Goal: Task Accomplishment & Management: Manage account settings

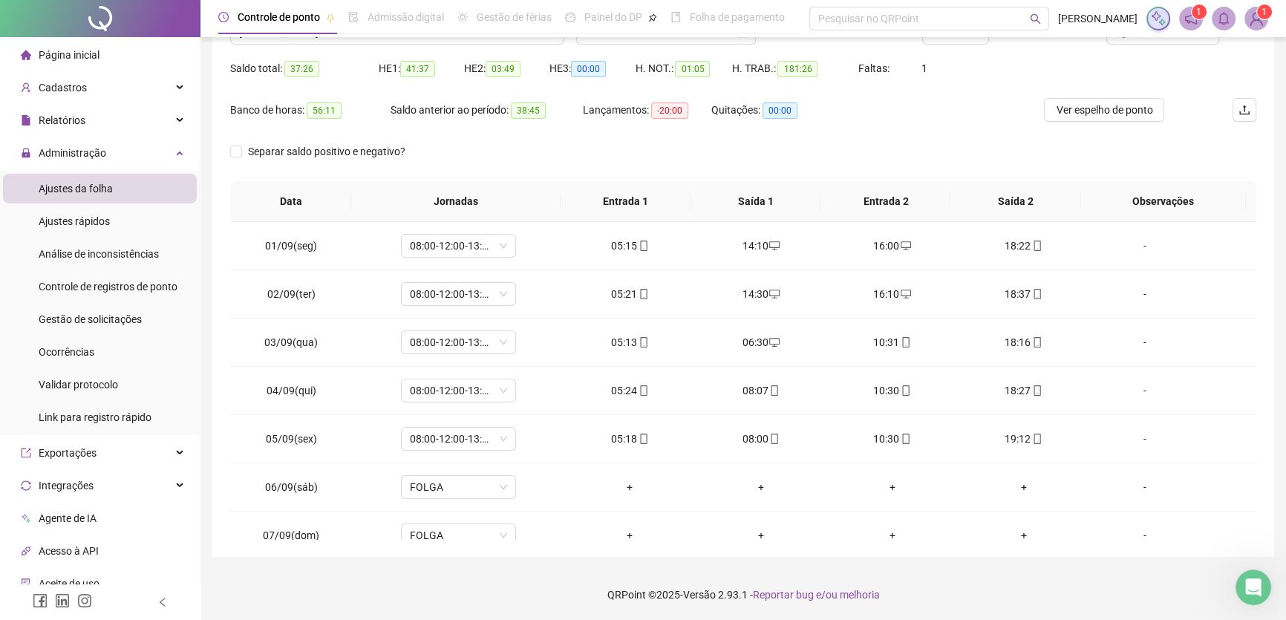
scroll to position [694, 0]
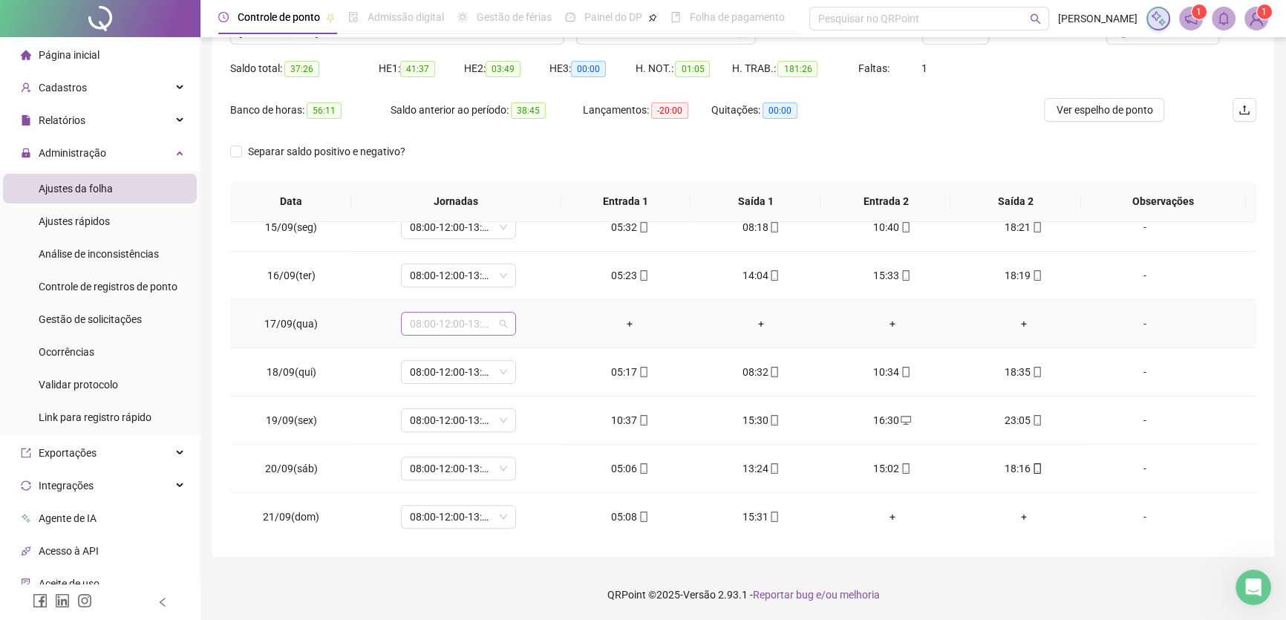
click at [485, 324] on span "08:00-12:00-13:00-17:00" at bounding box center [458, 324] width 97 height 22
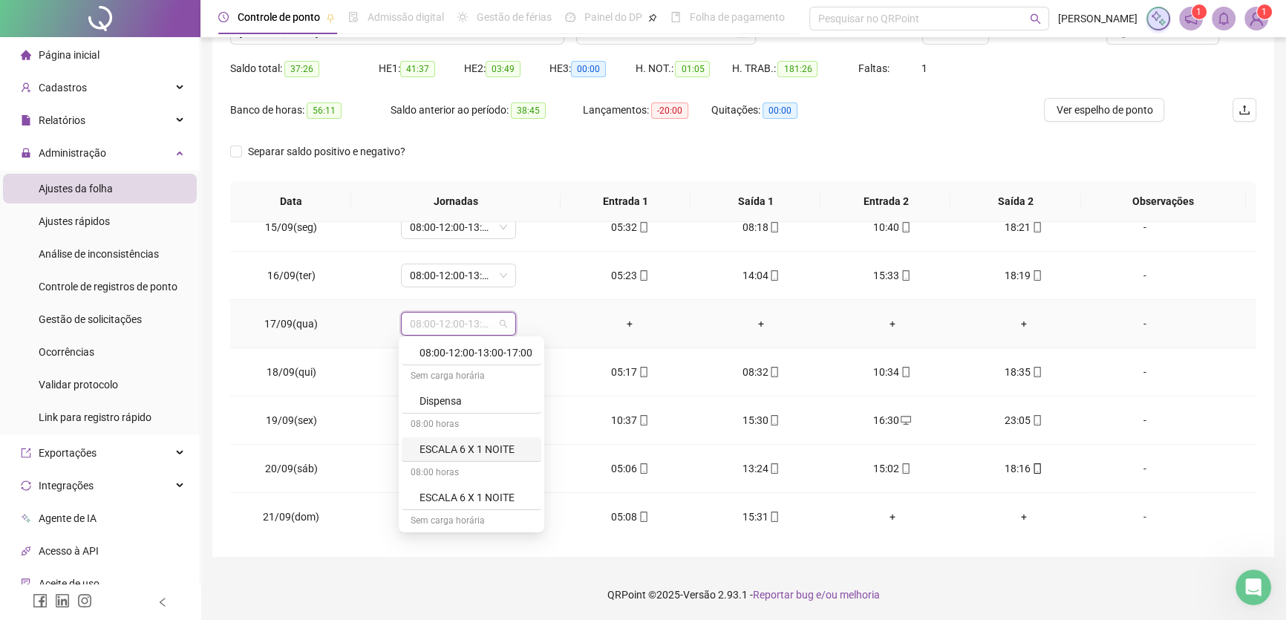
scroll to position [244, 0]
click at [445, 423] on div "Folga" at bounding box center [476, 421] width 113 height 16
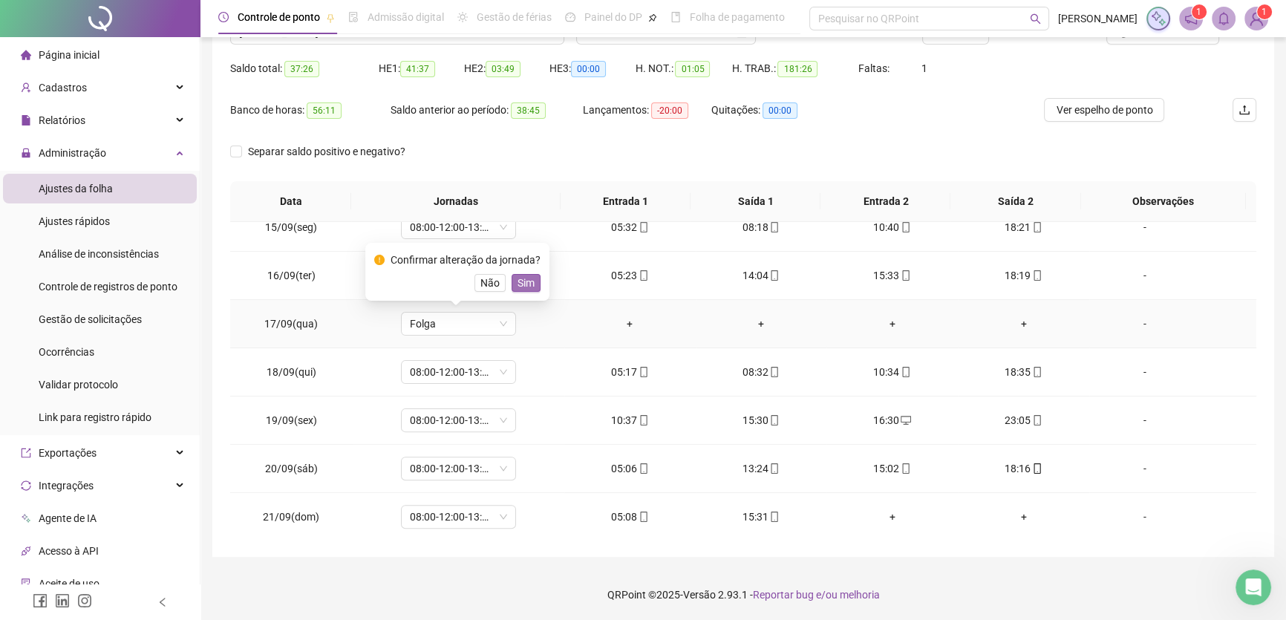
click at [521, 281] on span "Sim" at bounding box center [526, 283] width 17 height 16
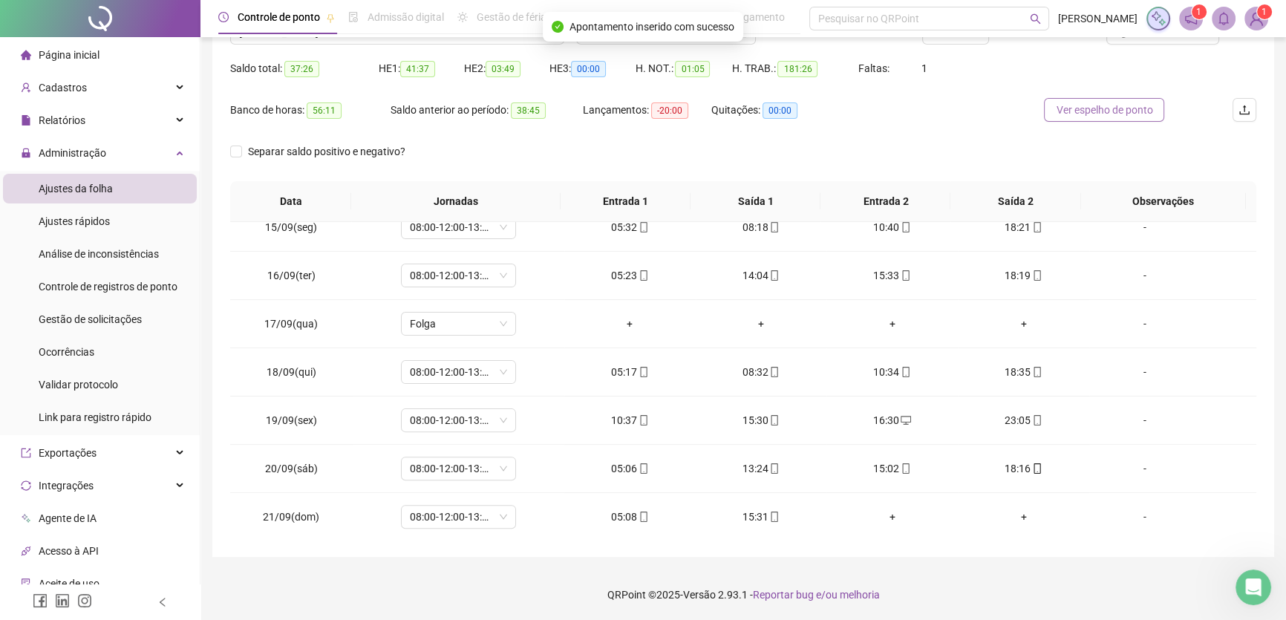
scroll to position [71, 0]
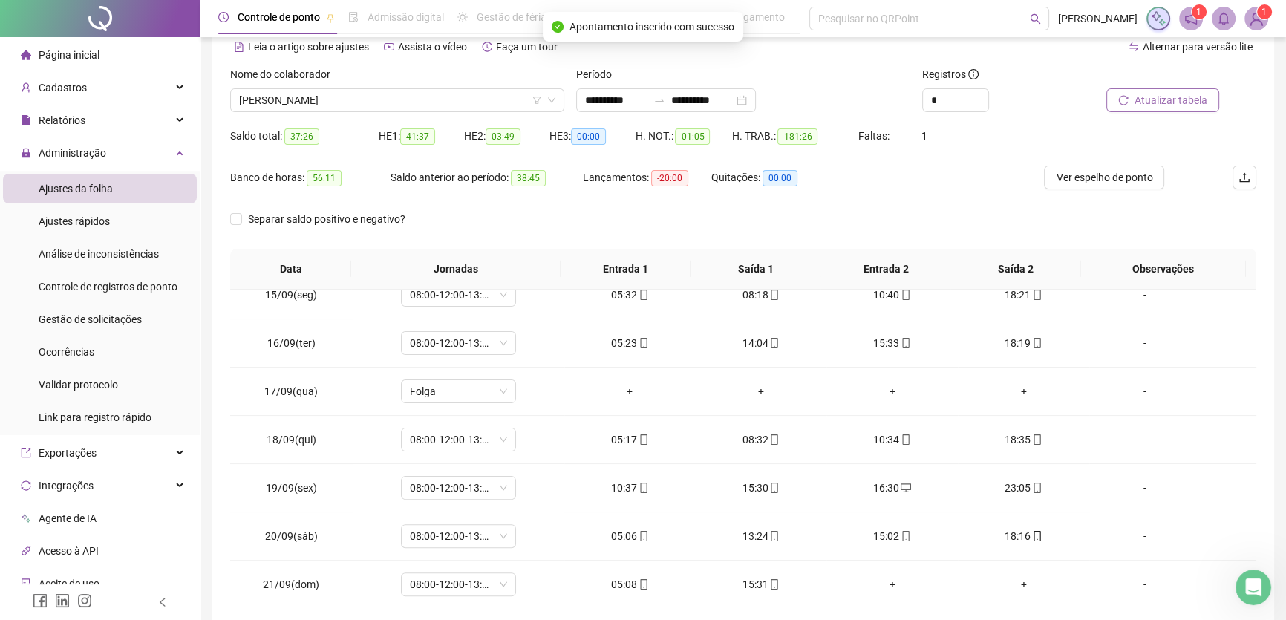
click at [1172, 104] on span "Atualizar tabela" at bounding box center [1171, 100] width 73 height 16
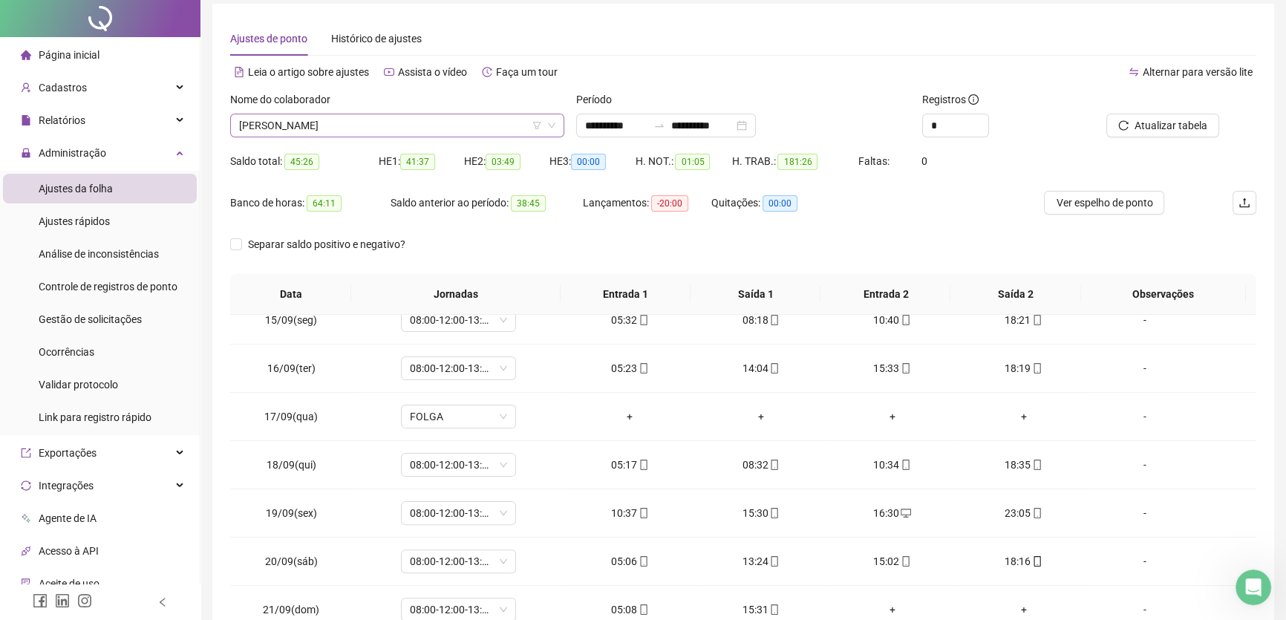
scroll to position [0, 0]
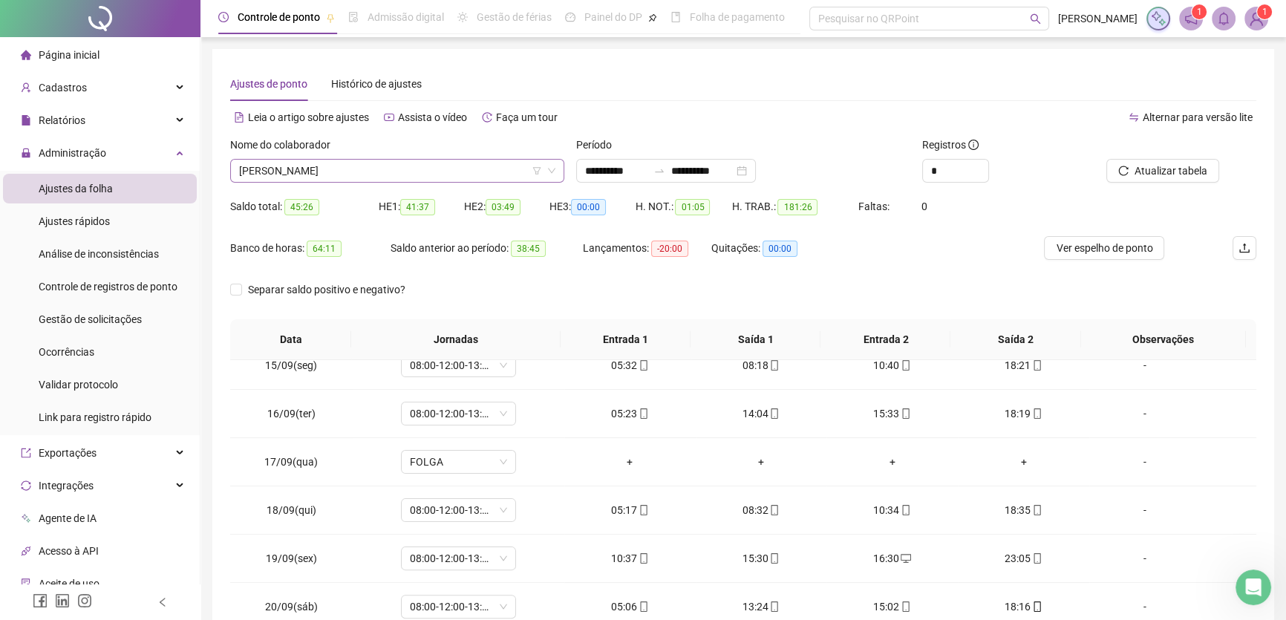
click at [463, 172] on span "[PERSON_NAME]" at bounding box center [397, 171] width 316 height 22
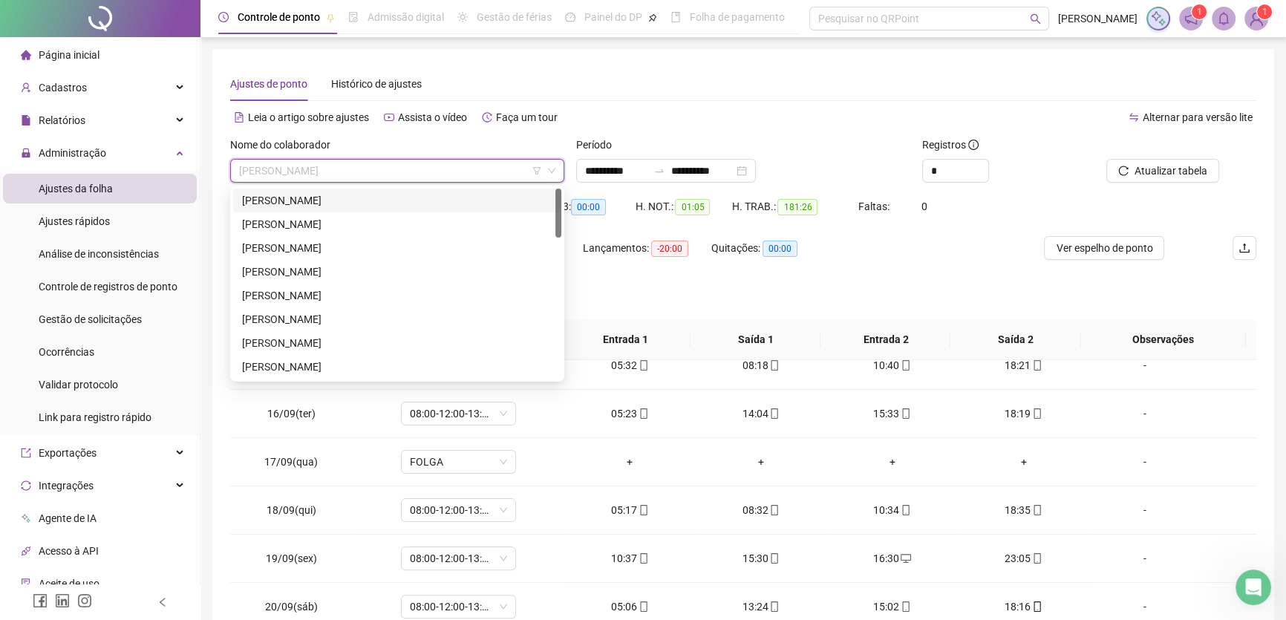
click at [356, 201] on div "[PERSON_NAME]" at bounding box center [397, 200] width 310 height 16
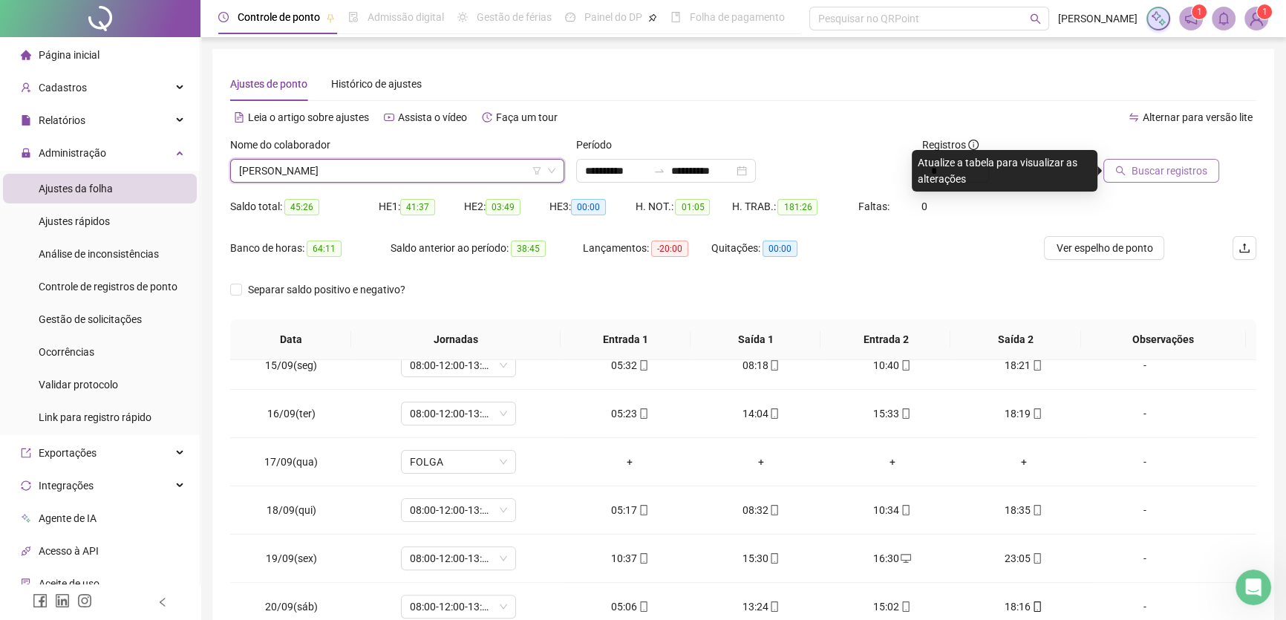
click at [1173, 170] on span "Buscar registros" at bounding box center [1170, 171] width 76 height 16
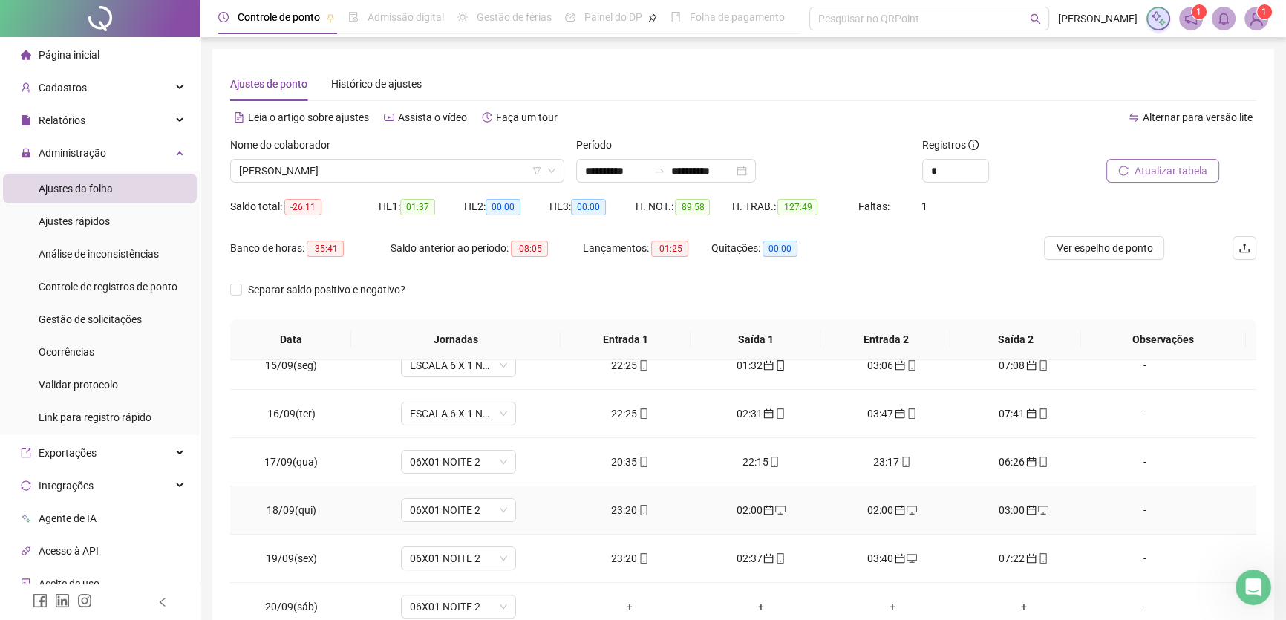
scroll to position [134, 0]
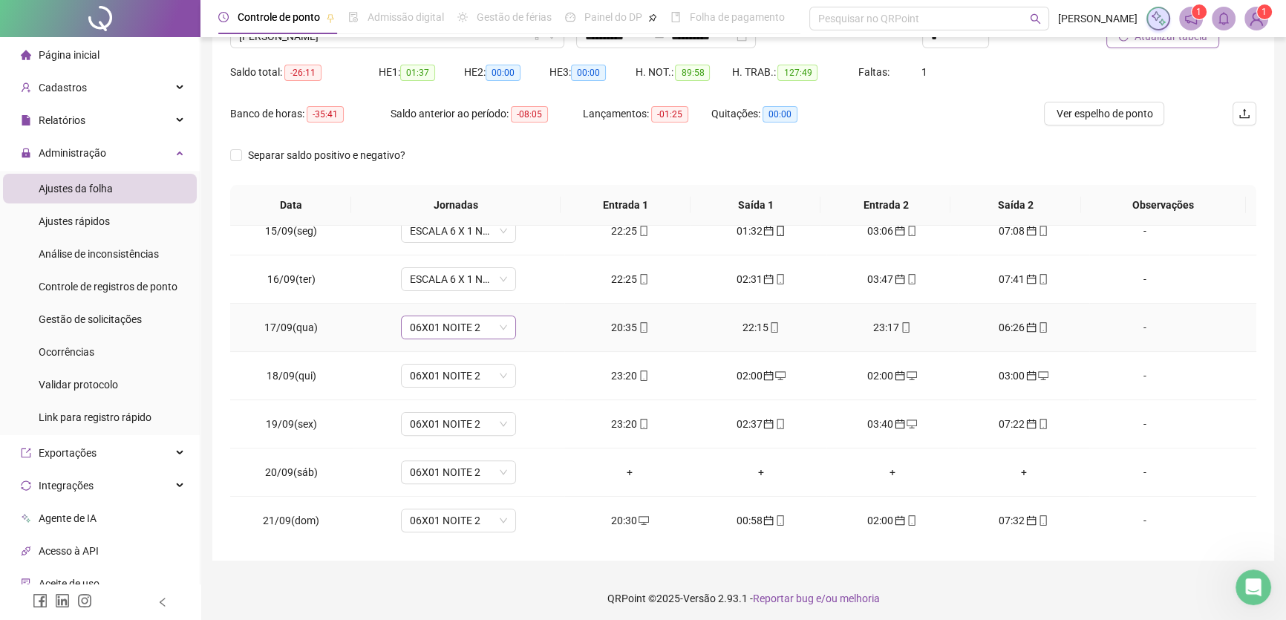
click at [480, 321] on span "06X01 NOITE 2" at bounding box center [458, 327] width 97 height 22
click at [498, 519] on div "ESCALA 6 X 1 NOITE" at bounding box center [476, 523] width 113 height 16
click at [515, 270] on div "Confirmar alteração da jornada?" at bounding box center [466, 263] width 150 height 16
click at [523, 283] on span "Sim" at bounding box center [526, 286] width 17 height 16
click at [484, 376] on span "06X01 NOITE 2" at bounding box center [458, 376] width 97 height 22
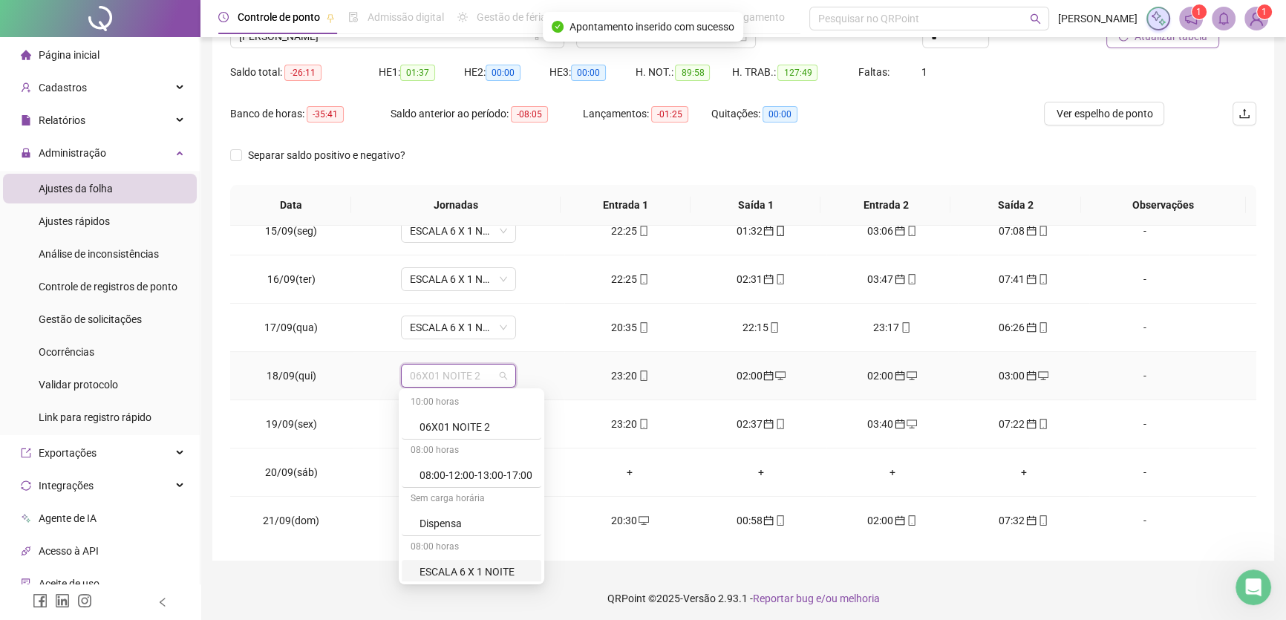
click at [501, 570] on div "ESCALA 6 X 1 NOITE" at bounding box center [476, 572] width 113 height 16
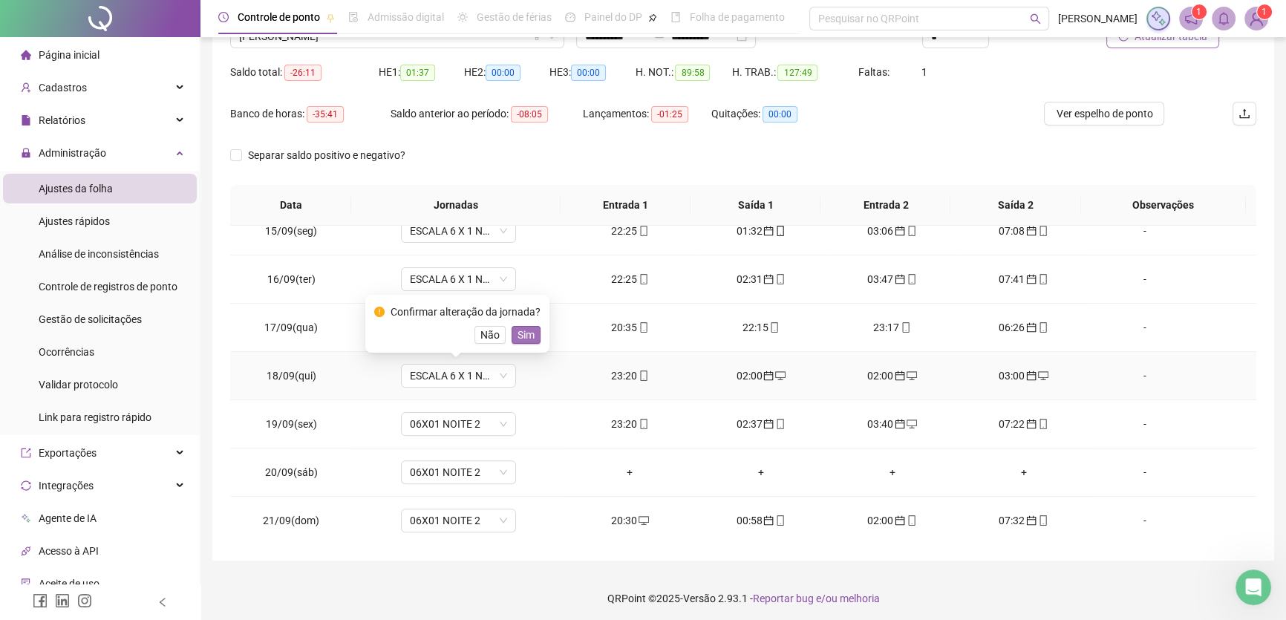
click at [518, 333] on span "Sim" at bounding box center [526, 335] width 17 height 16
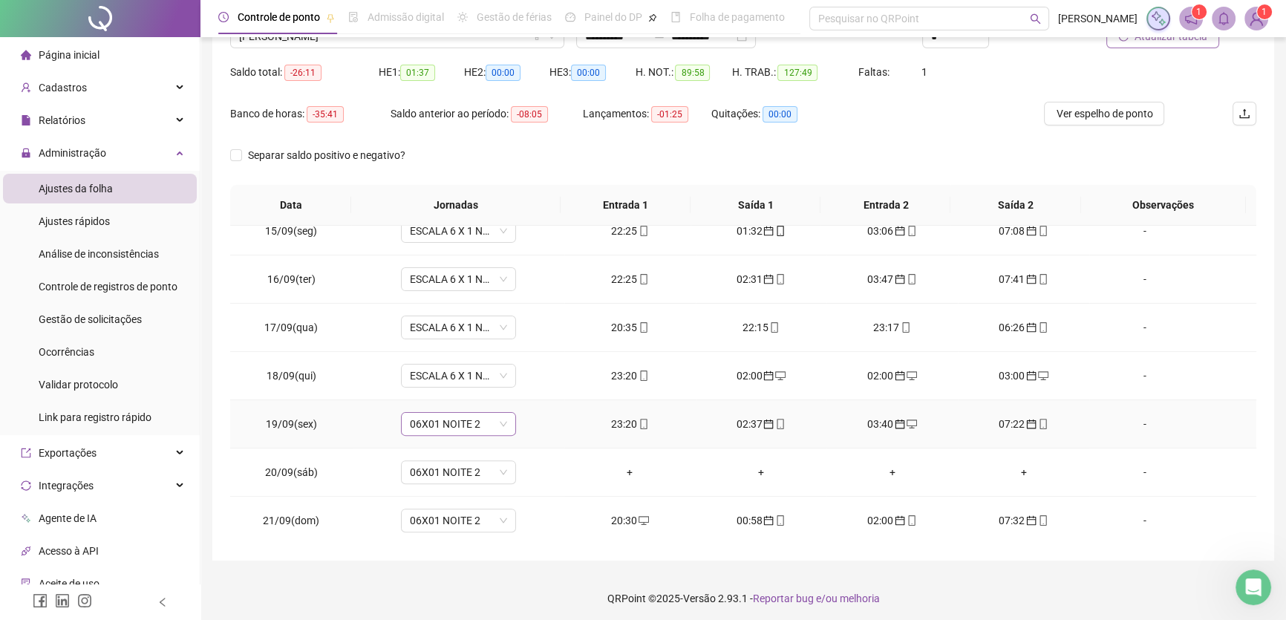
click at [491, 422] on span "06X01 NOITE 2" at bounding box center [458, 424] width 97 height 22
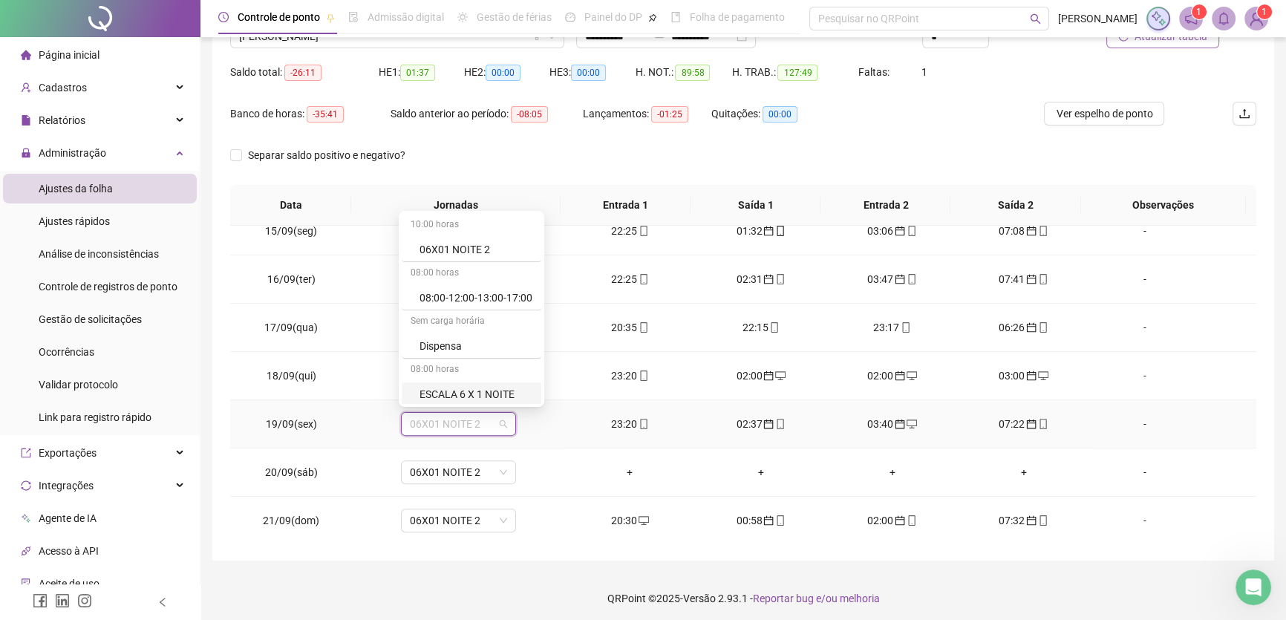
click at [498, 393] on div "ESCALA 6 X 1 NOITE" at bounding box center [476, 394] width 113 height 16
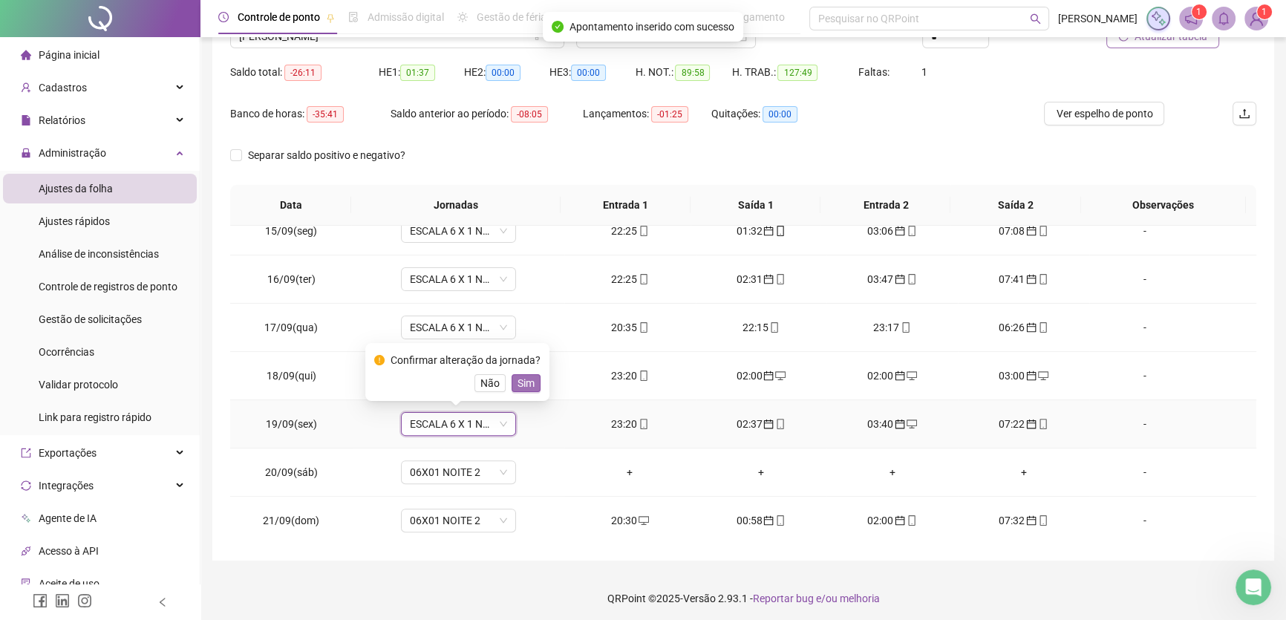
click at [521, 385] on span "Sim" at bounding box center [526, 383] width 17 height 16
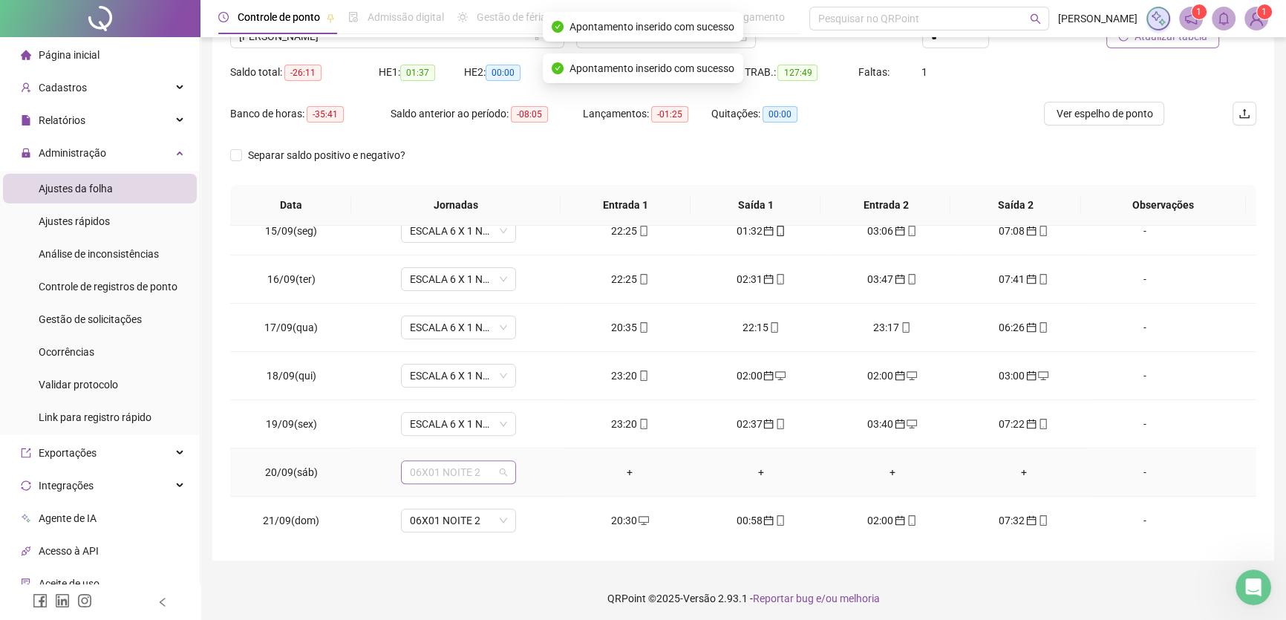
click at [486, 473] on span "06X01 NOITE 2" at bounding box center [458, 472] width 97 height 22
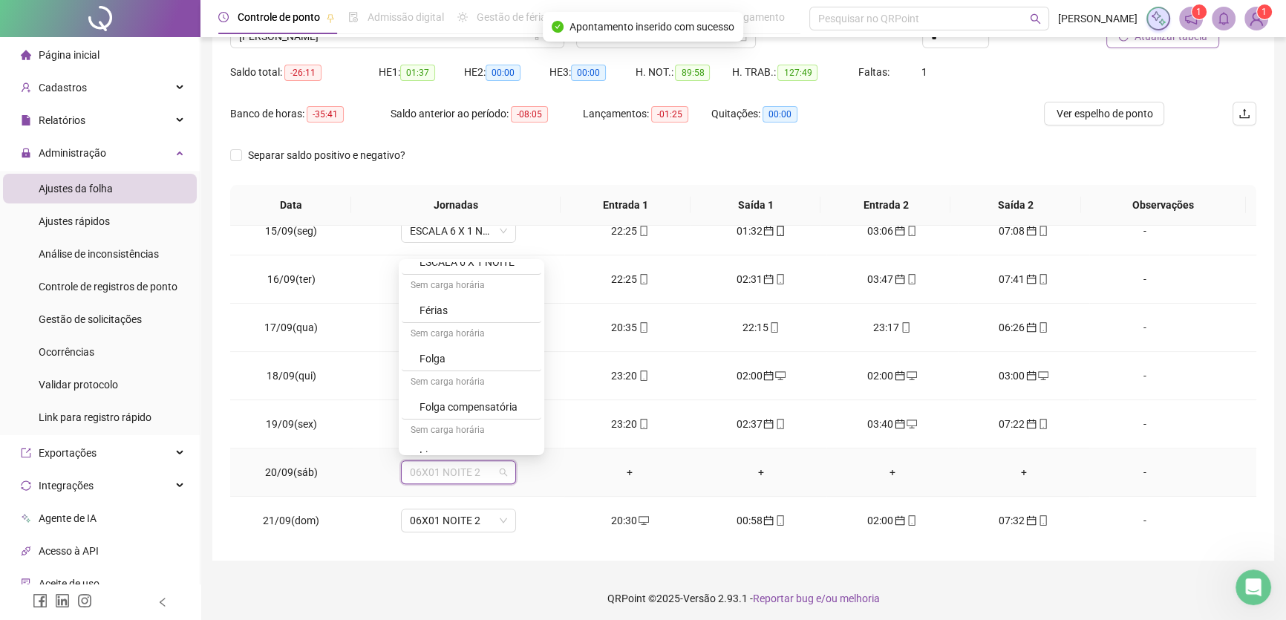
scroll to position [243, 0]
click at [439, 336] on div "Folga" at bounding box center [476, 344] width 113 height 16
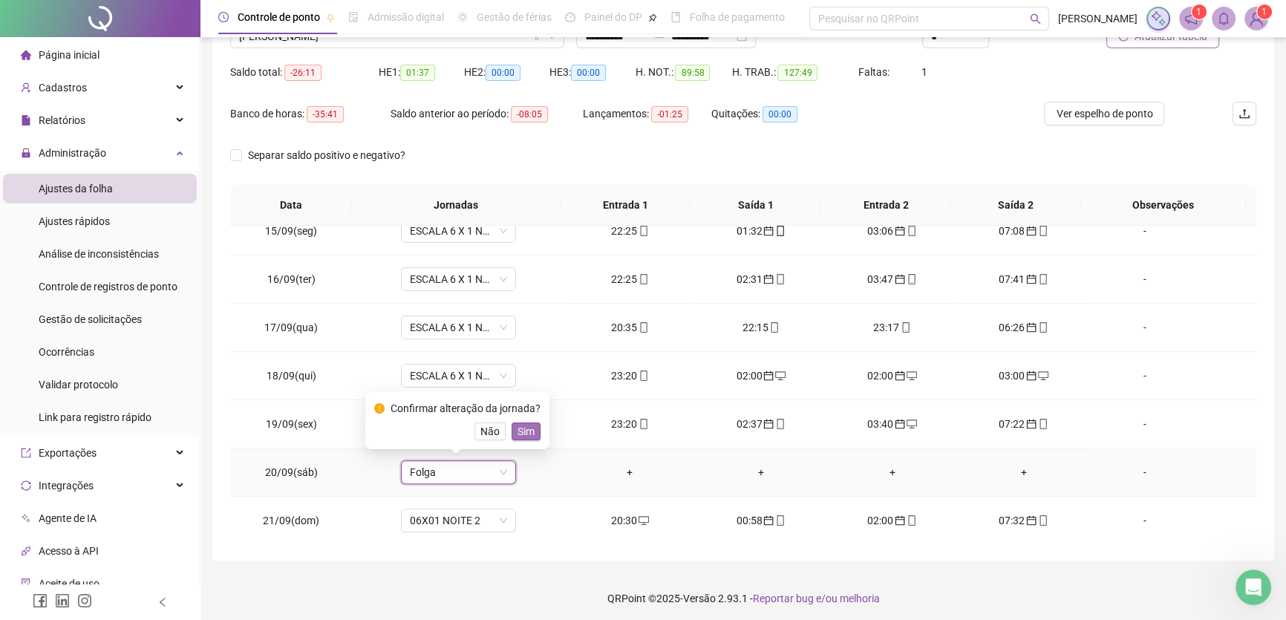
click at [527, 434] on span "Sim" at bounding box center [526, 431] width 17 height 16
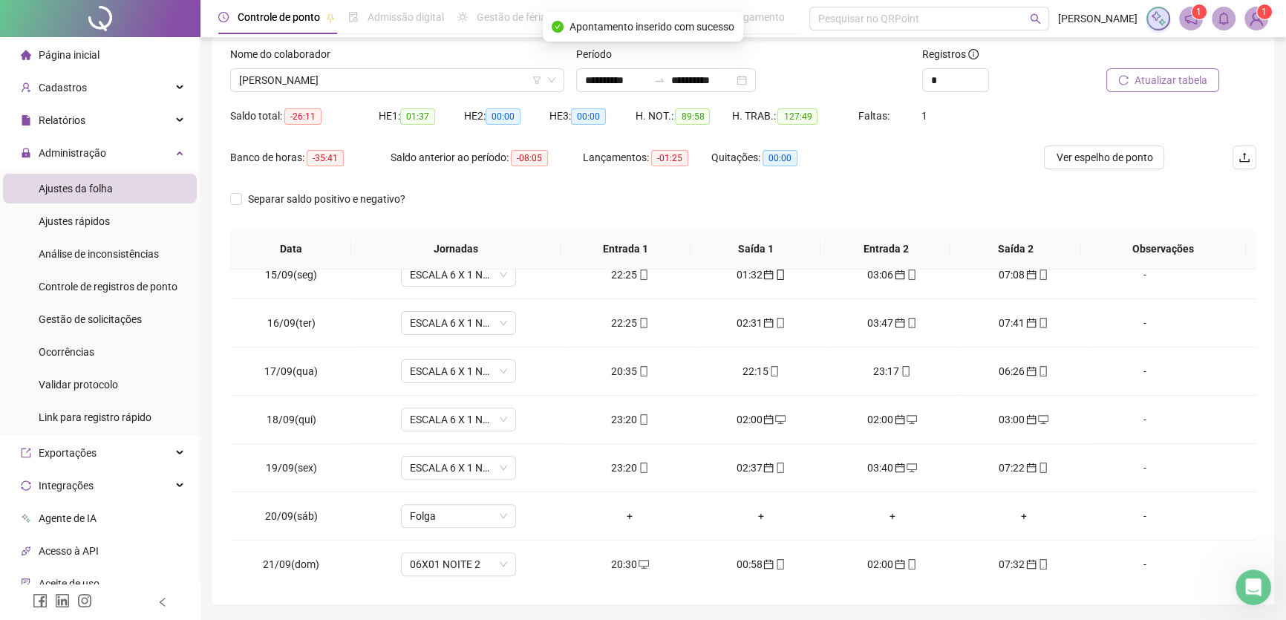
scroll to position [67, 0]
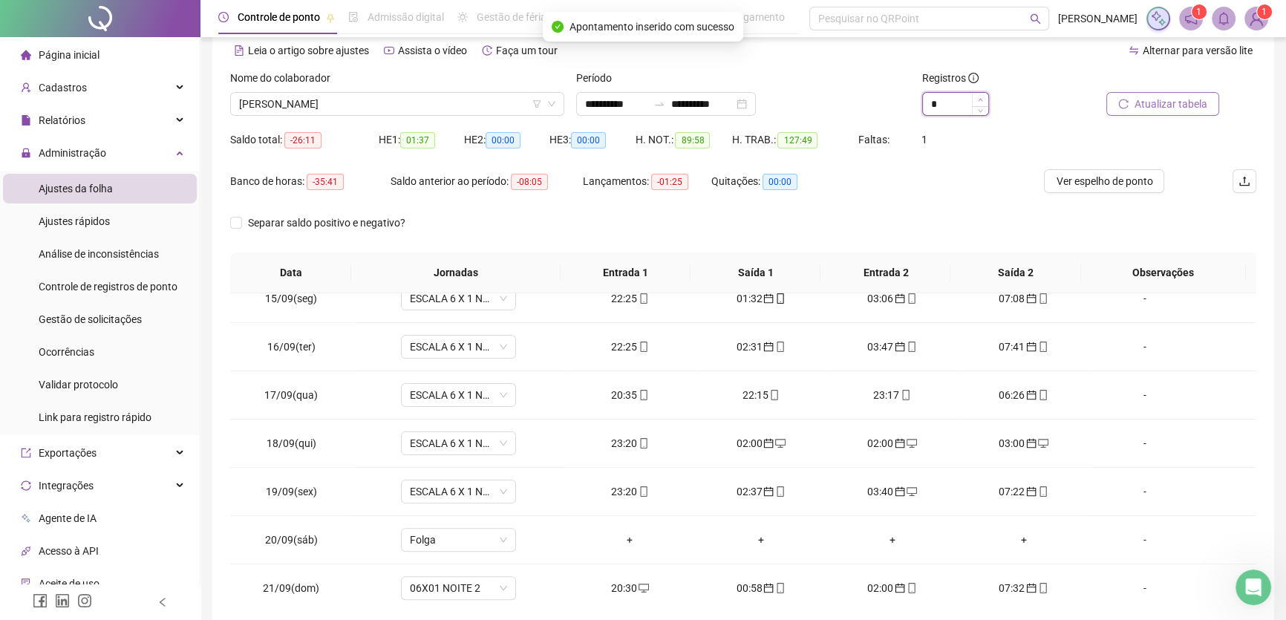
click at [982, 97] on icon "up" at bounding box center [980, 99] width 5 height 5
type input "*"
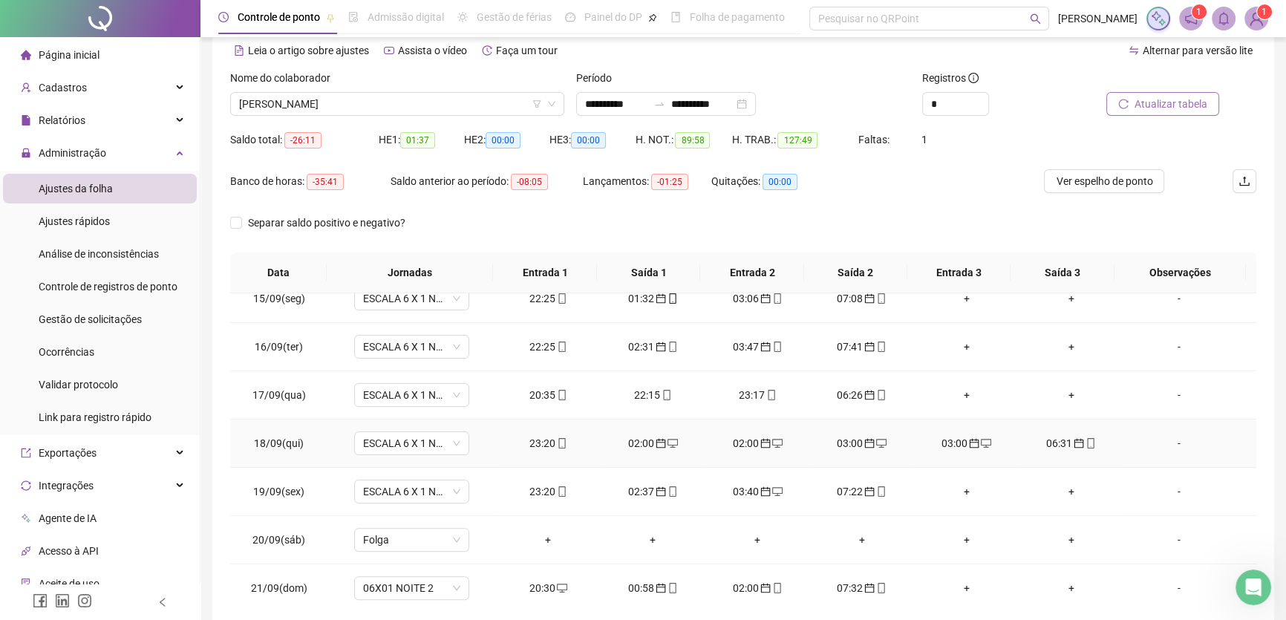
click at [735, 438] on div "02:00" at bounding box center [757, 443] width 81 height 16
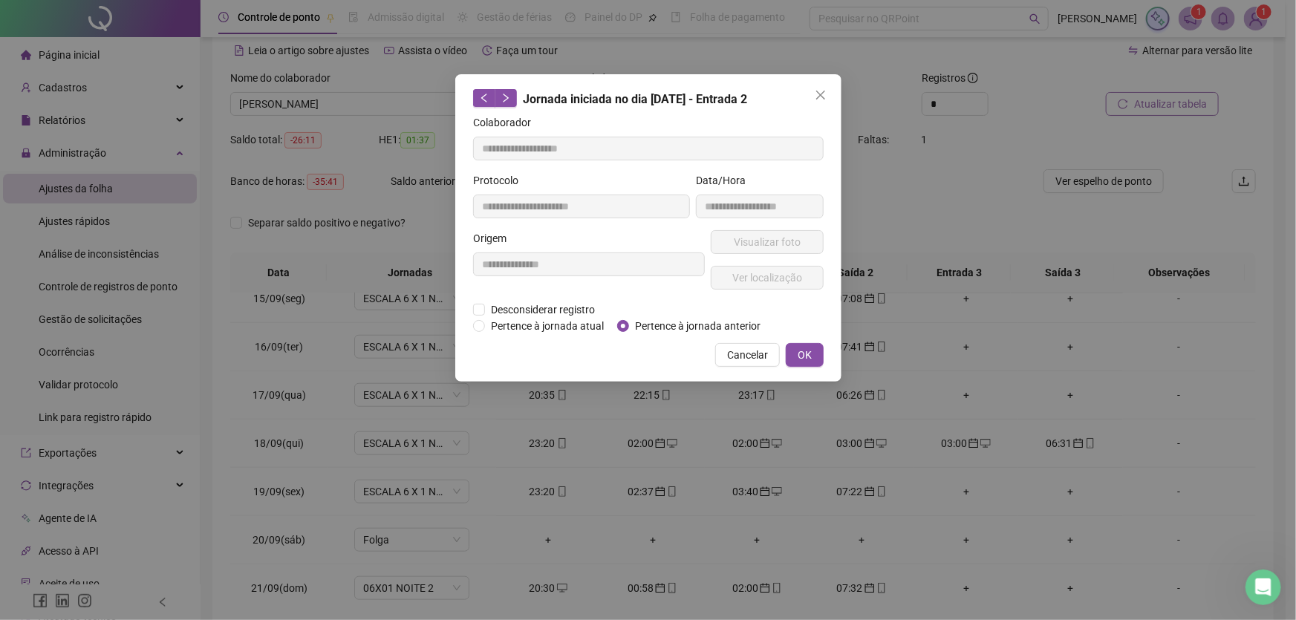
type input "**********"
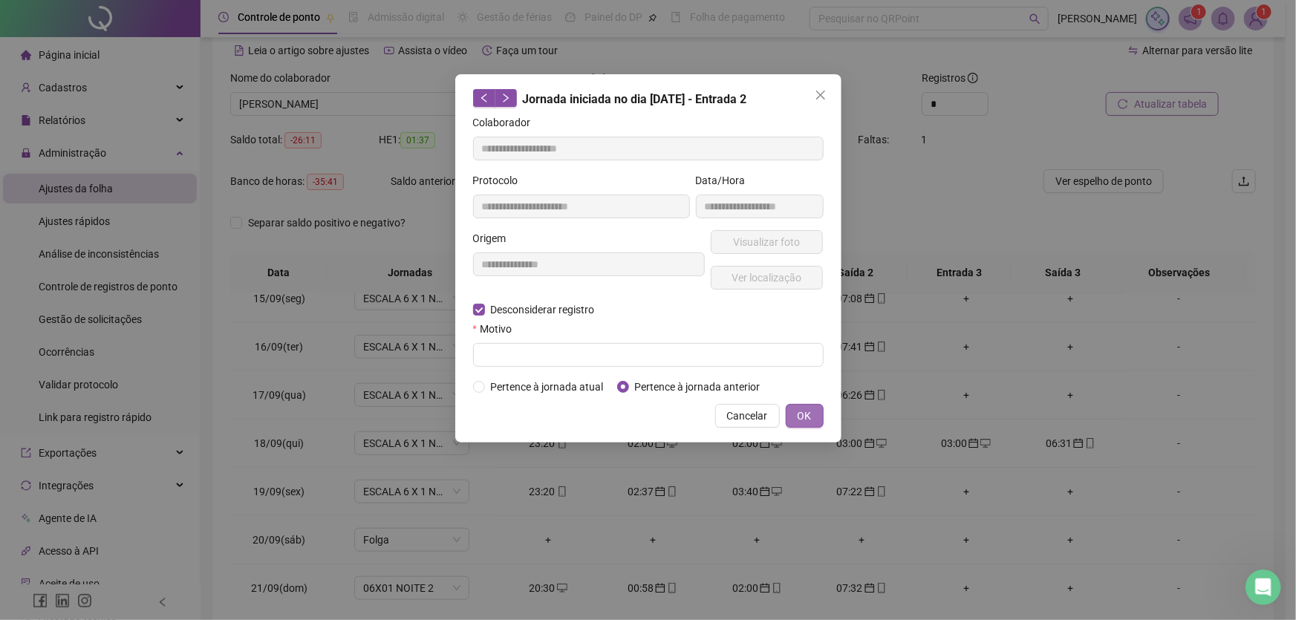
click at [813, 416] on button "OK" at bounding box center [805, 416] width 38 height 24
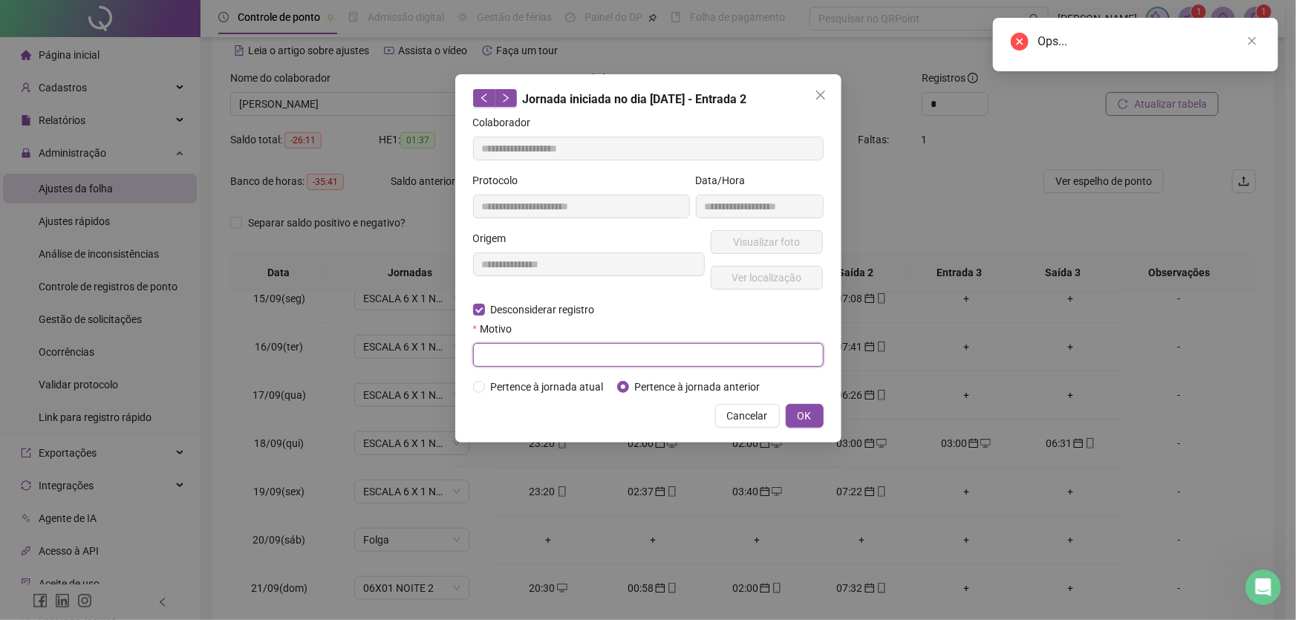
click at [512, 356] on input "text" at bounding box center [648, 355] width 350 height 24
type input "**"
click at [805, 410] on span "OK" at bounding box center [805, 416] width 14 height 16
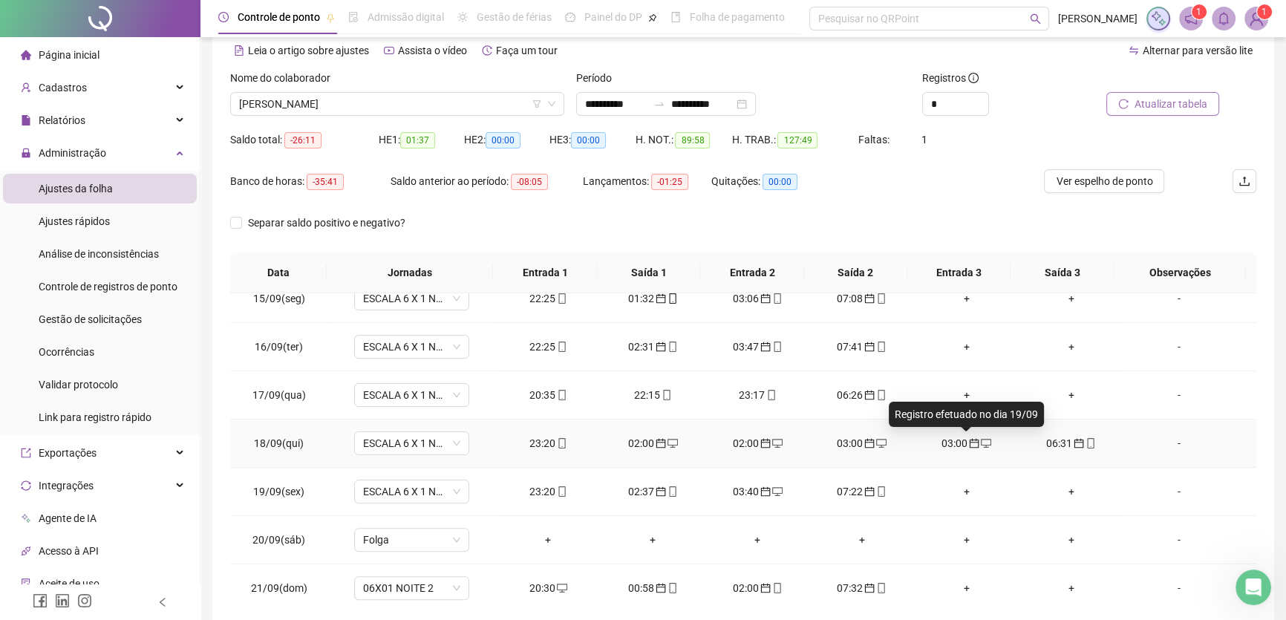
click at [968, 439] on span "calendar" at bounding box center [974, 443] width 12 height 10
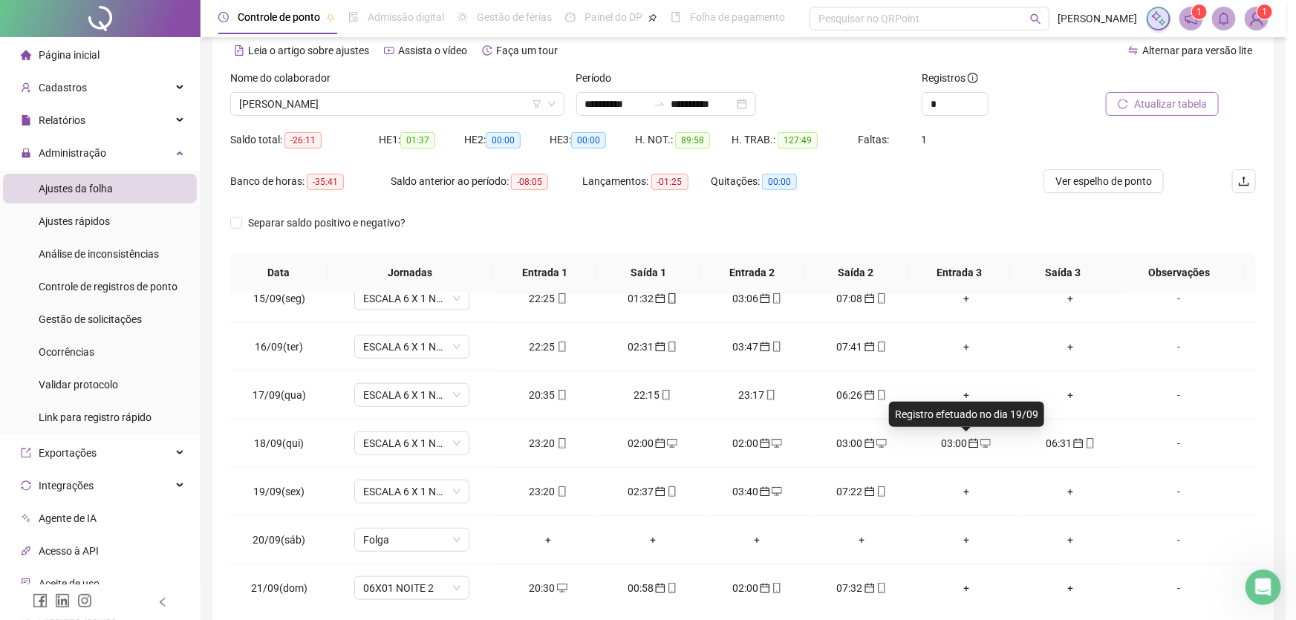
type input "**********"
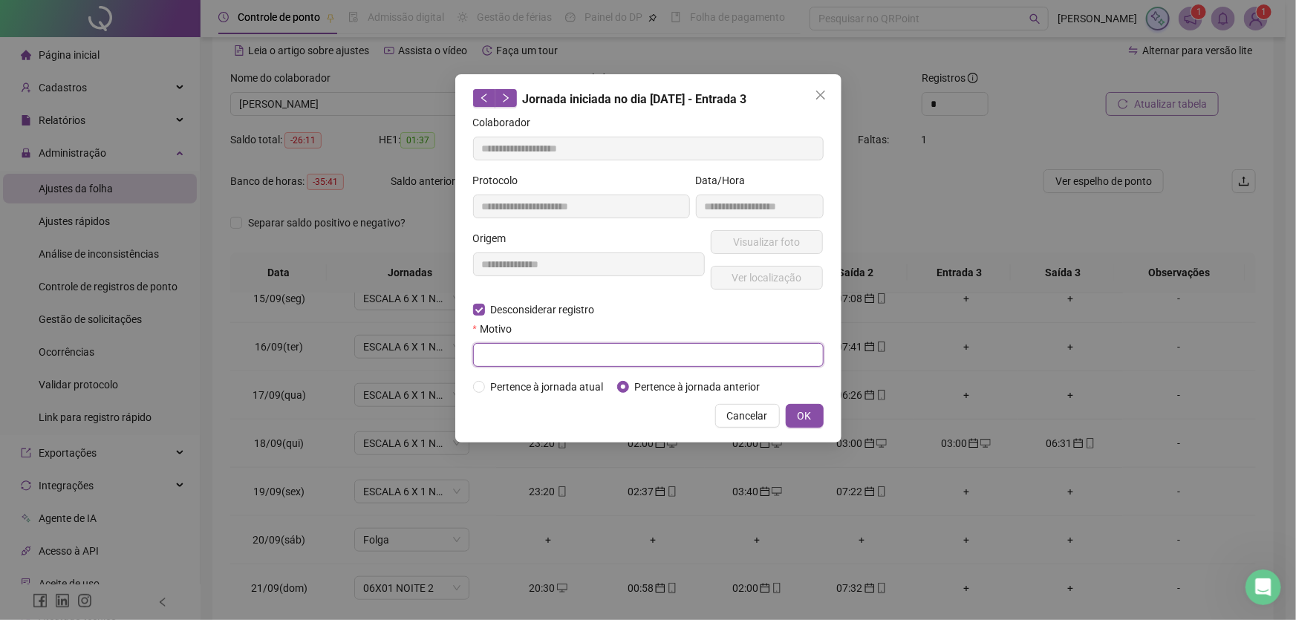
click at [512, 356] on input "text" at bounding box center [648, 355] width 350 height 24
type input "**"
click at [806, 416] on span "OK" at bounding box center [805, 416] width 14 height 16
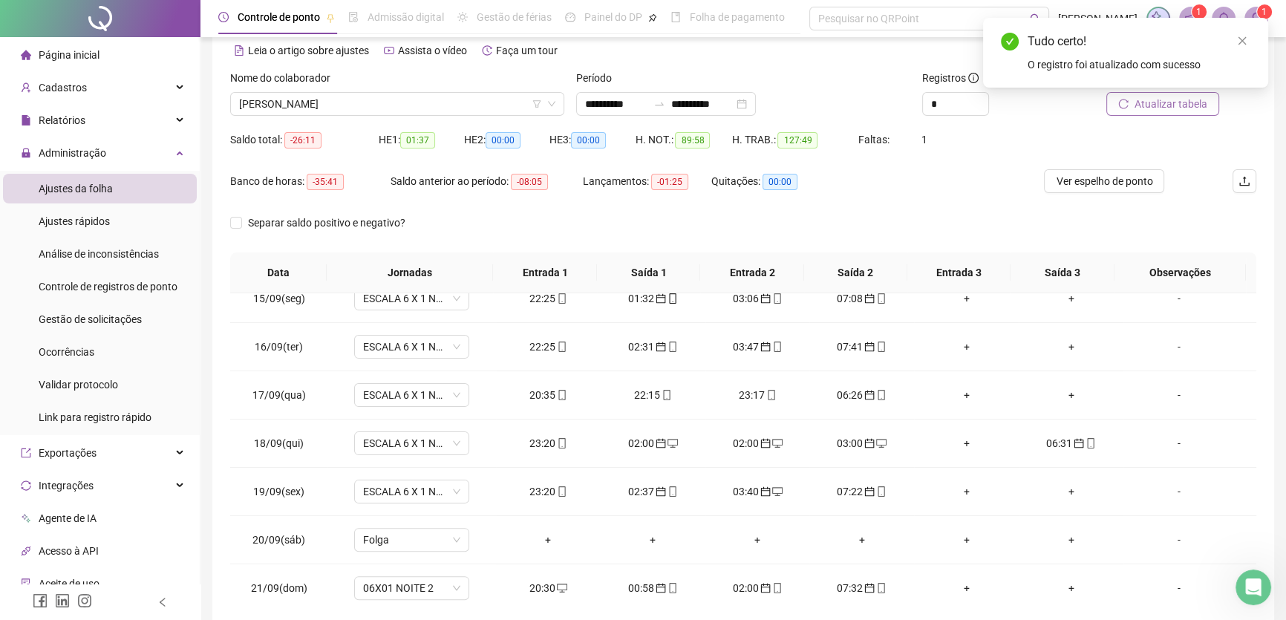
click at [1173, 106] on span "Atualizar tabela" at bounding box center [1171, 104] width 73 height 16
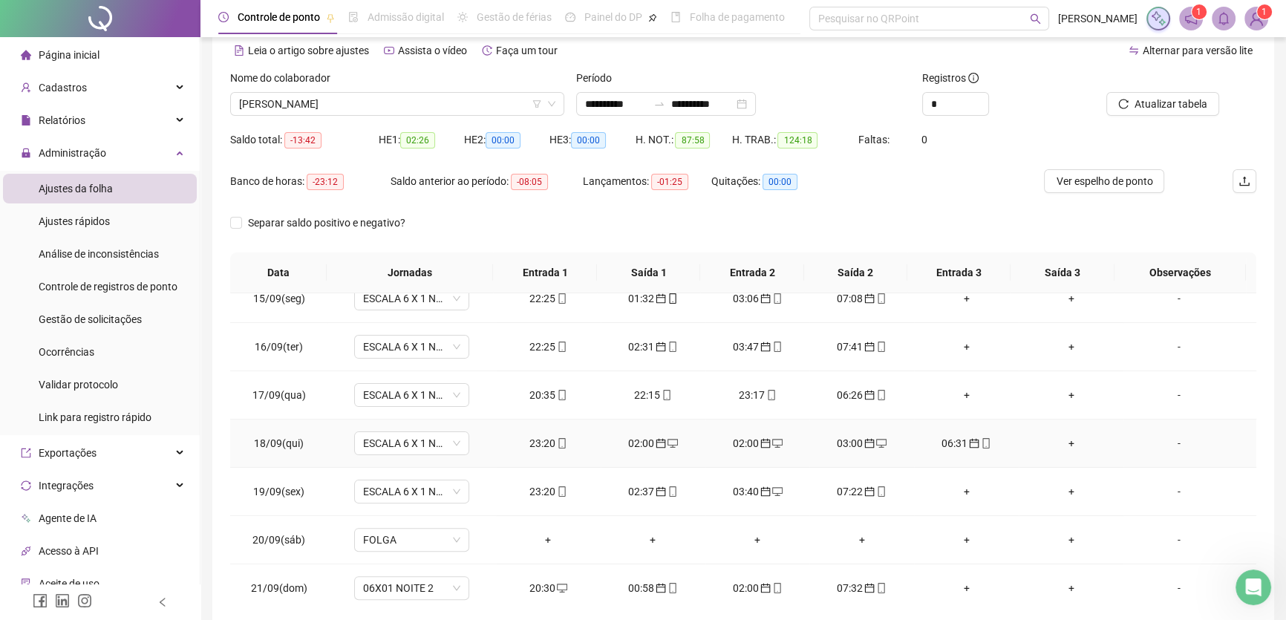
click at [639, 441] on div "02:00" at bounding box center [653, 443] width 81 height 16
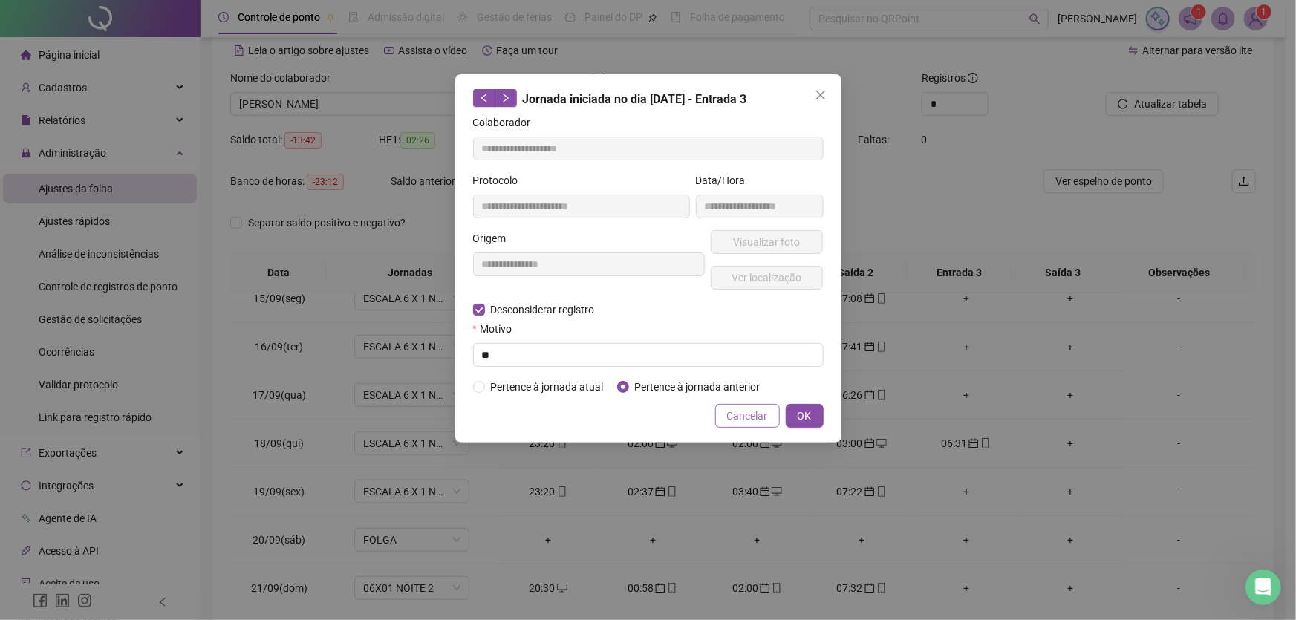
type input "**********"
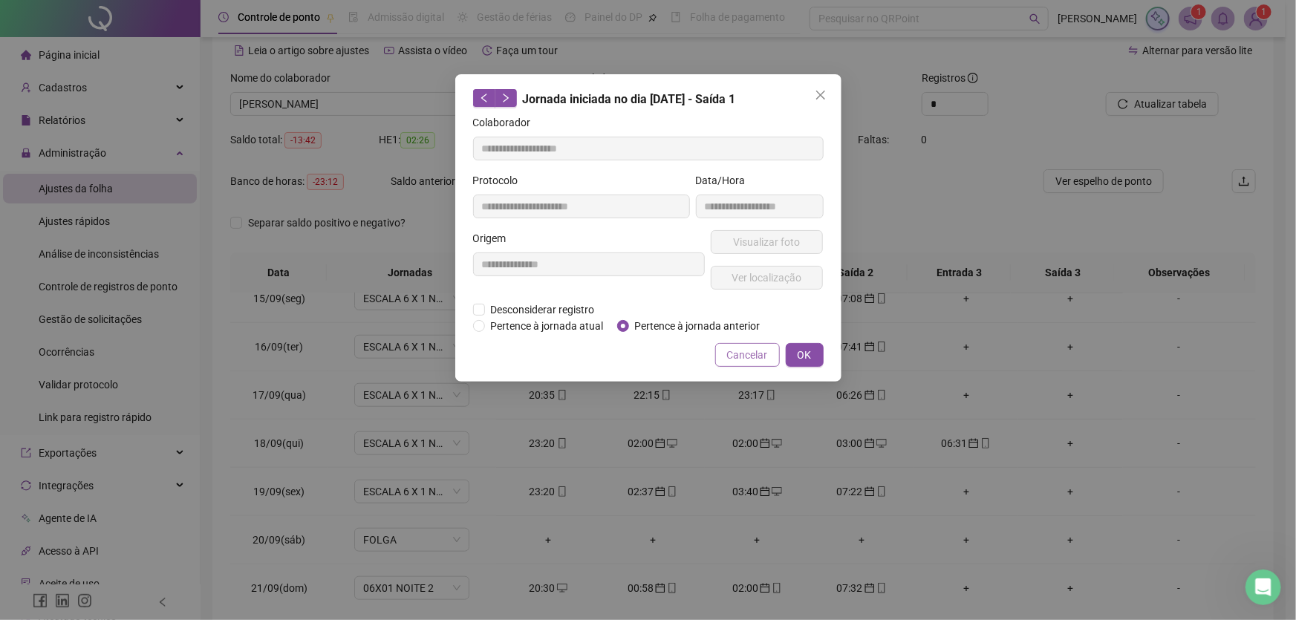
click at [754, 416] on div "**********" at bounding box center [648, 310] width 1296 height 620
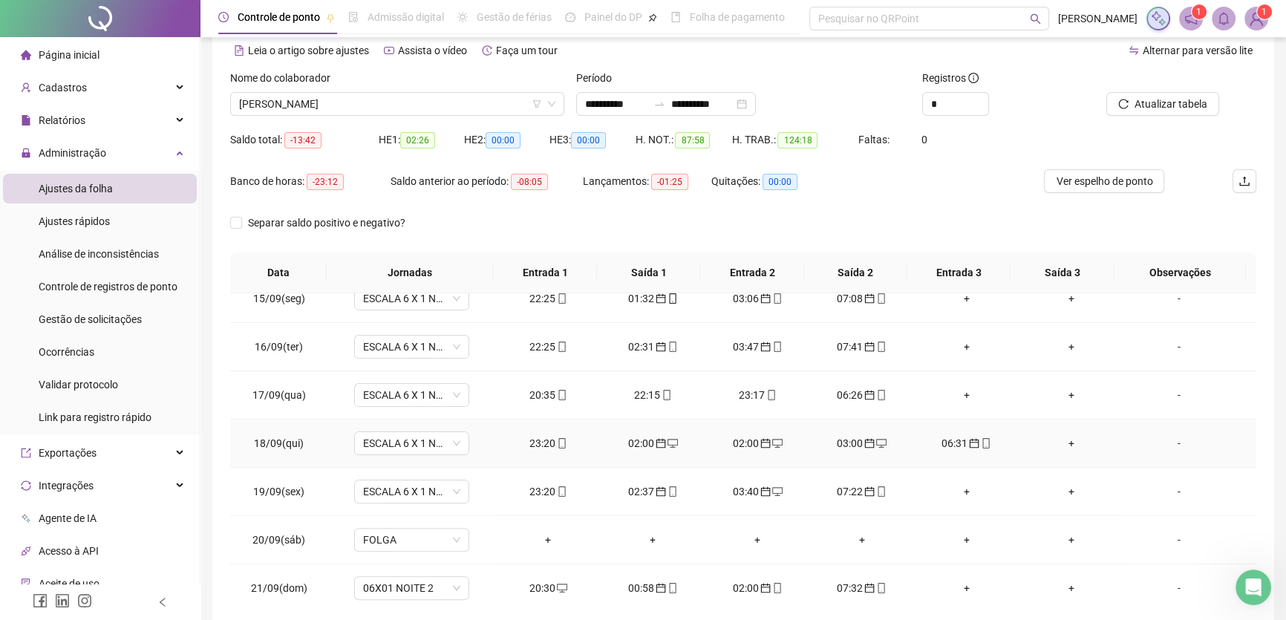
click at [740, 441] on div "02:00" at bounding box center [757, 443] width 81 height 16
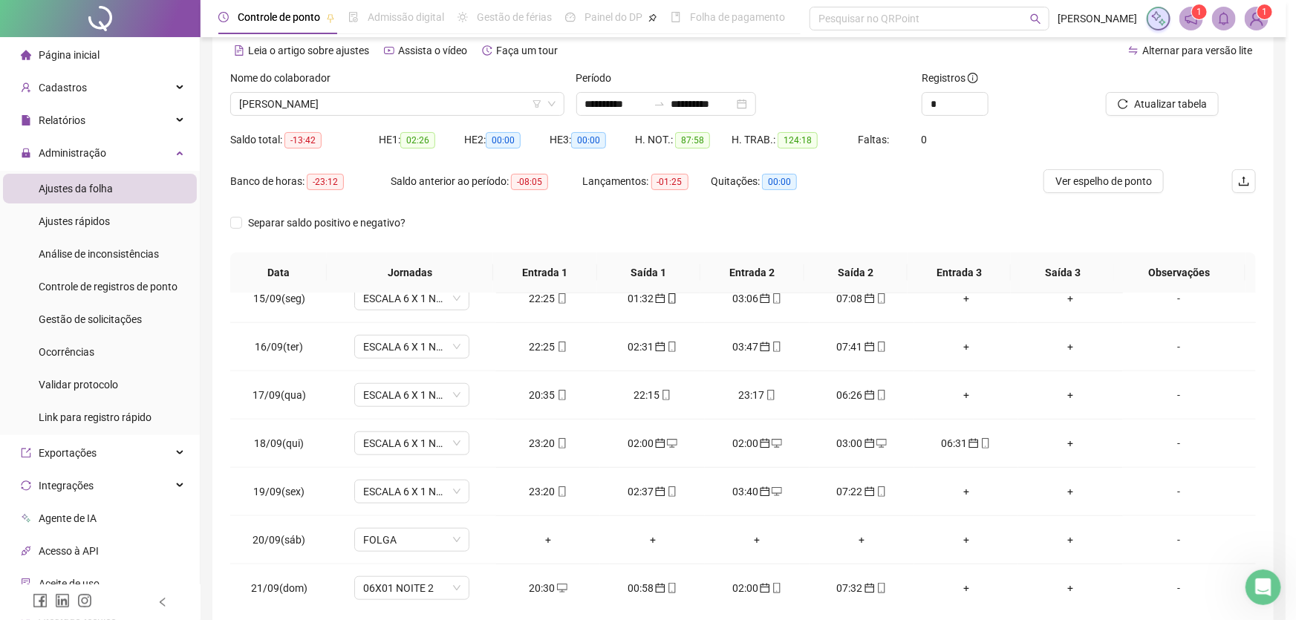
type input "**********"
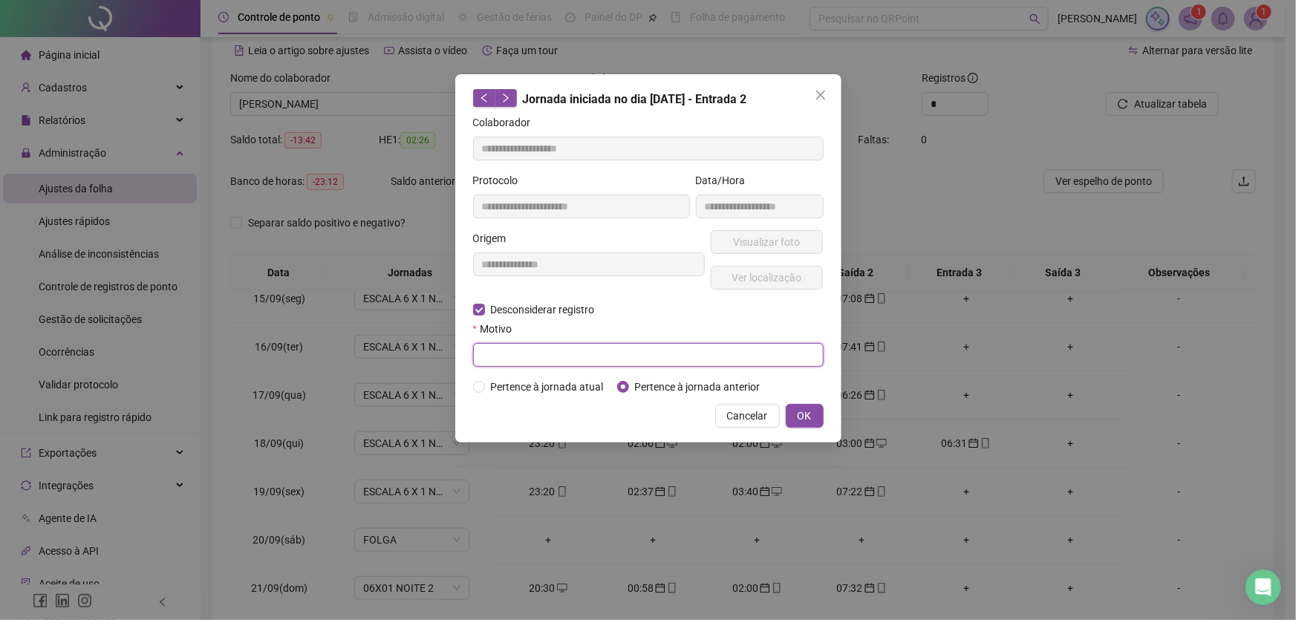
click at [495, 353] on input "text" at bounding box center [648, 355] width 350 height 24
type input "**"
click at [802, 417] on span "OK" at bounding box center [805, 416] width 14 height 16
click at [800, 413] on div "**********" at bounding box center [648, 310] width 1296 height 620
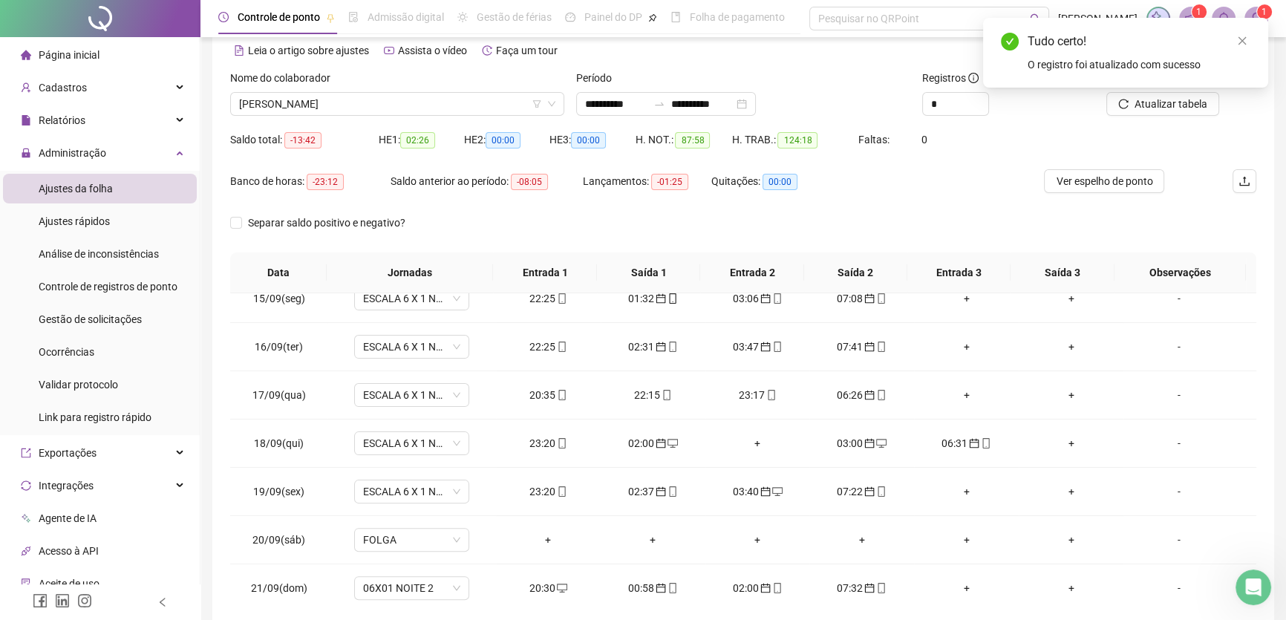
click at [1246, 30] on div "Tudo certo! O registro foi atualizado com sucesso" at bounding box center [1125, 53] width 285 height 70
click at [1237, 42] on icon "close" at bounding box center [1242, 41] width 10 height 10
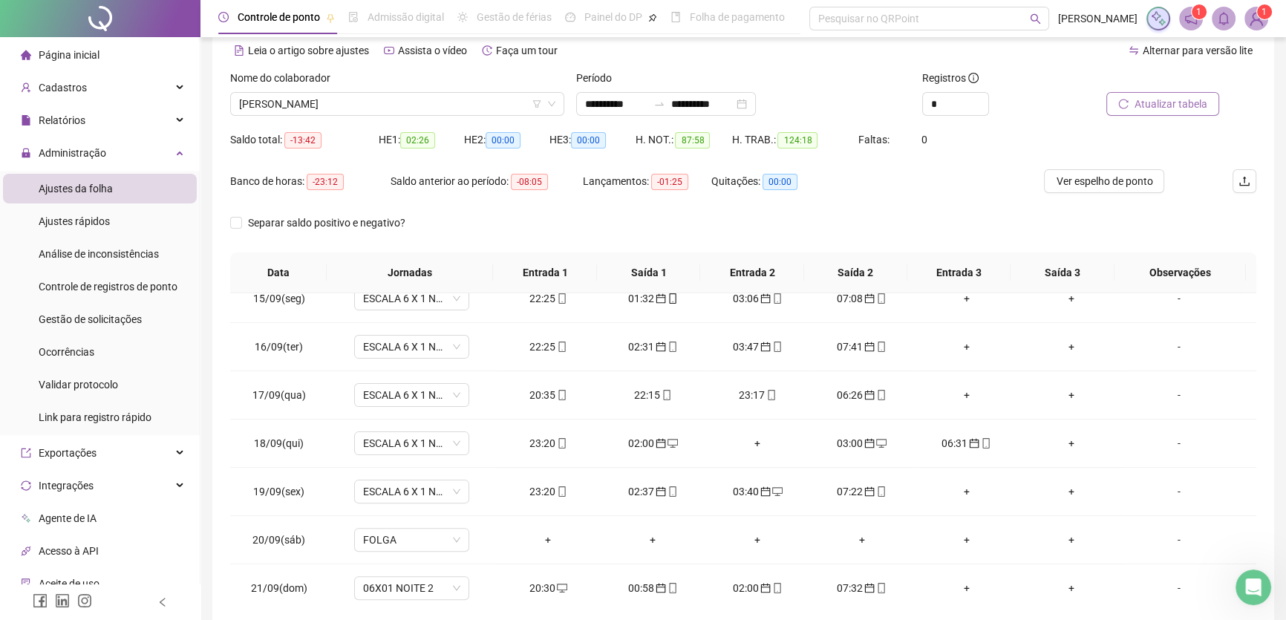
click at [1153, 98] on span "Atualizar tabela" at bounding box center [1171, 104] width 73 height 16
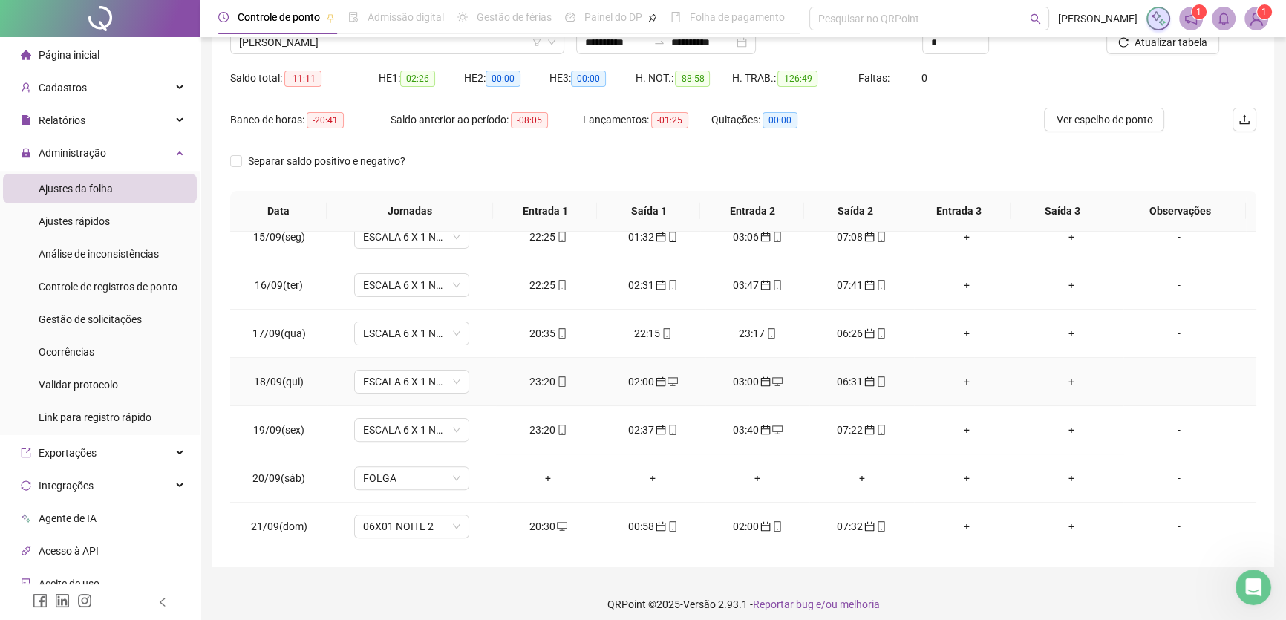
scroll to position [138, 0]
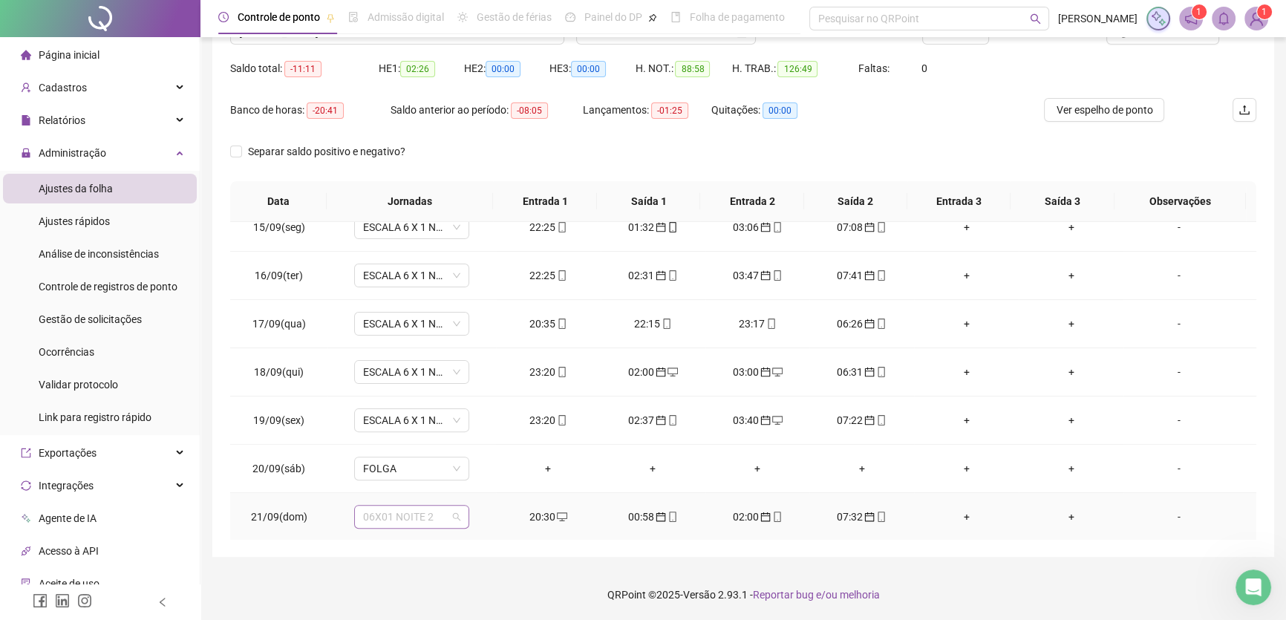
click at [440, 515] on span "06X01 NOITE 2" at bounding box center [411, 517] width 97 height 22
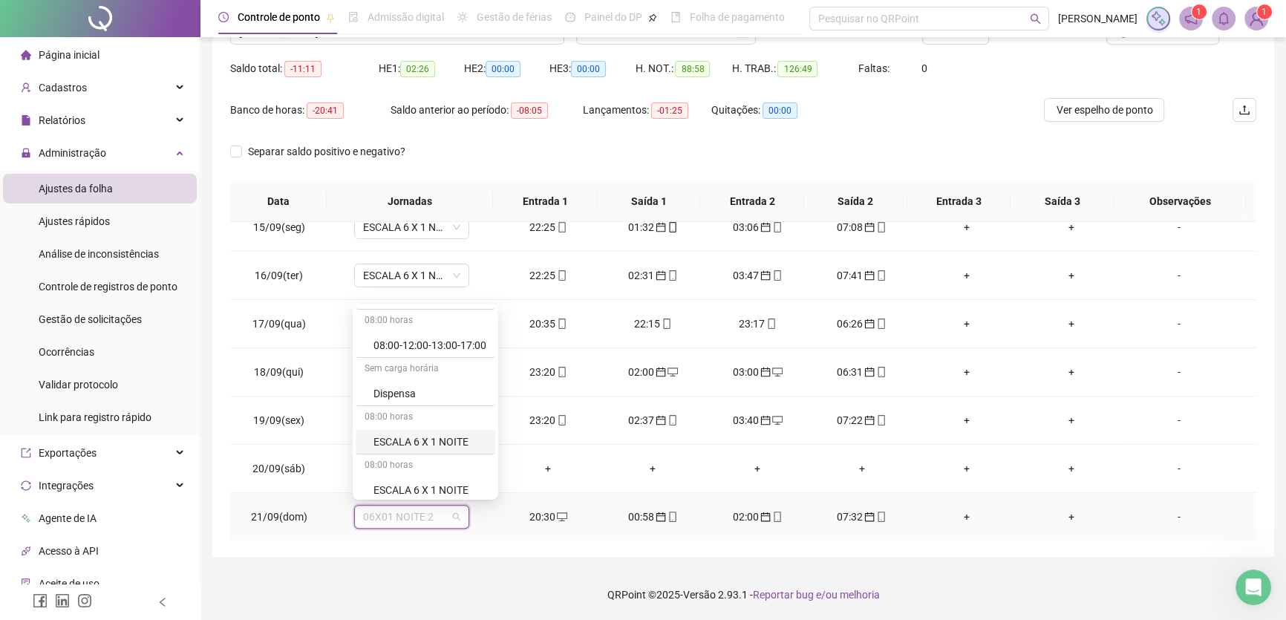
scroll to position [67, 0]
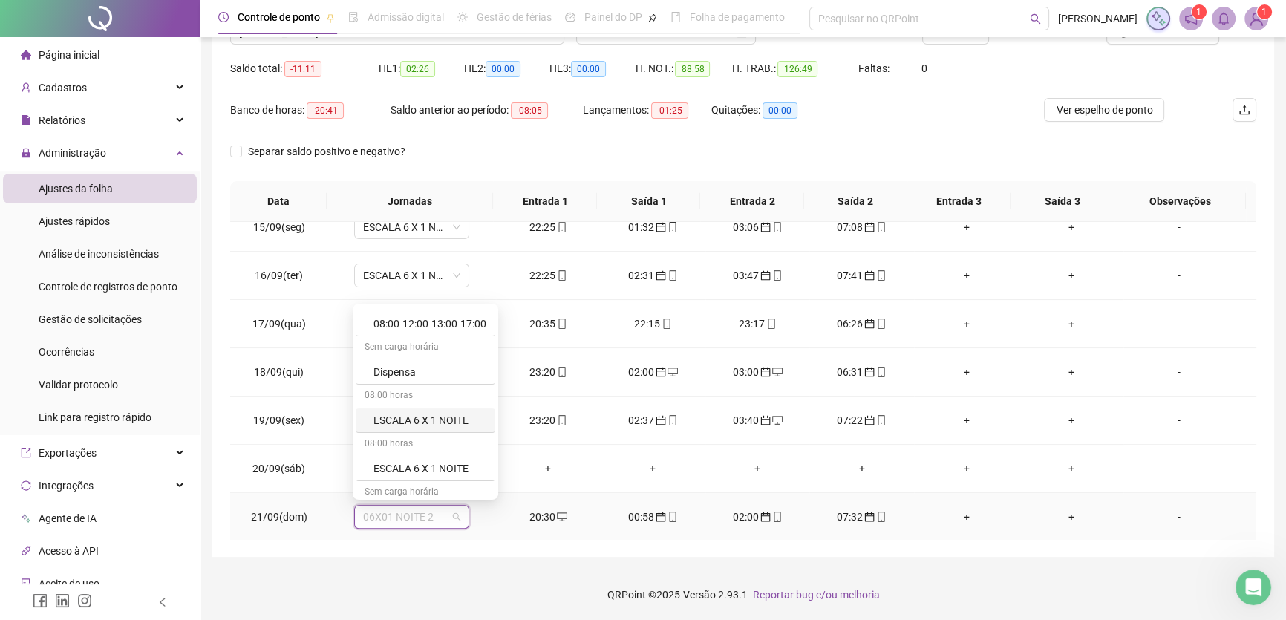
click at [407, 410] on div "ESCALA 6 X 1 NOITE" at bounding box center [426, 420] width 140 height 25
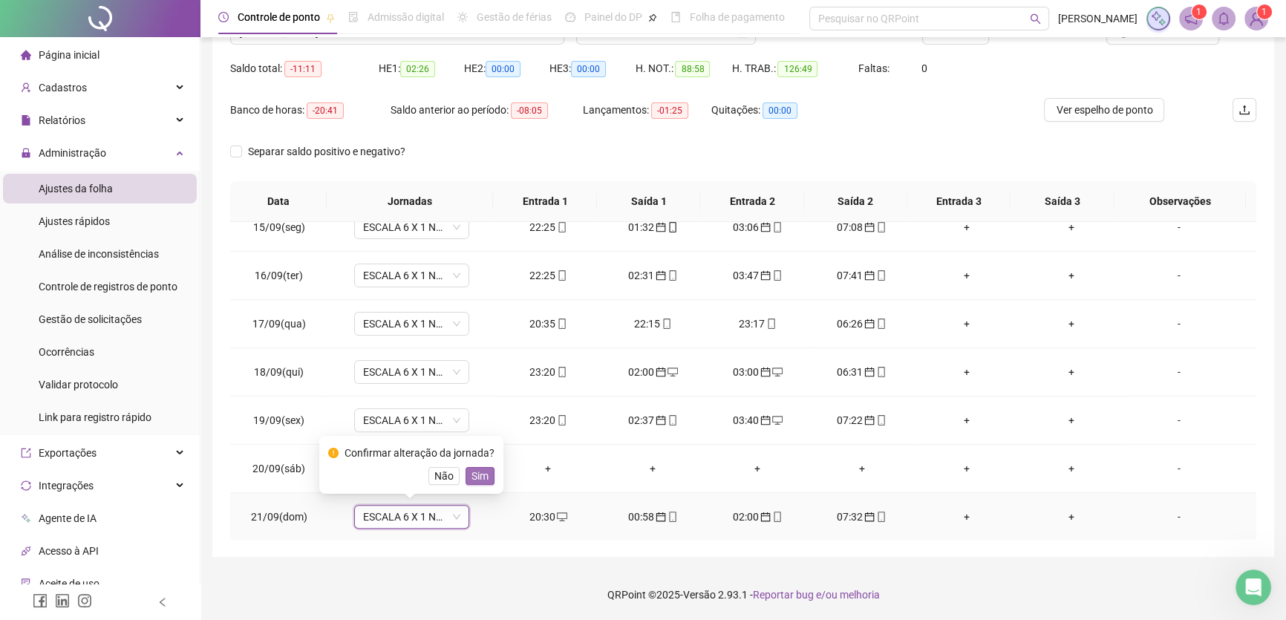
click at [475, 472] on span "Sim" at bounding box center [480, 476] width 17 height 16
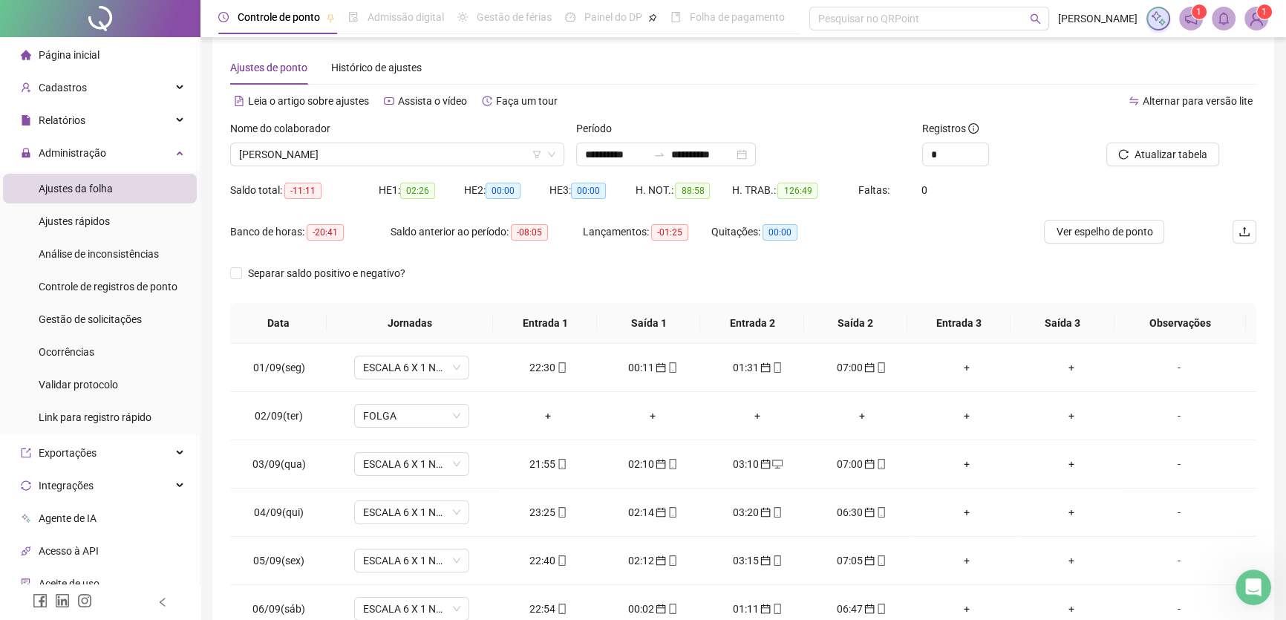
scroll to position [0, 0]
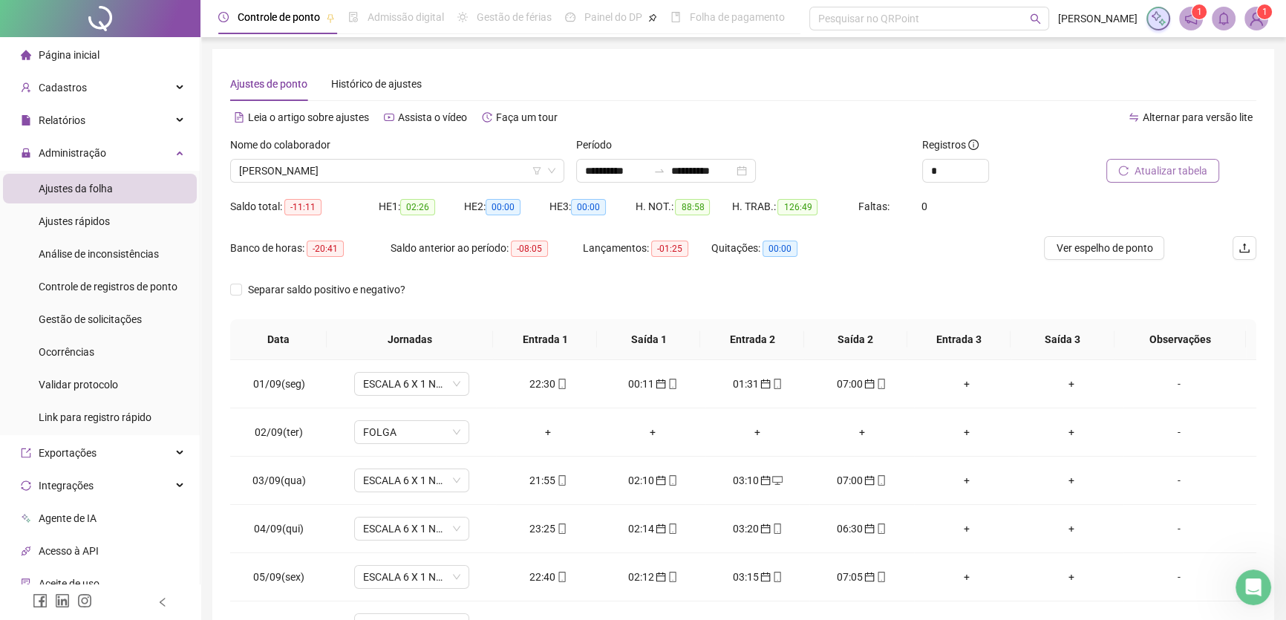
click at [1181, 168] on span "Atualizar tabela" at bounding box center [1171, 171] width 73 height 16
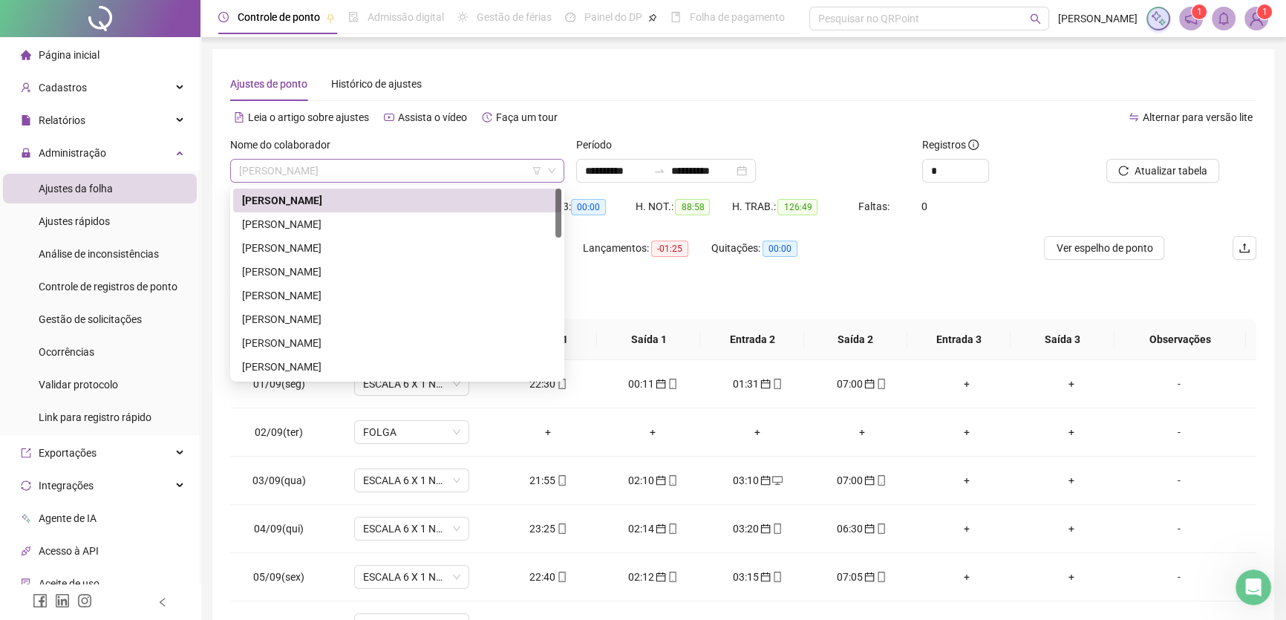
click at [400, 175] on span "[PERSON_NAME]" at bounding box center [397, 171] width 316 height 22
click at [326, 224] on div "[PERSON_NAME]" at bounding box center [397, 224] width 310 height 16
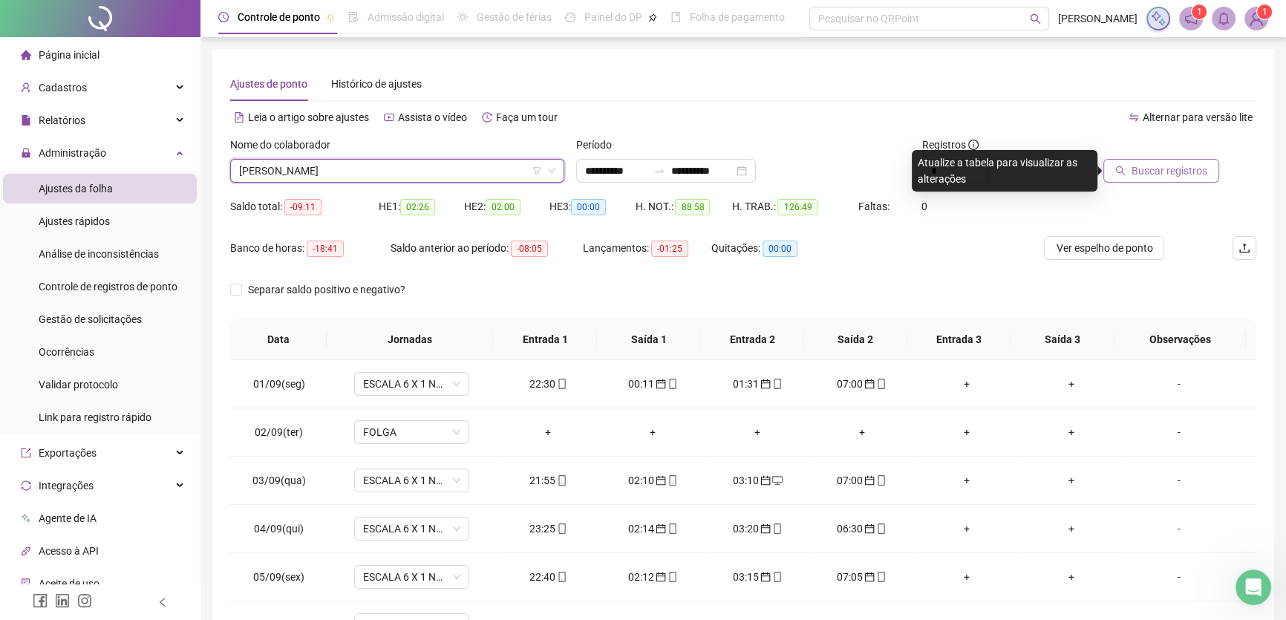
click at [1160, 177] on span "Buscar registros" at bounding box center [1170, 171] width 76 height 16
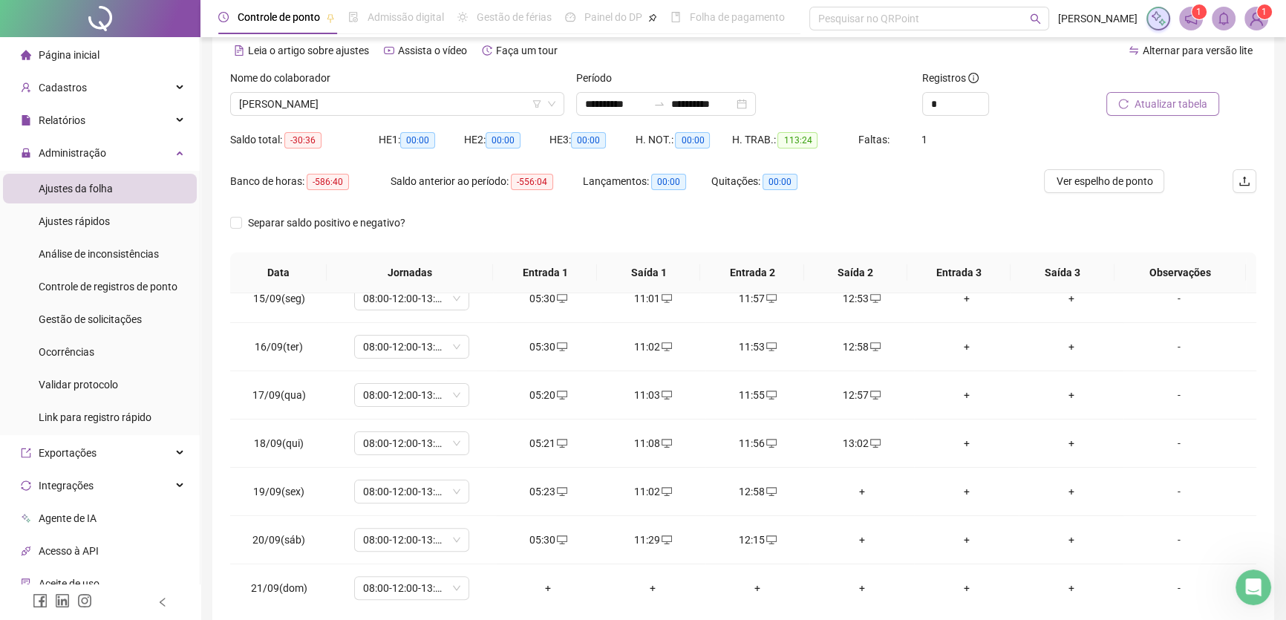
scroll to position [134, 0]
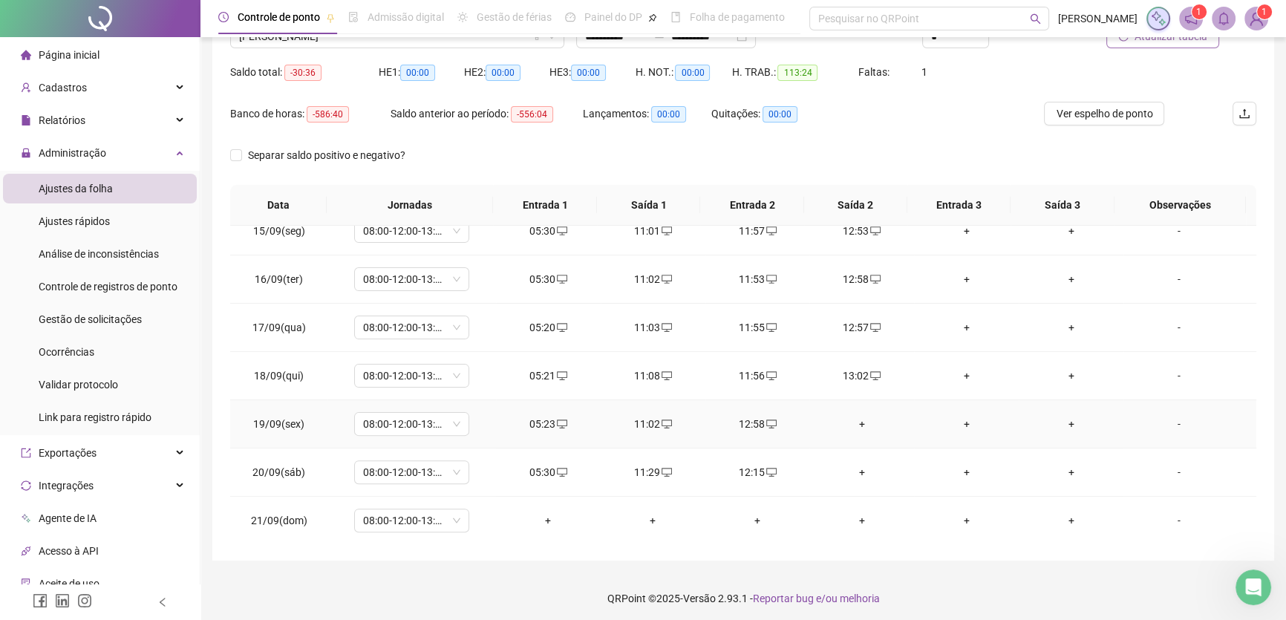
click at [855, 420] on div "+" at bounding box center [861, 424] width 81 height 16
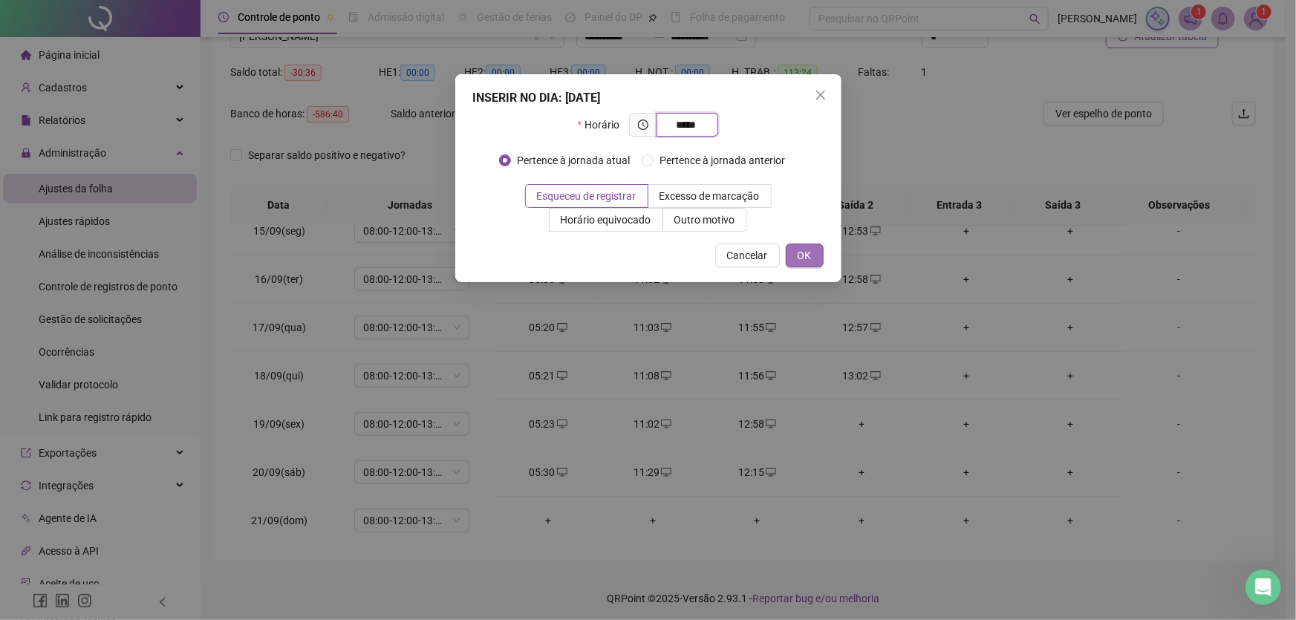
type input "*****"
click at [798, 255] on span "OK" at bounding box center [805, 255] width 14 height 16
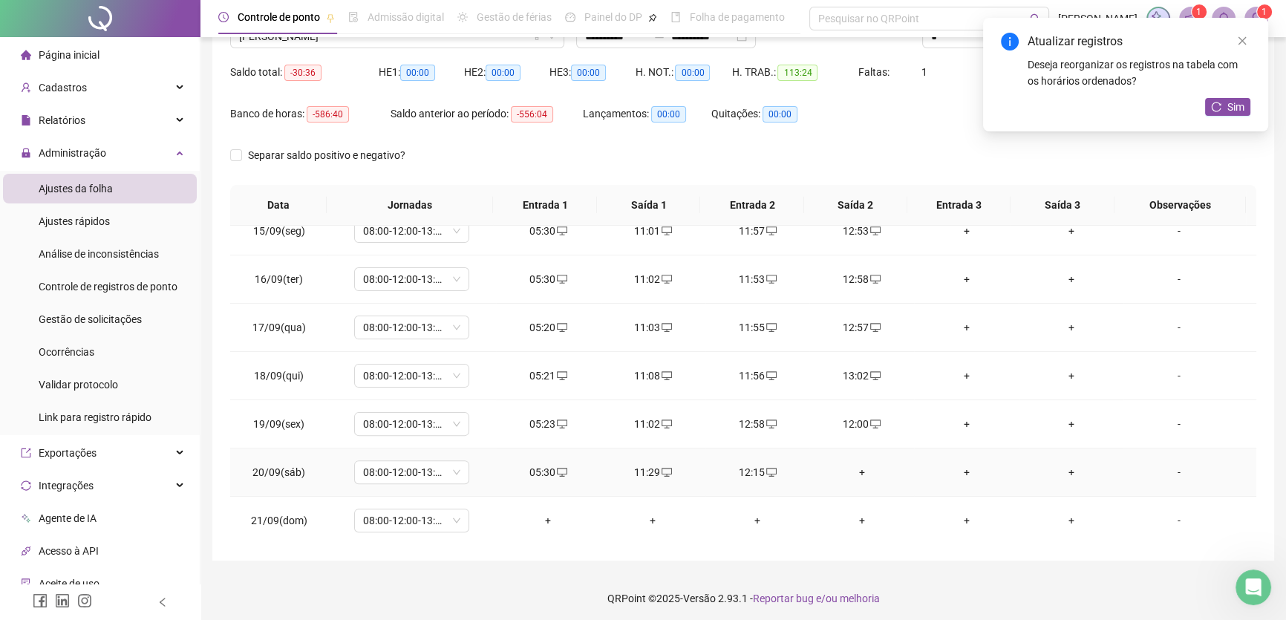
click at [855, 466] on div "+" at bounding box center [861, 472] width 81 height 16
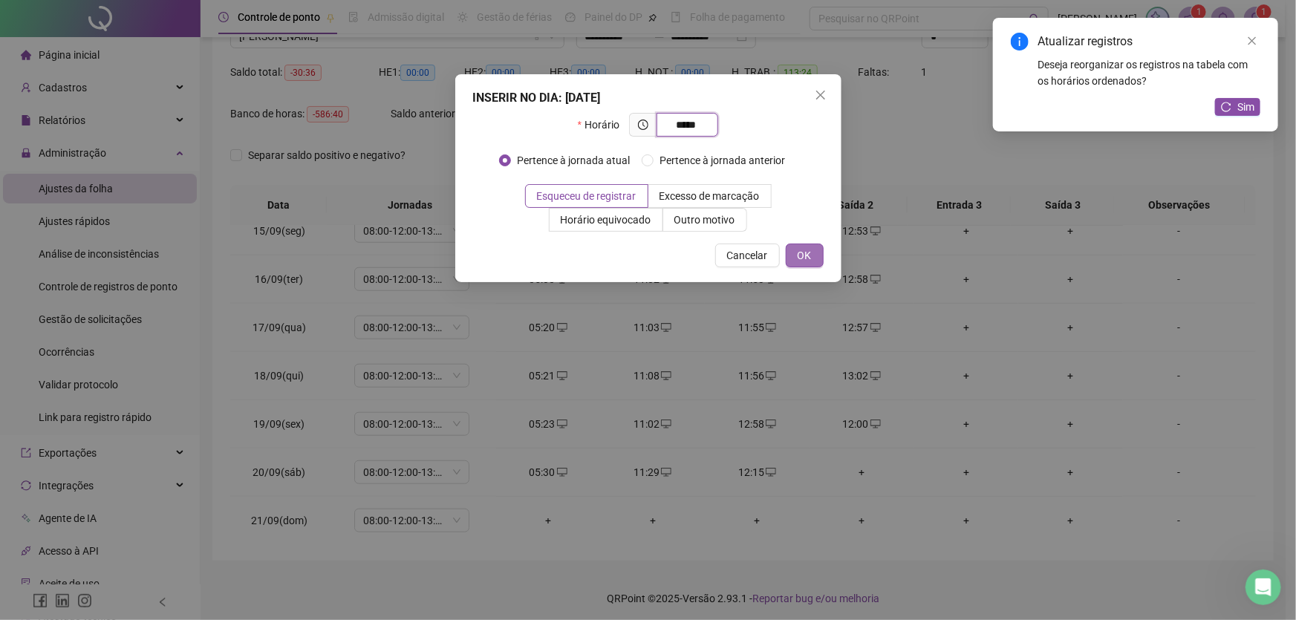
type input "*****"
click at [804, 256] on span "OK" at bounding box center [805, 255] width 14 height 16
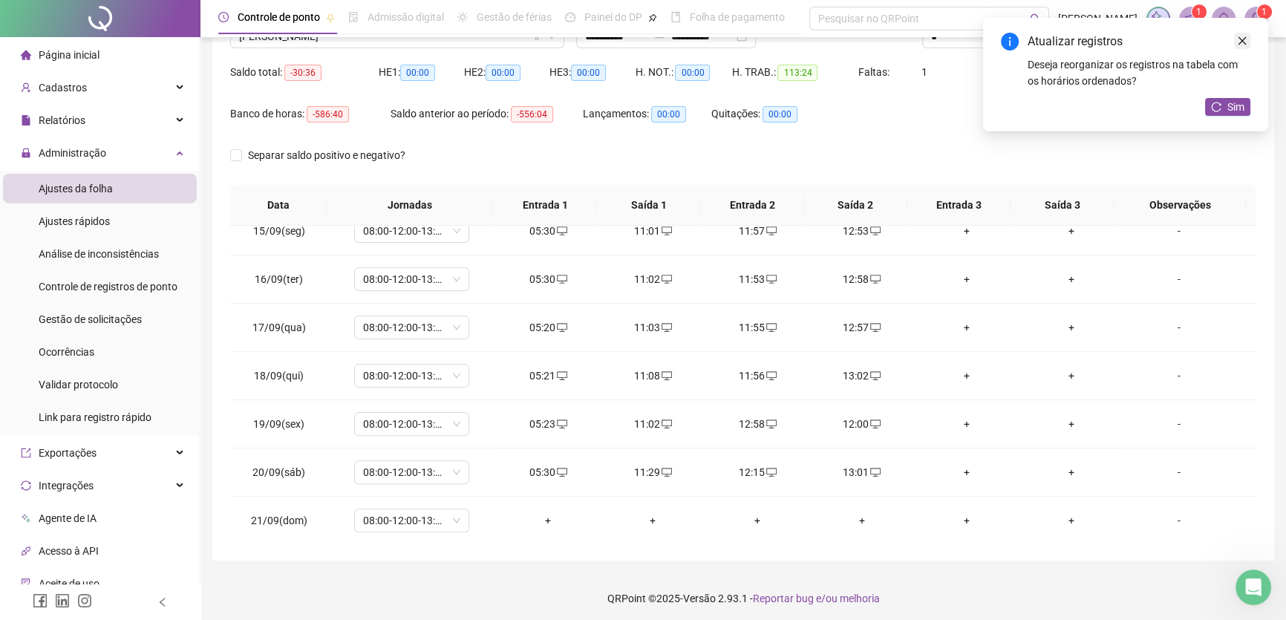
click at [1244, 45] on icon "close" at bounding box center [1242, 41] width 10 height 10
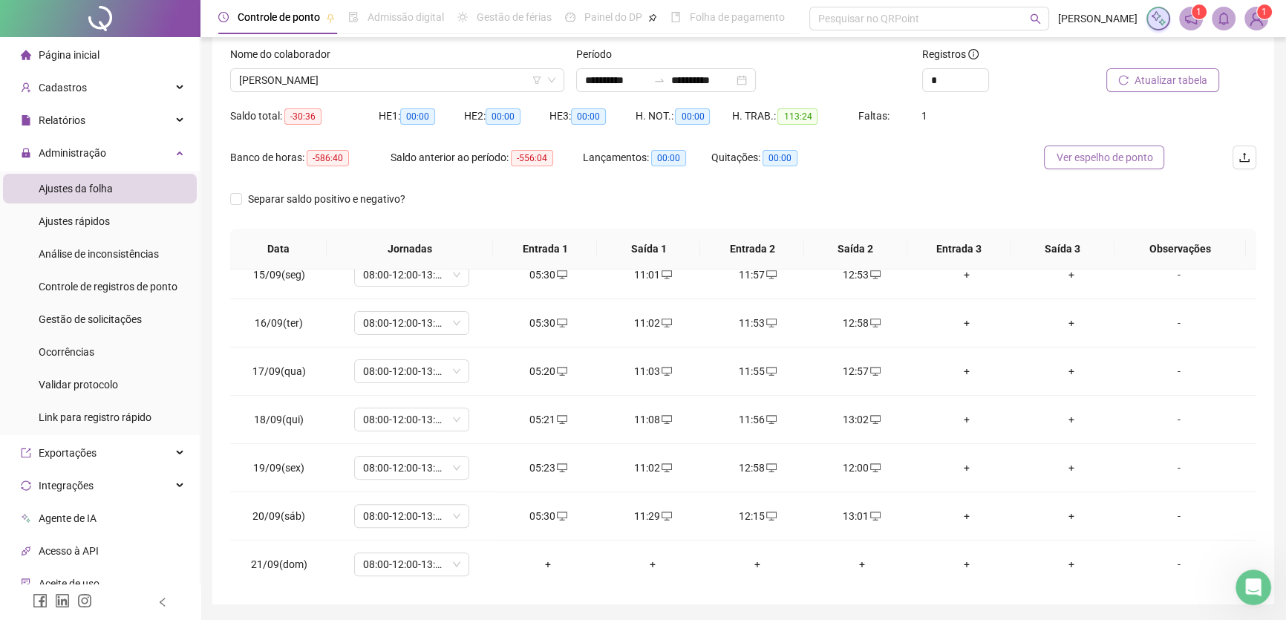
scroll to position [67, 0]
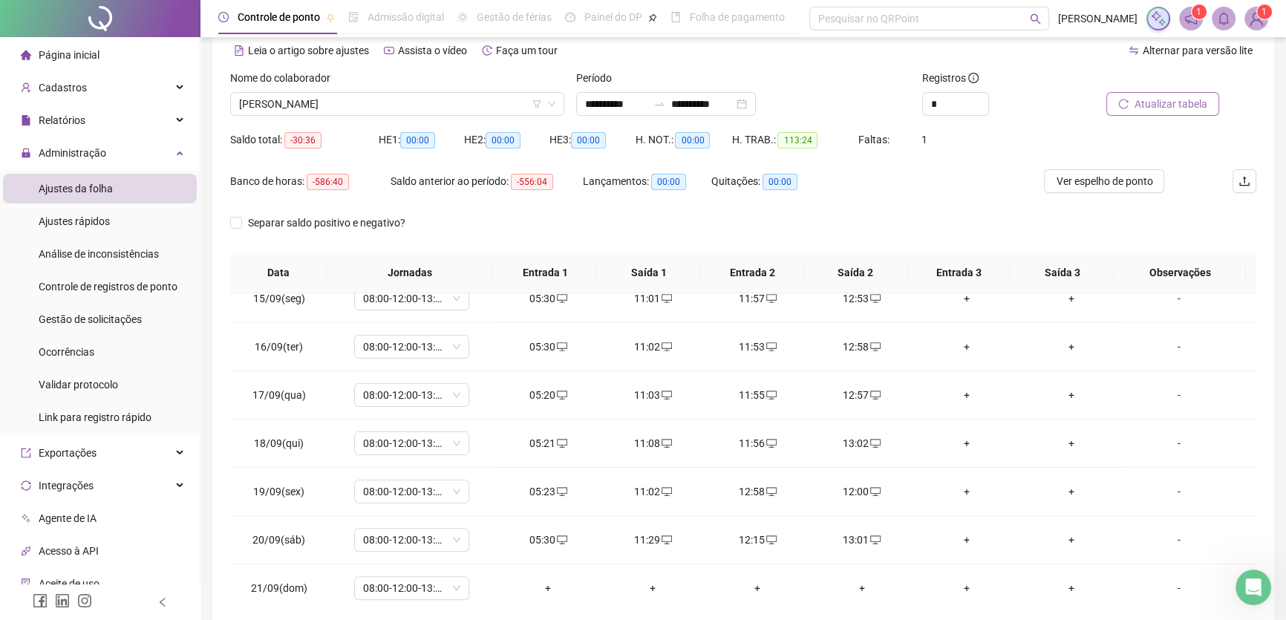
click at [1158, 102] on span "Atualizar tabela" at bounding box center [1171, 104] width 73 height 16
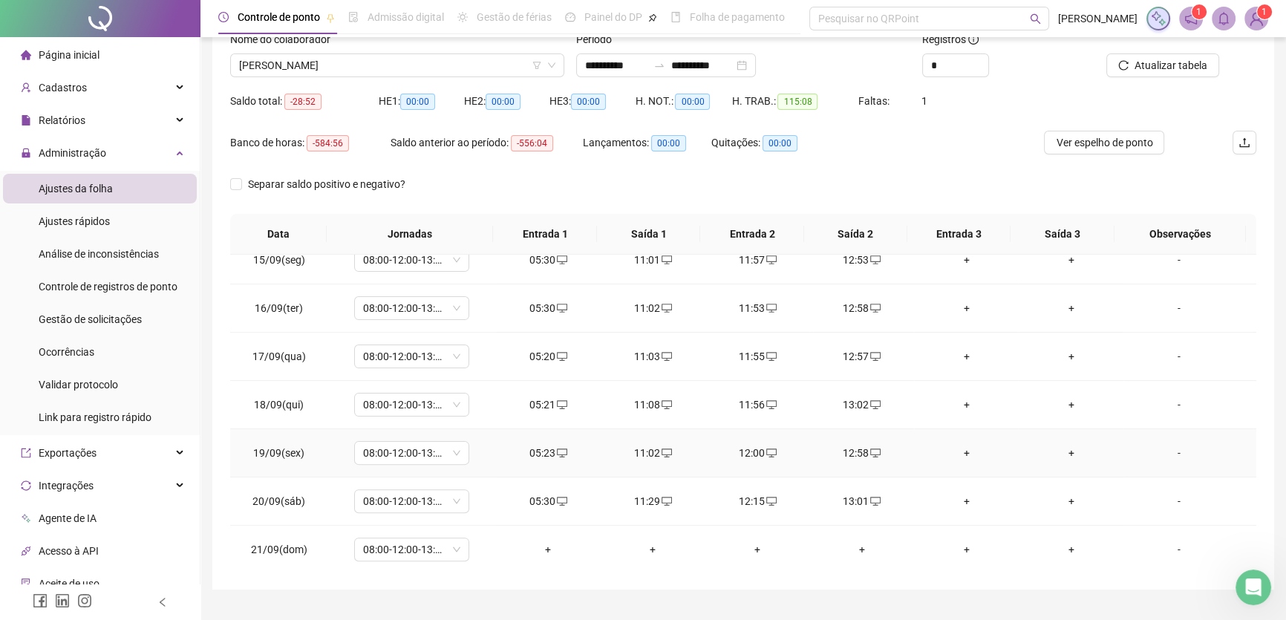
scroll to position [138, 0]
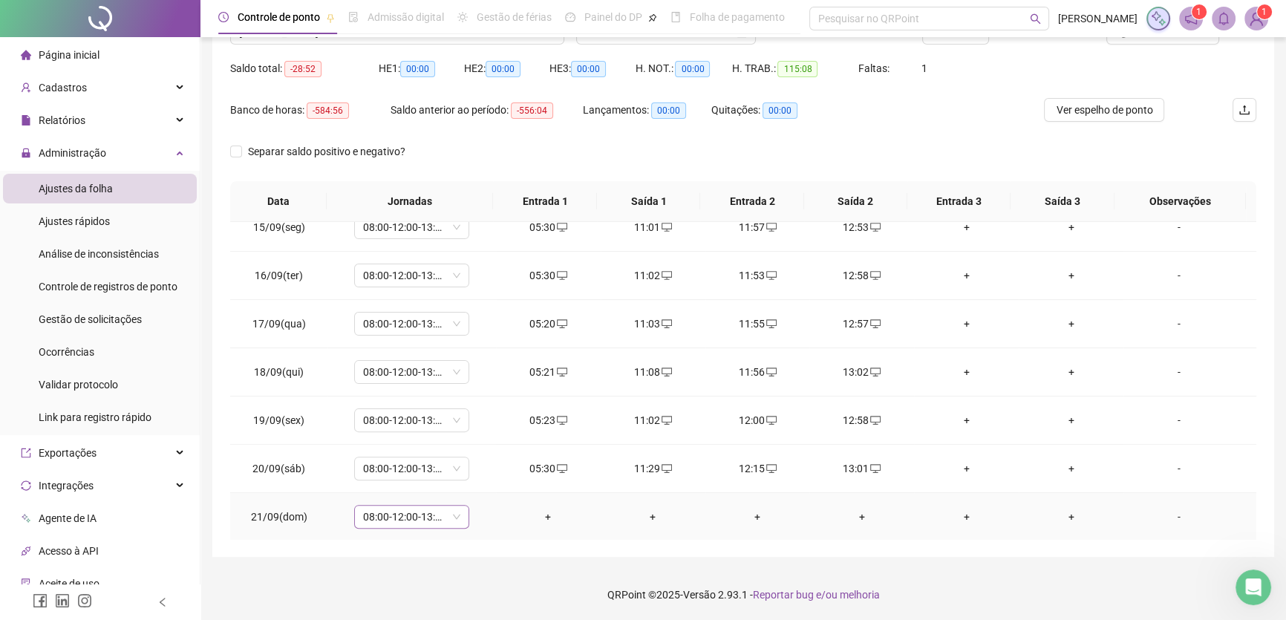
click at [445, 507] on span "08:00-12:00-13:00-17:00" at bounding box center [411, 517] width 97 height 22
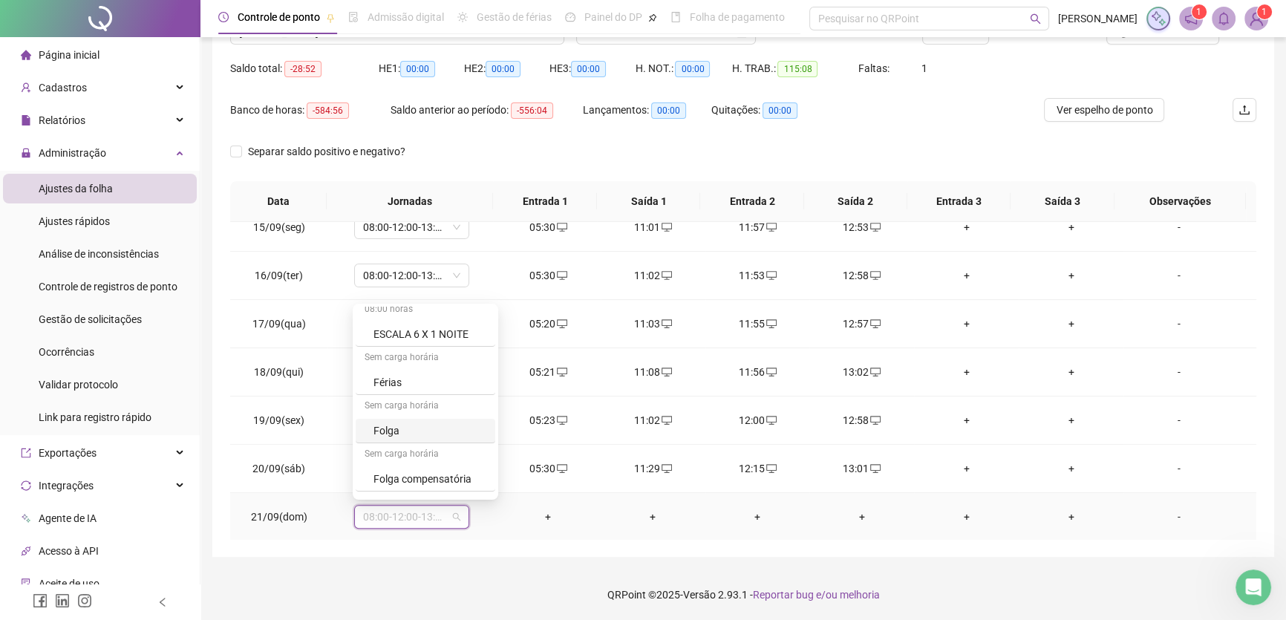
scroll to position [202, 0]
click at [406, 428] on div "Folga" at bounding box center [430, 430] width 113 height 16
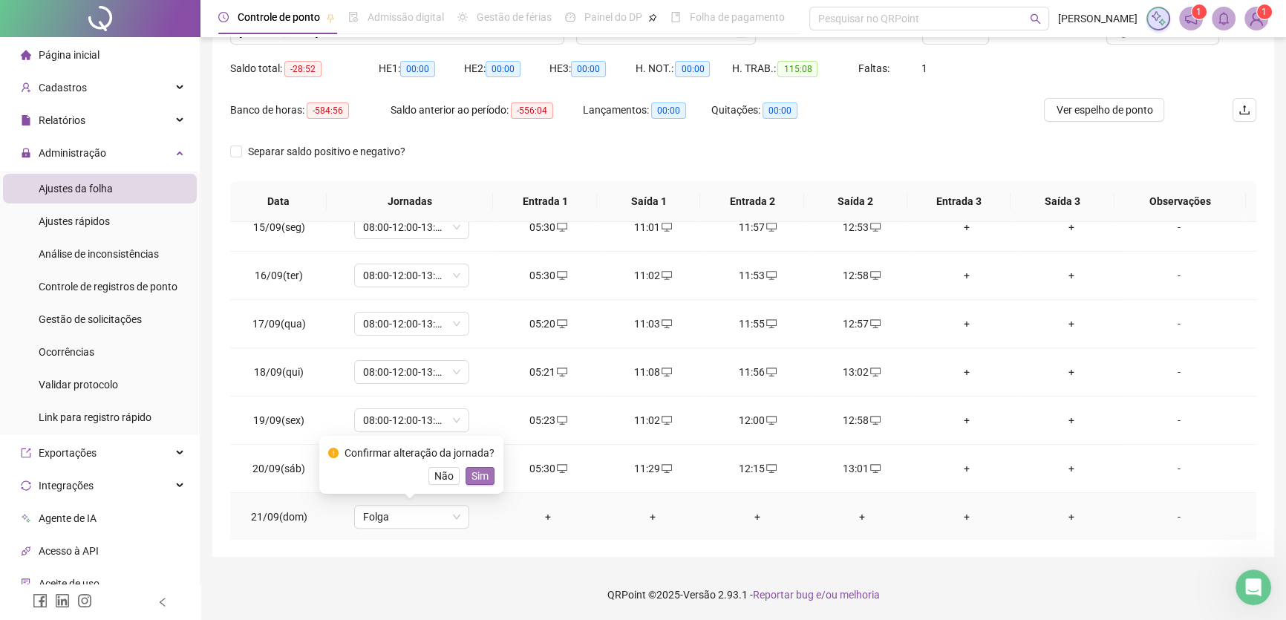
click at [474, 469] on span "Sim" at bounding box center [480, 476] width 17 height 16
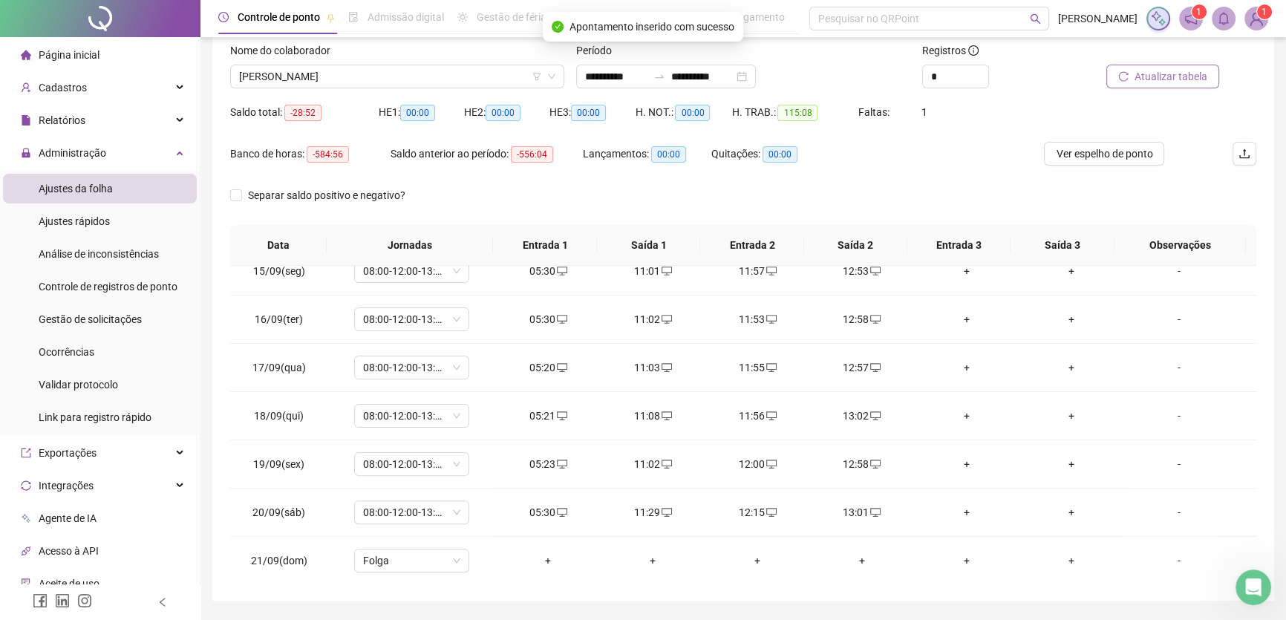
scroll to position [71, 0]
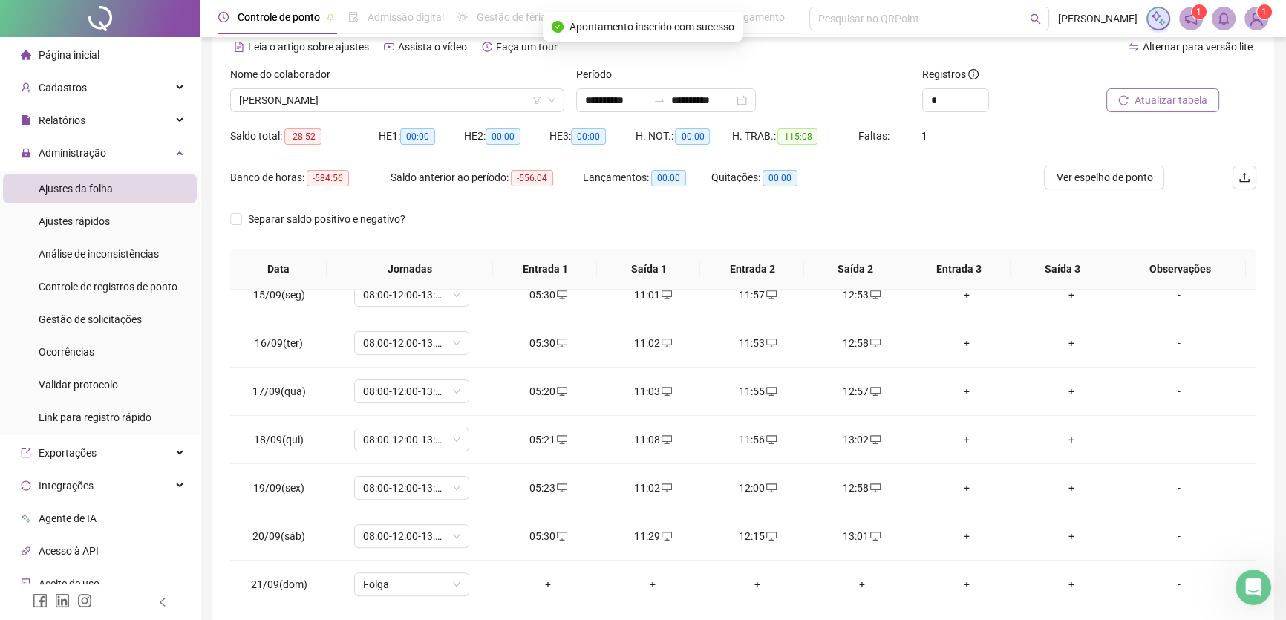
click at [1173, 103] on span "Atualizar tabela" at bounding box center [1171, 100] width 73 height 16
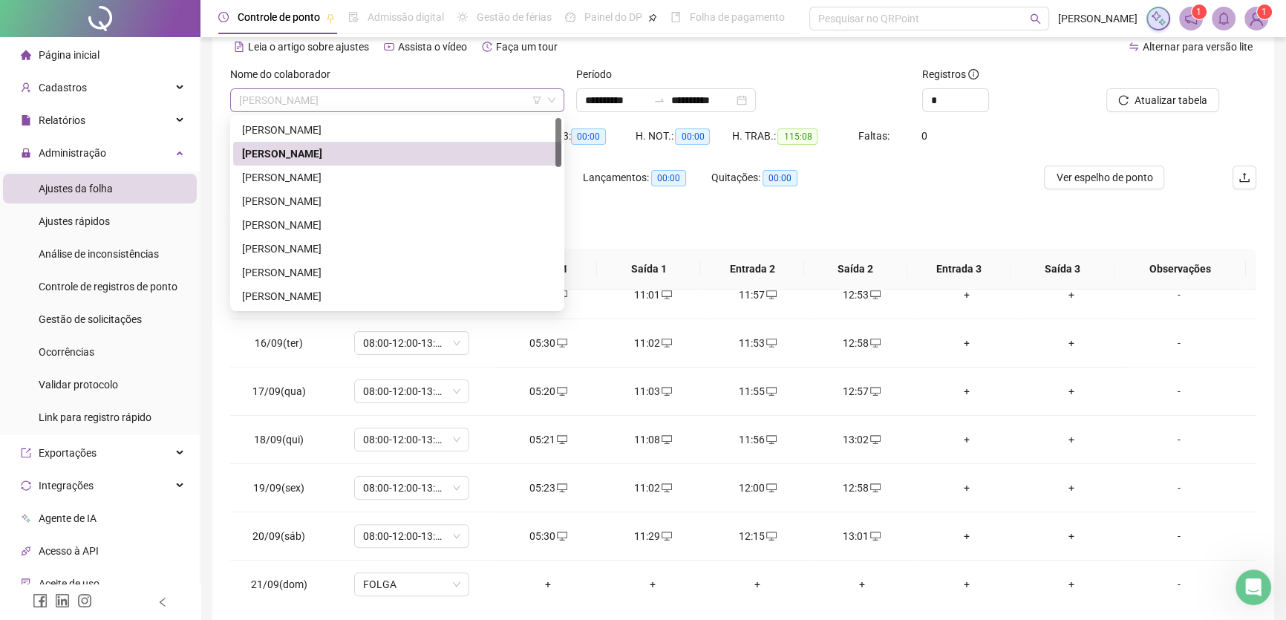
click at [463, 97] on span "[PERSON_NAME]" at bounding box center [397, 100] width 316 height 22
click at [325, 178] on div "[PERSON_NAME]" at bounding box center [397, 177] width 310 height 16
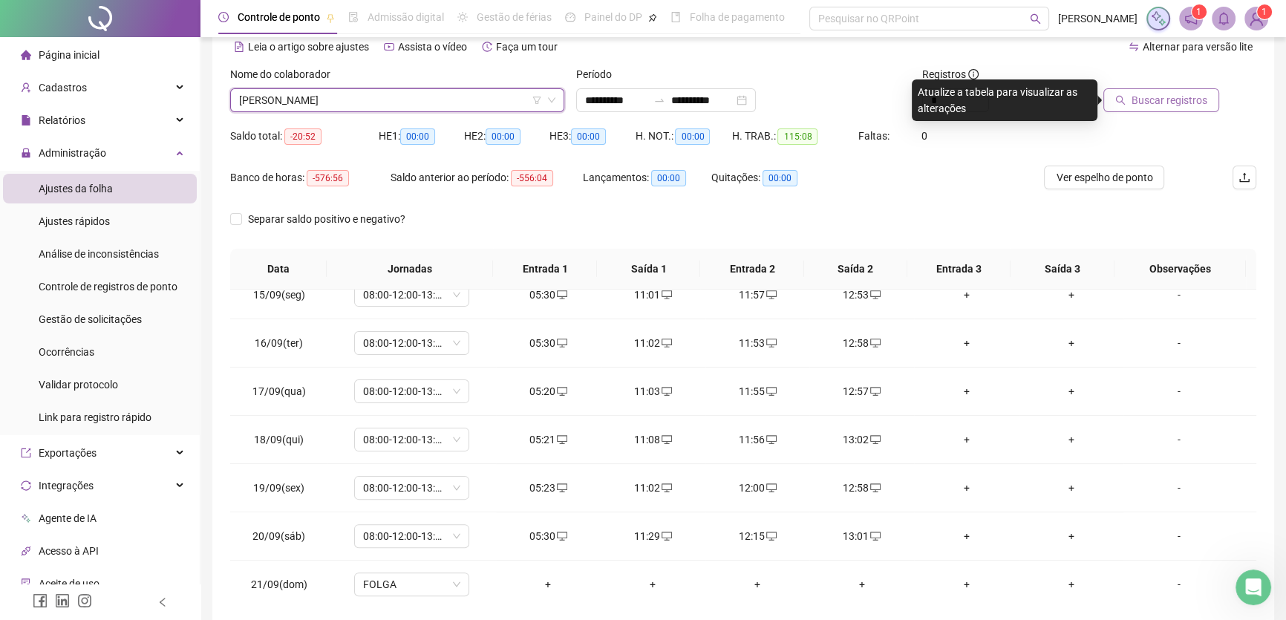
click at [1151, 97] on span "Buscar registros" at bounding box center [1170, 100] width 76 height 16
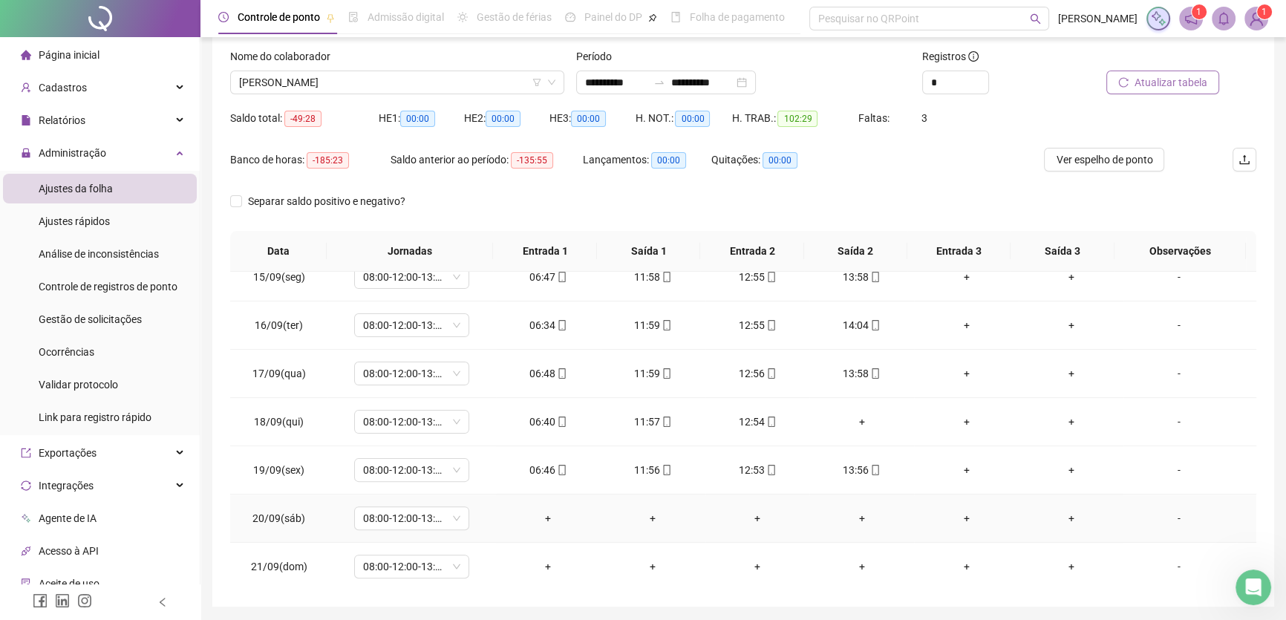
scroll to position [138, 0]
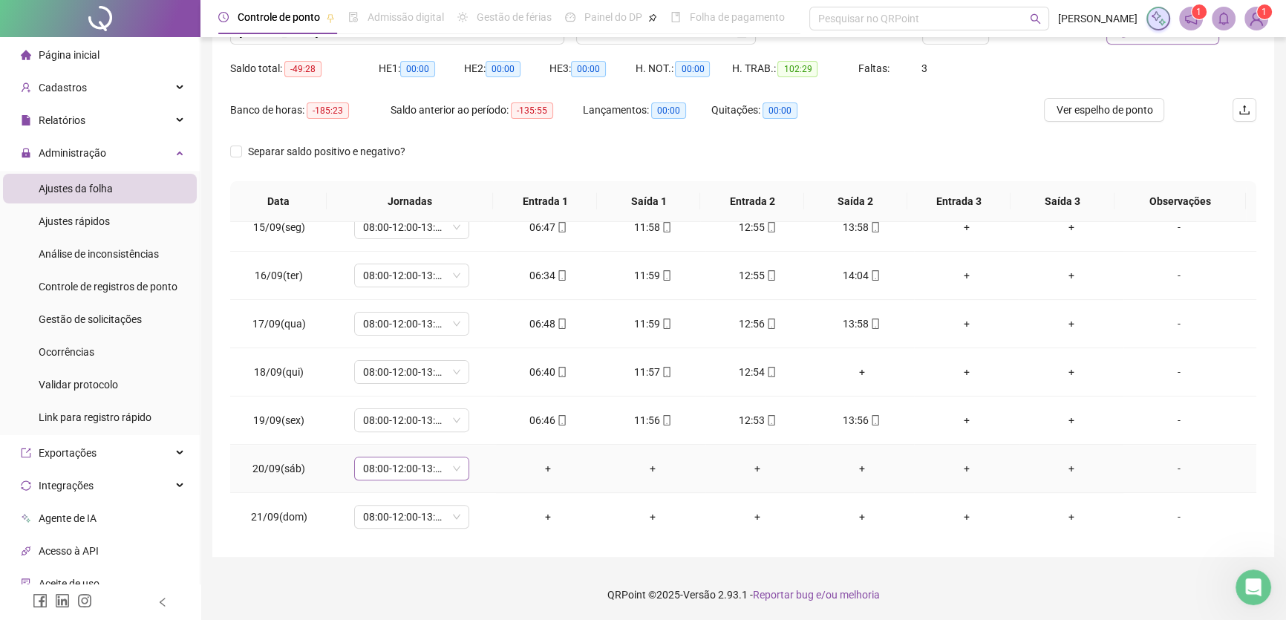
click at [456, 469] on span "08:00-12:00-13:00-17:00" at bounding box center [411, 468] width 97 height 22
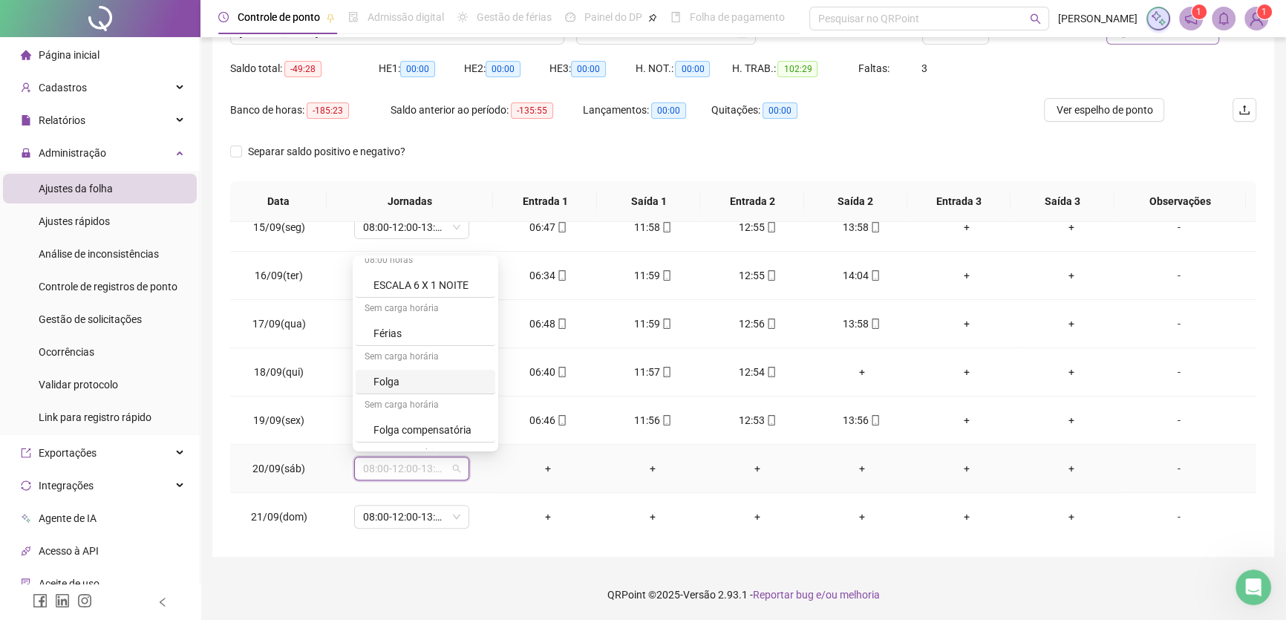
click at [409, 386] on div "Folga" at bounding box center [430, 382] width 113 height 16
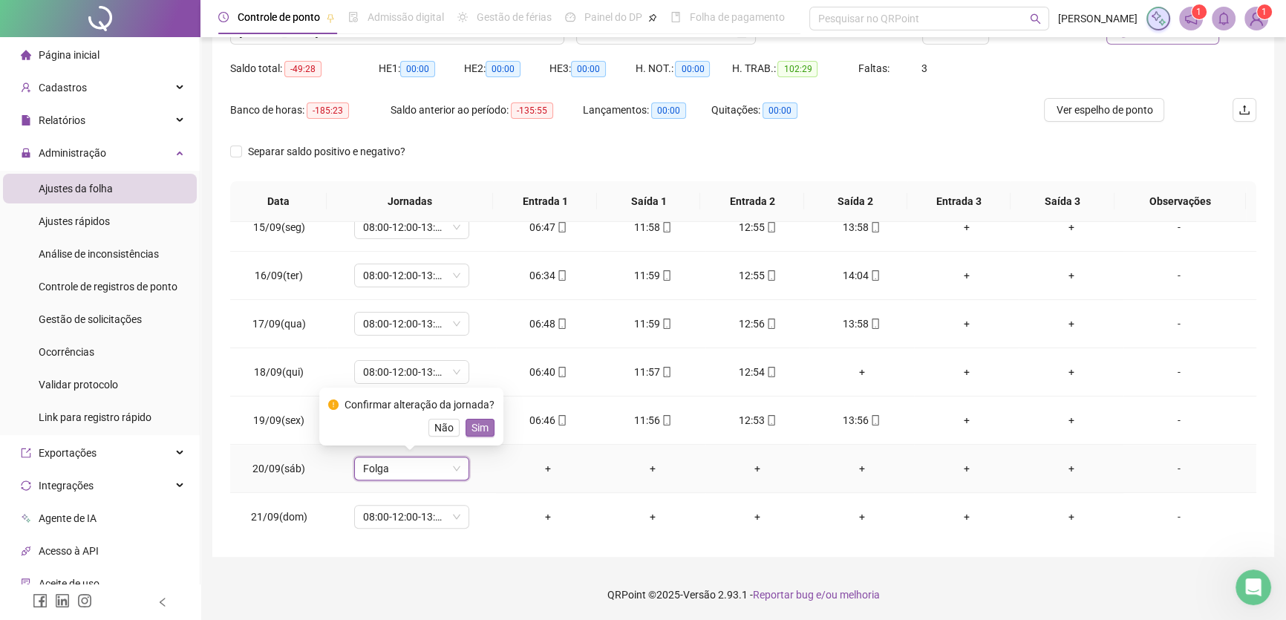
click at [482, 430] on span "Sim" at bounding box center [480, 428] width 17 height 16
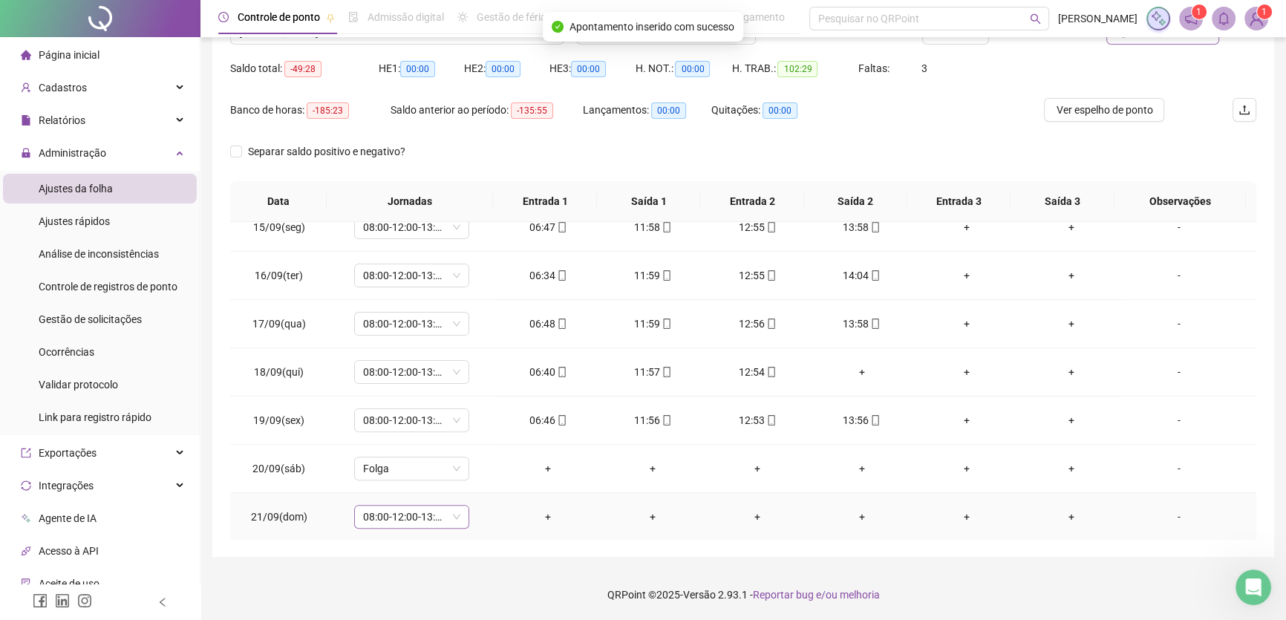
click at [424, 512] on span "08:00-12:00-13:00-17:00" at bounding box center [411, 517] width 97 height 22
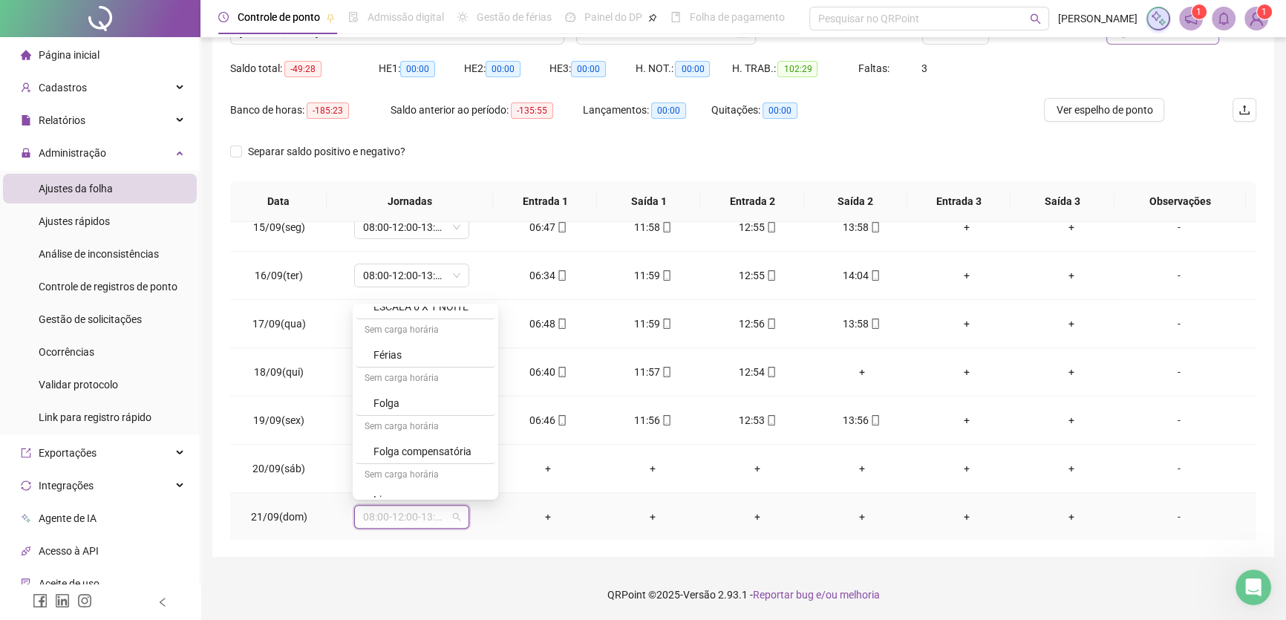
scroll to position [244, 0]
click at [405, 386] on div "Folga" at bounding box center [430, 388] width 113 height 16
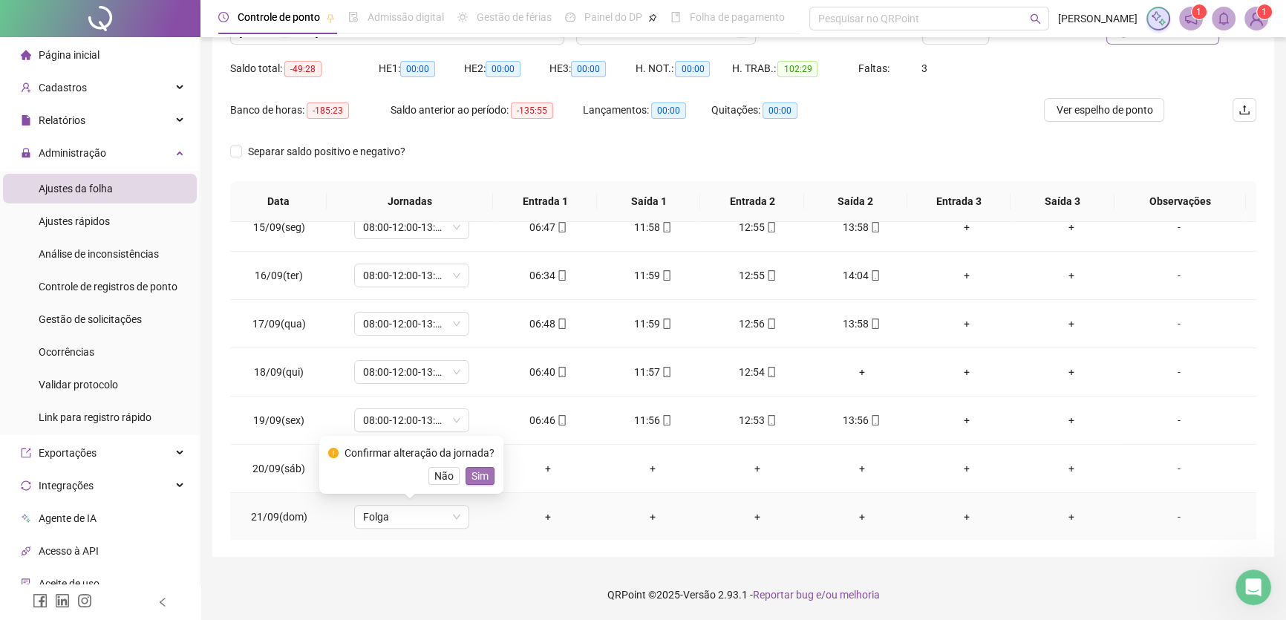
click at [483, 478] on span "Sim" at bounding box center [480, 476] width 17 height 16
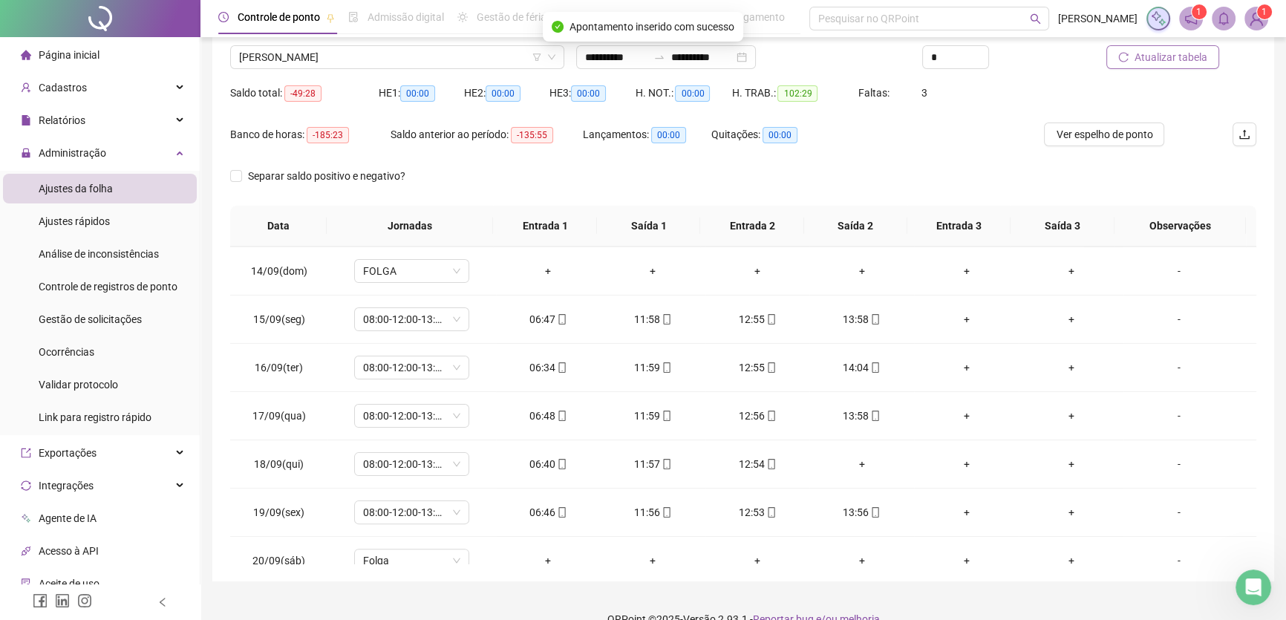
scroll to position [71, 0]
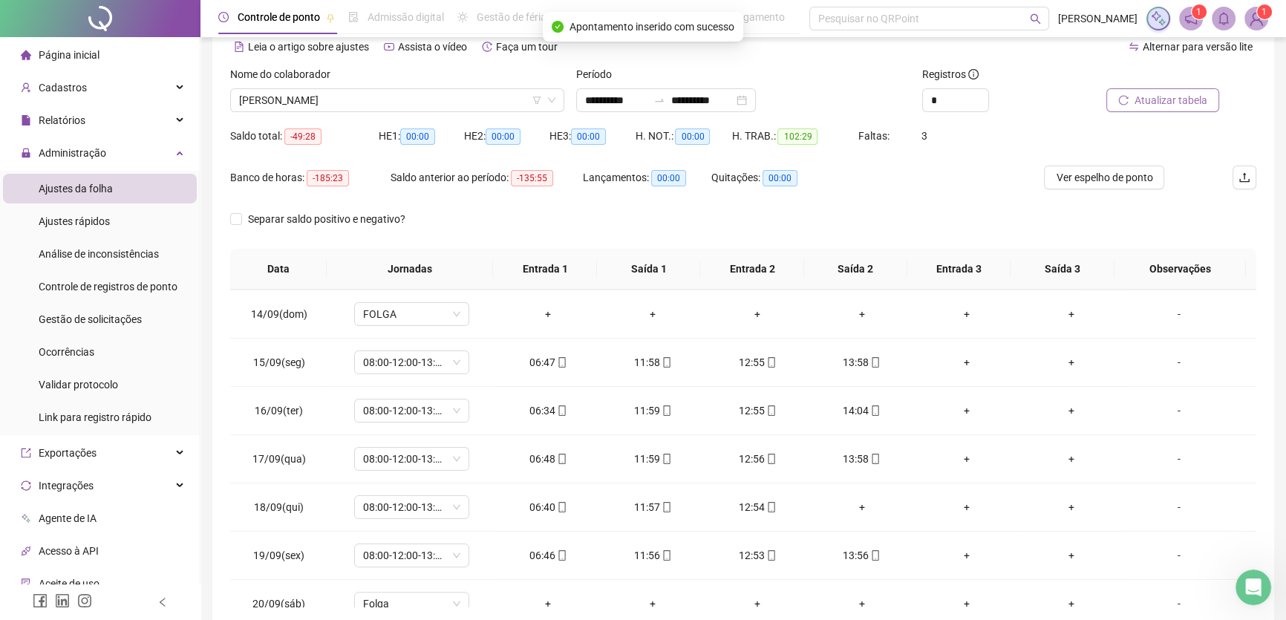
click at [1181, 88] on button "Atualizar tabela" at bounding box center [1162, 100] width 113 height 24
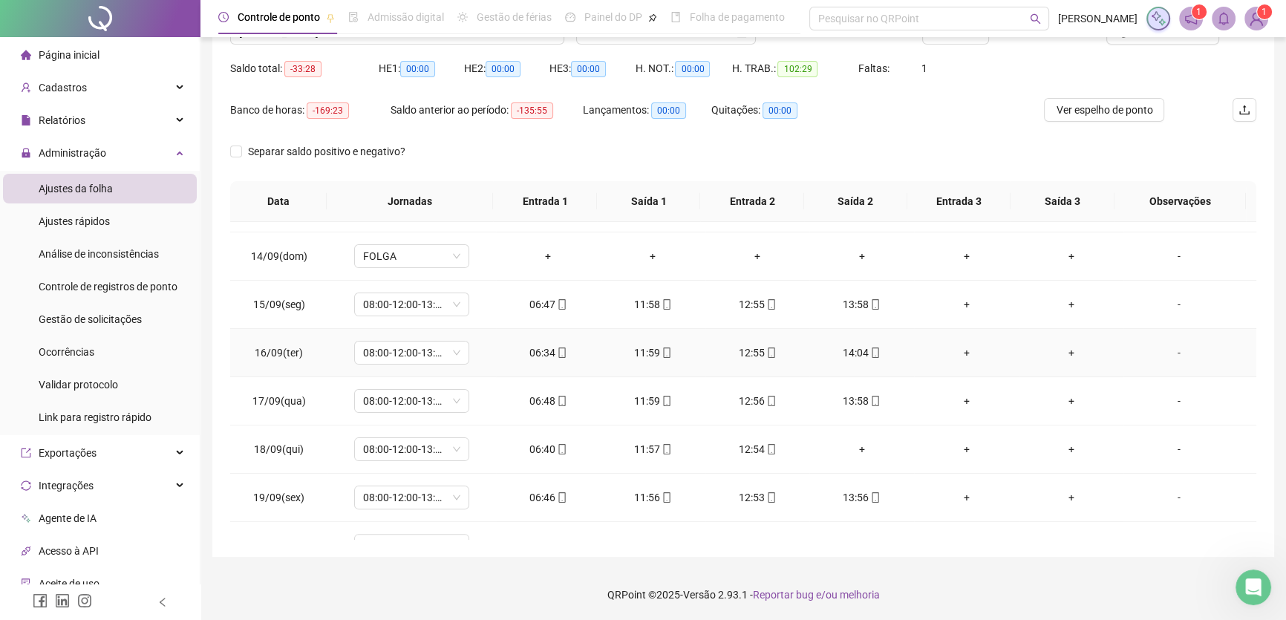
scroll to position [694, 0]
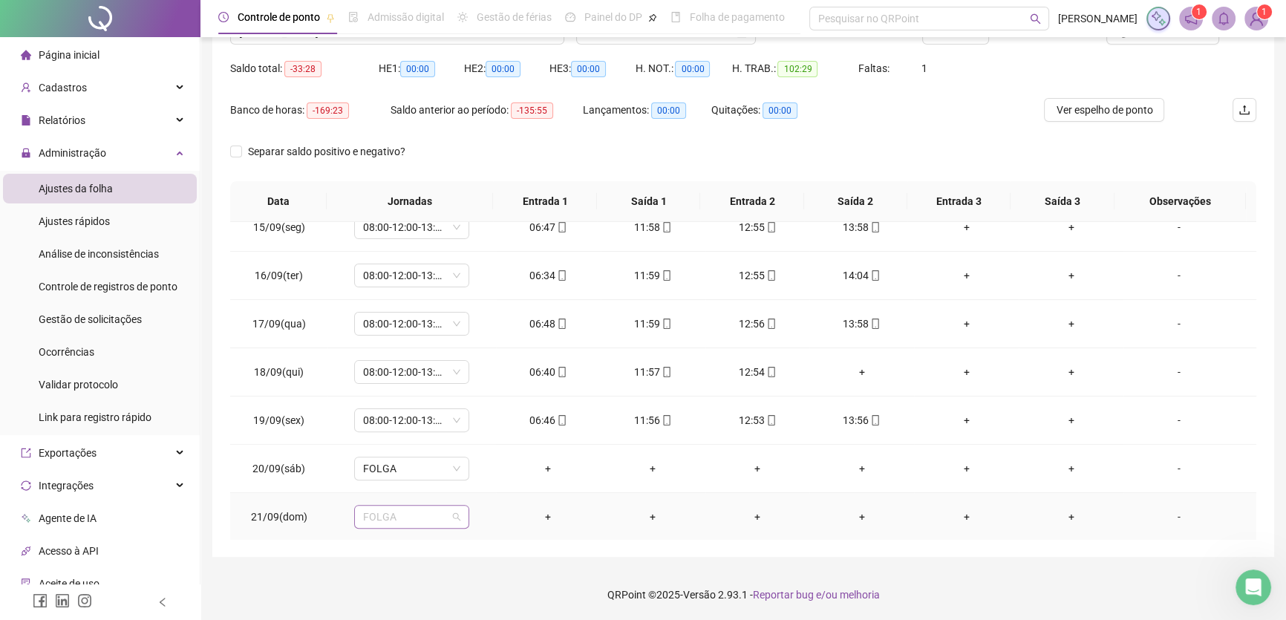
click at [453, 513] on span "FOLGA" at bounding box center [411, 517] width 97 height 22
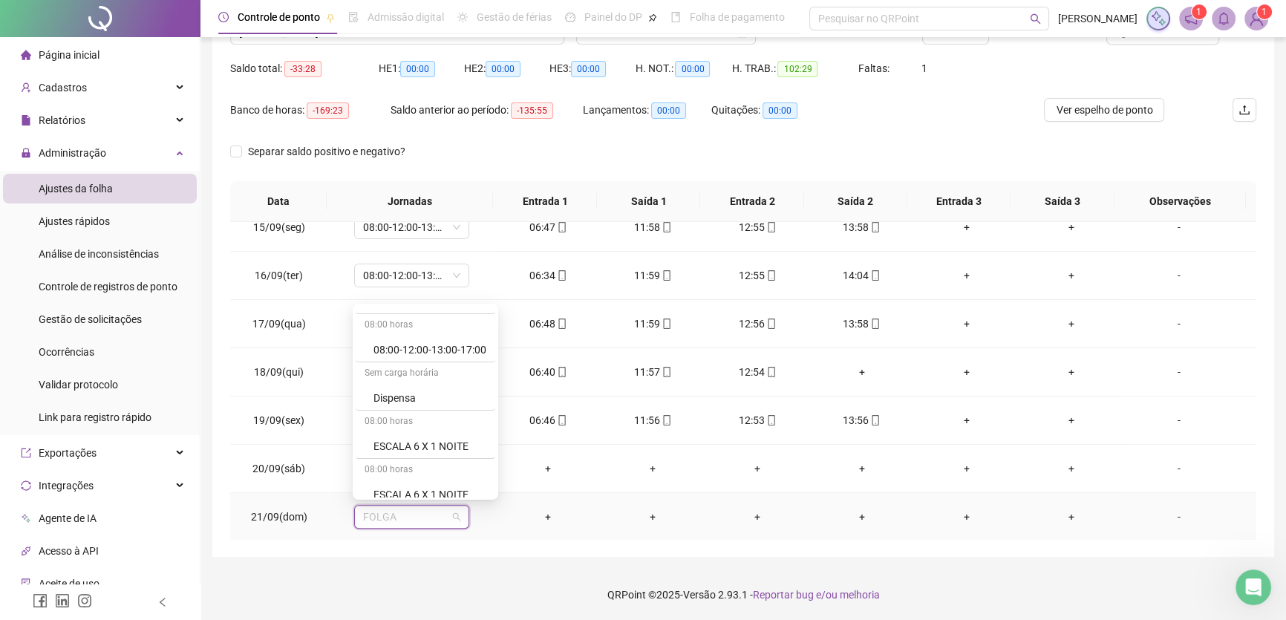
scroll to position [0, 0]
click at [463, 388] on div "08:00-12:00-13:00-17:00" at bounding box center [430, 390] width 113 height 16
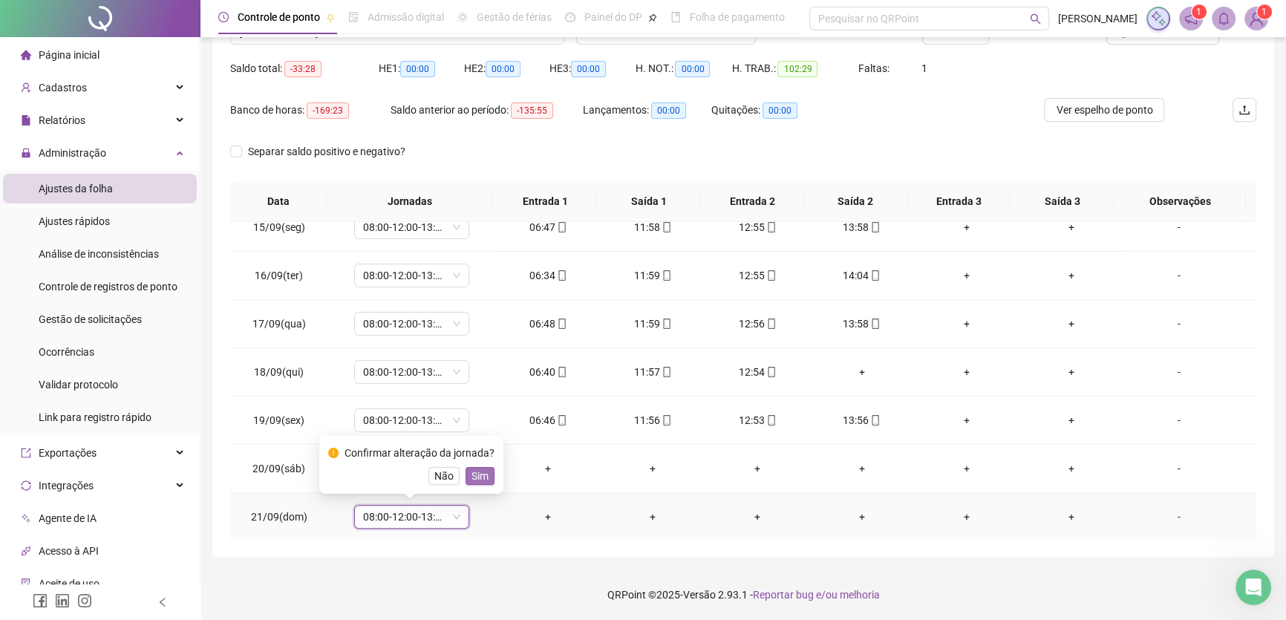
click at [472, 474] on span "Sim" at bounding box center [480, 476] width 17 height 16
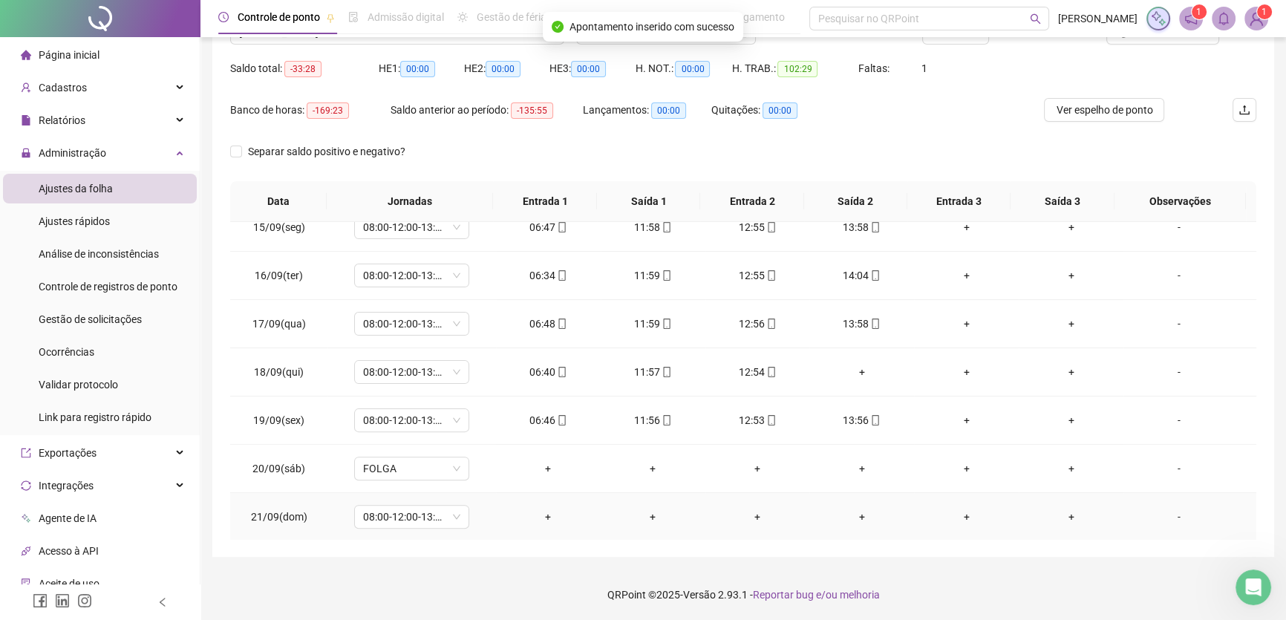
click at [1169, 518] on div "-" at bounding box center [1179, 517] width 88 height 16
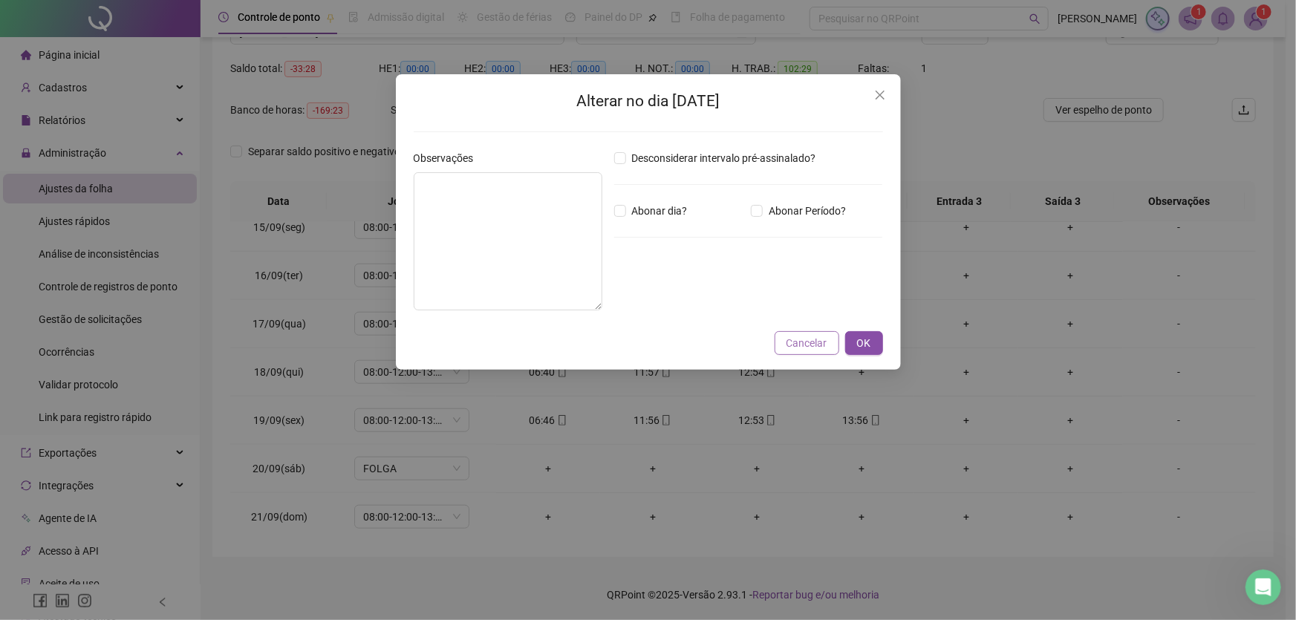
click at [828, 348] on button "Cancelar" at bounding box center [806, 343] width 65 height 24
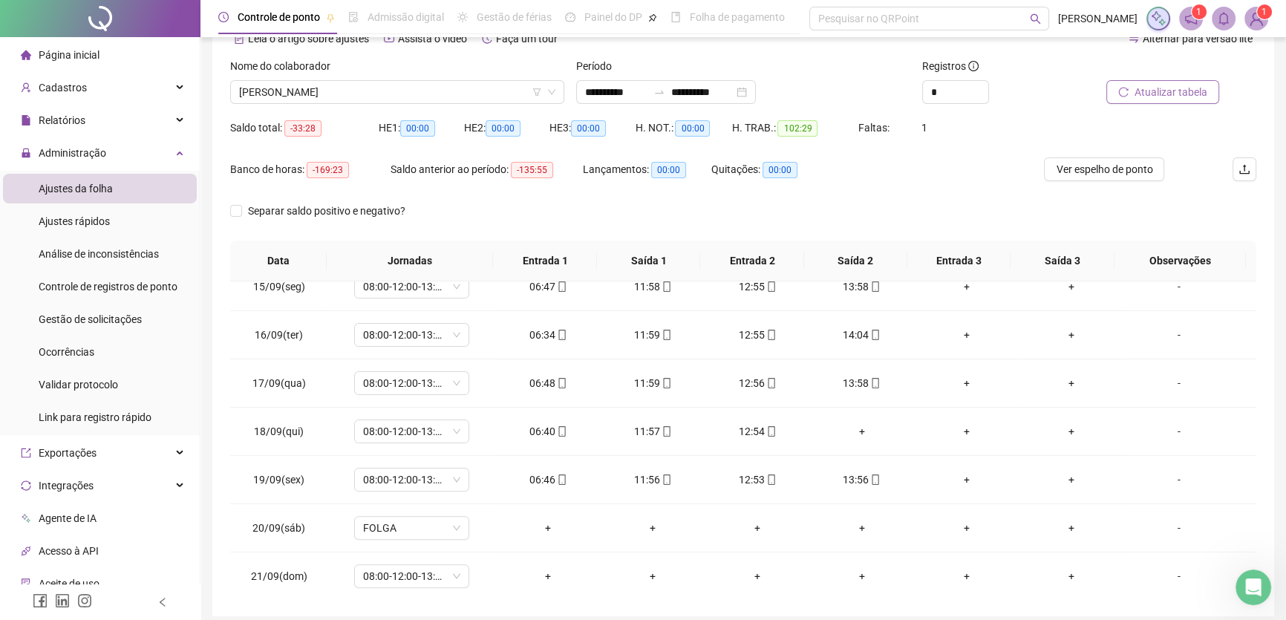
scroll to position [71, 0]
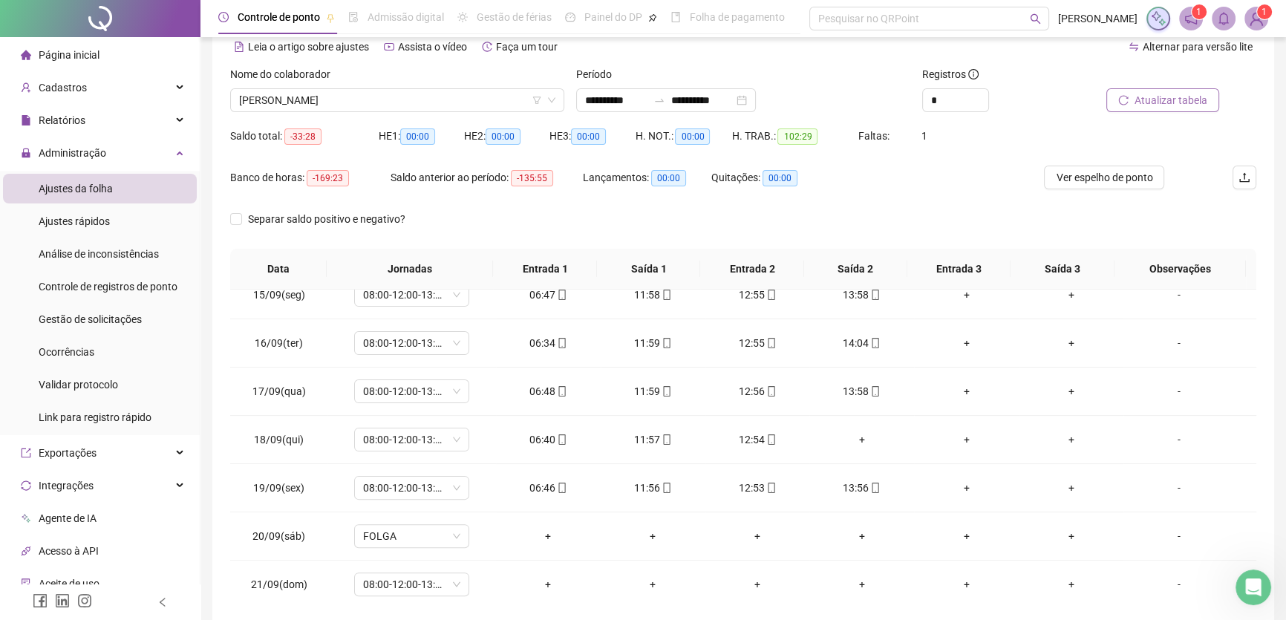
click at [1189, 97] on span "Atualizar tabela" at bounding box center [1171, 100] width 73 height 16
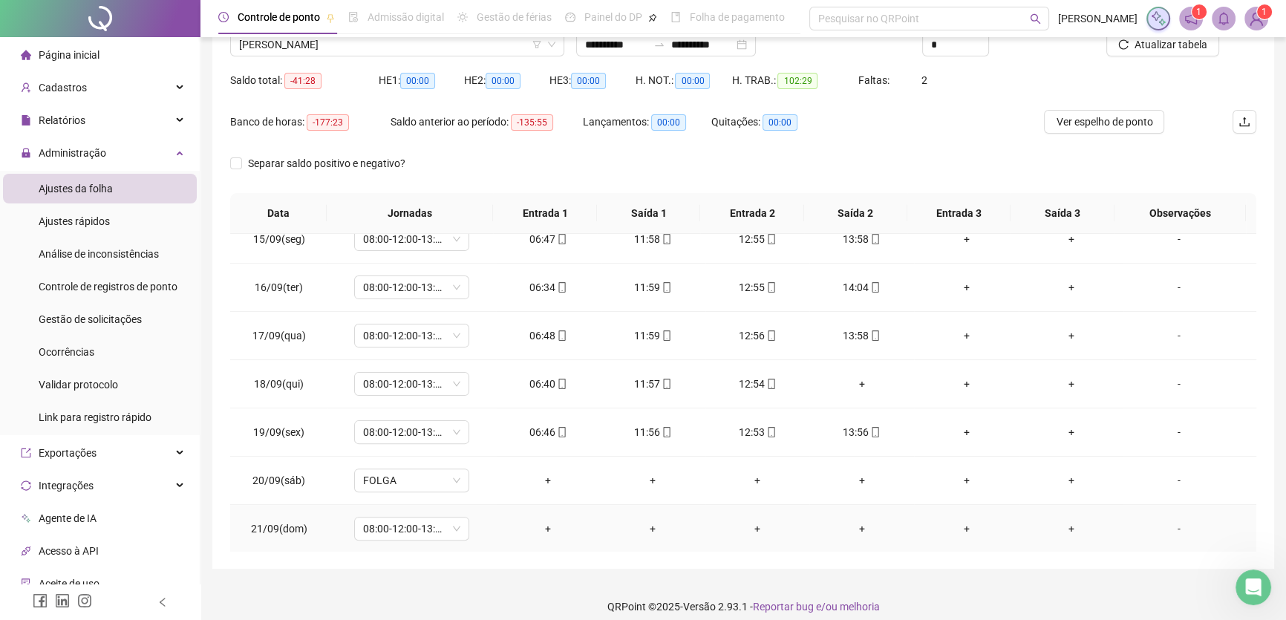
scroll to position [138, 0]
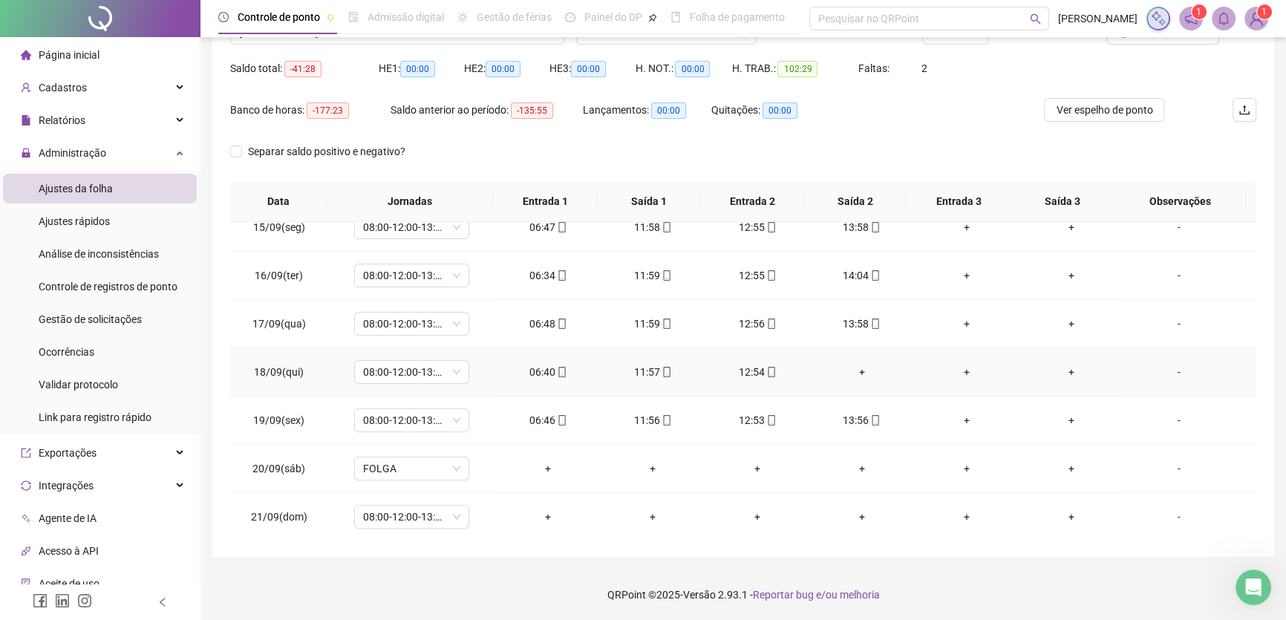
click at [851, 366] on div "+" at bounding box center [861, 372] width 81 height 16
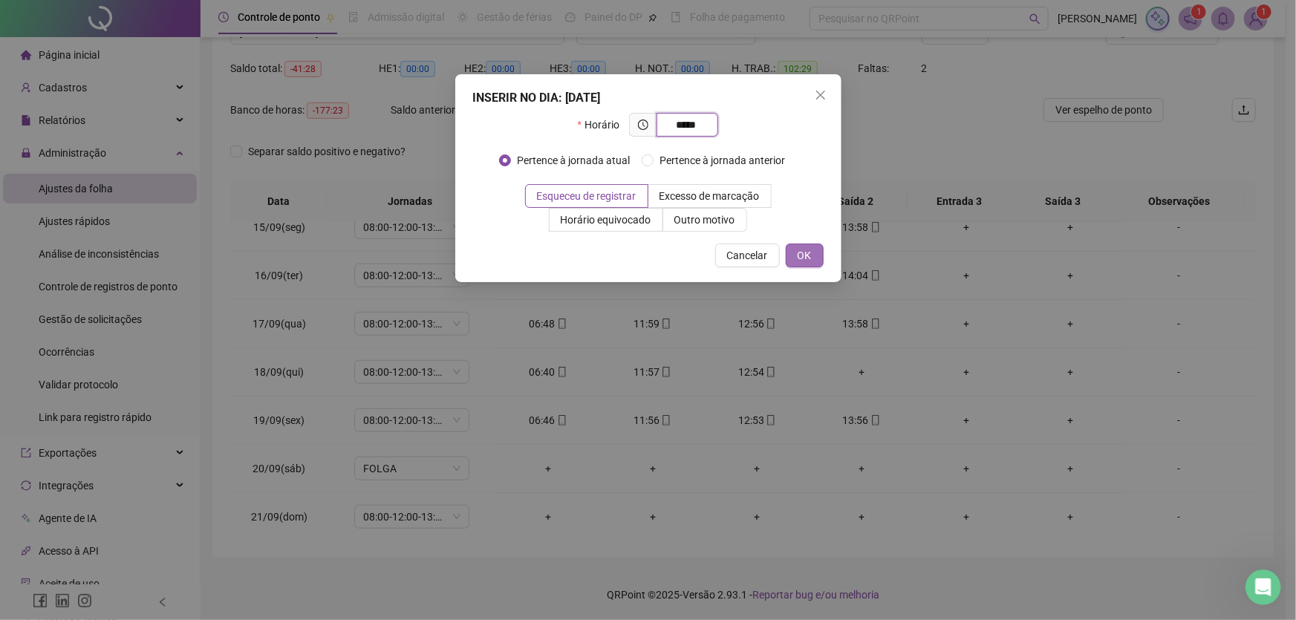
type input "*****"
click at [816, 257] on button "OK" at bounding box center [805, 256] width 38 height 24
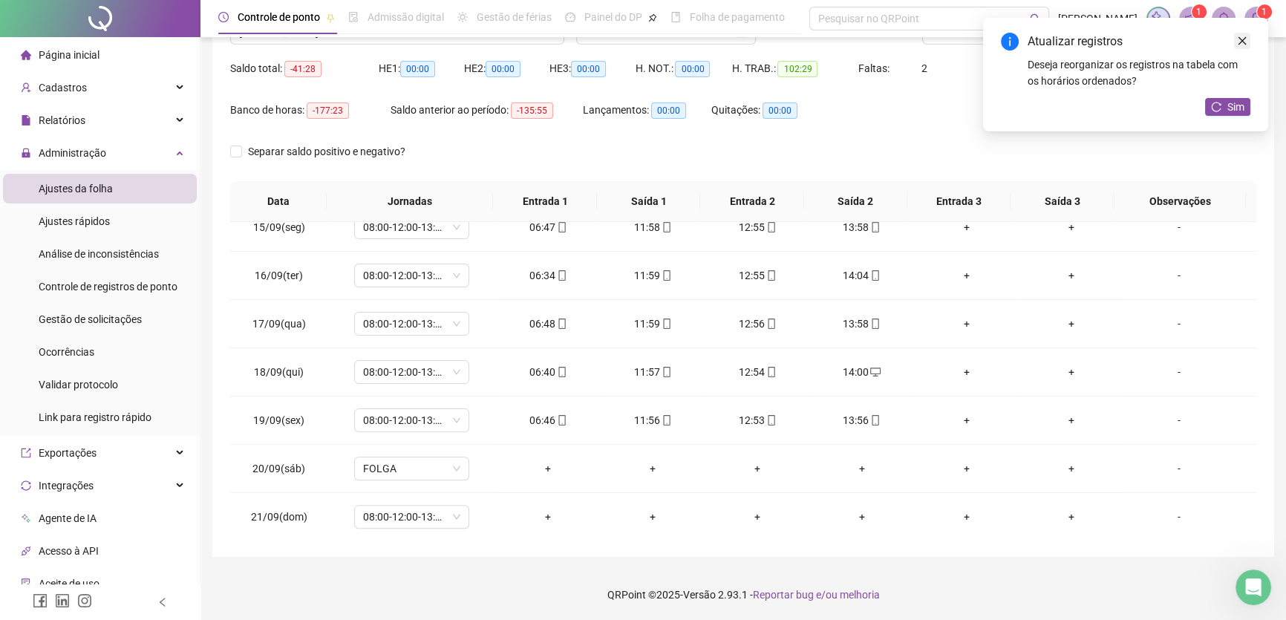
click at [1243, 42] on icon "close" at bounding box center [1243, 41] width 8 height 8
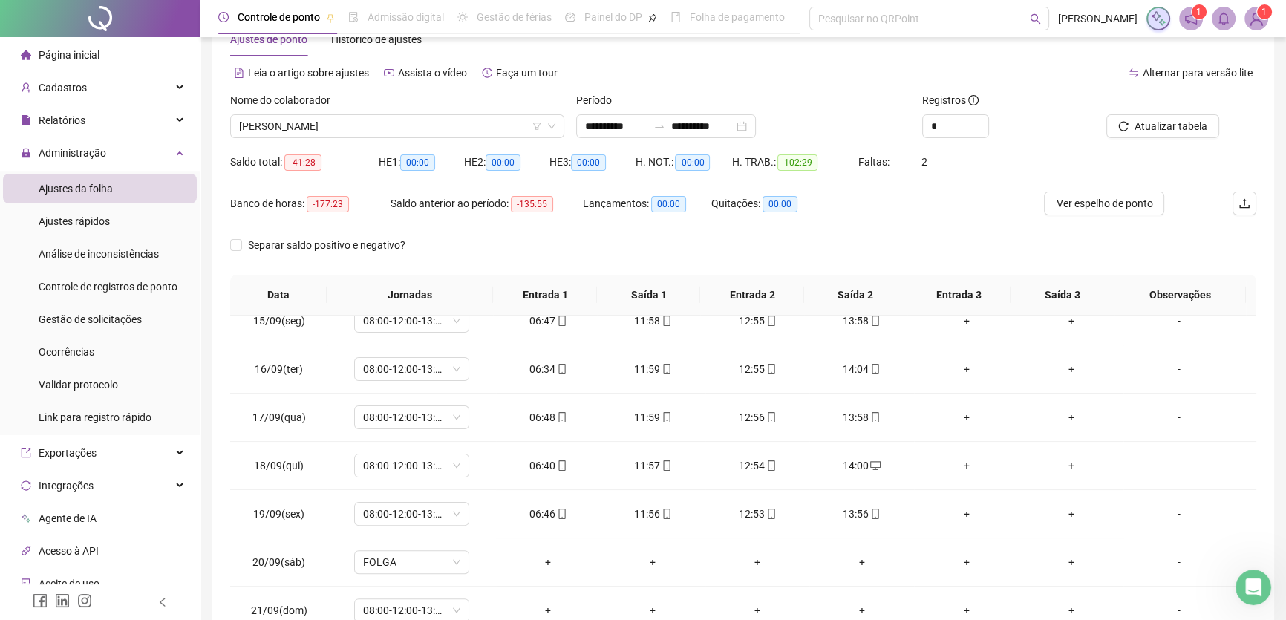
scroll to position [3, 0]
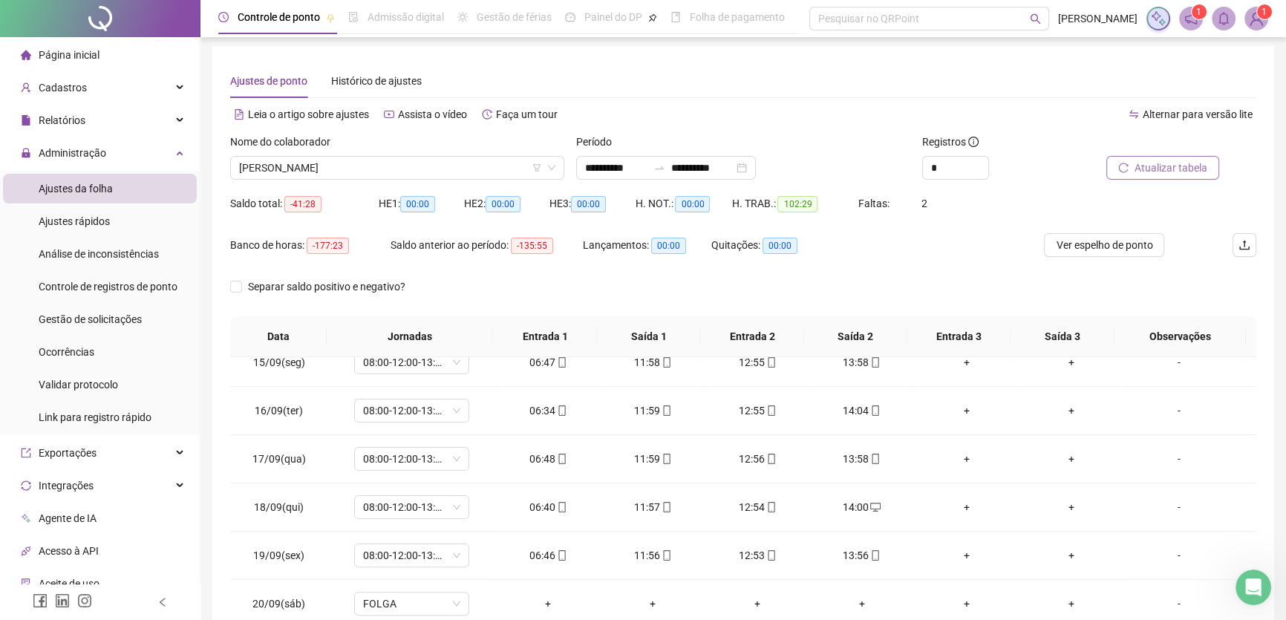
click at [1163, 167] on span "Atualizar tabela" at bounding box center [1171, 168] width 73 height 16
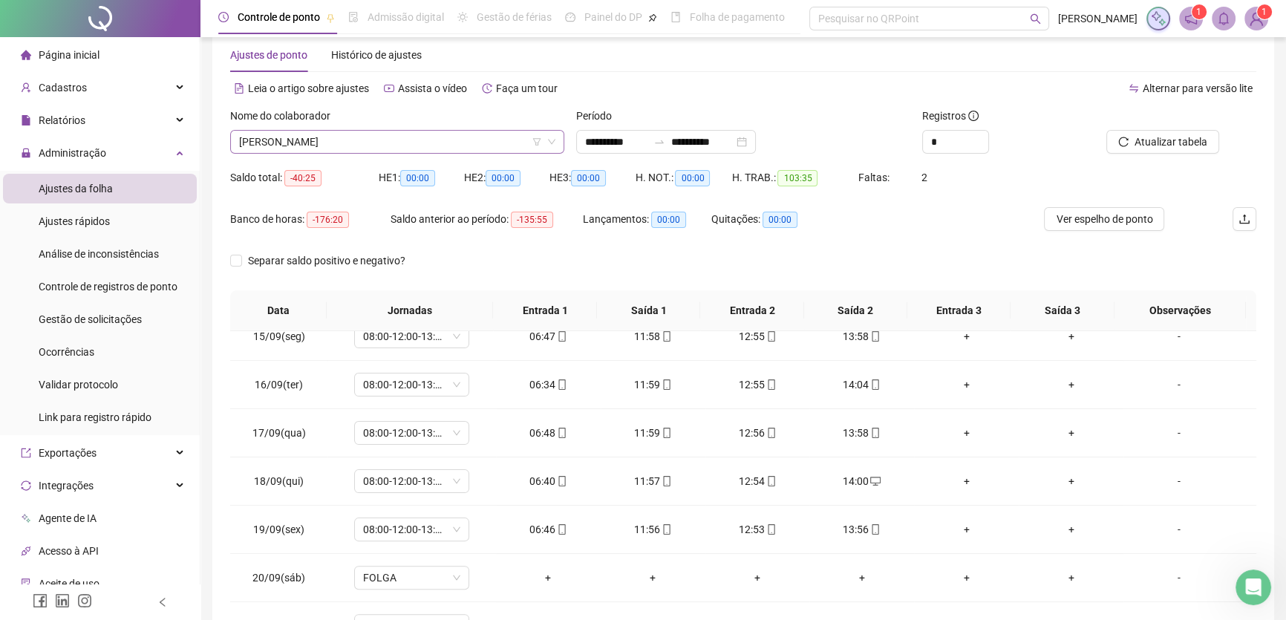
scroll to position [0, 0]
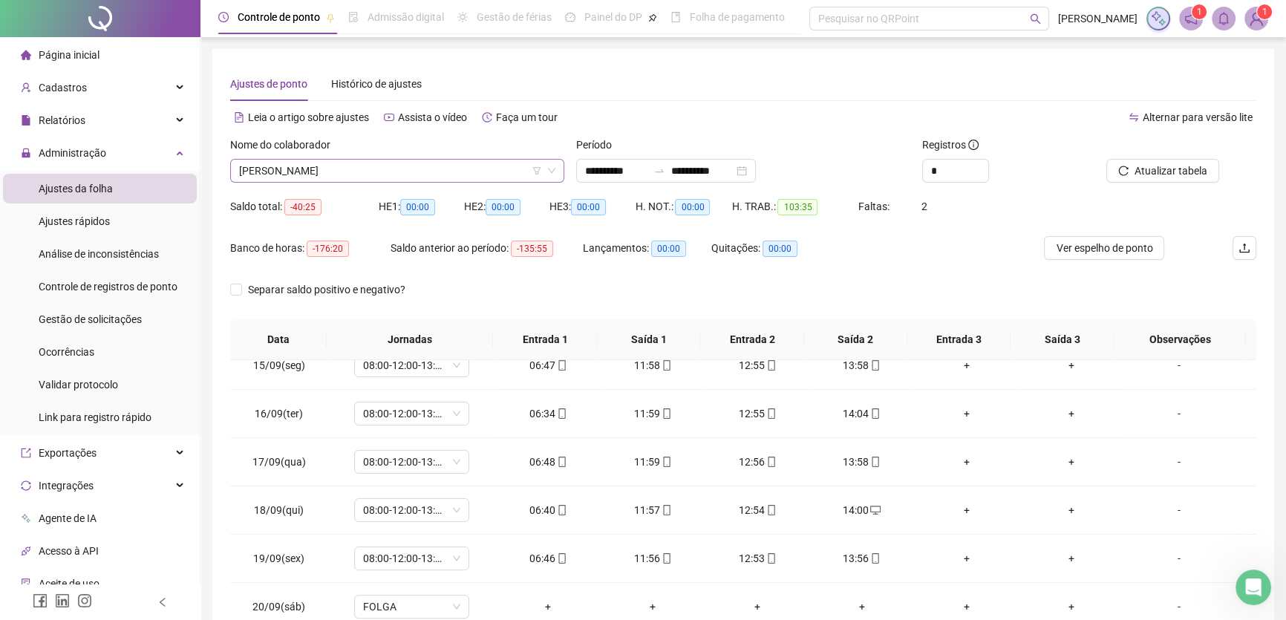
click at [451, 175] on span "[PERSON_NAME]" at bounding box center [397, 171] width 316 height 22
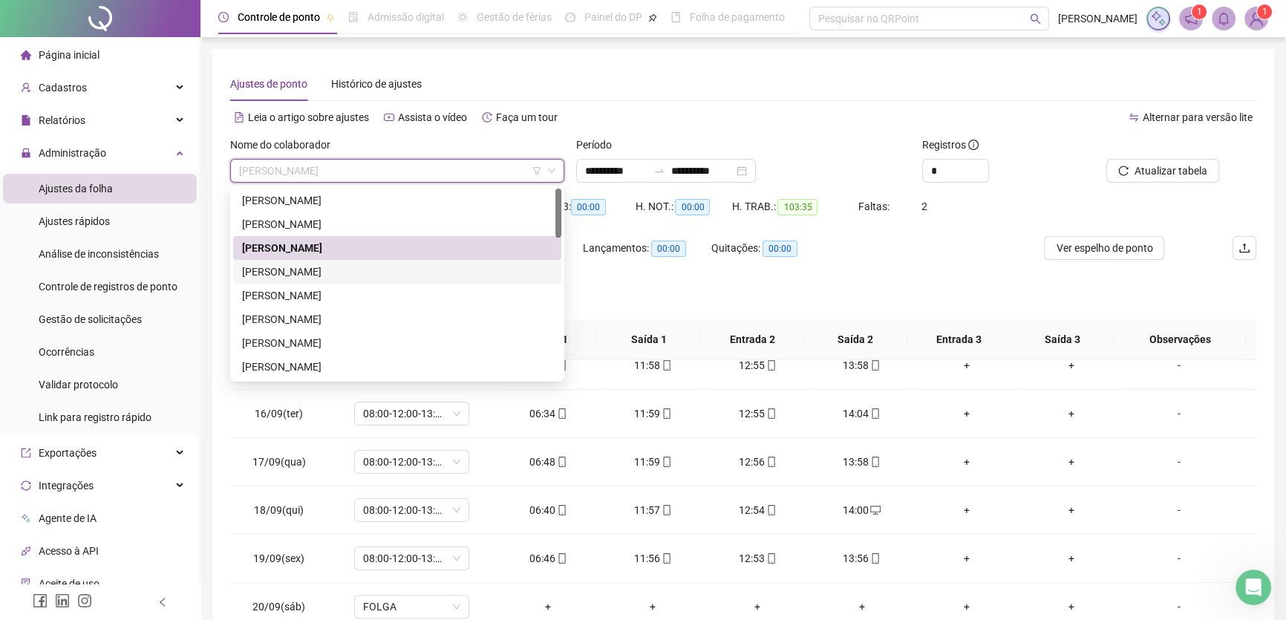
click at [319, 268] on div "[PERSON_NAME]" at bounding box center [397, 272] width 310 height 16
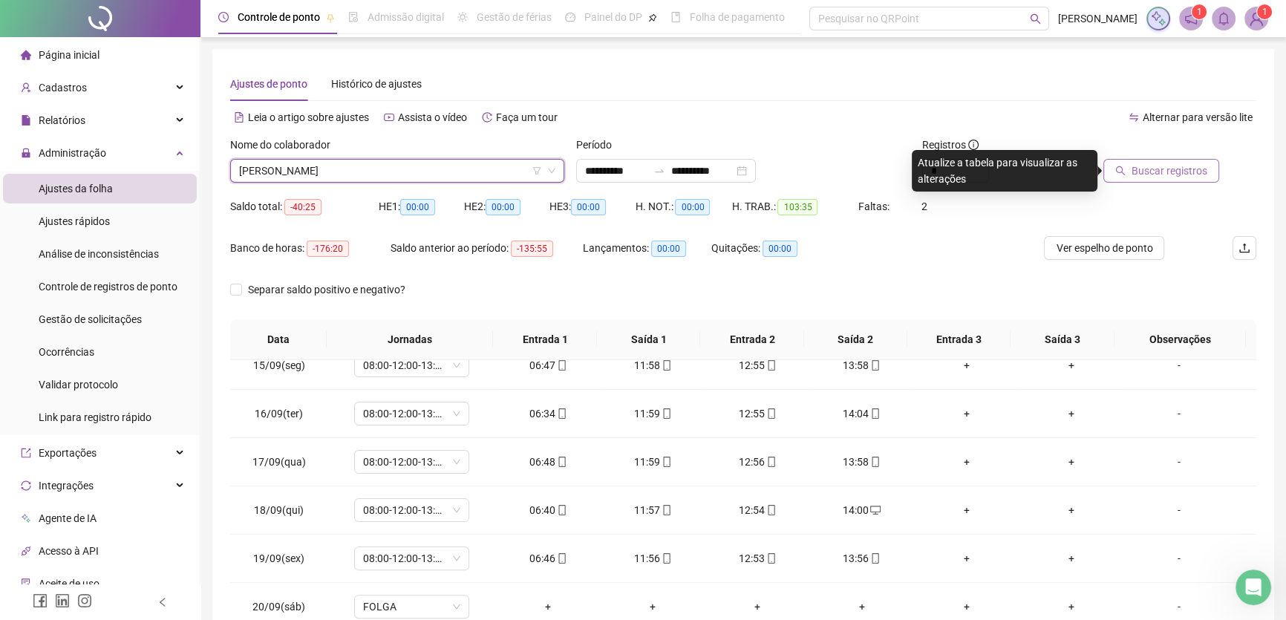
click at [1170, 170] on span "Buscar registros" at bounding box center [1170, 171] width 76 height 16
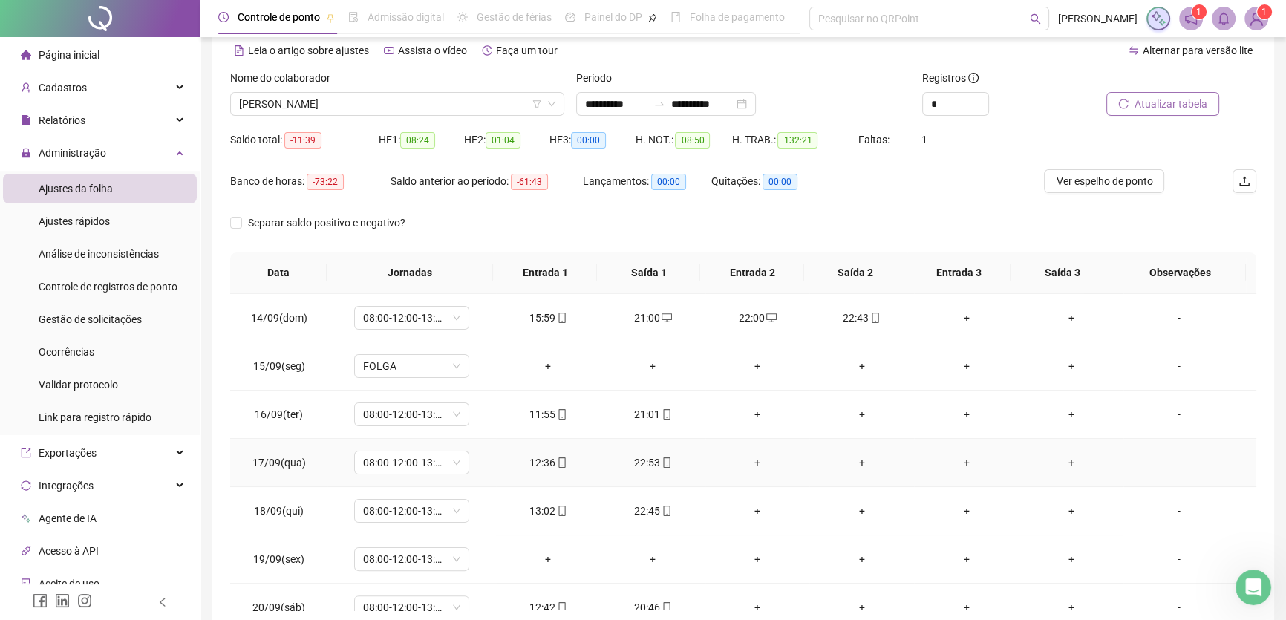
scroll to position [694, 0]
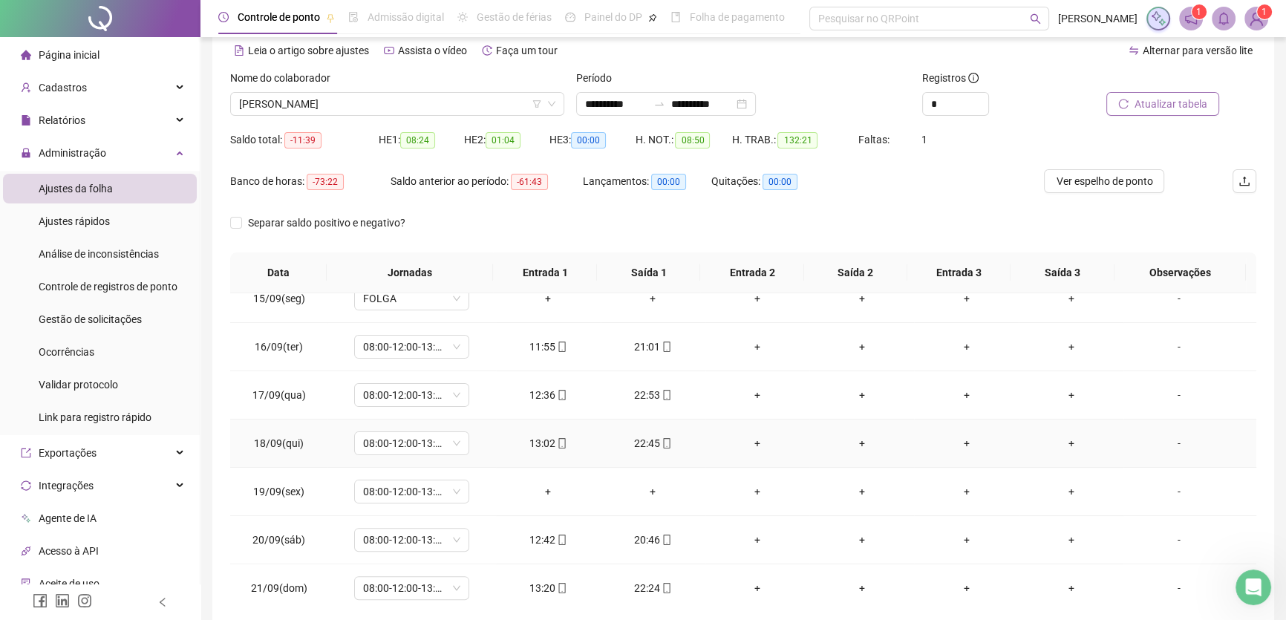
click at [755, 442] on div "+" at bounding box center [757, 443] width 81 height 16
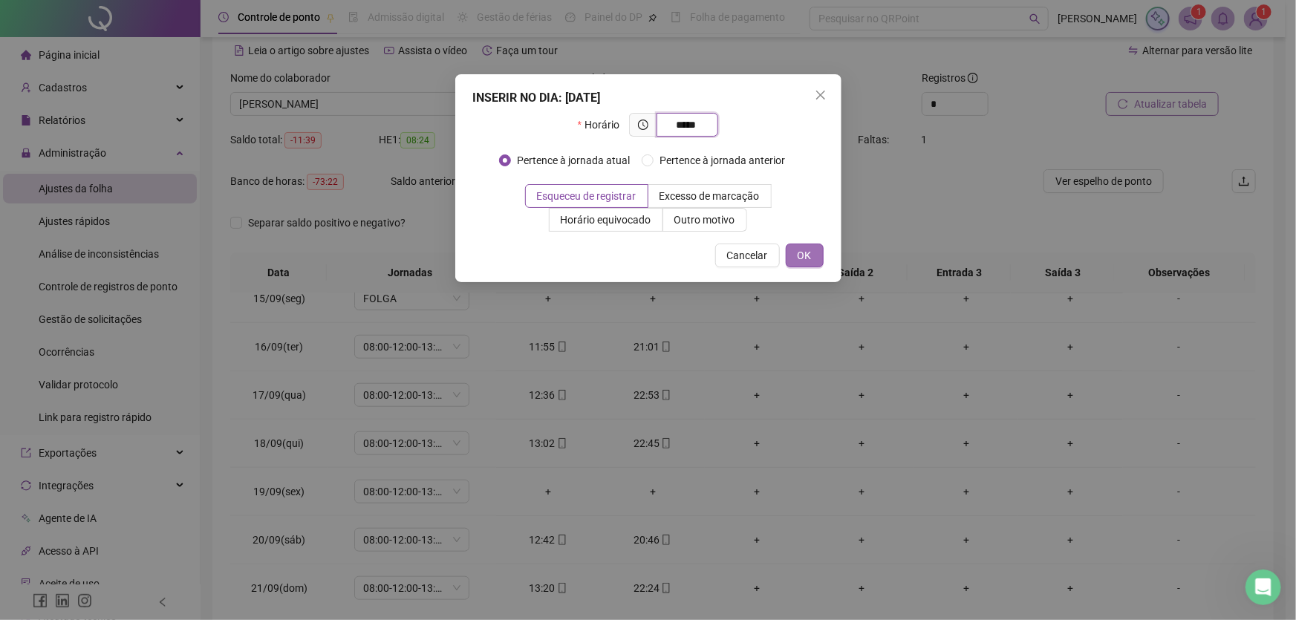
type input "*****"
click at [791, 252] on button "OK" at bounding box center [805, 256] width 38 height 24
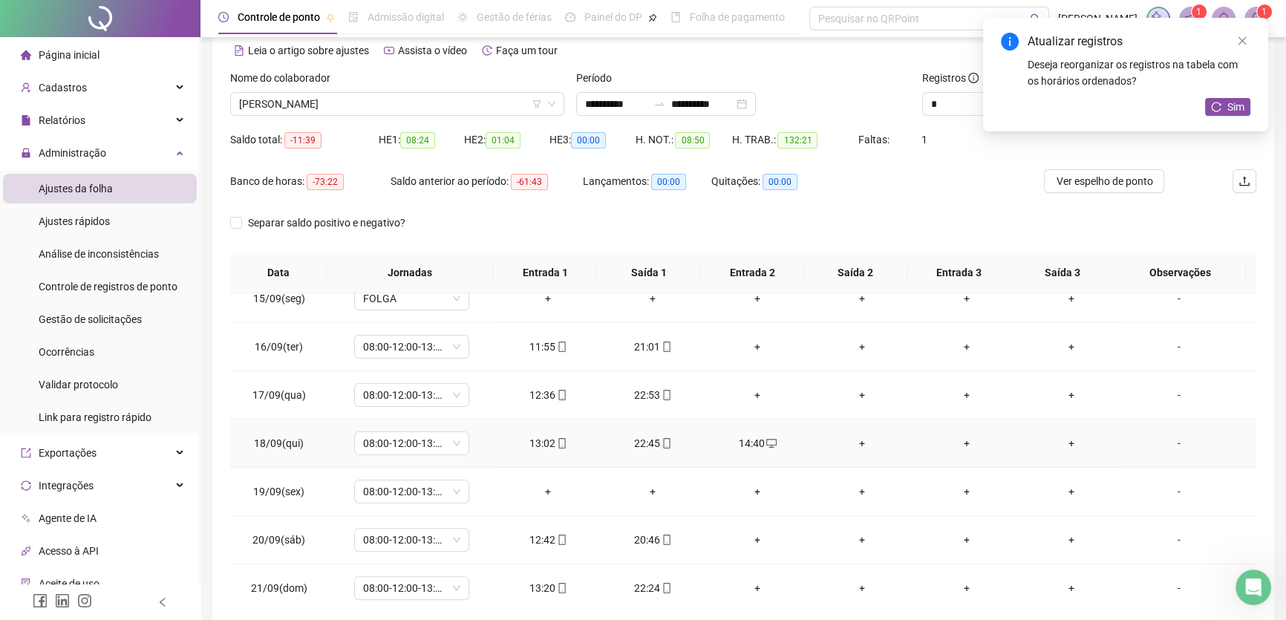
click at [852, 439] on div "+" at bounding box center [861, 443] width 81 height 16
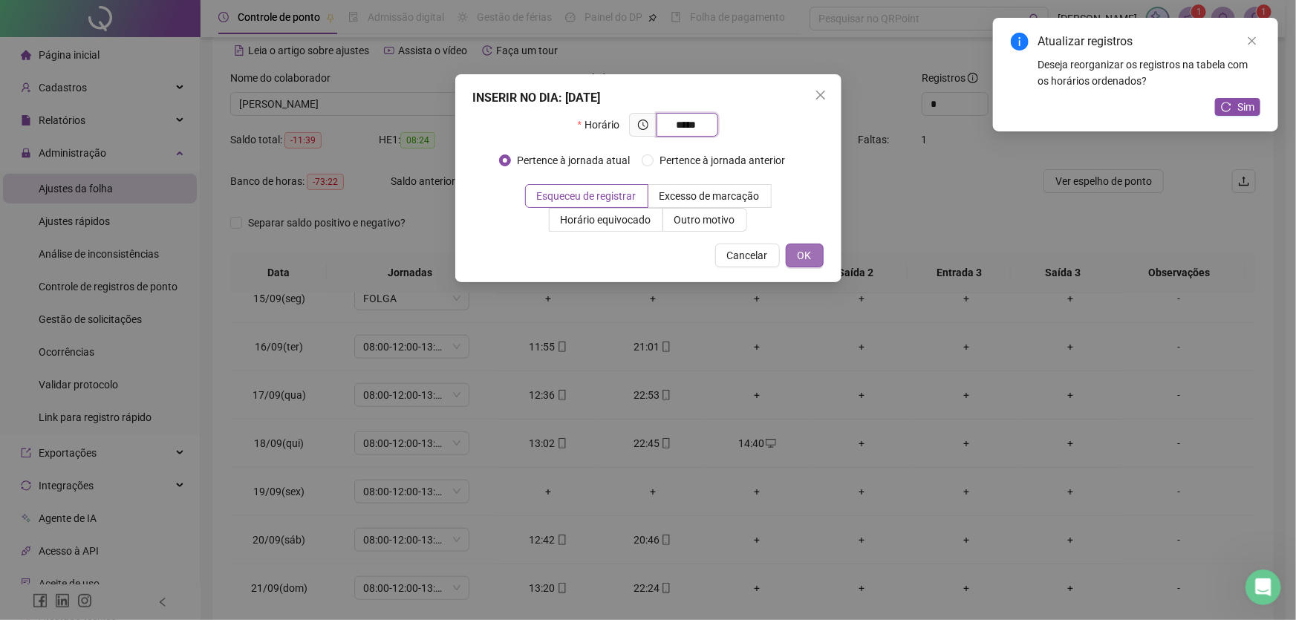
type input "*****"
click at [802, 254] on span "OK" at bounding box center [805, 255] width 14 height 16
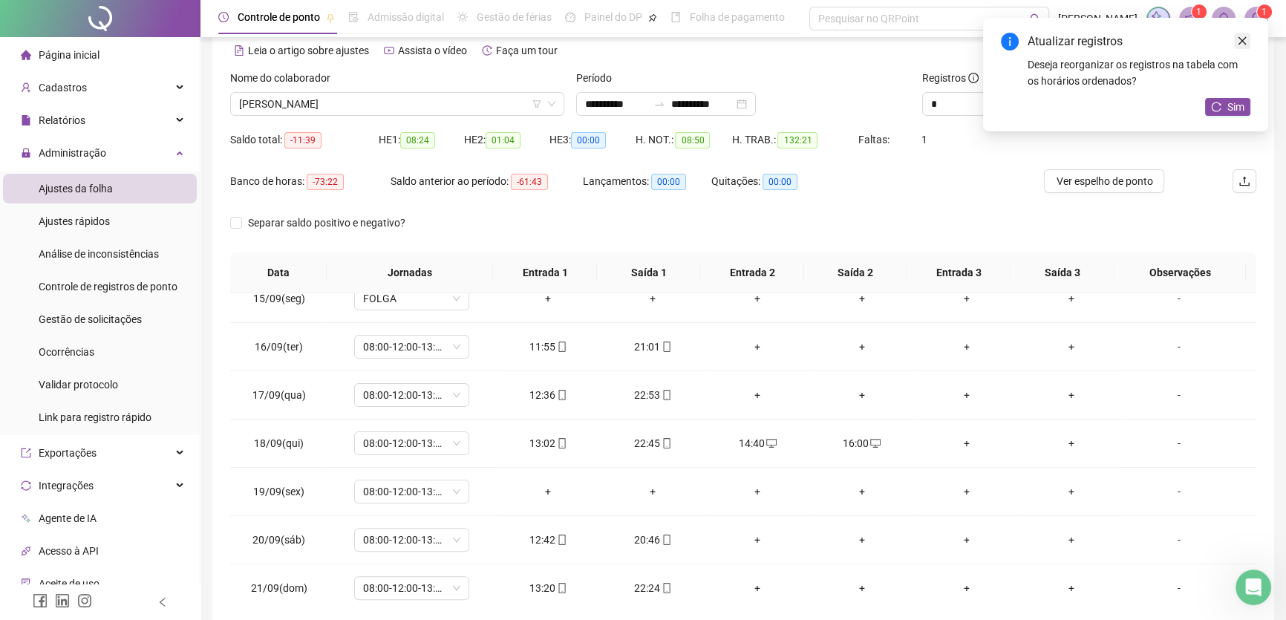
click at [1241, 40] on icon "close" at bounding box center [1243, 41] width 8 height 8
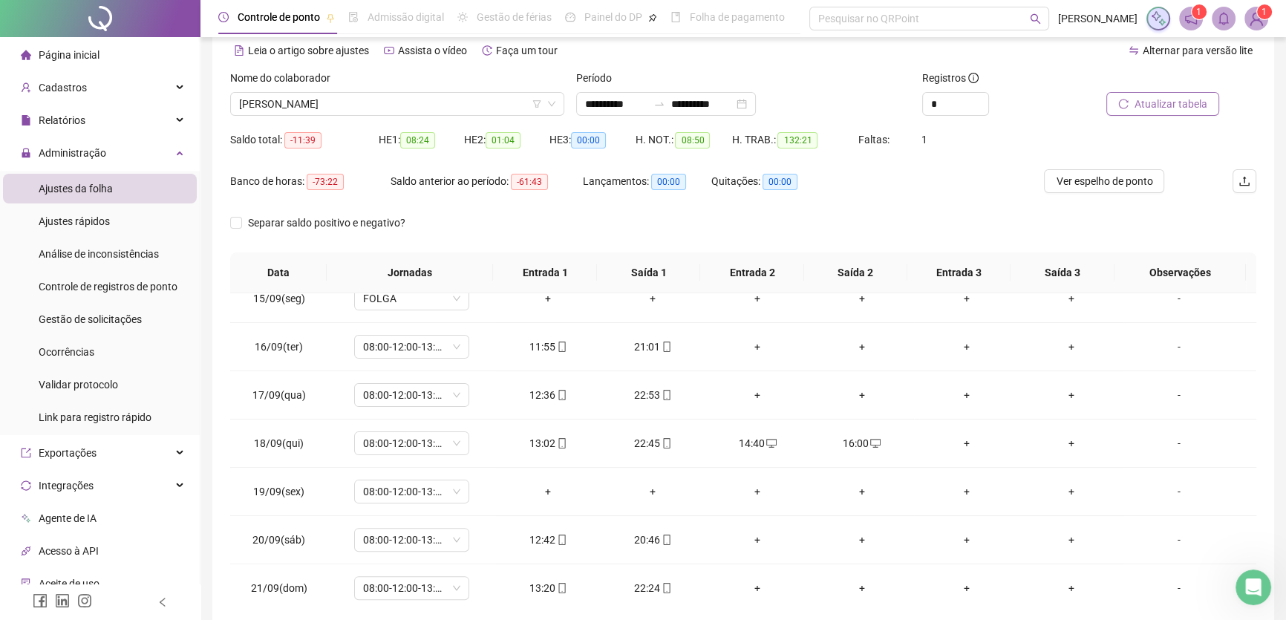
click at [1170, 107] on span "Atualizar tabela" at bounding box center [1171, 104] width 73 height 16
click at [446, 487] on span "08:00-12:00-13:00-17:00" at bounding box center [411, 491] width 97 height 22
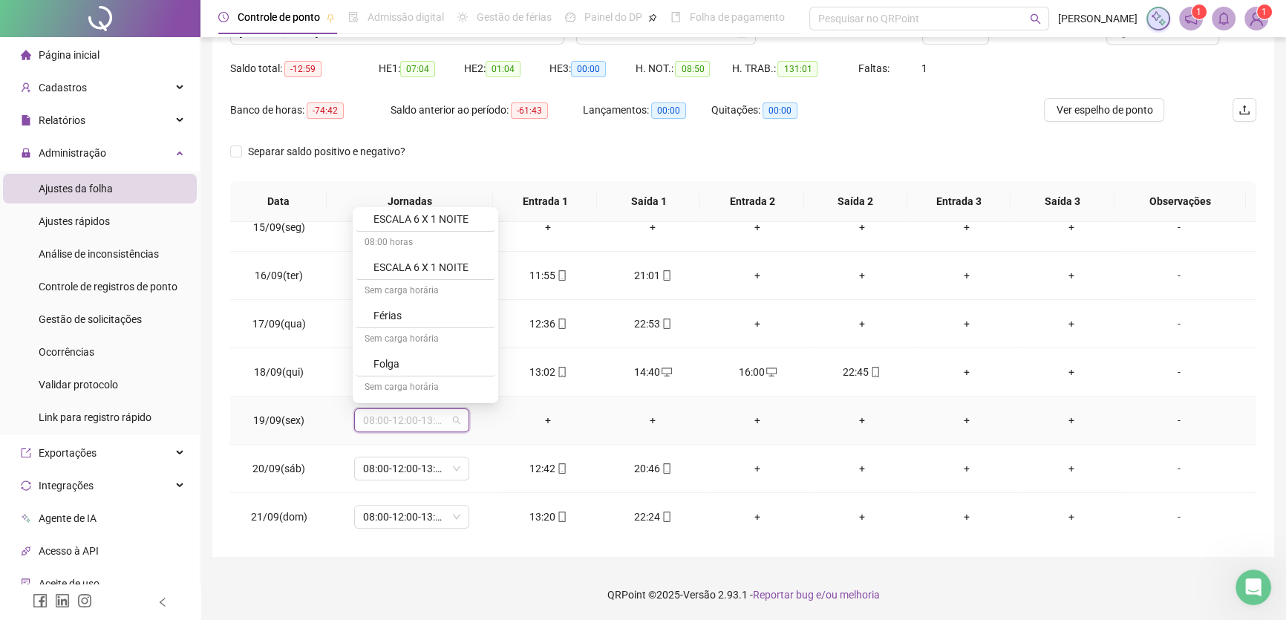
scroll to position [202, 0]
click at [400, 333] on div "Folga" at bounding box center [430, 333] width 113 height 16
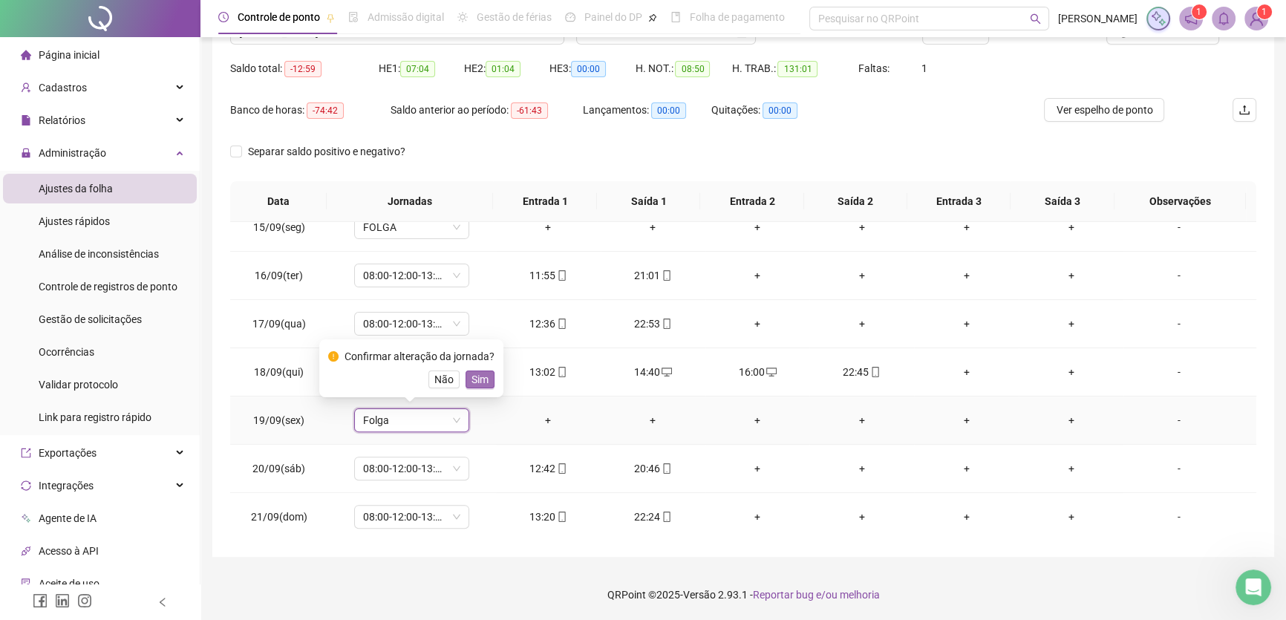
click at [476, 382] on span "Sim" at bounding box center [480, 379] width 17 height 16
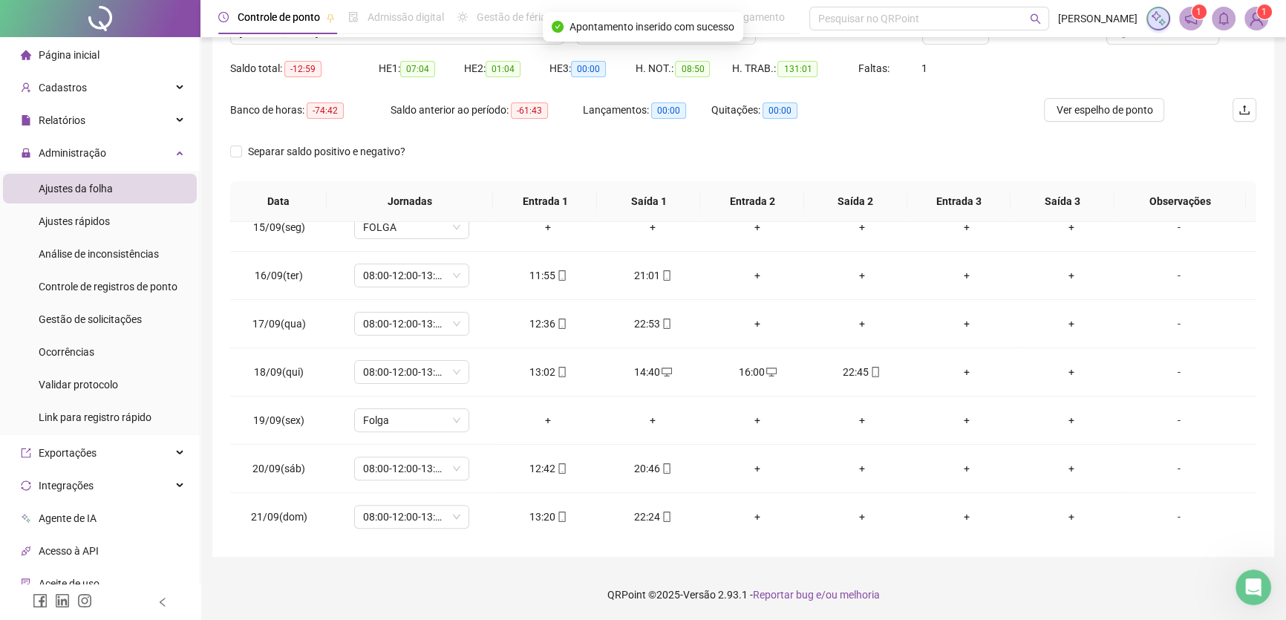
scroll to position [71, 0]
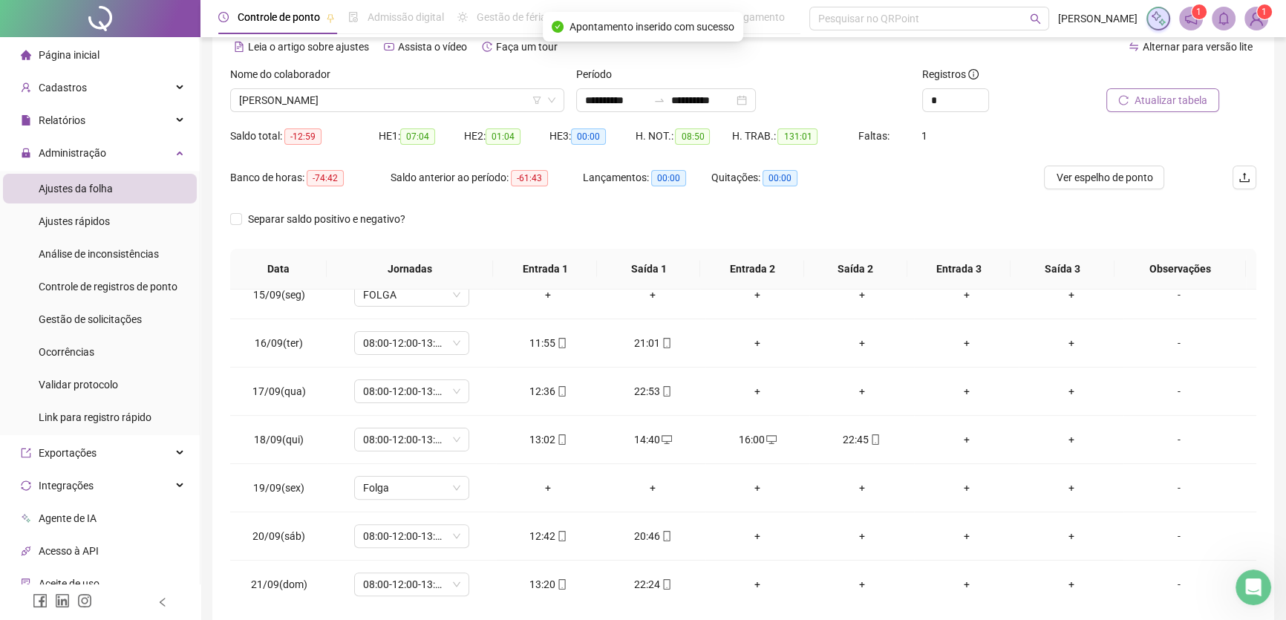
click at [1163, 103] on span "Atualizar tabela" at bounding box center [1171, 100] width 73 height 16
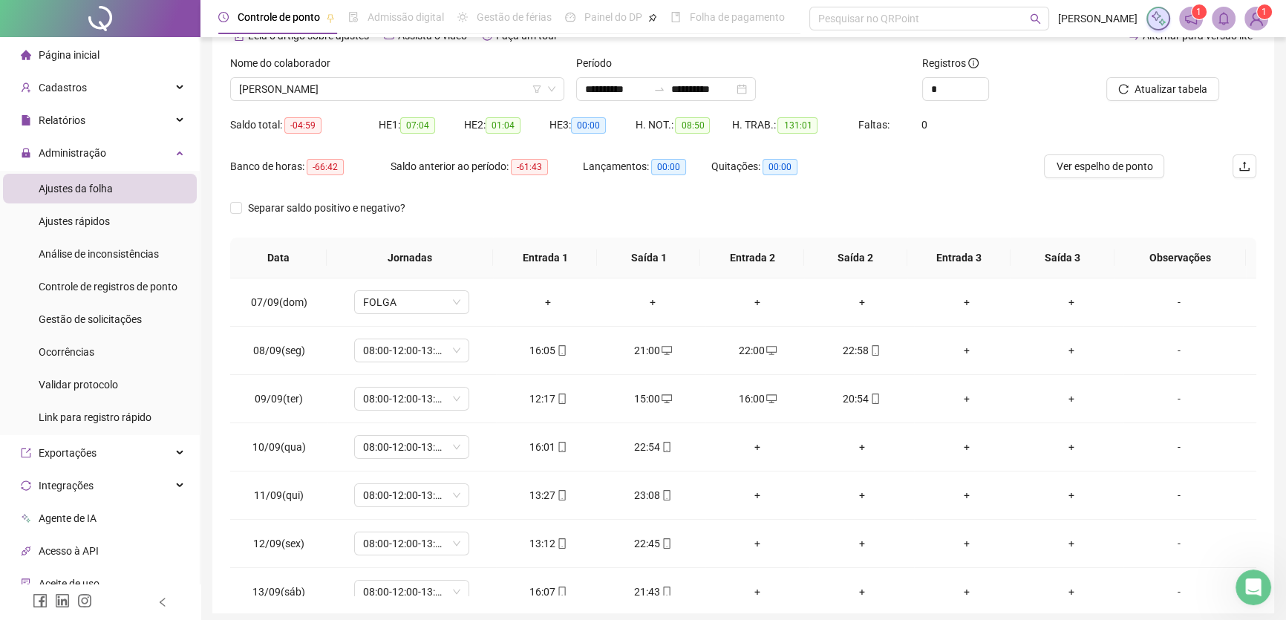
scroll to position [3, 0]
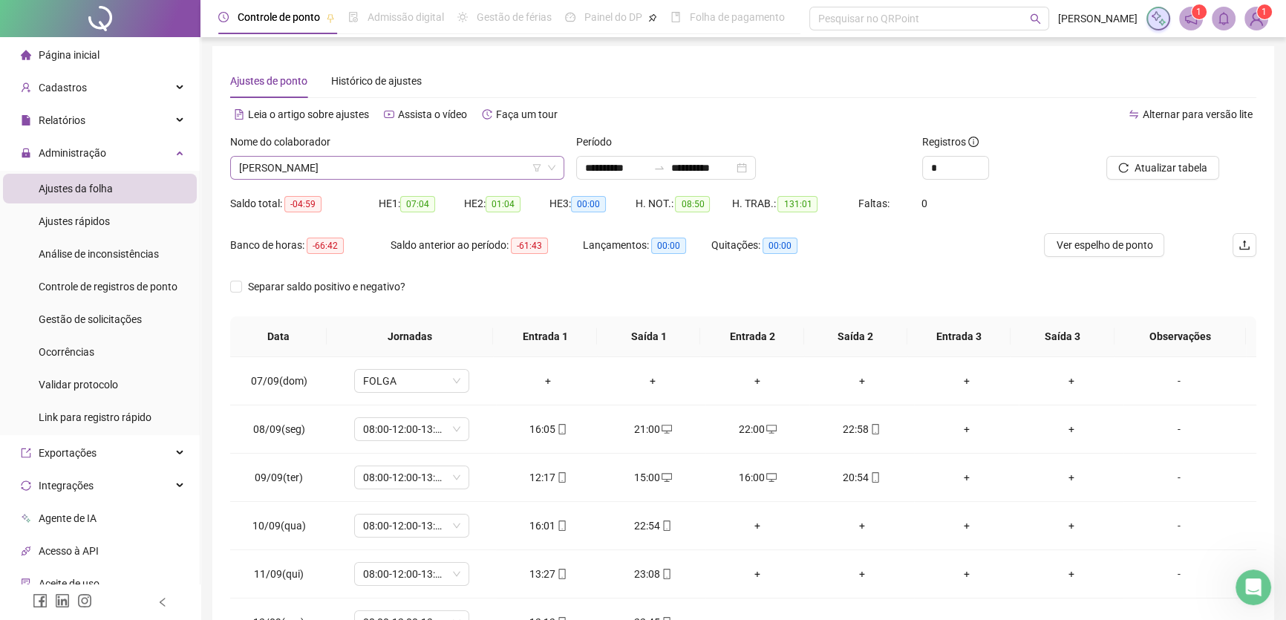
click at [416, 171] on span "[PERSON_NAME]" at bounding box center [397, 168] width 316 height 22
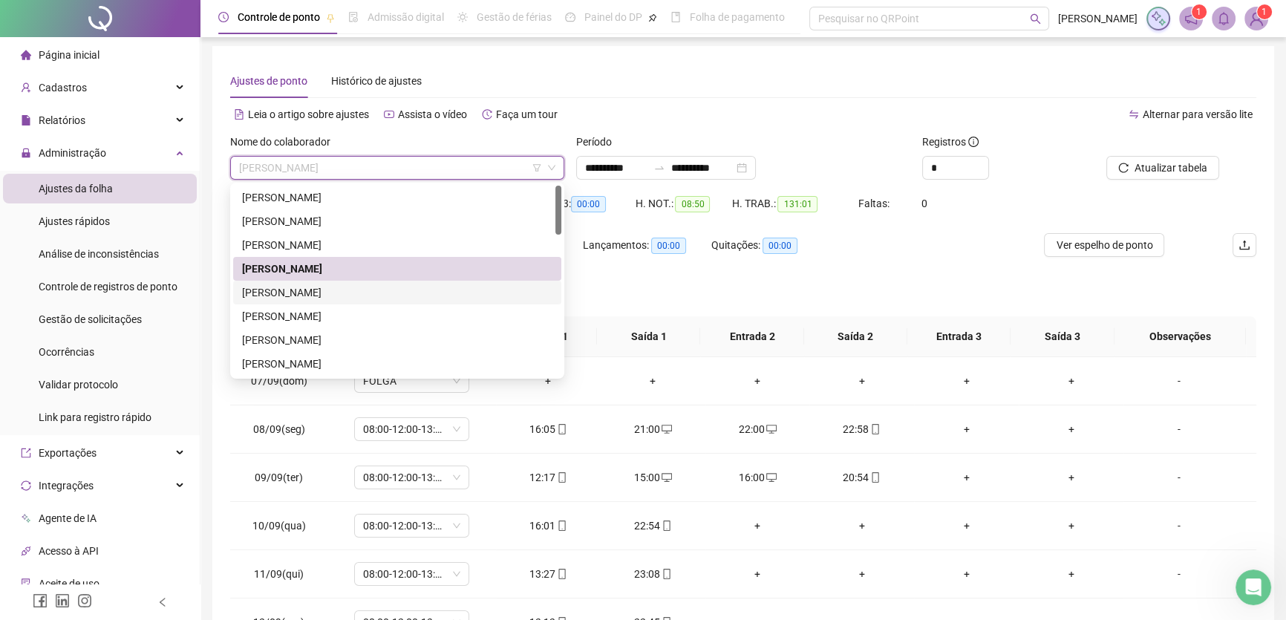
click at [291, 297] on div "[PERSON_NAME]" at bounding box center [397, 292] width 310 height 16
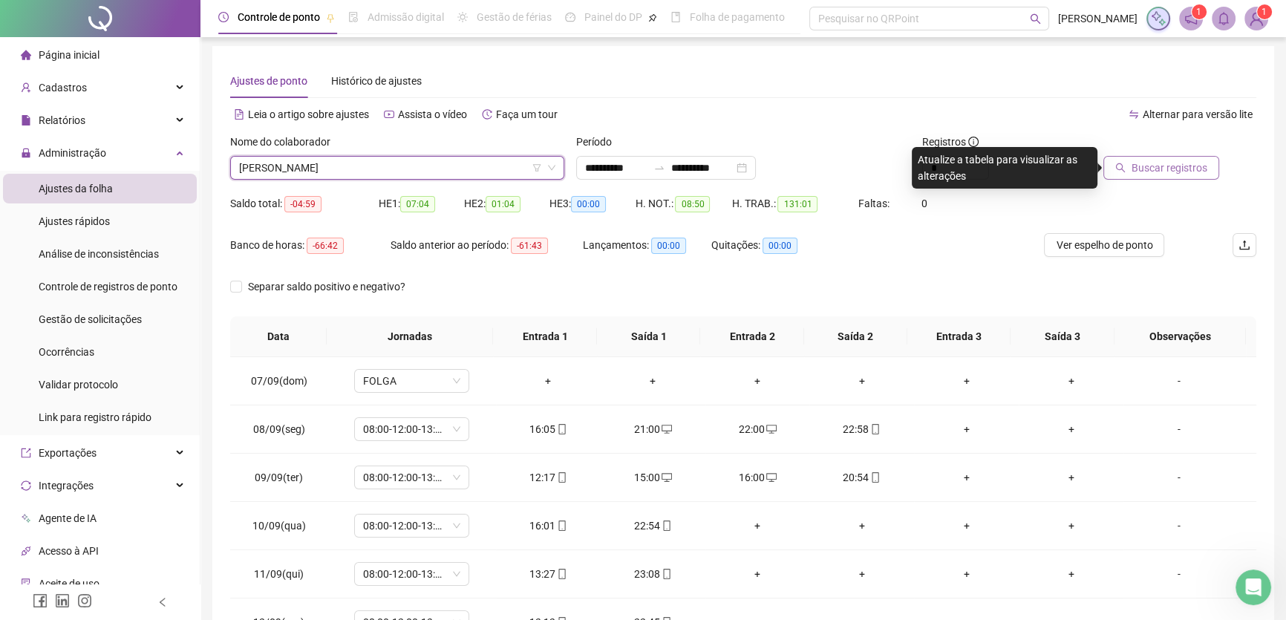
click at [1167, 166] on span "Buscar registros" at bounding box center [1170, 168] width 76 height 16
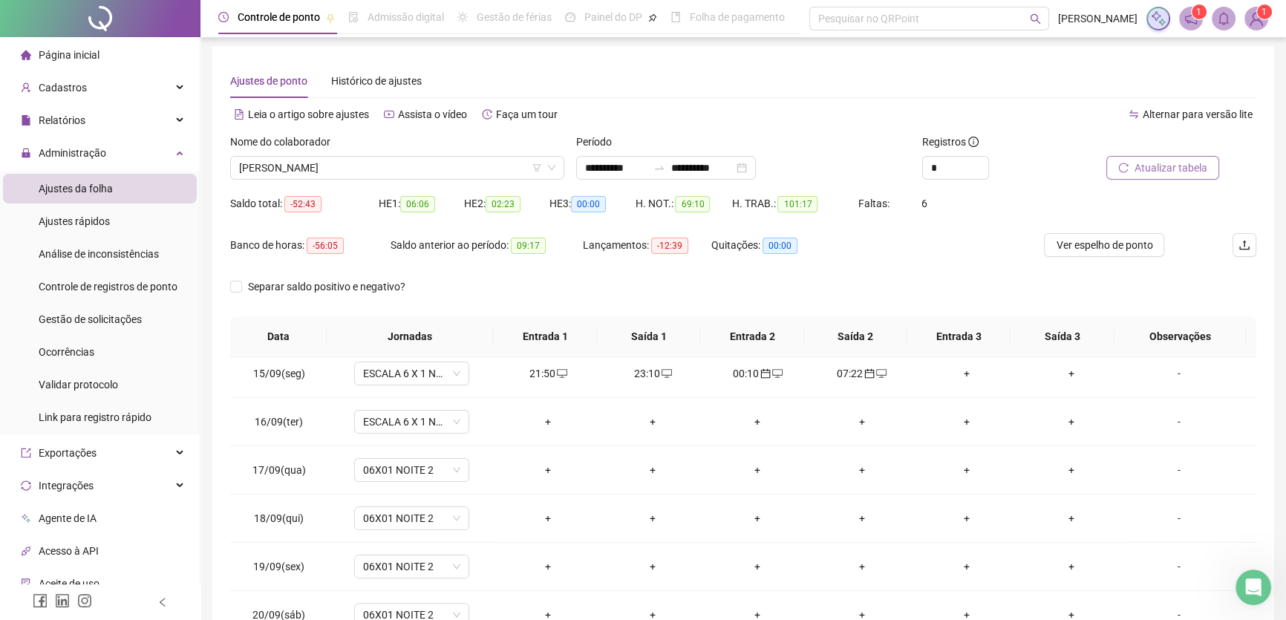
scroll to position [694, 0]
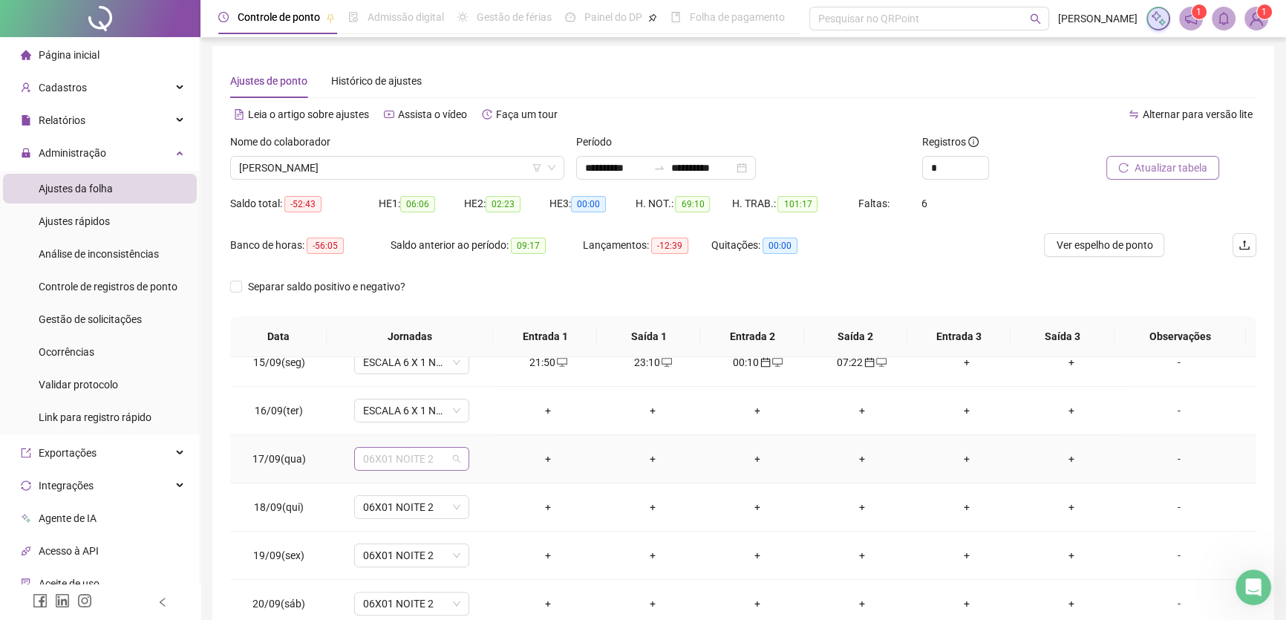
click at [432, 459] on span "06X01 NOITE 2" at bounding box center [411, 459] width 97 height 22
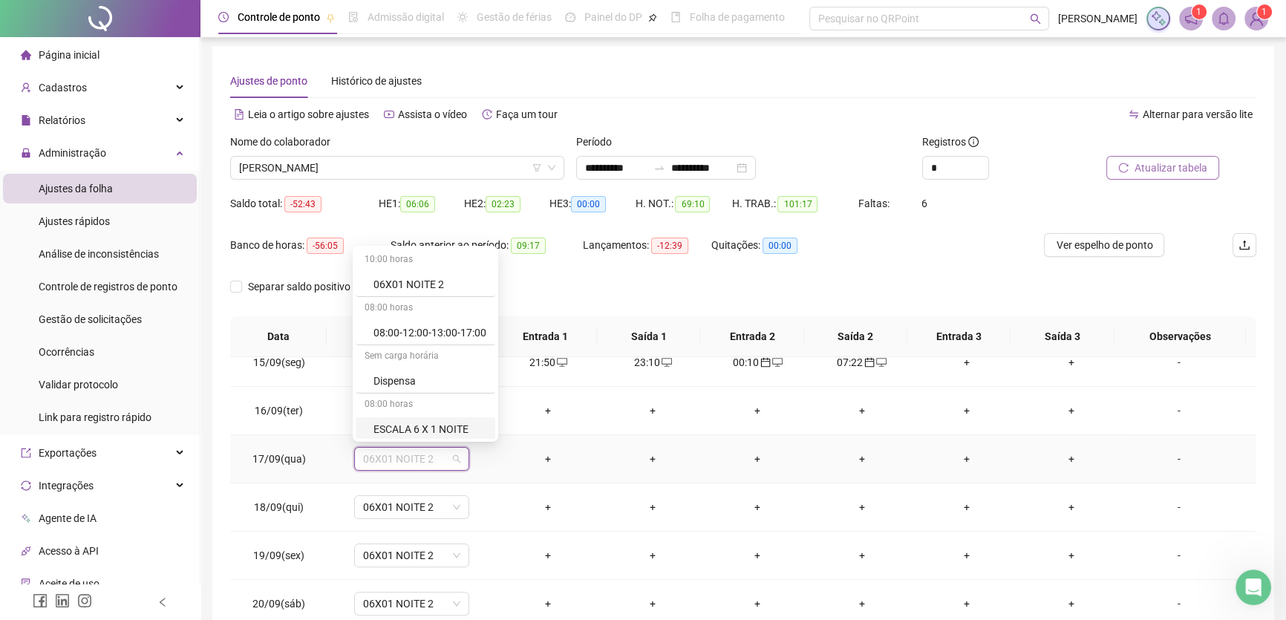
click at [444, 424] on div "ESCALA 6 X 1 NOITE" at bounding box center [430, 429] width 113 height 16
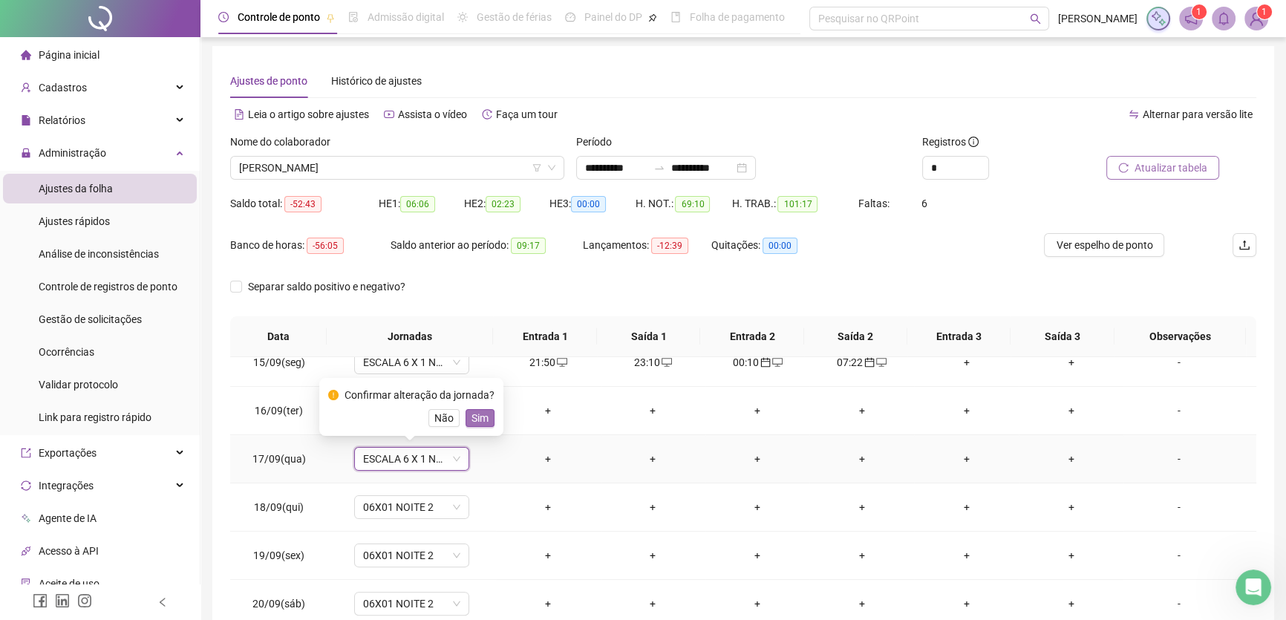
click at [488, 414] on button "Sim" at bounding box center [480, 418] width 29 height 18
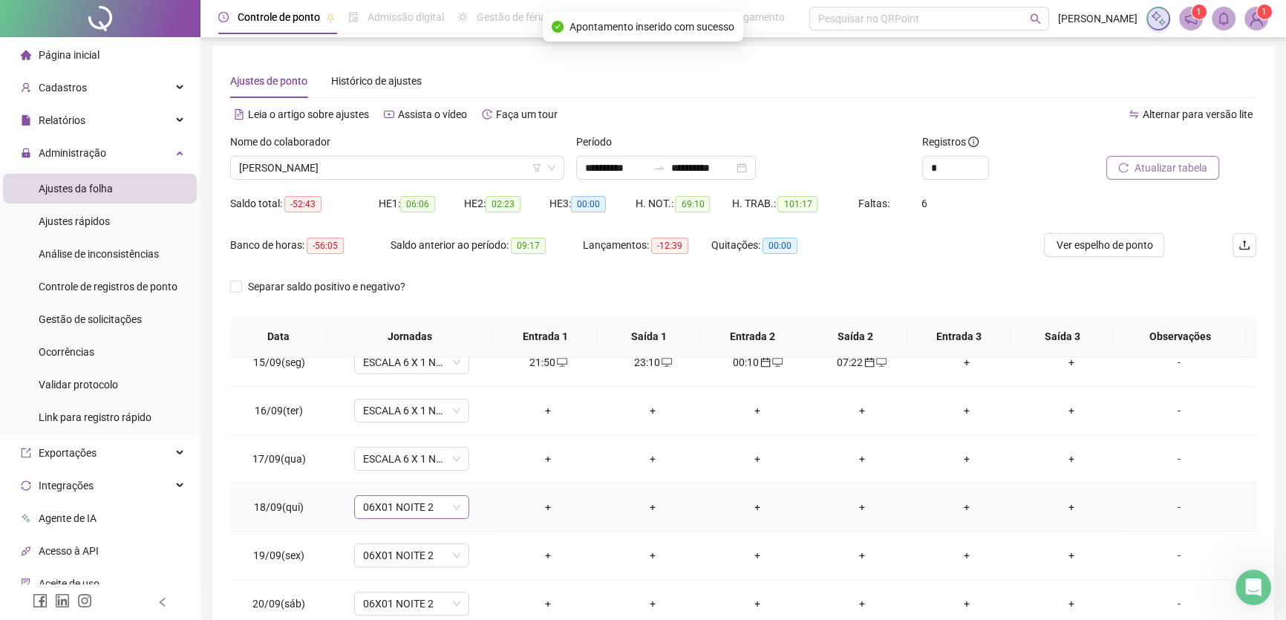
click at [440, 504] on span "06X01 NOITE 2" at bounding box center [411, 507] width 97 height 22
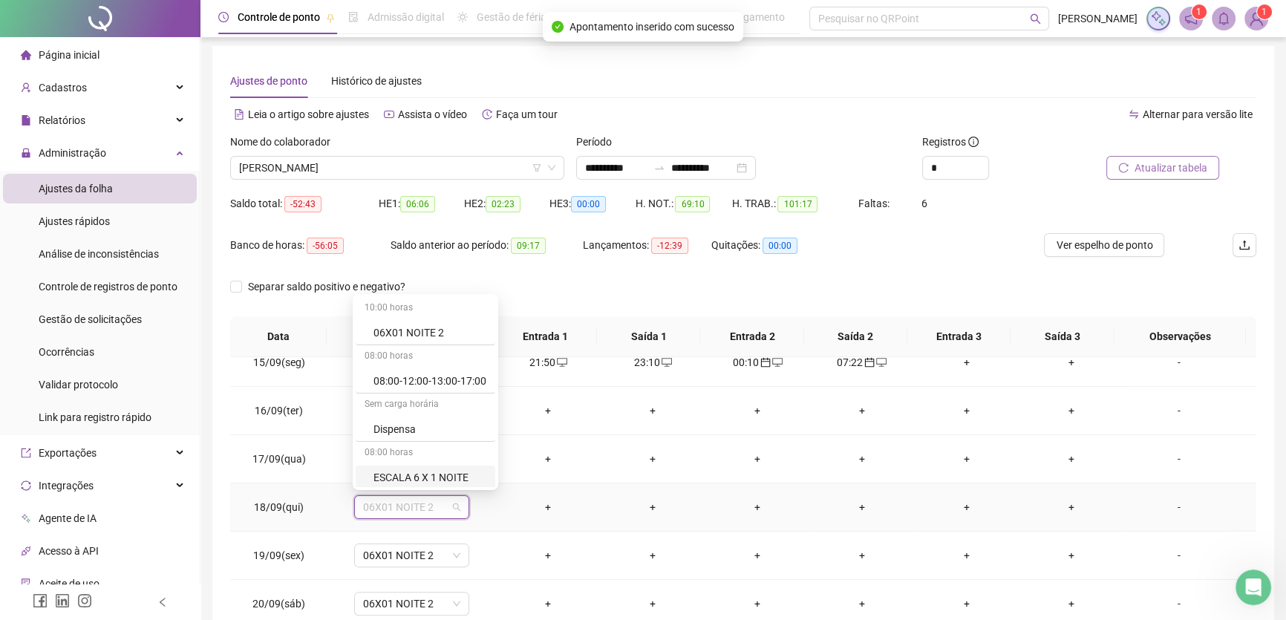
click at [445, 472] on div "ESCALA 6 X 1 NOITE" at bounding box center [430, 477] width 113 height 16
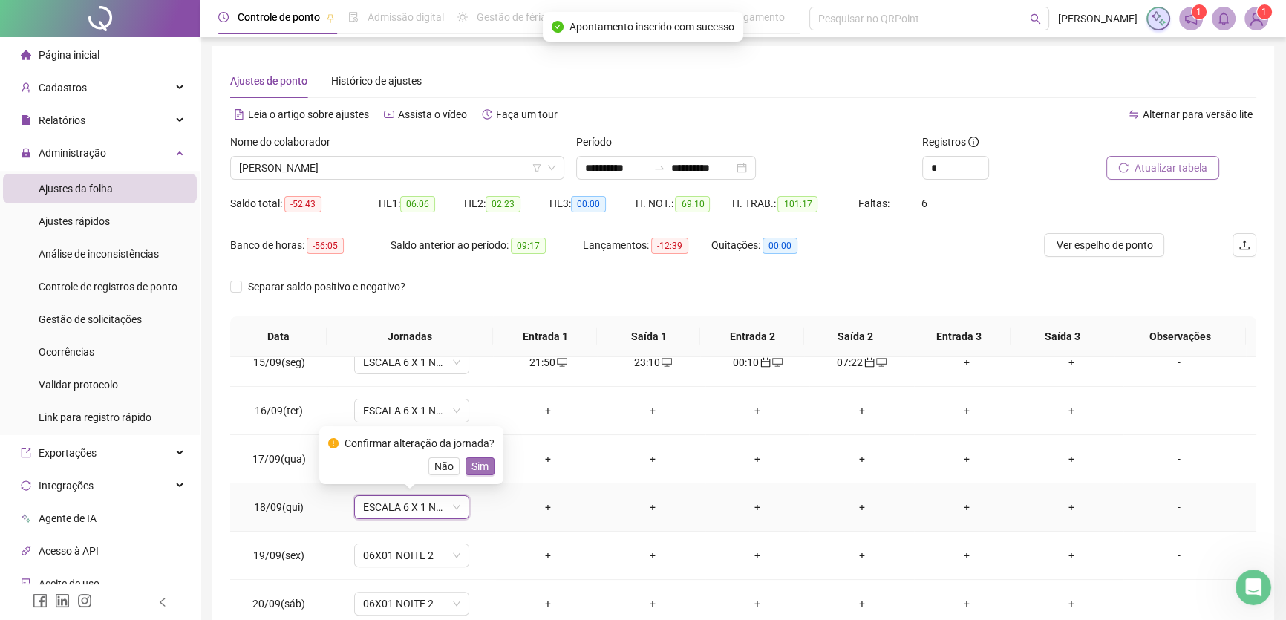
click at [473, 467] on span "Sim" at bounding box center [480, 466] width 17 height 16
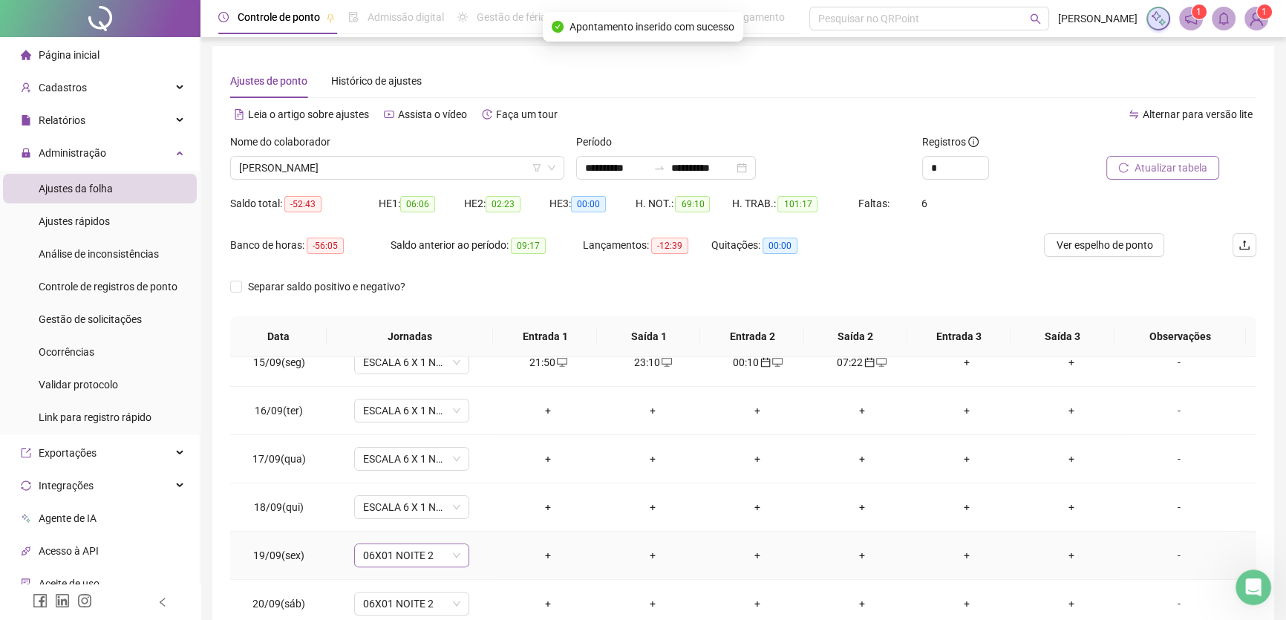
click at [446, 553] on span "06X01 NOITE 2" at bounding box center [411, 555] width 97 height 22
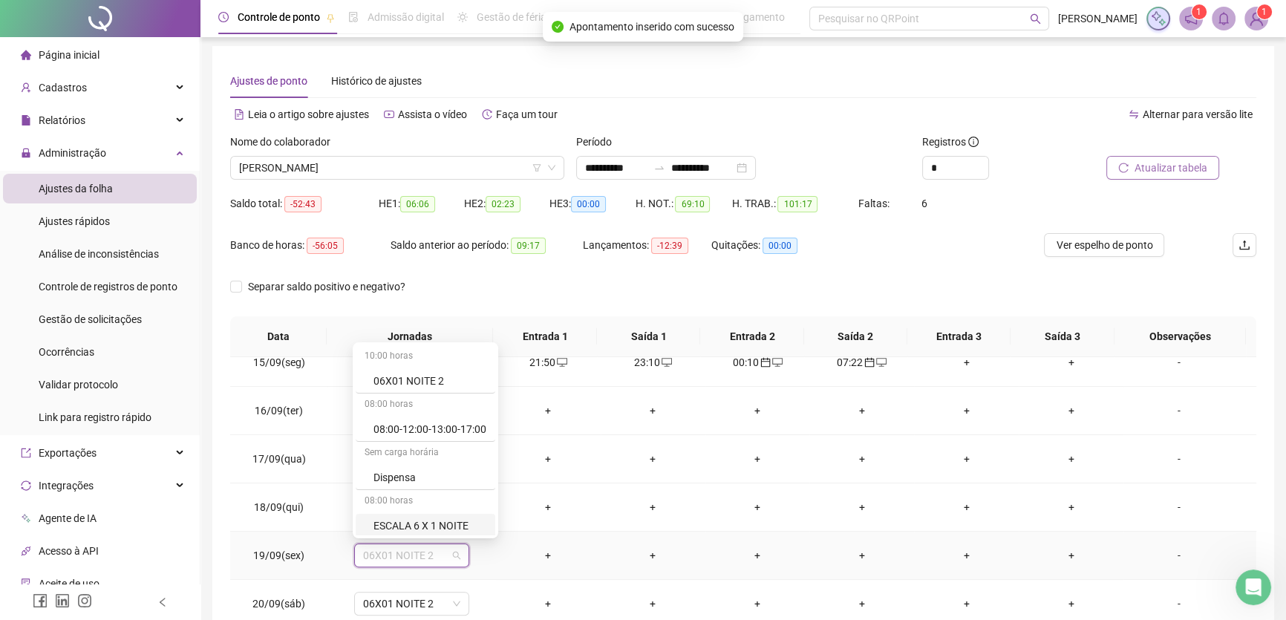
click at [457, 527] on div "ESCALA 6 X 1 NOITE" at bounding box center [430, 526] width 113 height 16
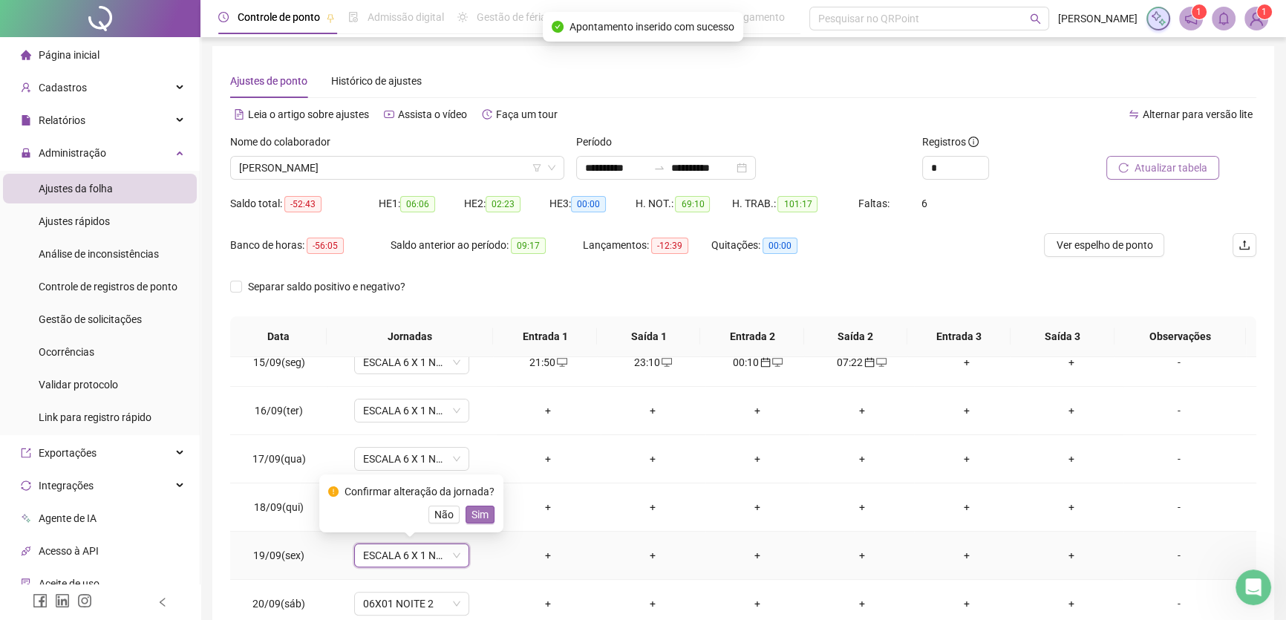
click at [483, 510] on span "Sim" at bounding box center [480, 514] width 17 height 16
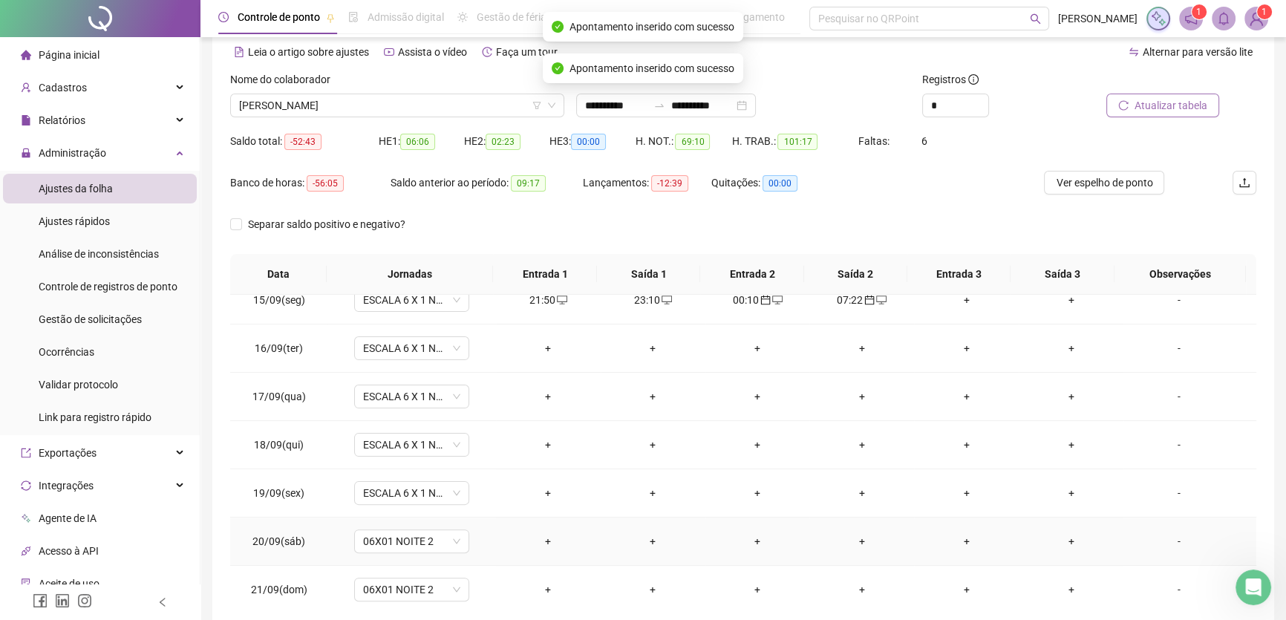
scroll to position [138, 0]
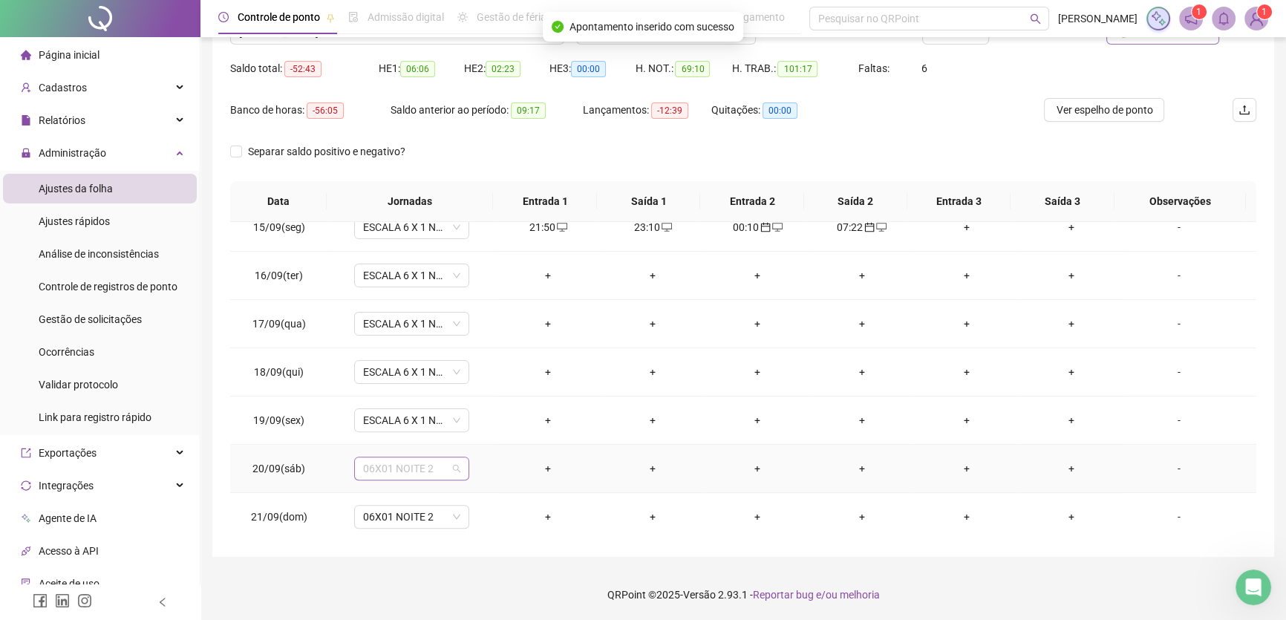
click at [445, 472] on span "06X01 NOITE 2" at bounding box center [411, 468] width 97 height 22
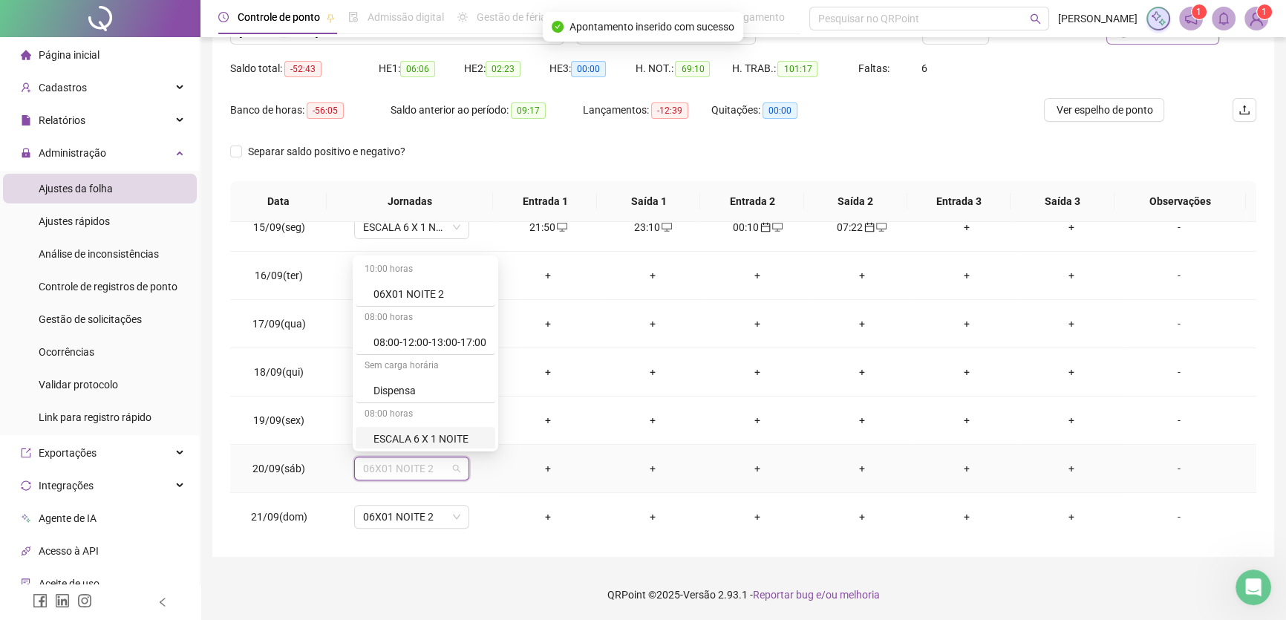
click at [446, 438] on div "ESCALA 6 X 1 NOITE" at bounding box center [430, 439] width 113 height 16
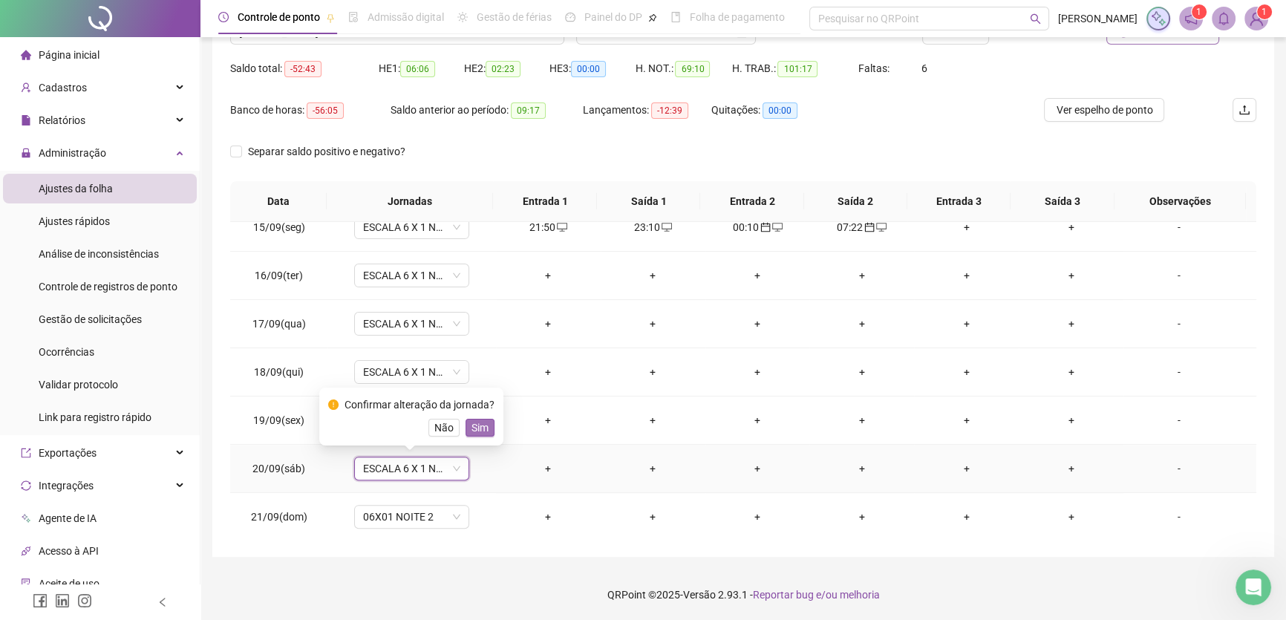
click at [480, 428] on span "Sim" at bounding box center [480, 428] width 17 height 16
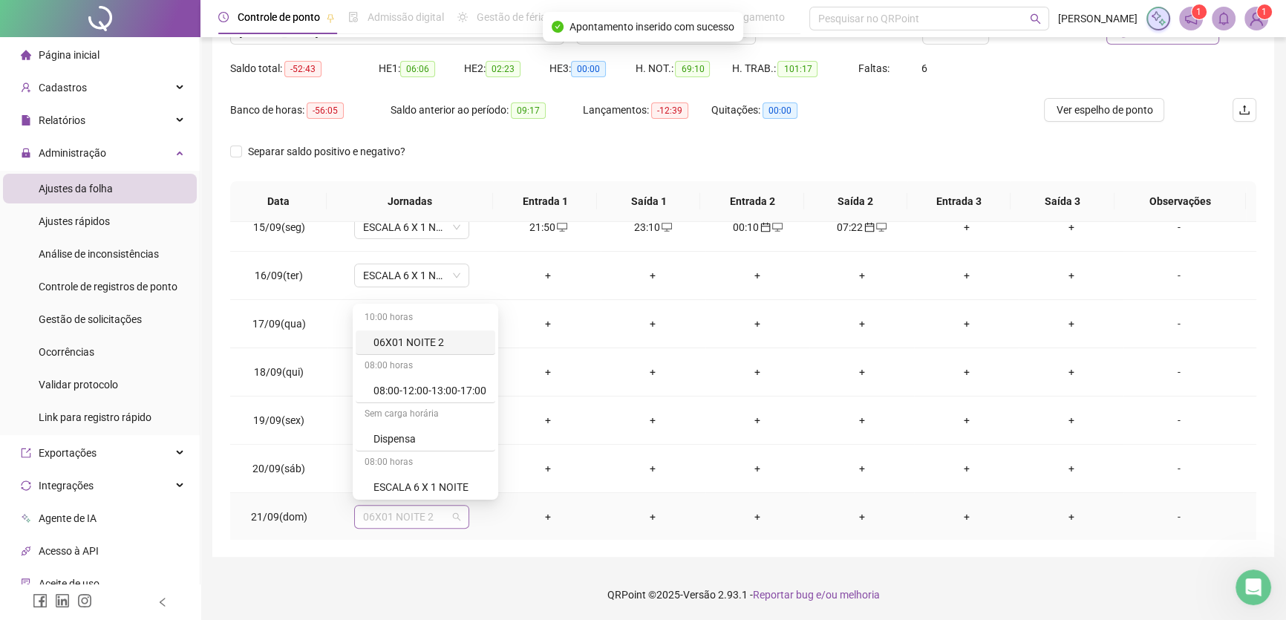
click at [430, 513] on span "06X01 NOITE 2" at bounding box center [411, 517] width 97 height 22
click at [437, 479] on div "ESCALA 6 X 1 NOITE" at bounding box center [430, 487] width 113 height 16
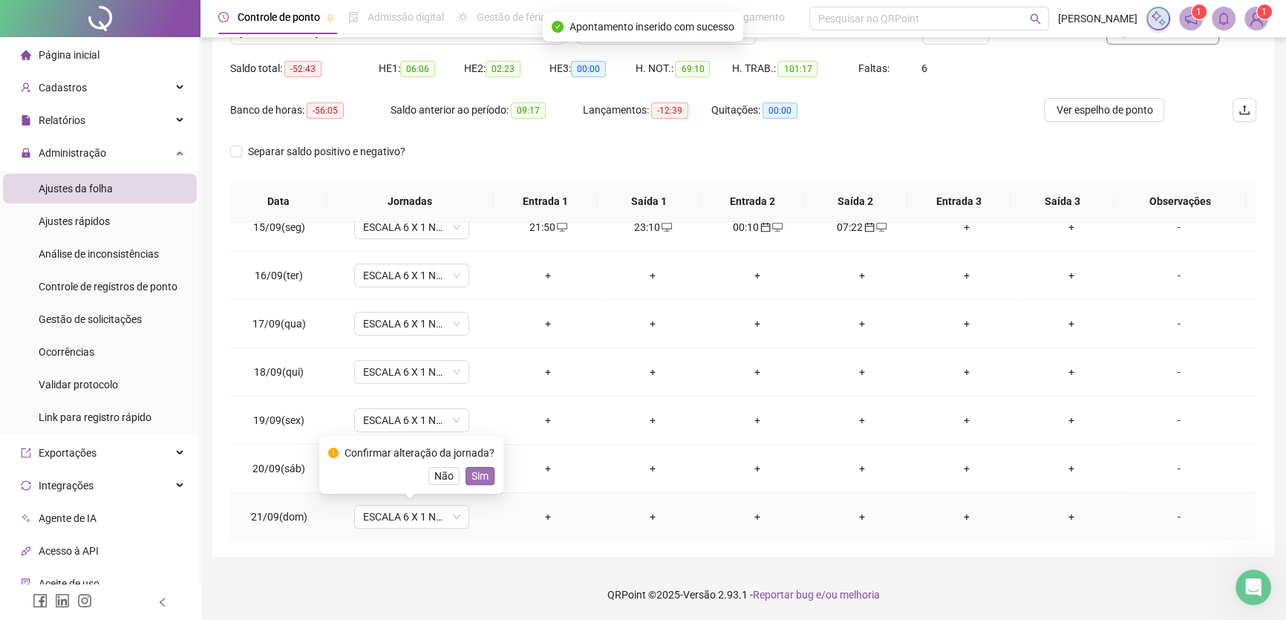
click at [480, 474] on span "Sim" at bounding box center [480, 476] width 17 height 16
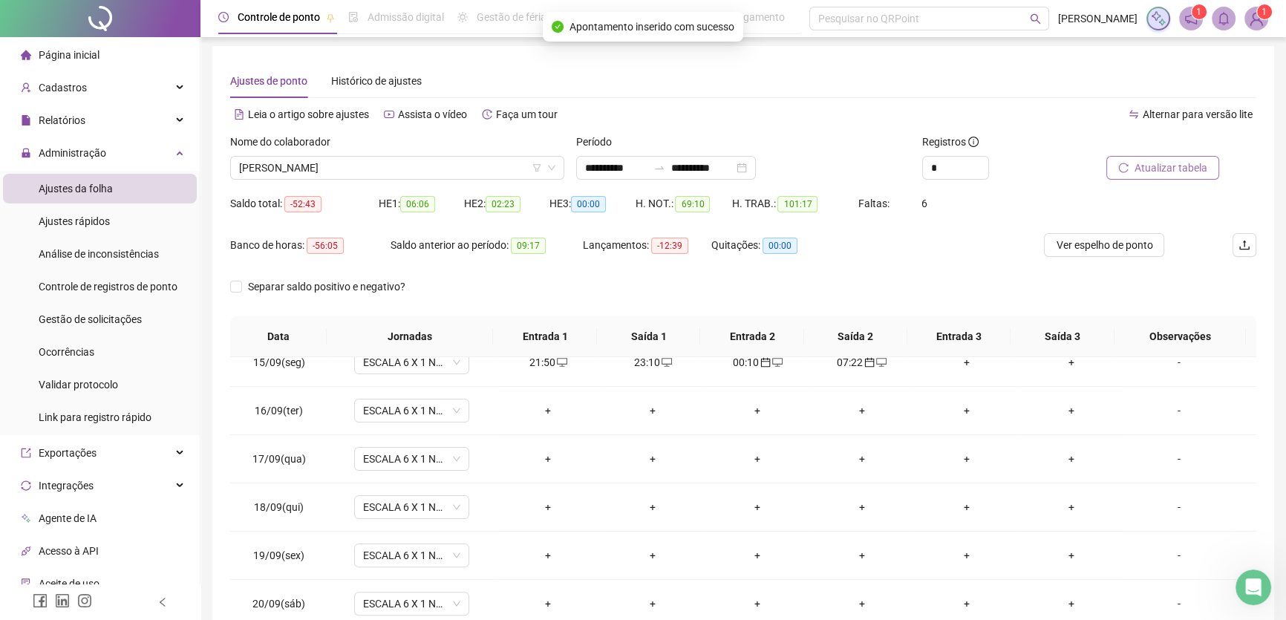
click at [1164, 164] on span "Atualizar tabela" at bounding box center [1171, 168] width 73 height 16
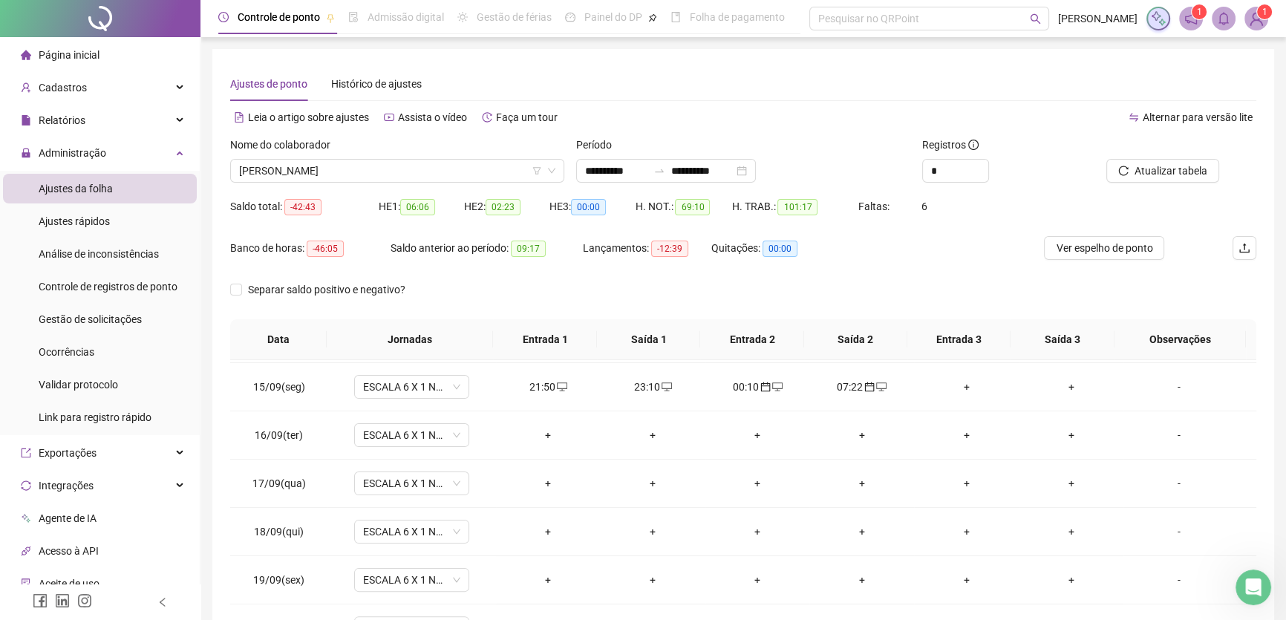
scroll to position [675, 0]
click at [545, 431] on div "+" at bounding box center [548, 433] width 81 height 16
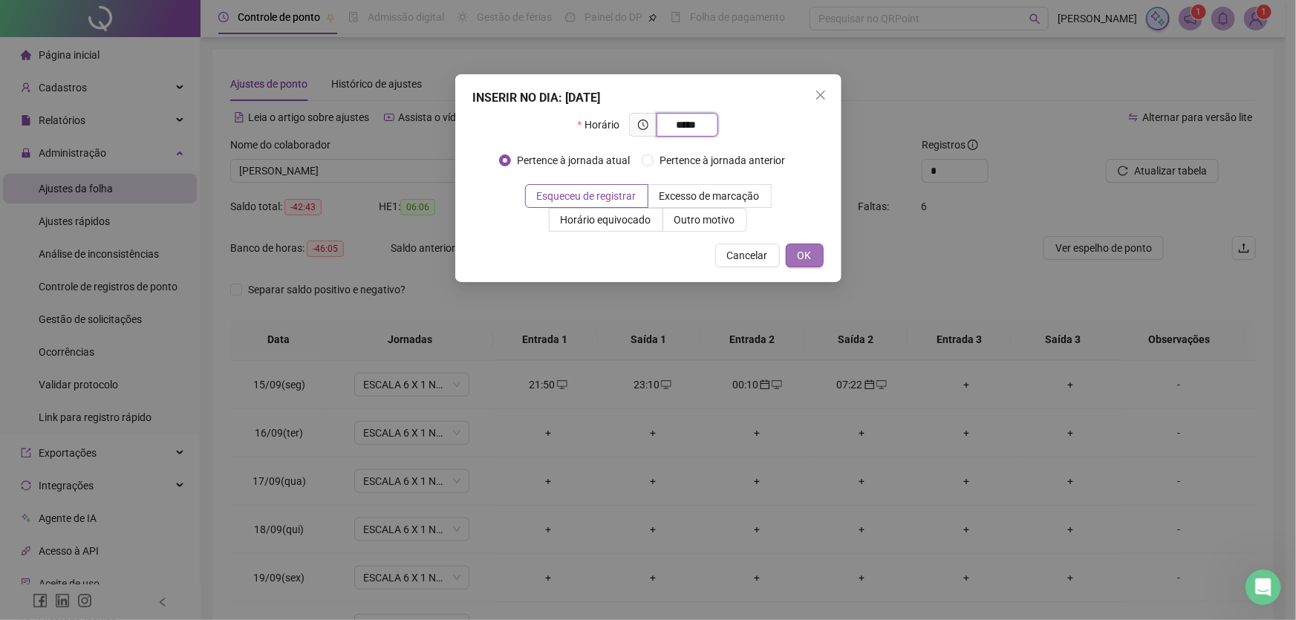
type input "*****"
click at [803, 253] on span "OK" at bounding box center [805, 255] width 14 height 16
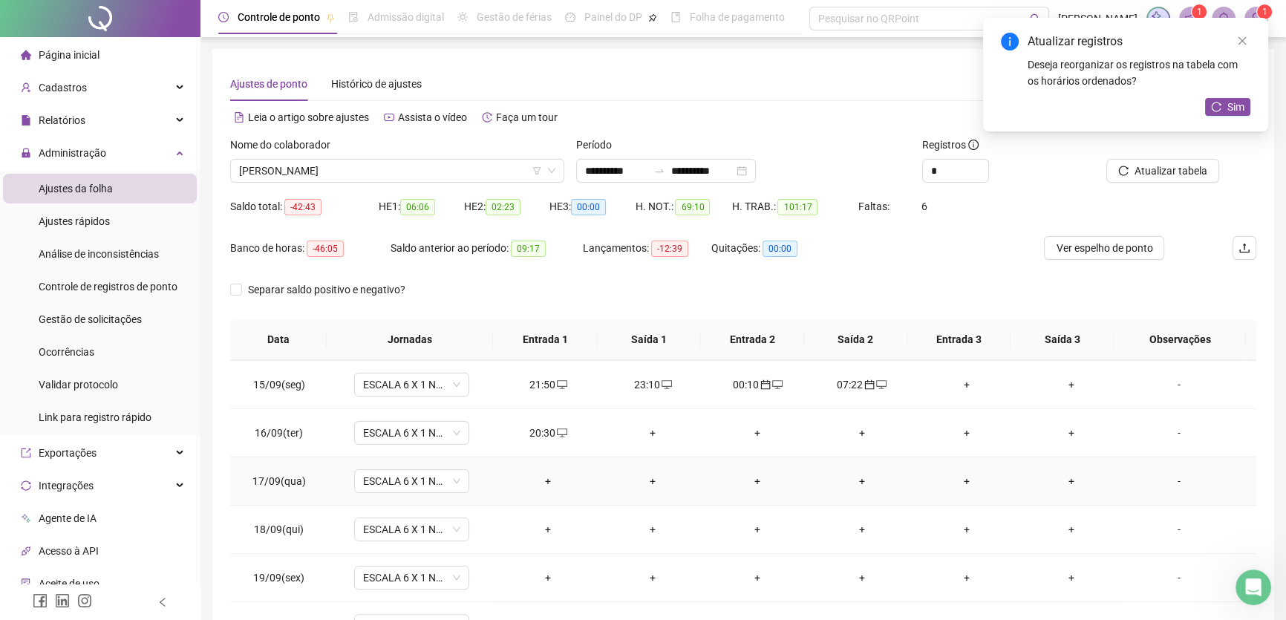
click at [645, 477] on div "+" at bounding box center [653, 481] width 81 height 16
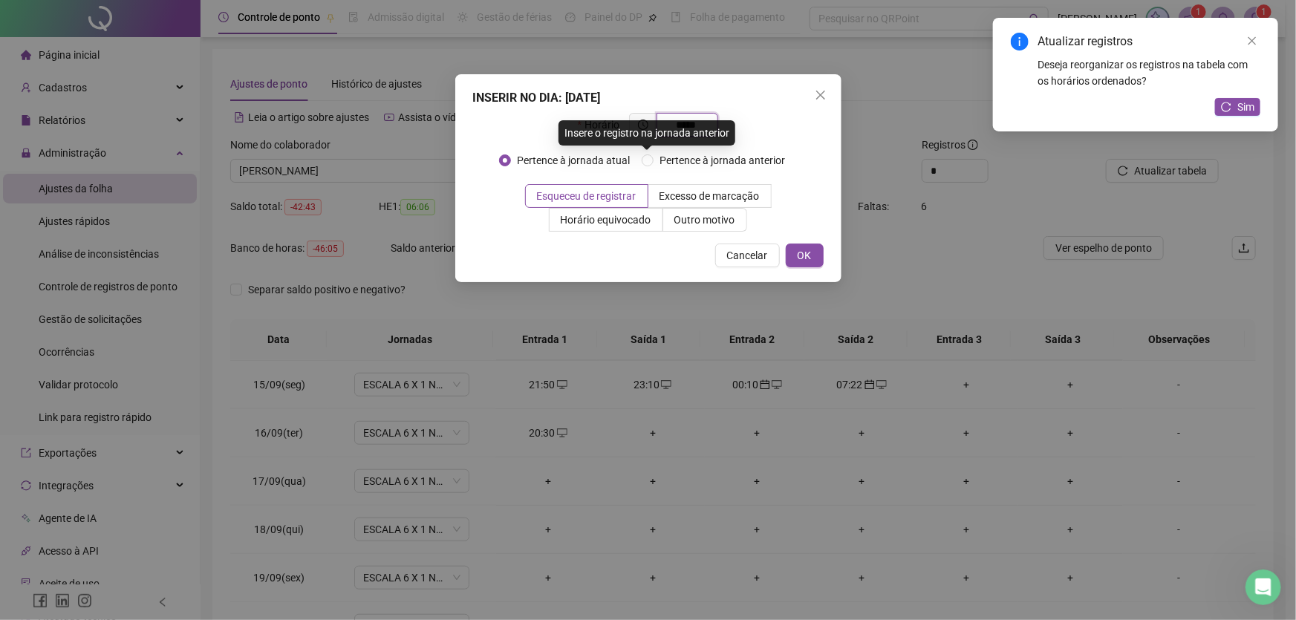
type input "*****"
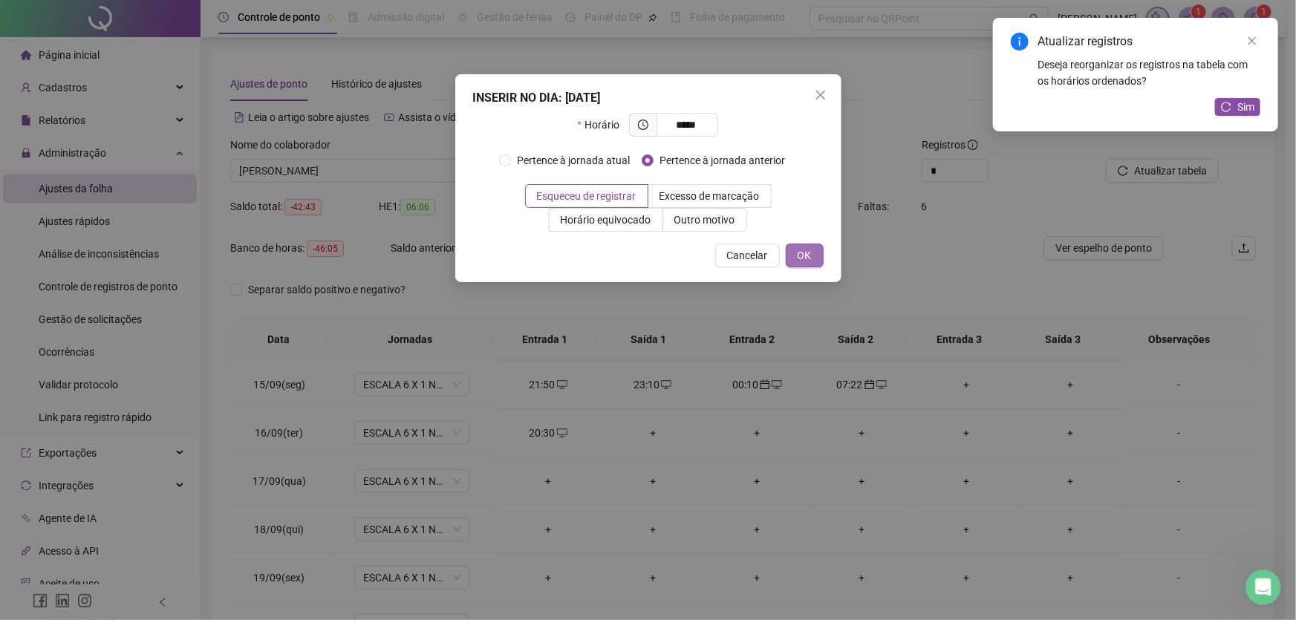
click at [809, 249] on span "OK" at bounding box center [805, 255] width 14 height 16
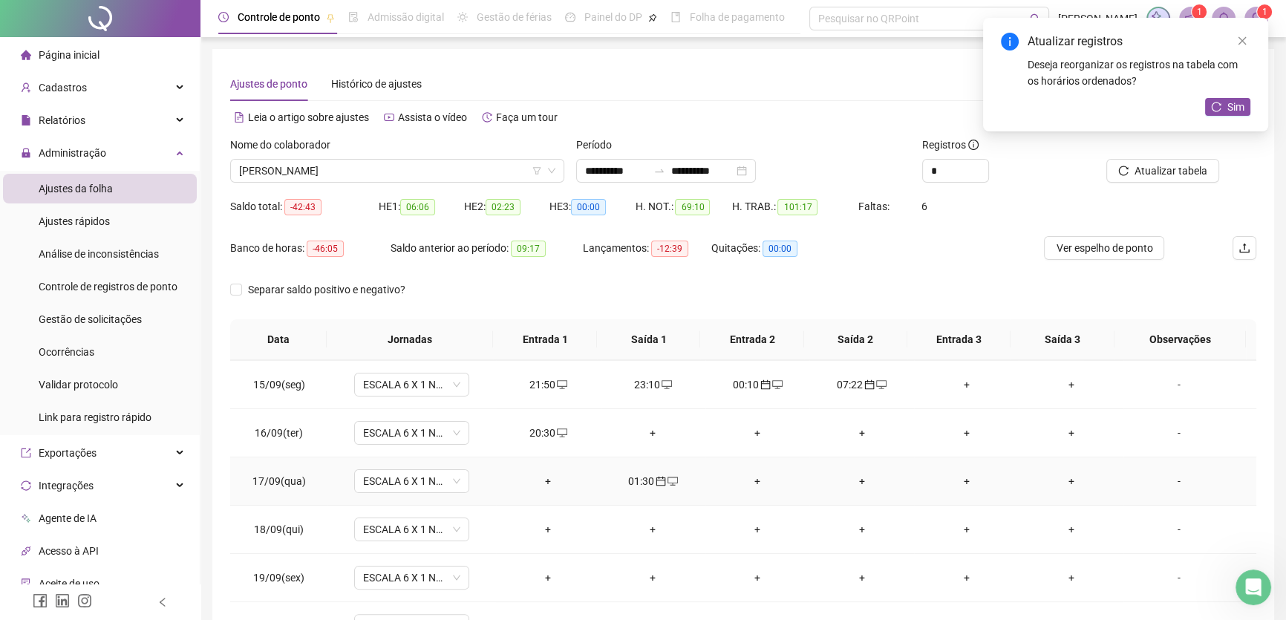
click at [750, 474] on div "+" at bounding box center [757, 481] width 81 height 16
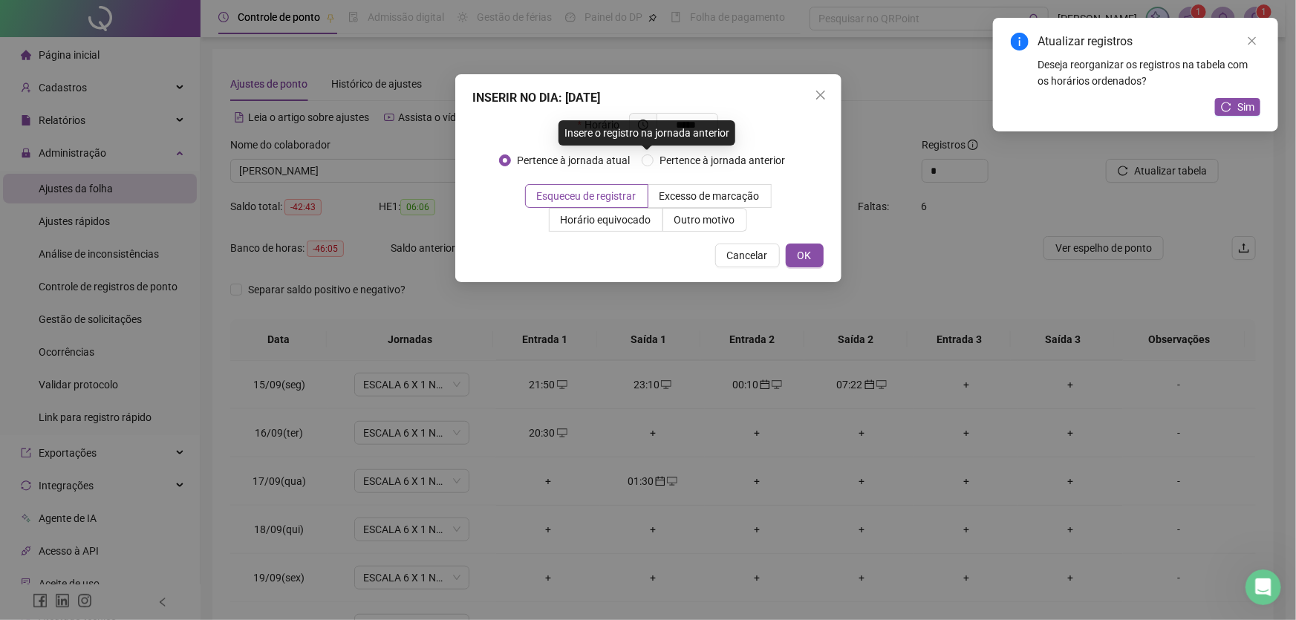
type input "*****"
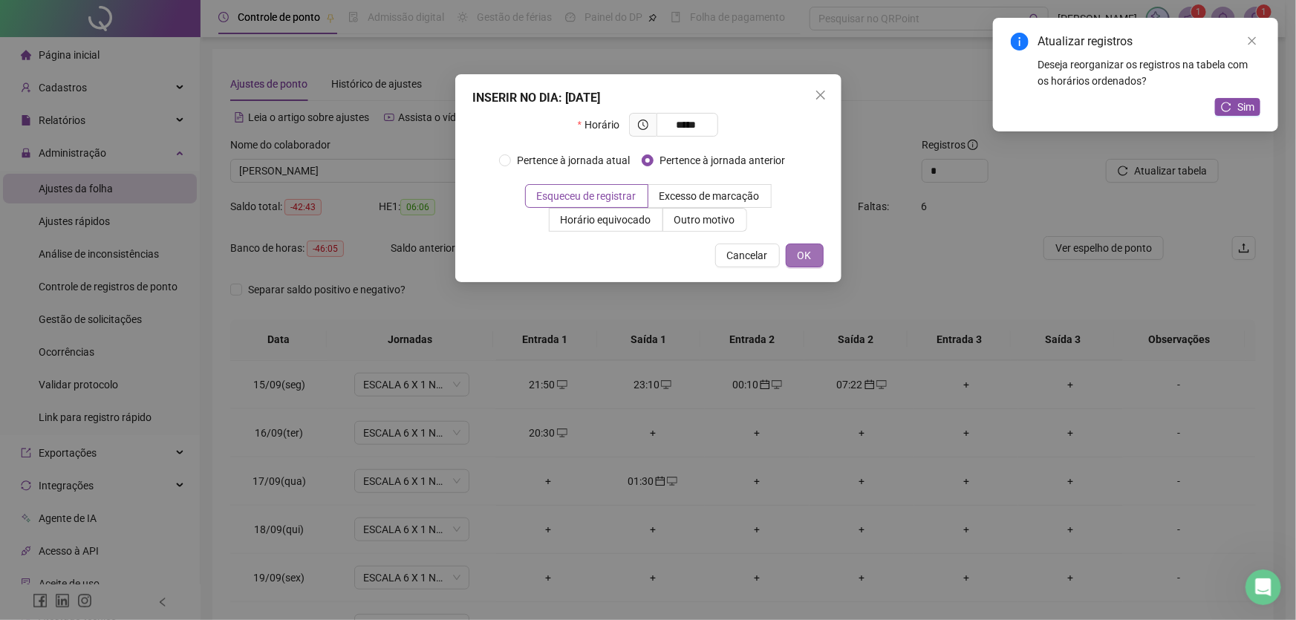
click at [798, 250] on span "OK" at bounding box center [805, 255] width 14 height 16
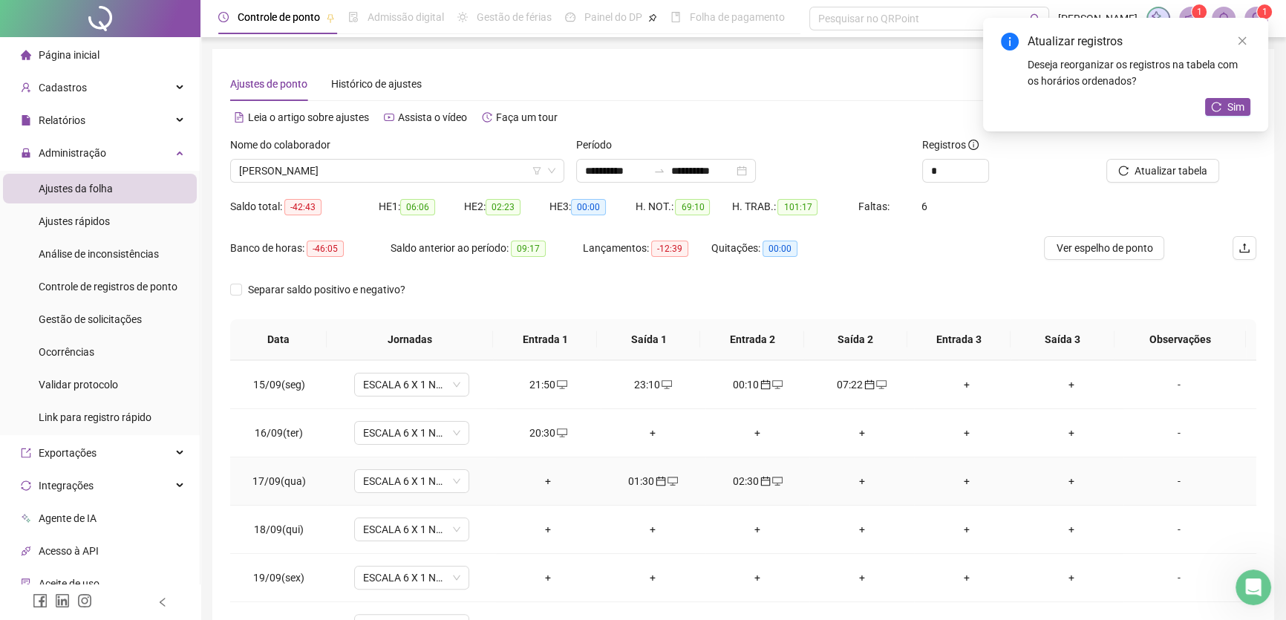
click at [852, 475] on div "+" at bounding box center [861, 481] width 81 height 16
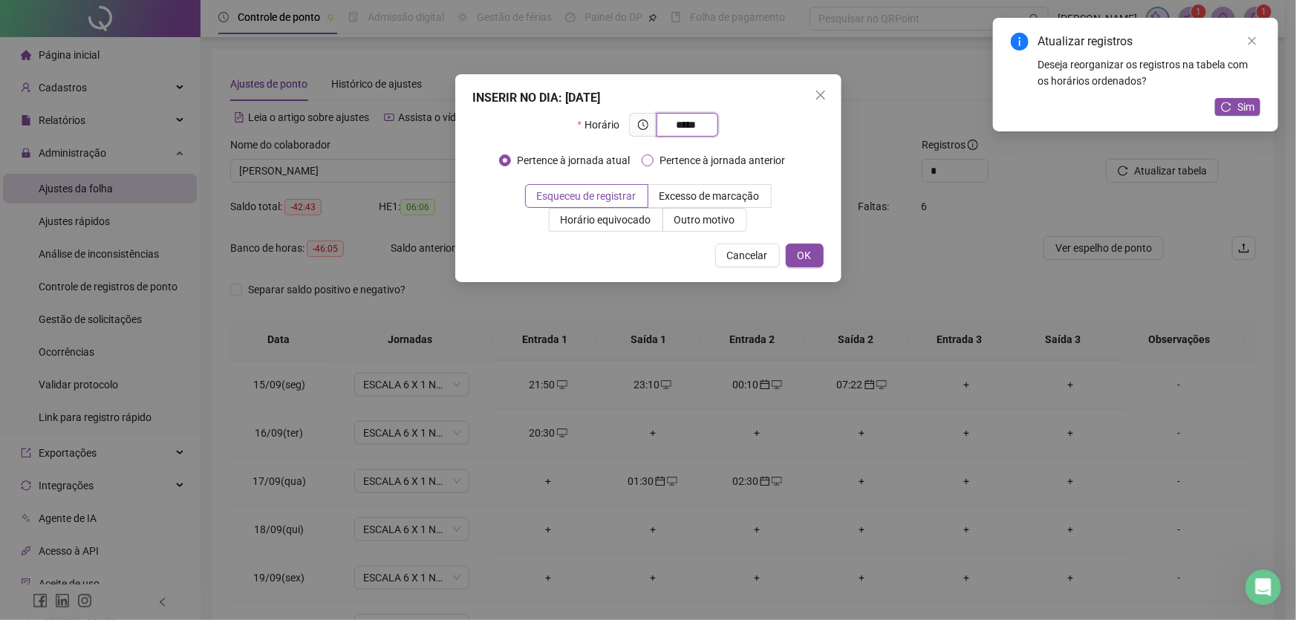
type input "*****"
click at [817, 260] on button "OK" at bounding box center [805, 256] width 38 height 24
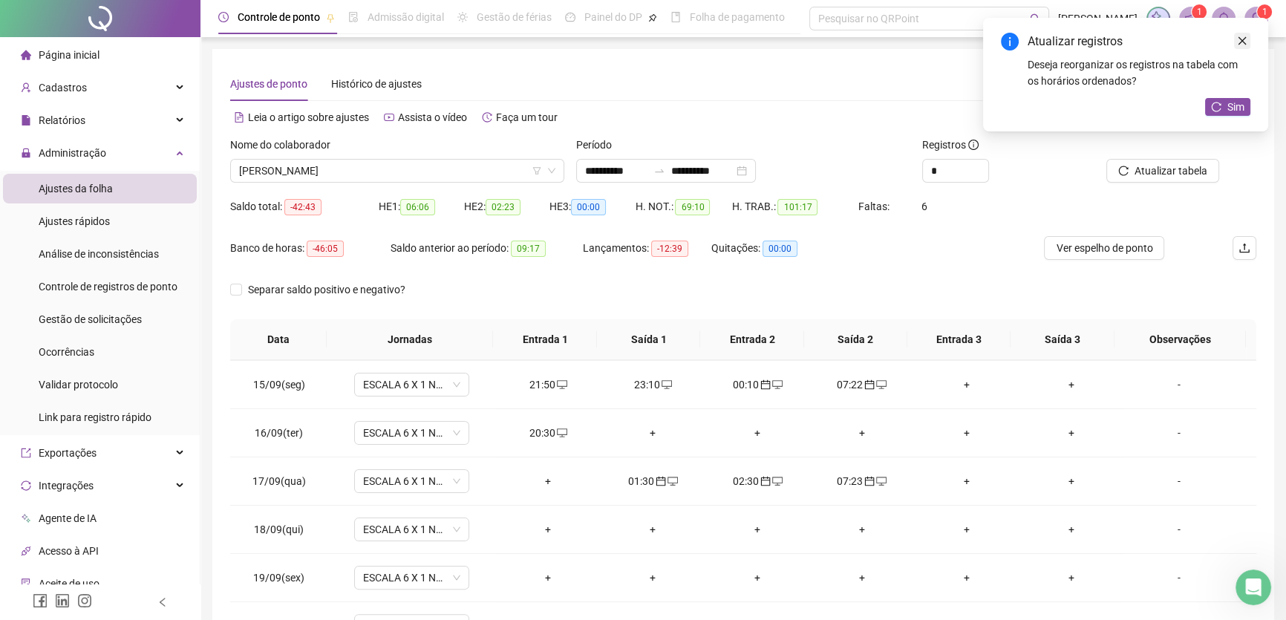
click at [1239, 39] on icon "close" at bounding box center [1242, 41] width 10 height 10
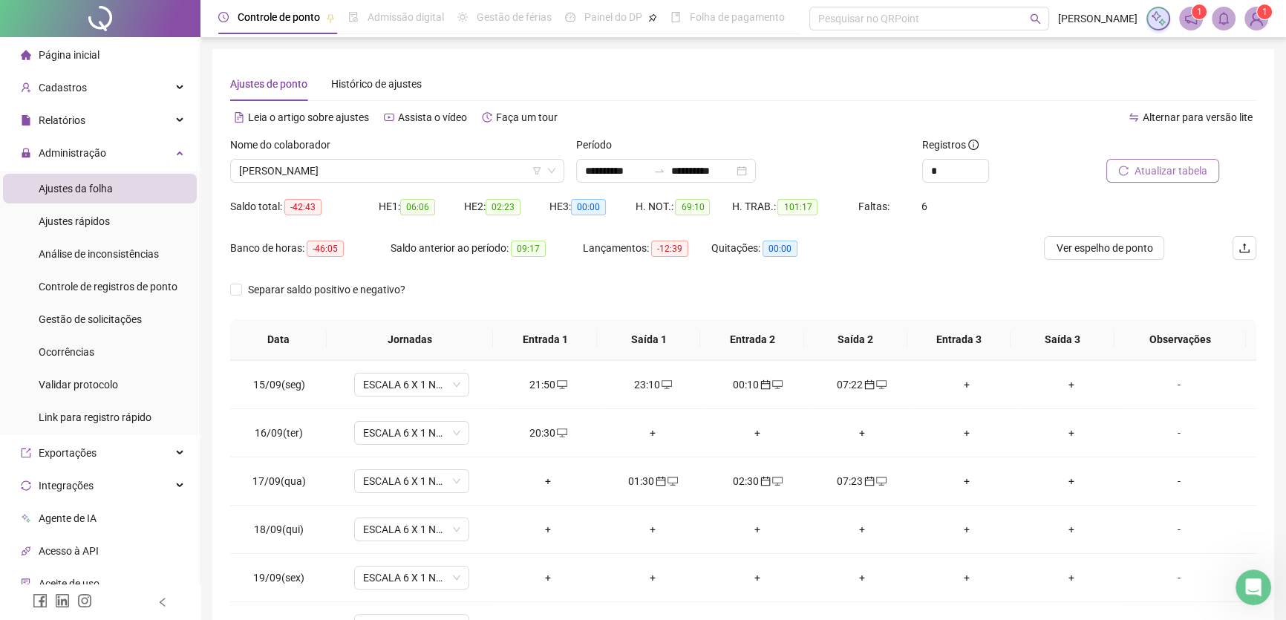
click at [1173, 175] on span "Atualizar tabela" at bounding box center [1171, 171] width 73 height 16
click at [544, 474] on div "+" at bounding box center [548, 481] width 81 height 16
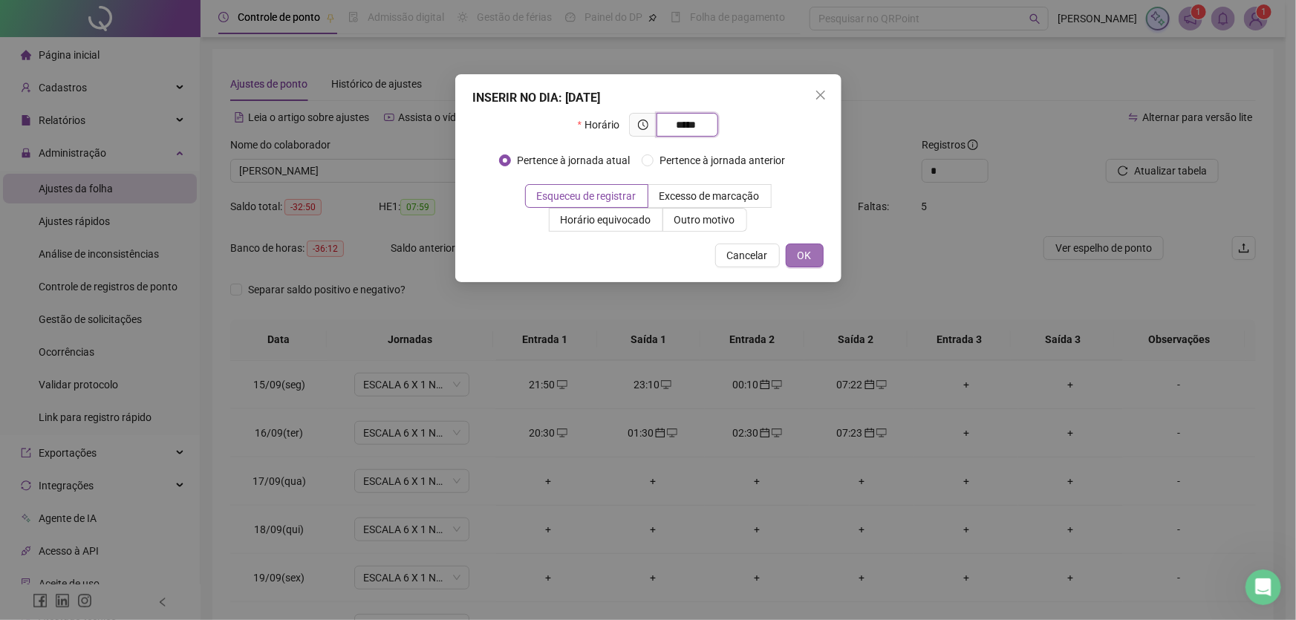
type input "*****"
click at [812, 260] on button "OK" at bounding box center [805, 256] width 38 height 24
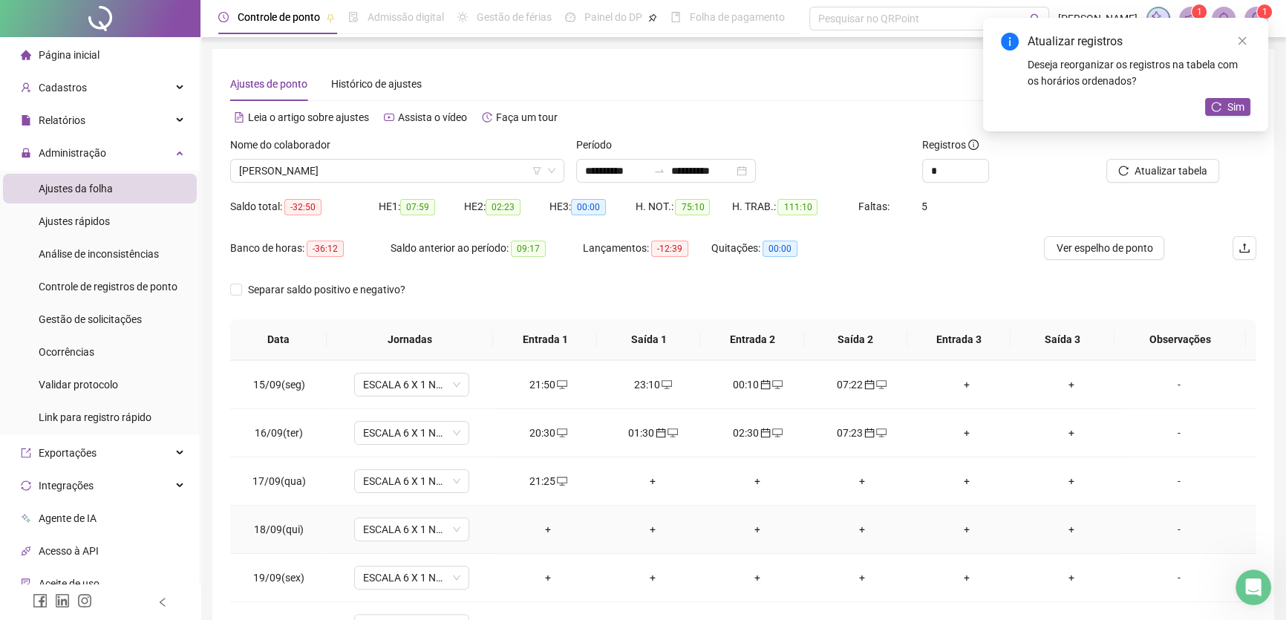
click at [652, 526] on div "+" at bounding box center [653, 529] width 81 height 16
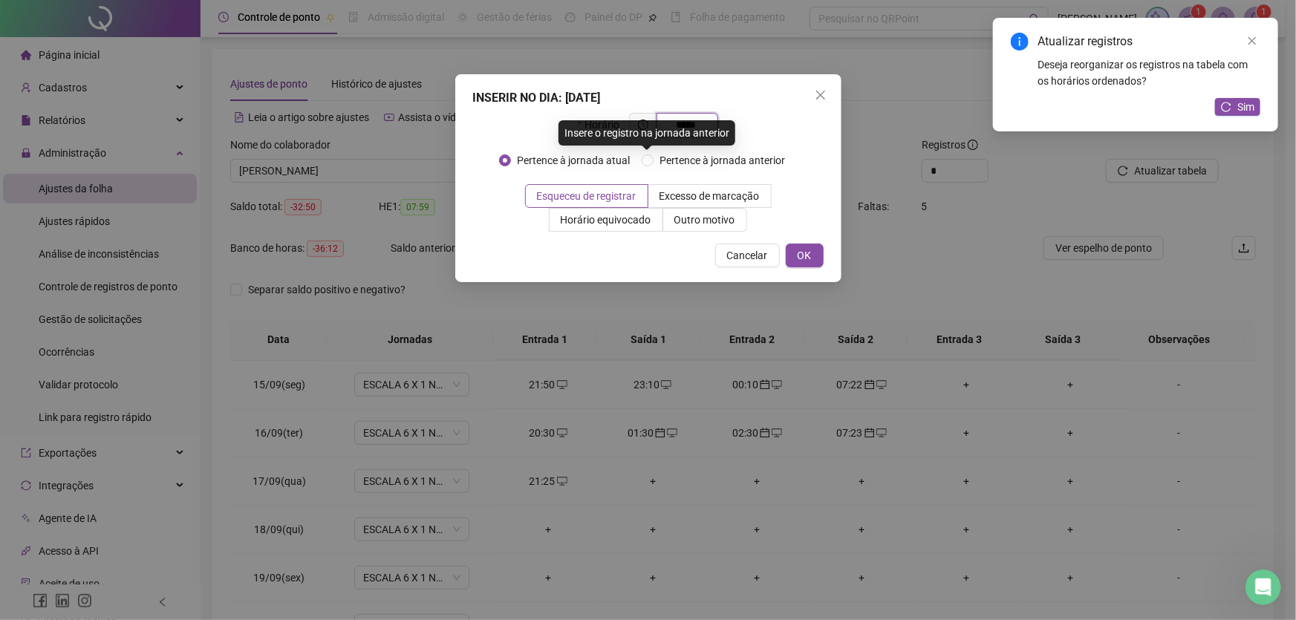
type input "*****"
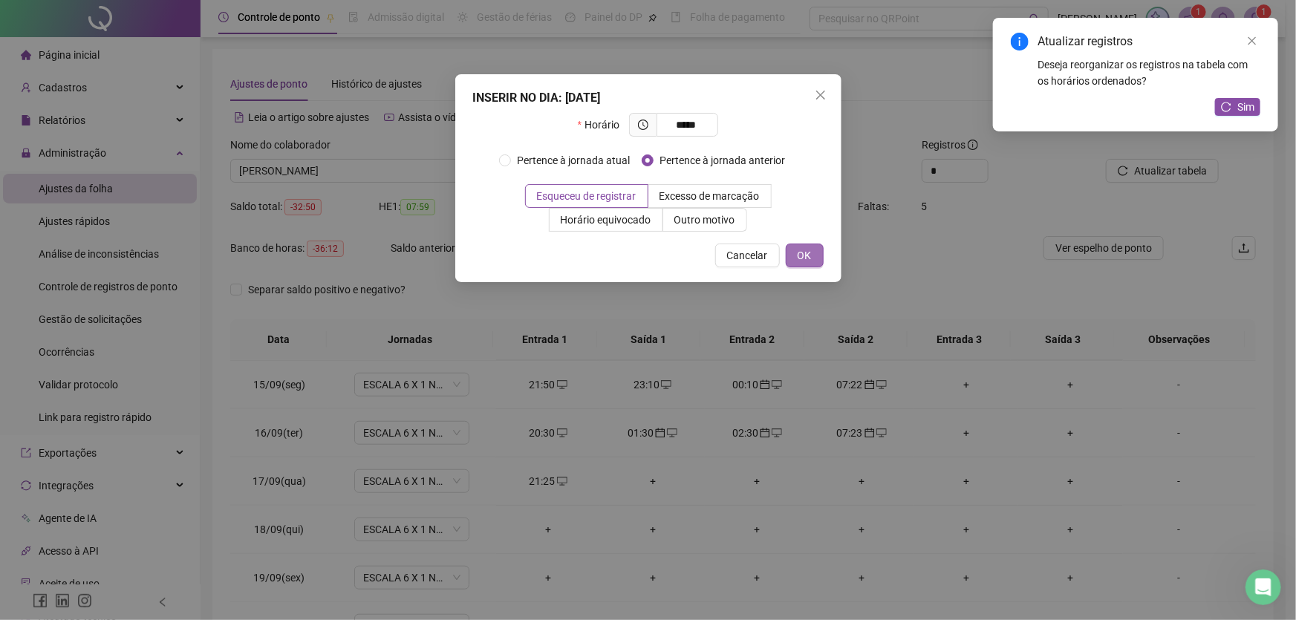
click at [788, 249] on button "OK" at bounding box center [805, 256] width 38 height 24
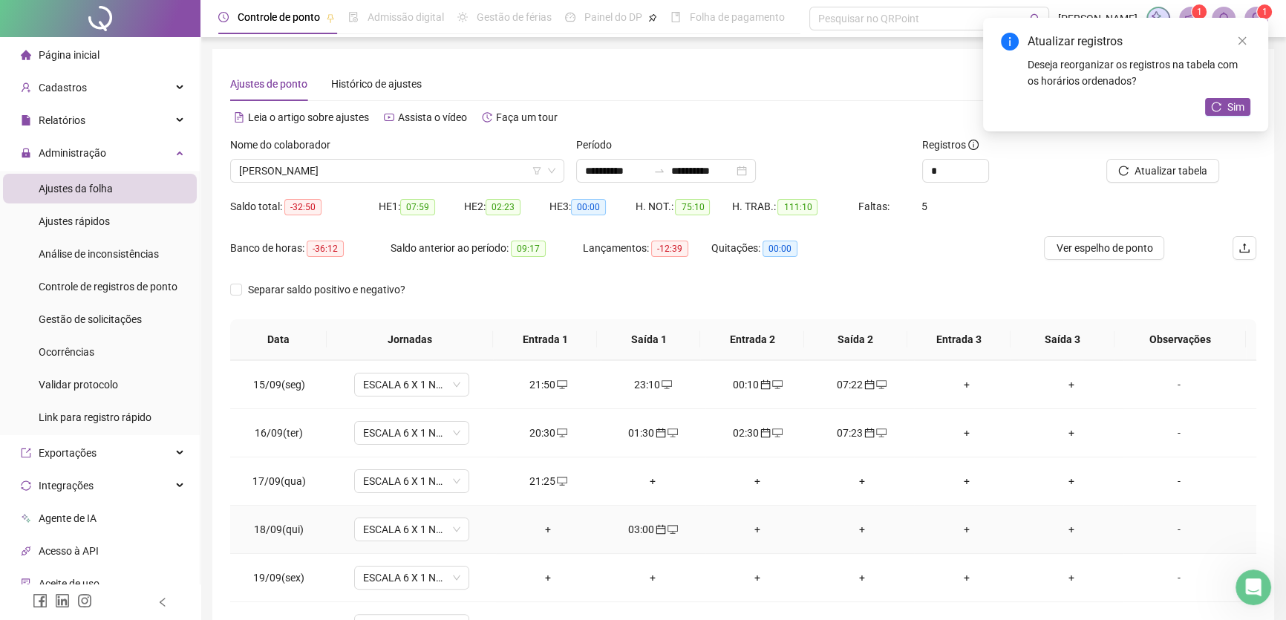
click at [751, 521] on div "+" at bounding box center [757, 529] width 81 height 16
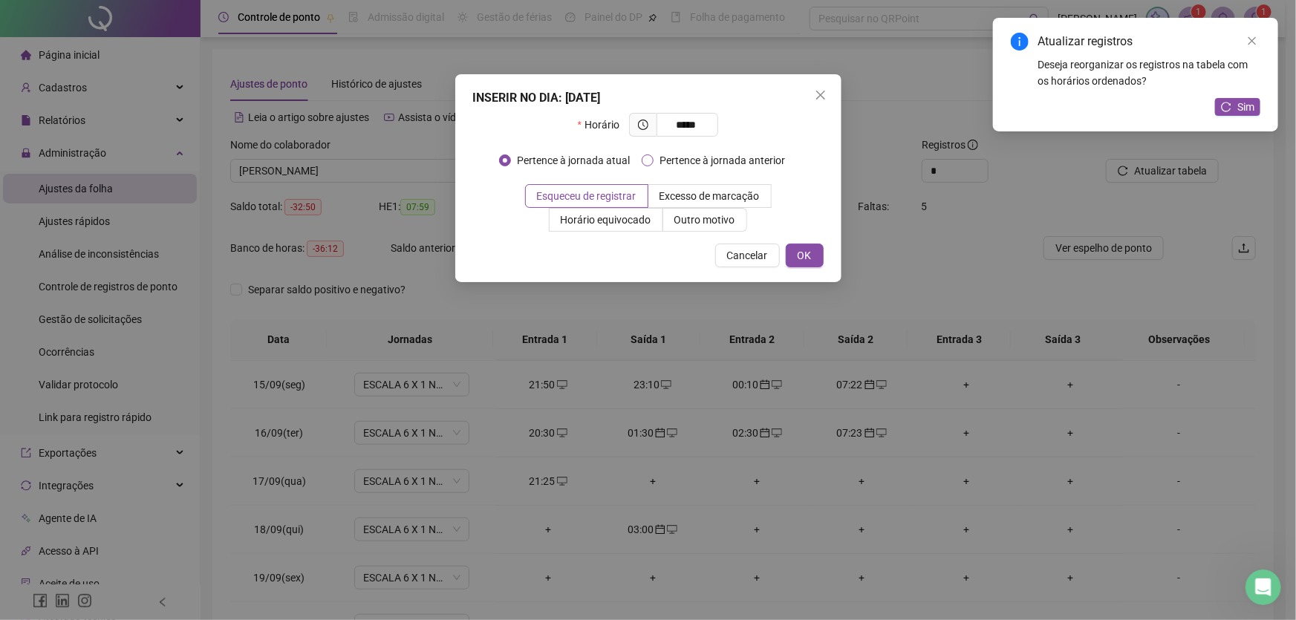
type input "*****"
click at [807, 259] on span "OK" at bounding box center [805, 255] width 14 height 16
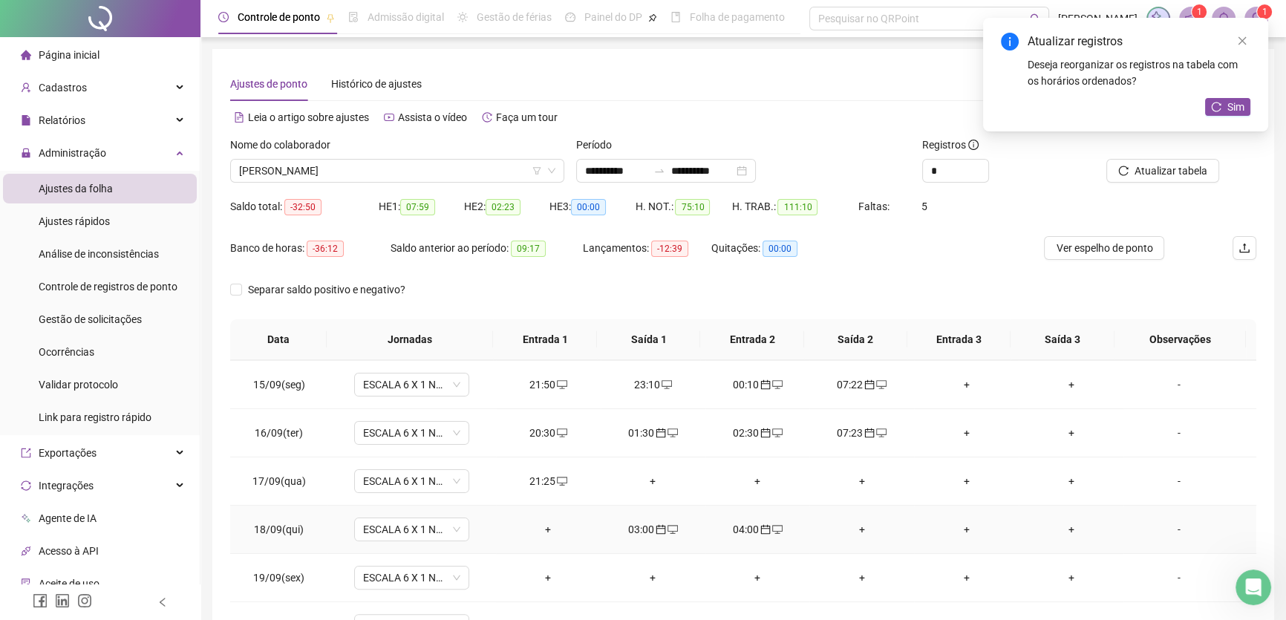
click at [856, 529] on div "+" at bounding box center [861, 529] width 81 height 16
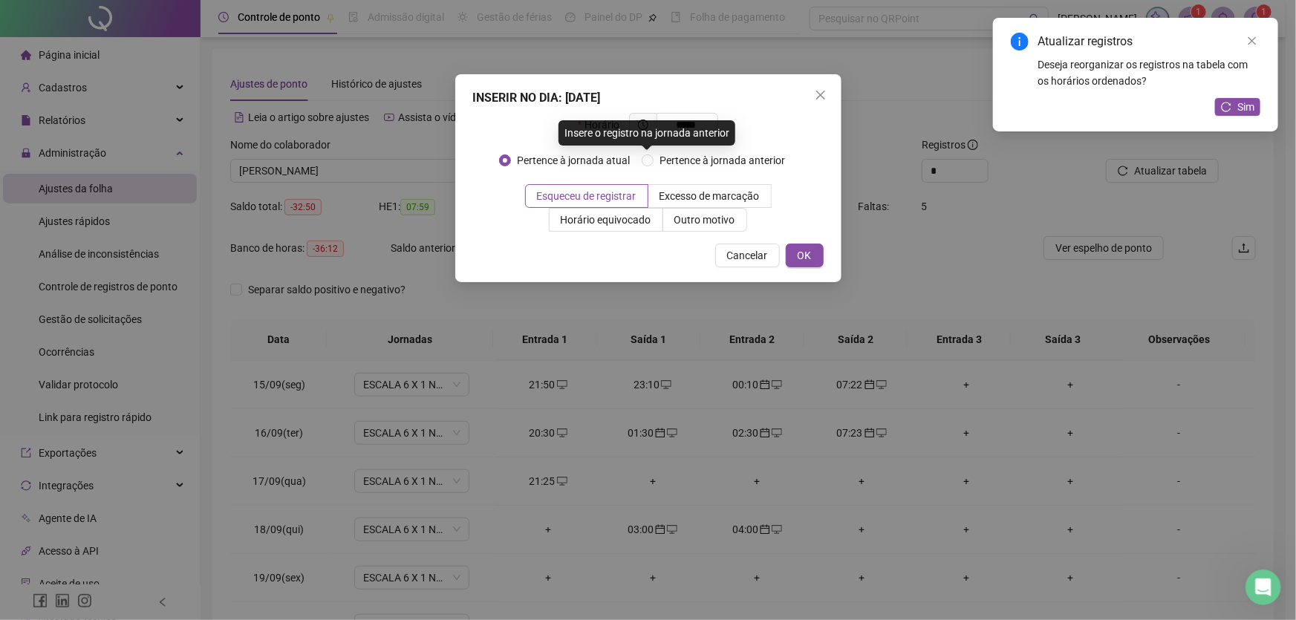
type input "*****"
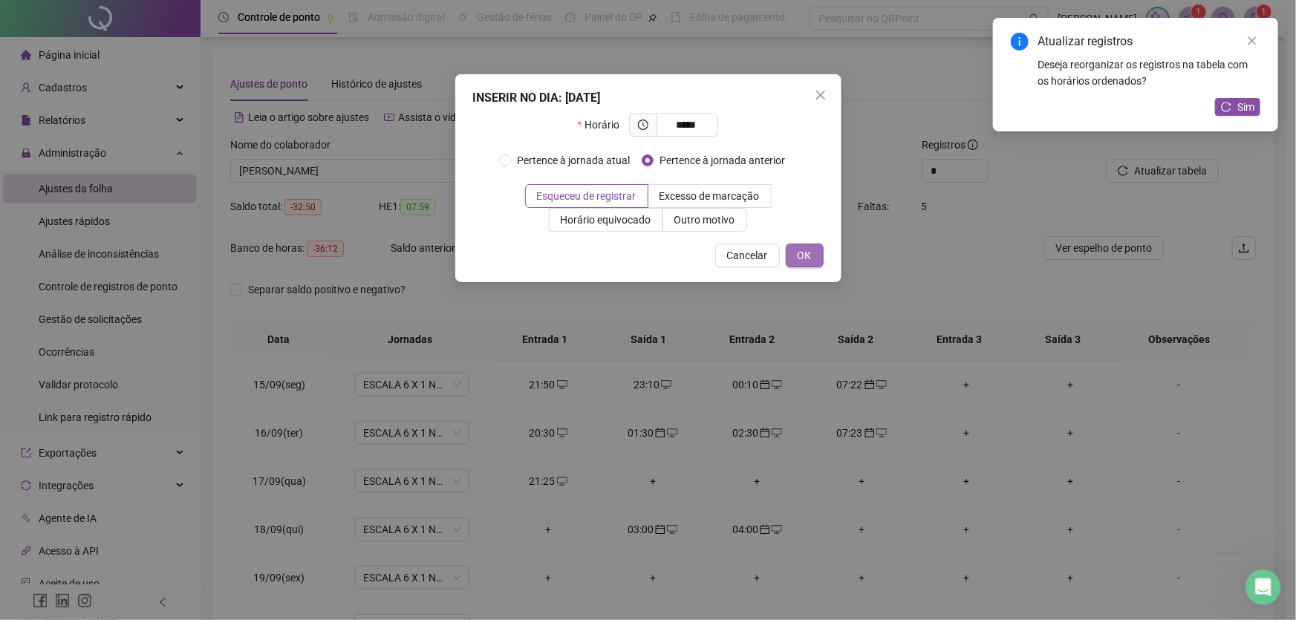
click at [806, 252] on span "OK" at bounding box center [805, 255] width 14 height 16
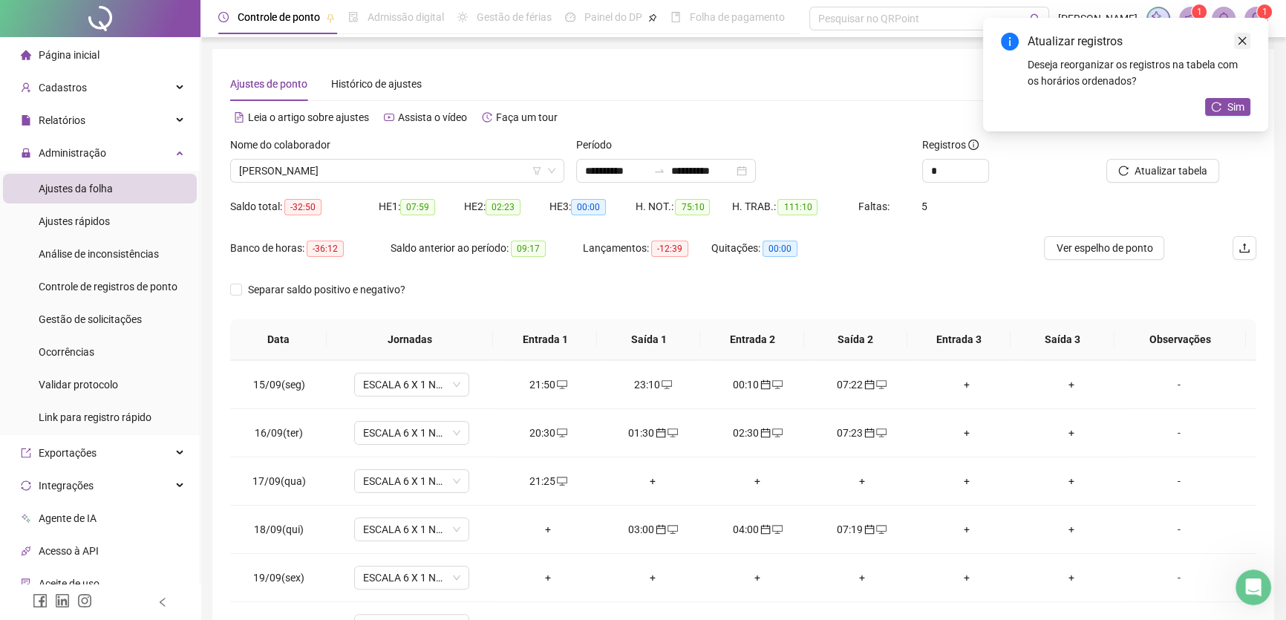
click at [1245, 39] on icon "close" at bounding box center [1242, 41] width 10 height 10
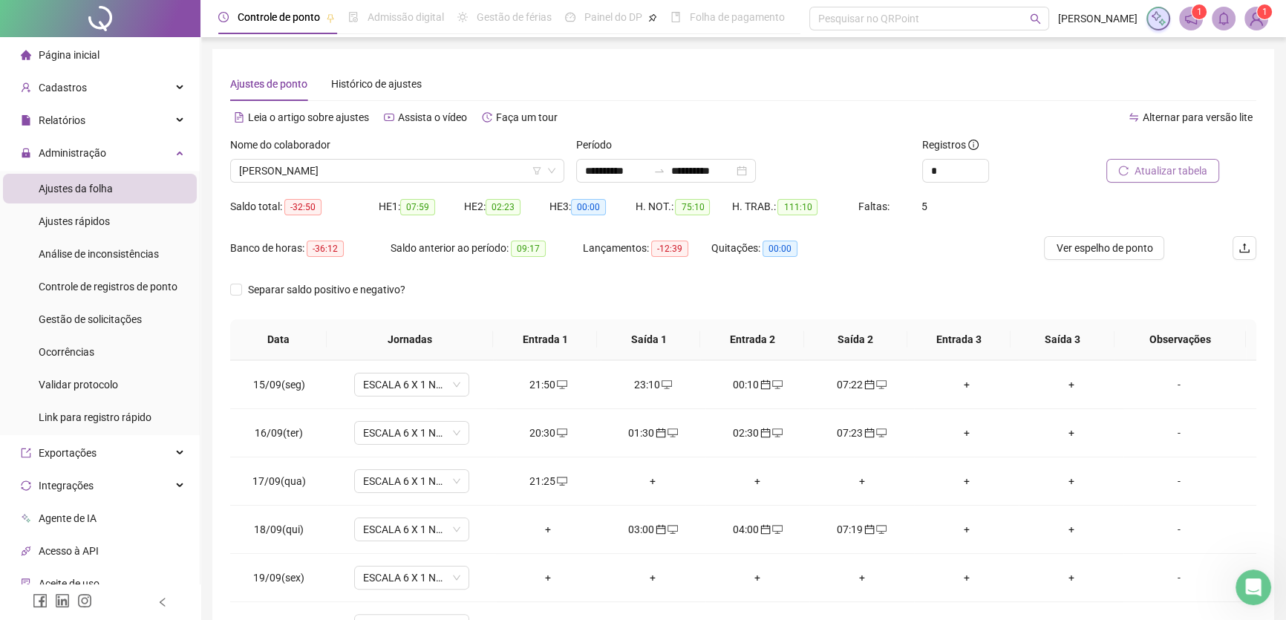
click at [1182, 169] on span "Atualizar tabela" at bounding box center [1171, 171] width 73 height 16
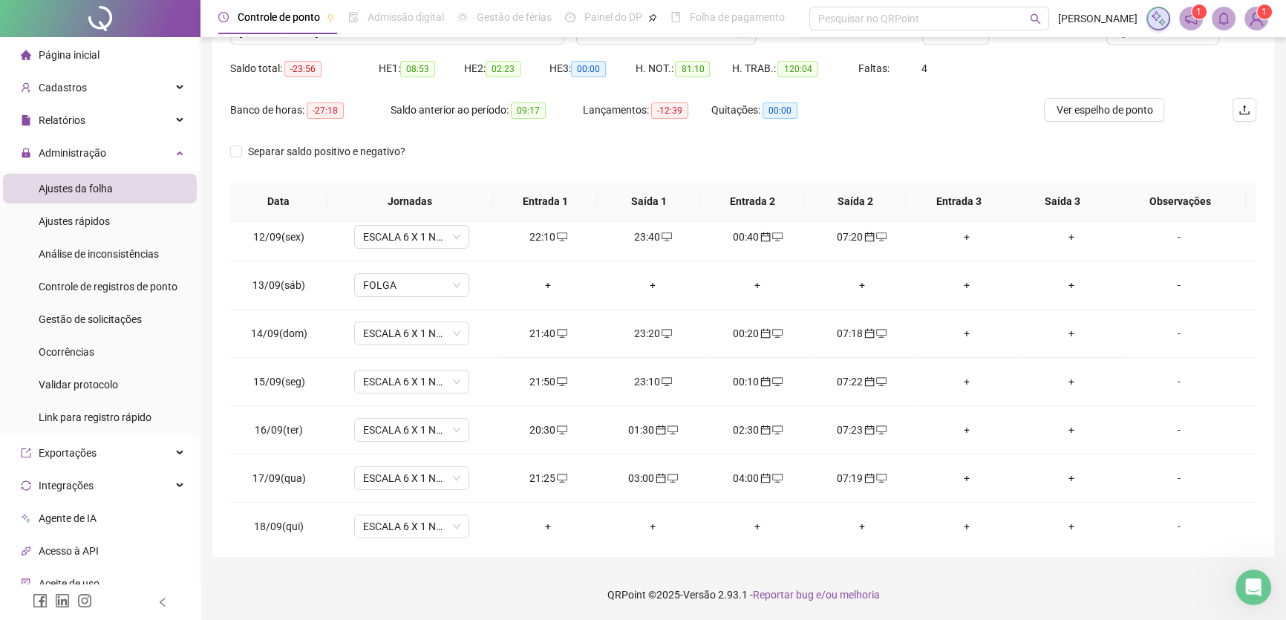
scroll to position [694, 0]
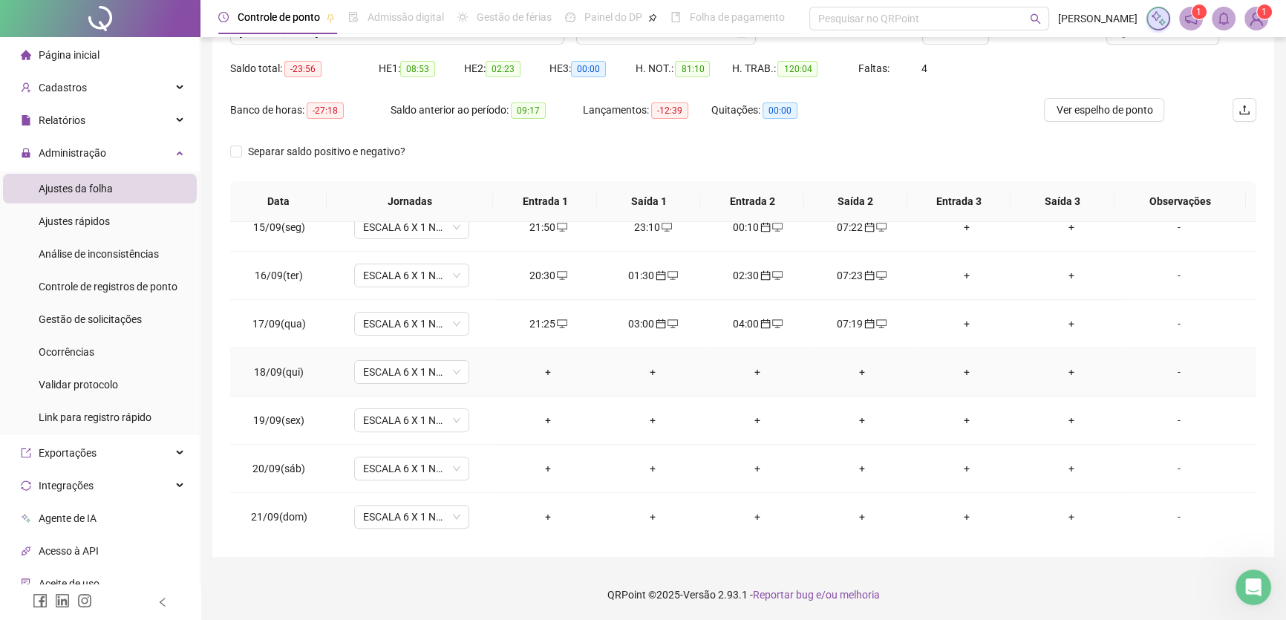
click at [545, 366] on div "+" at bounding box center [548, 372] width 81 height 16
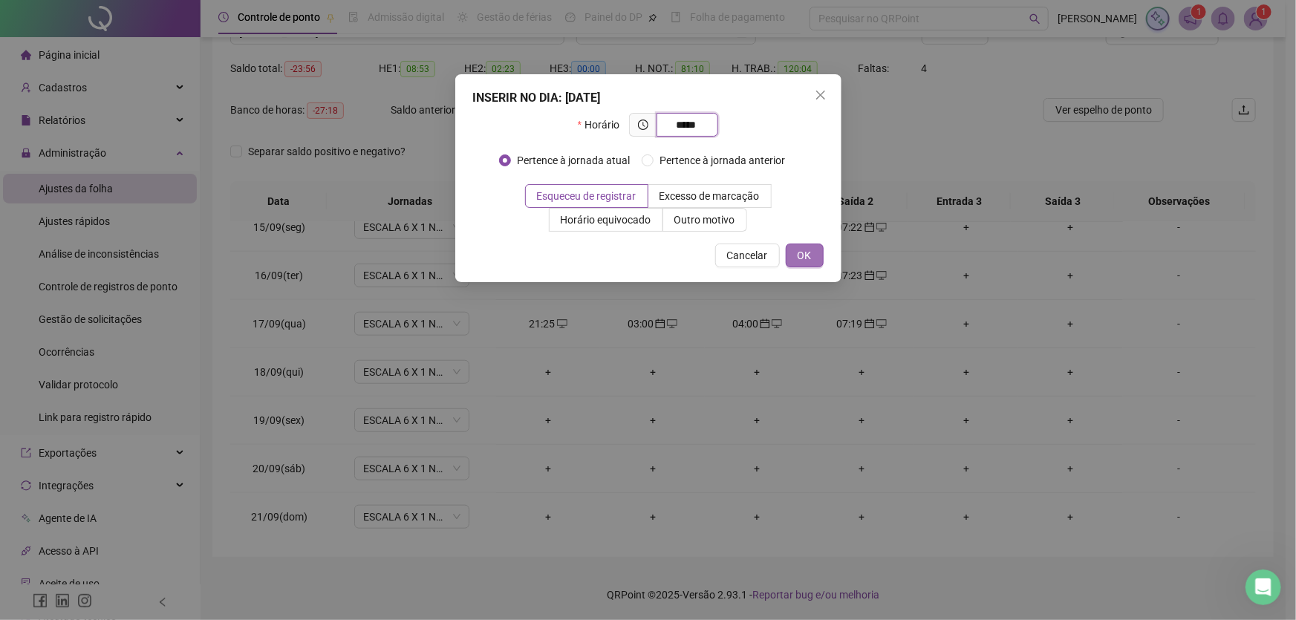
type input "*****"
click at [795, 257] on button "OK" at bounding box center [805, 256] width 38 height 24
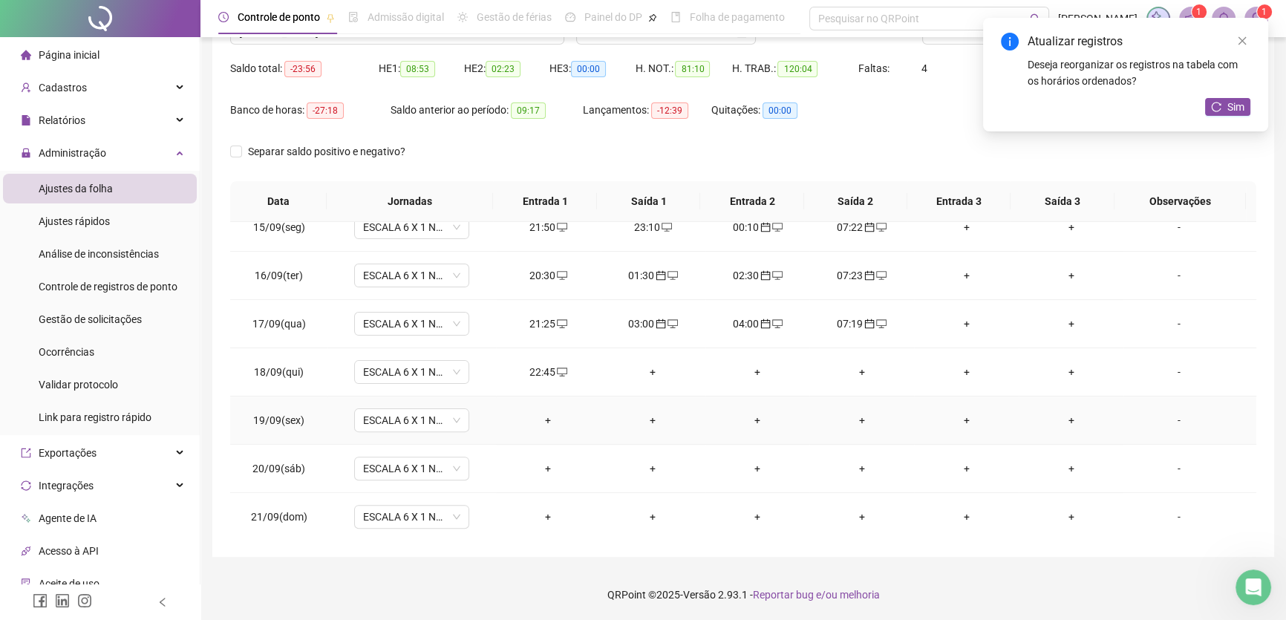
click at [645, 415] on div "+" at bounding box center [653, 420] width 81 height 16
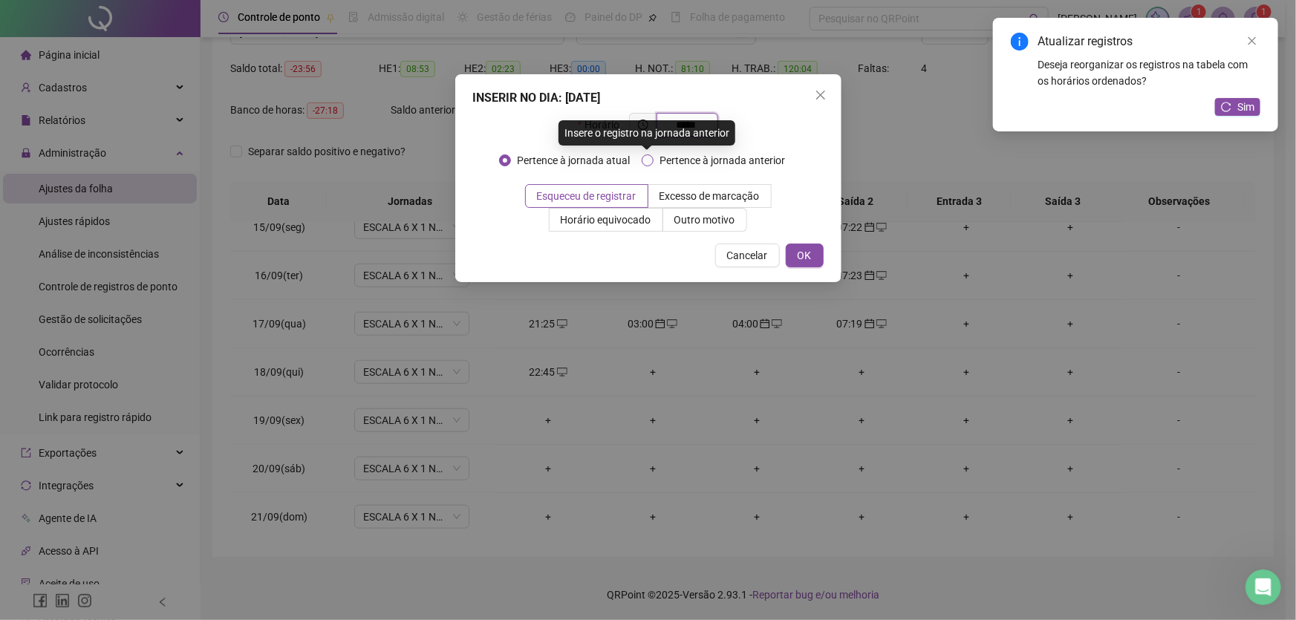
type input "*****"
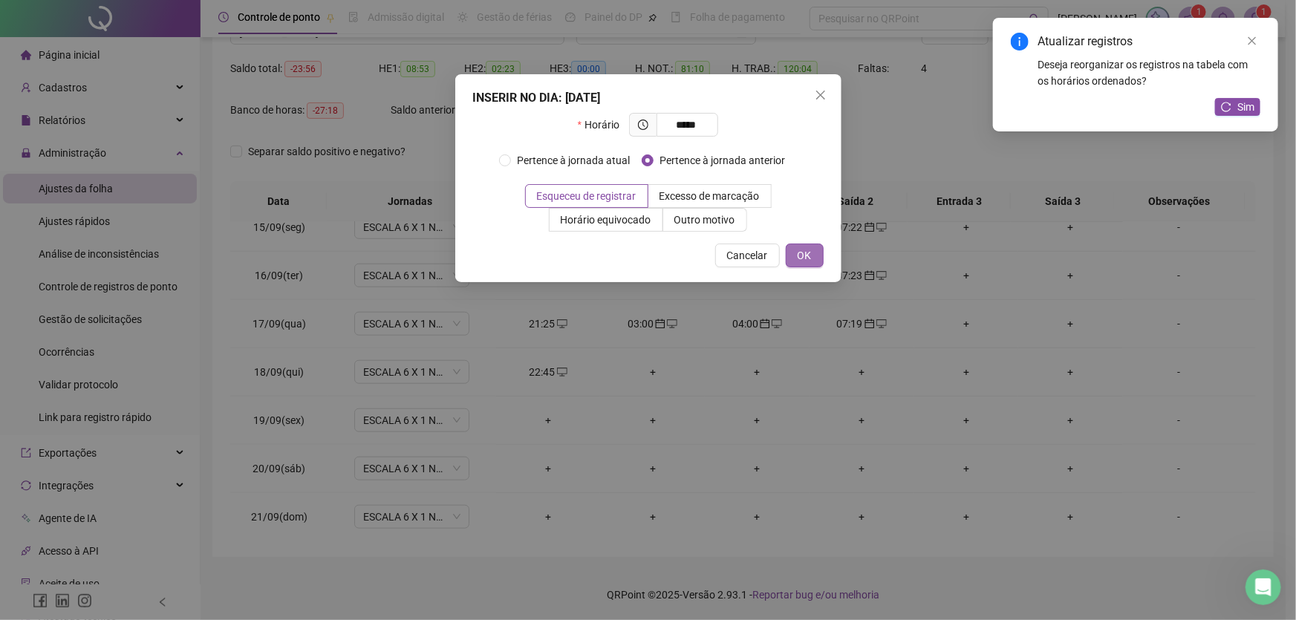
click at [804, 257] on span "OK" at bounding box center [805, 255] width 14 height 16
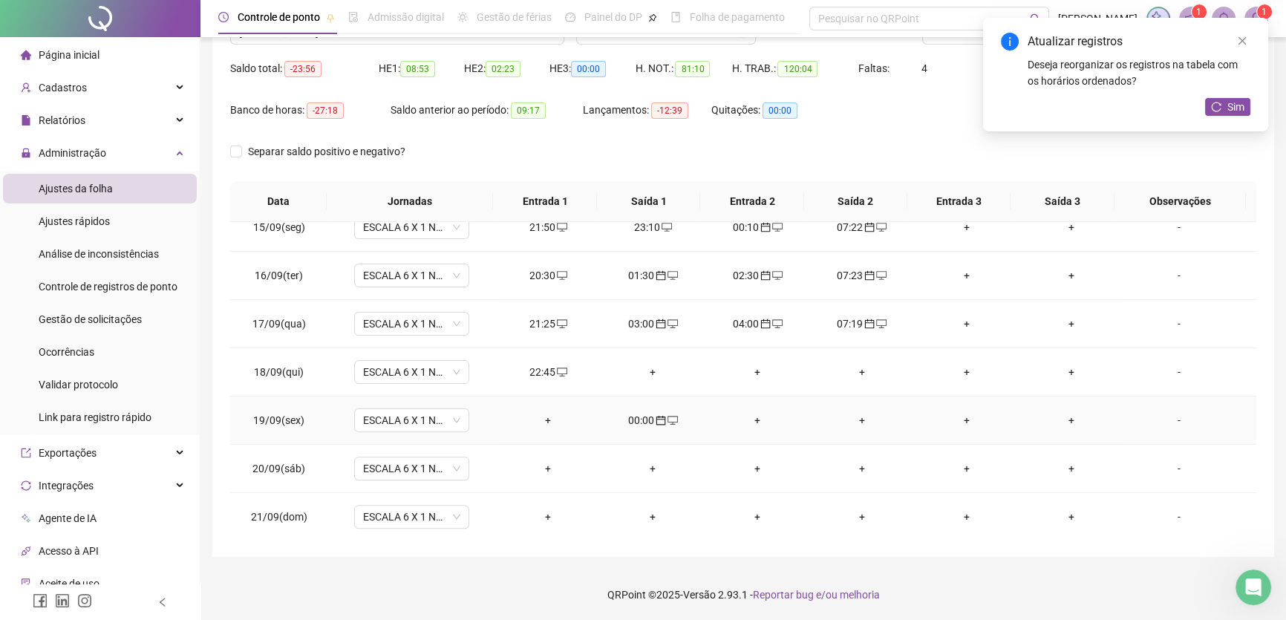
click at [749, 414] on div "+" at bounding box center [757, 420] width 81 height 16
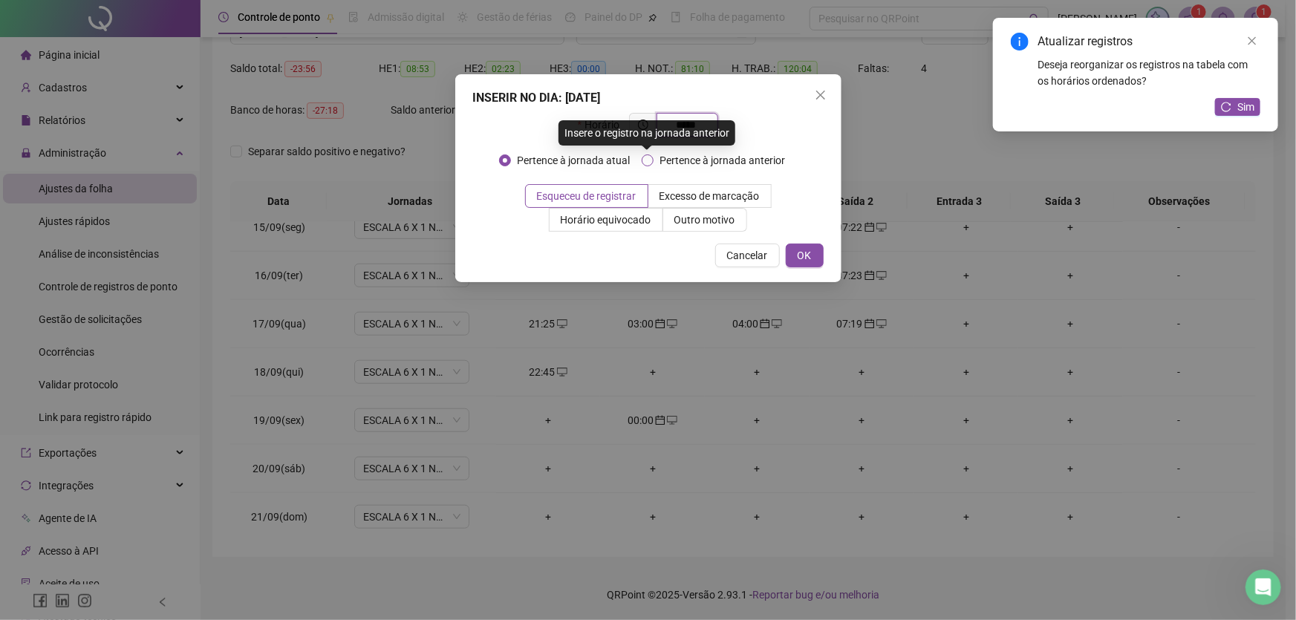
type input "*****"
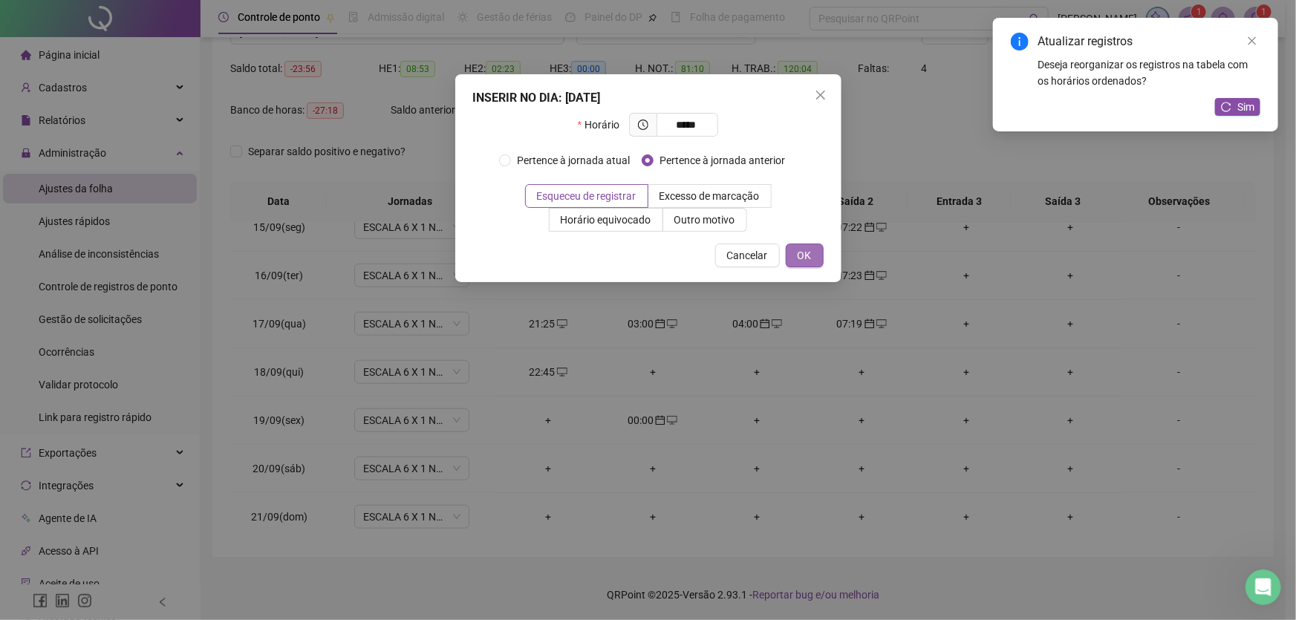
click at [805, 260] on span "OK" at bounding box center [805, 255] width 14 height 16
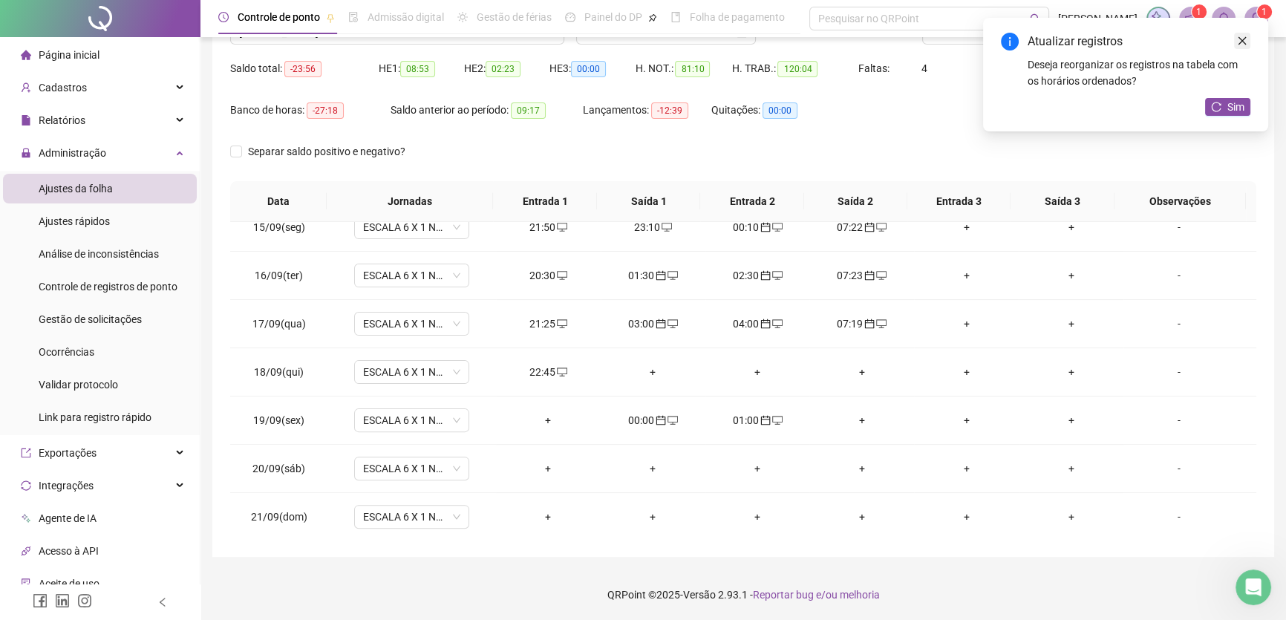
click at [1242, 38] on icon "close" at bounding box center [1242, 41] width 10 height 10
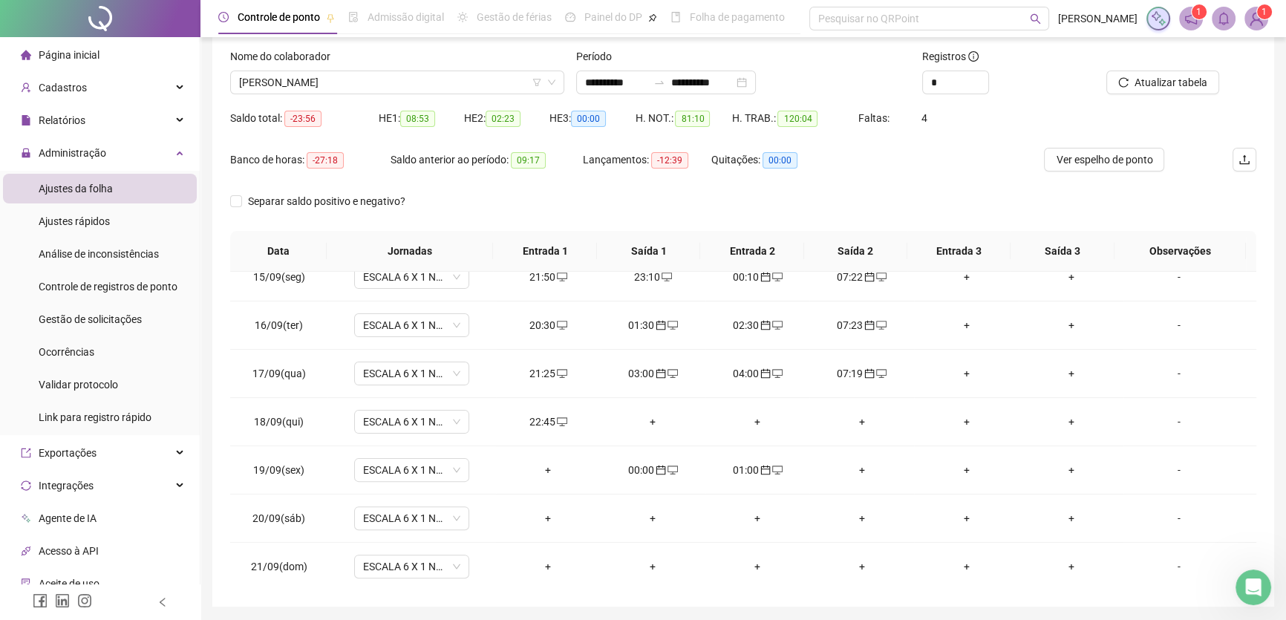
scroll to position [3, 0]
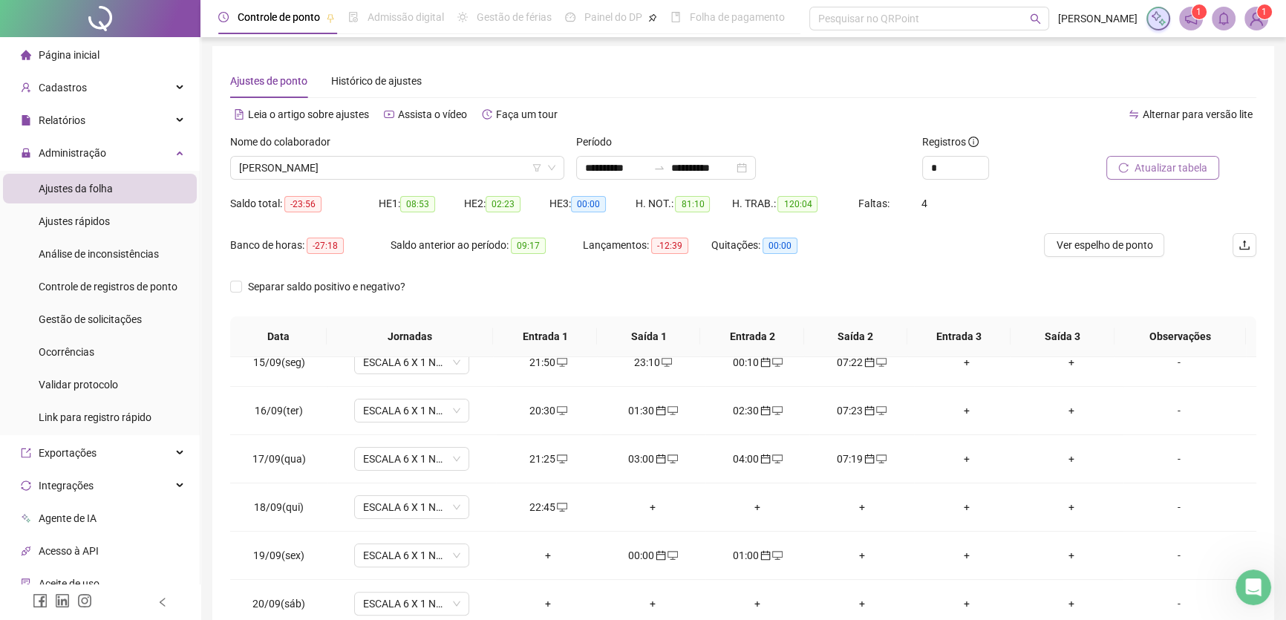
click at [1150, 157] on button "Atualizar tabela" at bounding box center [1162, 168] width 113 height 24
click at [855, 549] on div "+" at bounding box center [861, 555] width 81 height 16
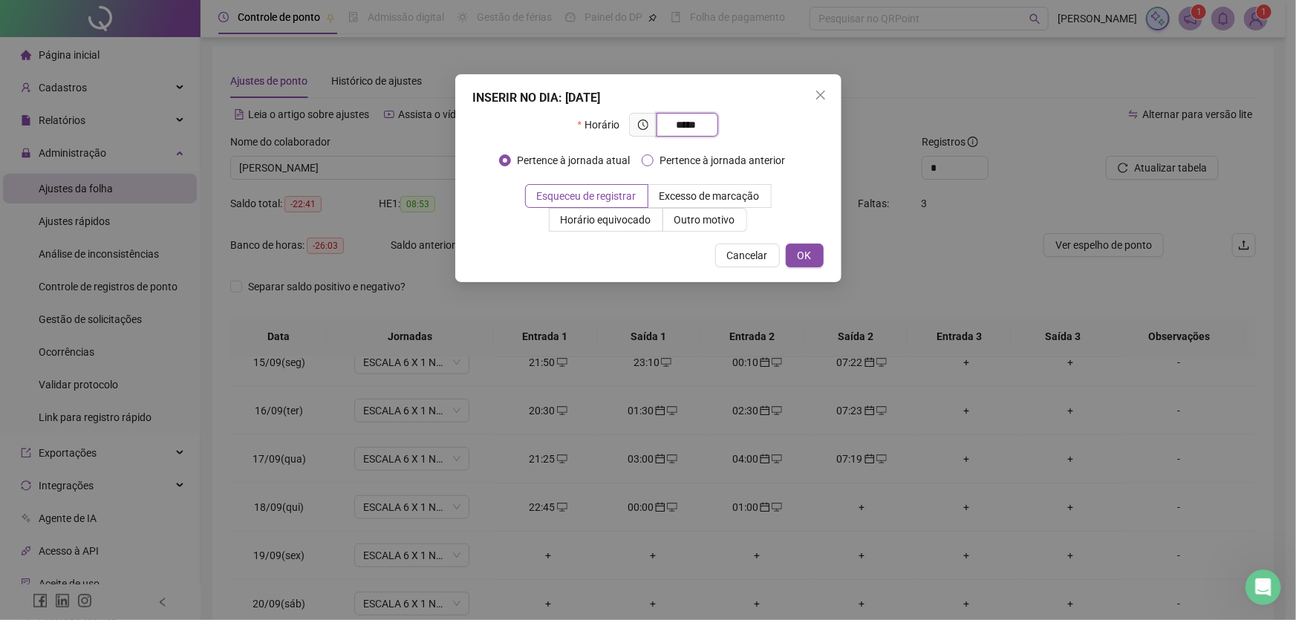
type input "*****"
click at [805, 259] on span "OK" at bounding box center [805, 255] width 14 height 16
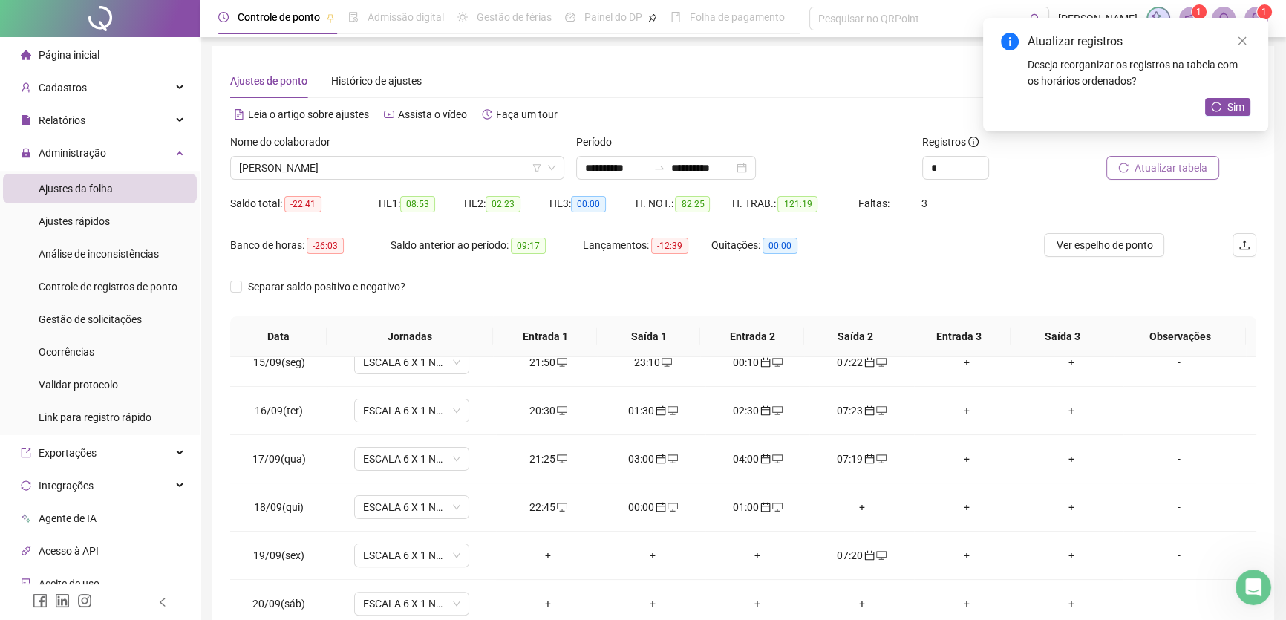
click at [1166, 163] on span "Atualizar tabela" at bounding box center [1171, 168] width 73 height 16
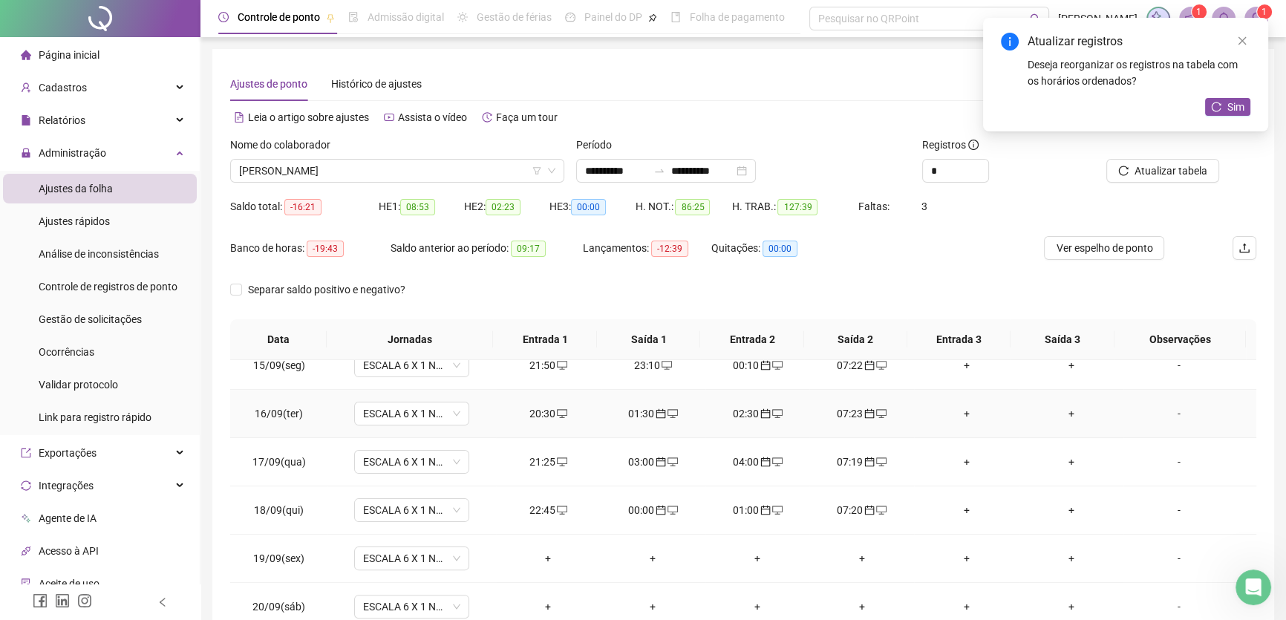
scroll to position [67, 0]
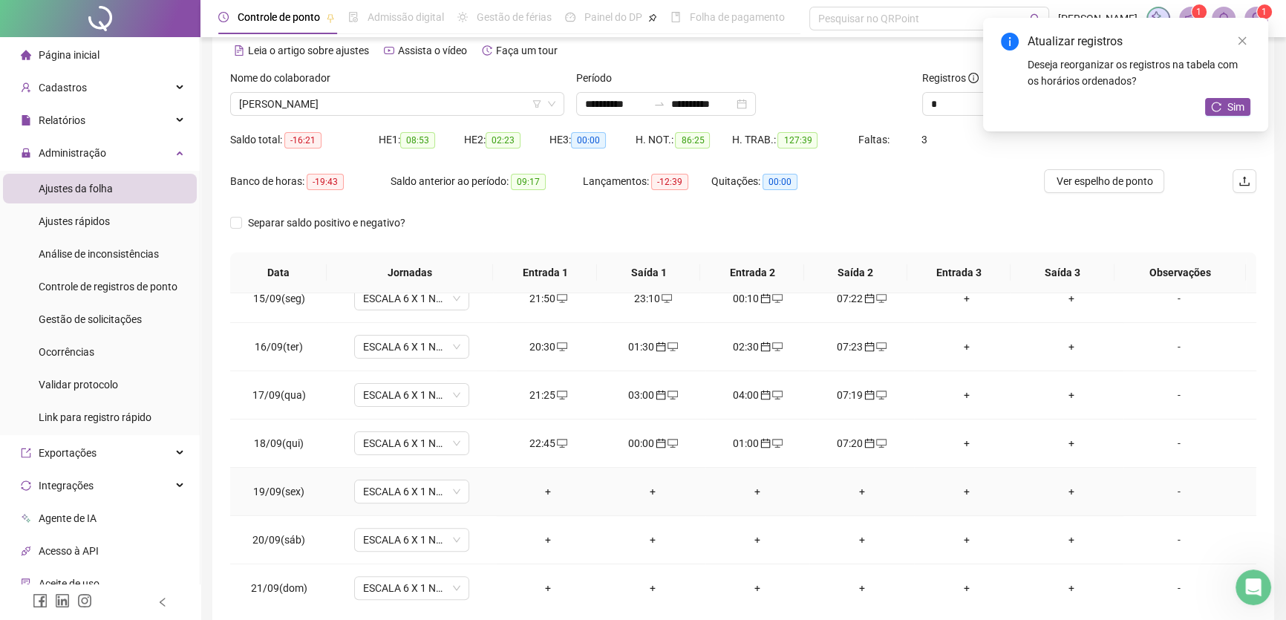
click at [542, 490] on div "+" at bounding box center [548, 491] width 81 height 16
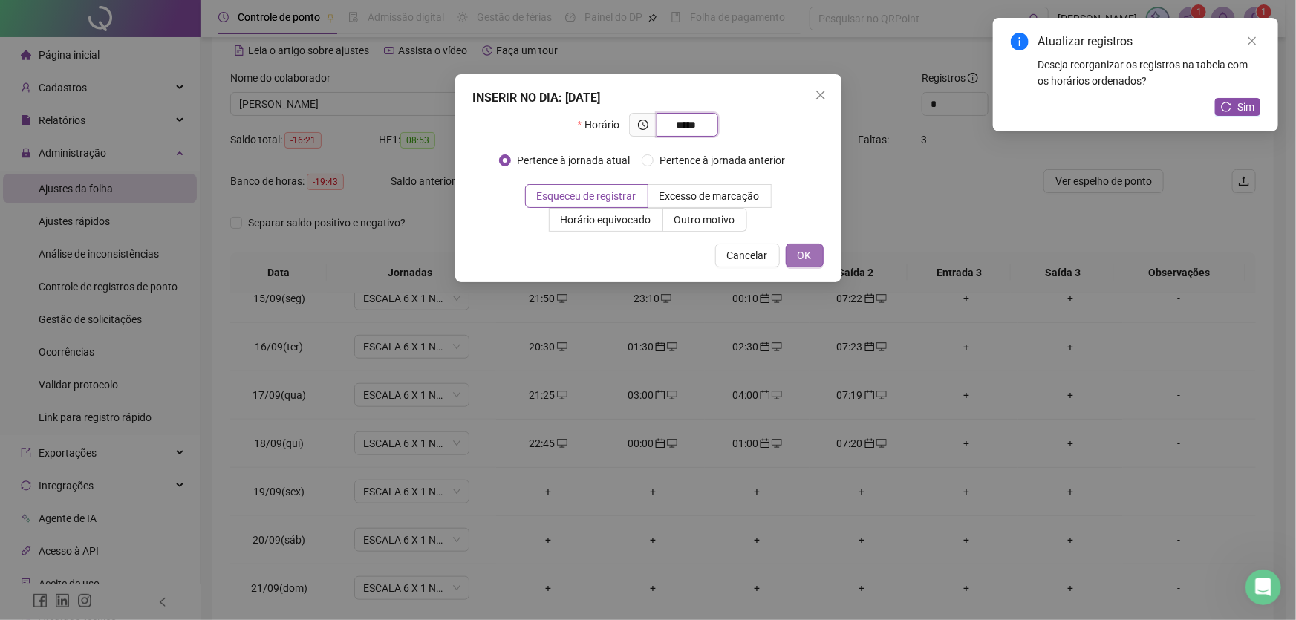
type input "*****"
click at [795, 258] on button "OK" at bounding box center [805, 256] width 38 height 24
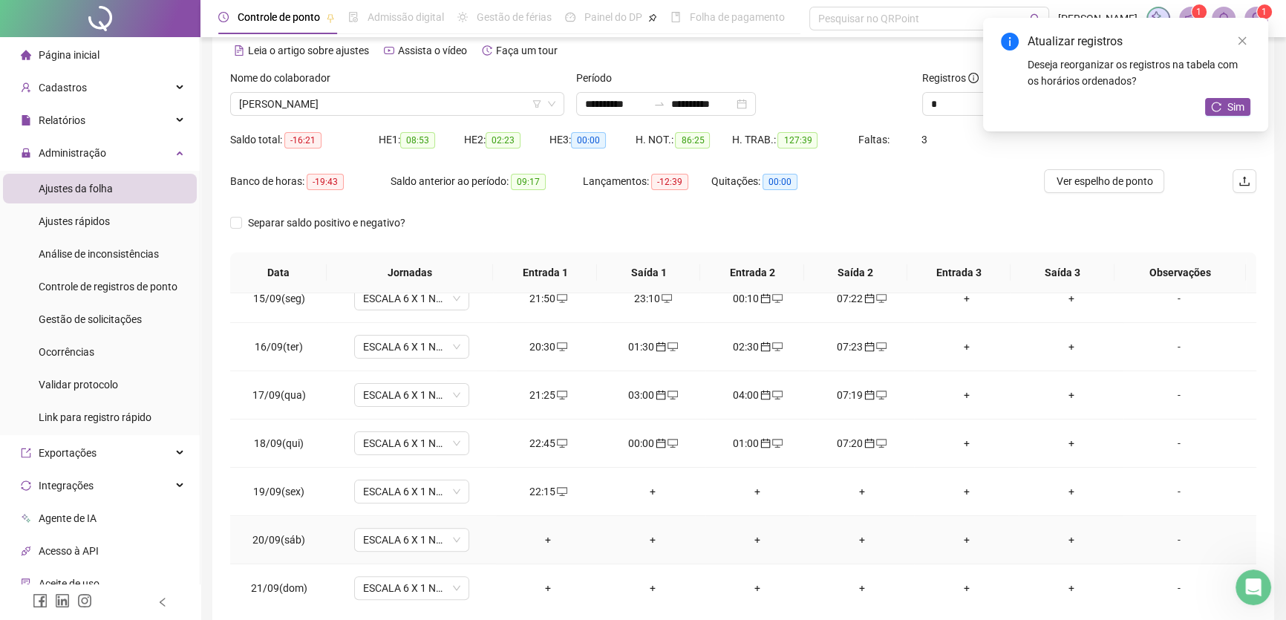
click at [648, 535] on div "+" at bounding box center [653, 540] width 81 height 16
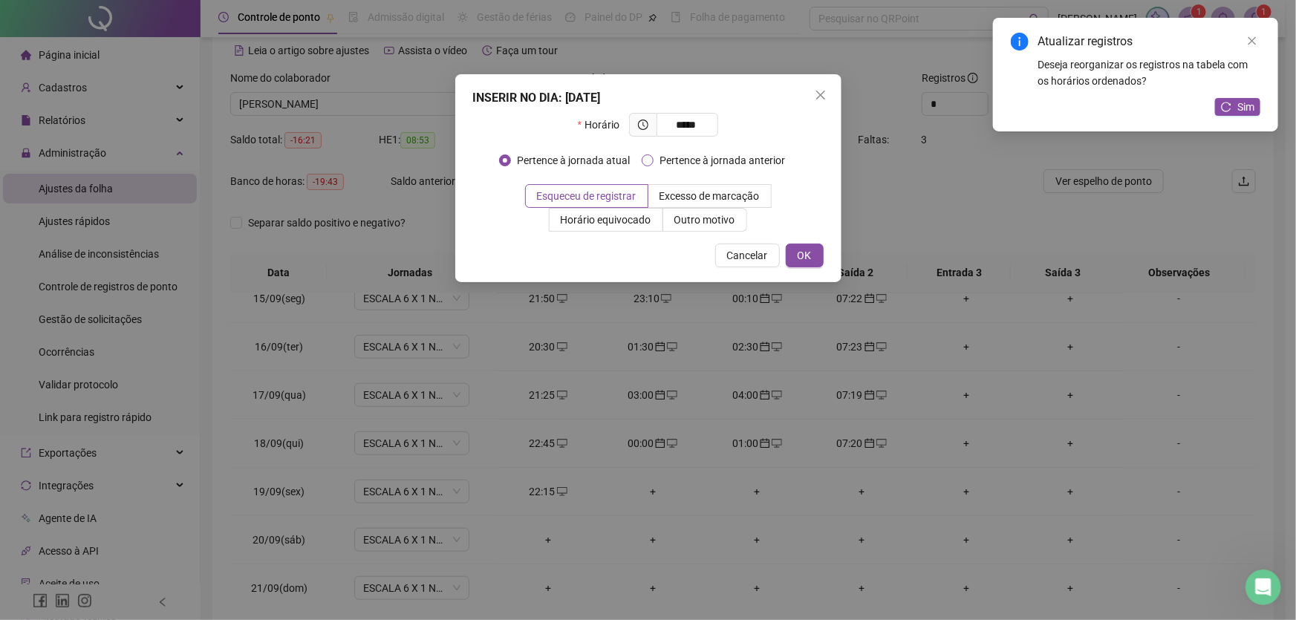
type input "*****"
click at [813, 259] on button "OK" at bounding box center [805, 256] width 38 height 24
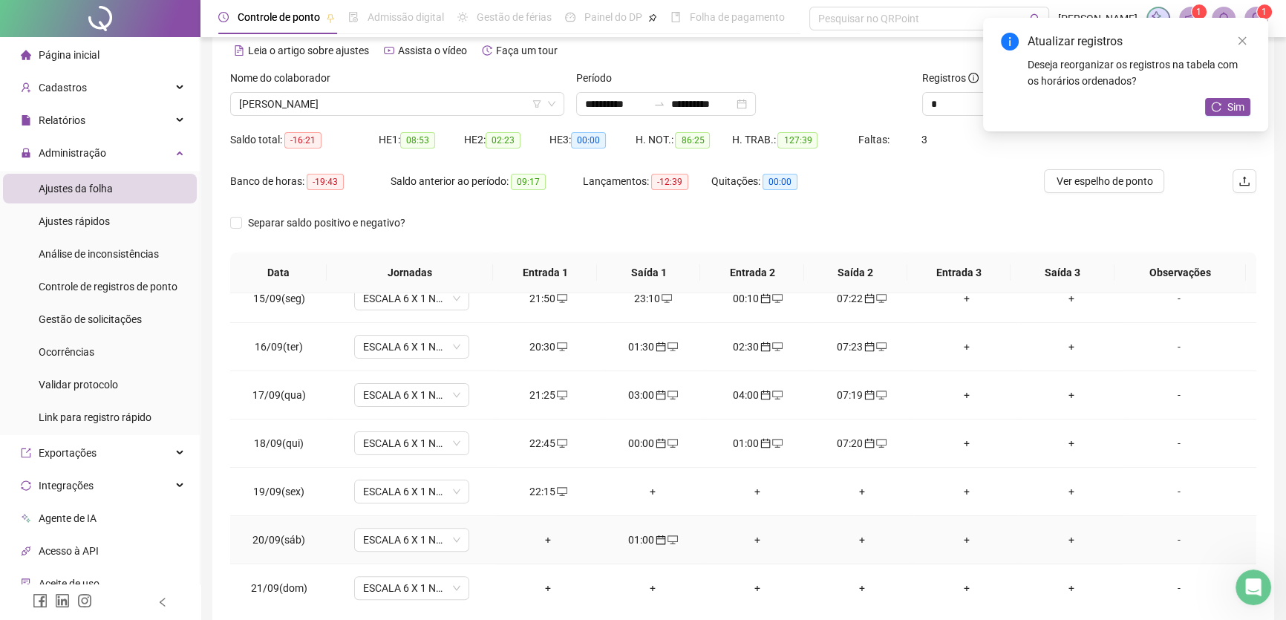
click at [748, 532] on div "+" at bounding box center [757, 540] width 81 height 16
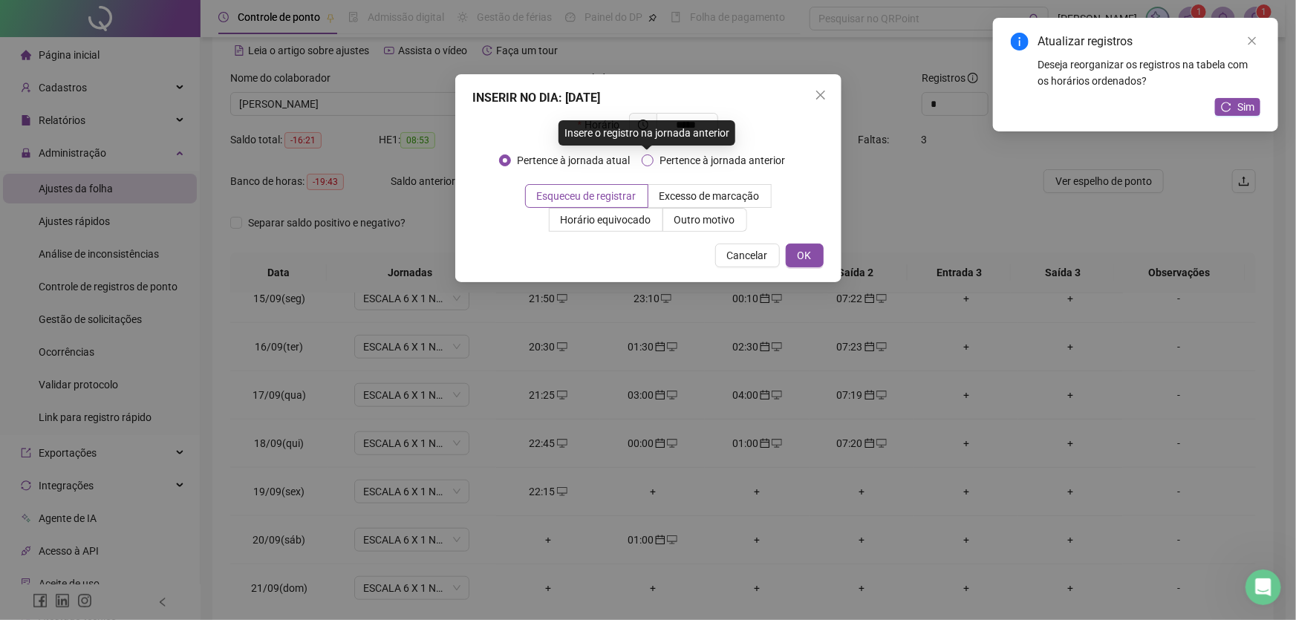
type input "*****"
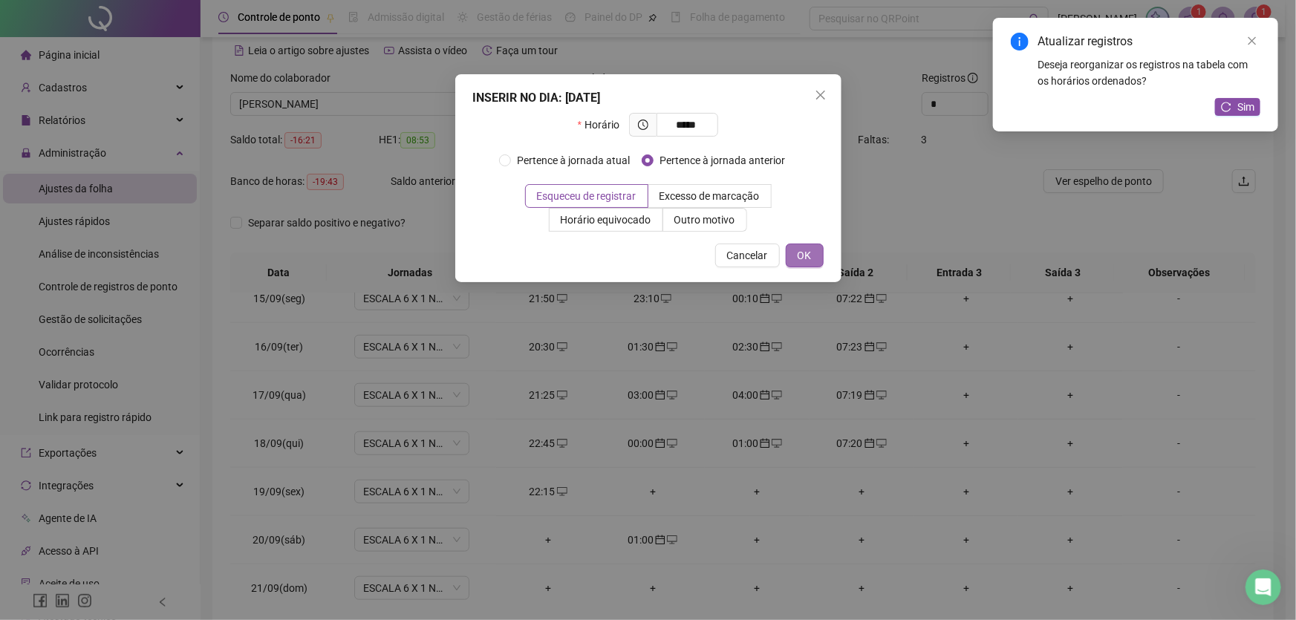
click at [802, 252] on span "OK" at bounding box center [805, 255] width 14 height 16
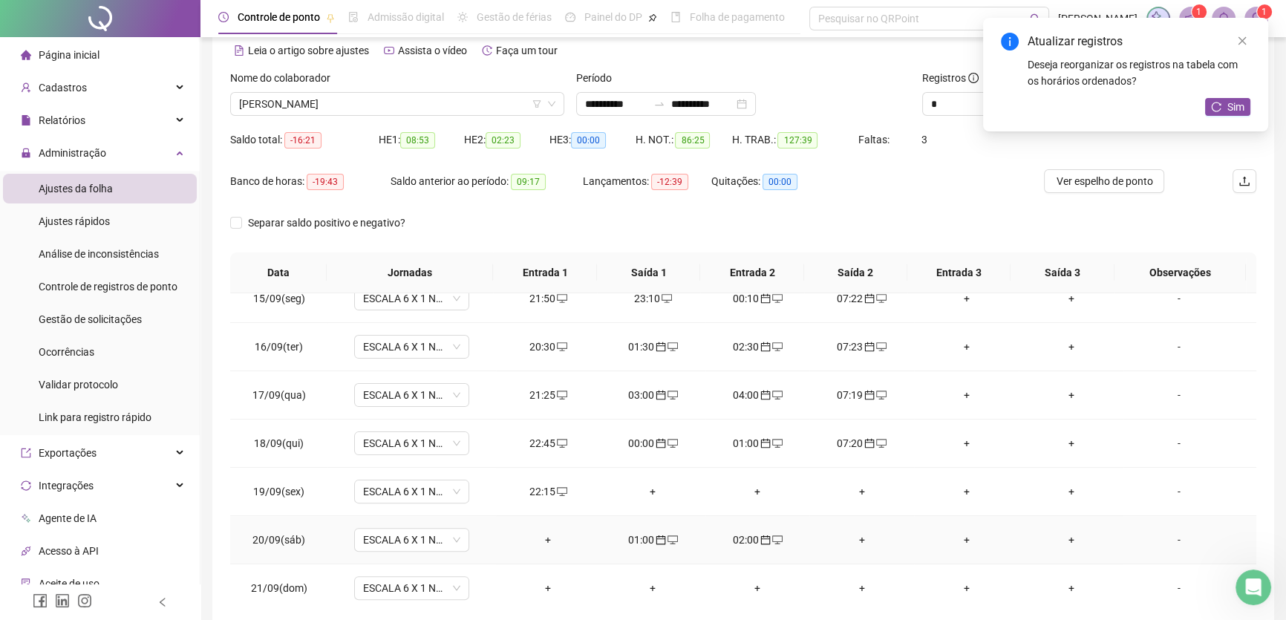
click at [853, 538] on div "+" at bounding box center [861, 540] width 81 height 16
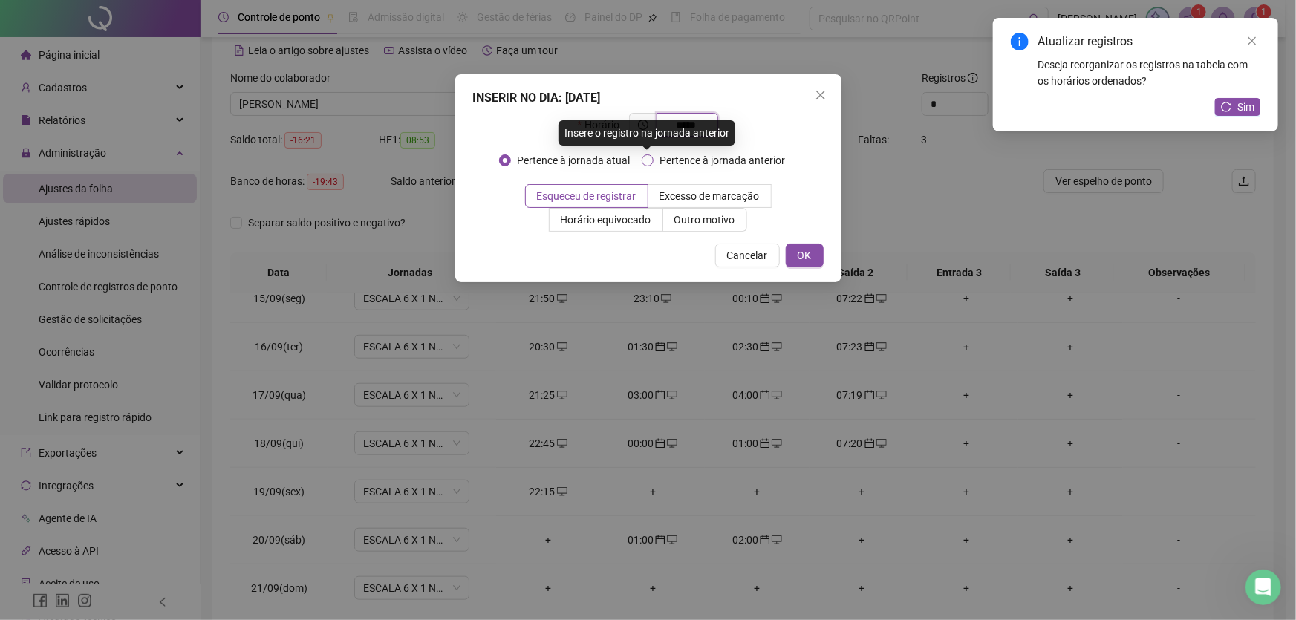
type input "*****"
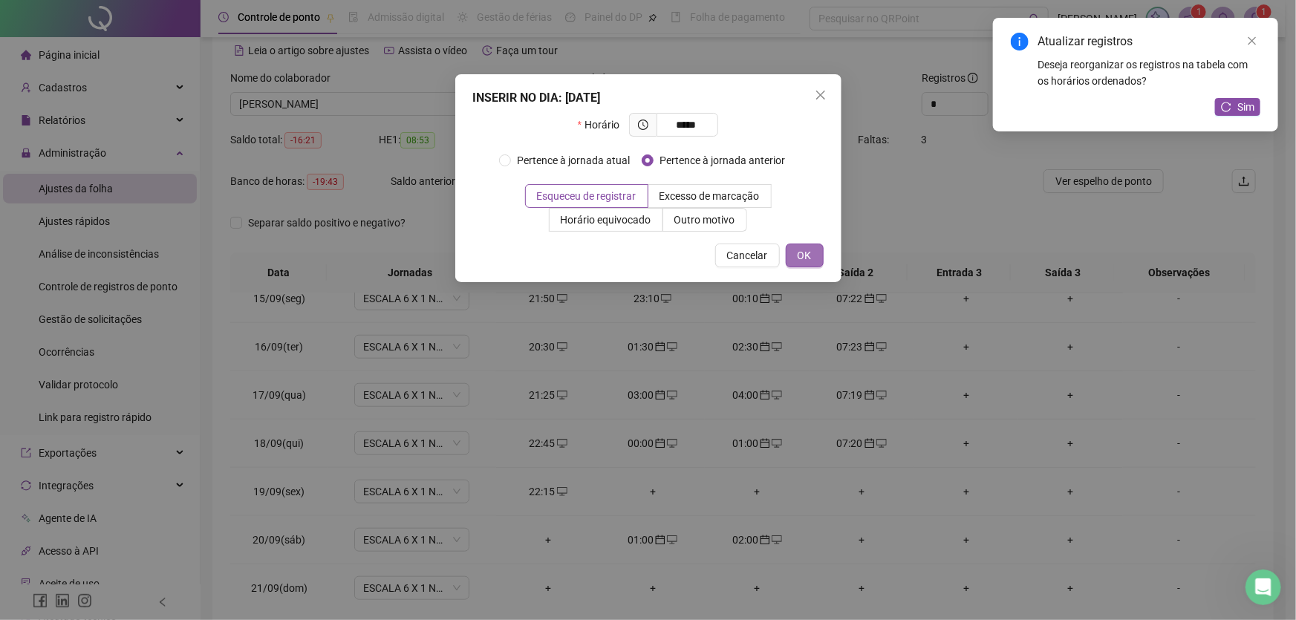
click at [815, 259] on button "OK" at bounding box center [805, 256] width 38 height 24
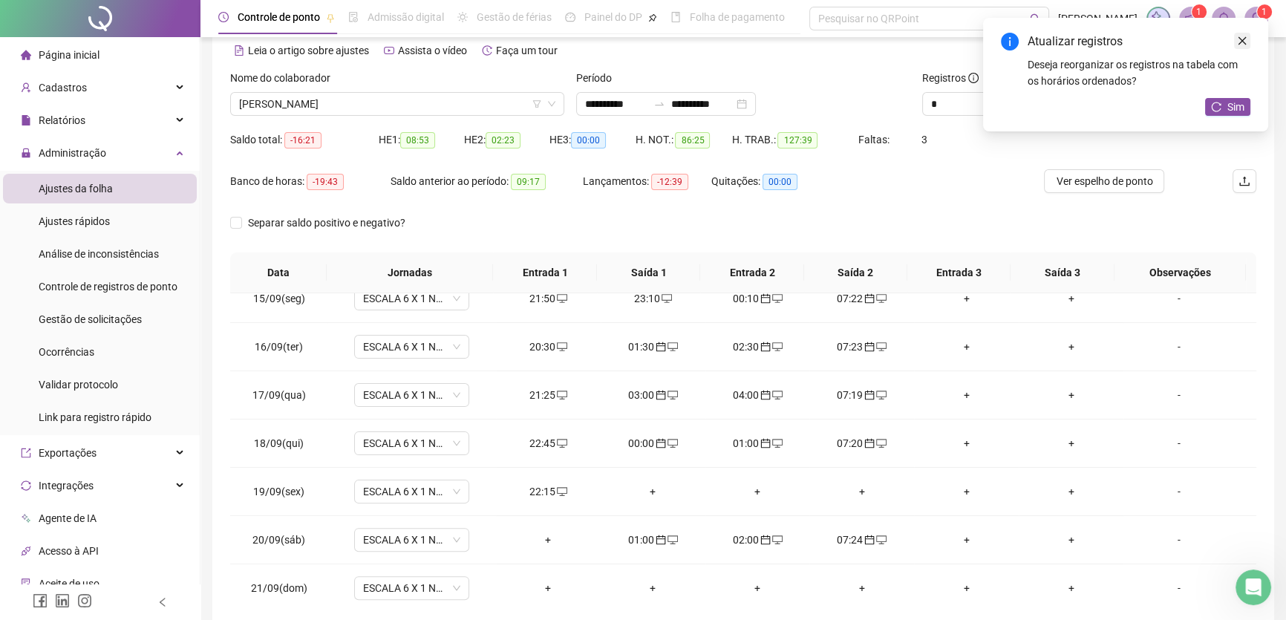
click at [1244, 39] on icon "close" at bounding box center [1243, 41] width 8 height 8
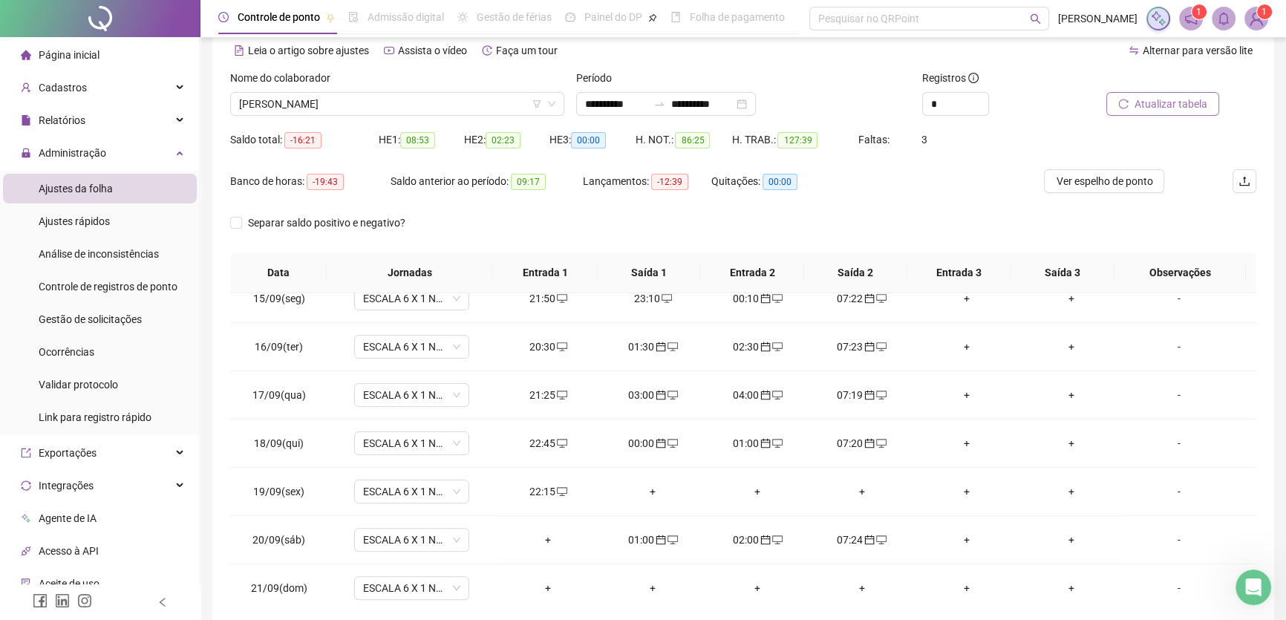
click at [1178, 105] on span "Atualizar tabela" at bounding box center [1171, 104] width 73 height 16
click at [541, 534] on div "+" at bounding box center [548, 540] width 81 height 16
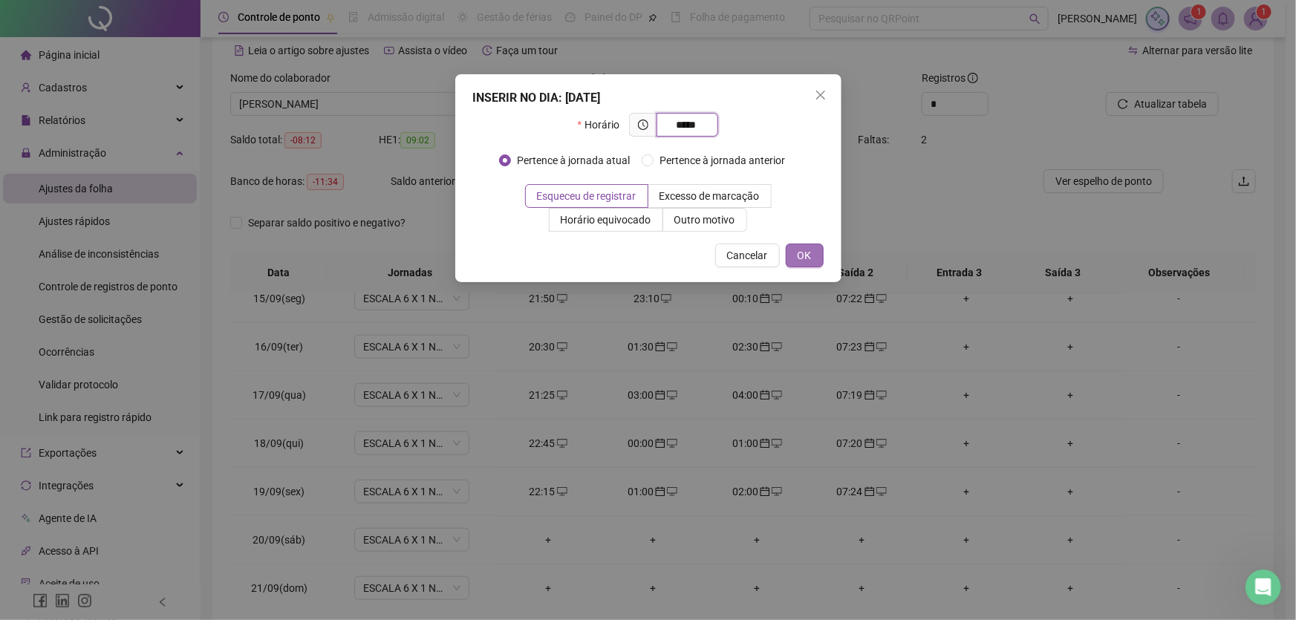
type input "*****"
click at [803, 255] on span "OK" at bounding box center [805, 255] width 14 height 16
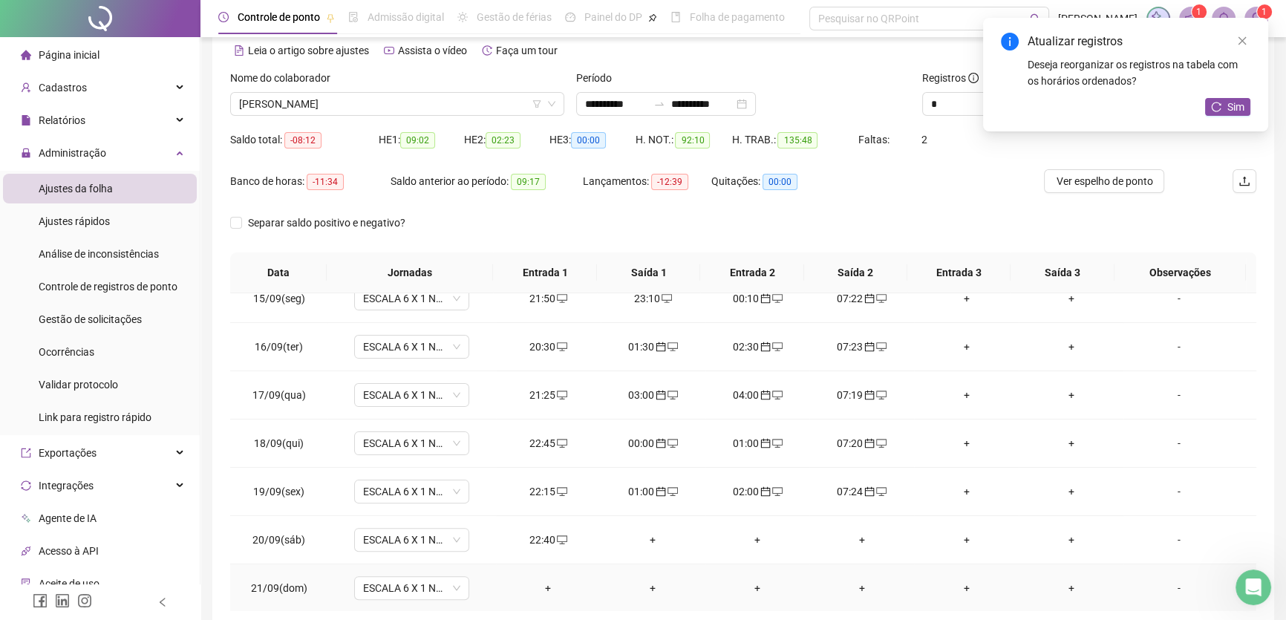
click at [646, 582] on div "+" at bounding box center [653, 588] width 81 height 16
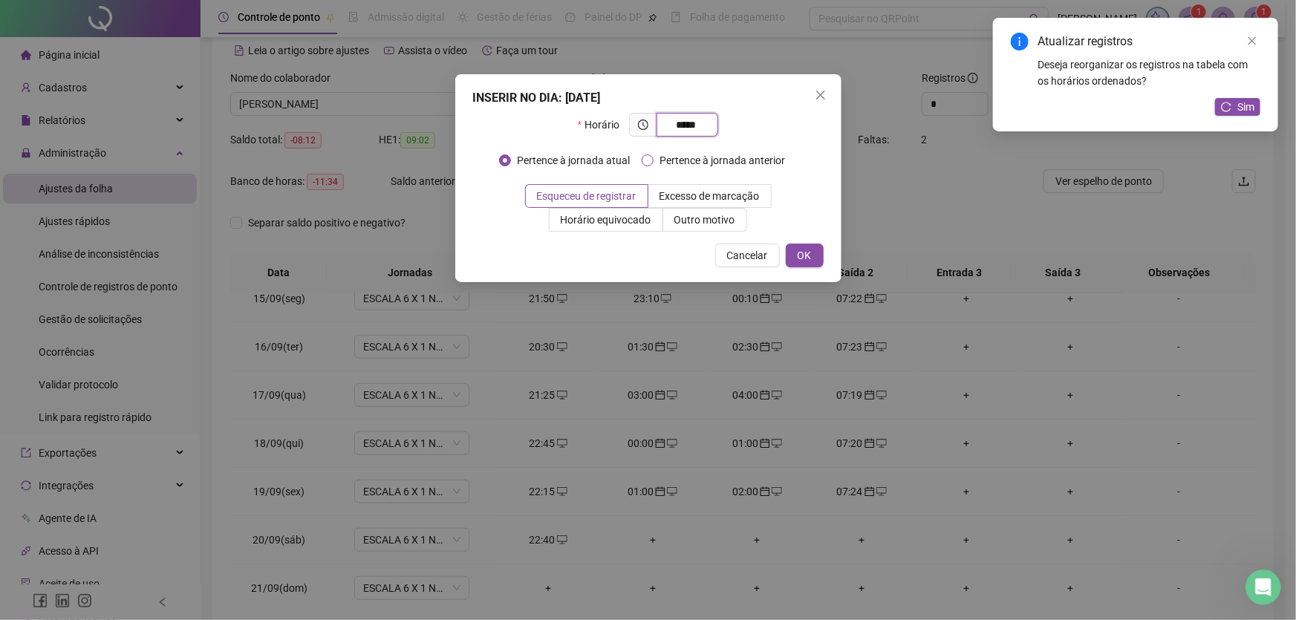
type input "*****"
click at [802, 246] on button "OK" at bounding box center [805, 256] width 38 height 24
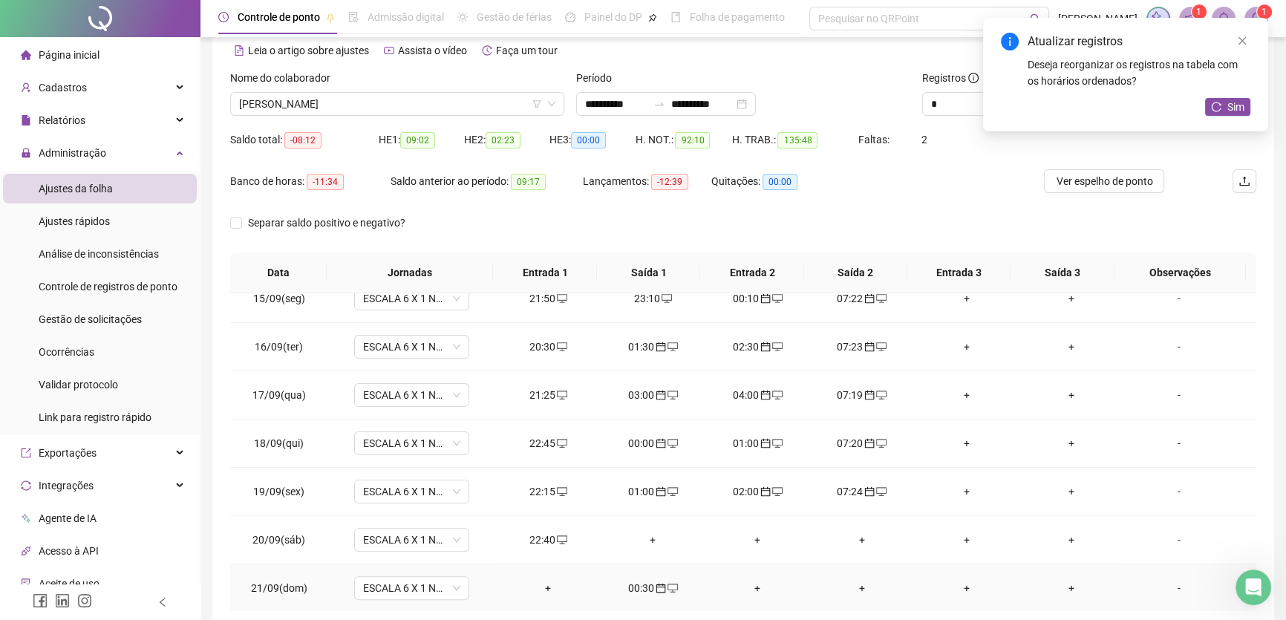
click at [749, 586] on div "+" at bounding box center [757, 588] width 81 height 16
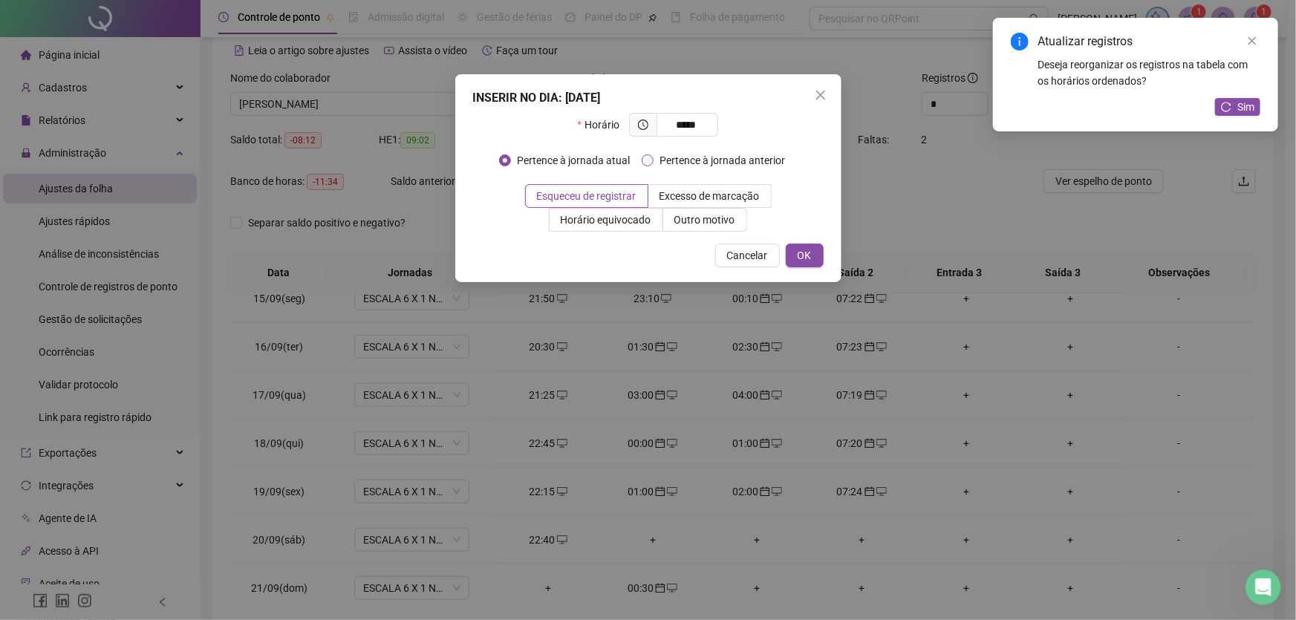
type input "*****"
click at [805, 257] on span "OK" at bounding box center [805, 255] width 14 height 16
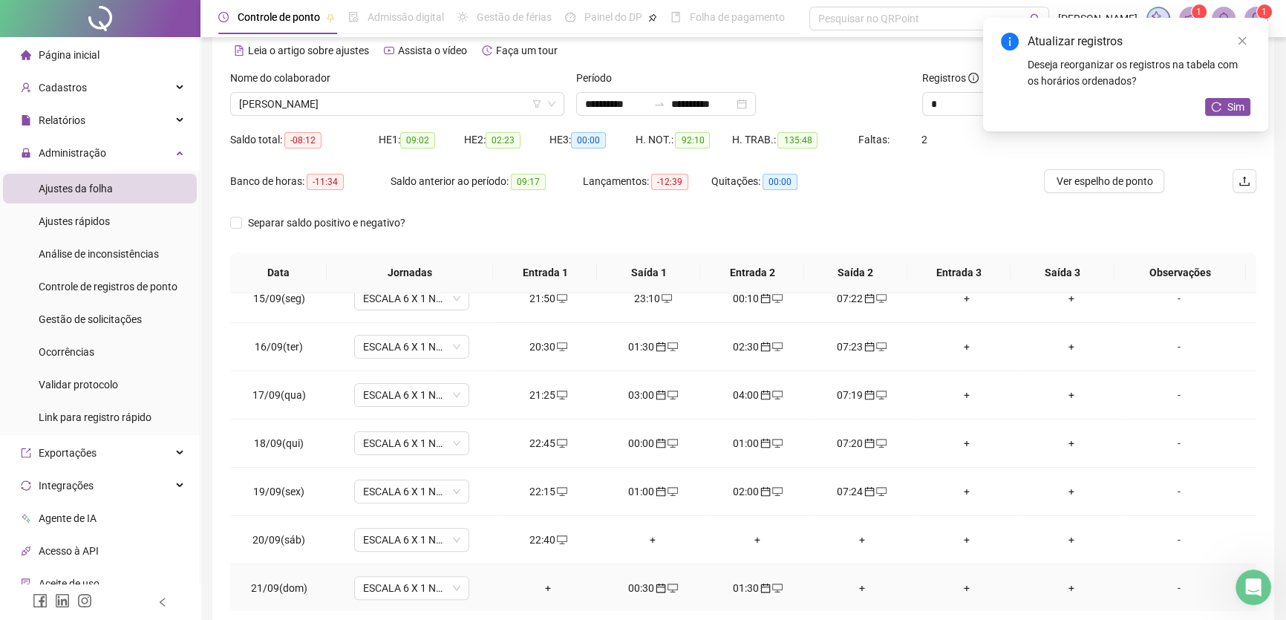
click at [852, 581] on div "+" at bounding box center [861, 588] width 81 height 16
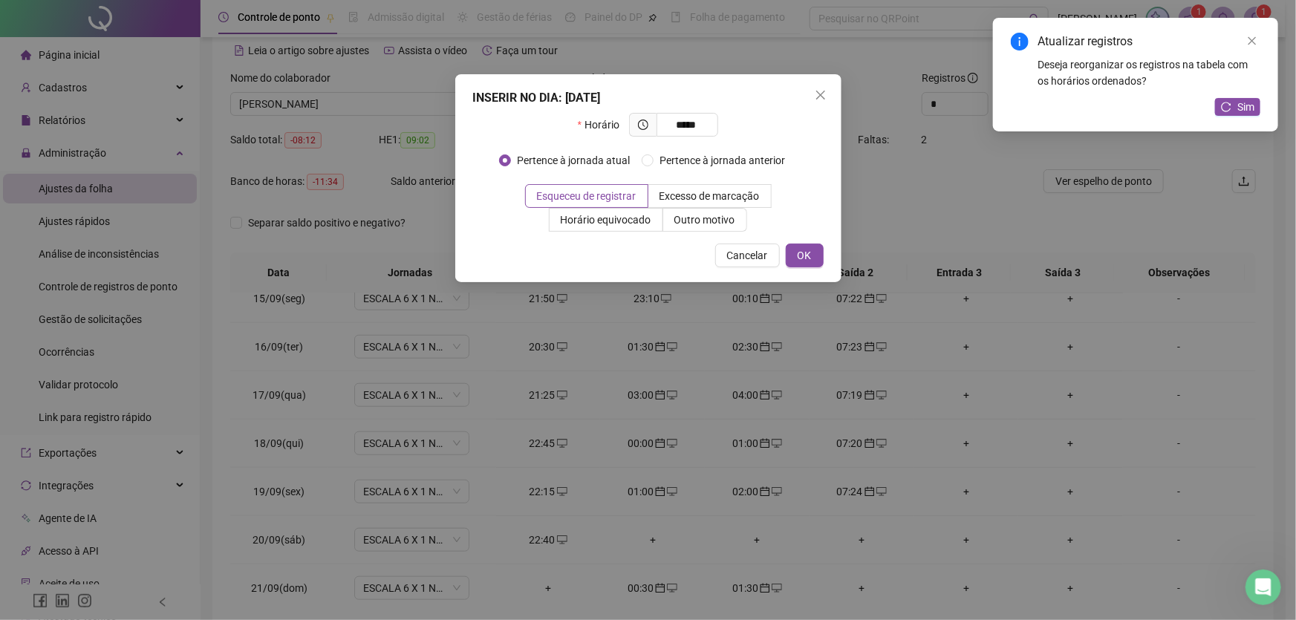
type input "*****"
click at [811, 256] on span "OK" at bounding box center [805, 255] width 14 height 16
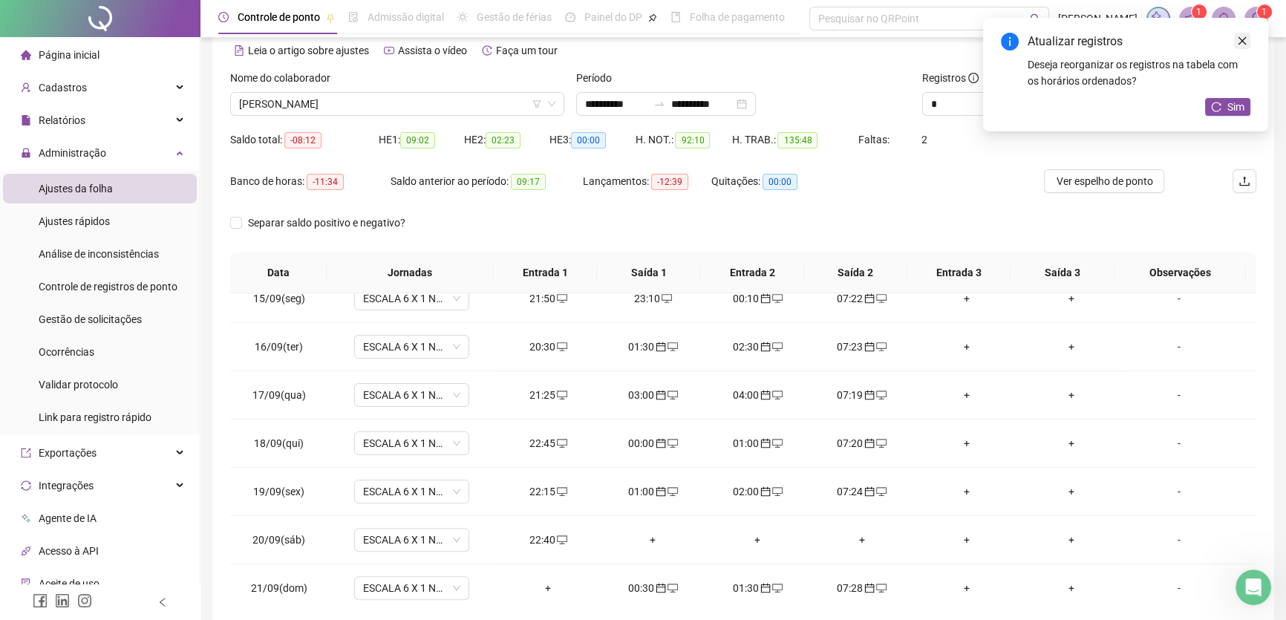
click at [1238, 42] on icon "close" at bounding box center [1242, 41] width 10 height 10
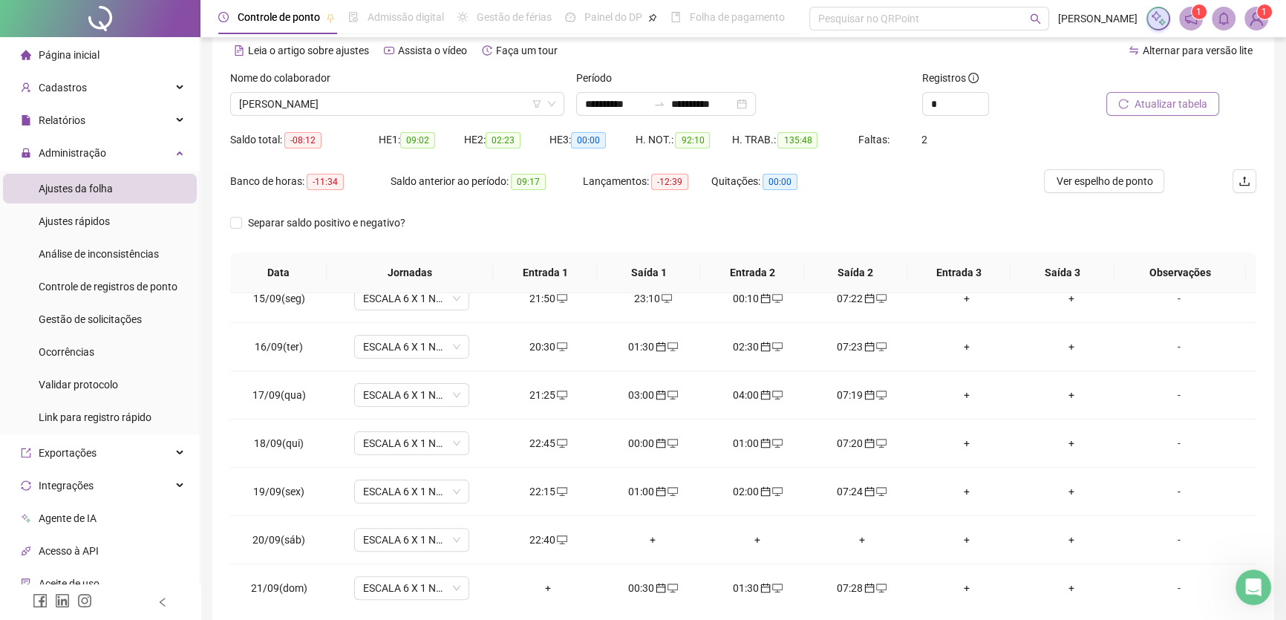
click at [1172, 104] on span "Atualizar tabela" at bounding box center [1171, 104] width 73 height 16
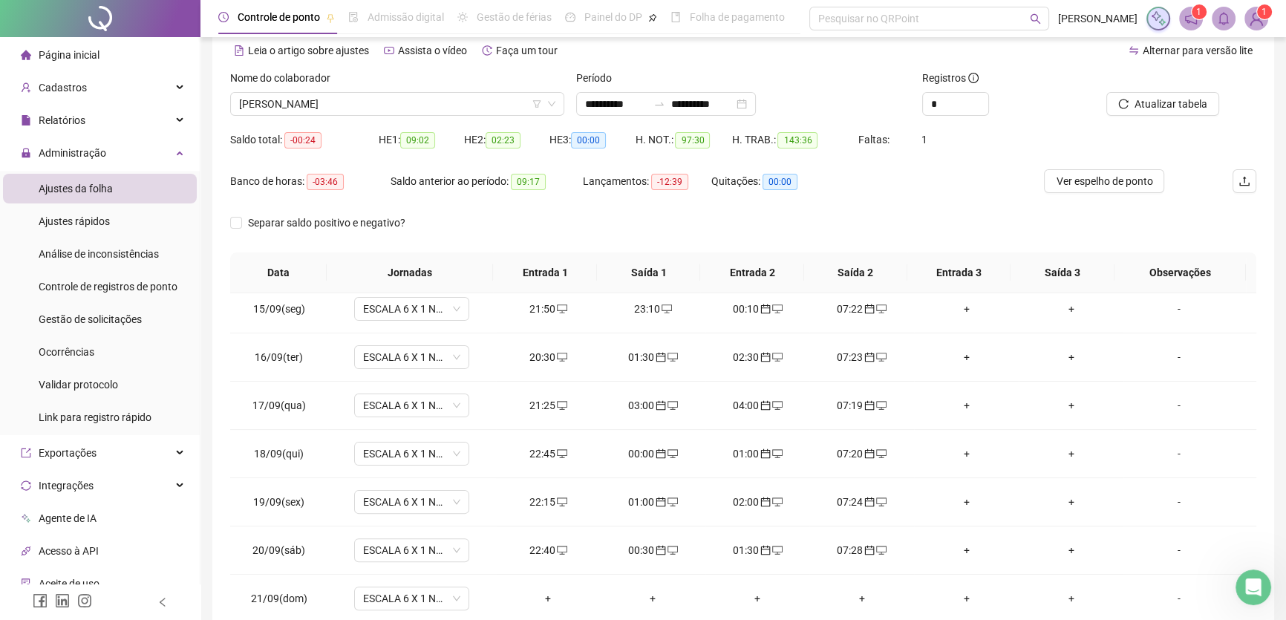
scroll to position [694, 0]
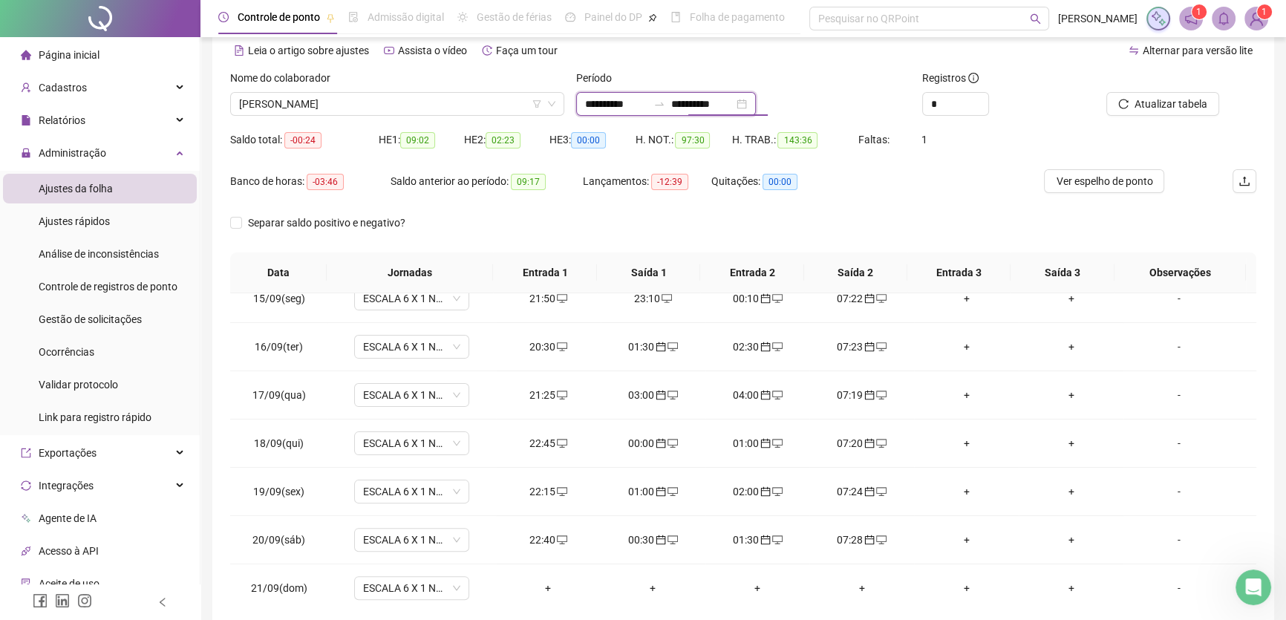
click at [734, 103] on input "**********" at bounding box center [702, 104] width 62 height 16
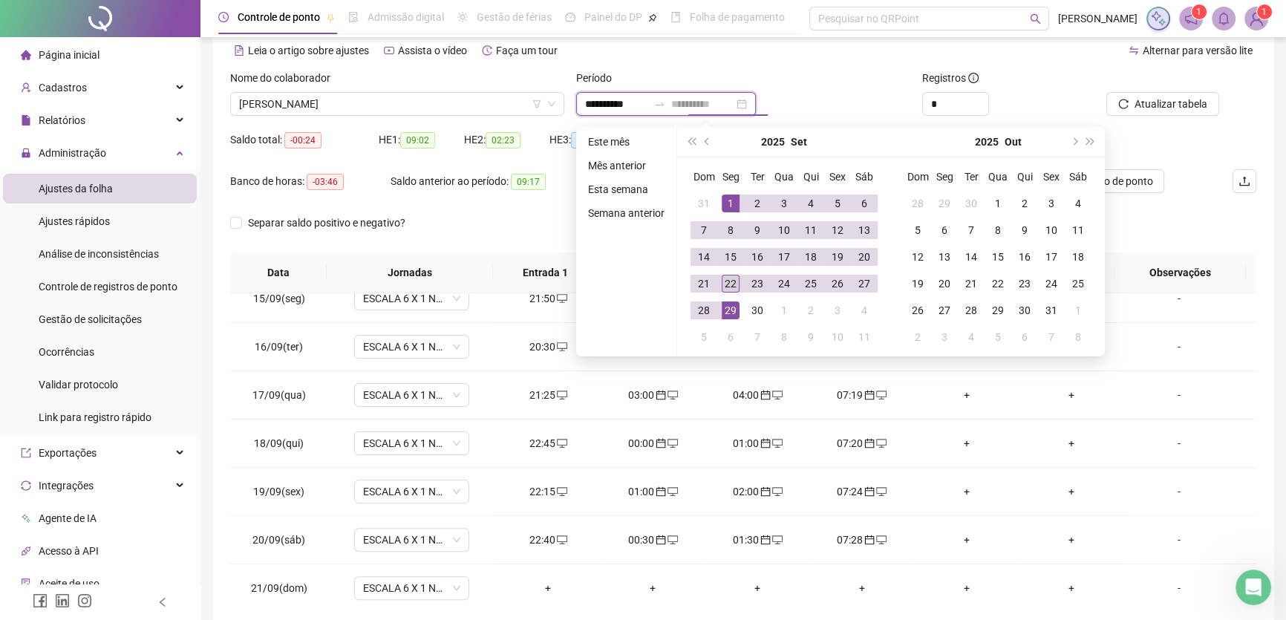
type input "**********"
click at [731, 280] on div "22" at bounding box center [731, 284] width 18 height 18
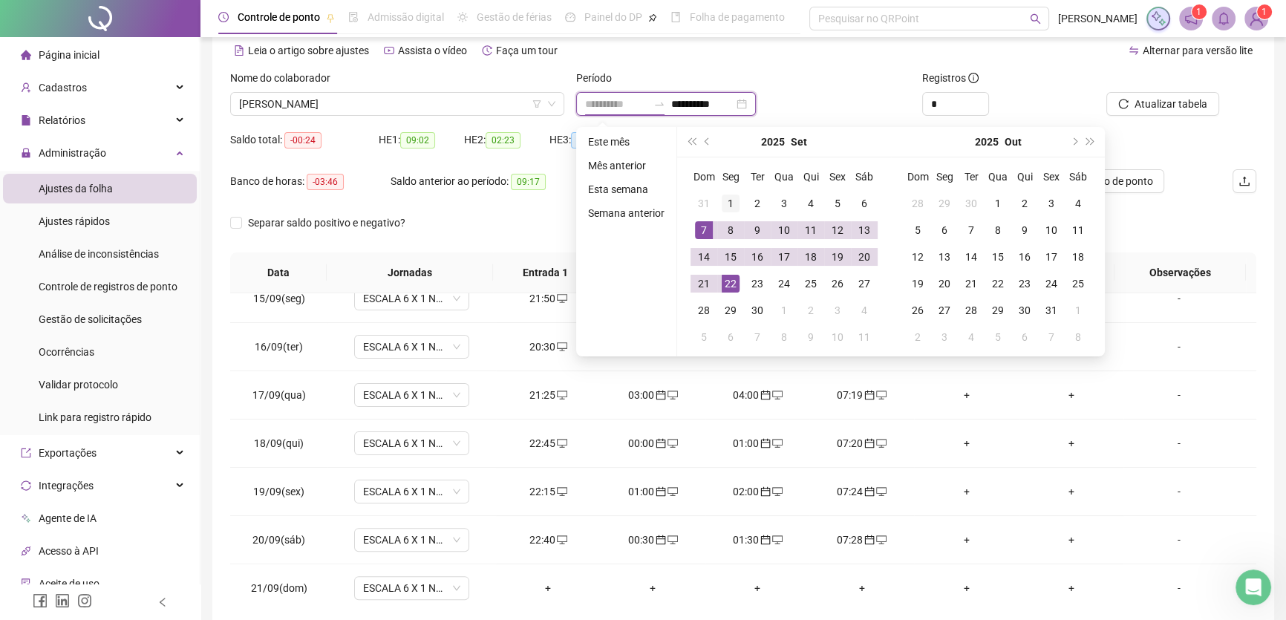
type input "**********"
click at [728, 196] on div "1" at bounding box center [731, 204] width 18 height 18
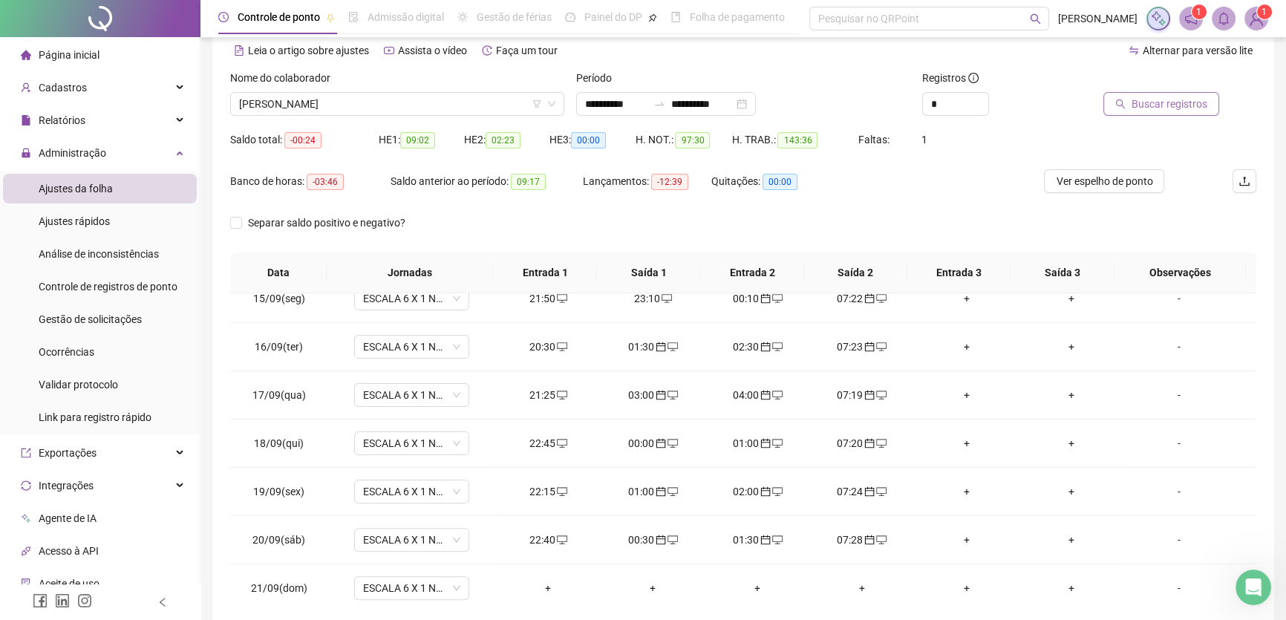
click at [1188, 94] on button "Buscar registros" at bounding box center [1161, 104] width 116 height 24
click at [436, 585] on span "06X01 NOITE 2" at bounding box center [411, 588] width 97 height 22
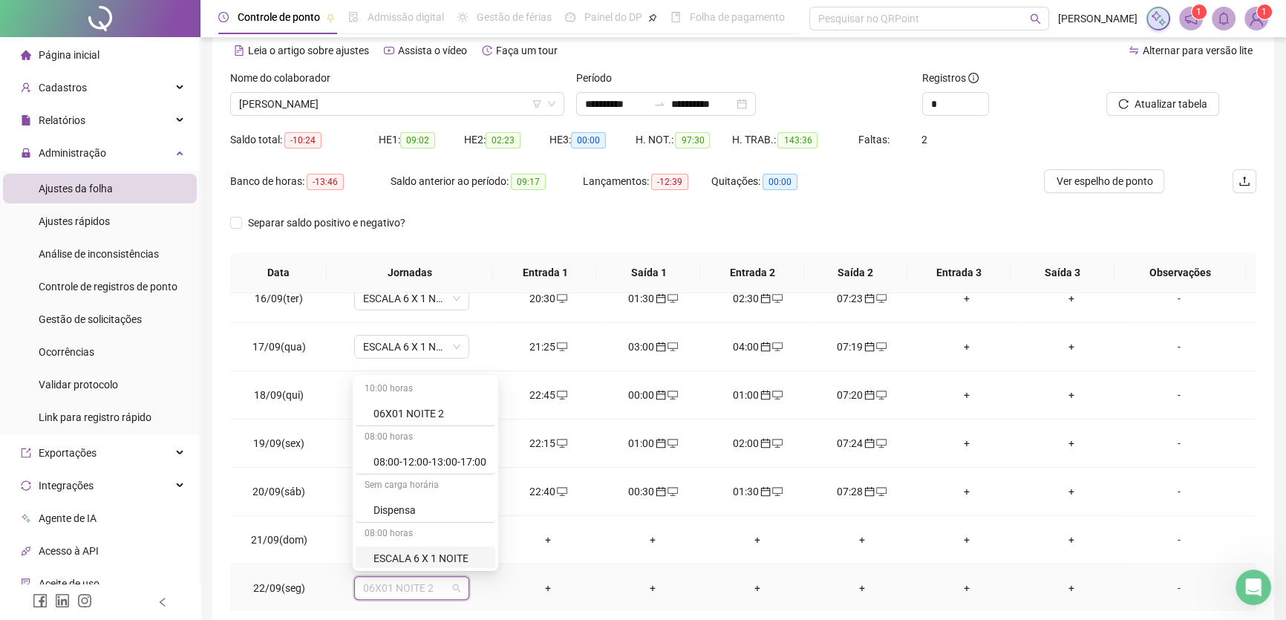
click at [429, 552] on div "ESCALA 6 X 1 NOITE" at bounding box center [430, 558] width 113 height 16
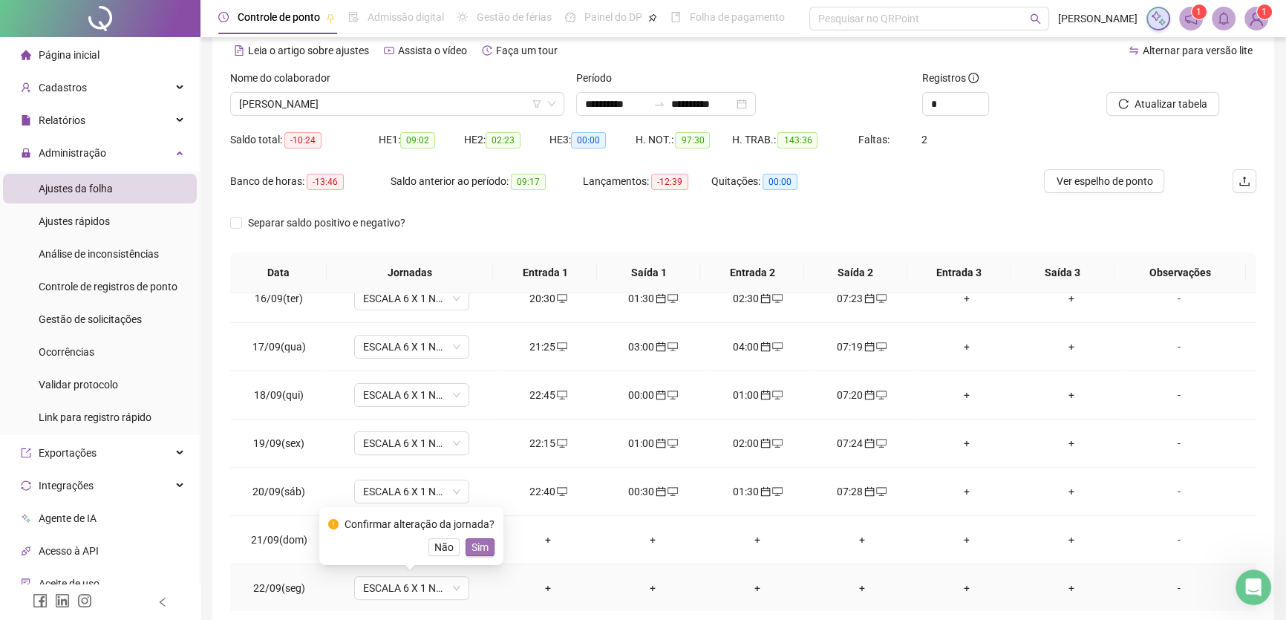
click at [477, 543] on span "Sim" at bounding box center [480, 547] width 17 height 16
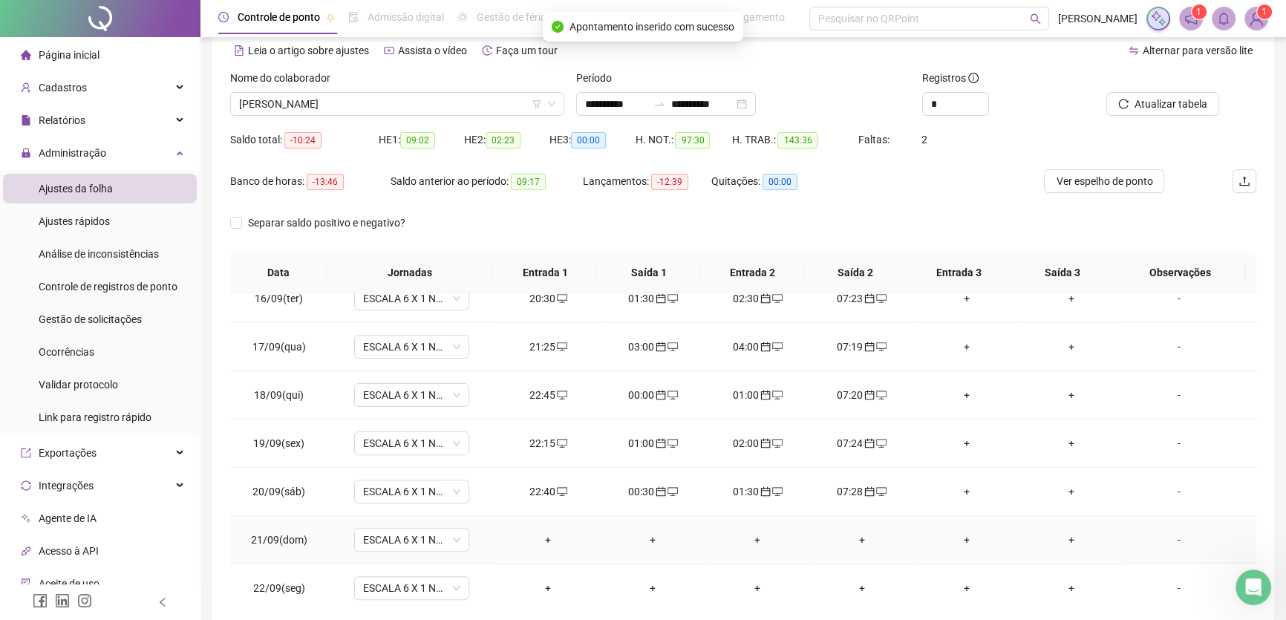
click at [544, 532] on div "+" at bounding box center [548, 540] width 81 height 16
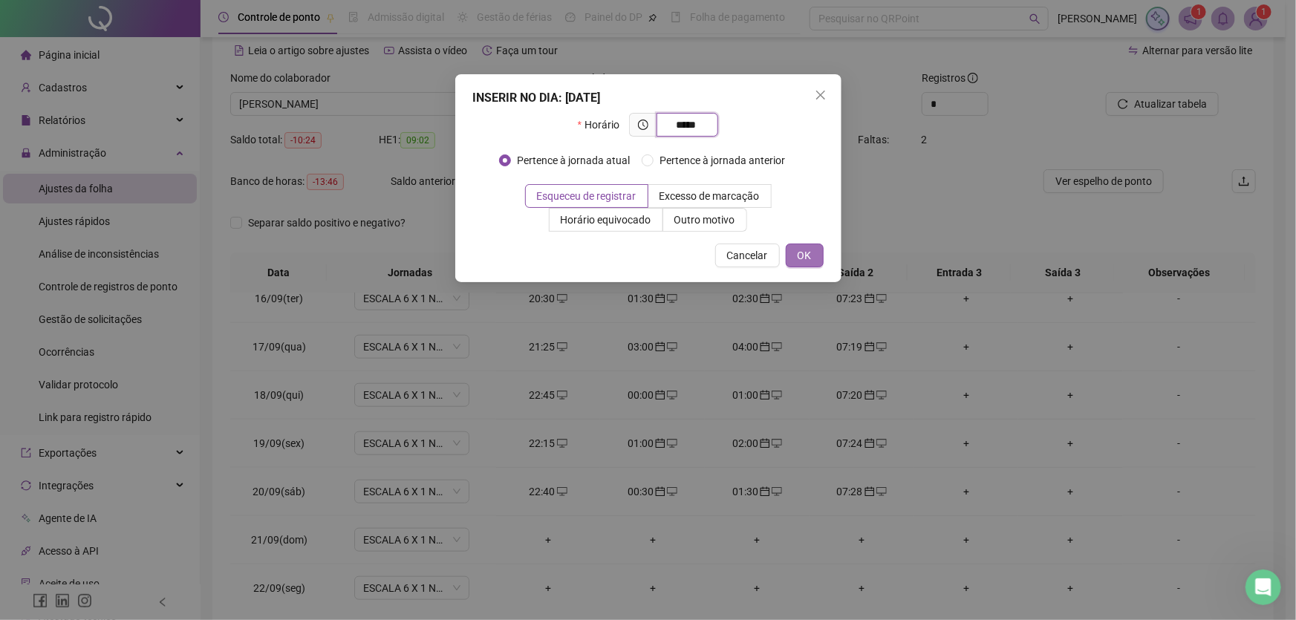
type input "*****"
click at [802, 258] on span "OK" at bounding box center [805, 255] width 14 height 16
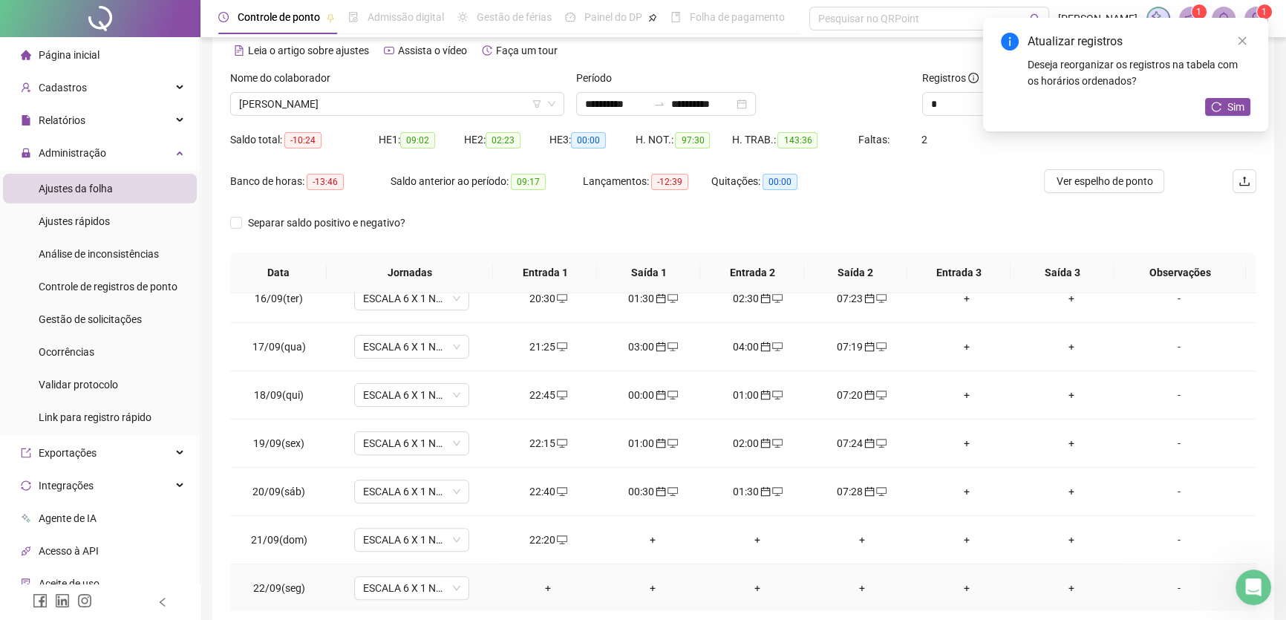
click at [647, 584] on div "+" at bounding box center [653, 588] width 81 height 16
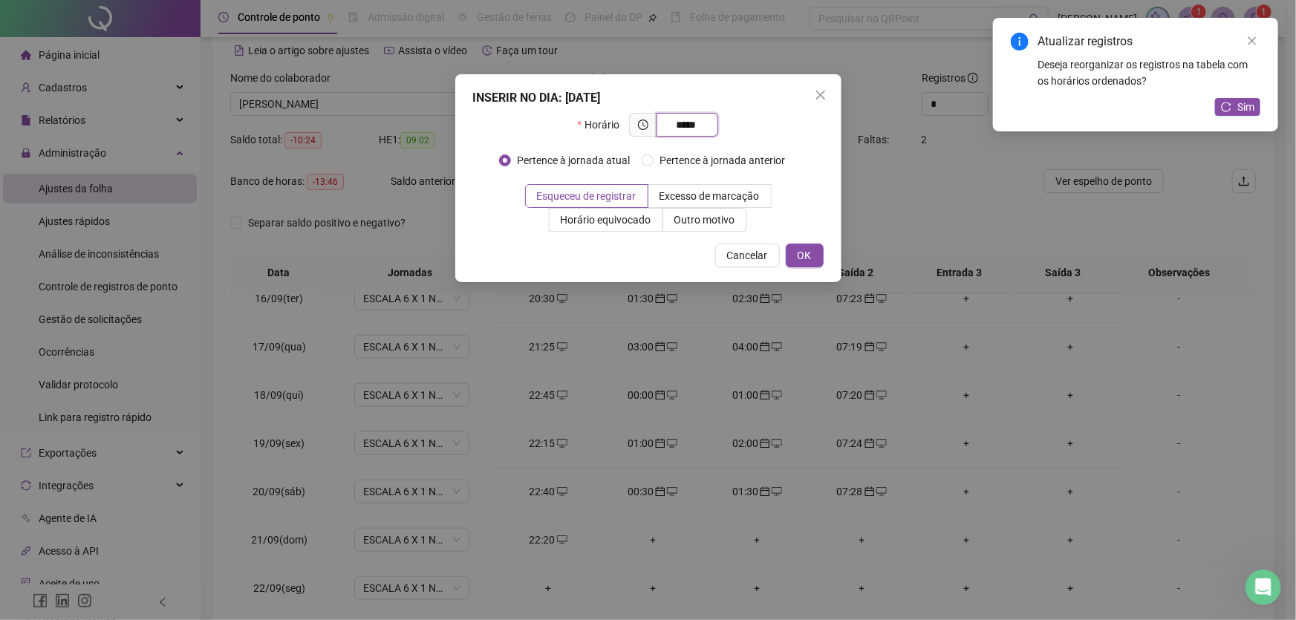
type input "*****"
click at [807, 257] on span "OK" at bounding box center [805, 255] width 14 height 16
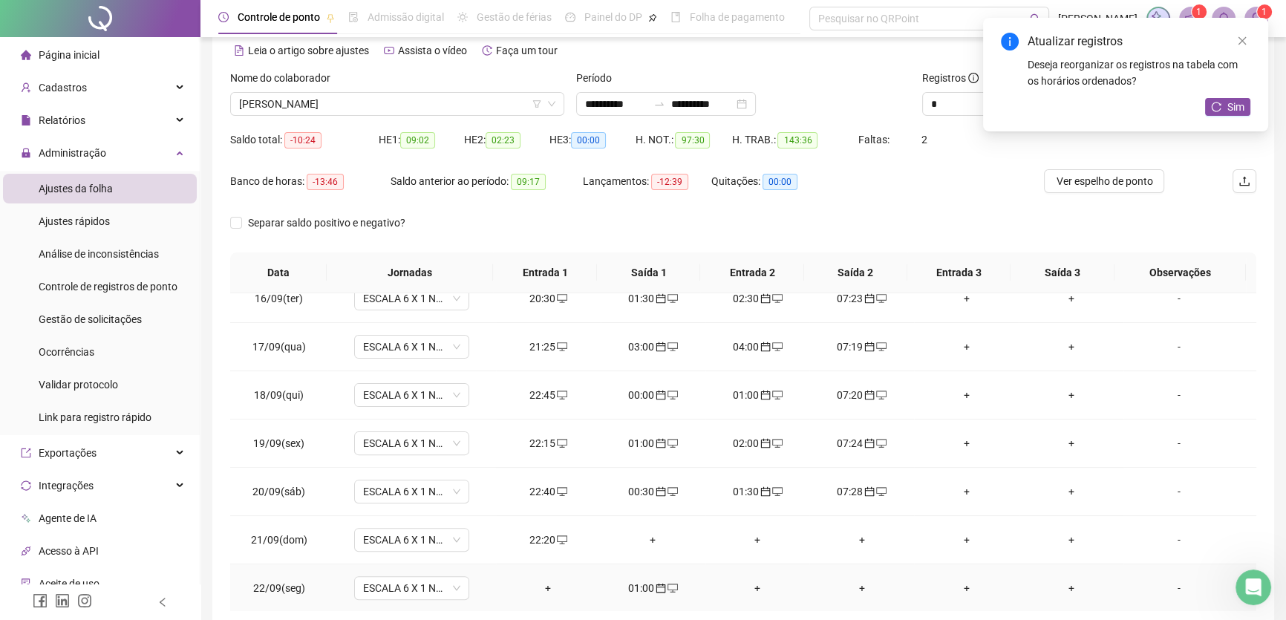
click at [751, 584] on div "+" at bounding box center [757, 588] width 81 height 16
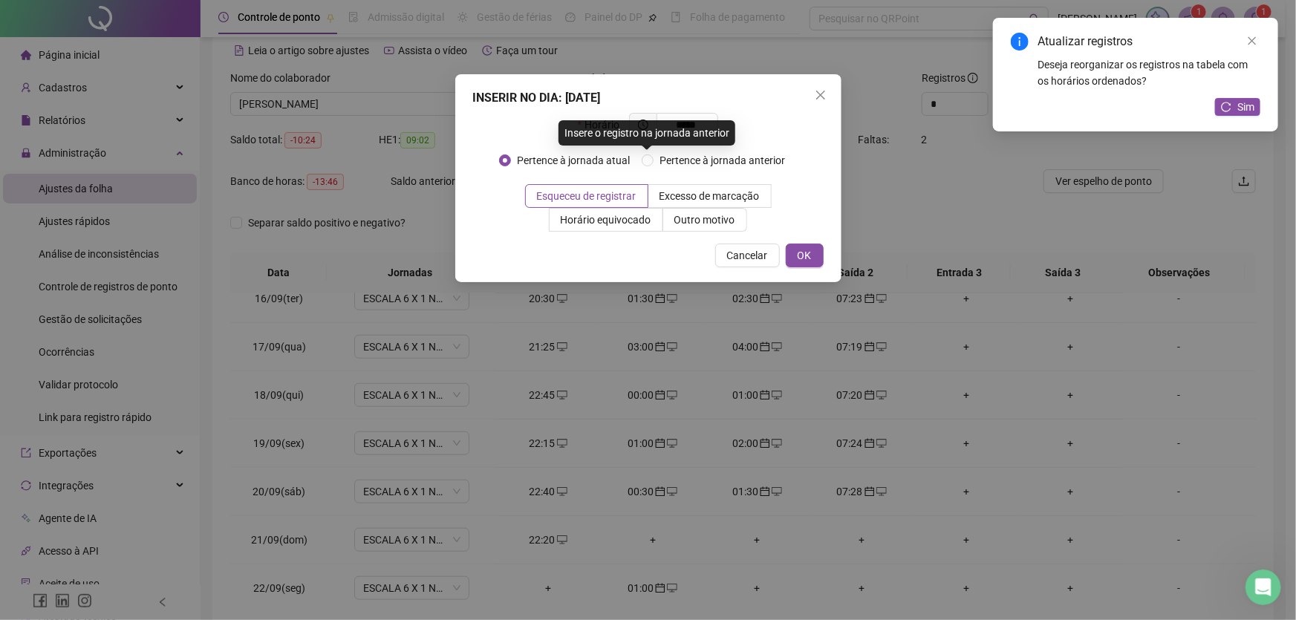
type input "*****"
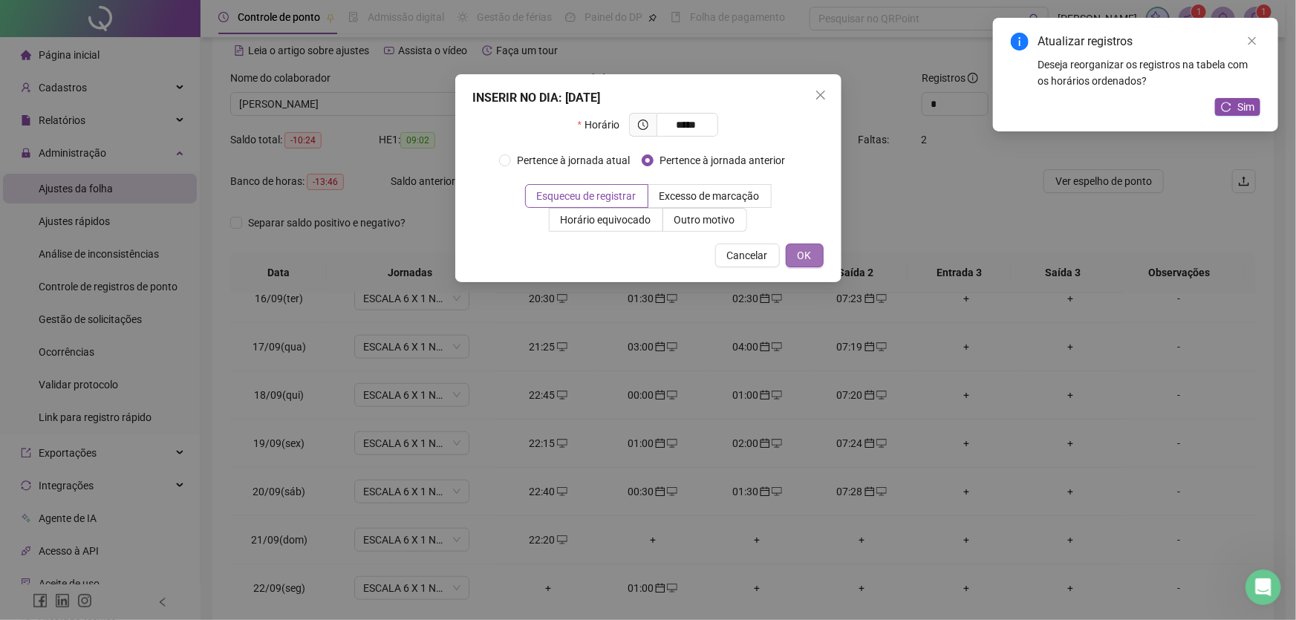
click at [814, 256] on button "OK" at bounding box center [805, 256] width 38 height 24
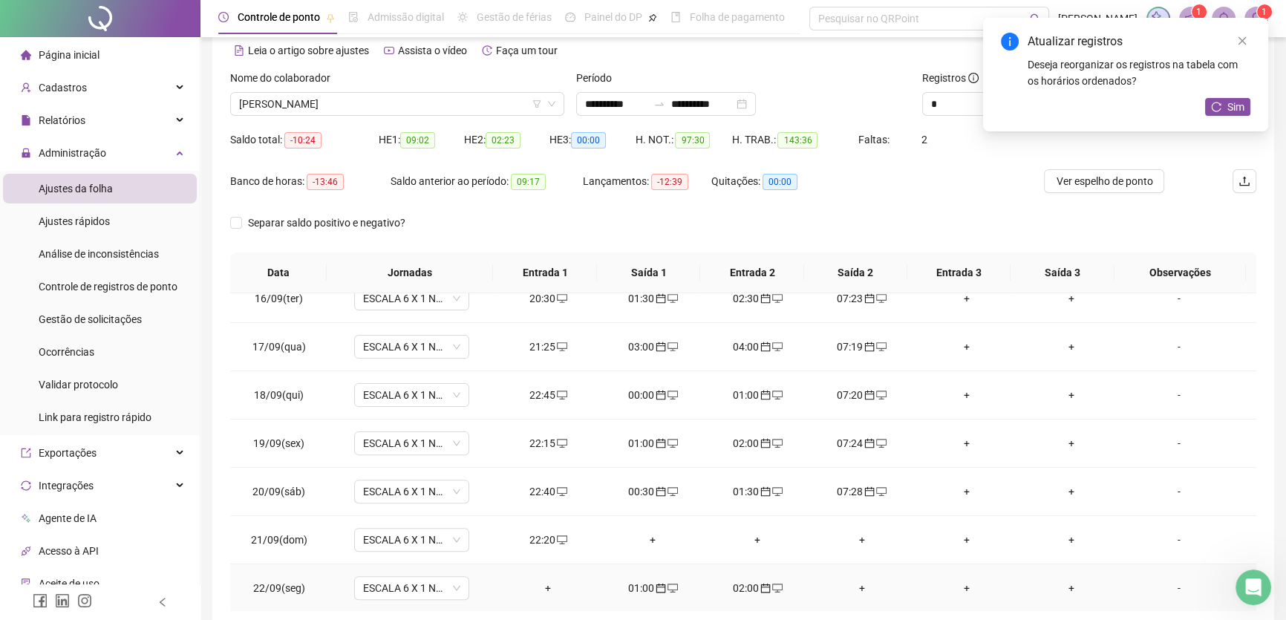
click at [855, 584] on div "+" at bounding box center [861, 588] width 81 height 16
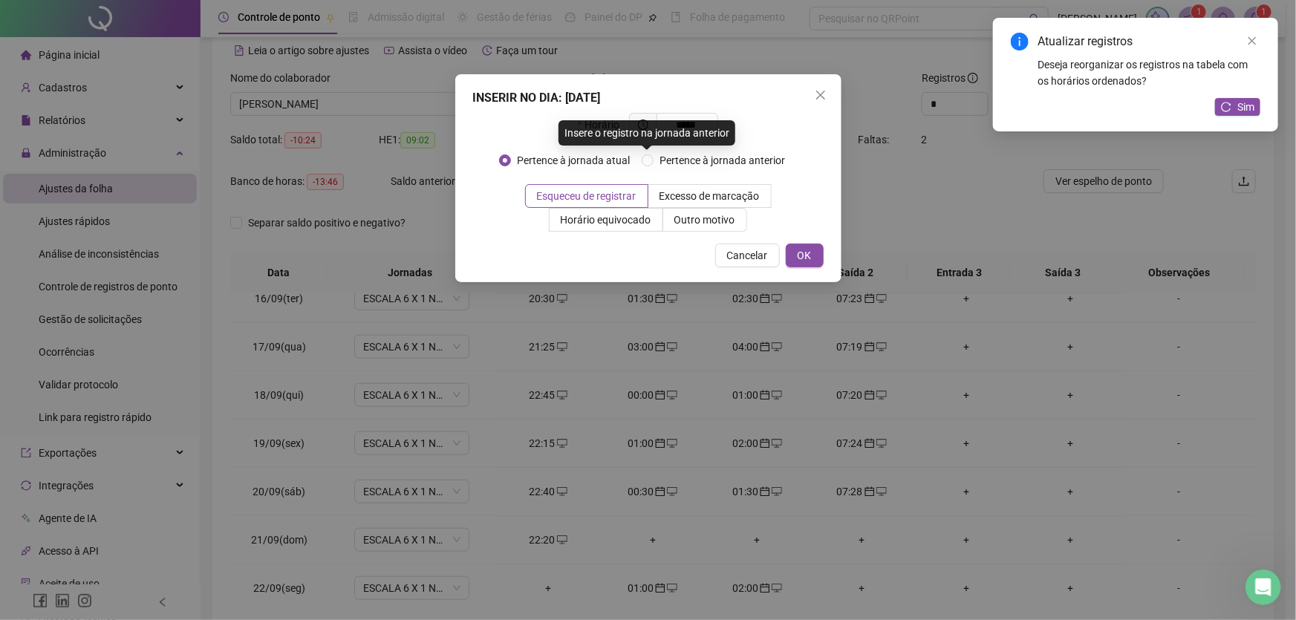
type input "*****"
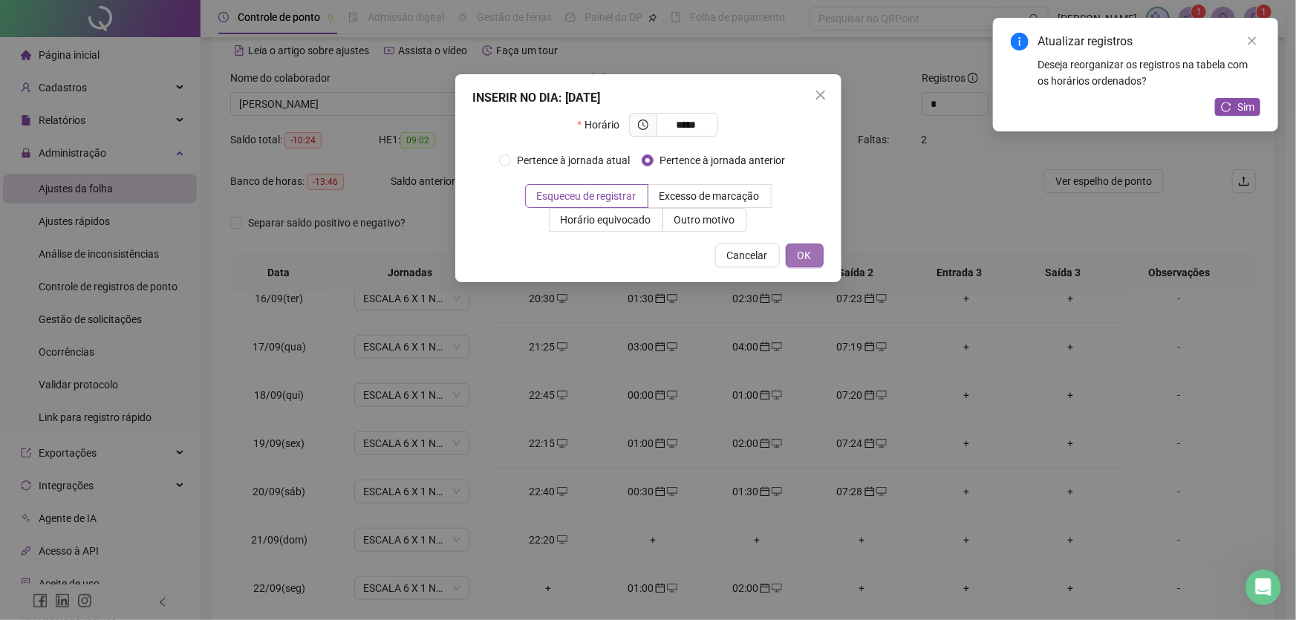
click at [813, 252] on button "OK" at bounding box center [805, 256] width 38 height 24
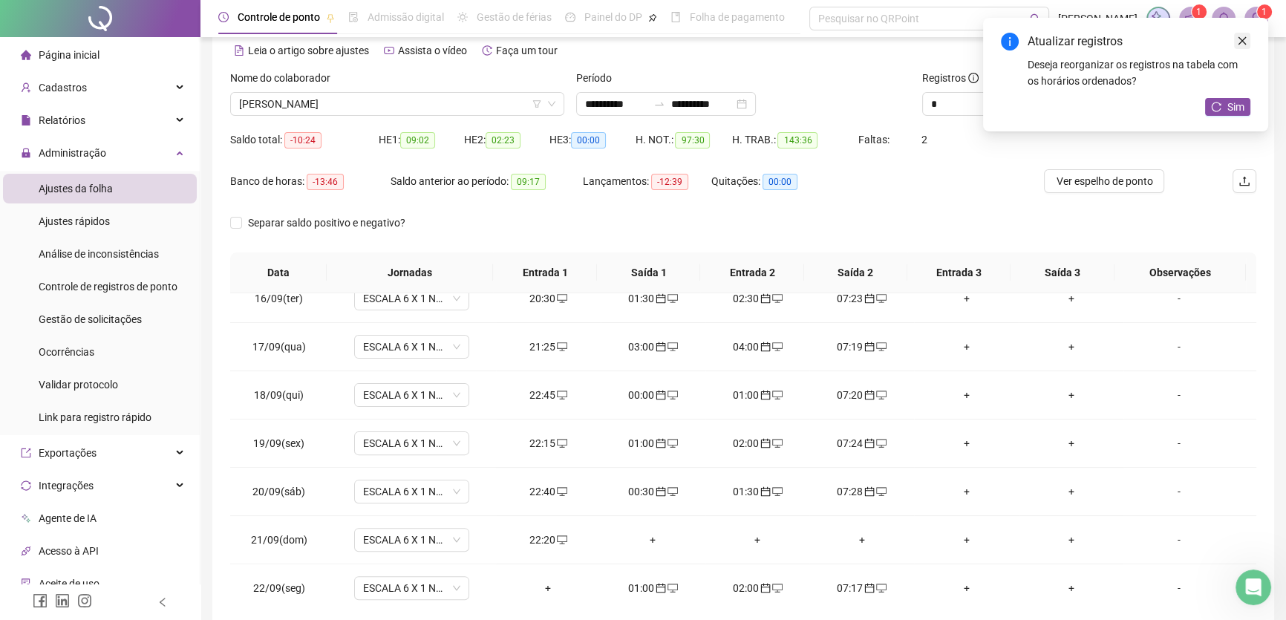
click at [1239, 37] on icon "close" at bounding box center [1243, 41] width 8 height 8
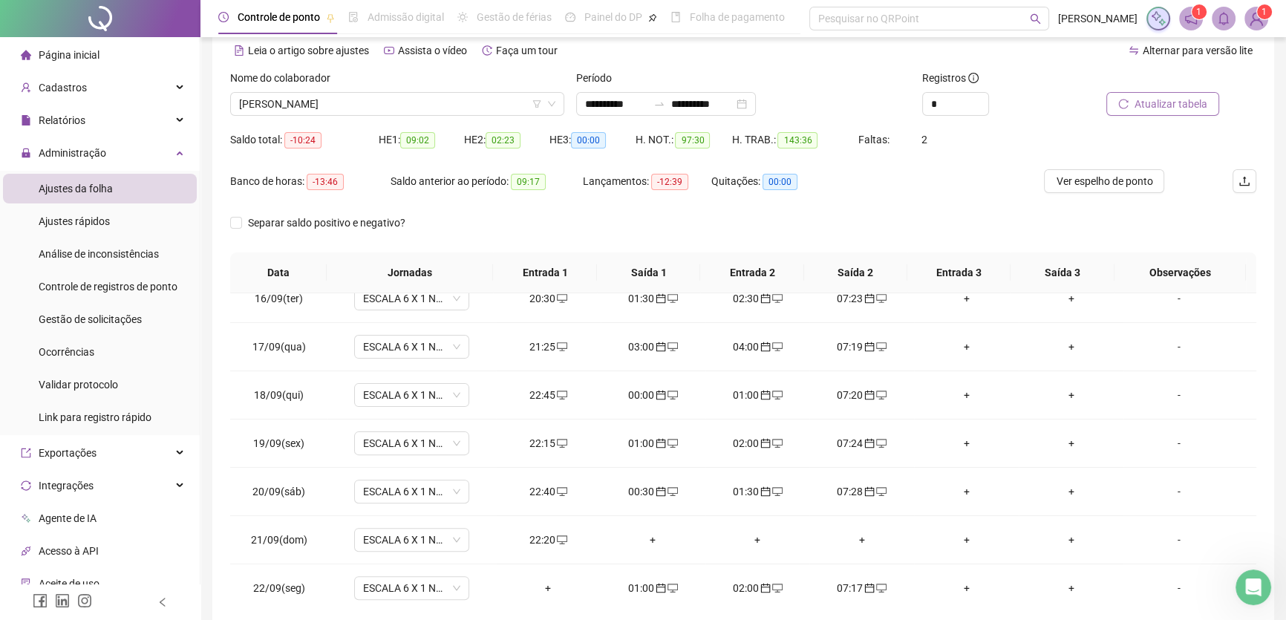
click at [1156, 102] on span "Atualizar tabela" at bounding box center [1171, 104] width 73 height 16
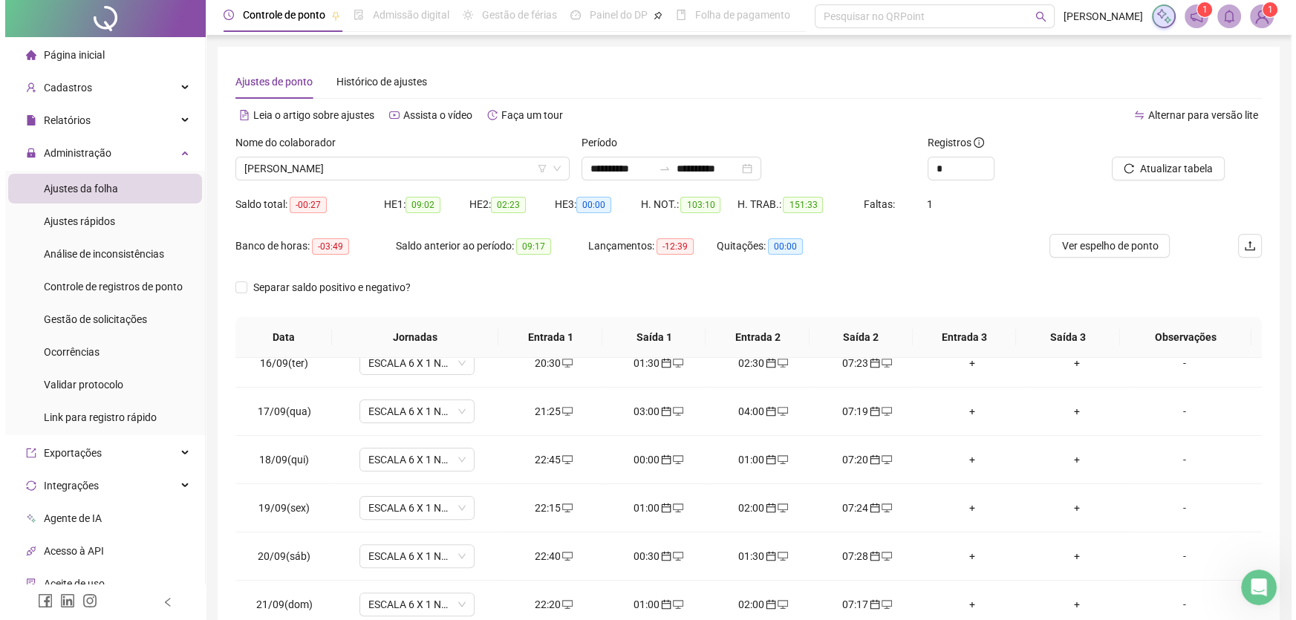
scroll to position [0, 0]
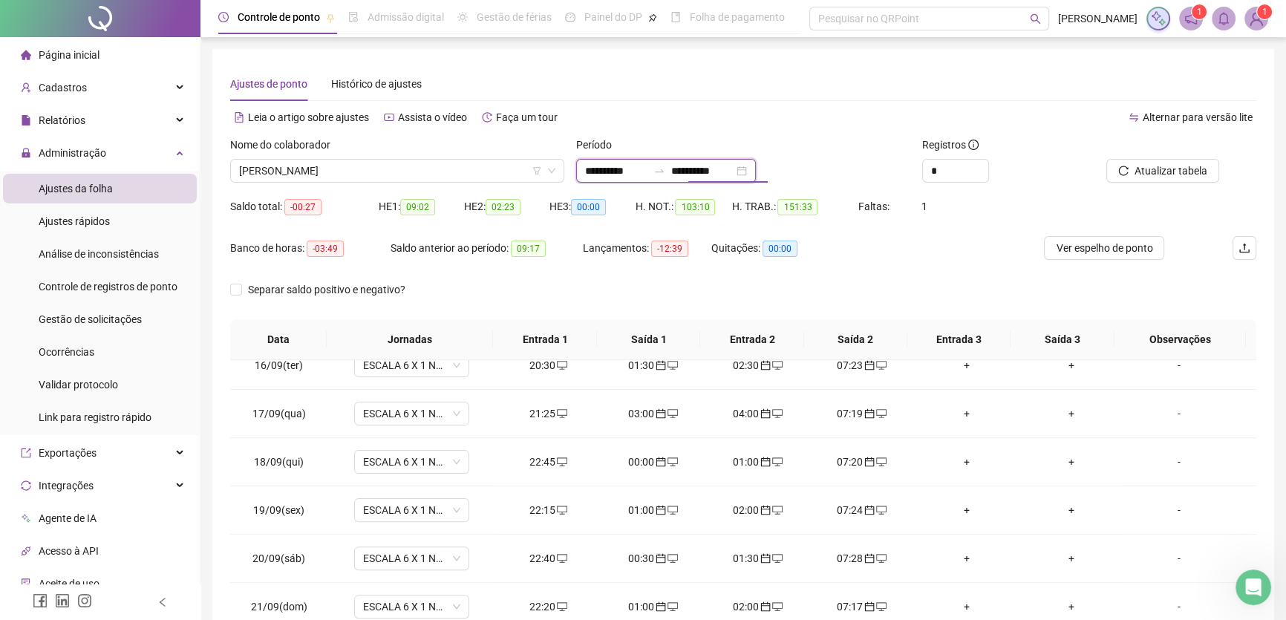
click at [734, 169] on input "**********" at bounding box center [702, 171] width 62 height 16
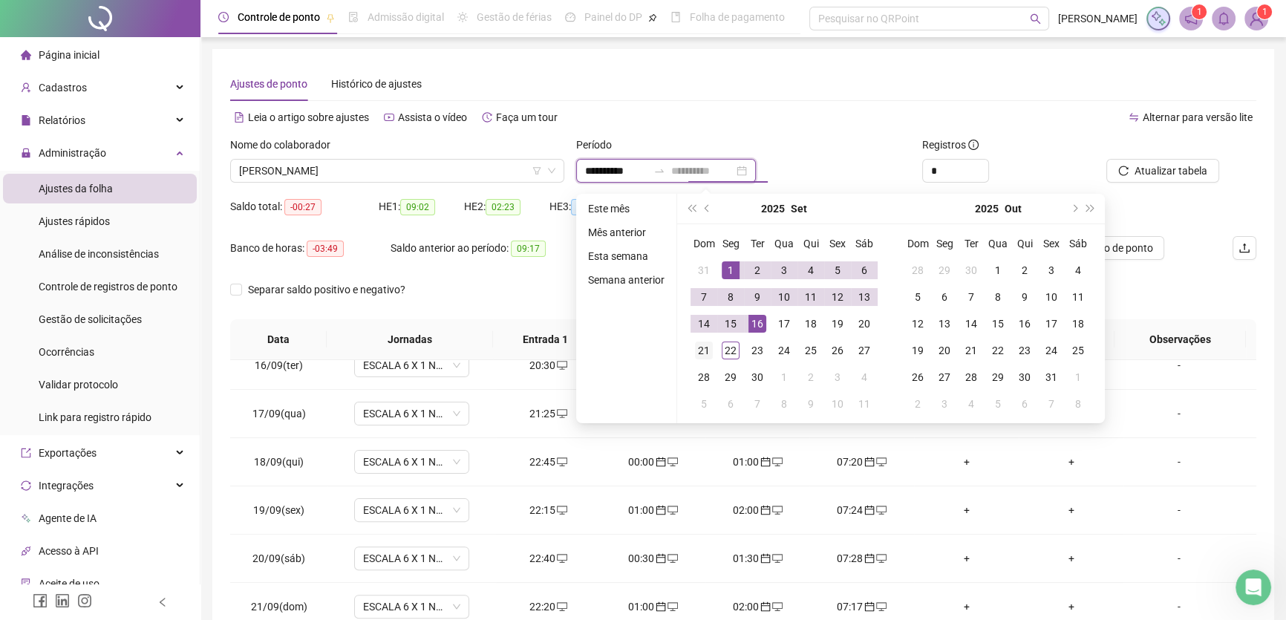
type input "**********"
click at [706, 346] on div "21" at bounding box center [704, 351] width 18 height 18
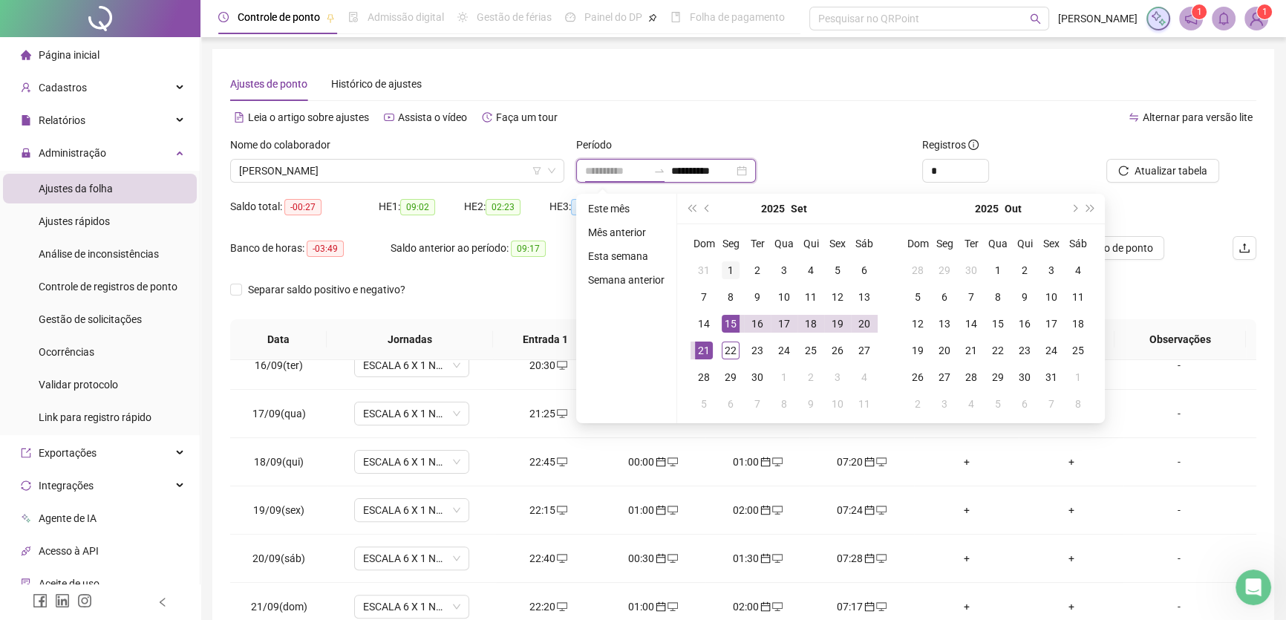
type input "**********"
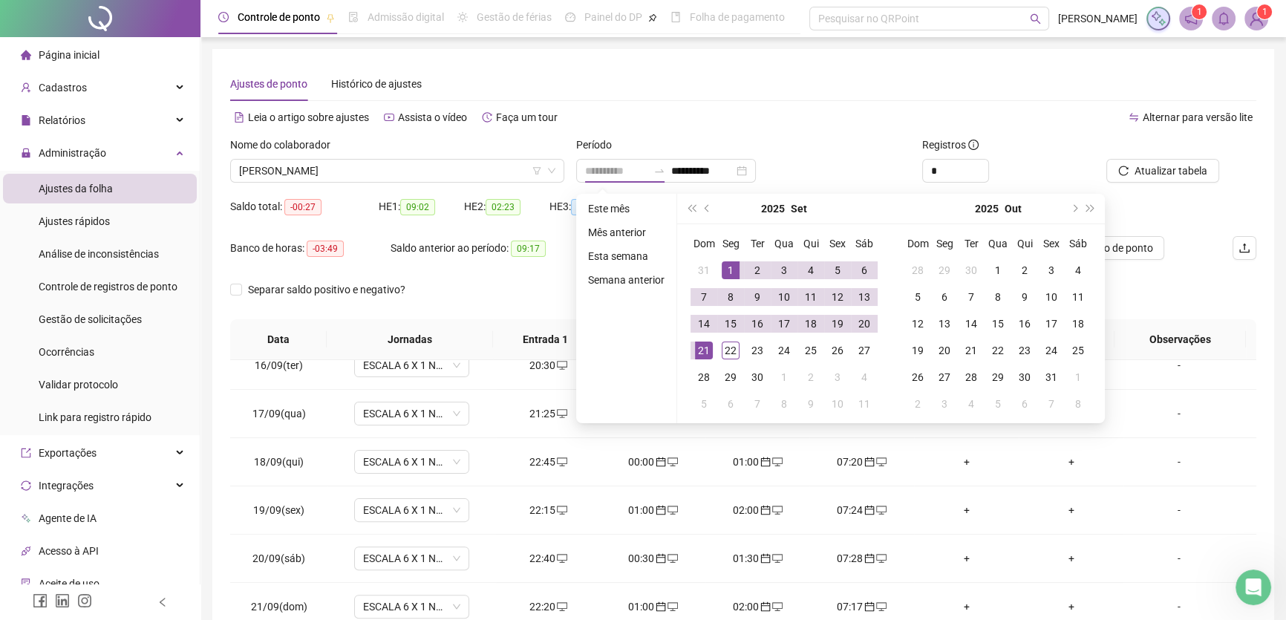
click at [725, 265] on div "1" at bounding box center [731, 270] width 18 height 18
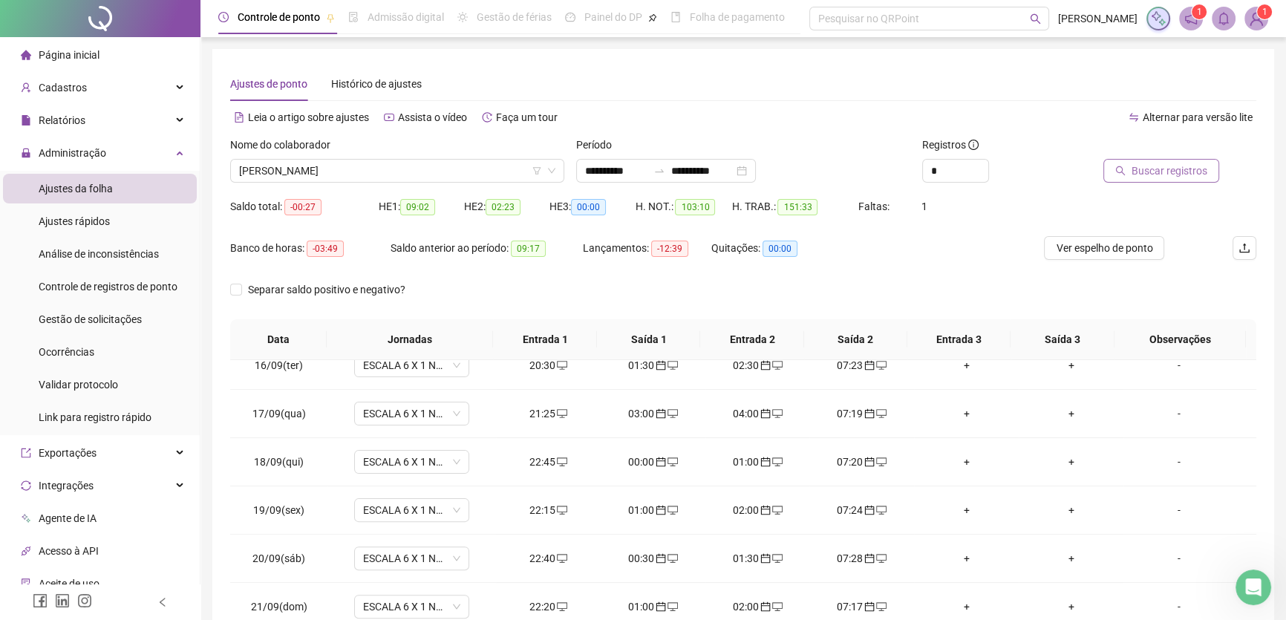
click at [1140, 167] on span "Buscar registros" at bounding box center [1170, 171] width 76 height 16
click at [493, 163] on span "[PERSON_NAME]" at bounding box center [397, 171] width 316 height 22
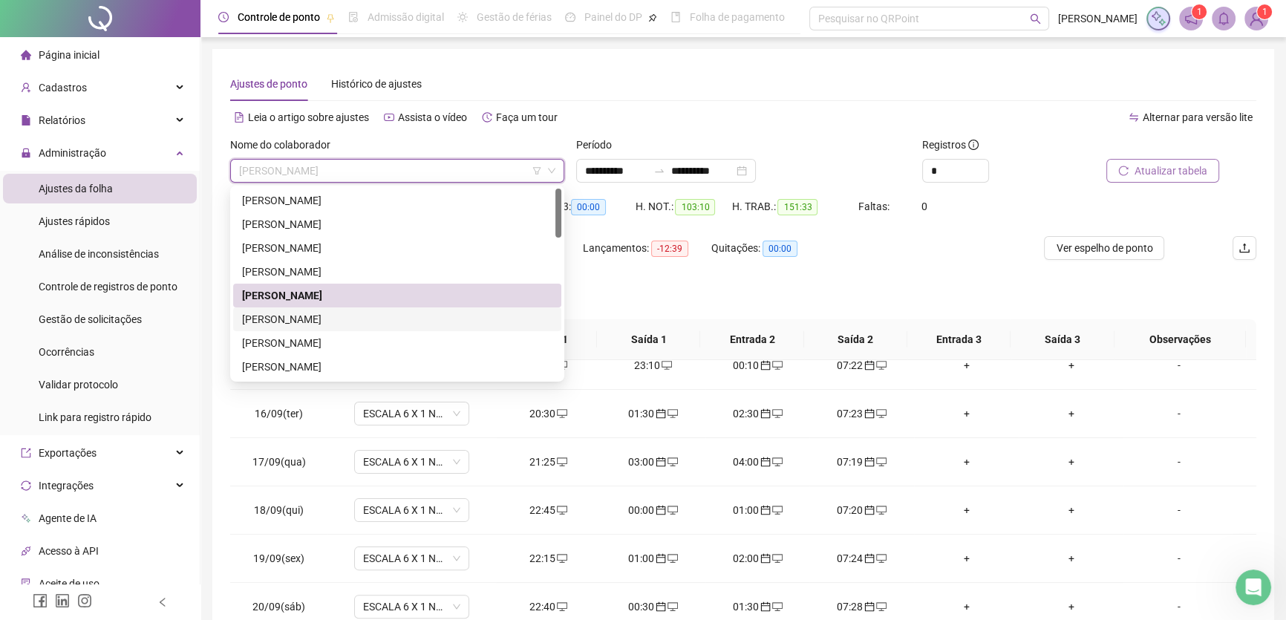
click at [310, 318] on div "[PERSON_NAME]" at bounding box center [397, 319] width 310 height 16
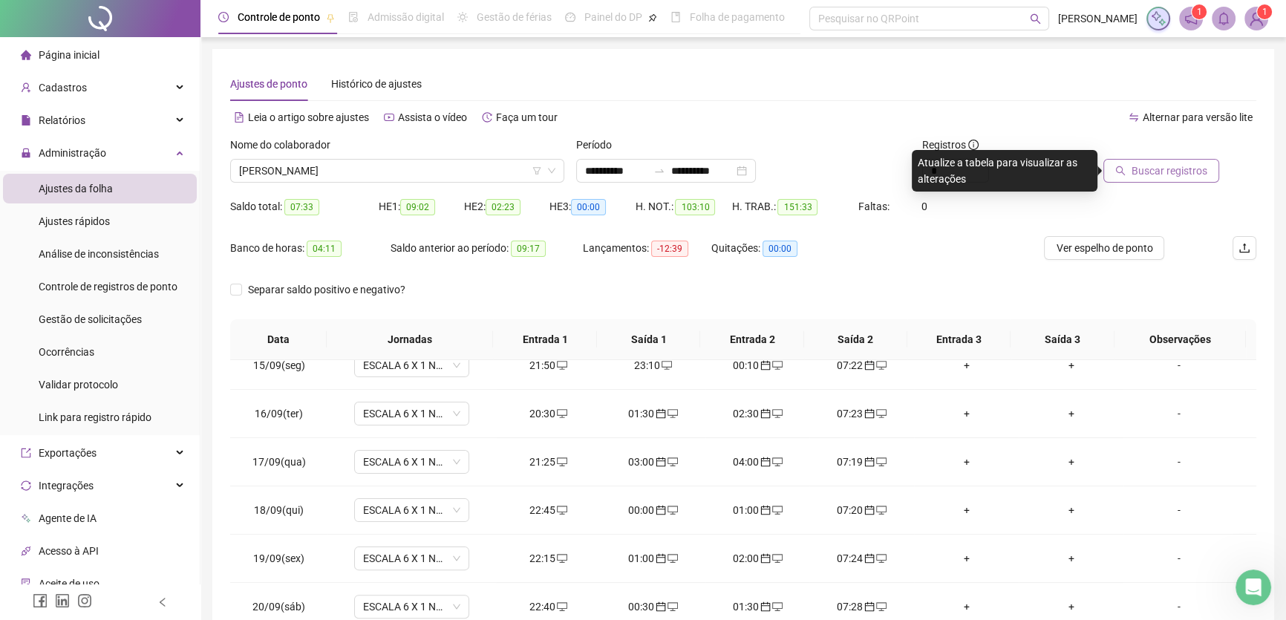
click at [1137, 166] on span "Buscar registros" at bounding box center [1170, 171] width 76 height 16
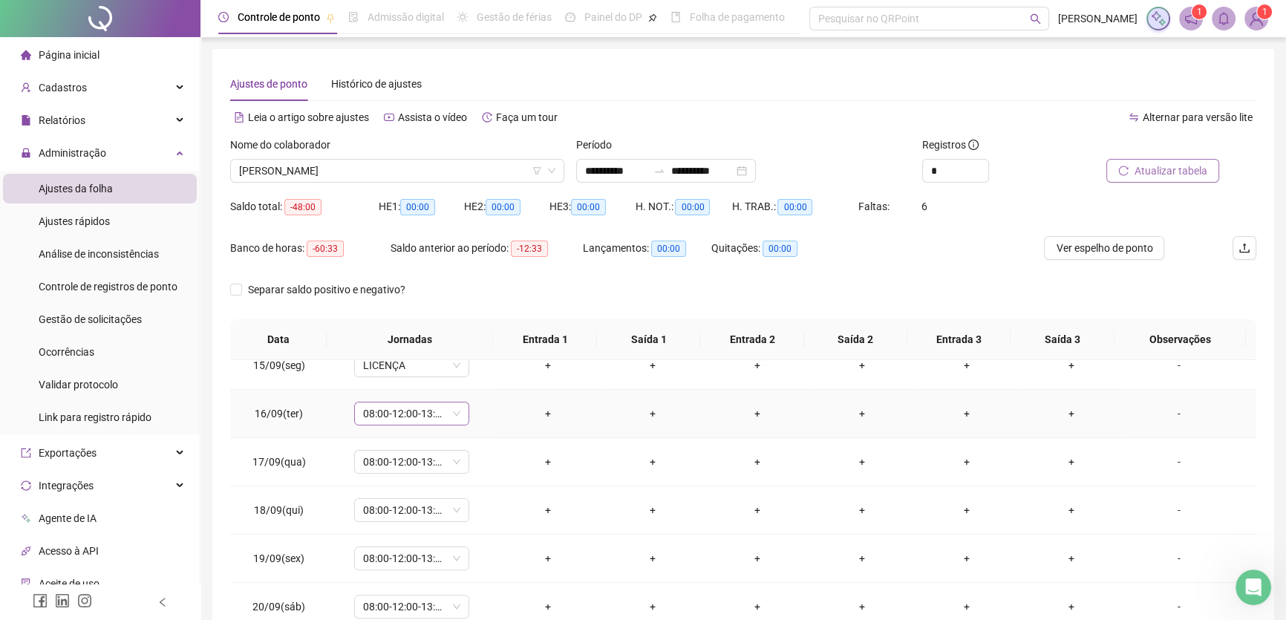
click at [447, 411] on span "08:00-12:00-13:00-17:00" at bounding box center [411, 413] width 97 height 22
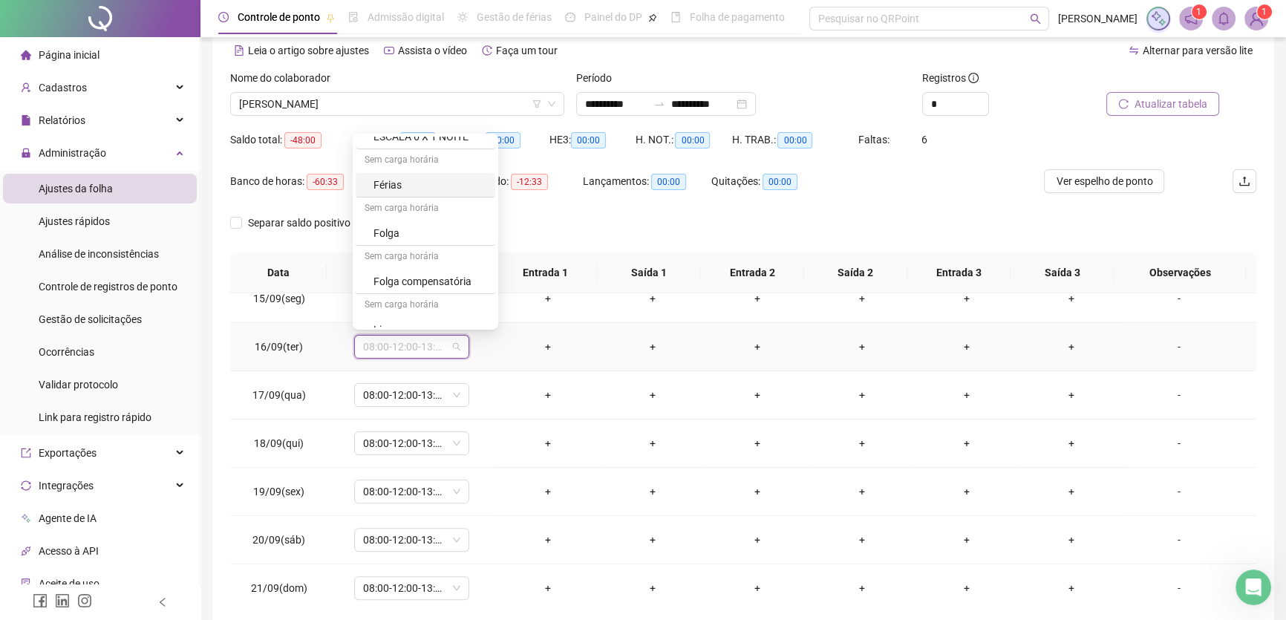
scroll to position [243, 0]
click at [403, 319] on div "Licença" at bounding box center [430, 315] width 113 height 16
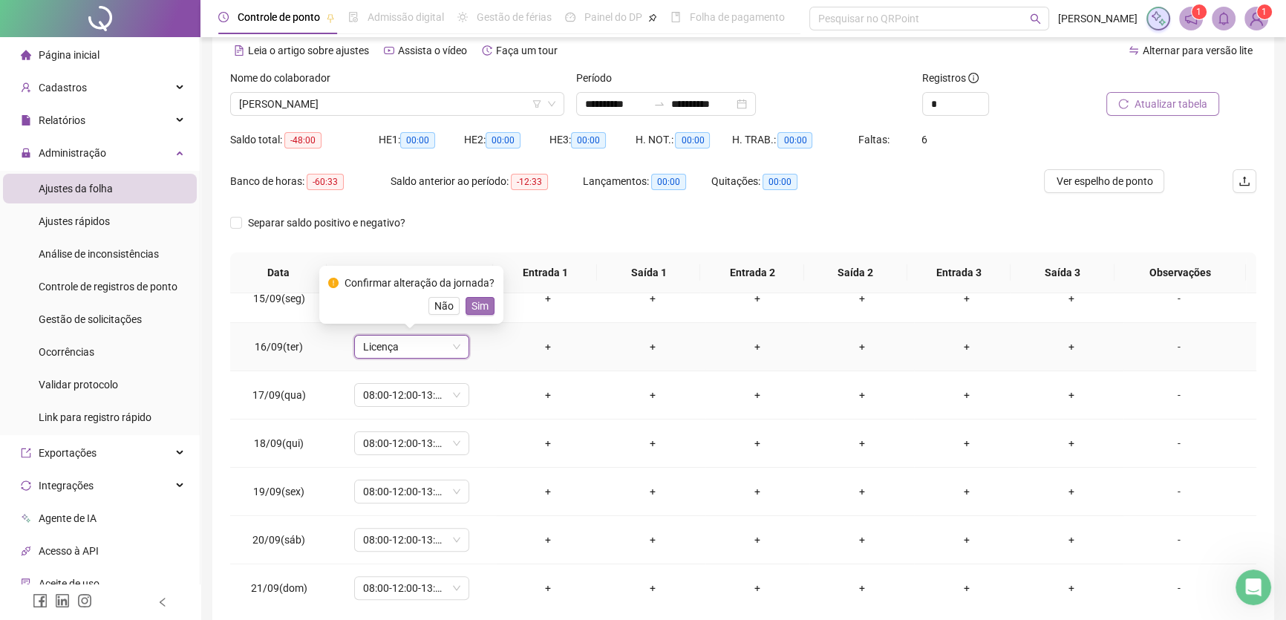
click at [474, 305] on span "Sim" at bounding box center [480, 306] width 17 height 16
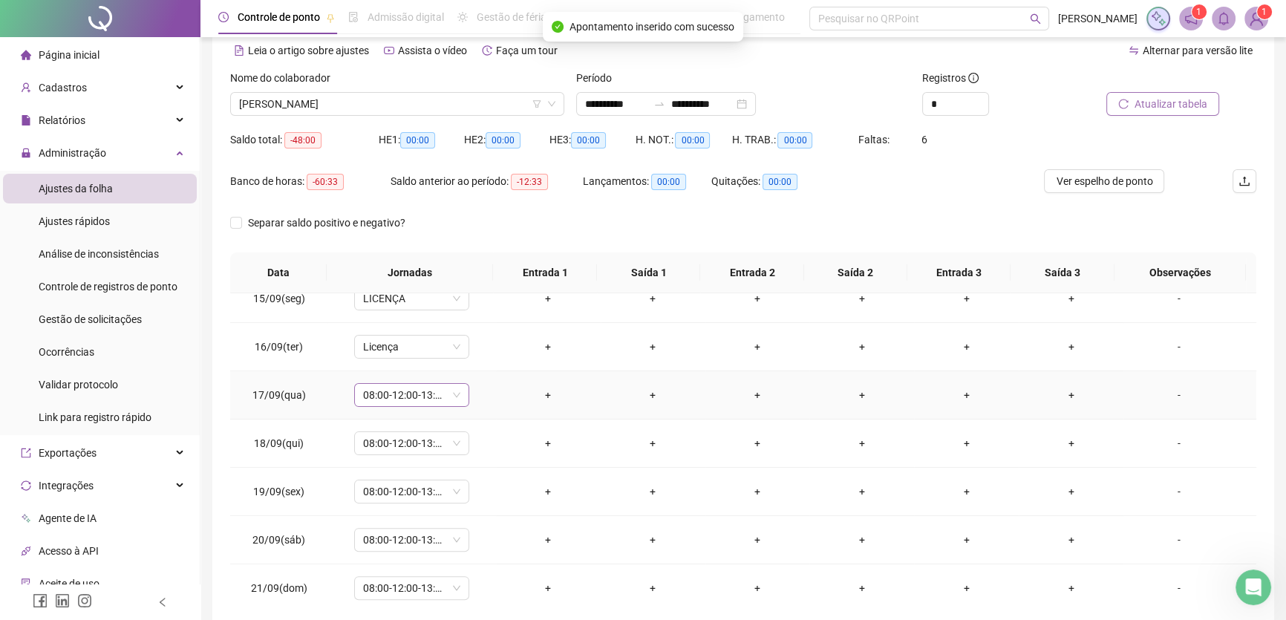
click at [438, 394] on span "08:00-12:00-13:00-17:00" at bounding box center [411, 395] width 97 height 22
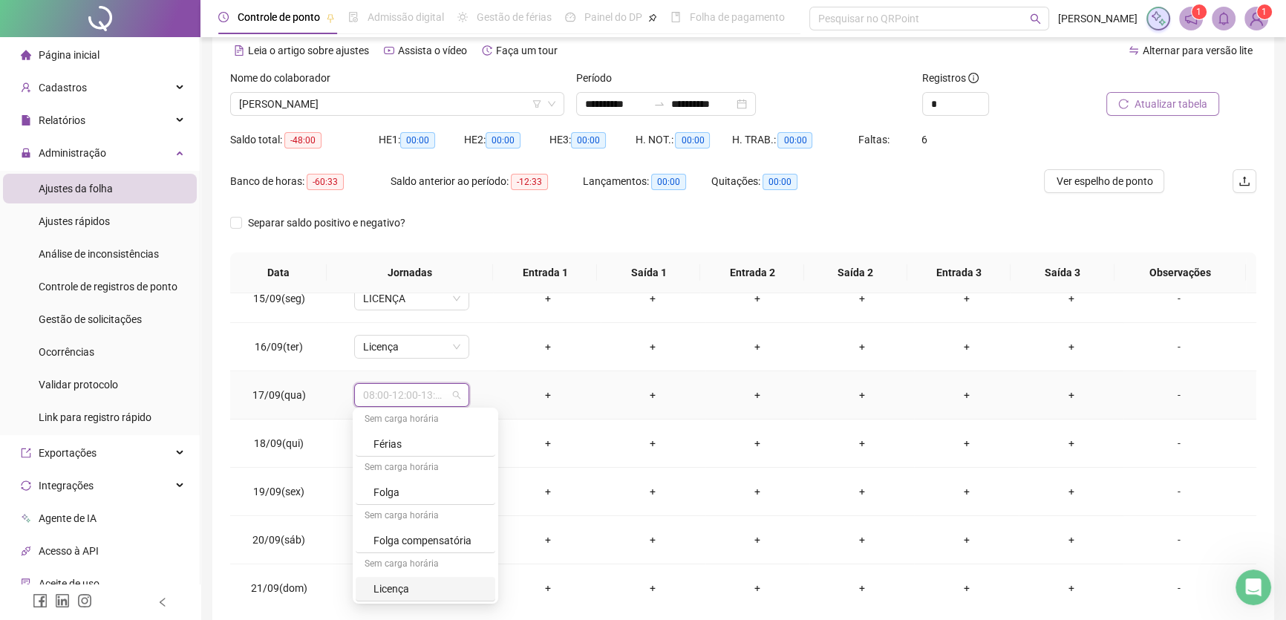
click at [402, 589] on div "Licença" at bounding box center [430, 589] width 113 height 16
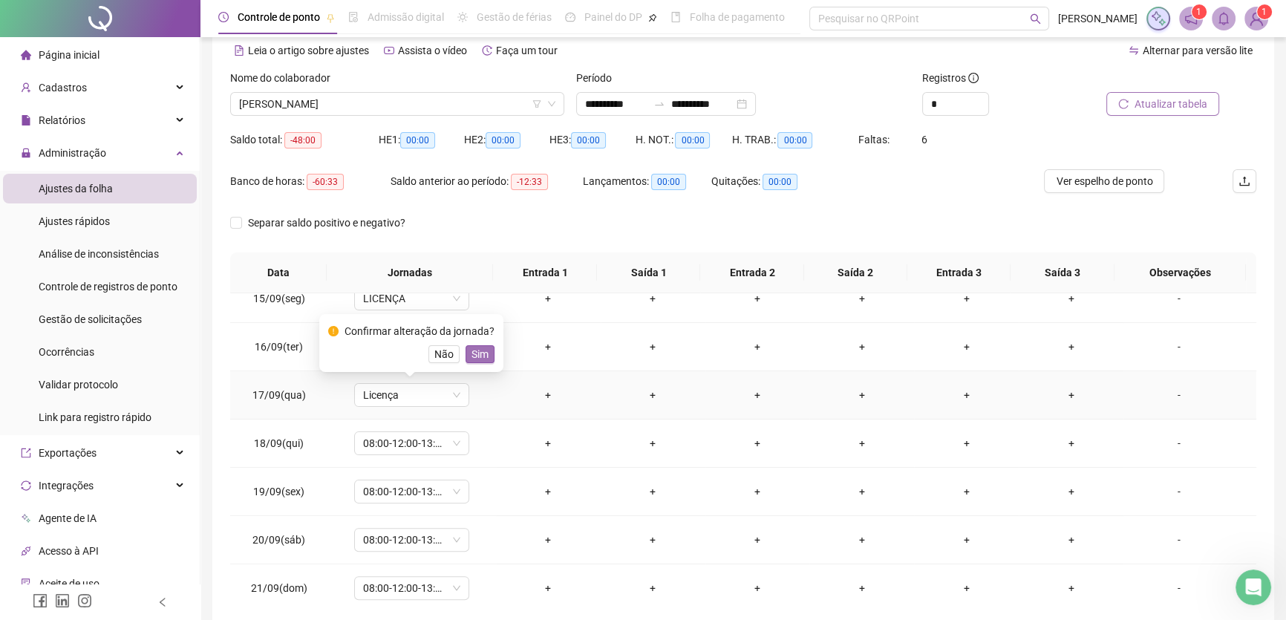
click at [474, 350] on span "Sim" at bounding box center [480, 354] width 17 height 16
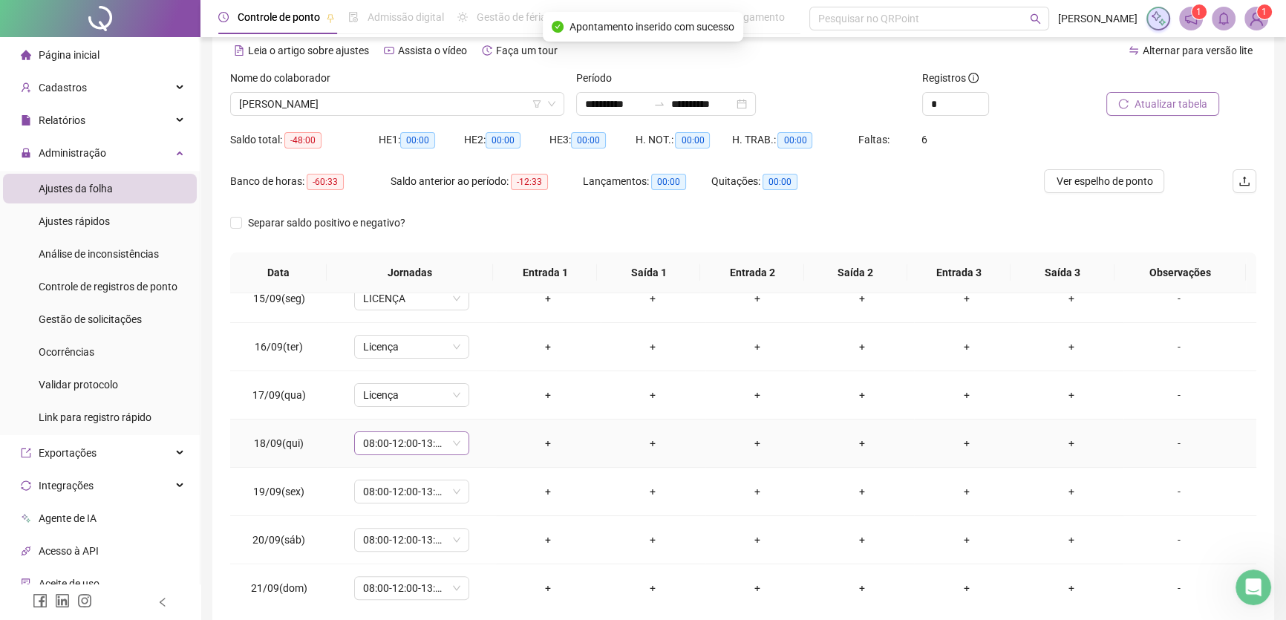
click at [441, 442] on span "08:00-12:00-13:00-17:00" at bounding box center [411, 443] width 97 height 22
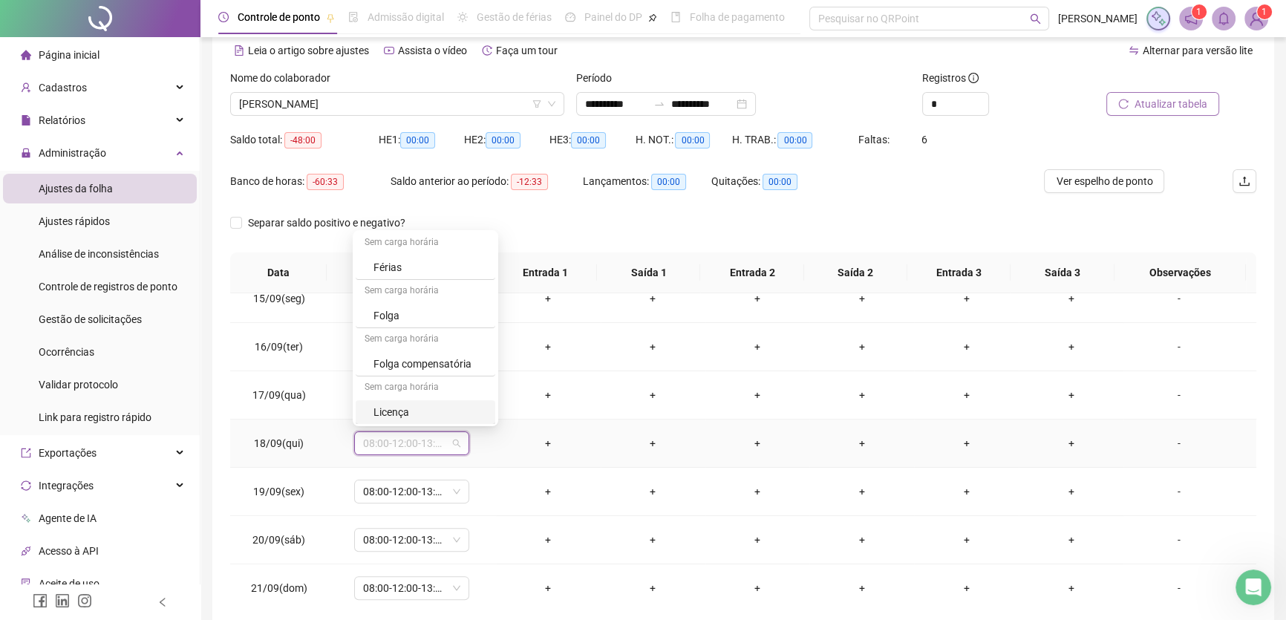
click at [399, 417] on div "Licença" at bounding box center [430, 412] width 113 height 16
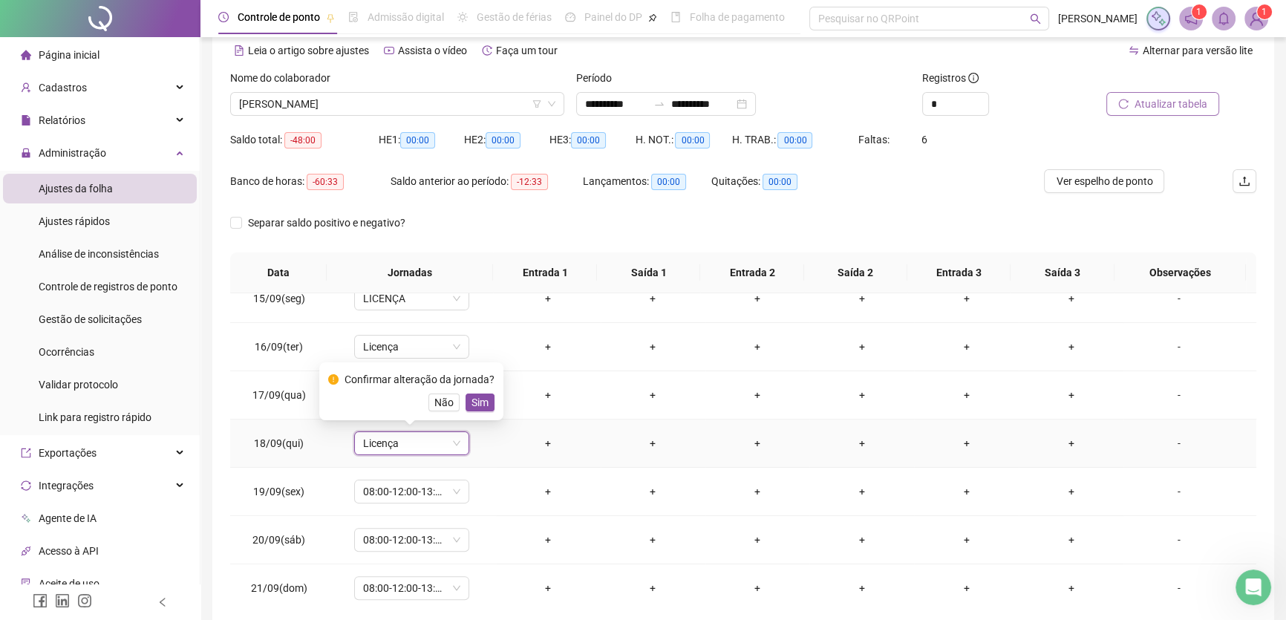
click at [474, 403] on span "Sim" at bounding box center [480, 402] width 17 height 16
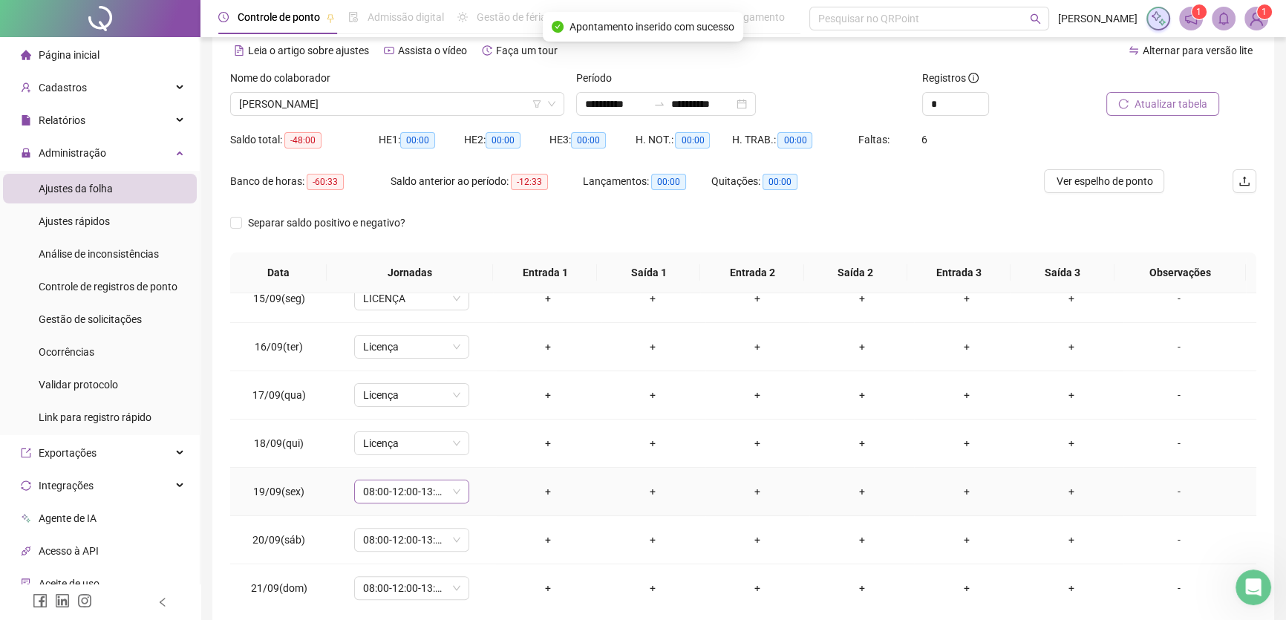
click at [438, 488] on span "08:00-12:00-13:00-17:00" at bounding box center [411, 491] width 97 height 22
click at [401, 460] on div "Licença" at bounding box center [430, 459] width 113 height 16
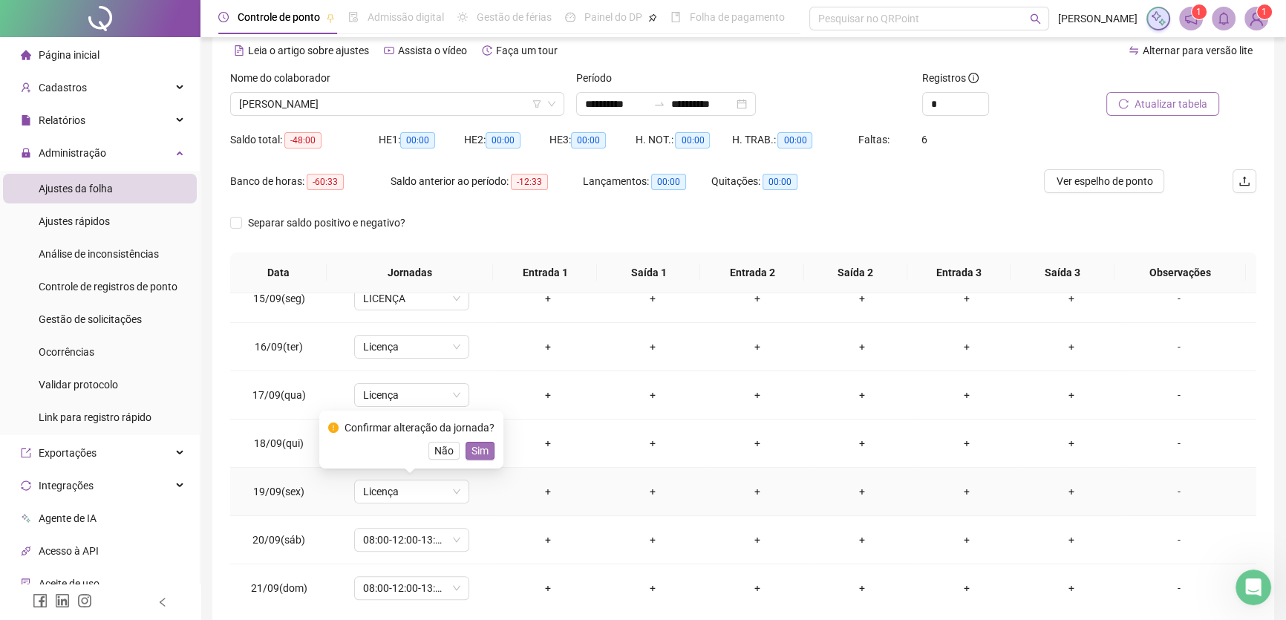
click at [472, 451] on span "Sim" at bounding box center [480, 451] width 17 height 16
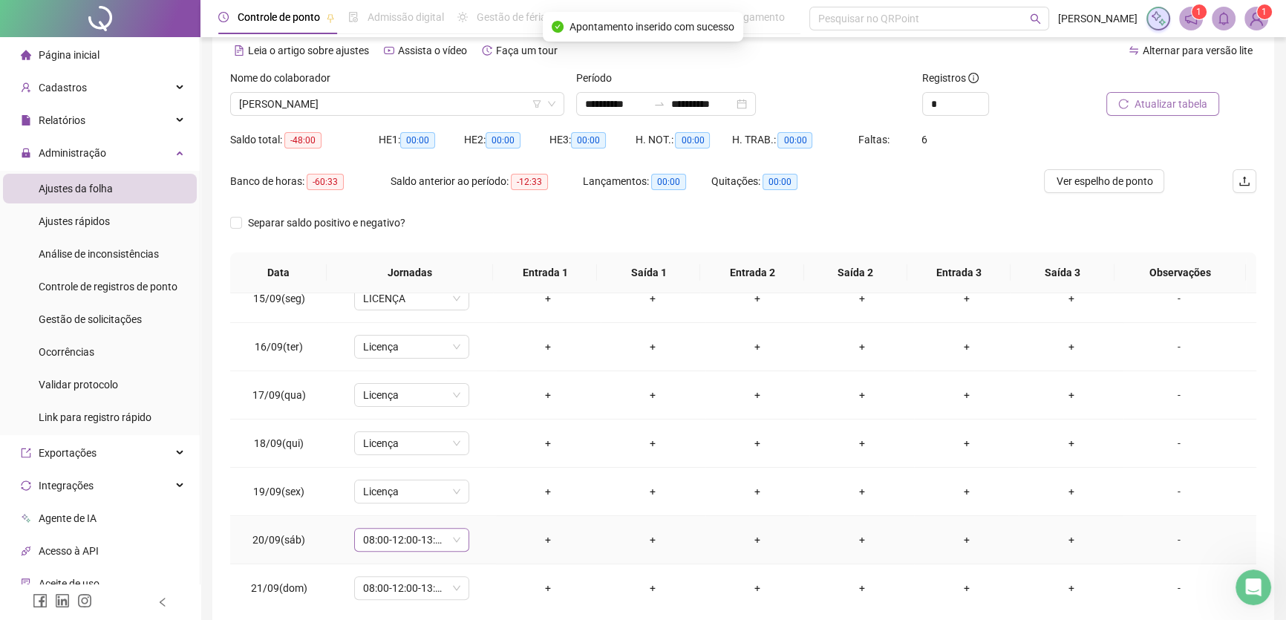
click at [438, 541] on span "08:00-12:00-13:00-17:00" at bounding box center [411, 540] width 97 height 22
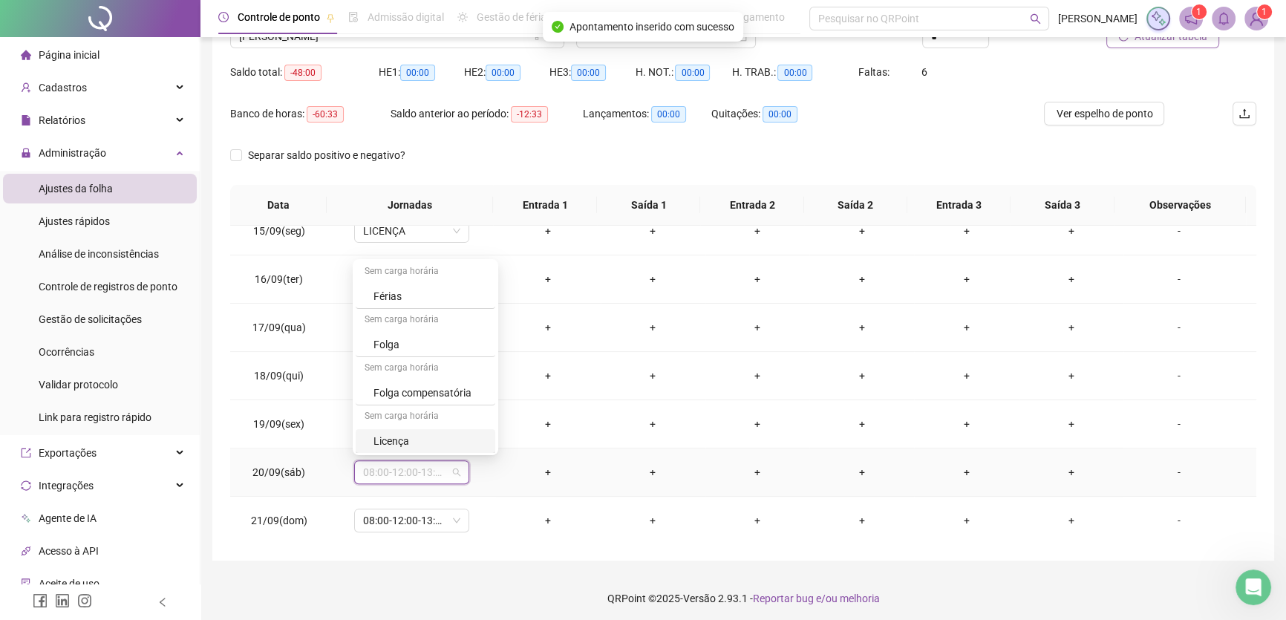
click at [399, 446] on div "Licença" at bounding box center [430, 441] width 113 height 16
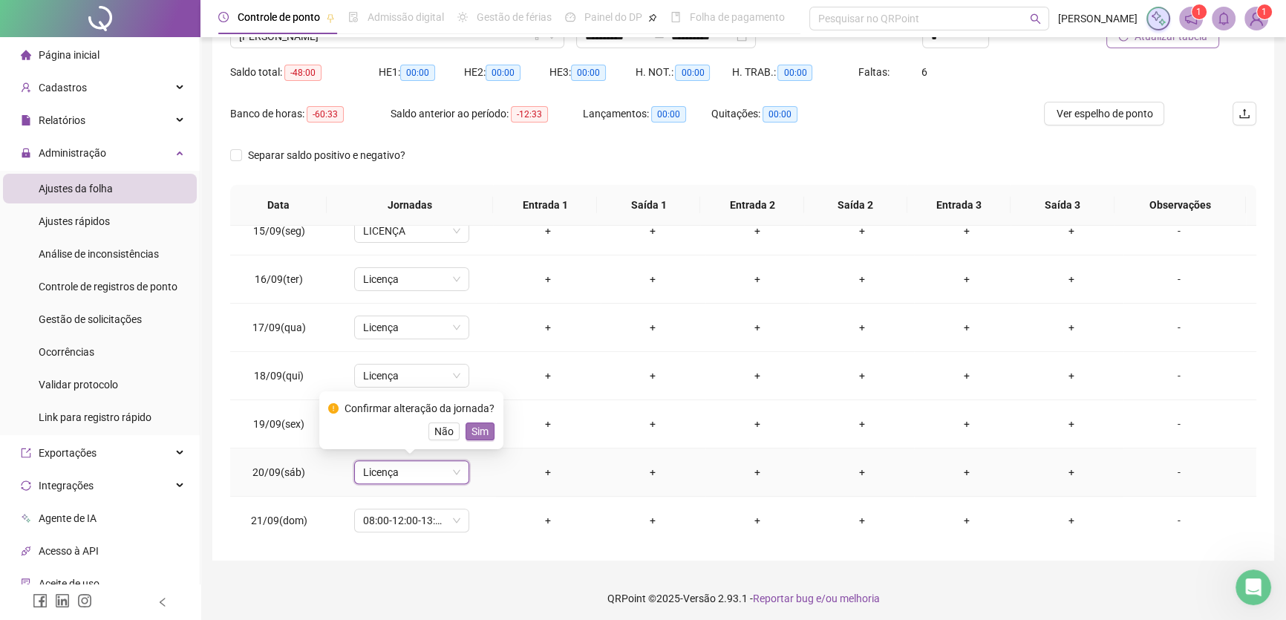
click at [480, 431] on span "Sim" at bounding box center [480, 431] width 17 height 16
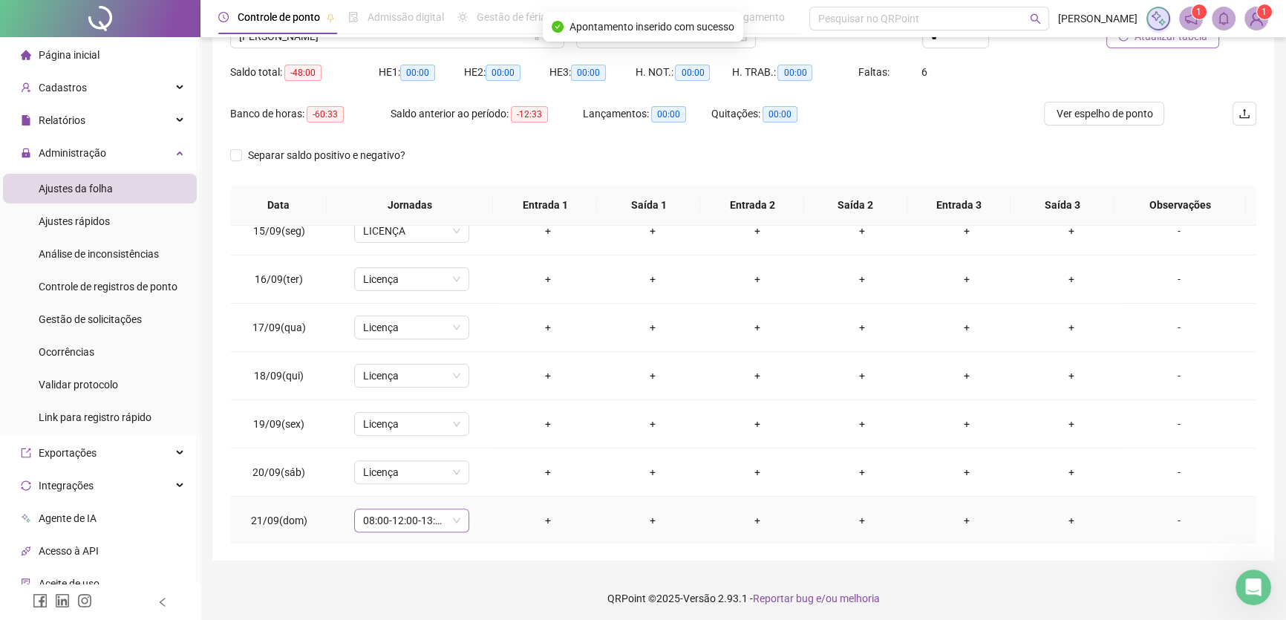
click at [441, 520] on span "08:00-12:00-13:00-17:00" at bounding box center [411, 520] width 97 height 22
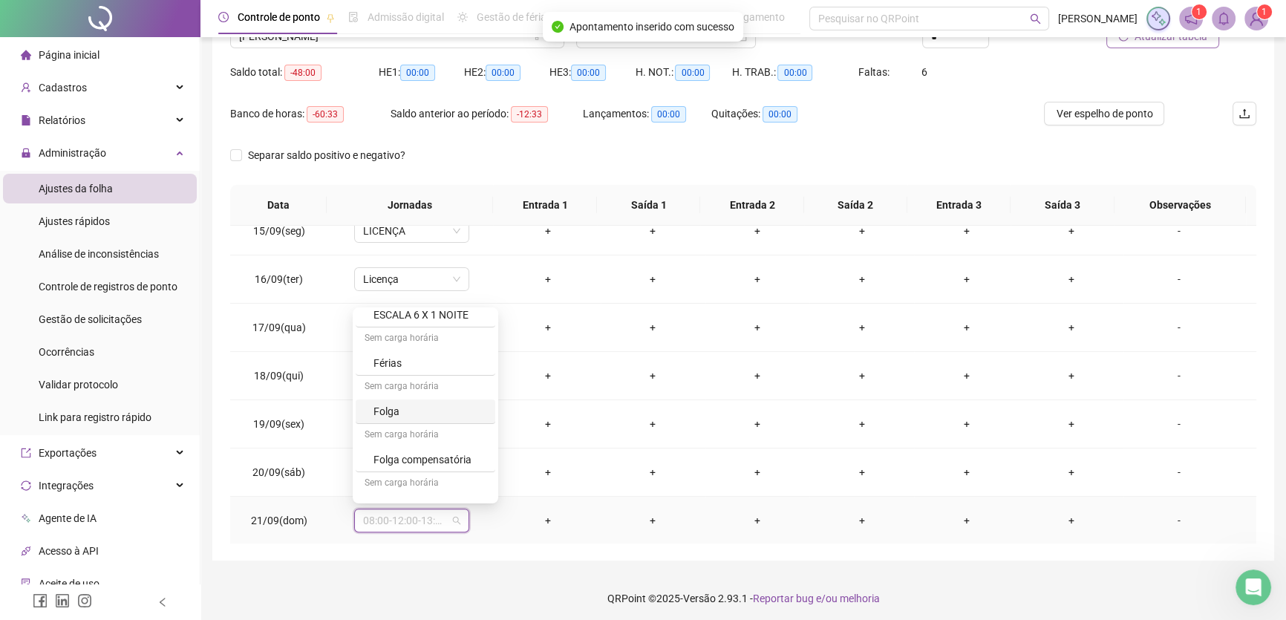
scroll to position [244, 0]
click at [409, 489] on div "Licença" at bounding box center [430, 488] width 113 height 16
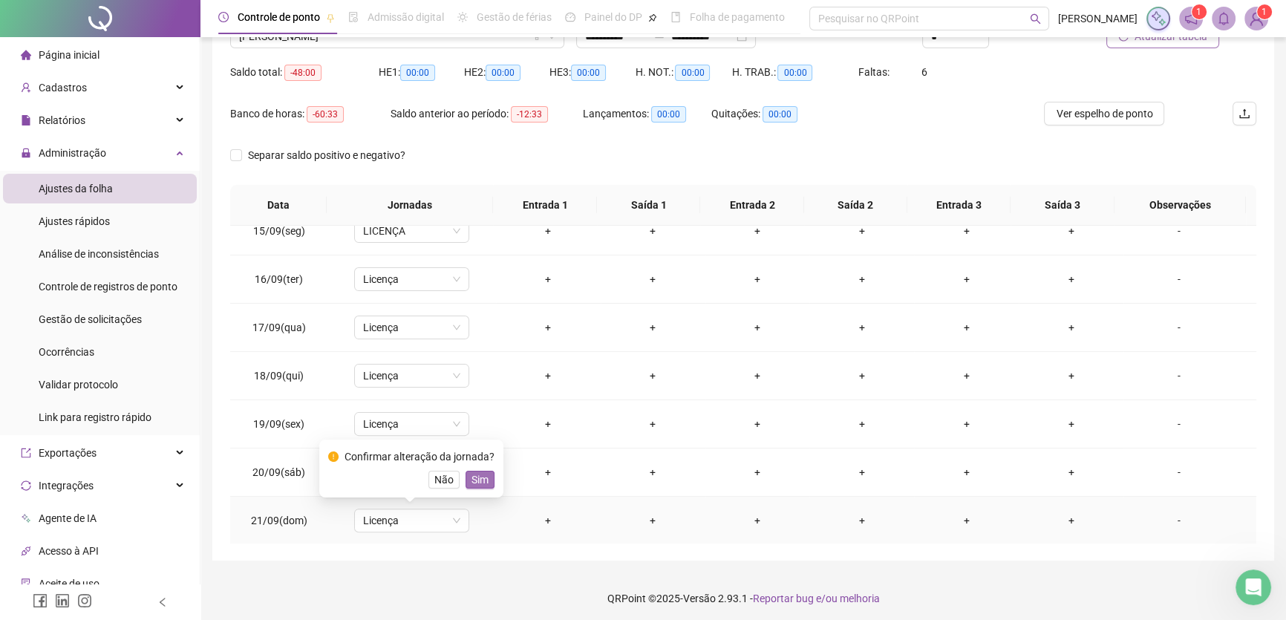
click at [480, 474] on span "Sim" at bounding box center [480, 480] width 17 height 16
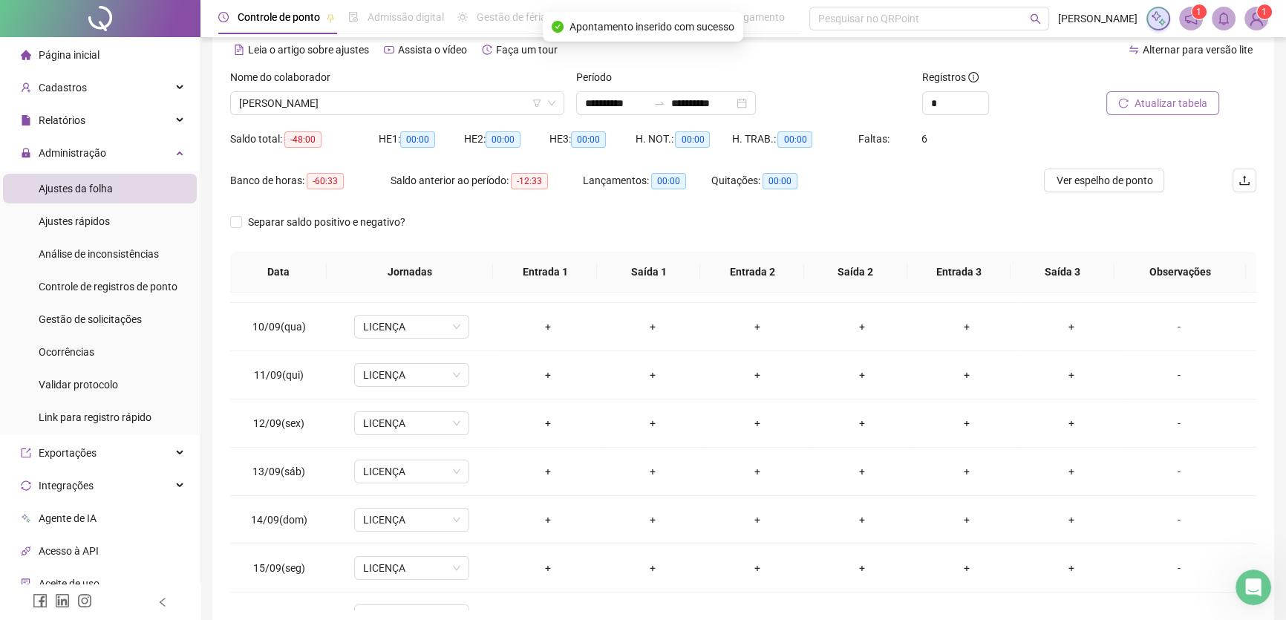
scroll to position [67, 0]
click at [1157, 110] on span "Atualizar tabela" at bounding box center [1171, 104] width 73 height 16
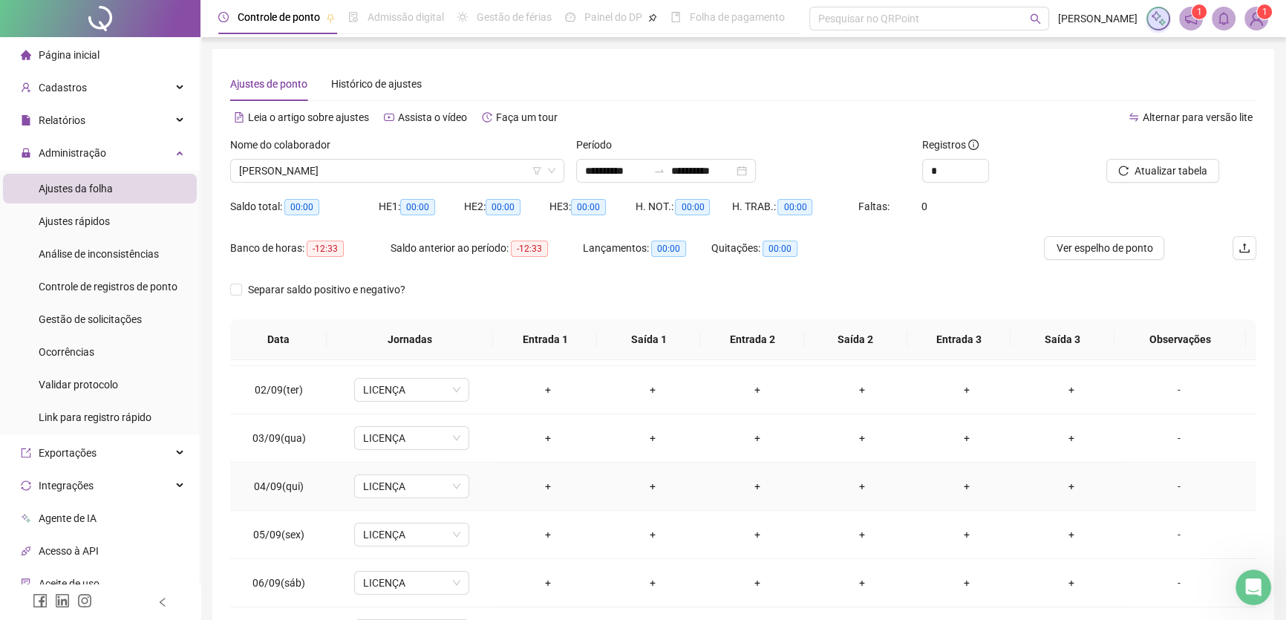
scroll to position [0, 0]
click at [447, 167] on span "[PERSON_NAME]" at bounding box center [397, 171] width 316 height 22
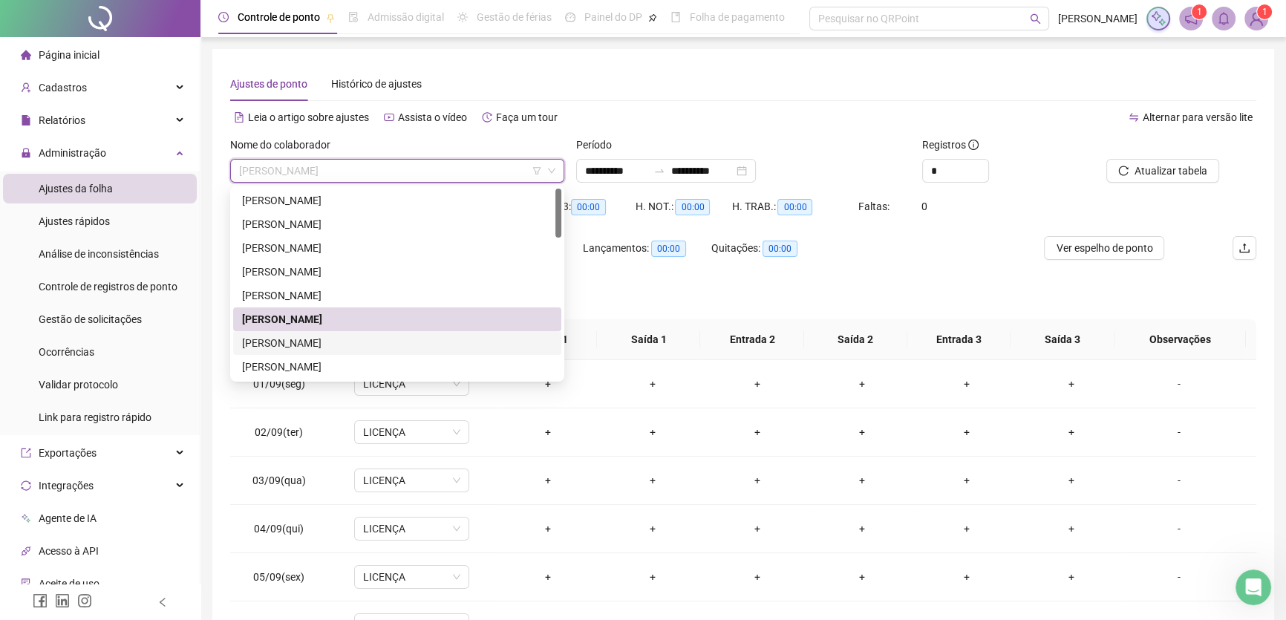
click at [319, 340] on div "[PERSON_NAME]" at bounding box center [397, 343] width 310 height 16
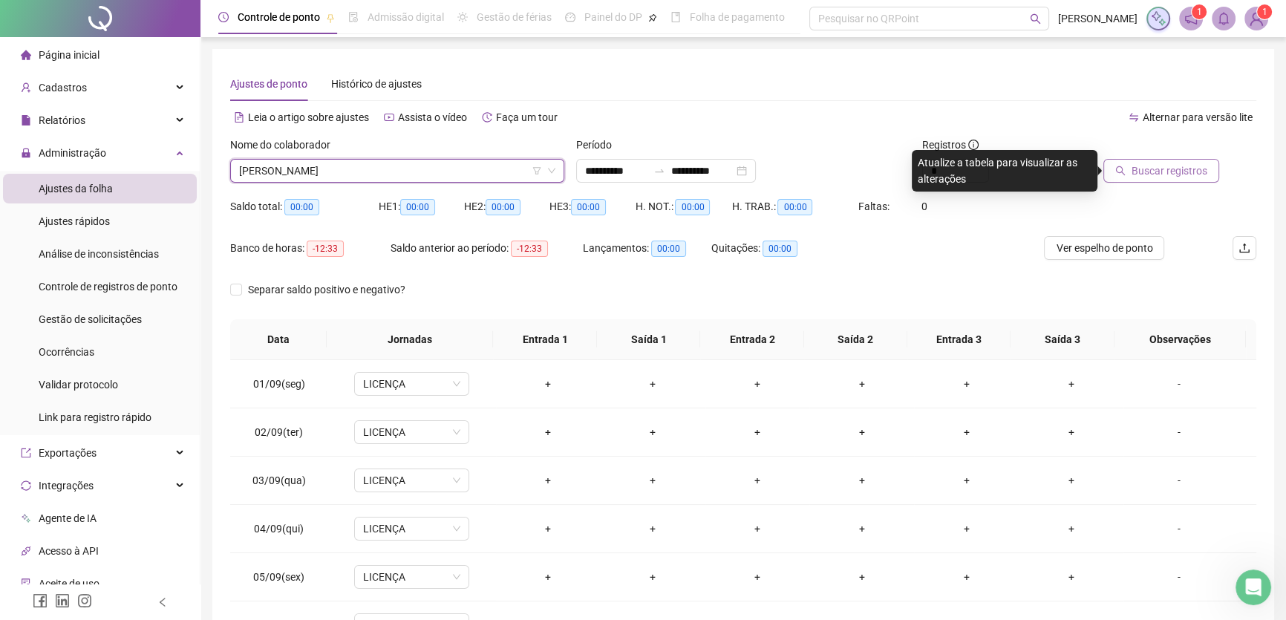
click at [1168, 170] on span "Buscar registros" at bounding box center [1170, 171] width 76 height 16
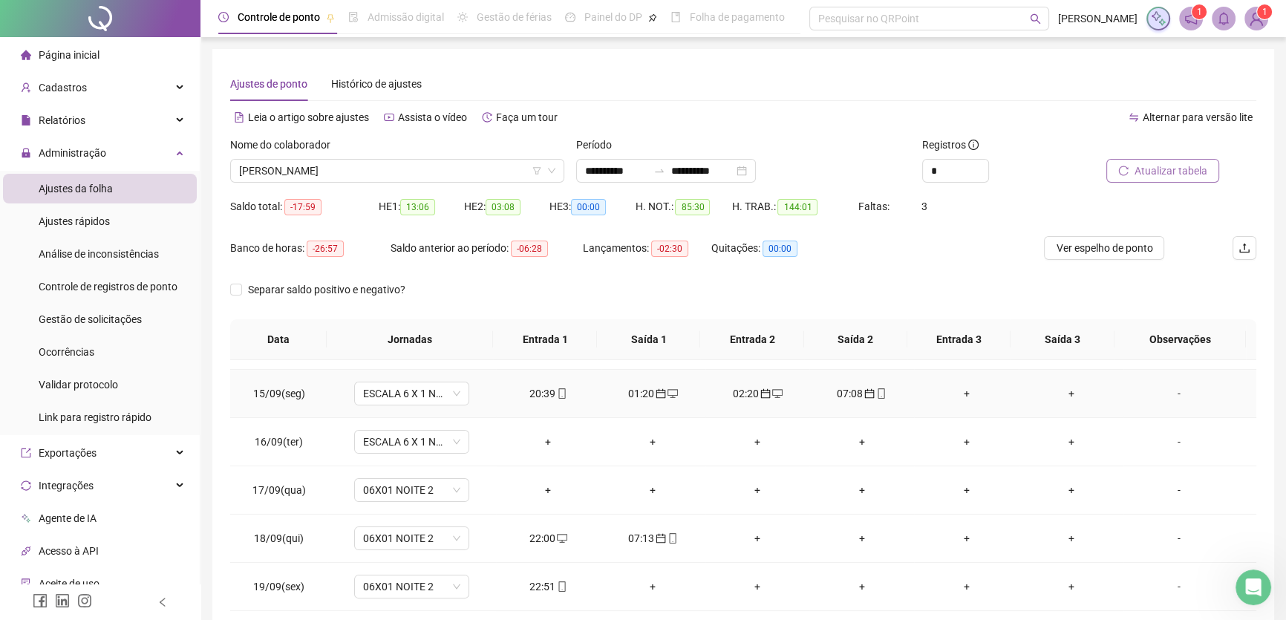
scroll to position [675, 0]
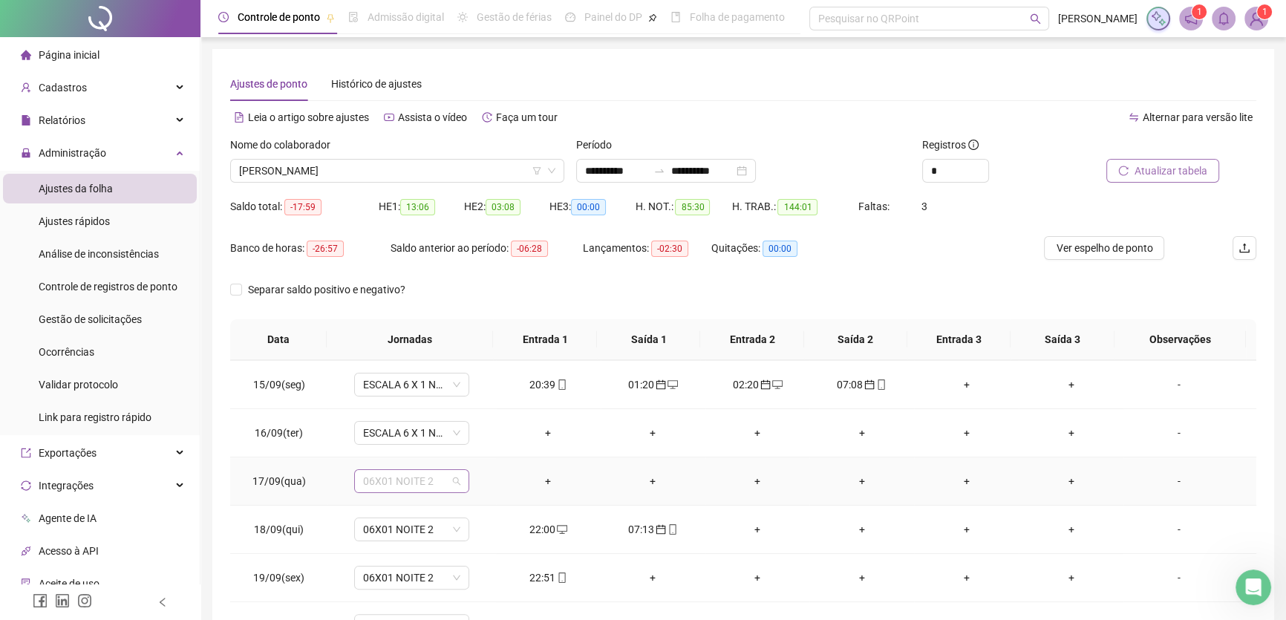
click at [438, 478] on span "06X01 NOITE 2" at bounding box center [411, 481] width 97 height 22
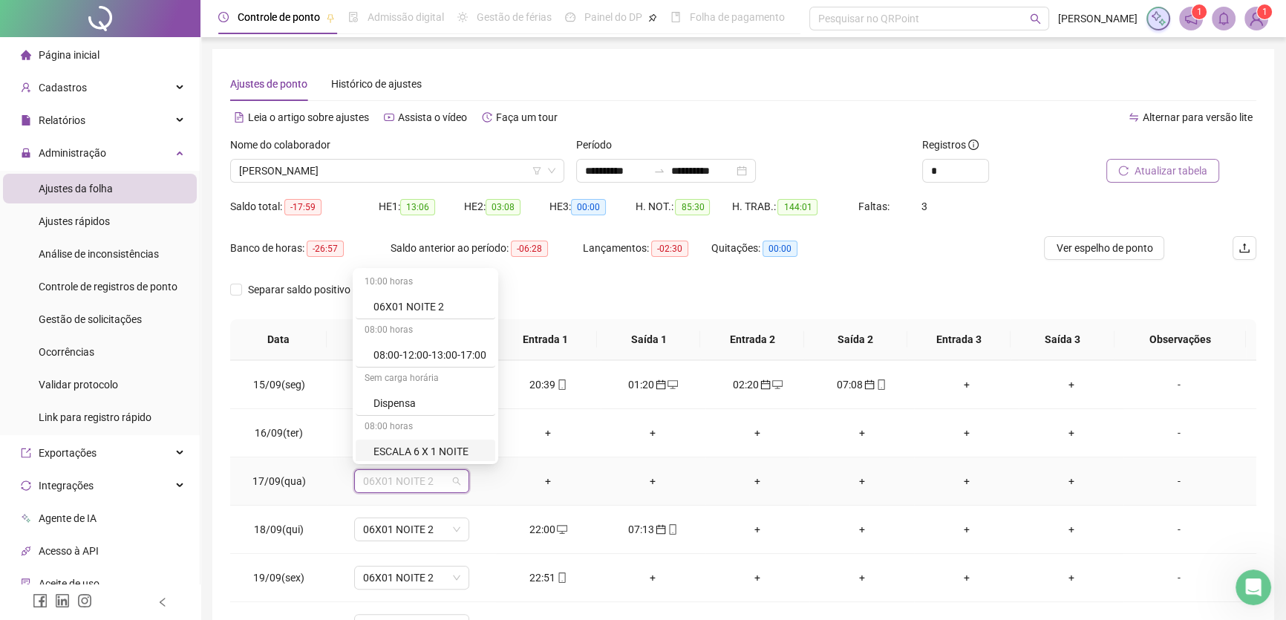
click at [443, 445] on div "ESCALA 6 X 1 NOITE" at bounding box center [430, 451] width 113 height 16
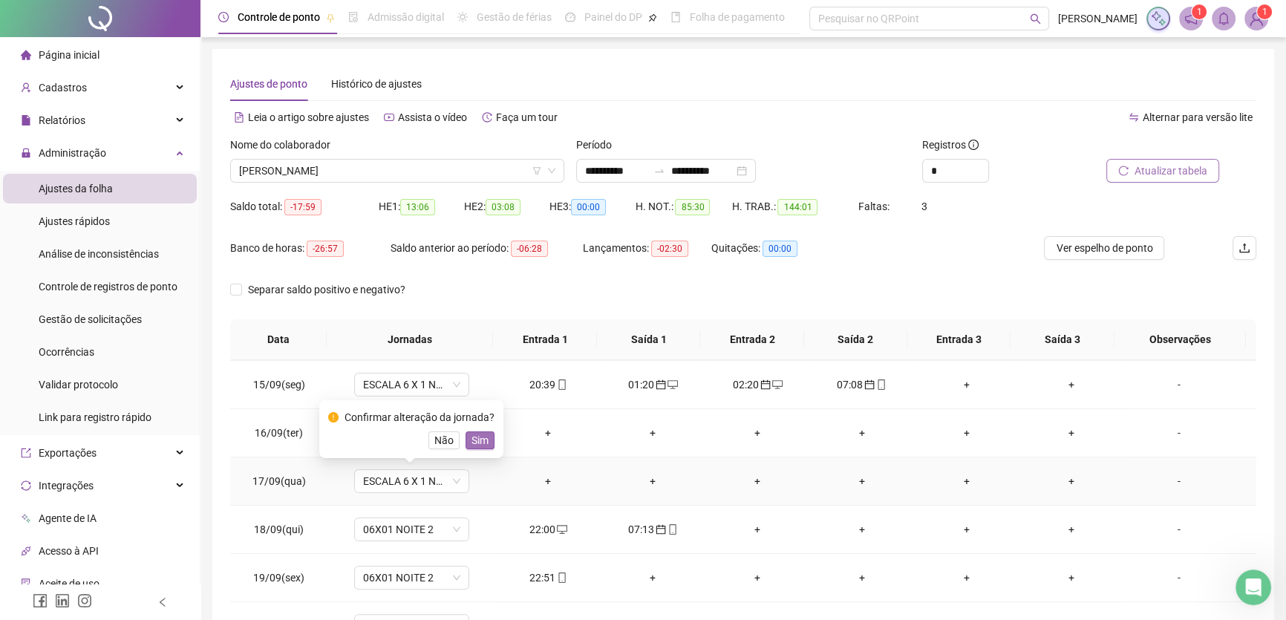
click at [467, 437] on button "Sim" at bounding box center [480, 440] width 29 height 18
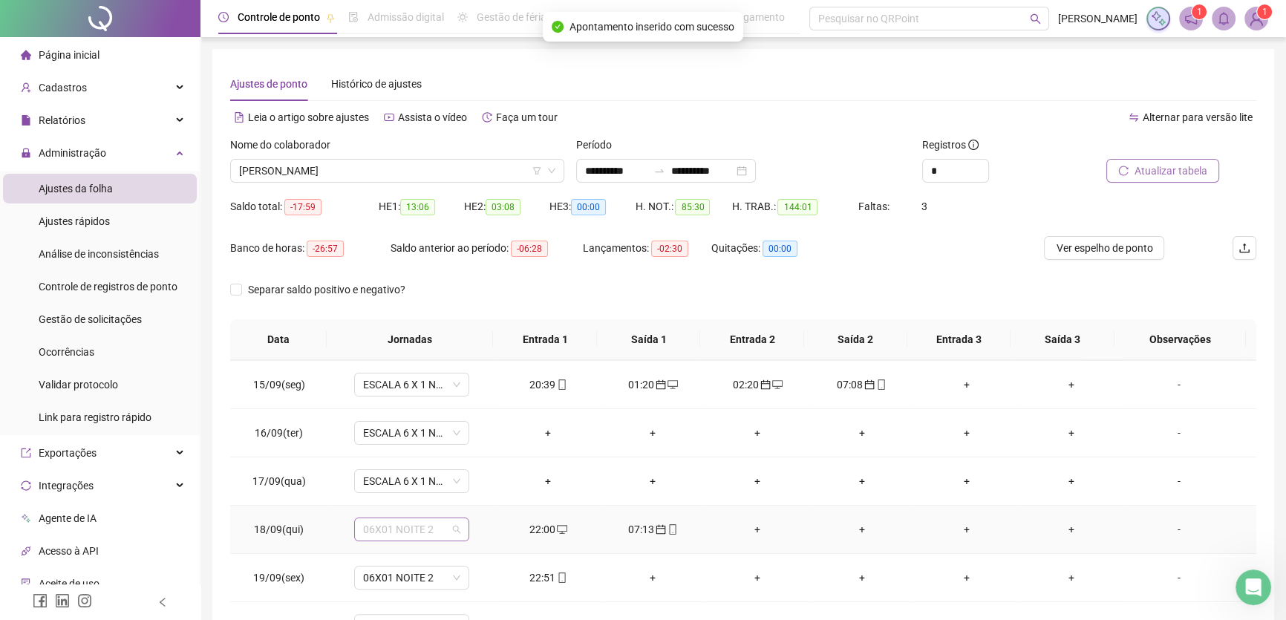
click at [438, 523] on span "06X01 NOITE 2" at bounding box center [411, 529] width 97 height 22
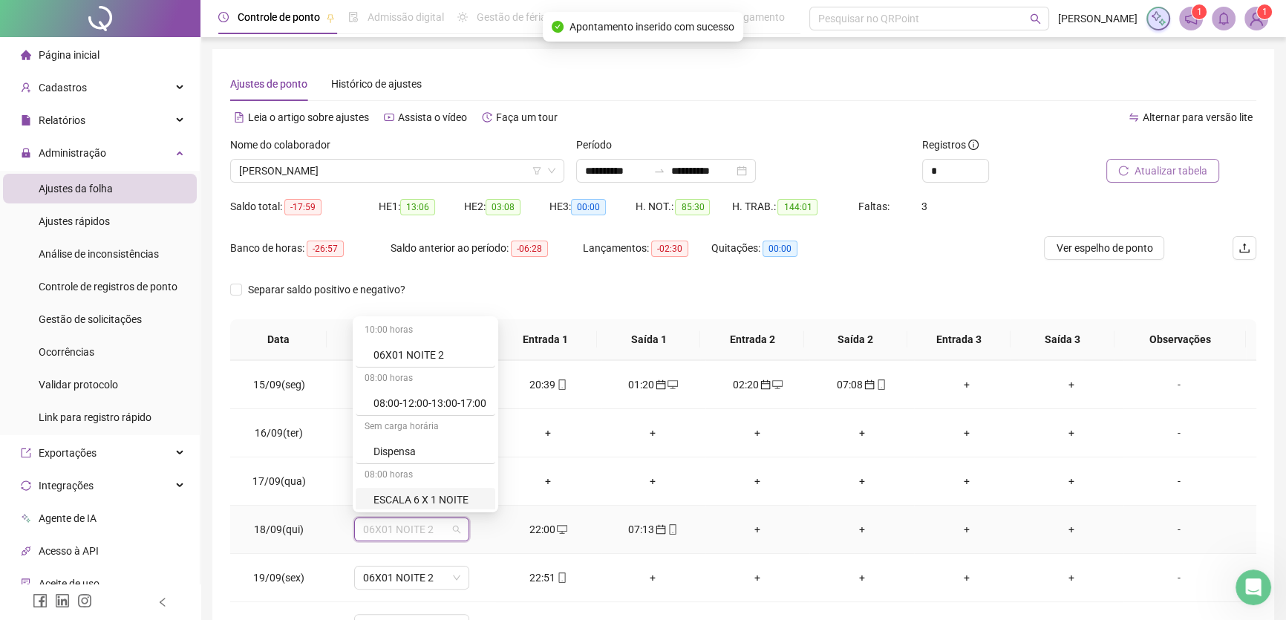
click at [444, 492] on div "ESCALA 6 X 1 NOITE" at bounding box center [430, 500] width 113 height 16
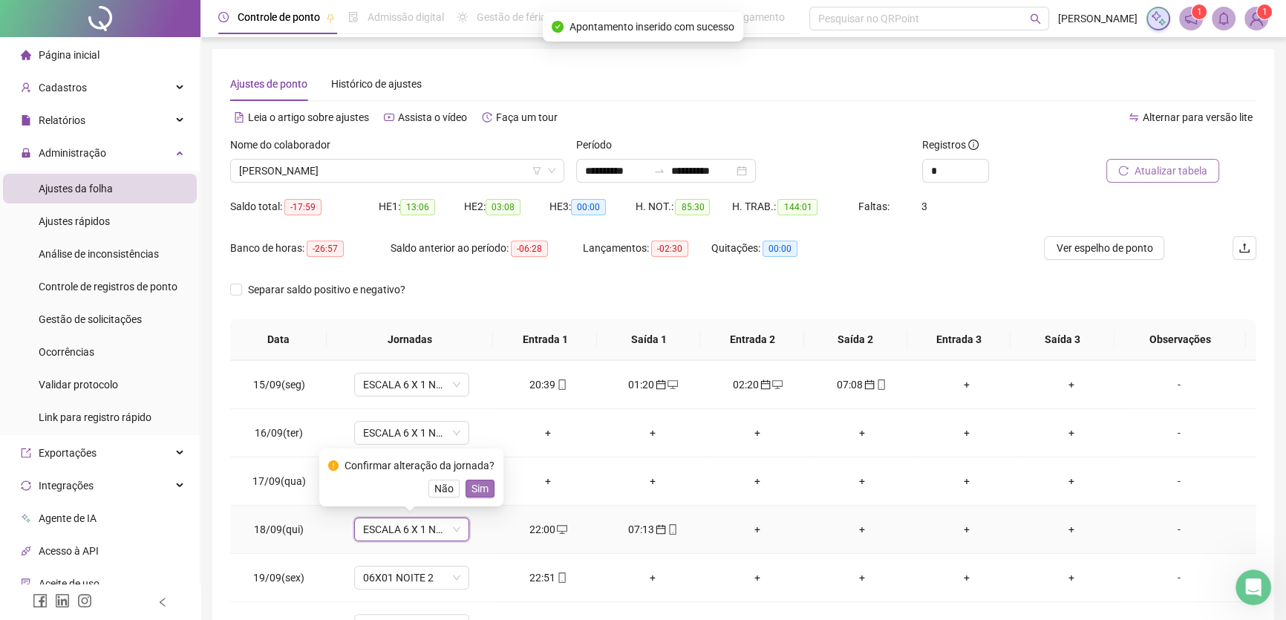
click at [472, 483] on span "Sim" at bounding box center [480, 488] width 17 height 16
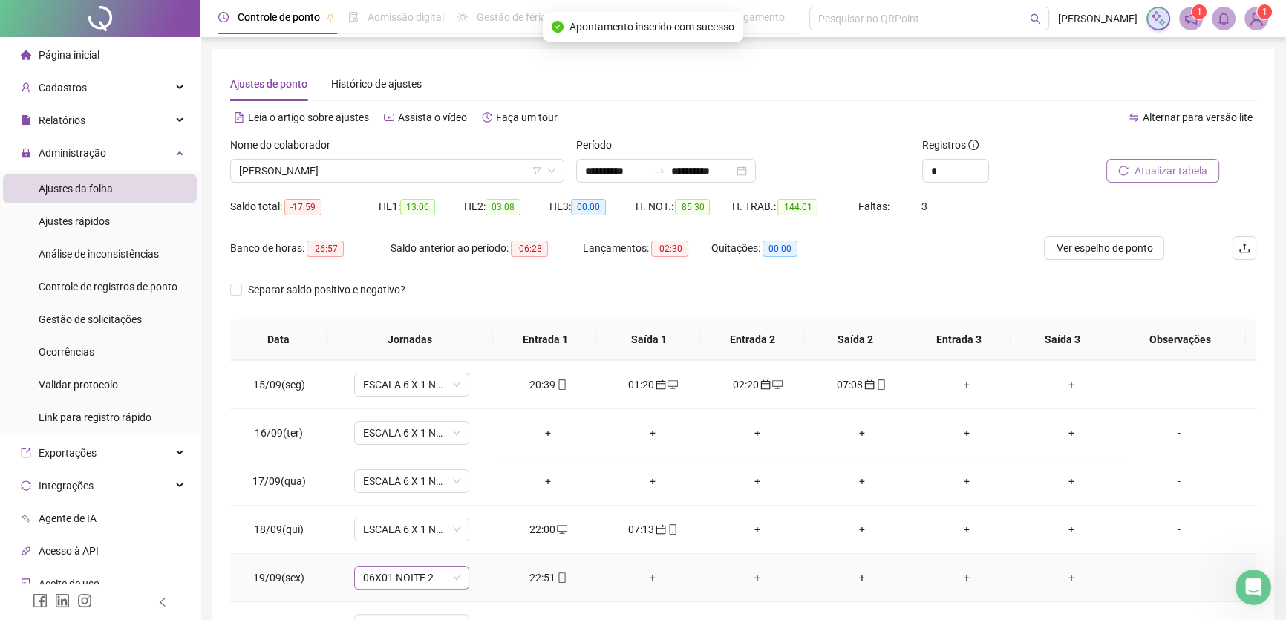
click at [454, 579] on span "06X01 NOITE 2" at bounding box center [411, 578] width 97 height 22
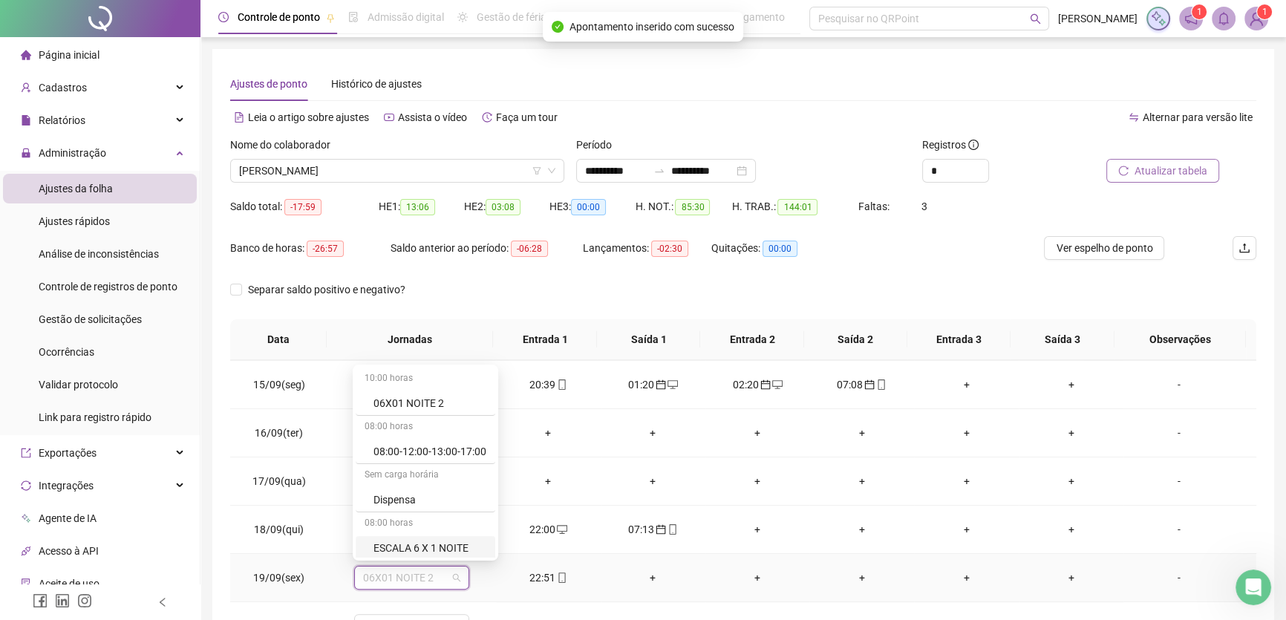
click at [439, 548] on div "ESCALA 6 X 1 NOITE" at bounding box center [430, 548] width 113 height 16
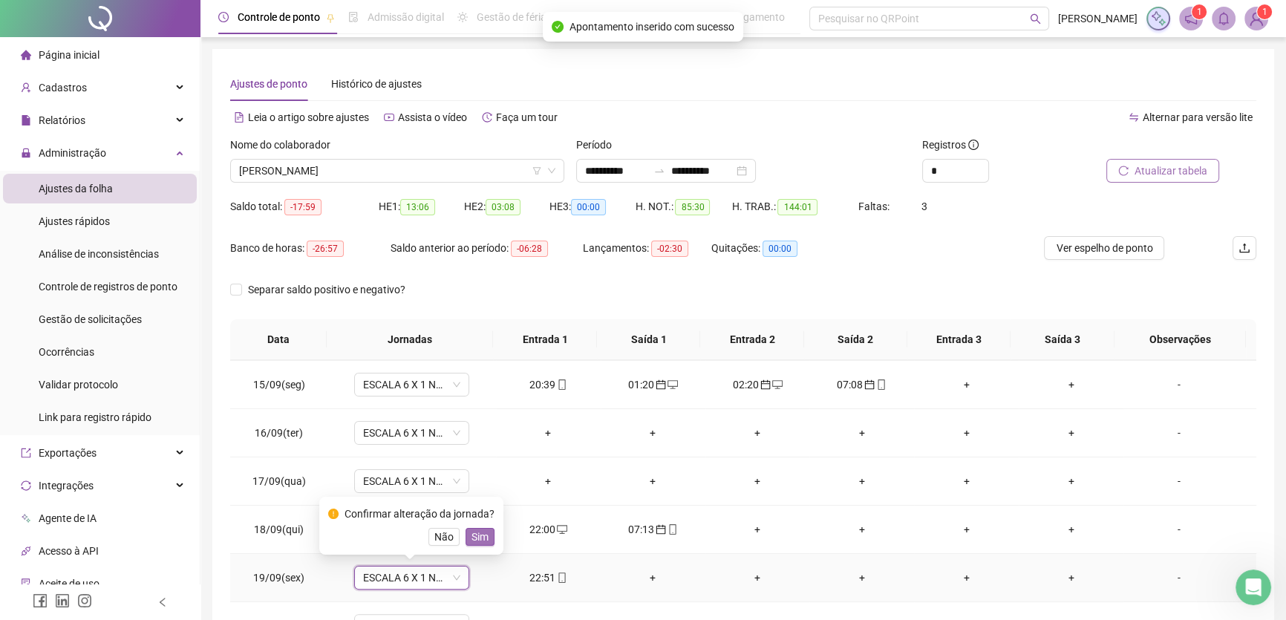
click at [477, 534] on span "Sim" at bounding box center [480, 537] width 17 height 16
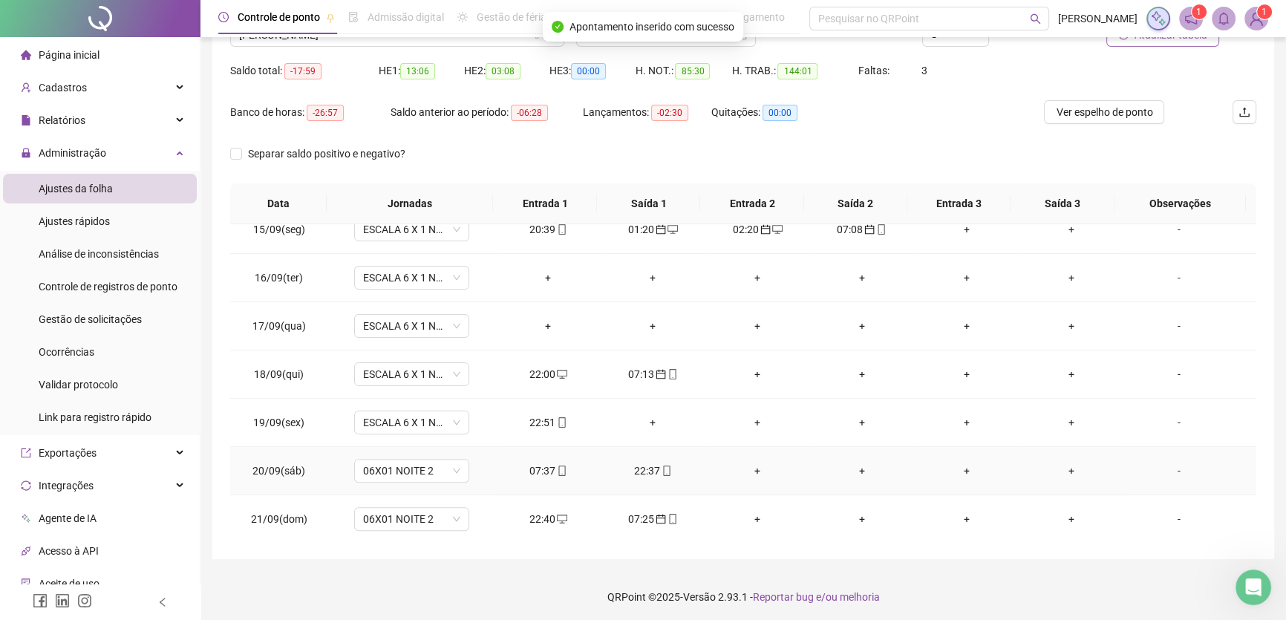
scroll to position [138, 0]
click at [544, 467] on div "07:37" at bounding box center [548, 468] width 81 height 16
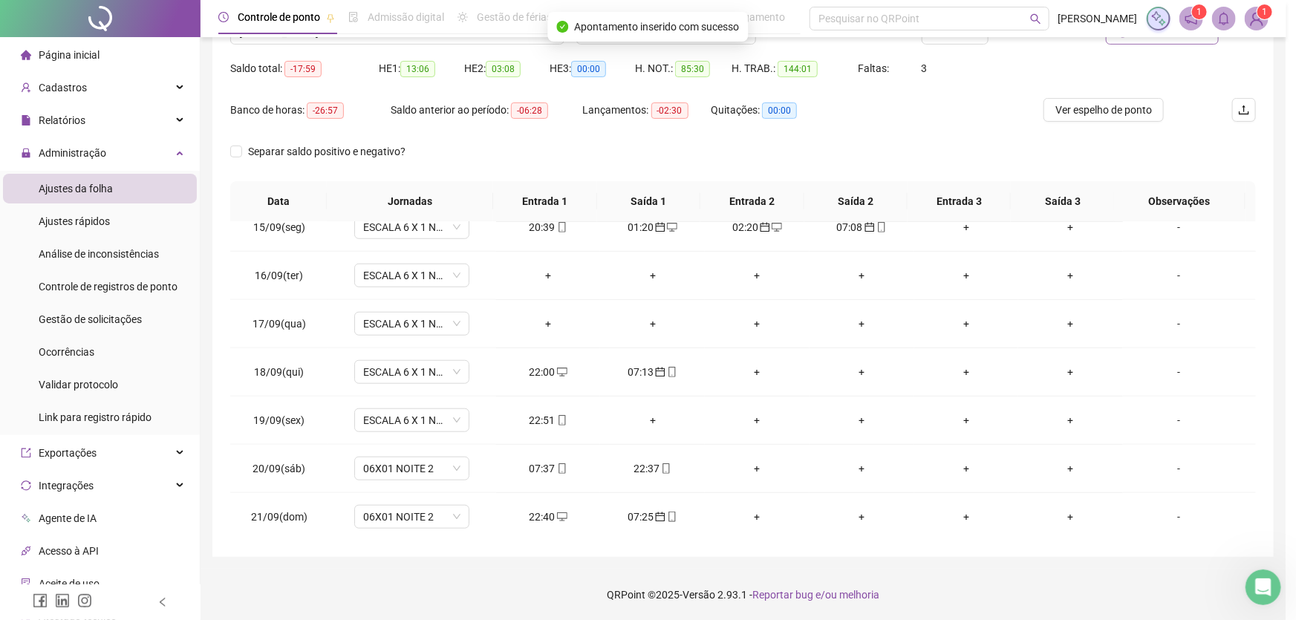
type input "**********"
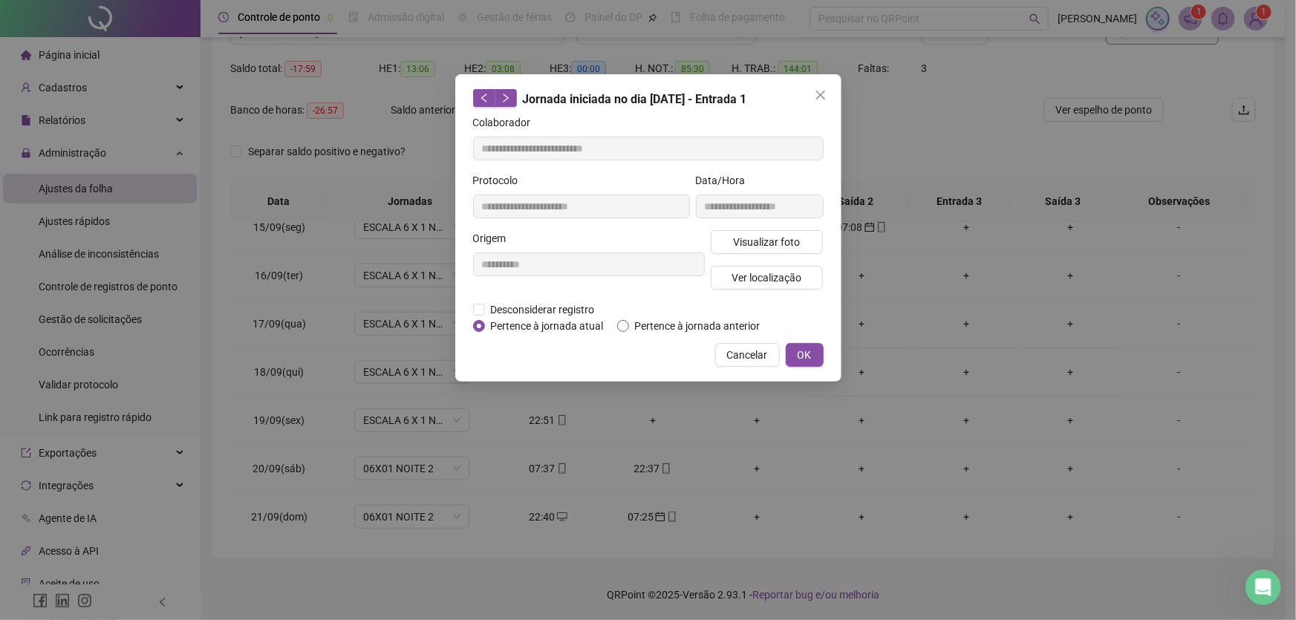
click at [626, 318] on label "Pertence à jornada anterior" at bounding box center [691, 326] width 149 height 16
click at [798, 352] on span "OK" at bounding box center [805, 355] width 14 height 16
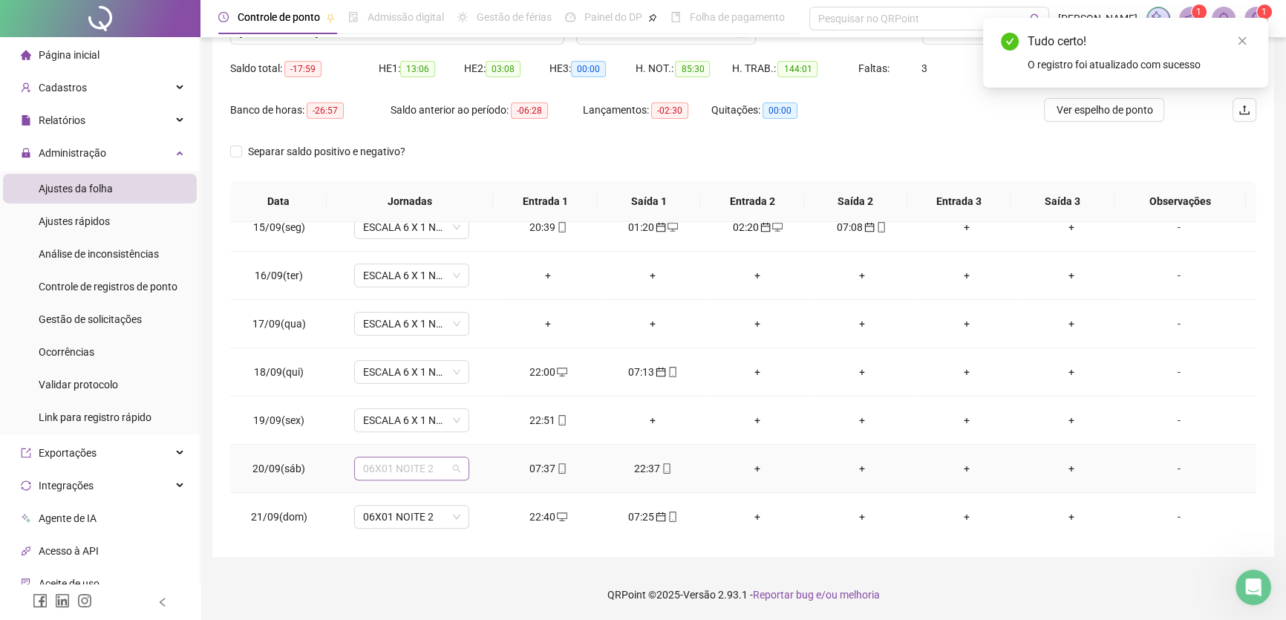
click at [438, 469] on span "06X01 NOITE 2" at bounding box center [411, 468] width 97 height 22
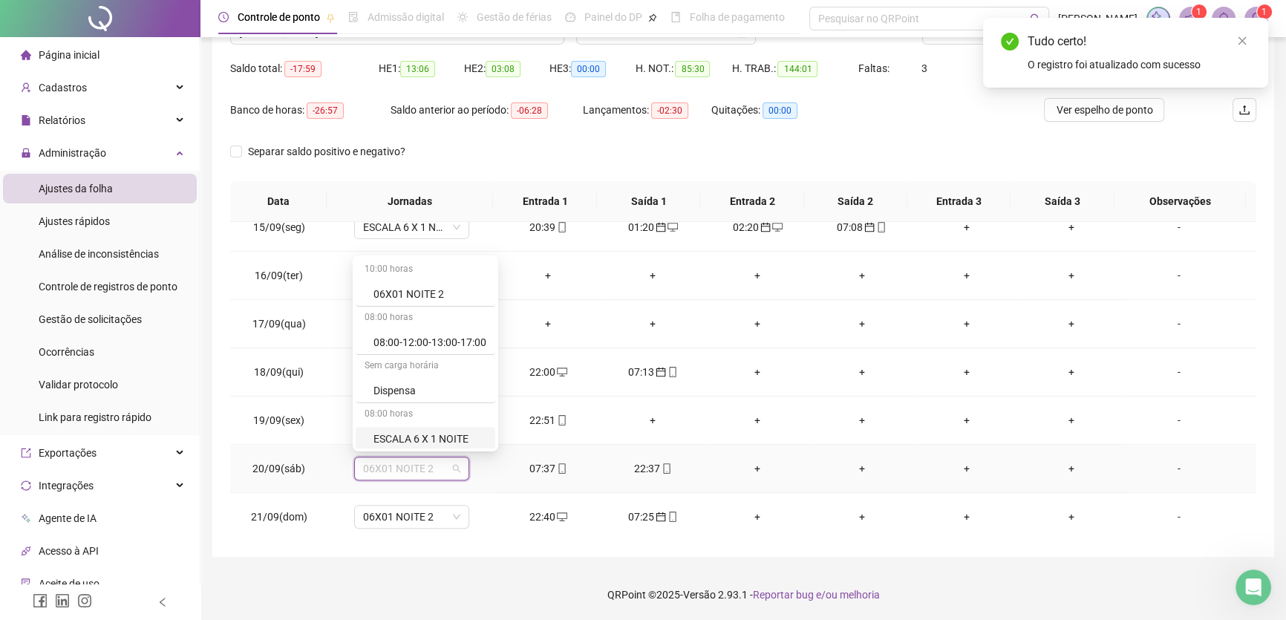
click at [428, 428] on div "ESCALA 6 X 1 NOITE" at bounding box center [426, 439] width 140 height 25
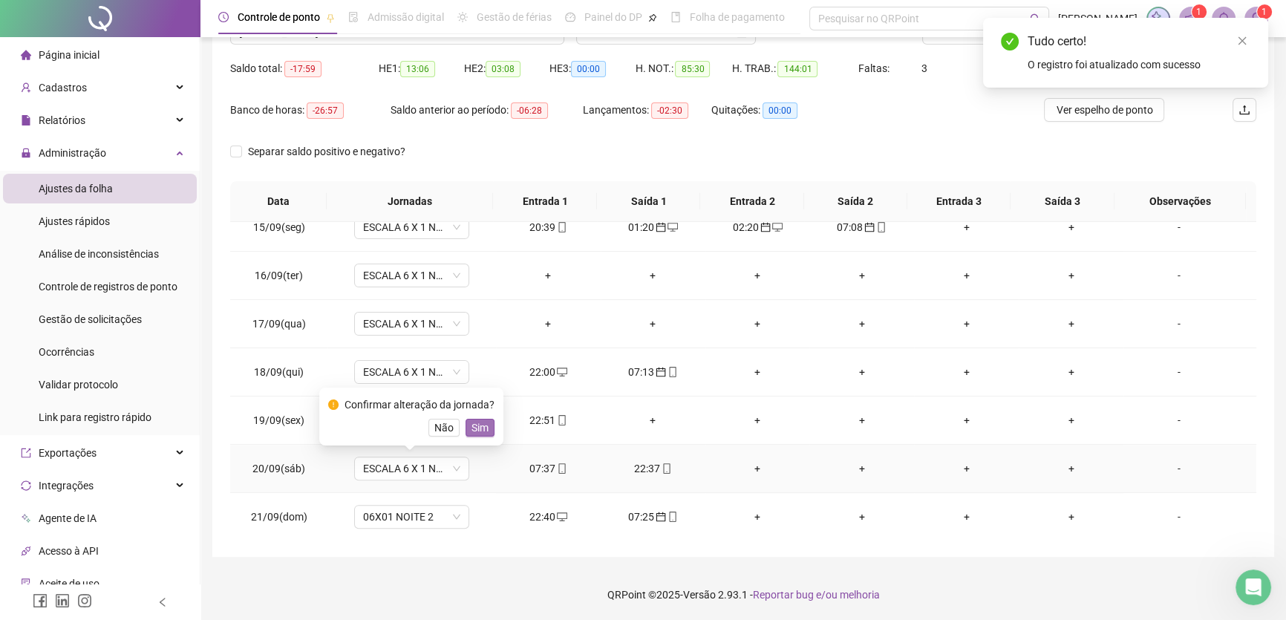
click at [472, 420] on span "Sim" at bounding box center [480, 428] width 17 height 16
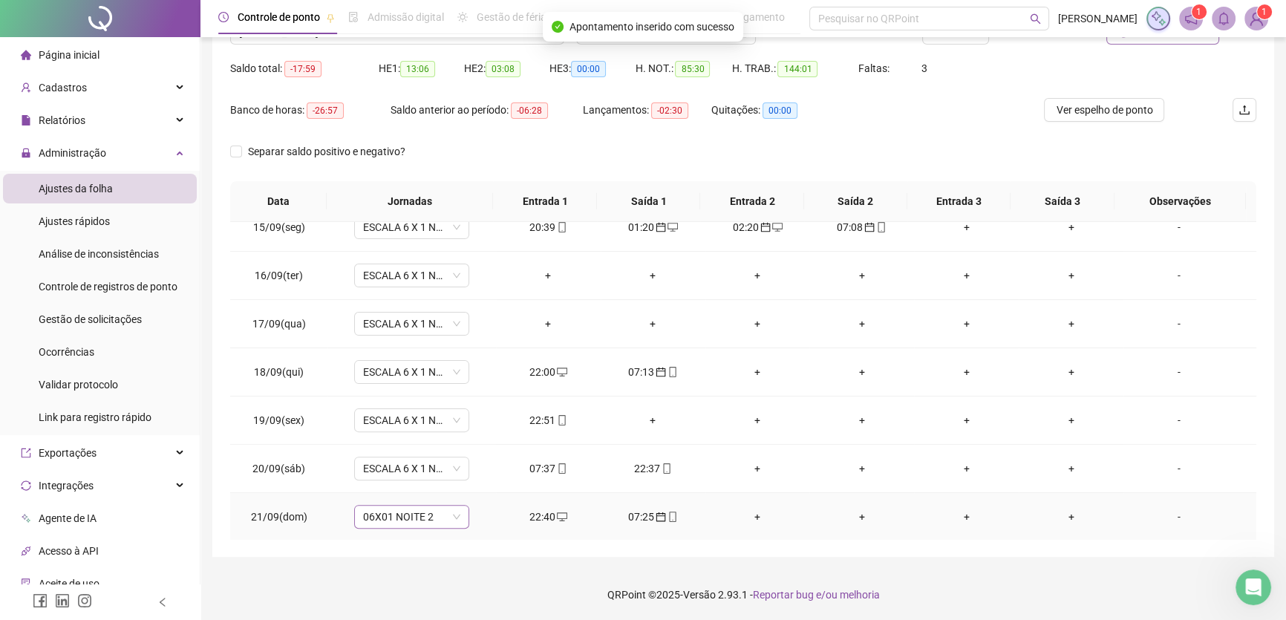
click at [437, 521] on span "06X01 NOITE 2" at bounding box center [411, 517] width 97 height 22
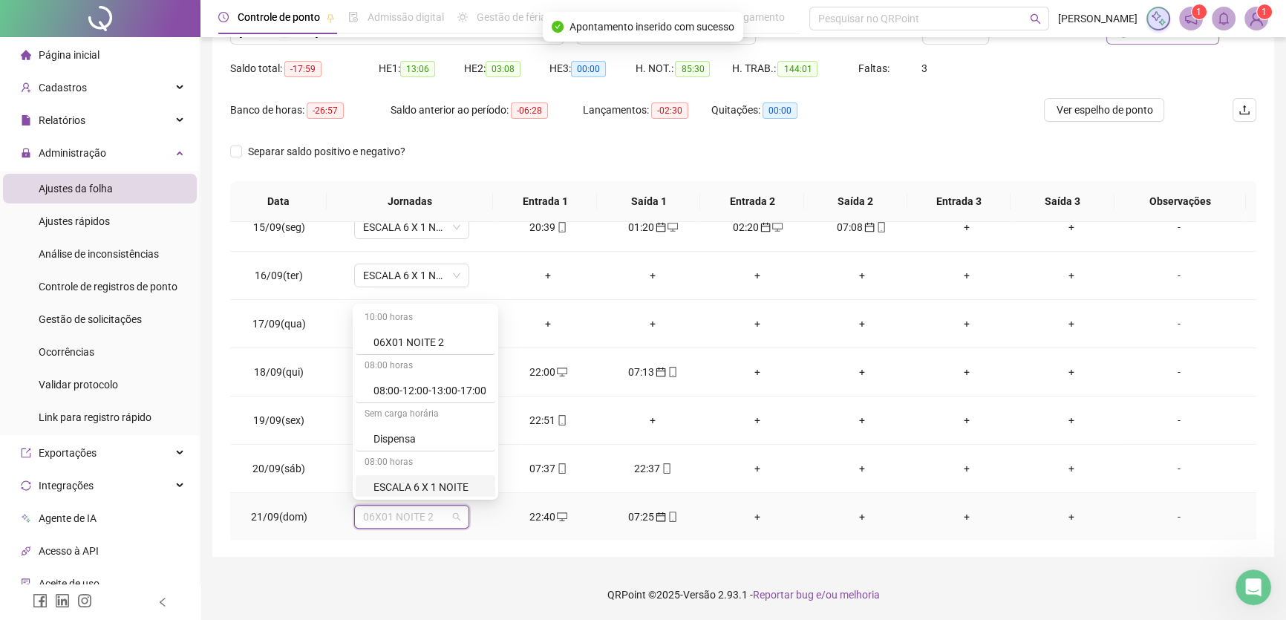
click at [429, 483] on div "ESCALA 6 X 1 NOITE" at bounding box center [430, 487] width 113 height 16
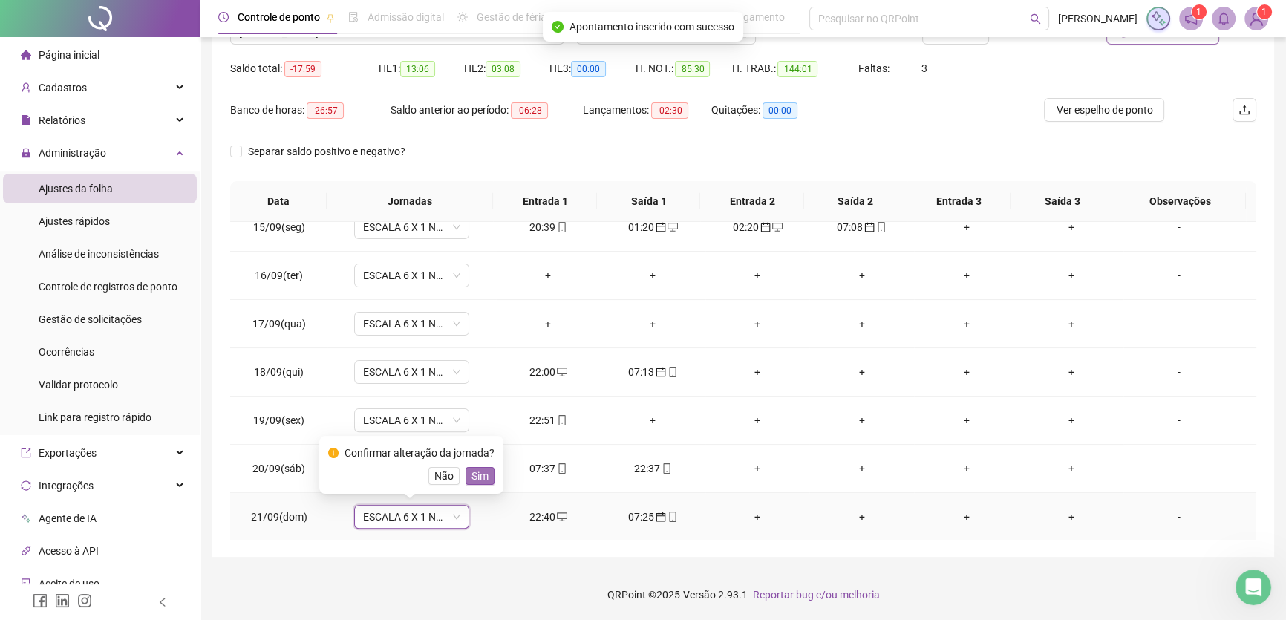
click at [472, 470] on span "Sim" at bounding box center [480, 476] width 17 height 16
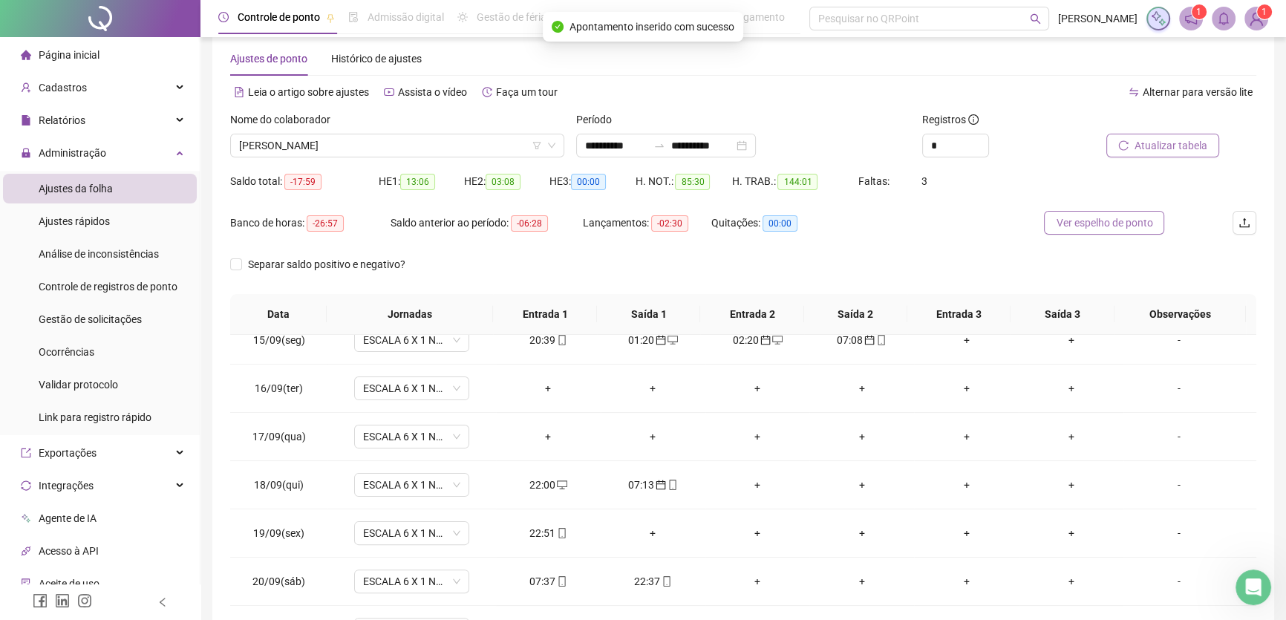
scroll to position [71, 0]
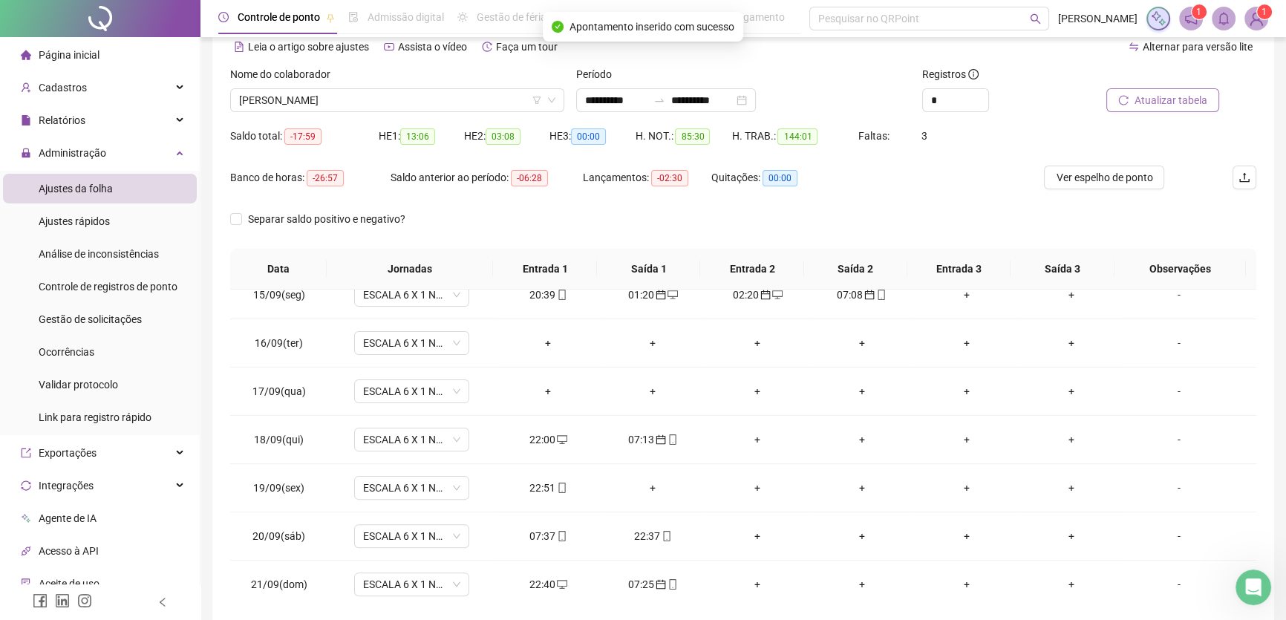
click at [1176, 99] on span "Atualizar tabela" at bounding box center [1171, 100] width 73 height 16
click at [446, 387] on span "ESCALA 6 X 1 NOITE" at bounding box center [411, 391] width 97 height 22
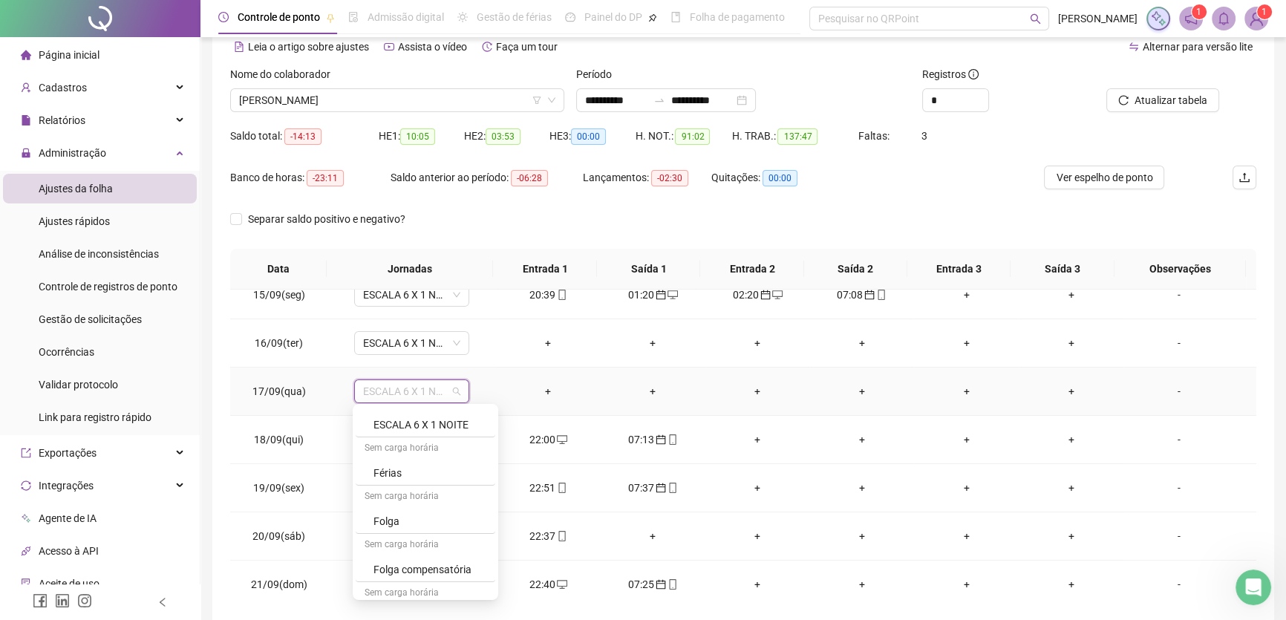
scroll to position [244, 0]
click at [397, 486] on div "Folga" at bounding box center [430, 488] width 113 height 16
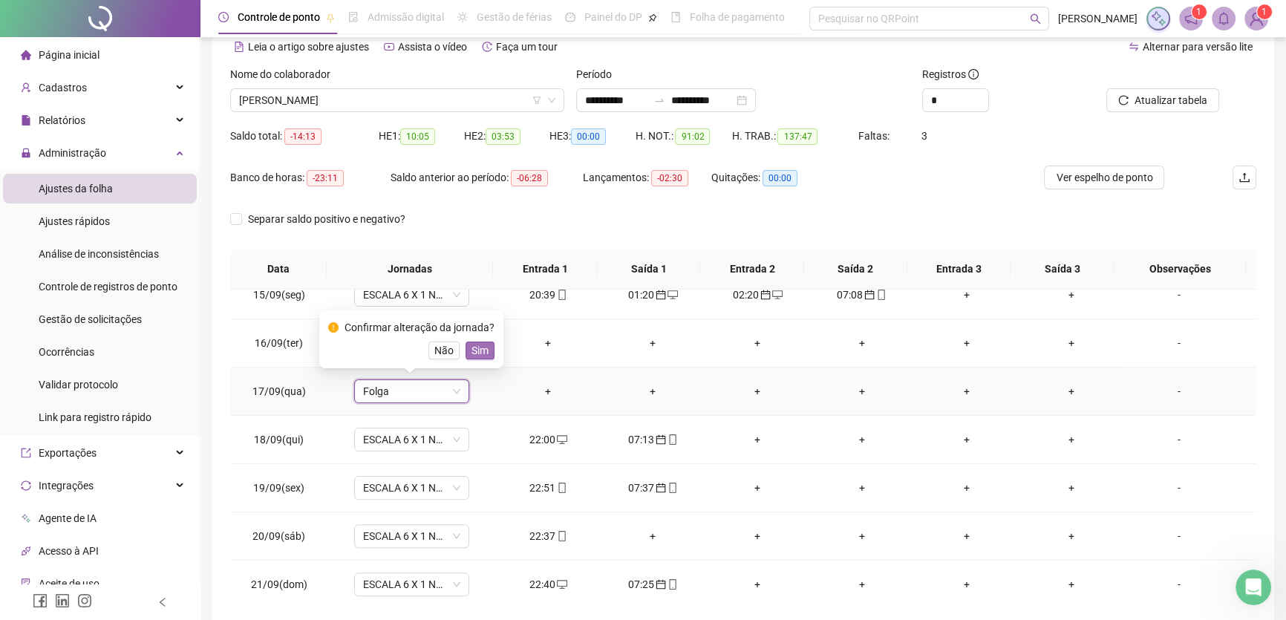
click at [476, 347] on span "Sim" at bounding box center [480, 350] width 17 height 16
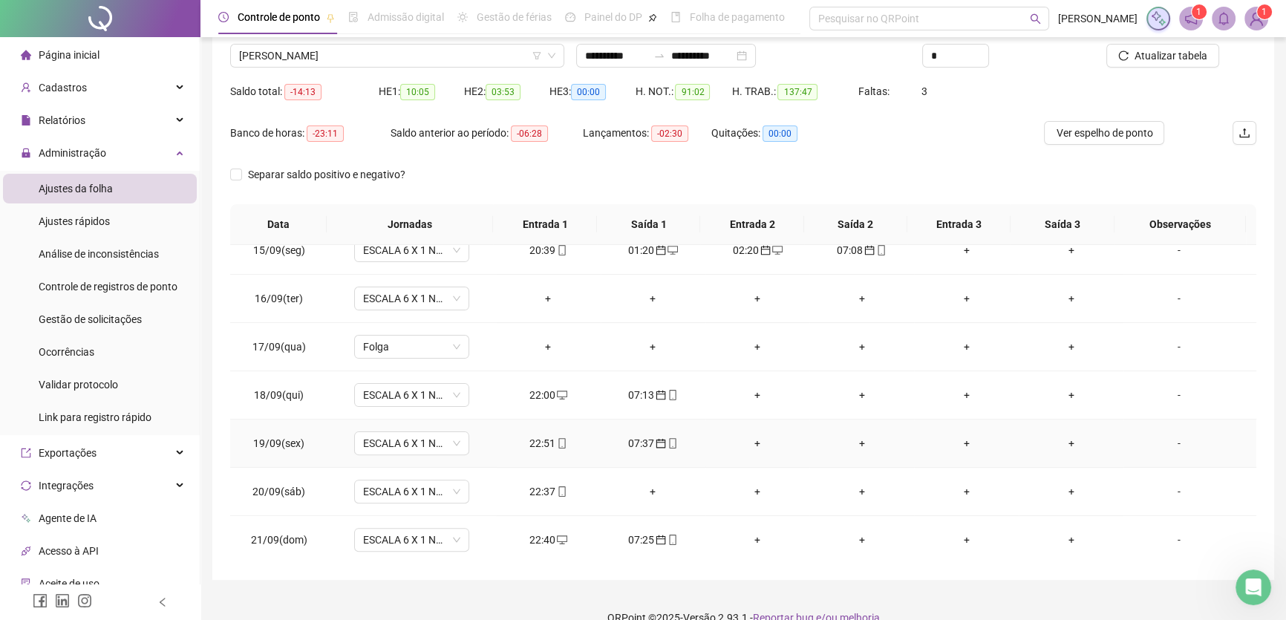
scroll to position [138, 0]
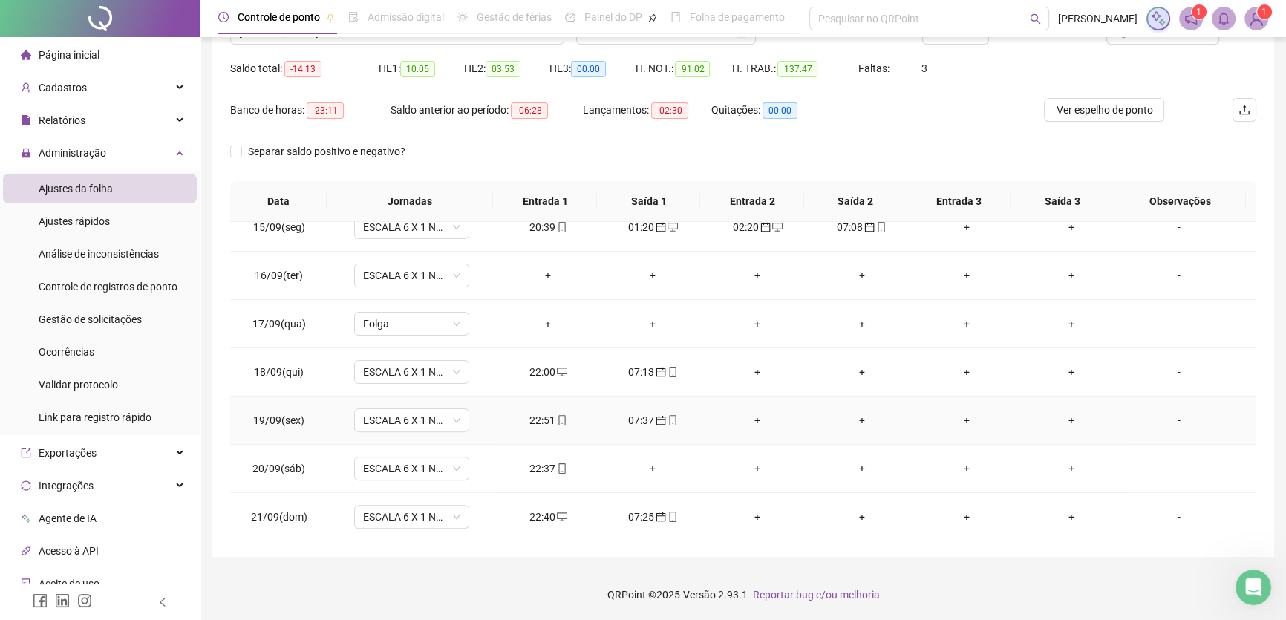
click at [748, 415] on div "+" at bounding box center [757, 420] width 81 height 16
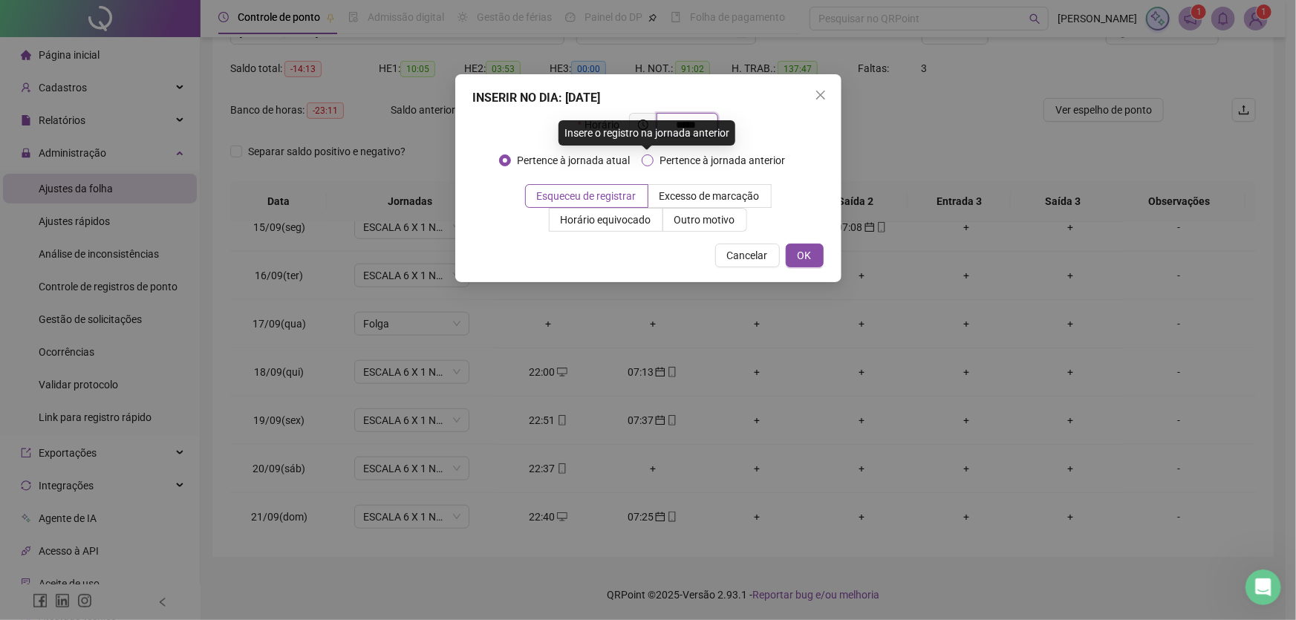
type input "*****"
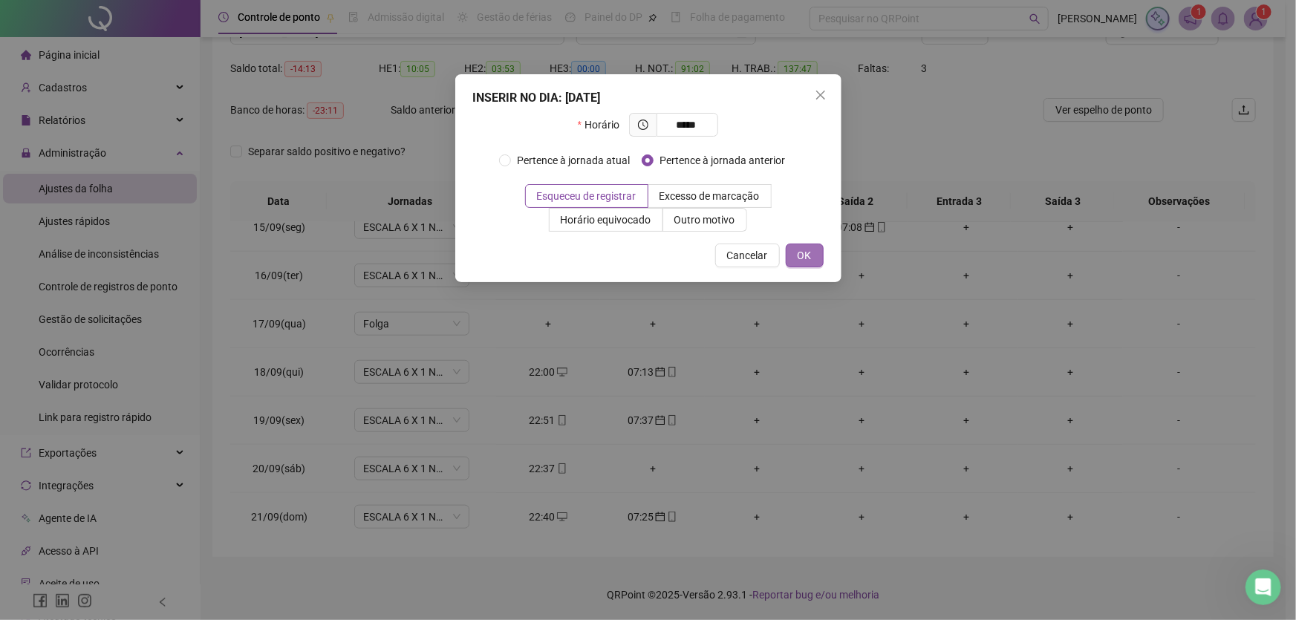
click at [821, 252] on button "OK" at bounding box center [805, 256] width 38 height 24
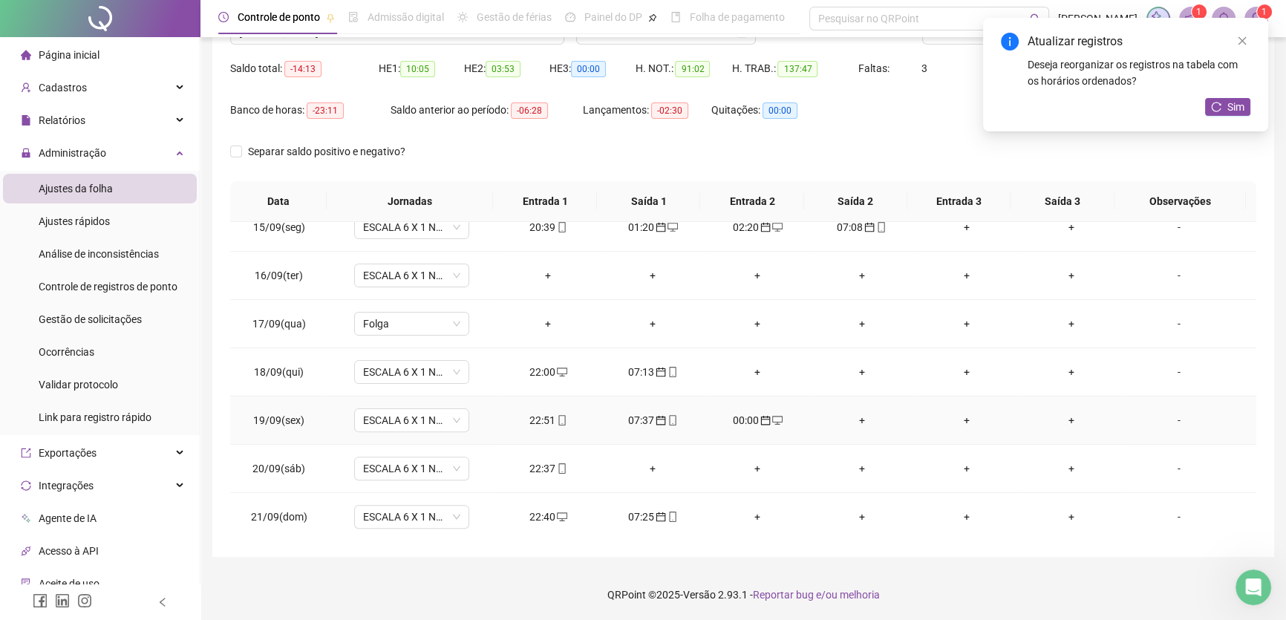
click at [864, 417] on div "+" at bounding box center [861, 420] width 81 height 16
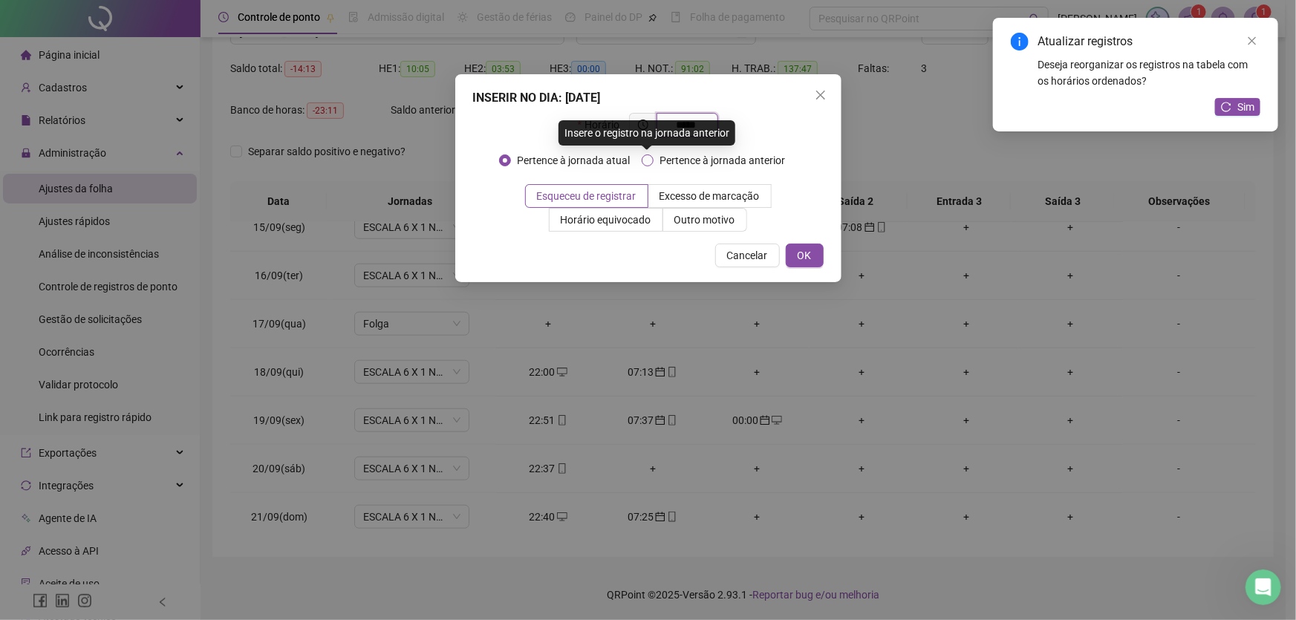
type input "*****"
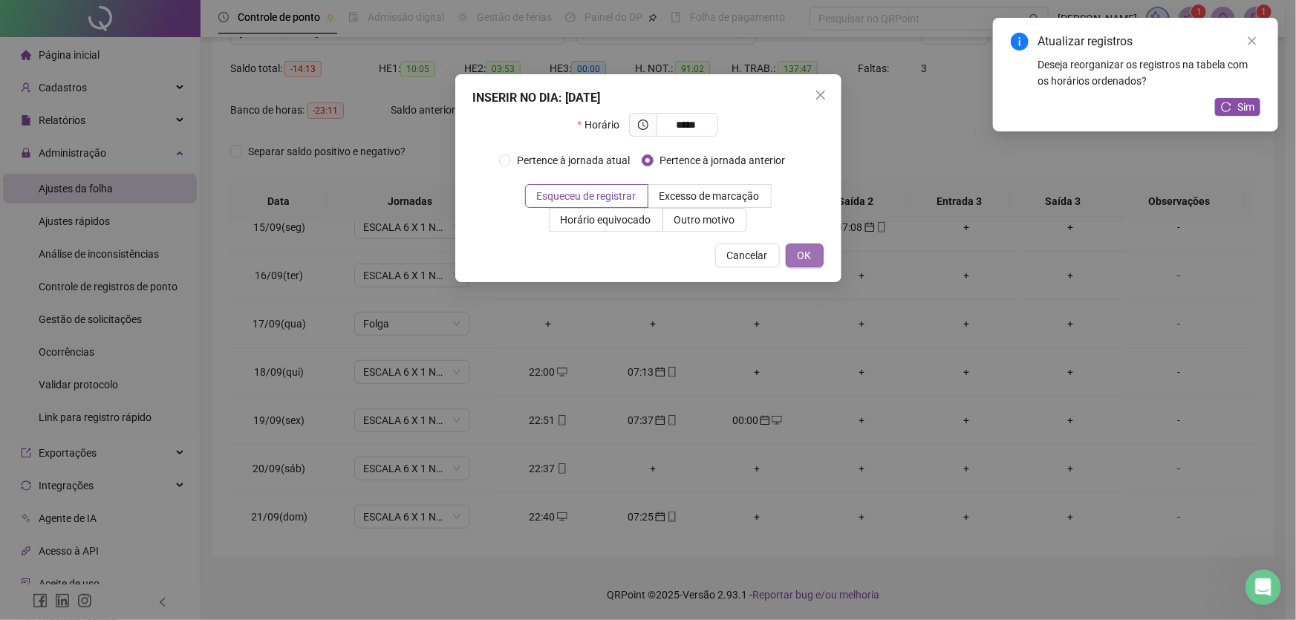
click at [811, 261] on span "OK" at bounding box center [805, 255] width 14 height 16
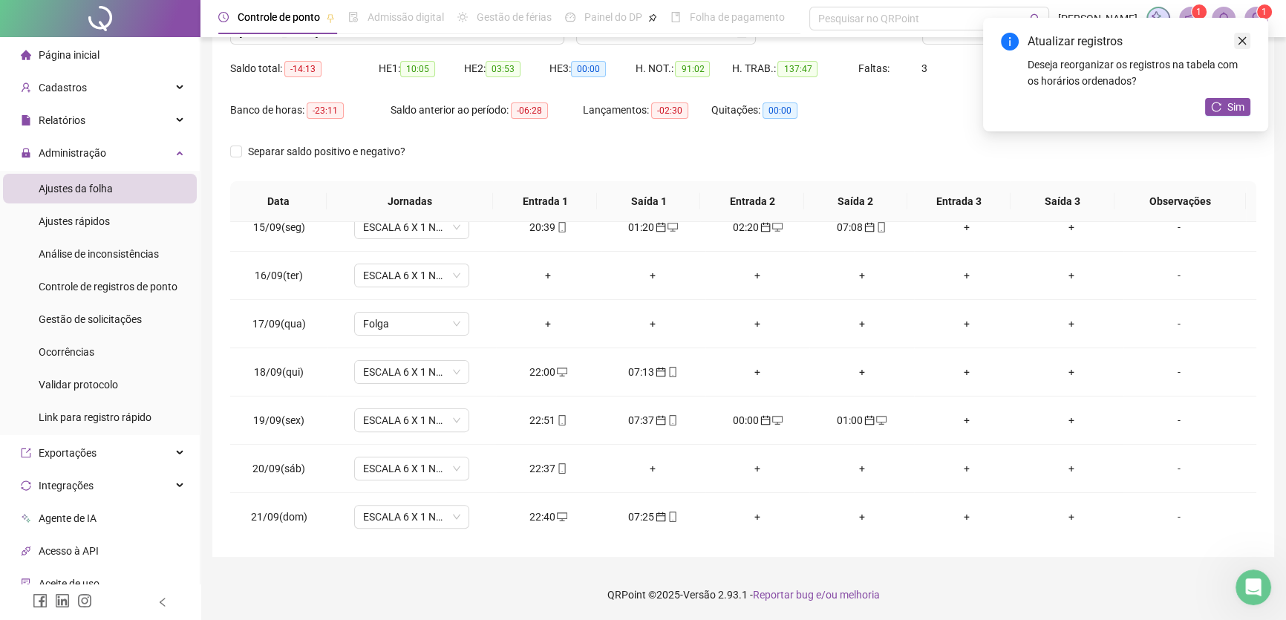
click at [1242, 38] on icon "close" at bounding box center [1242, 41] width 10 height 10
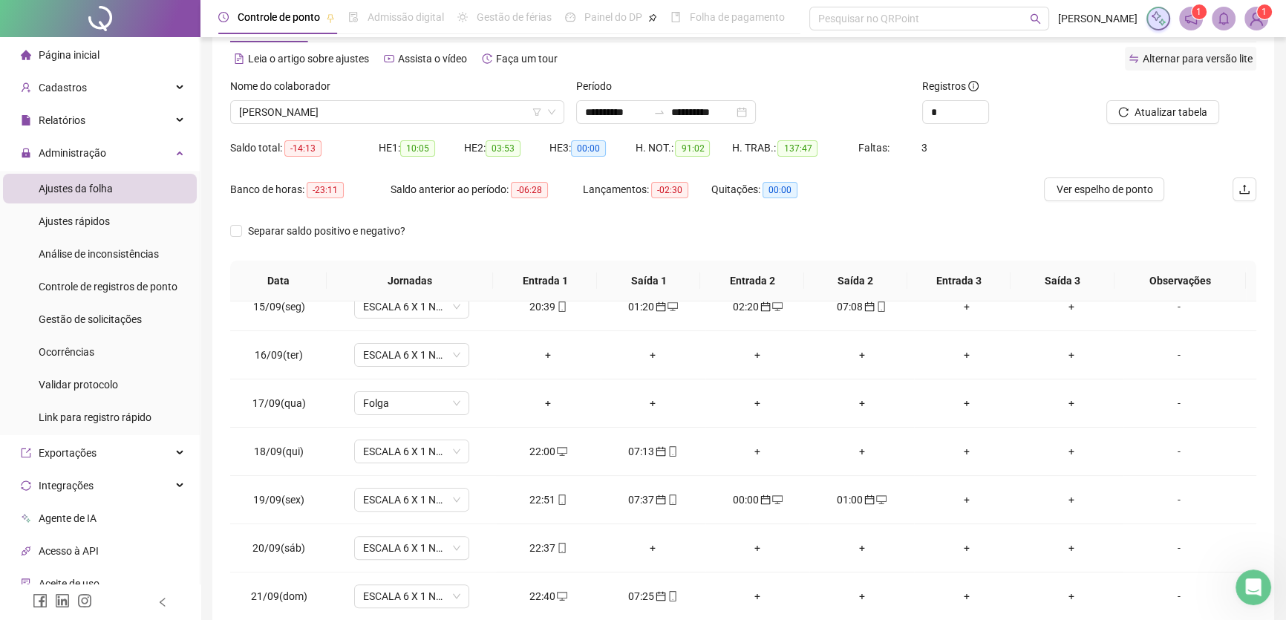
scroll to position [3, 0]
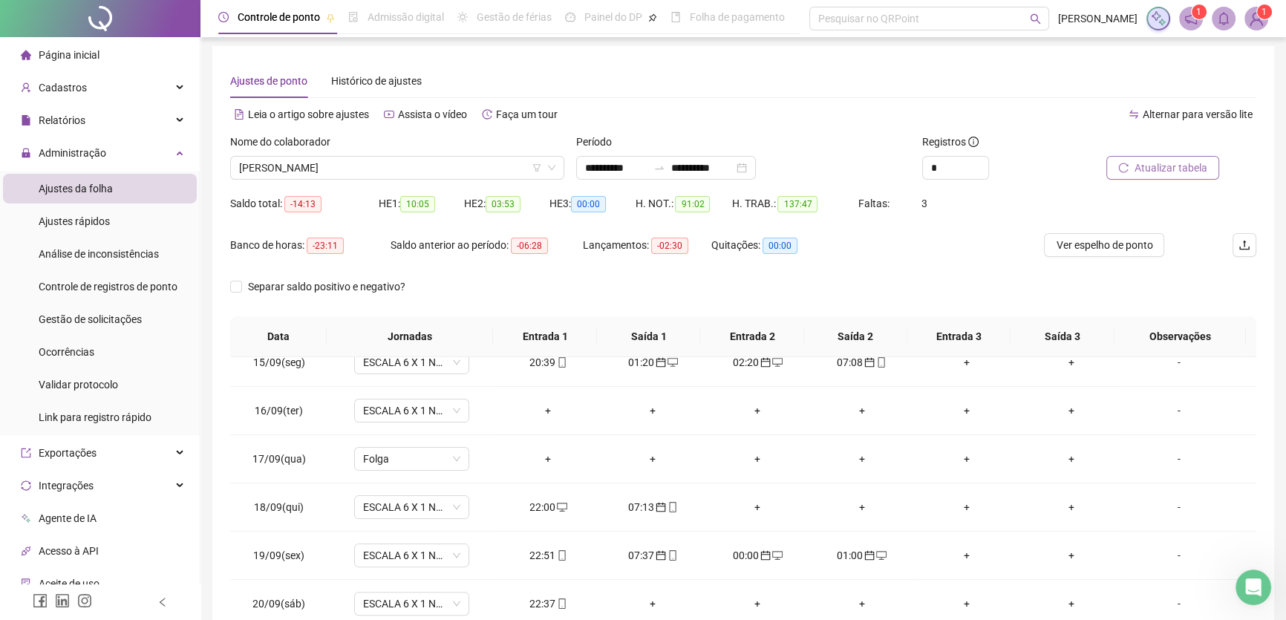
click at [1182, 163] on span "Atualizar tabela" at bounding box center [1171, 168] width 73 height 16
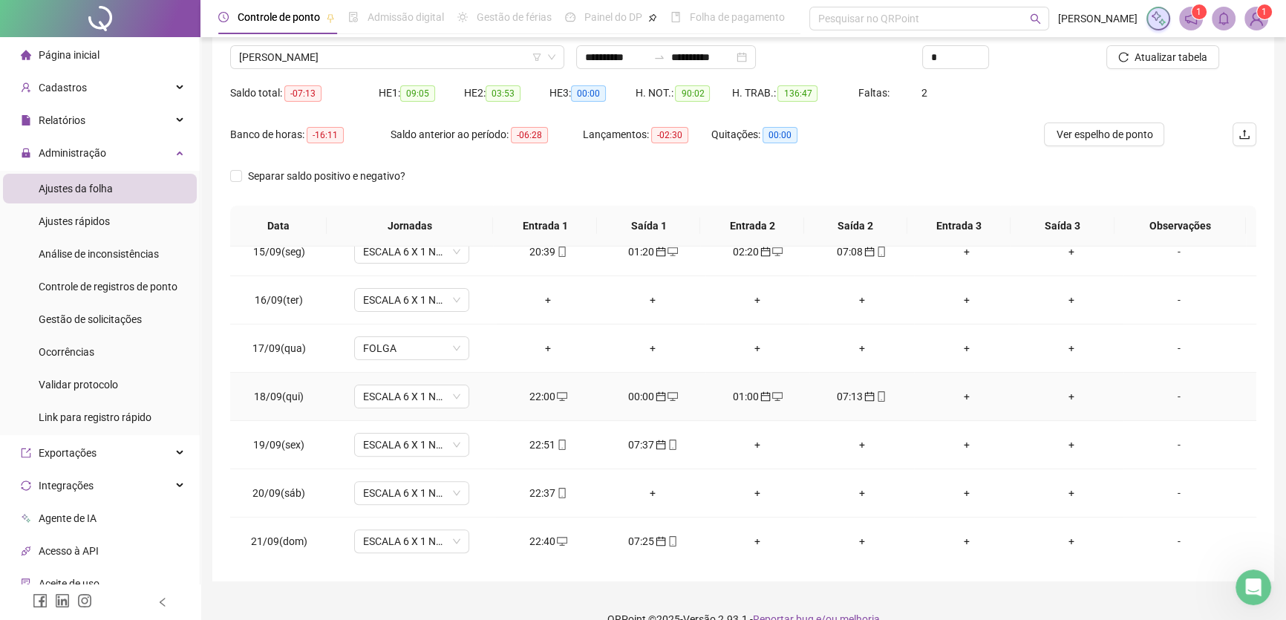
scroll to position [138, 0]
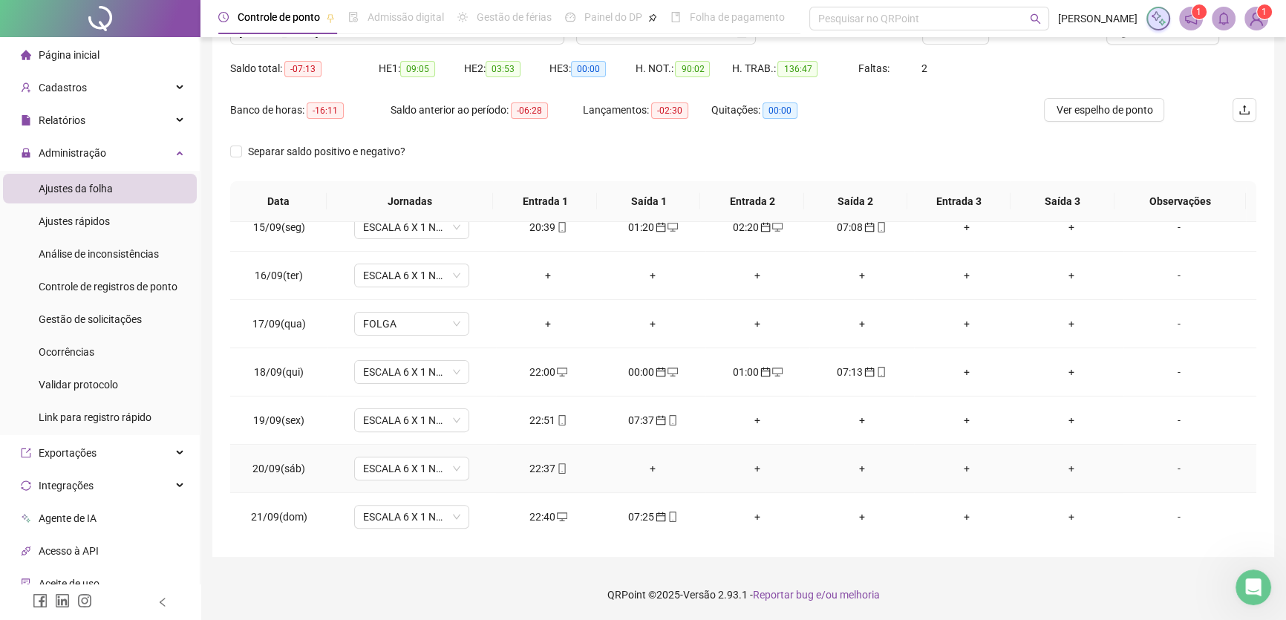
click at [750, 468] on div "+" at bounding box center [757, 468] width 81 height 16
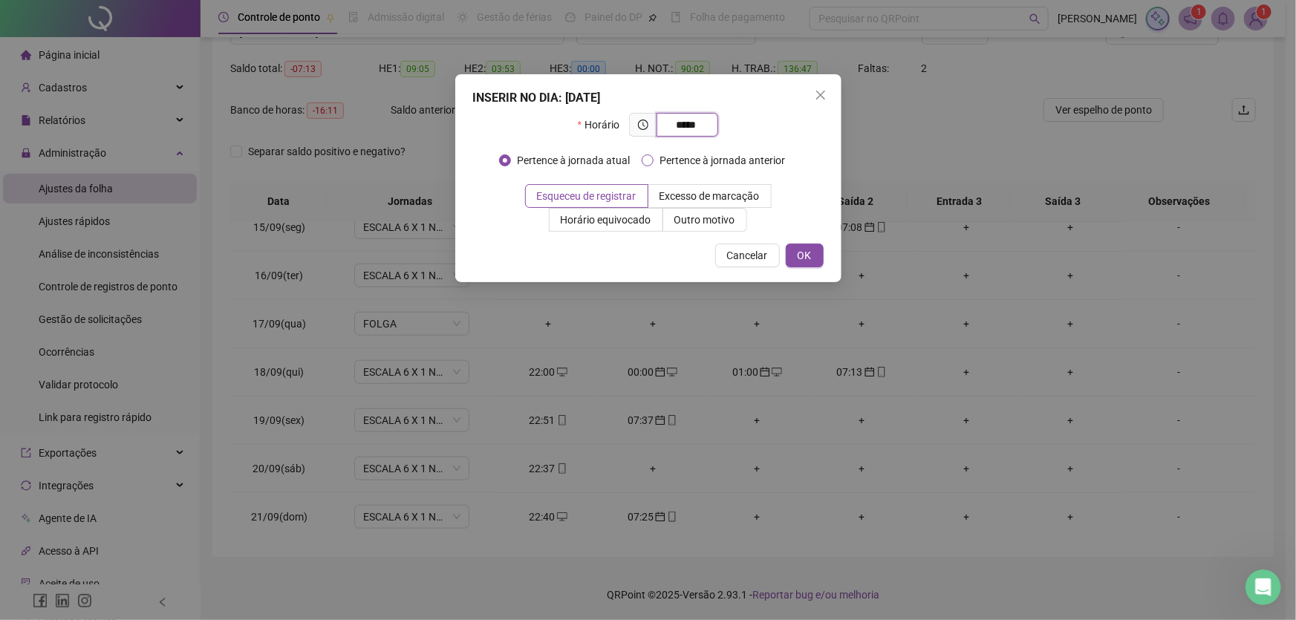
type input "*****"
click at [809, 247] on span "OK" at bounding box center [805, 255] width 14 height 16
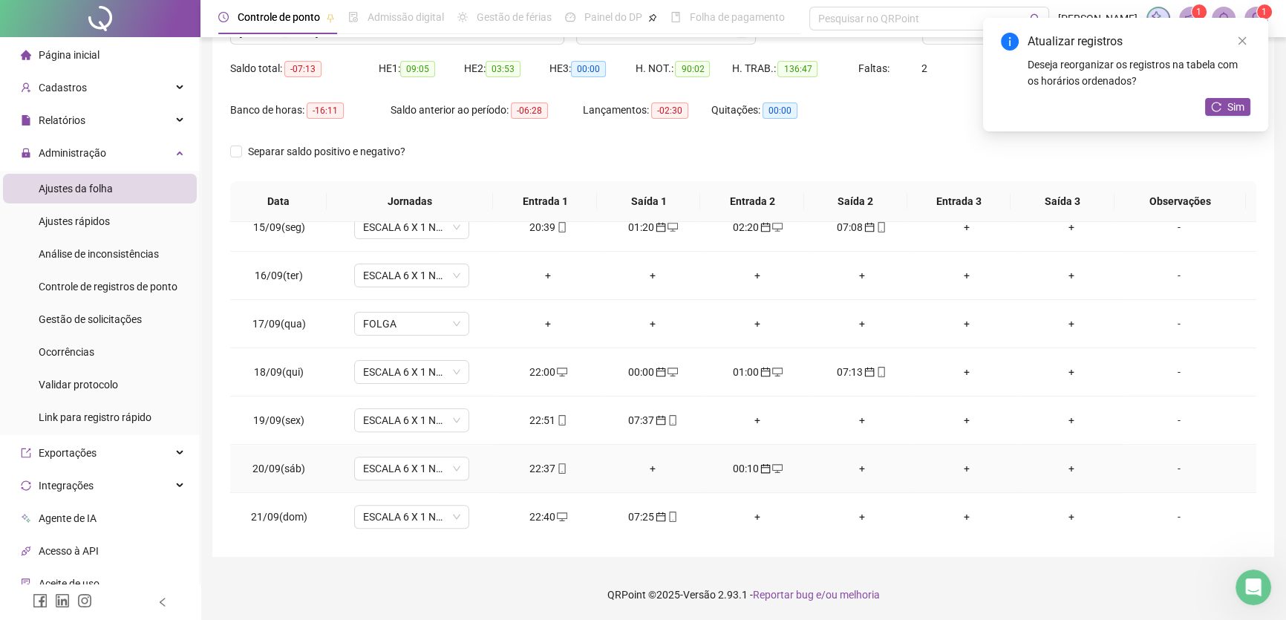
click at [854, 461] on div "+" at bounding box center [861, 468] width 81 height 16
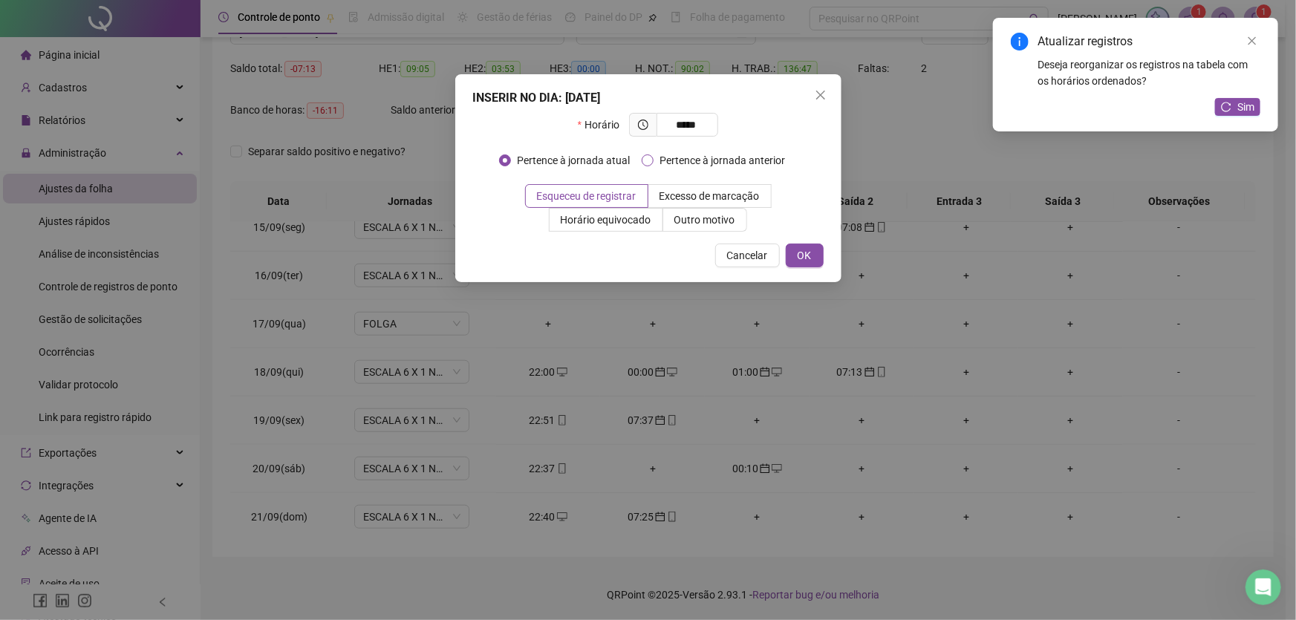
type input "*****"
click at [815, 260] on button "OK" at bounding box center [805, 256] width 38 height 24
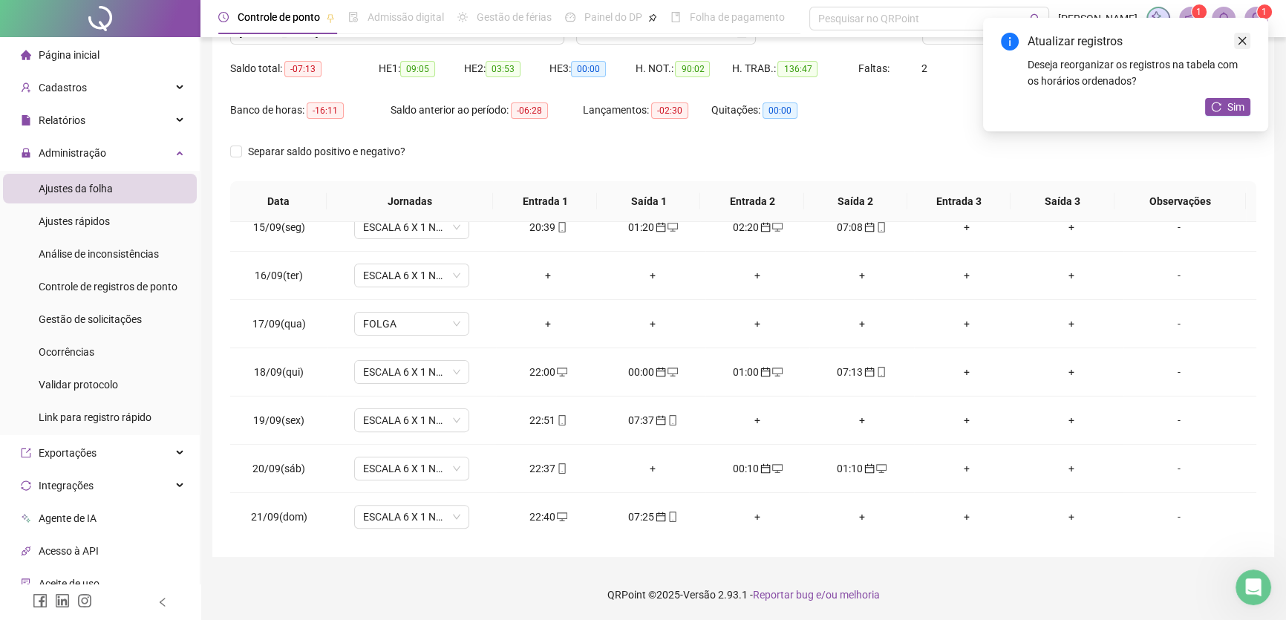
click at [1248, 42] on link "Close" at bounding box center [1242, 41] width 16 height 16
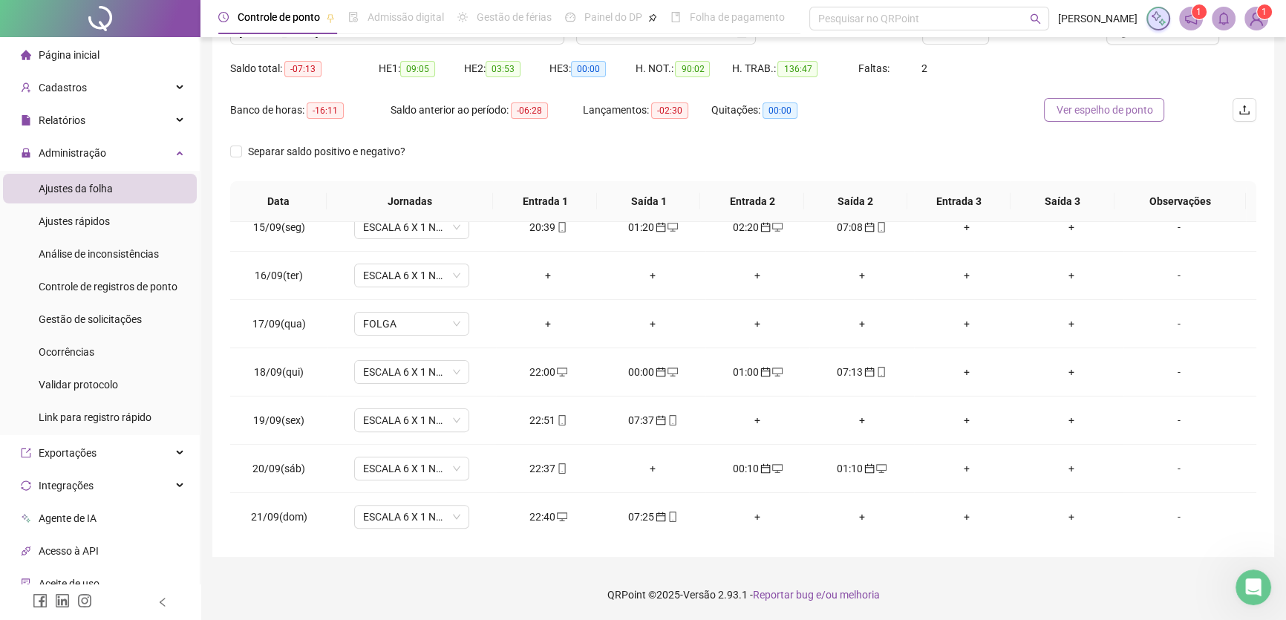
scroll to position [71, 0]
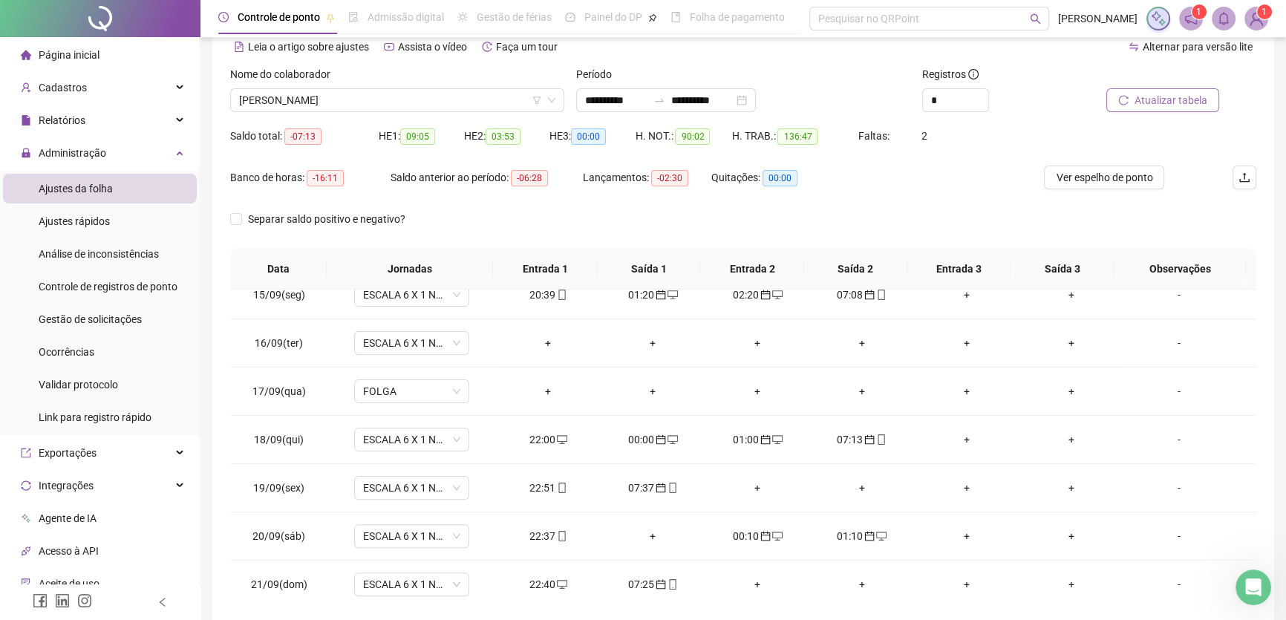
click at [1158, 97] on span "Atualizar tabela" at bounding box center [1171, 100] width 73 height 16
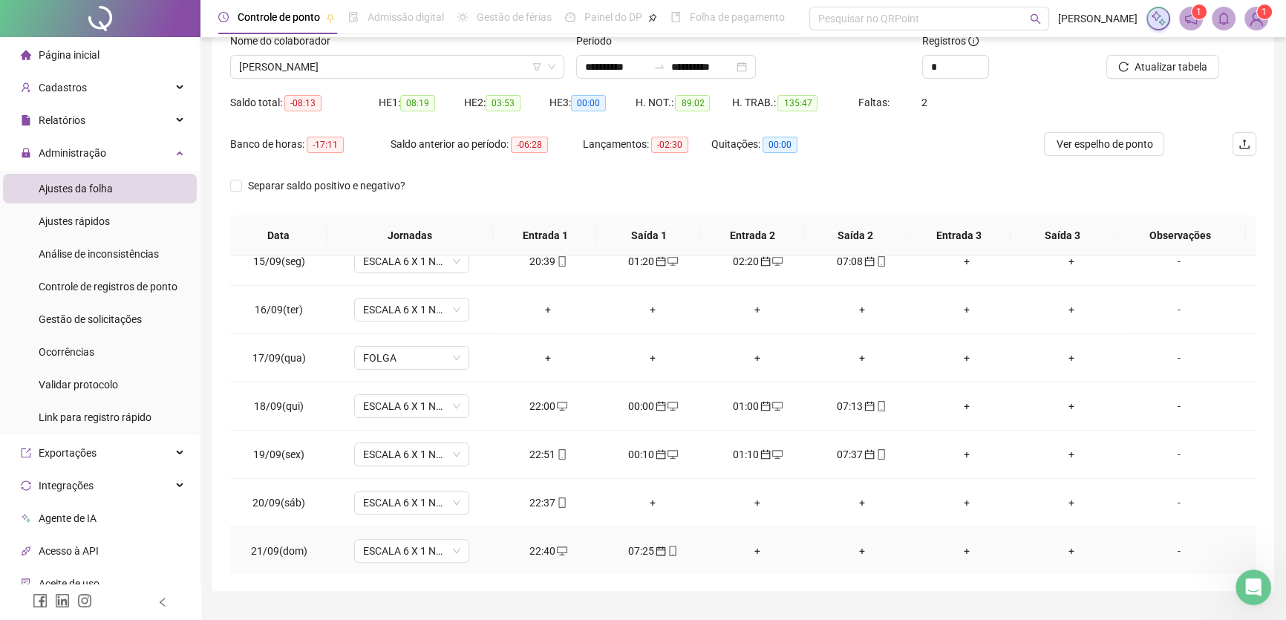
scroll to position [138, 0]
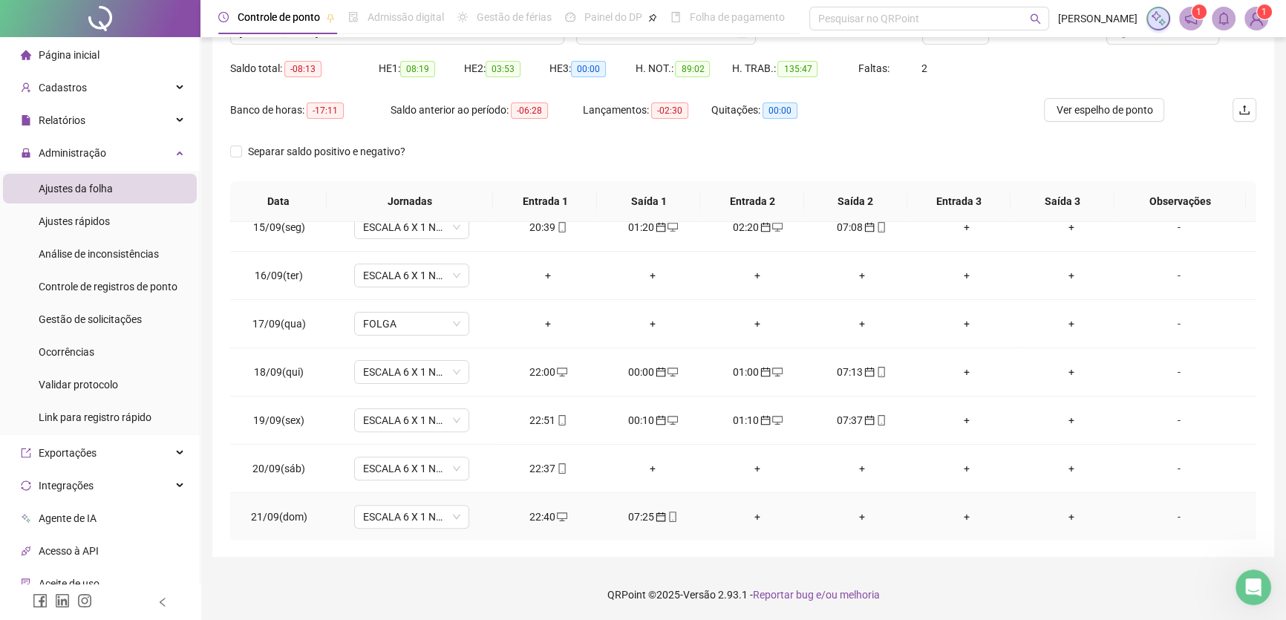
click at [749, 516] on div "+" at bounding box center [757, 517] width 81 height 16
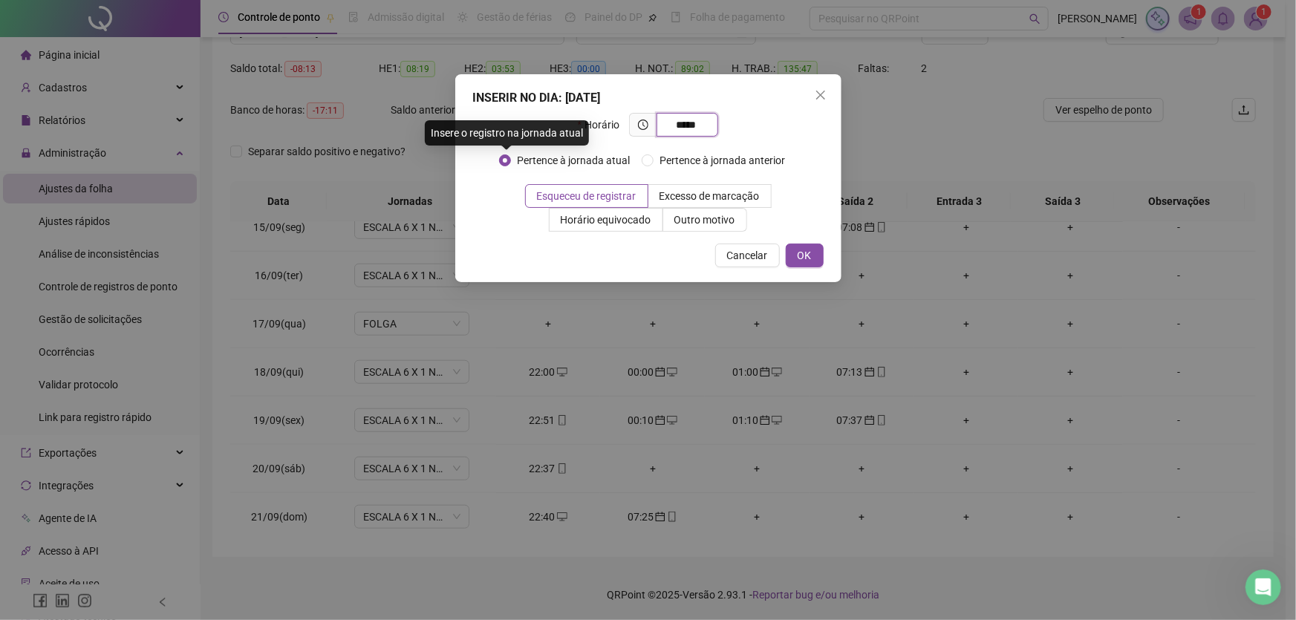
type input "*****"
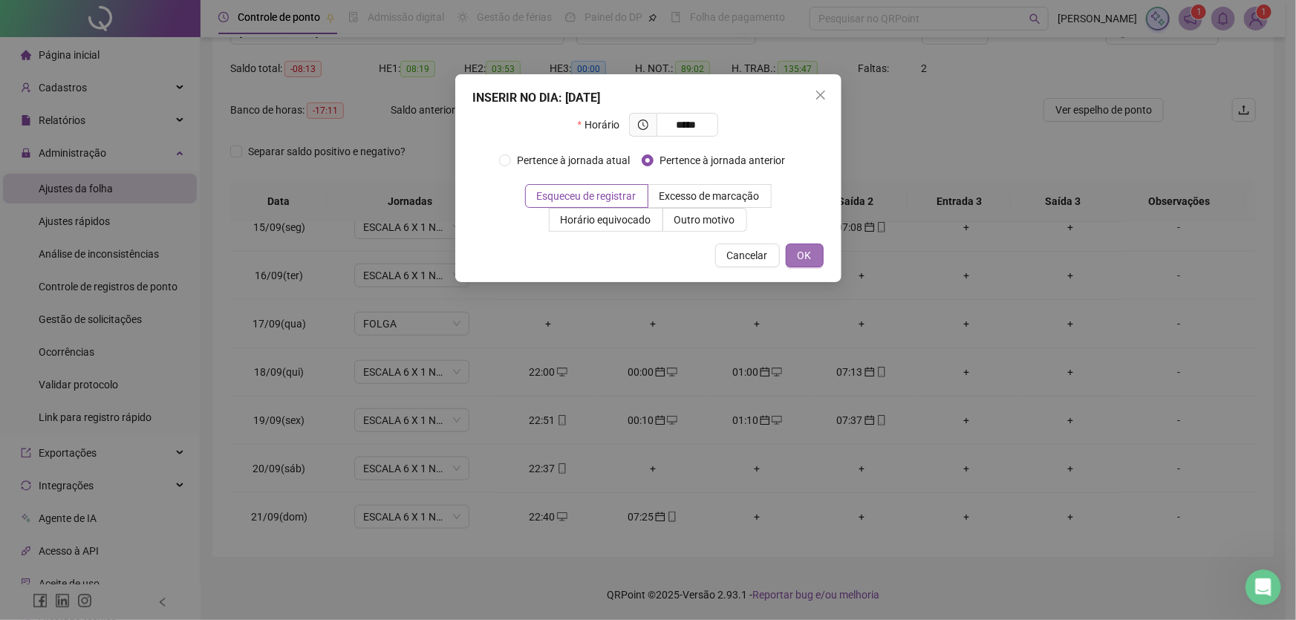
click at [799, 252] on span "OK" at bounding box center [805, 255] width 14 height 16
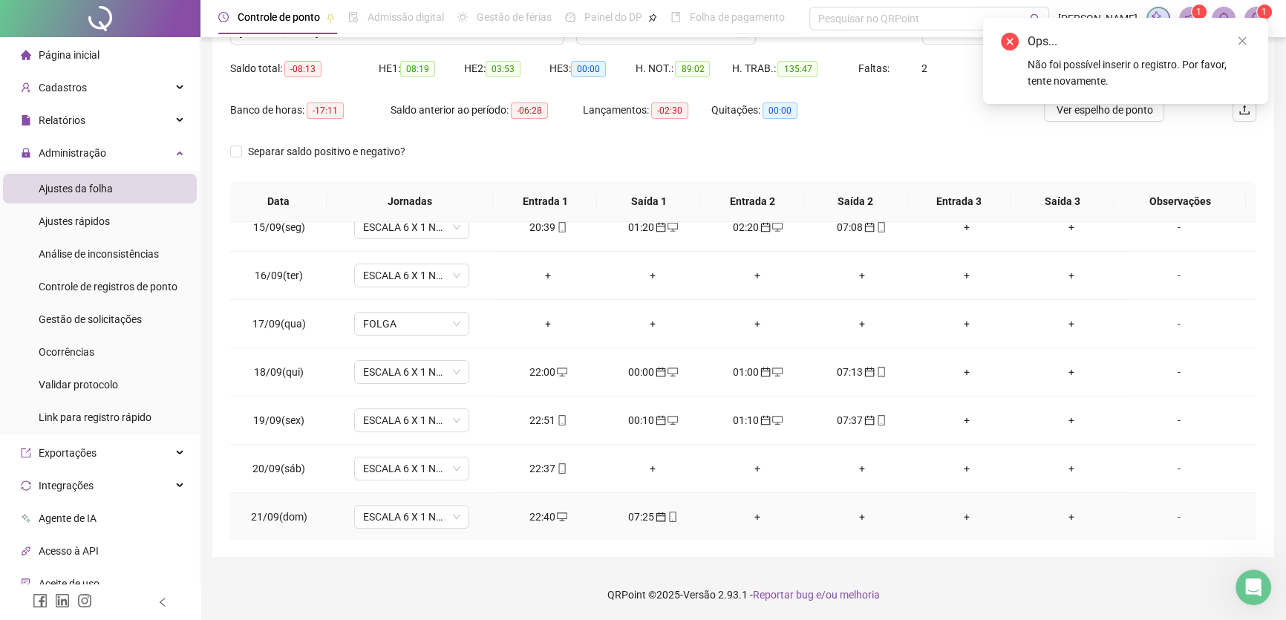
click at [751, 510] on div "+" at bounding box center [757, 517] width 81 height 16
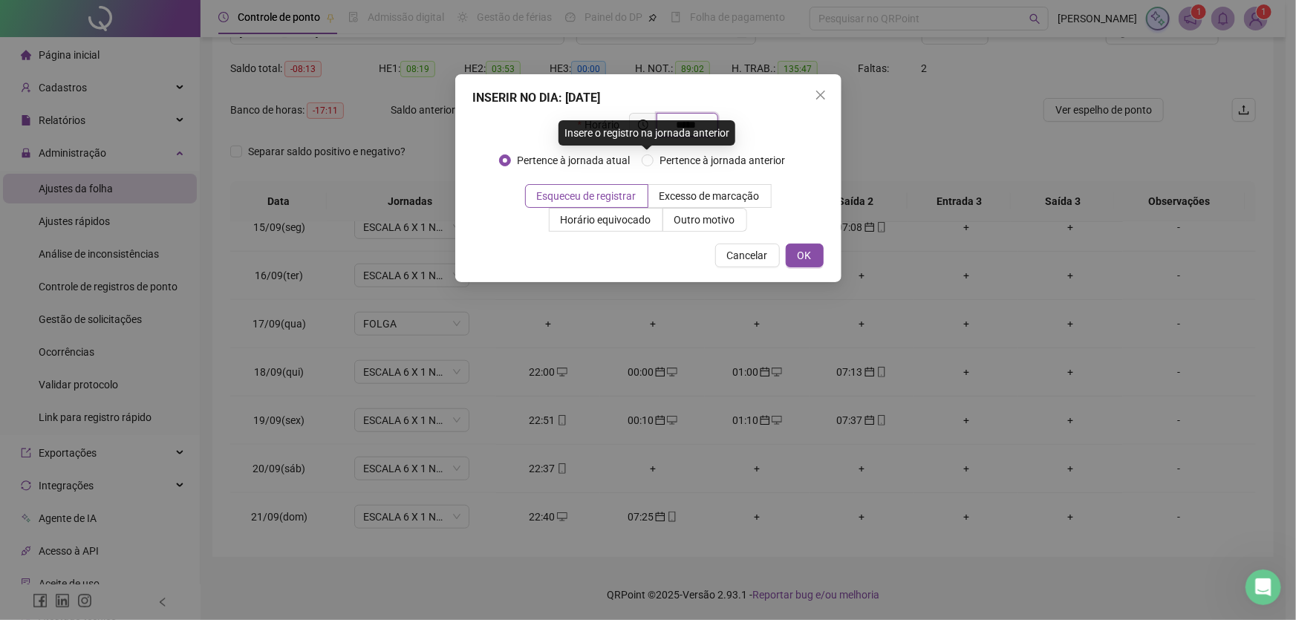
type input "*****"
click at [832, 260] on div "INSERIR NO DIA : [DATE] Horário ***** Pertence à jornada atual Pertence à jorna…" at bounding box center [648, 178] width 386 height 208
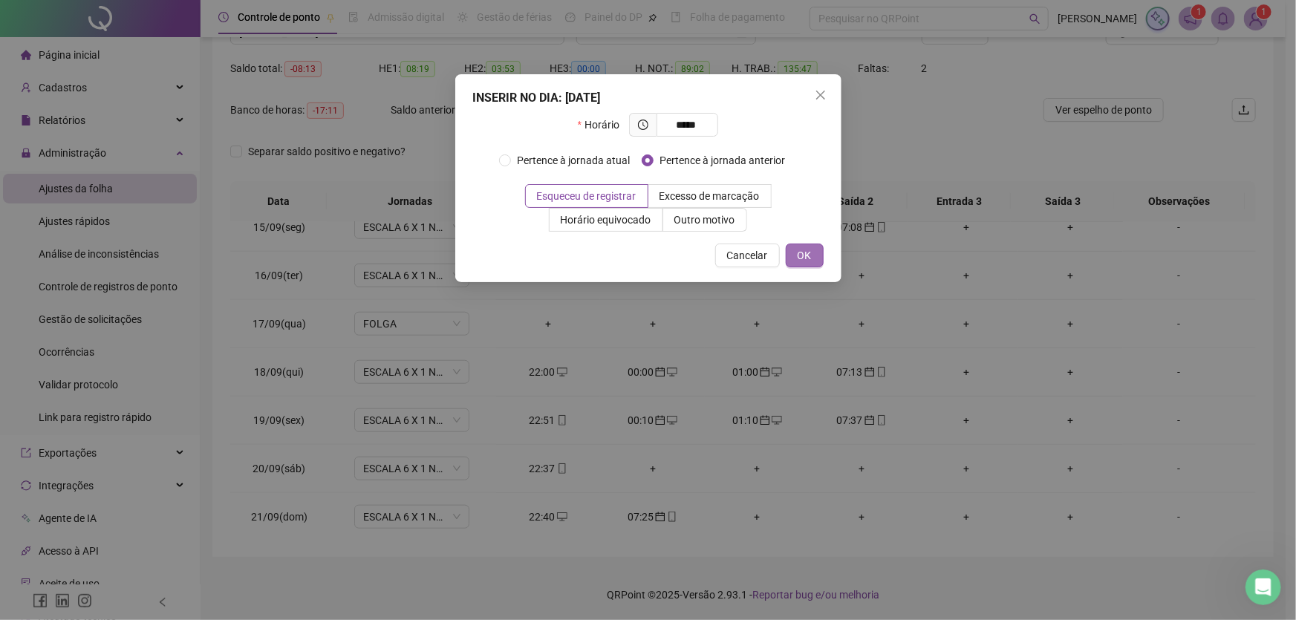
click at [805, 258] on span "OK" at bounding box center [805, 255] width 14 height 16
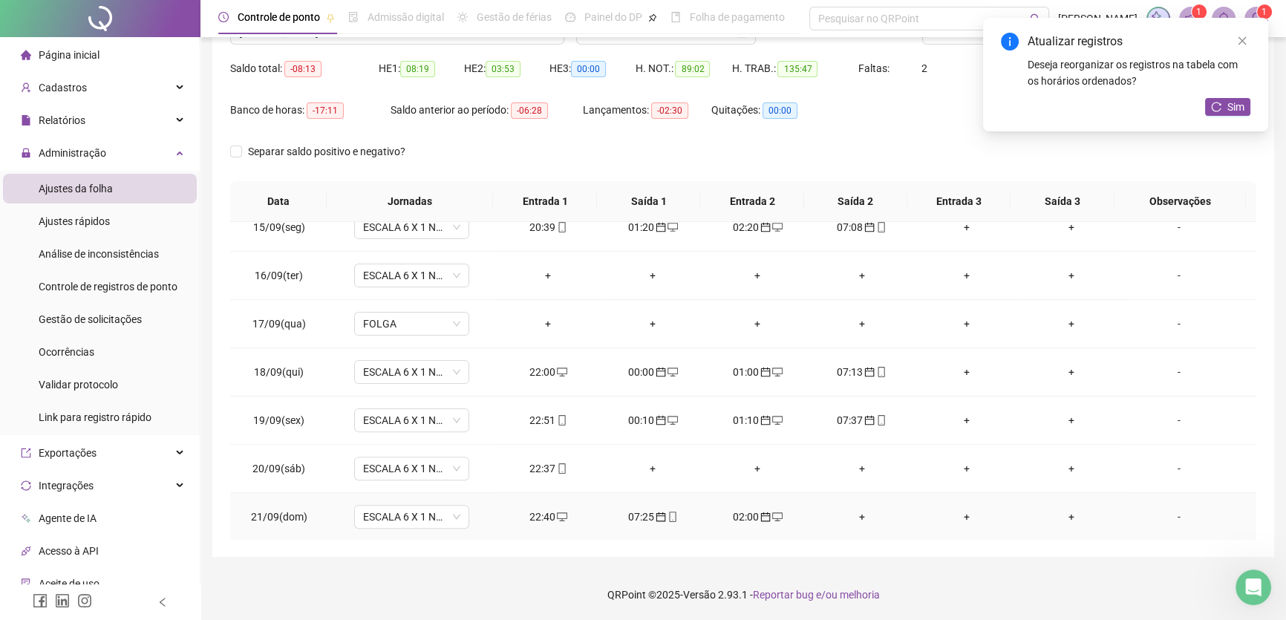
click at [854, 512] on div "+" at bounding box center [861, 517] width 81 height 16
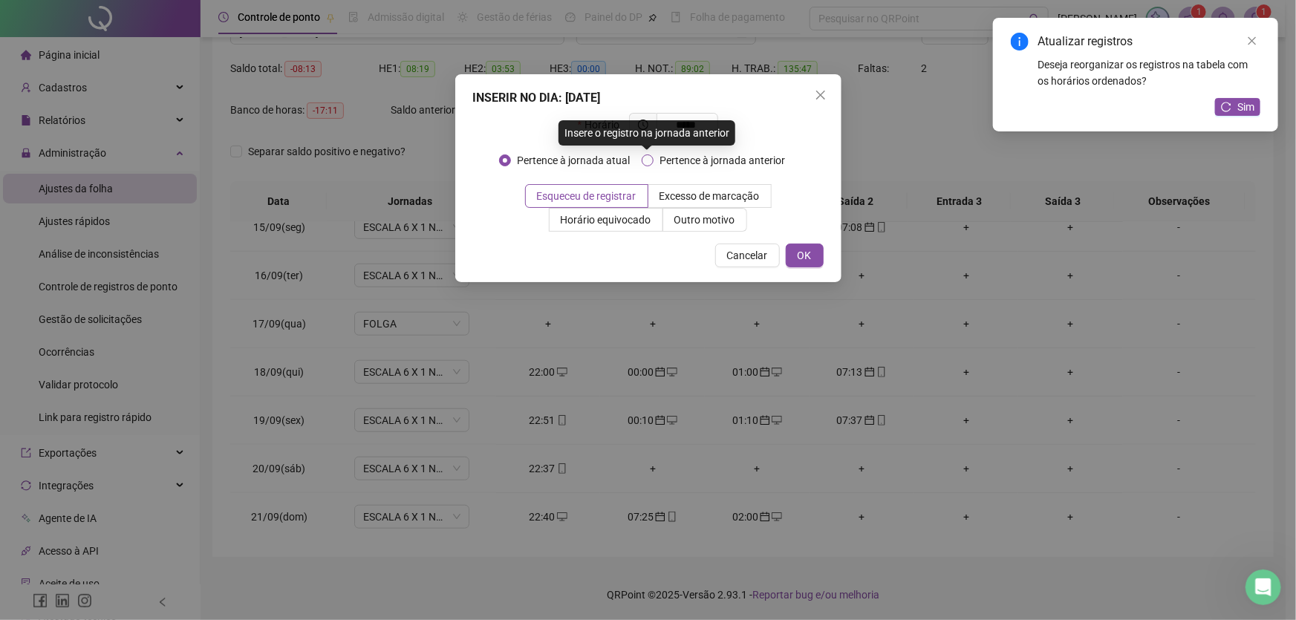
type input "*****"
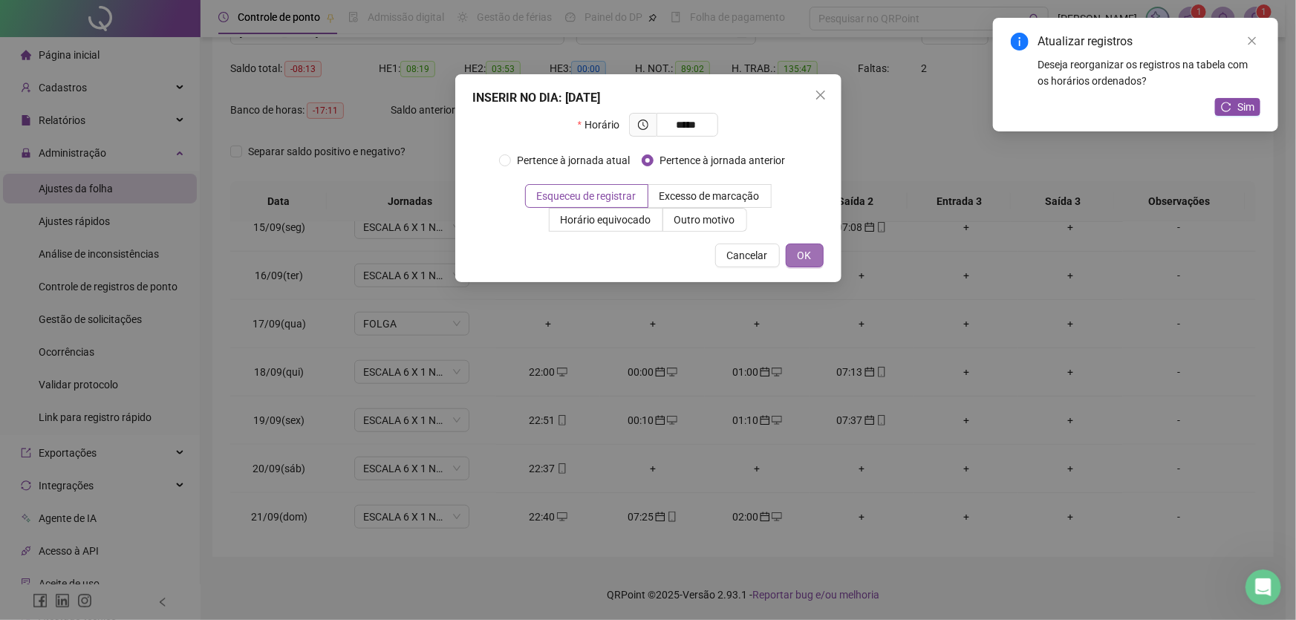
click at [812, 258] on button "OK" at bounding box center [805, 256] width 38 height 24
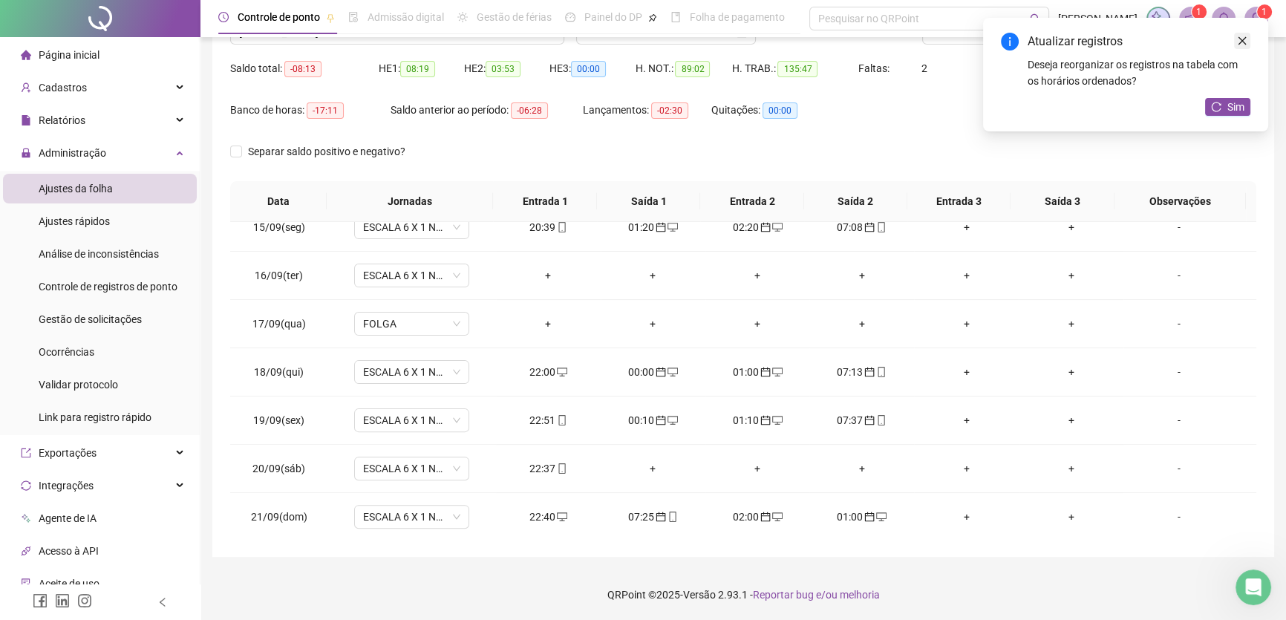
click at [1240, 44] on icon "close" at bounding box center [1242, 41] width 10 height 10
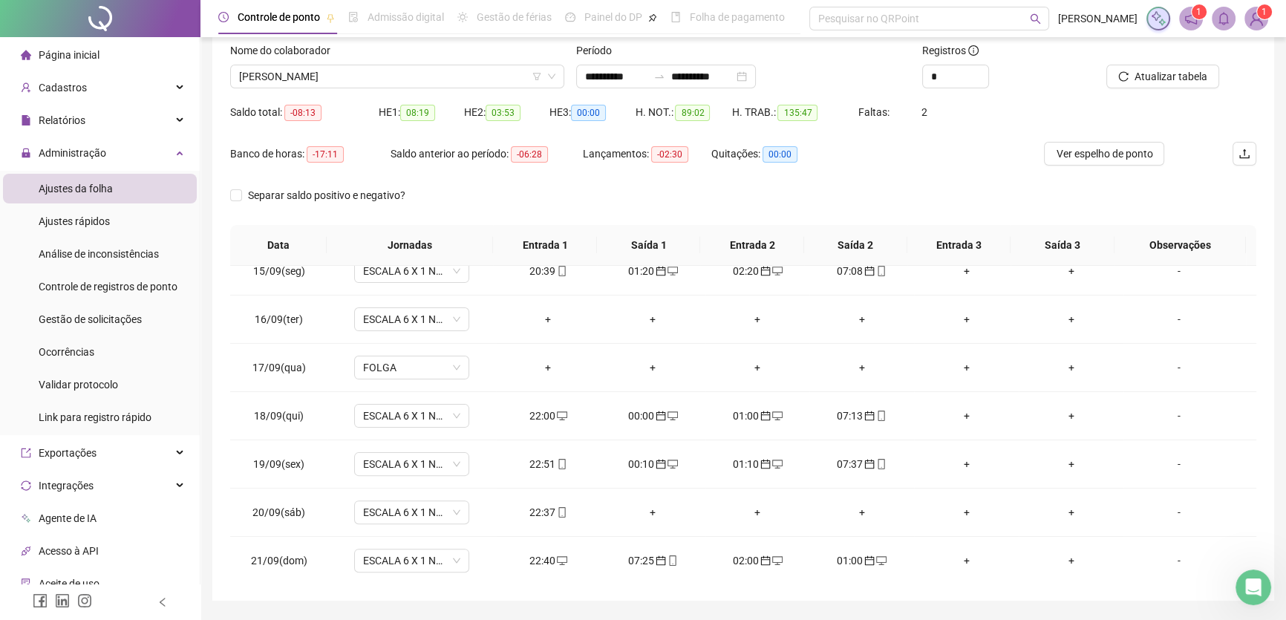
scroll to position [71, 0]
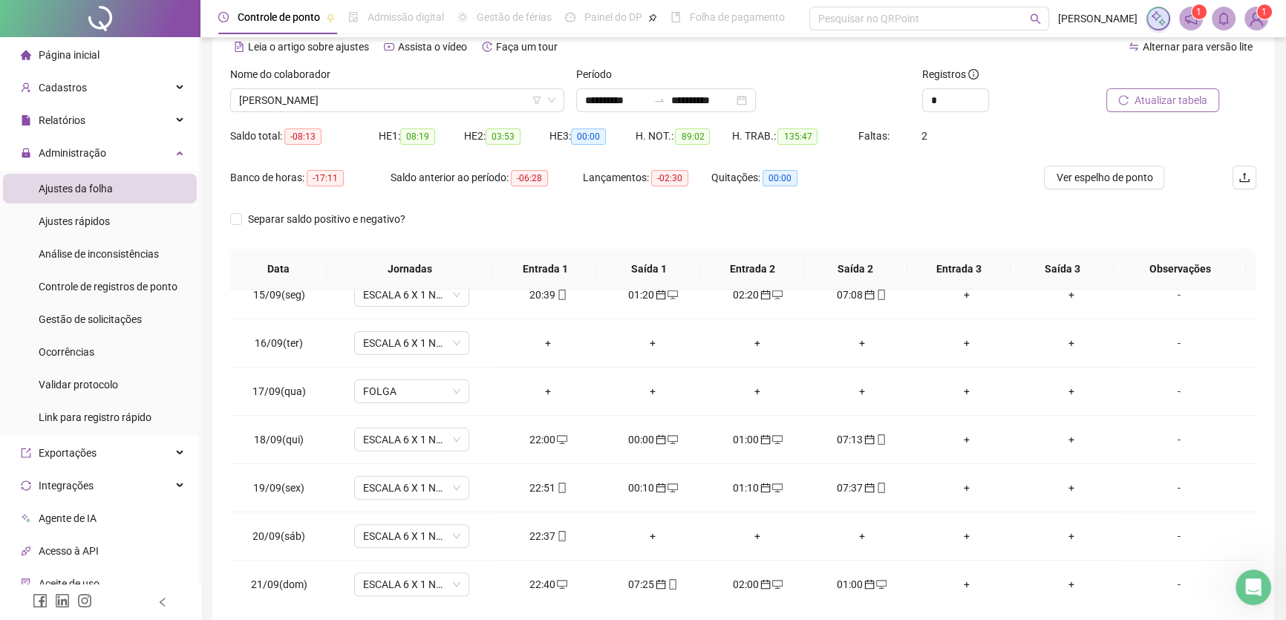
click at [1166, 100] on span "Atualizar tabela" at bounding box center [1171, 100] width 73 height 16
click at [855, 581] on div "+" at bounding box center [861, 584] width 81 height 16
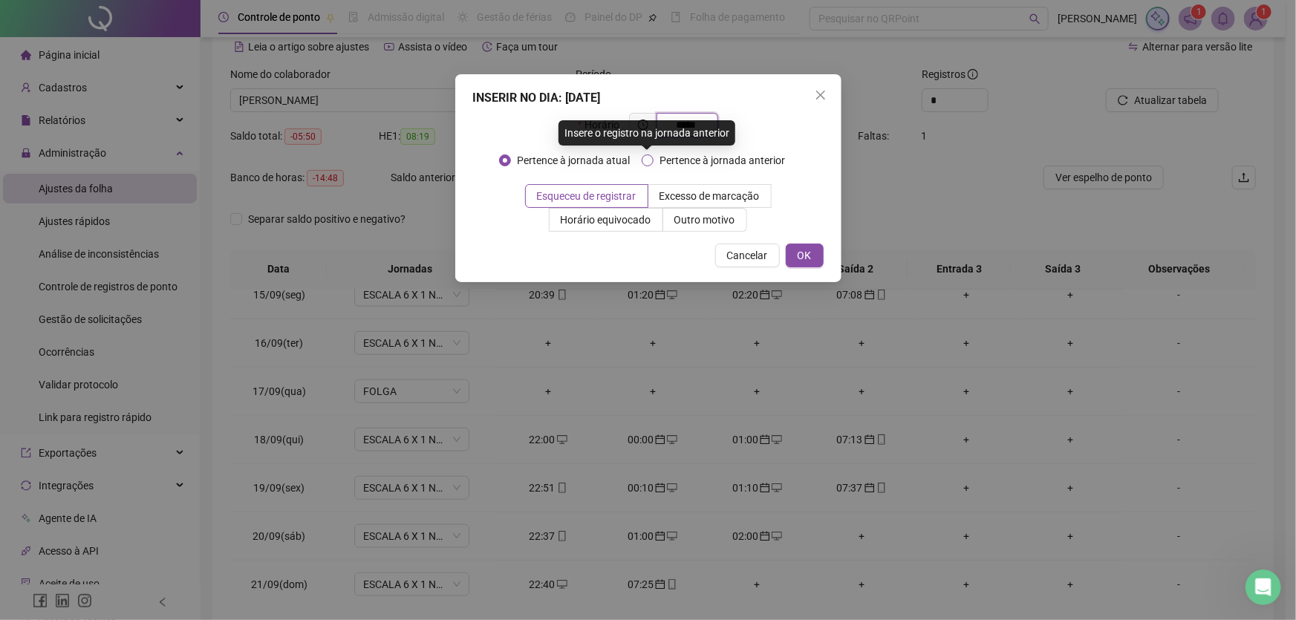
type input "*****"
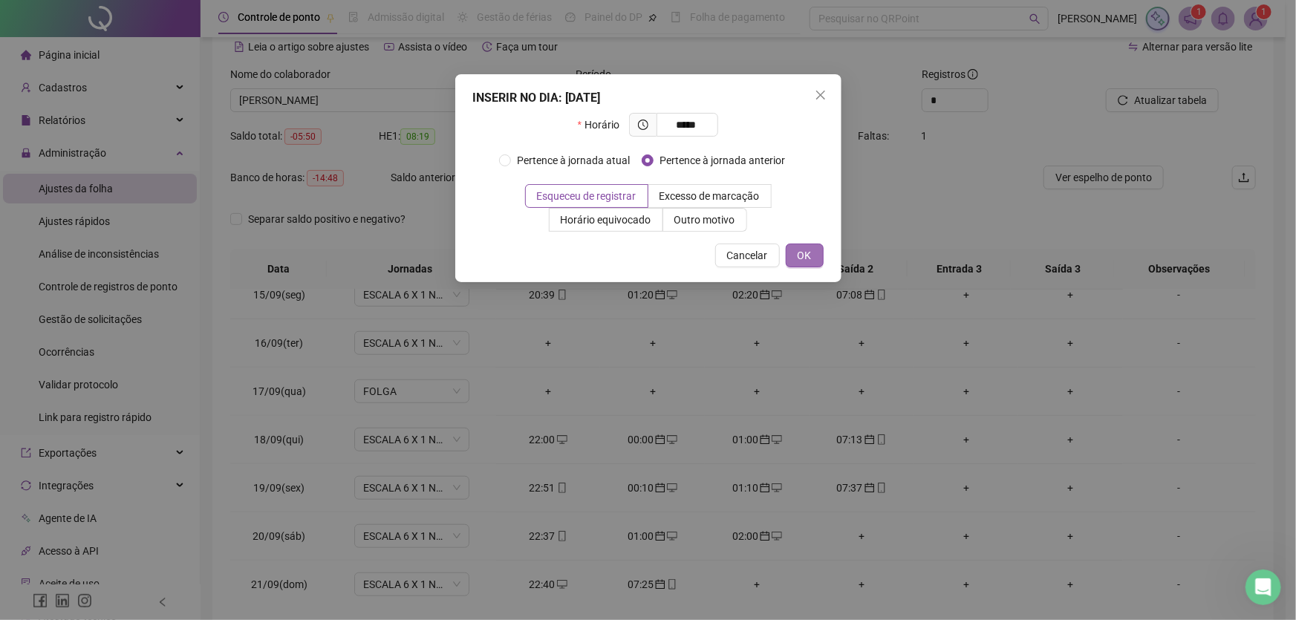
click at [808, 259] on span "OK" at bounding box center [805, 255] width 14 height 16
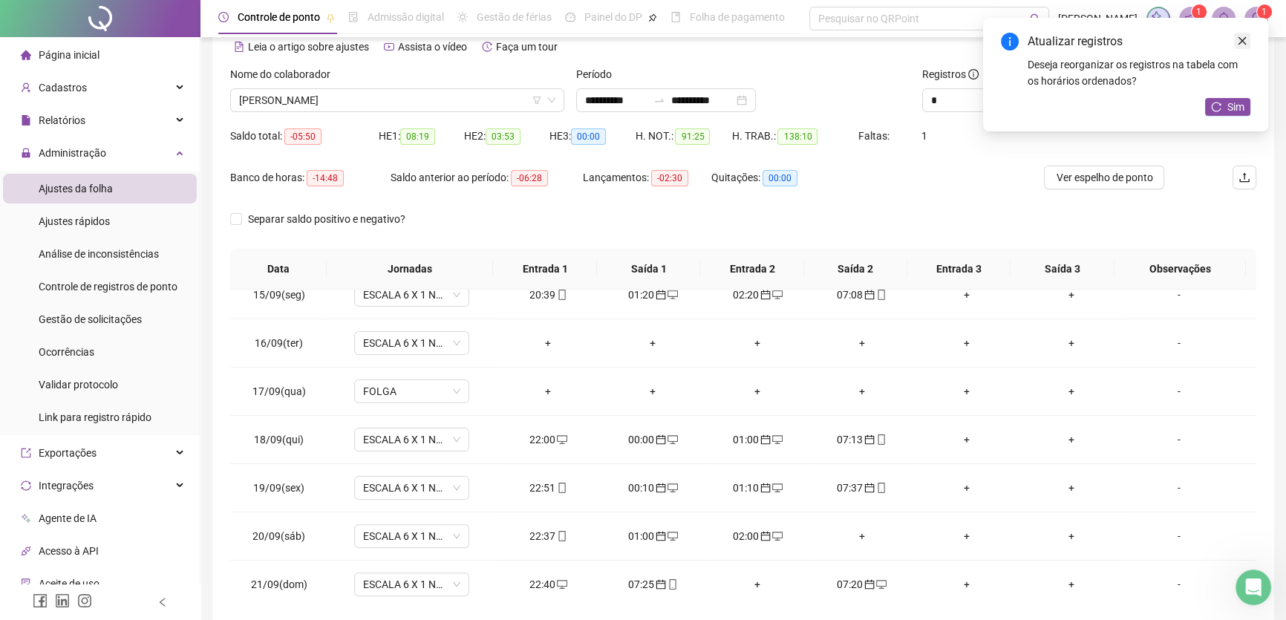
click at [1243, 41] on icon "close" at bounding box center [1242, 41] width 10 height 10
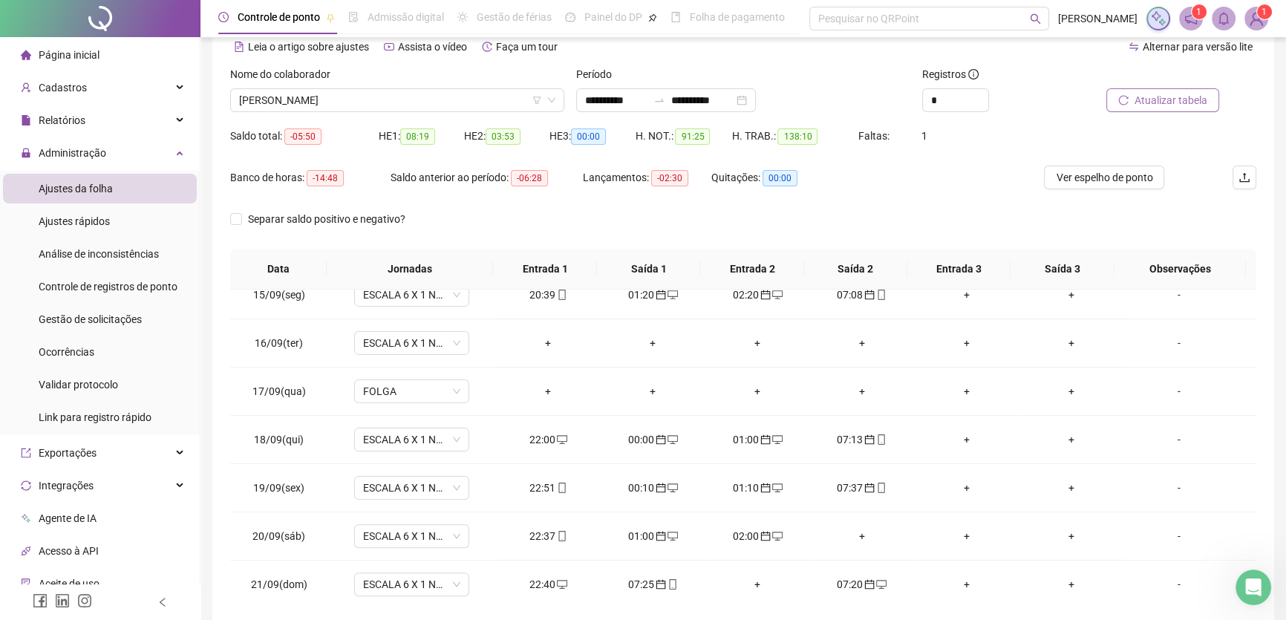
click at [1169, 100] on span "Atualizar tabela" at bounding box center [1171, 100] width 73 height 16
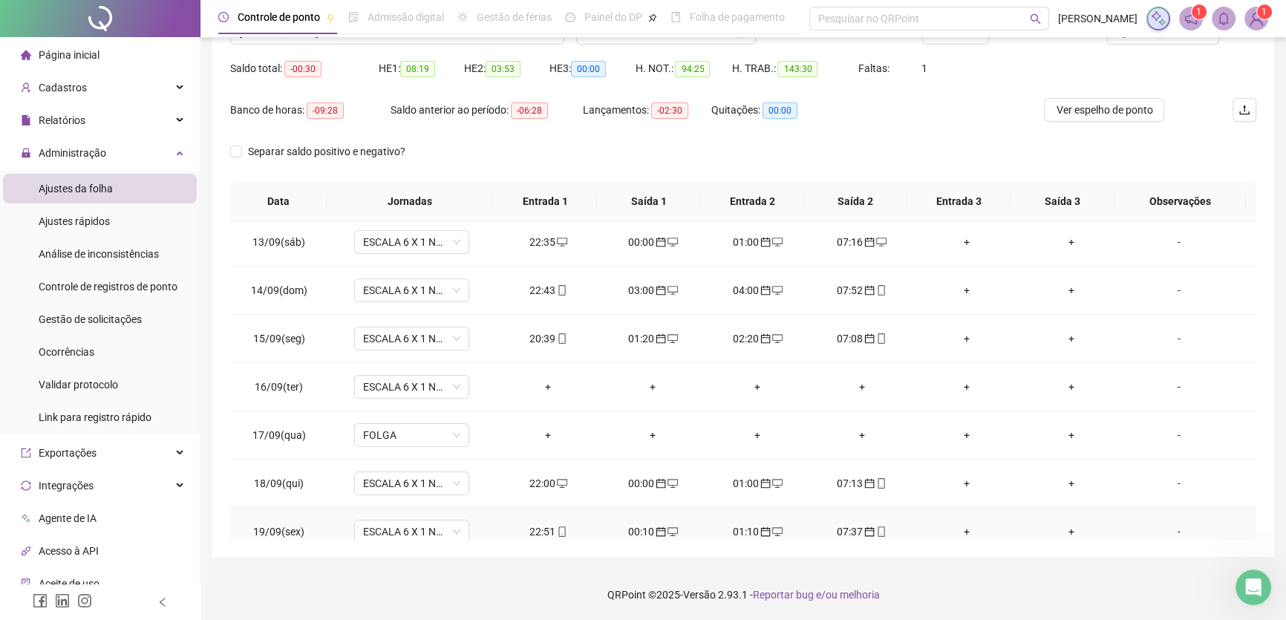
scroll to position [559, 0]
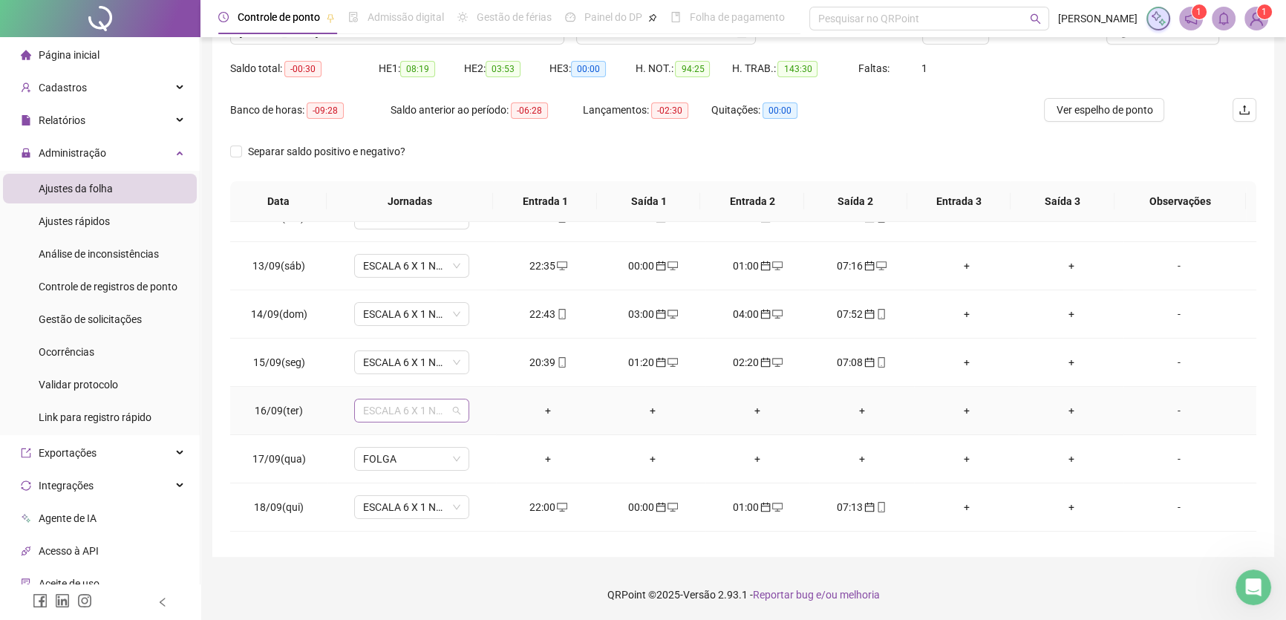
click at [451, 402] on span "ESCALA 6 X 1 NOITE" at bounding box center [411, 410] width 97 height 22
click at [399, 501] on div "Folga" at bounding box center [430, 508] width 113 height 16
click at [477, 368] on span "Sim" at bounding box center [480, 370] width 17 height 16
click at [1167, 405] on div "-" at bounding box center [1179, 410] width 88 height 16
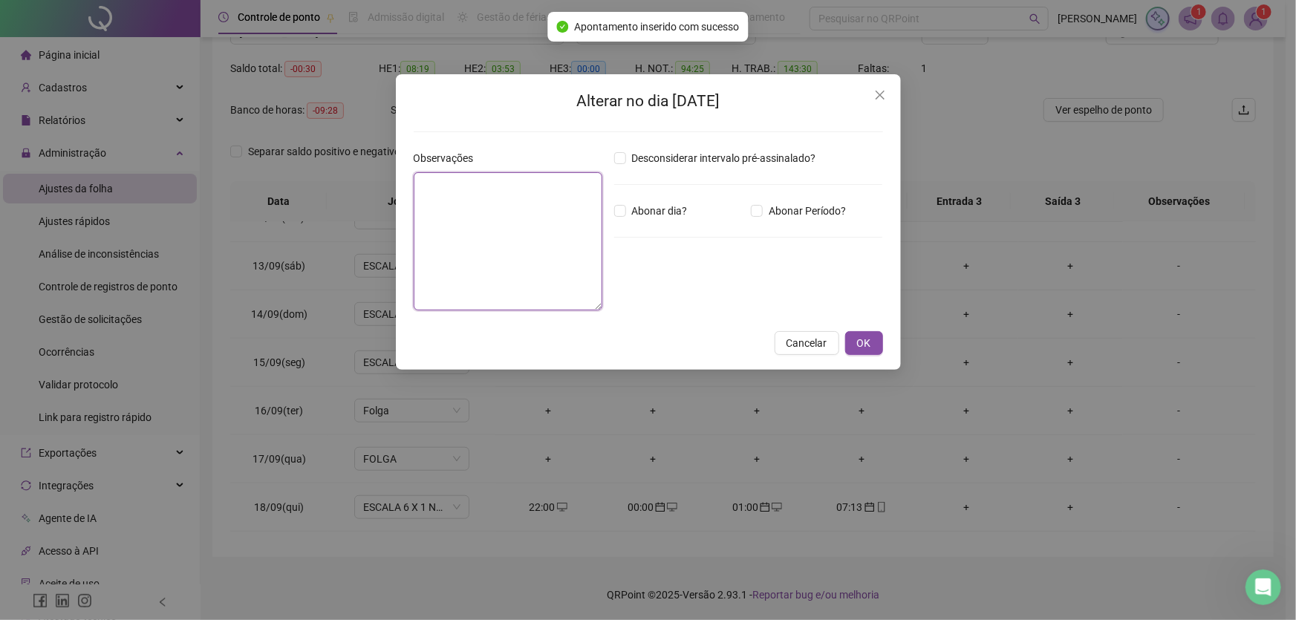
click at [431, 238] on textarea at bounding box center [508, 241] width 189 height 138
type textarea "*"
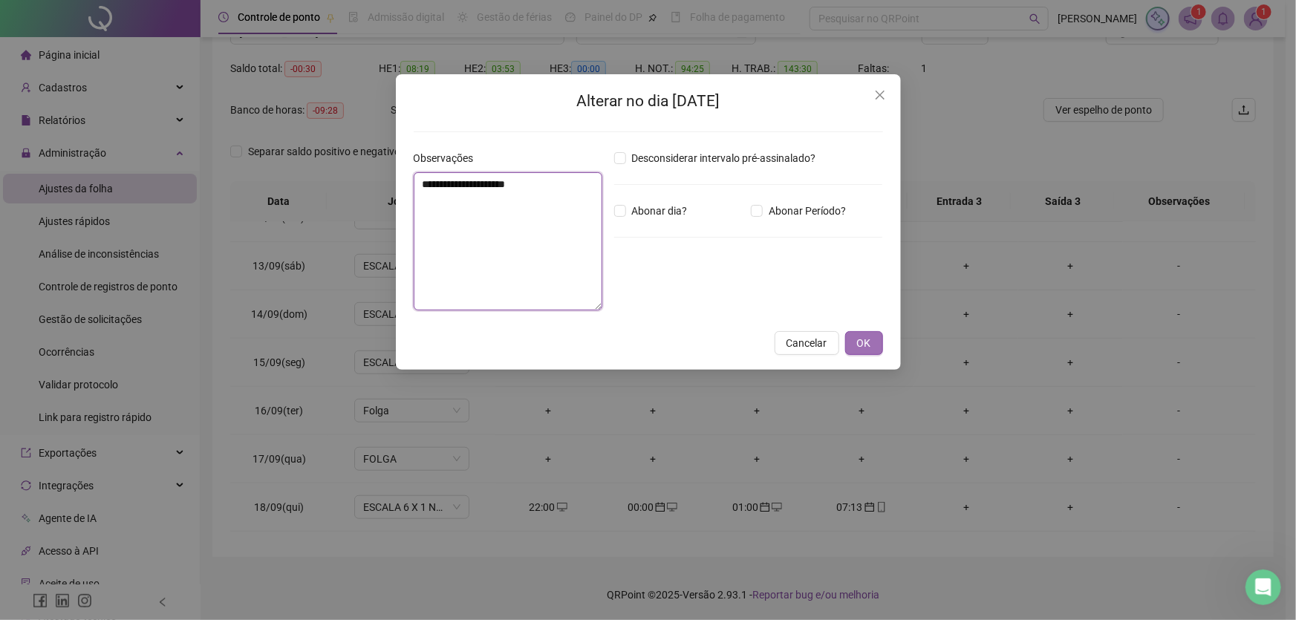
type textarea "**********"
click at [860, 341] on span "OK" at bounding box center [864, 343] width 14 height 16
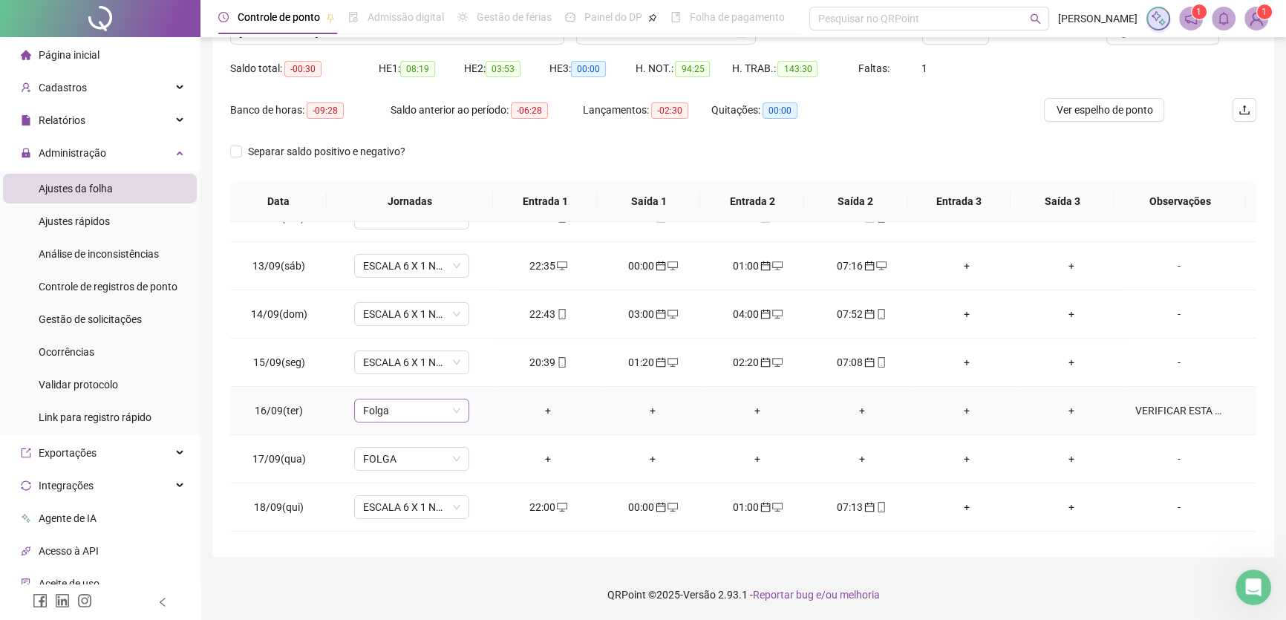
click at [441, 414] on span "Folga" at bounding box center [411, 410] width 97 height 22
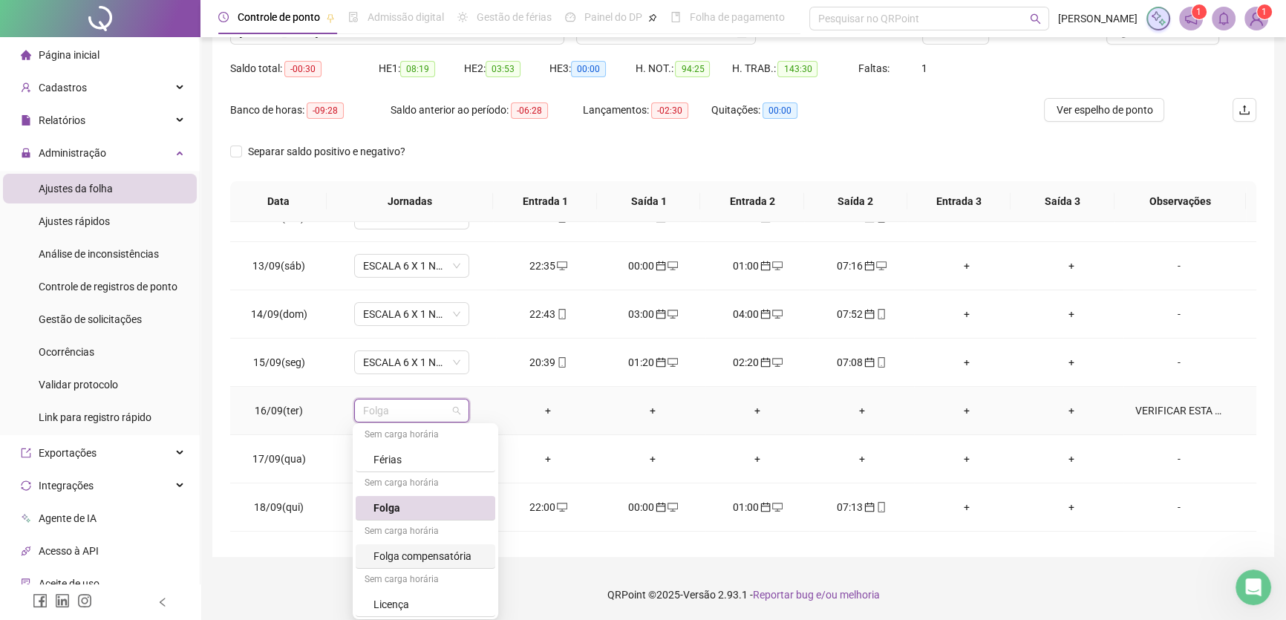
click at [428, 552] on div "Folga compensatória" at bounding box center [430, 556] width 113 height 16
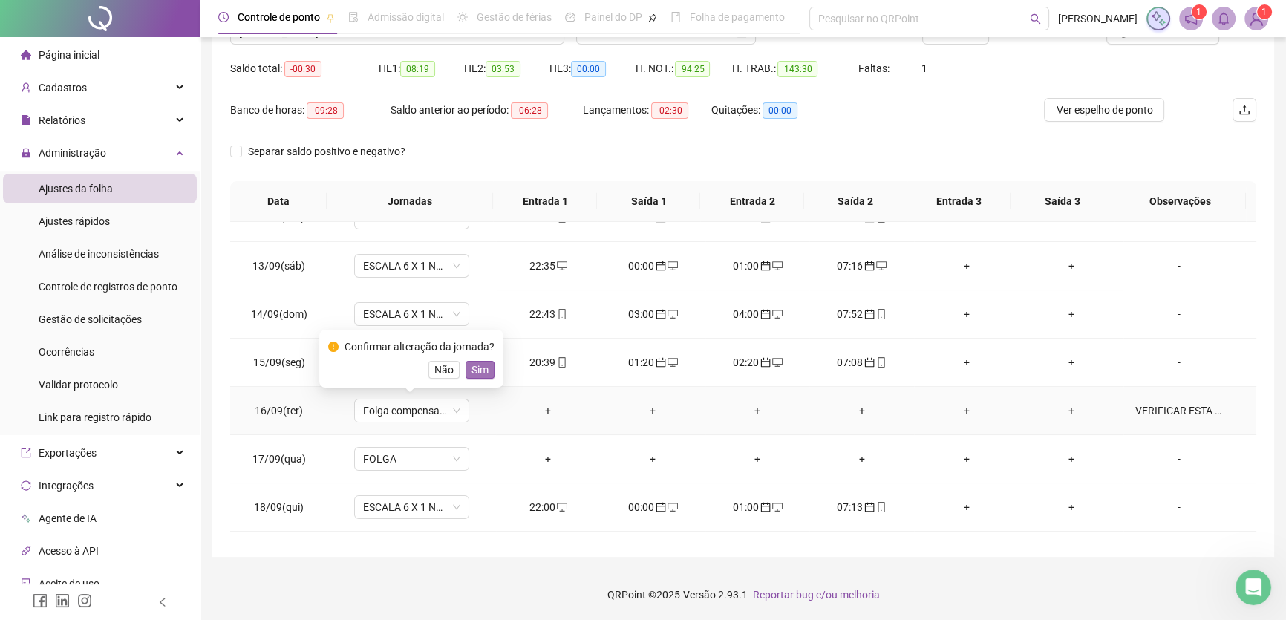
click at [478, 368] on span "Sim" at bounding box center [480, 370] width 17 height 16
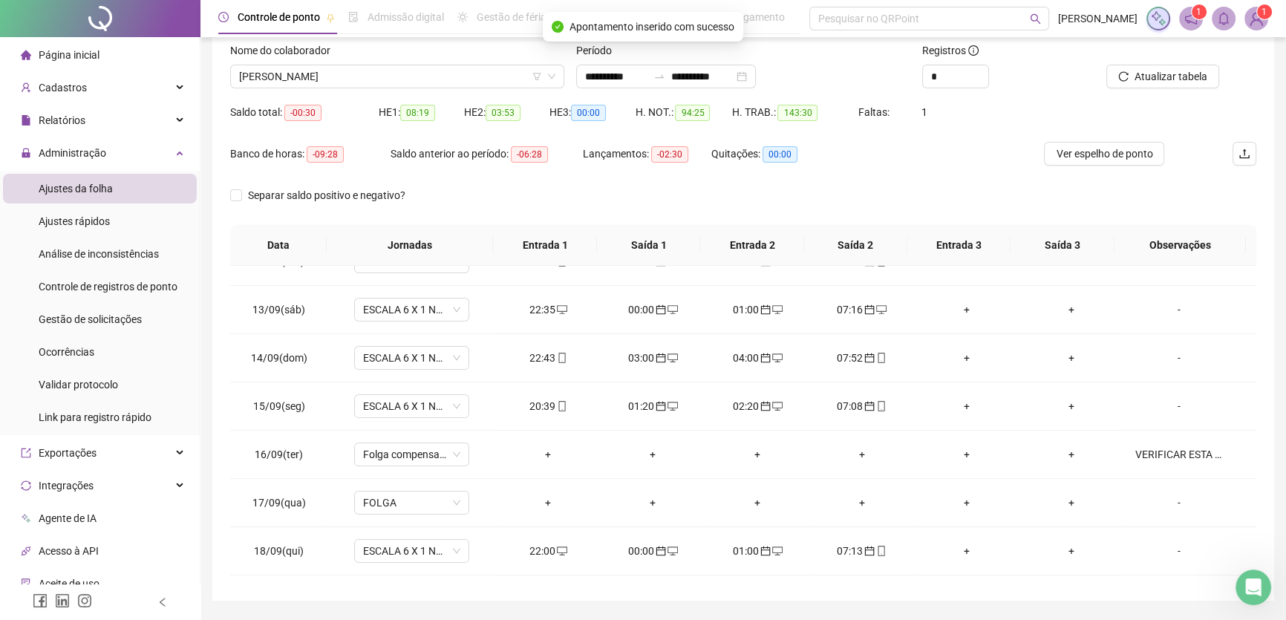
scroll to position [71, 0]
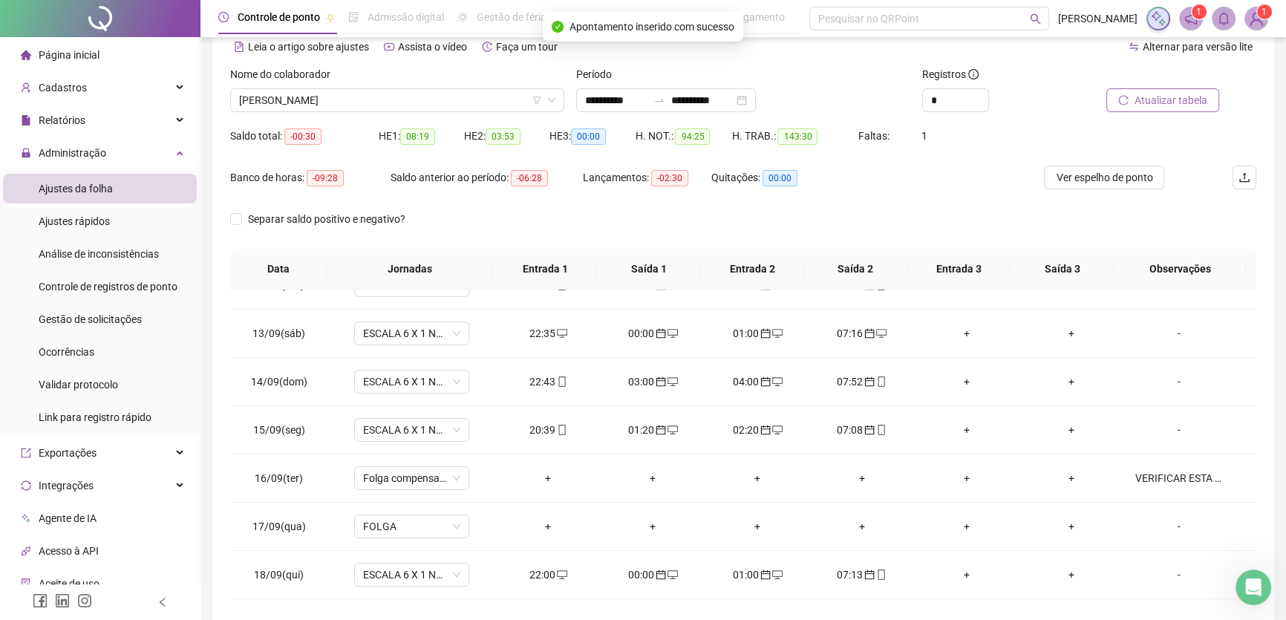
click at [1192, 92] on span "Atualizar tabela" at bounding box center [1171, 100] width 73 height 16
click at [1166, 470] on div "VERIFICAR ESTA FOLGA" at bounding box center [1179, 478] width 88 height 16
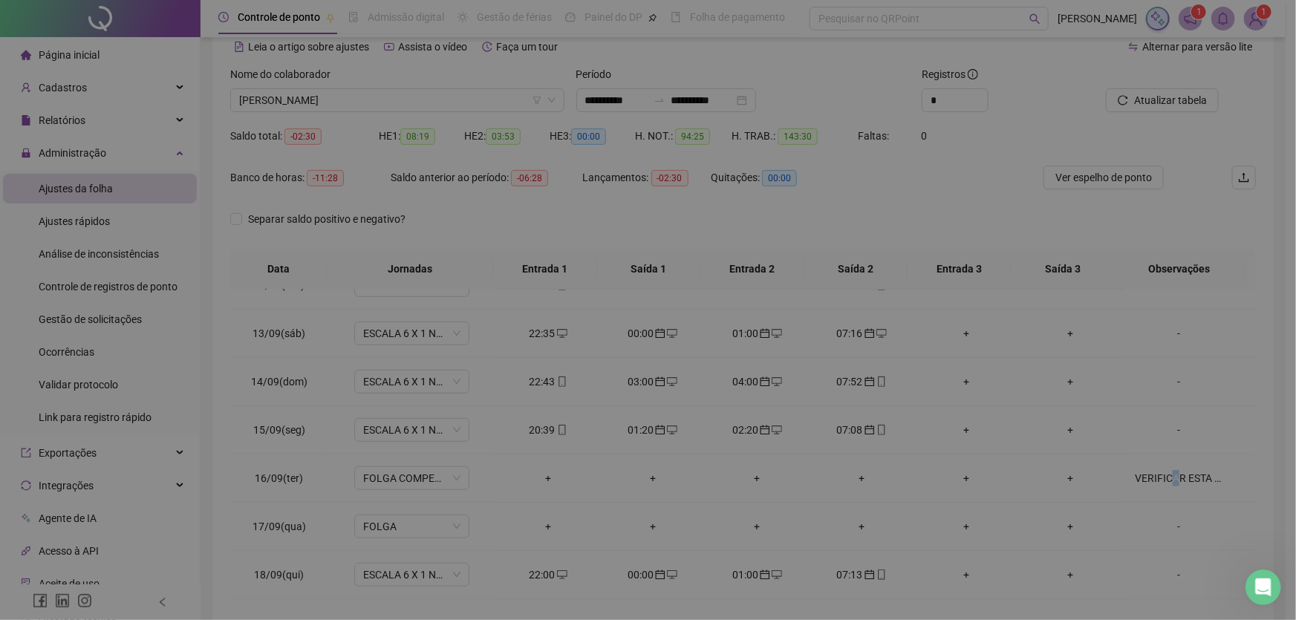
type textarea "**********"
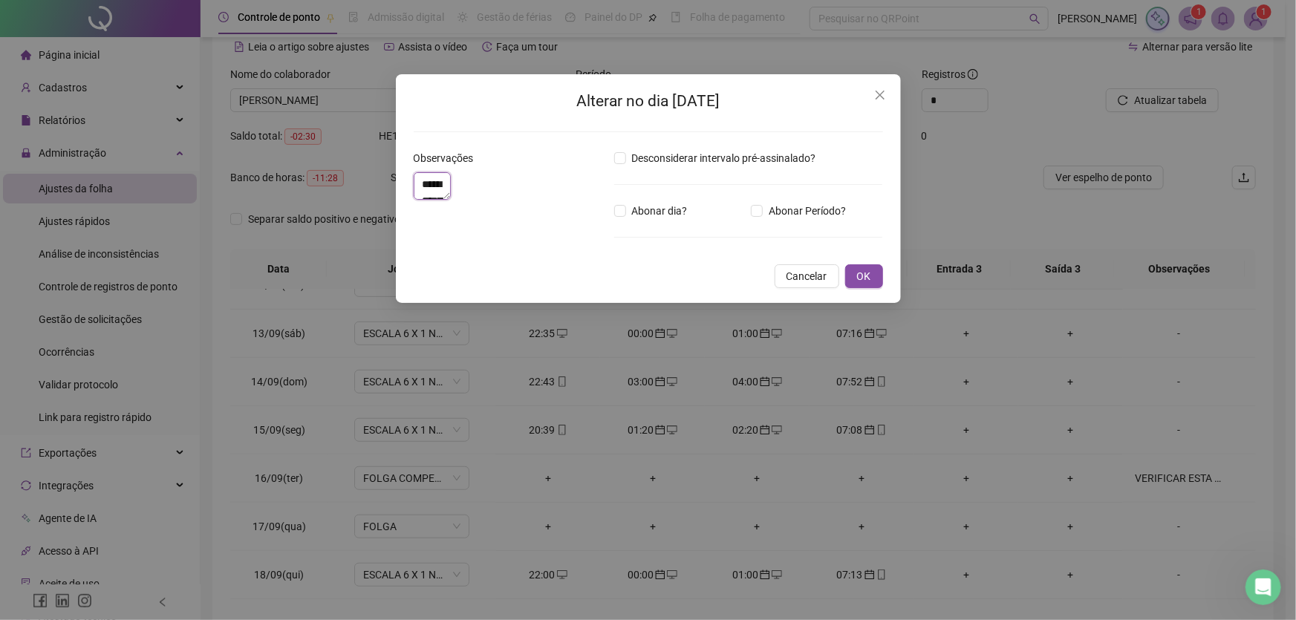
drag, startPoint x: 551, startPoint y: 183, endPoint x: 363, endPoint y: 183, distance: 187.9
click at [363, 183] on div "**********" at bounding box center [648, 310] width 1296 height 620
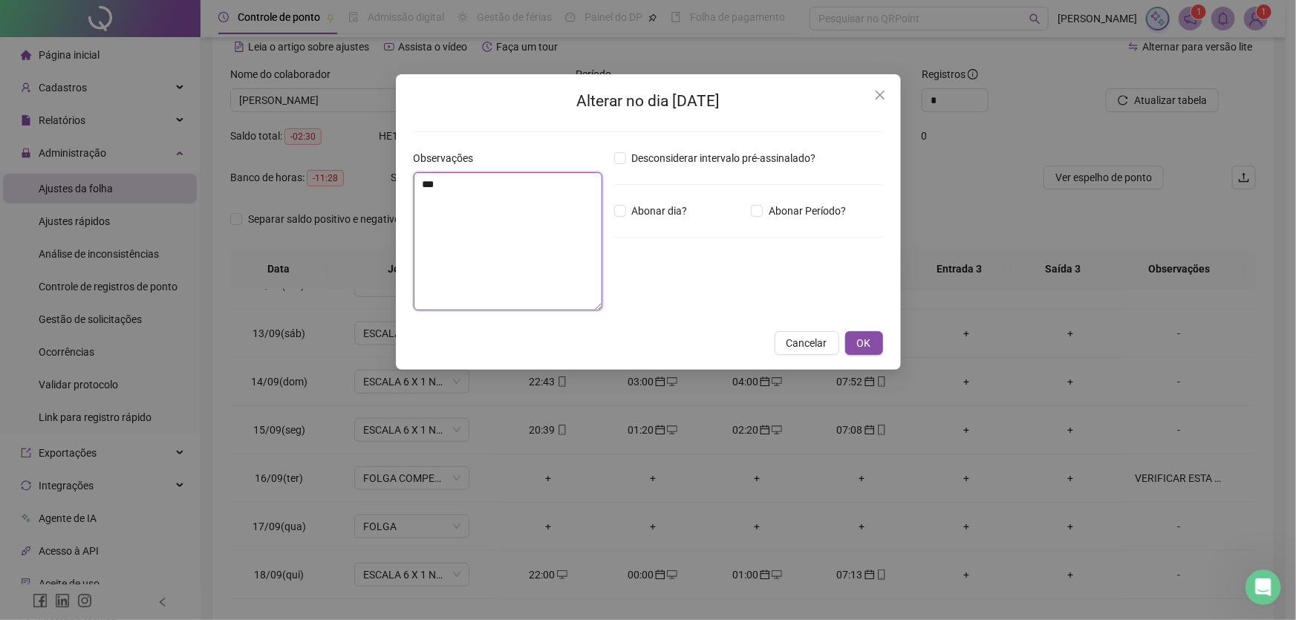
type textarea "*"
type textarea "**********"
click at [868, 340] on span "OK" at bounding box center [864, 343] width 14 height 16
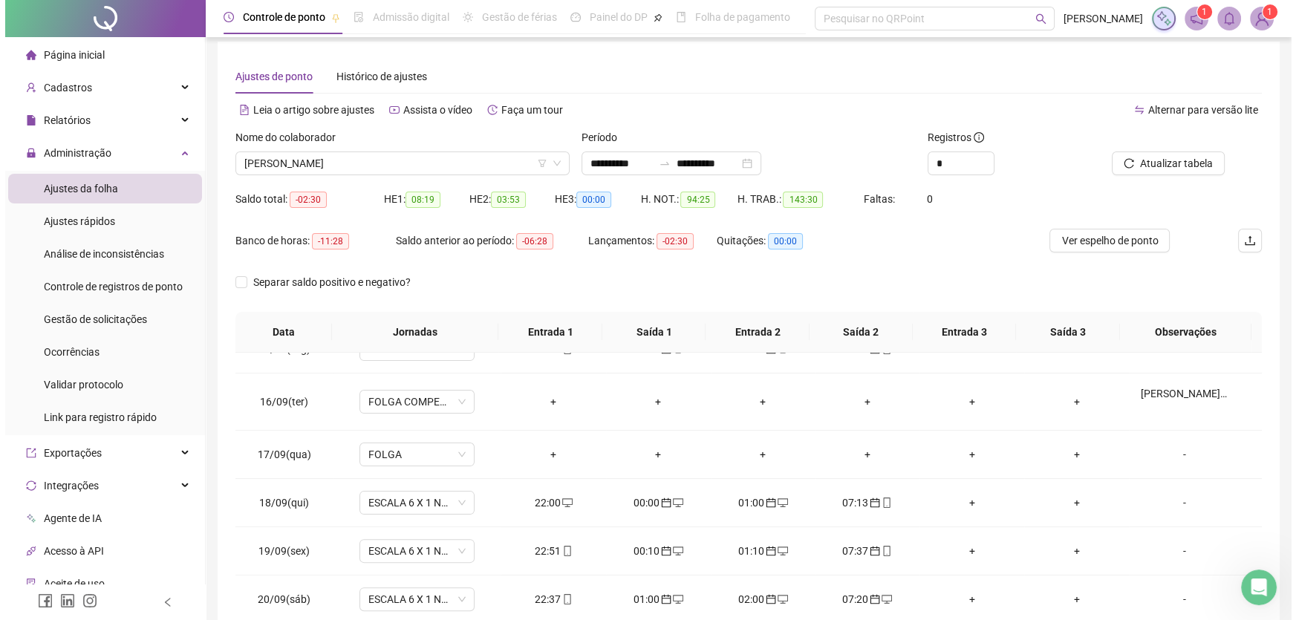
scroll to position [3, 0]
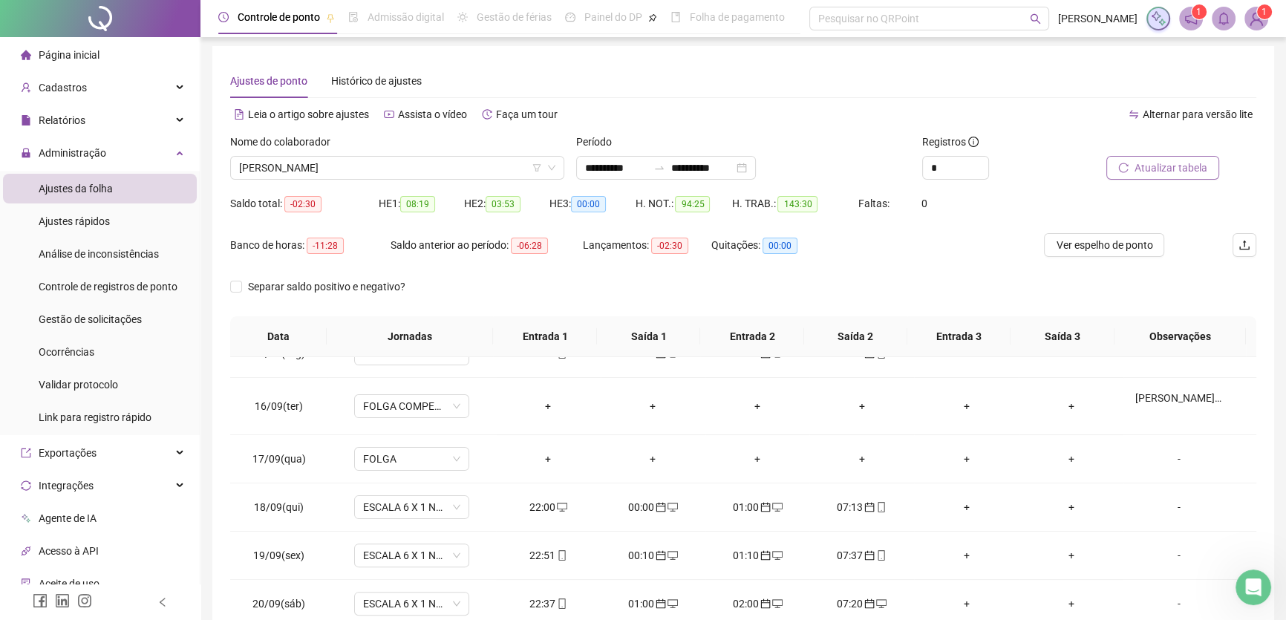
click at [1149, 168] on span "Atualizar tabela" at bounding box center [1171, 168] width 73 height 16
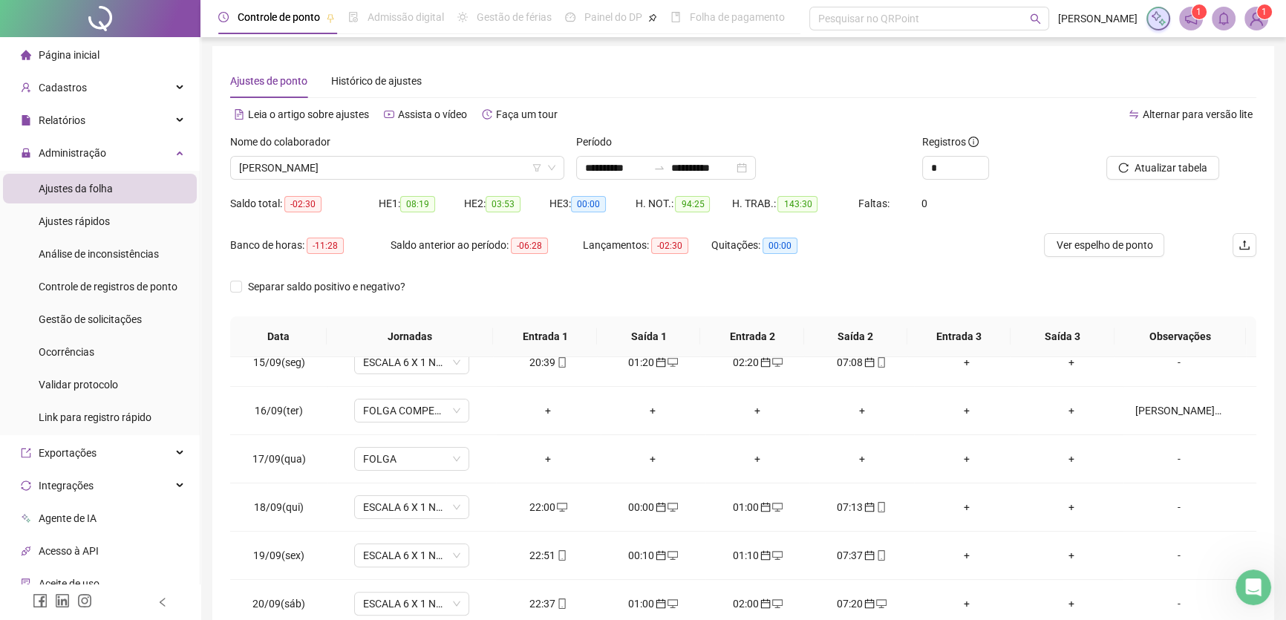
click at [434, 154] on div "Nome do colaborador" at bounding box center [397, 145] width 334 height 22
click at [436, 169] on span "[PERSON_NAME]" at bounding box center [397, 168] width 316 height 22
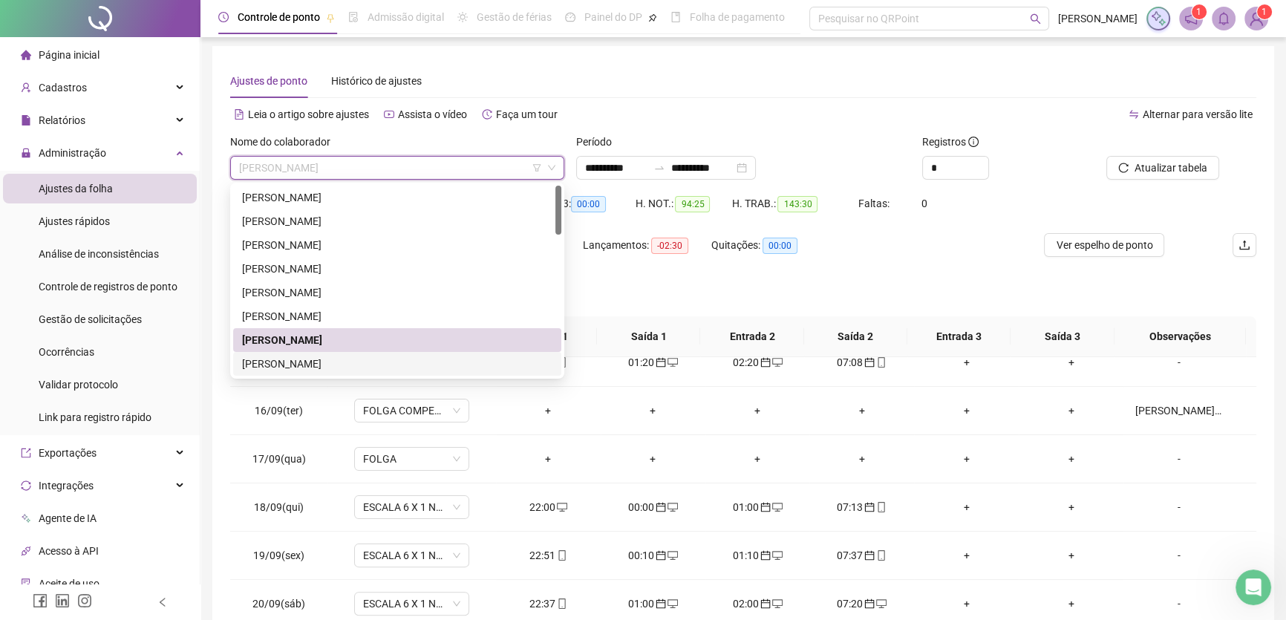
click at [336, 356] on div "[PERSON_NAME]" at bounding box center [397, 364] width 310 height 16
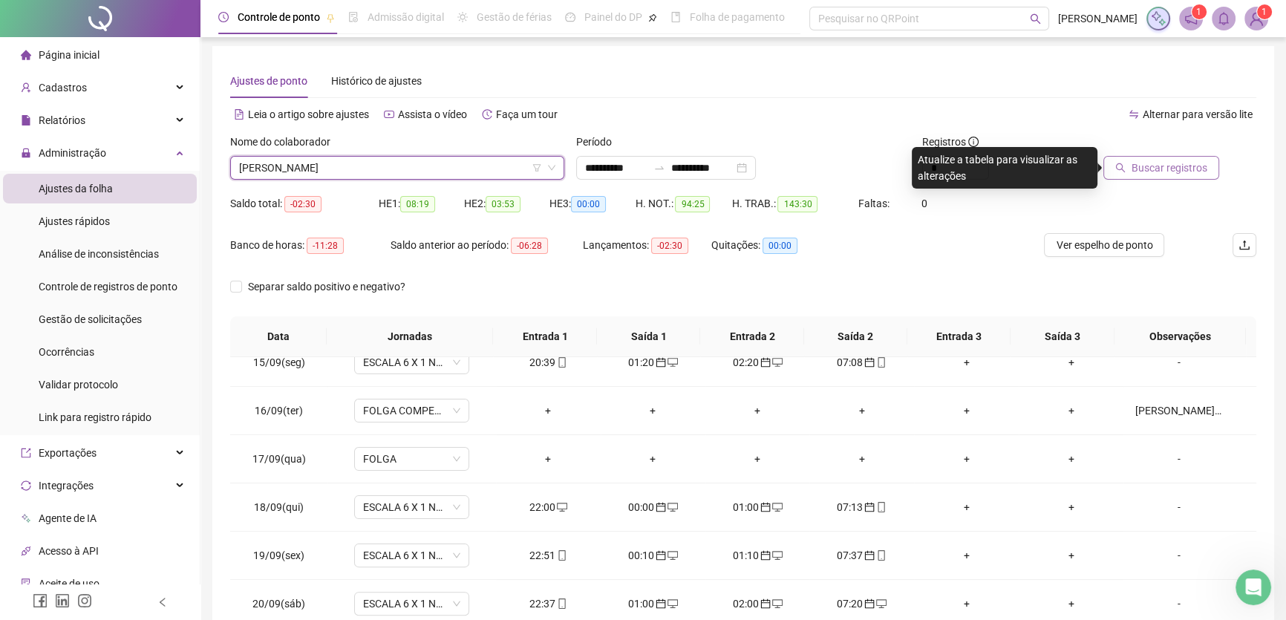
click at [1143, 165] on span "Buscar registros" at bounding box center [1170, 168] width 76 height 16
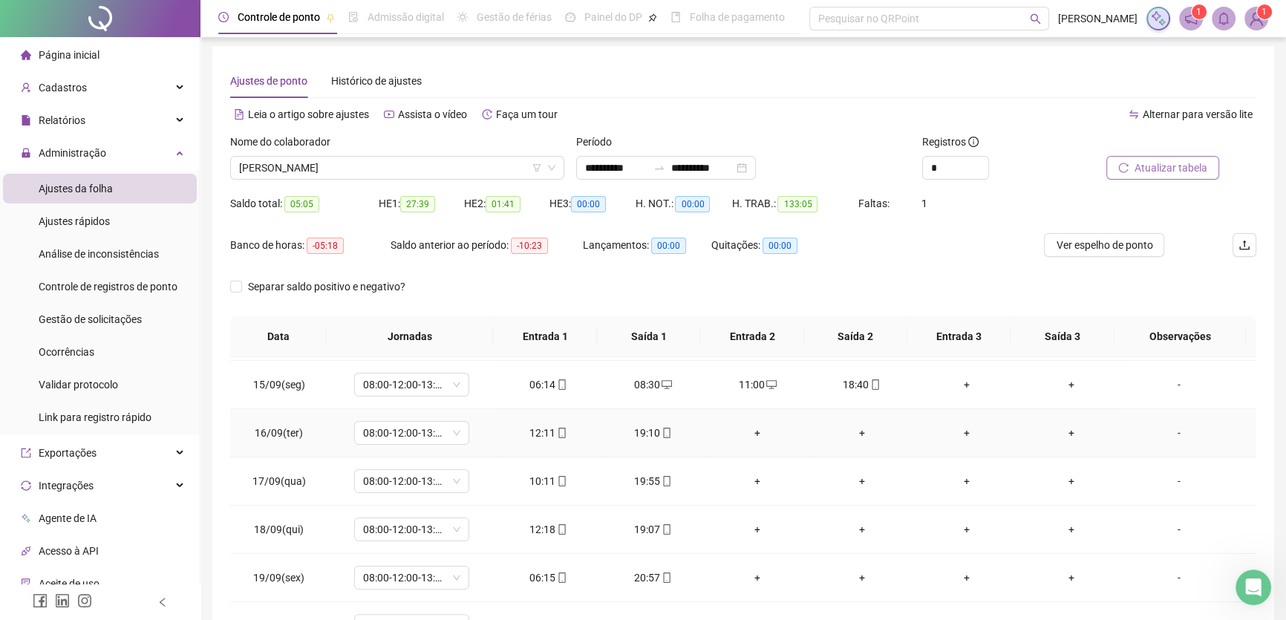
scroll to position [694, 0]
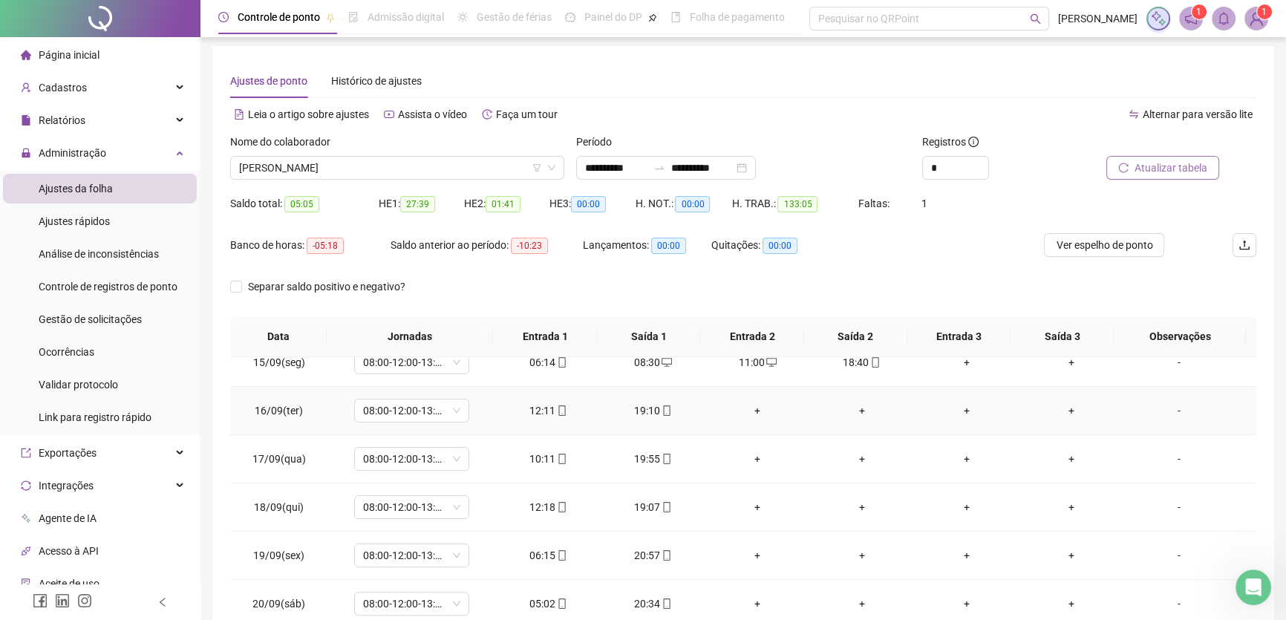
click at [749, 402] on div "+" at bounding box center [757, 410] width 81 height 16
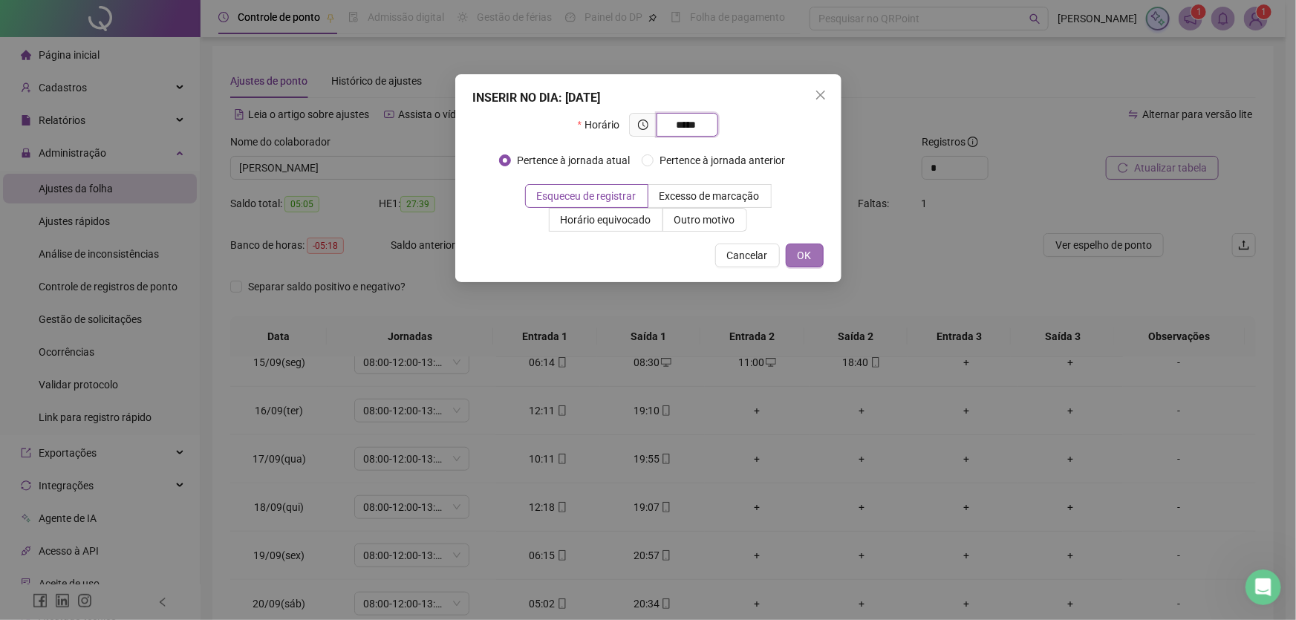
type input "*****"
click at [800, 258] on span "OK" at bounding box center [805, 255] width 14 height 16
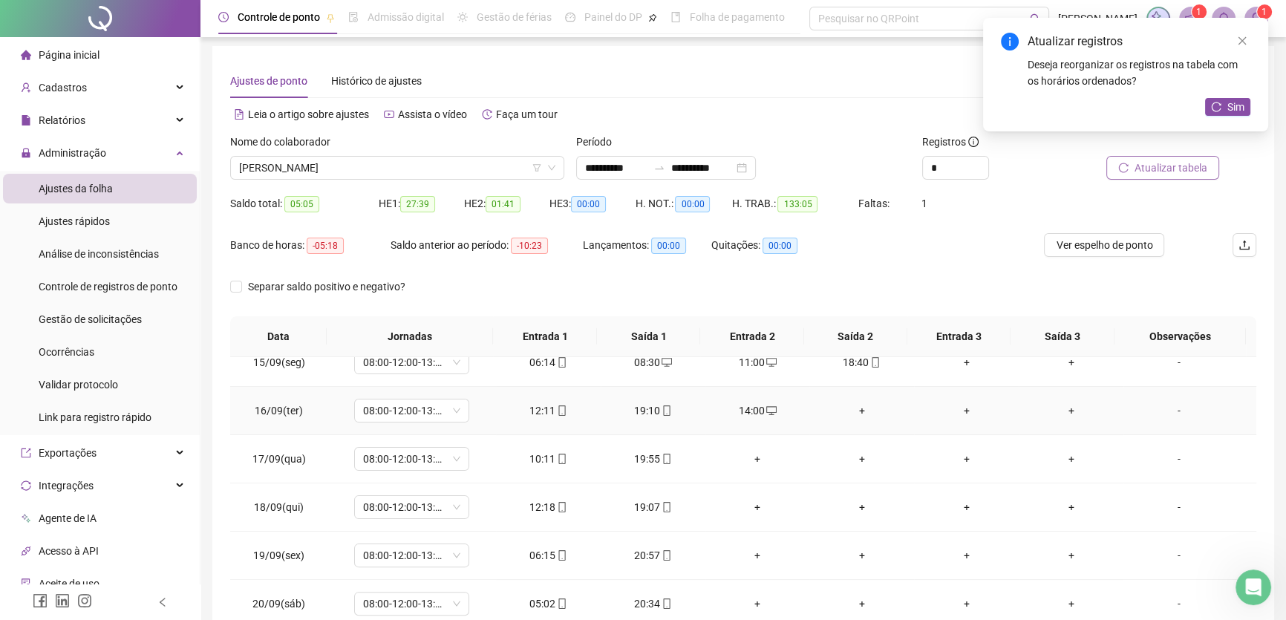
click at [859, 407] on div "+" at bounding box center [861, 410] width 81 height 16
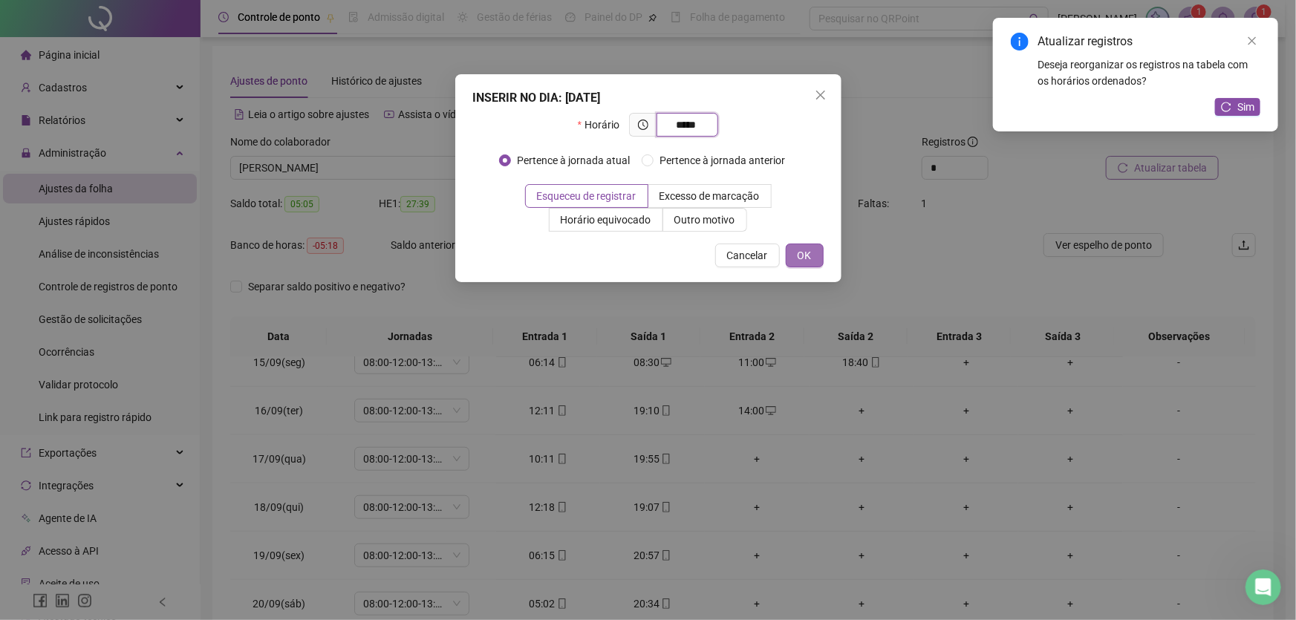
type input "*****"
click at [803, 254] on span "OK" at bounding box center [805, 255] width 14 height 16
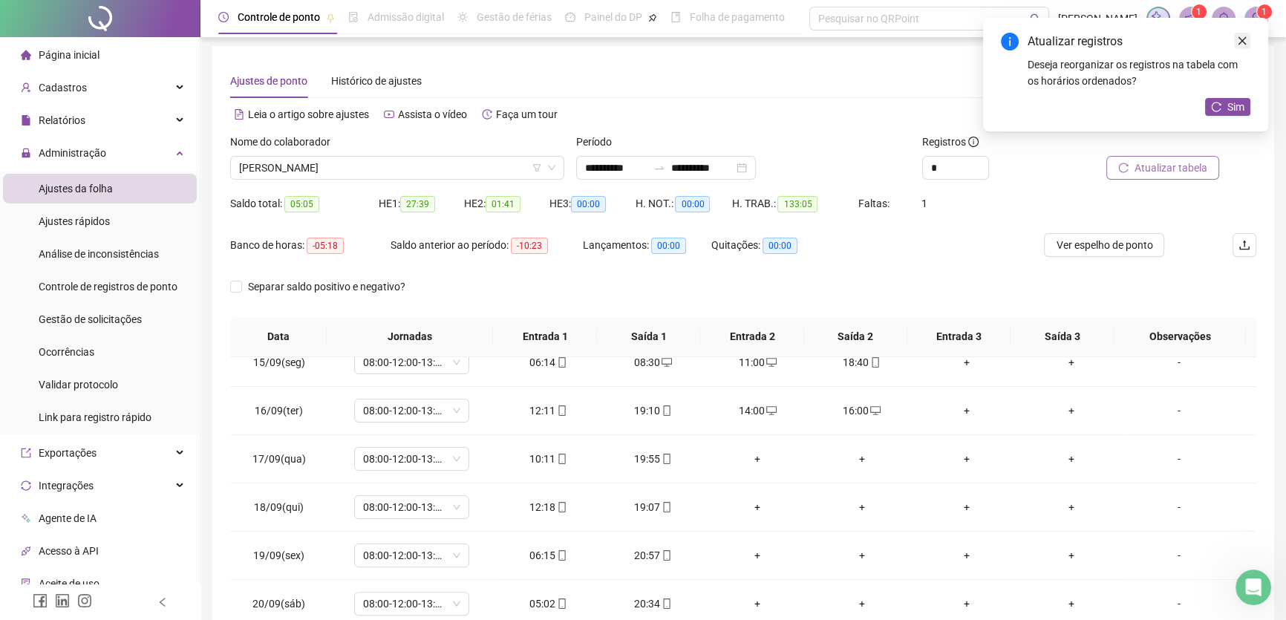
click at [1239, 39] on icon "close" at bounding box center [1242, 41] width 10 height 10
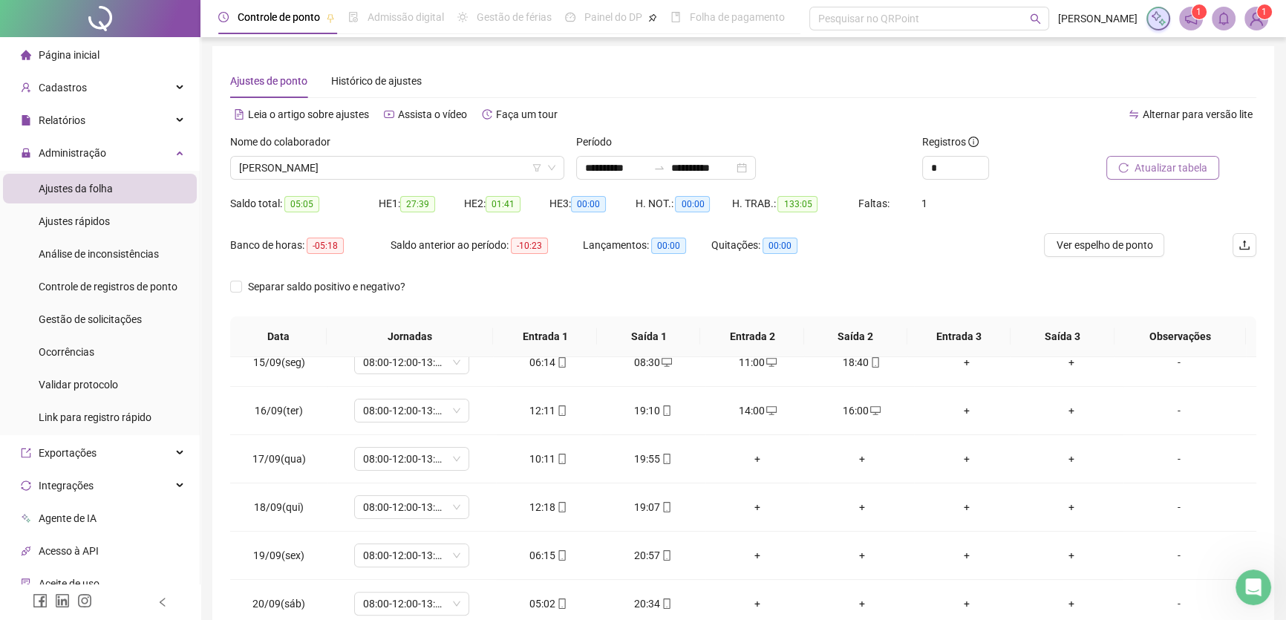
click at [1183, 165] on span "Atualizar tabela" at bounding box center [1171, 168] width 73 height 16
click at [751, 456] on div "+" at bounding box center [757, 459] width 81 height 16
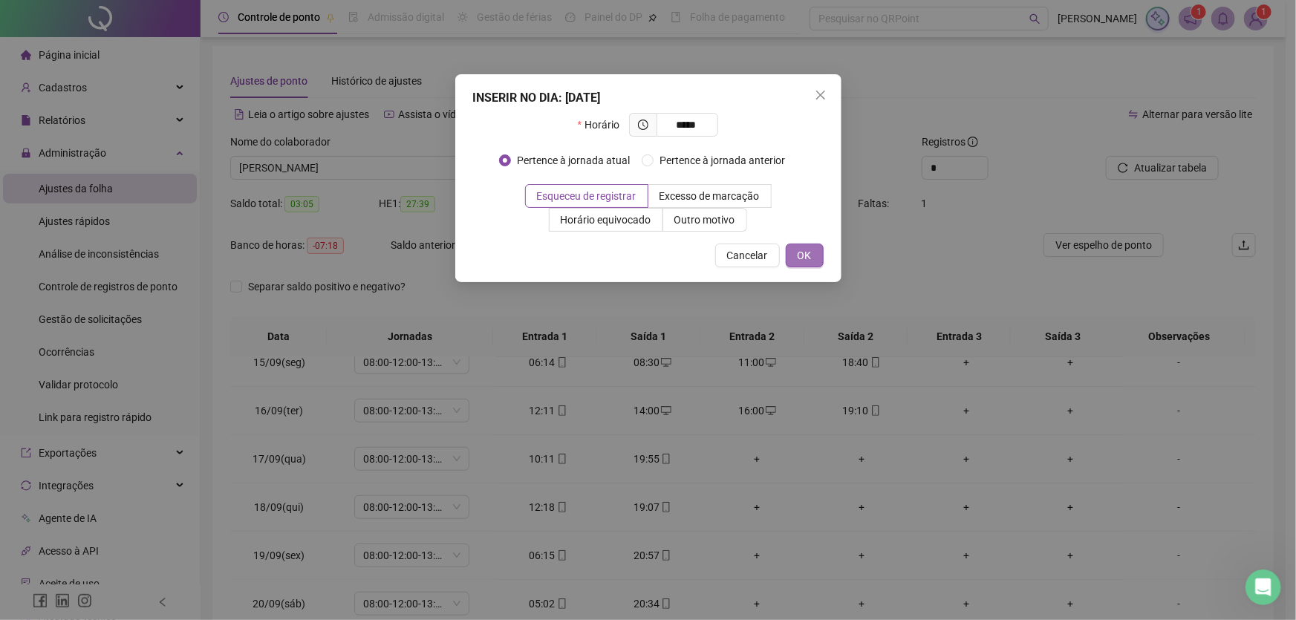
type input "*****"
click at [796, 251] on button "OK" at bounding box center [805, 256] width 38 height 24
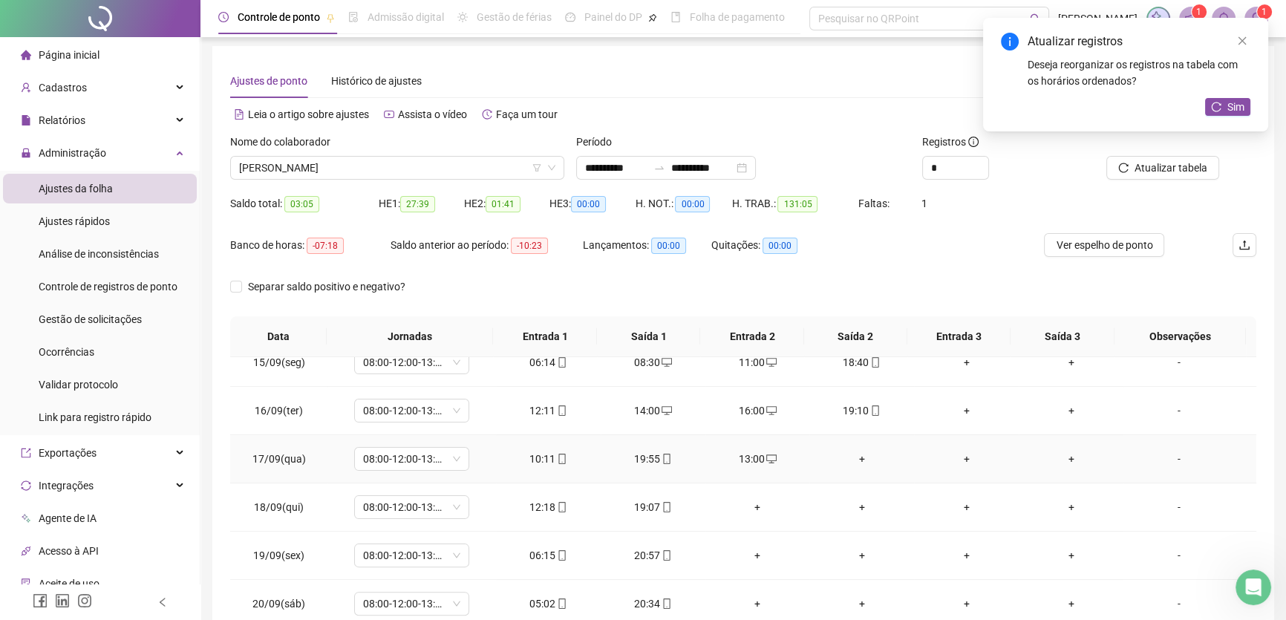
click at [854, 457] on div "+" at bounding box center [861, 459] width 81 height 16
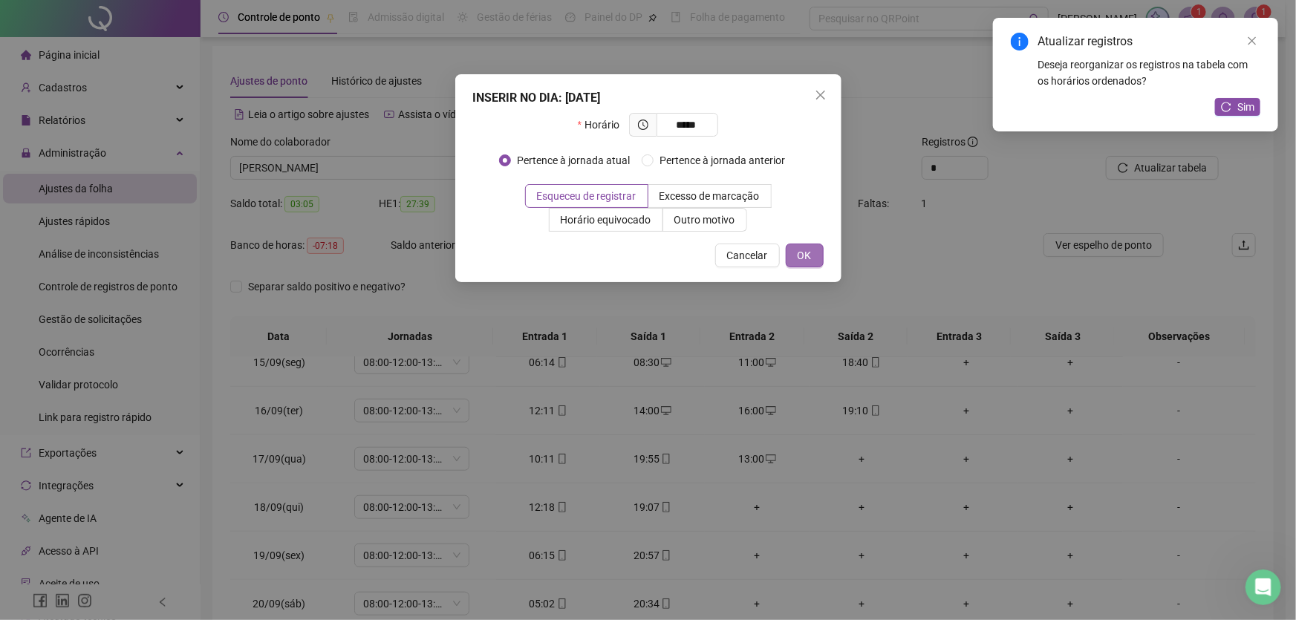
type input "*****"
click at [812, 259] on button "OK" at bounding box center [805, 256] width 38 height 24
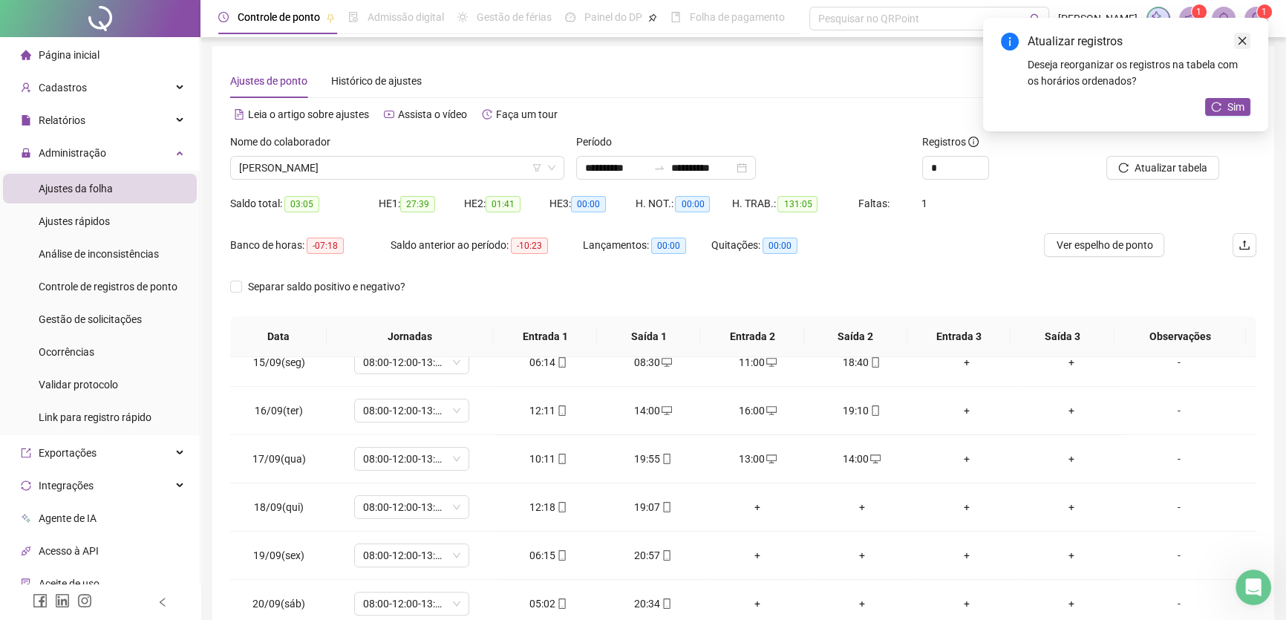
click at [1242, 36] on icon "close" at bounding box center [1242, 41] width 10 height 10
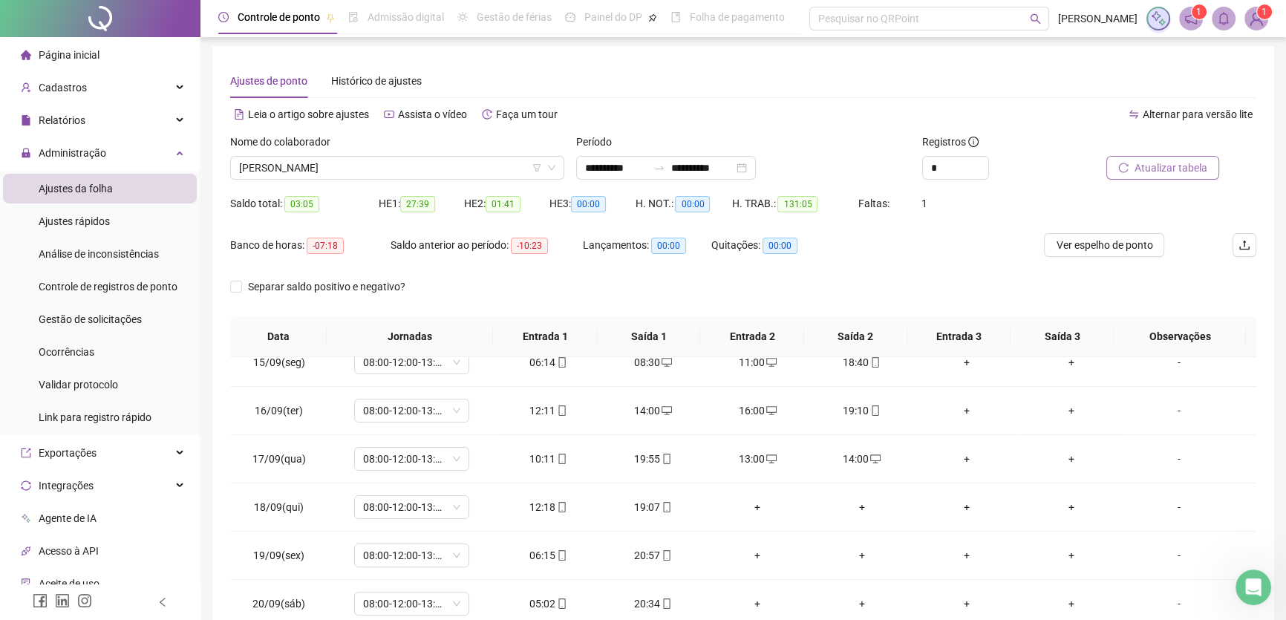
click at [1188, 164] on span "Atualizar tabela" at bounding box center [1171, 168] width 73 height 16
click at [751, 505] on div "+" at bounding box center [757, 507] width 81 height 16
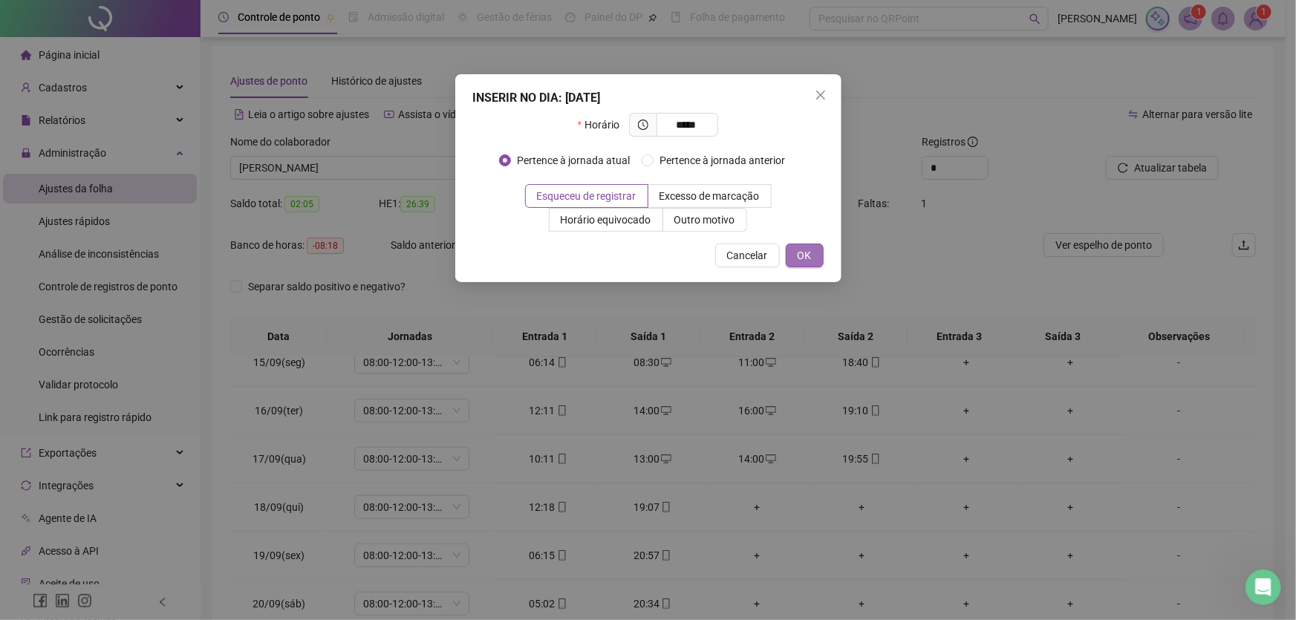
type input "*****"
click at [809, 255] on span "OK" at bounding box center [805, 255] width 14 height 16
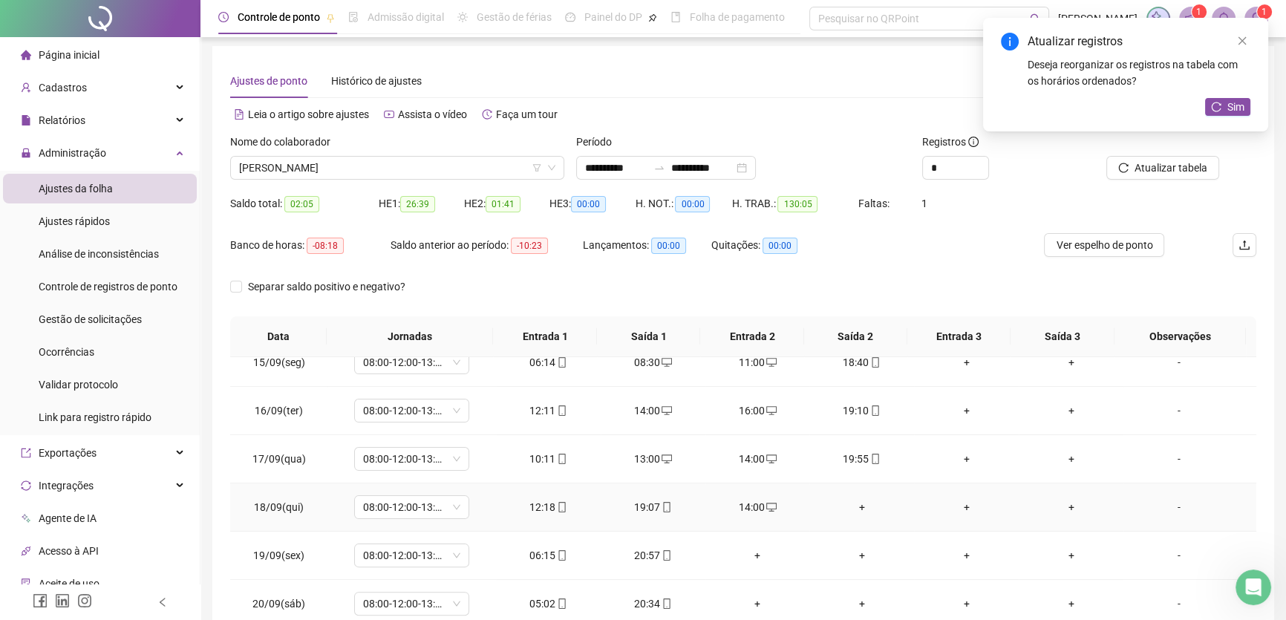
click at [853, 506] on div "+" at bounding box center [861, 507] width 81 height 16
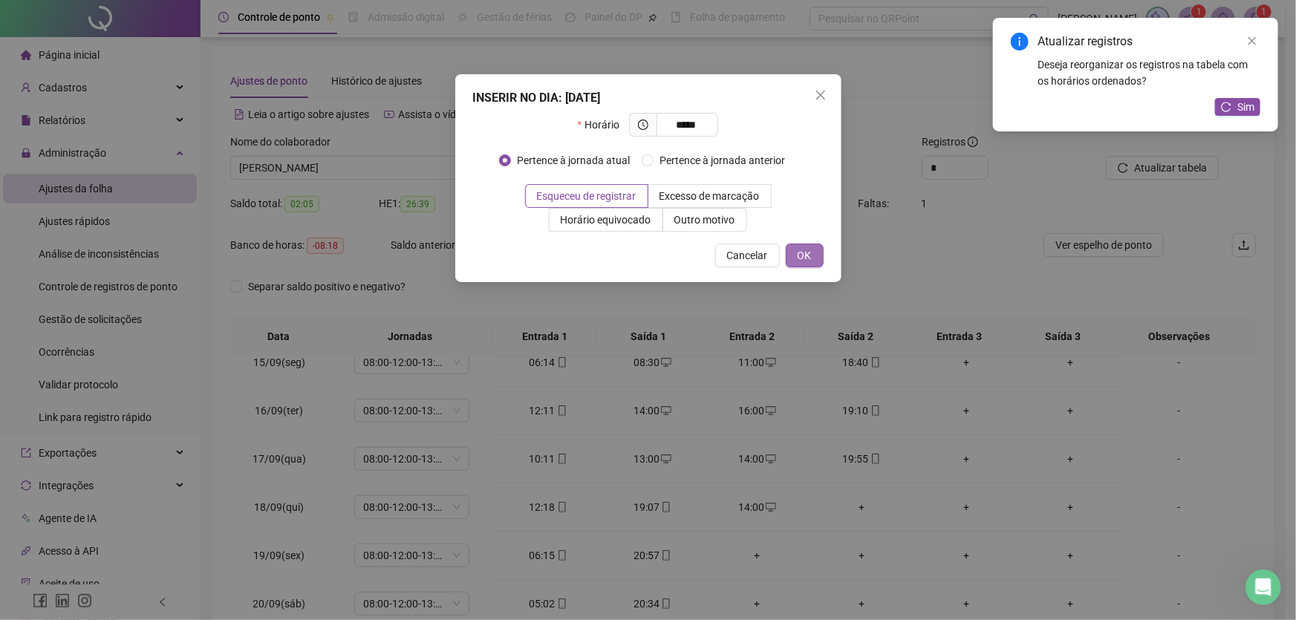
type input "*****"
click at [806, 257] on span "OK" at bounding box center [805, 255] width 14 height 16
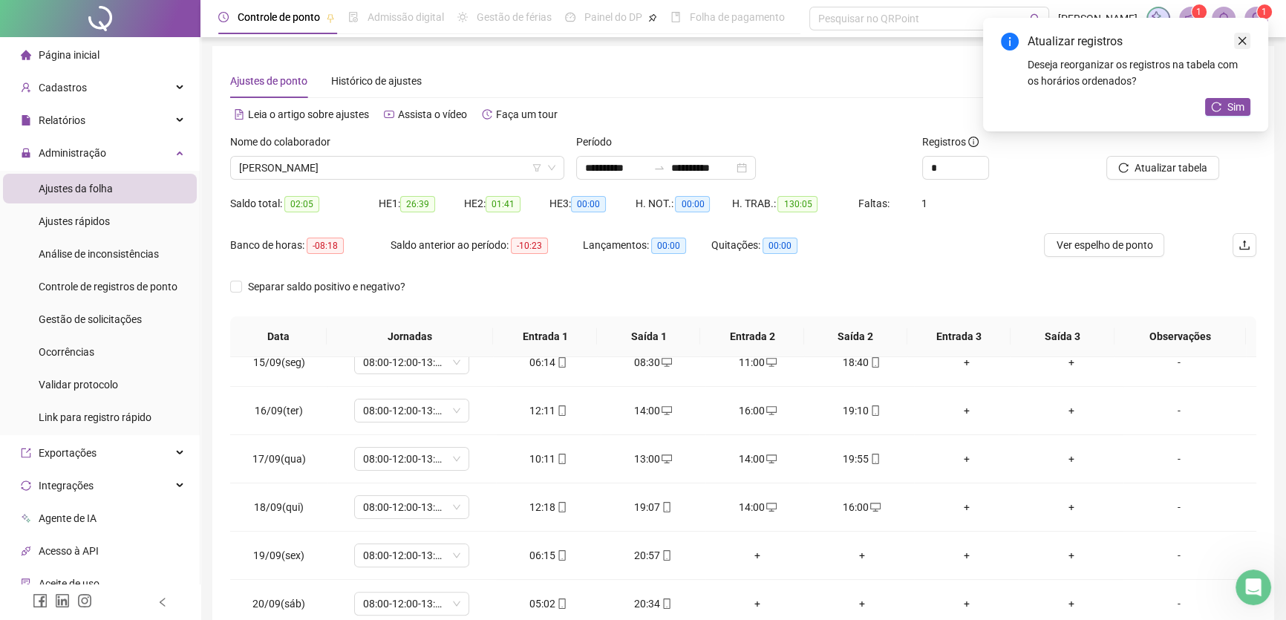
click at [1243, 40] on icon "close" at bounding box center [1242, 41] width 10 height 10
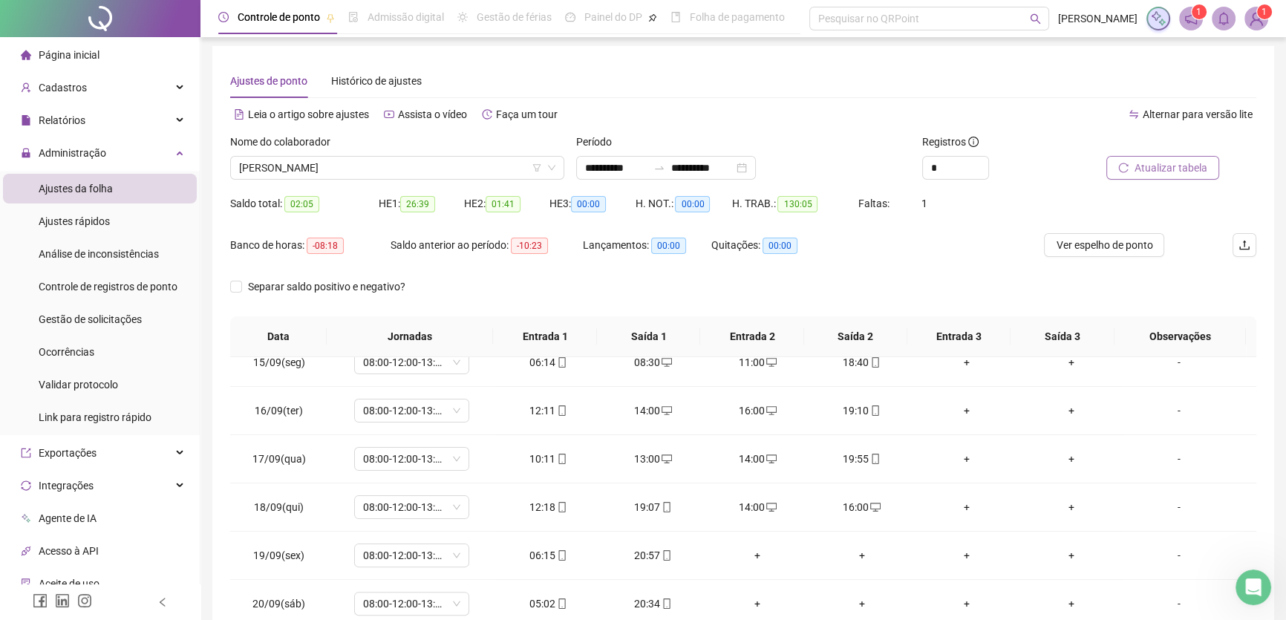
click at [1188, 177] on button "Atualizar tabela" at bounding box center [1162, 168] width 113 height 24
click at [757, 551] on div "+" at bounding box center [757, 555] width 81 height 16
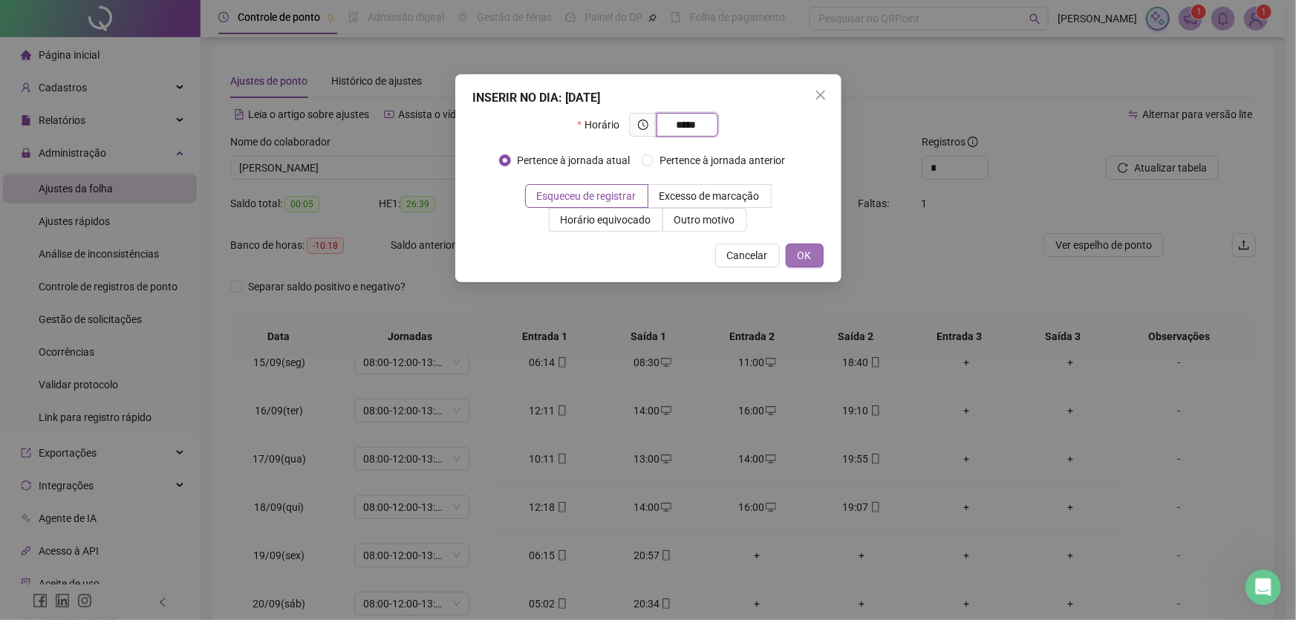
type input "*****"
click at [807, 247] on span "OK" at bounding box center [805, 255] width 14 height 16
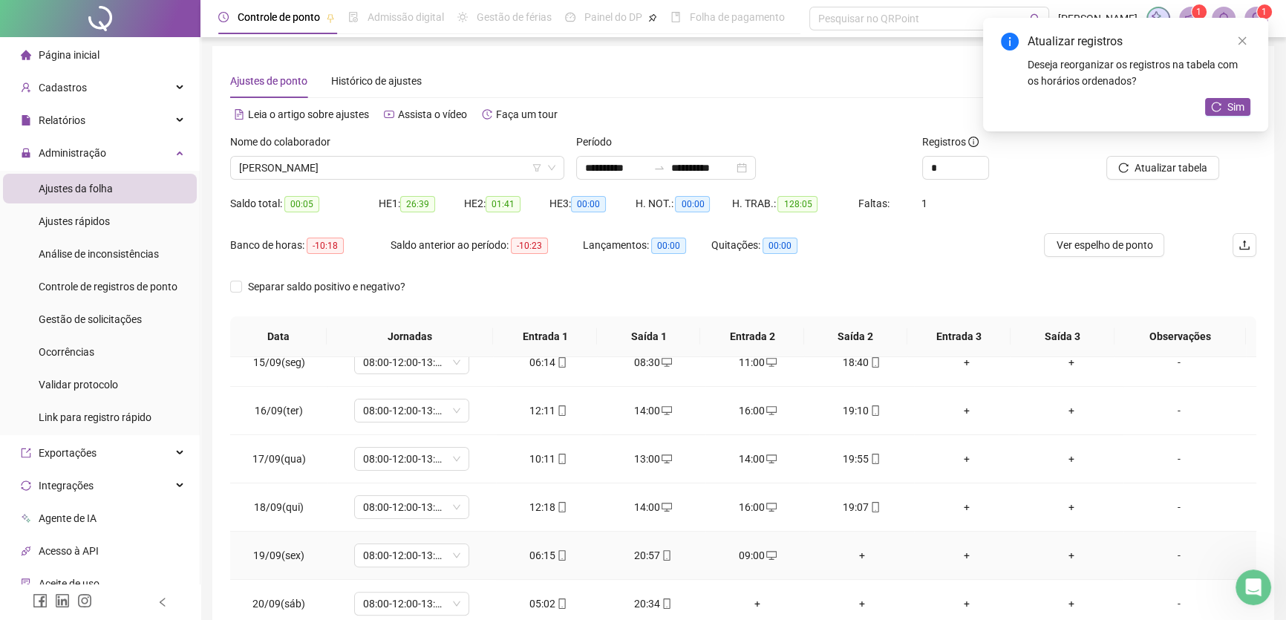
click at [857, 557] on div "+" at bounding box center [861, 555] width 81 height 16
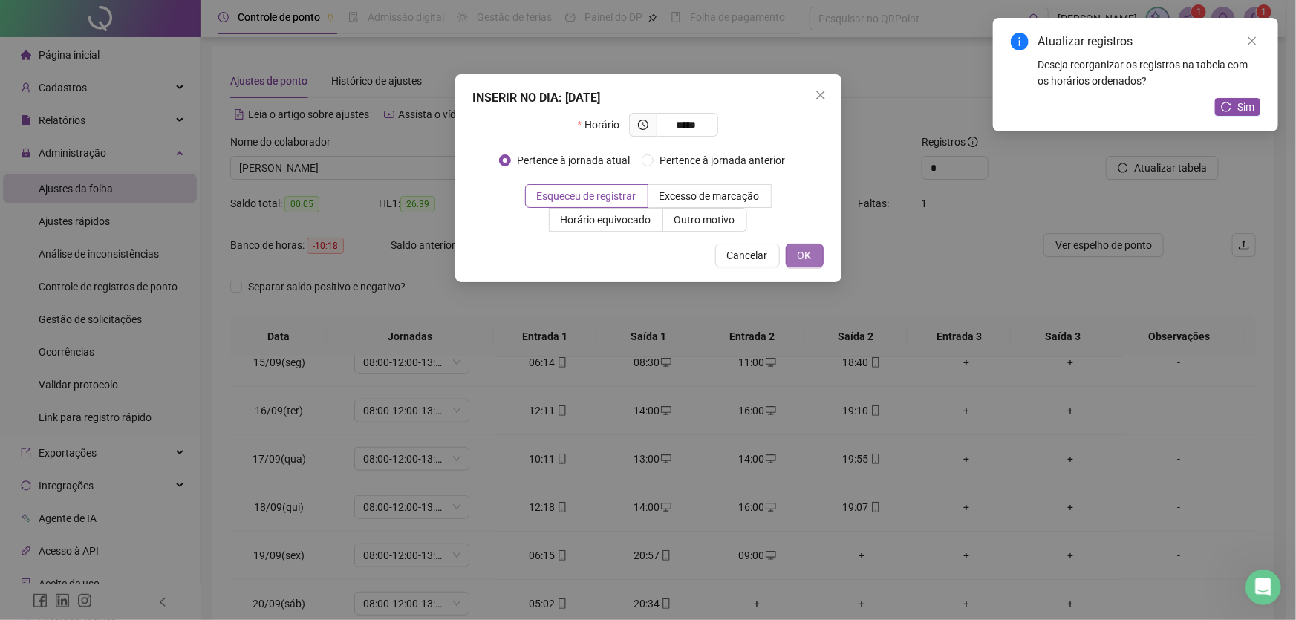
type input "*****"
click at [812, 254] on button "OK" at bounding box center [805, 256] width 38 height 24
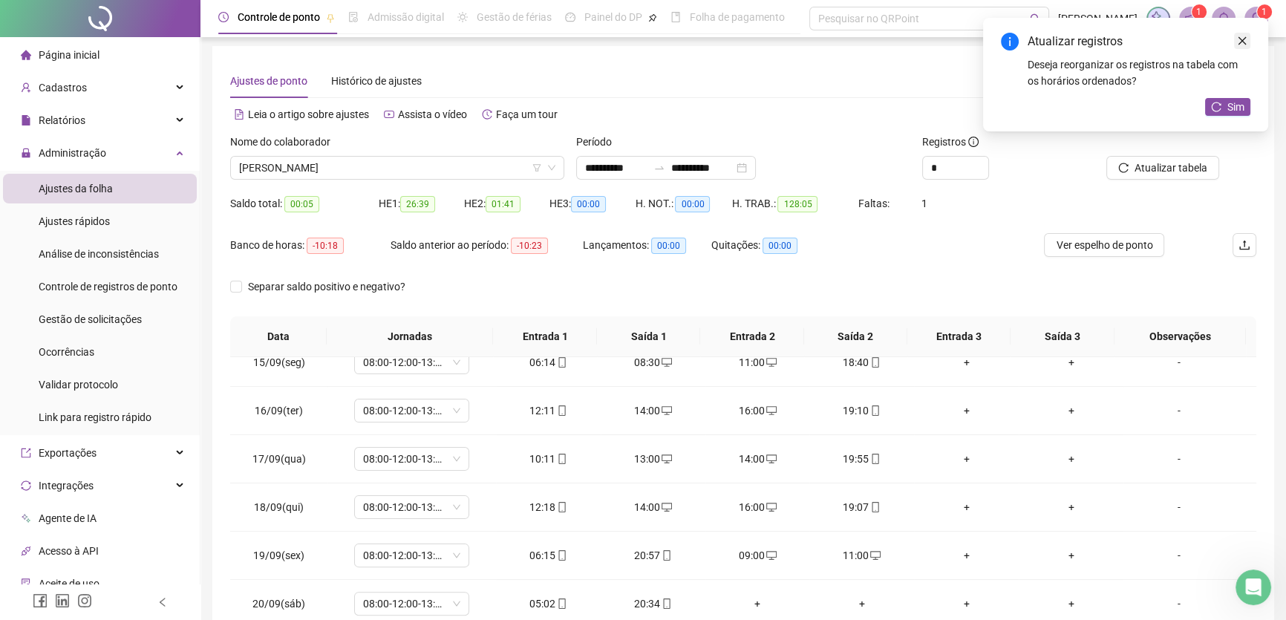
click at [1240, 37] on icon "close" at bounding box center [1242, 41] width 10 height 10
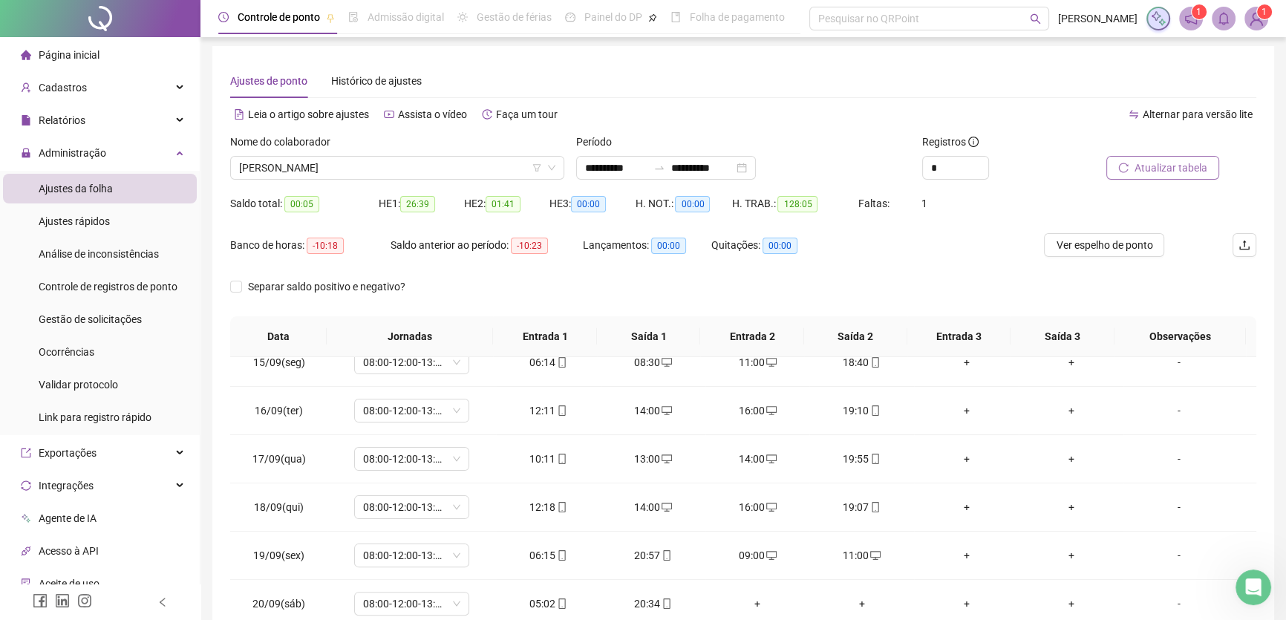
click at [1177, 173] on span "Atualizar tabela" at bounding box center [1171, 168] width 73 height 16
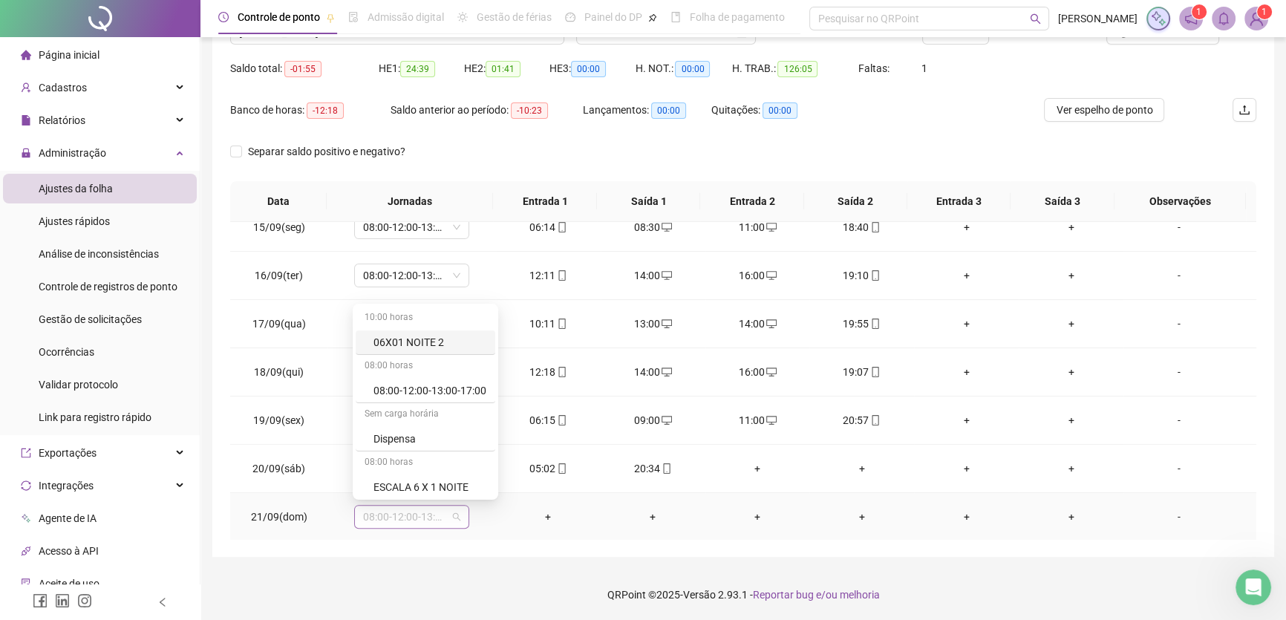
click at [439, 509] on span "08:00-12:00-13:00-17:00" at bounding box center [411, 517] width 97 height 22
click at [385, 383] on div "Folga" at bounding box center [430, 388] width 113 height 16
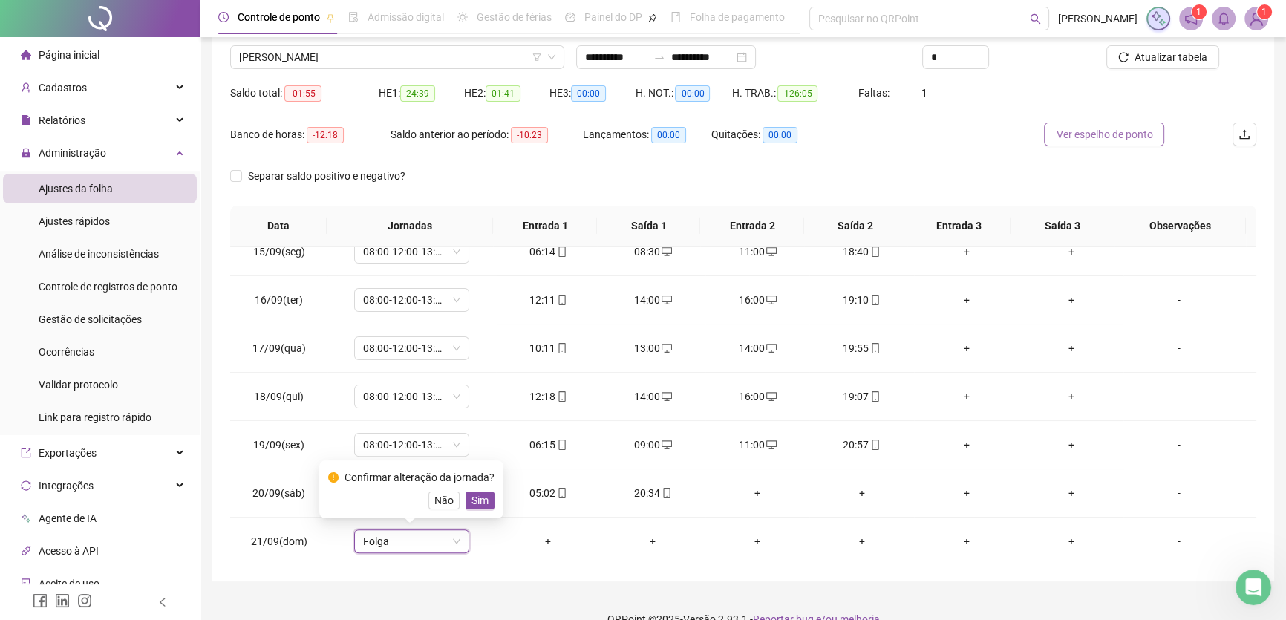
scroll to position [71, 0]
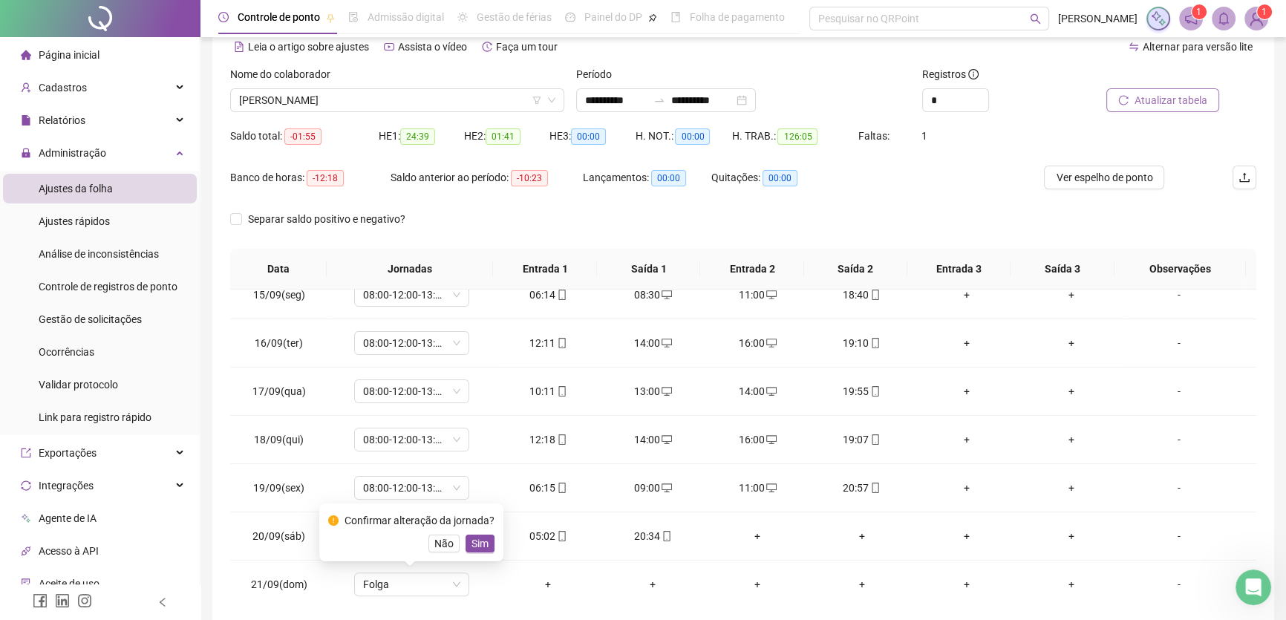
click at [1161, 103] on span "Atualizar tabela" at bounding box center [1171, 100] width 73 height 16
click at [757, 531] on div "+" at bounding box center [757, 536] width 81 height 16
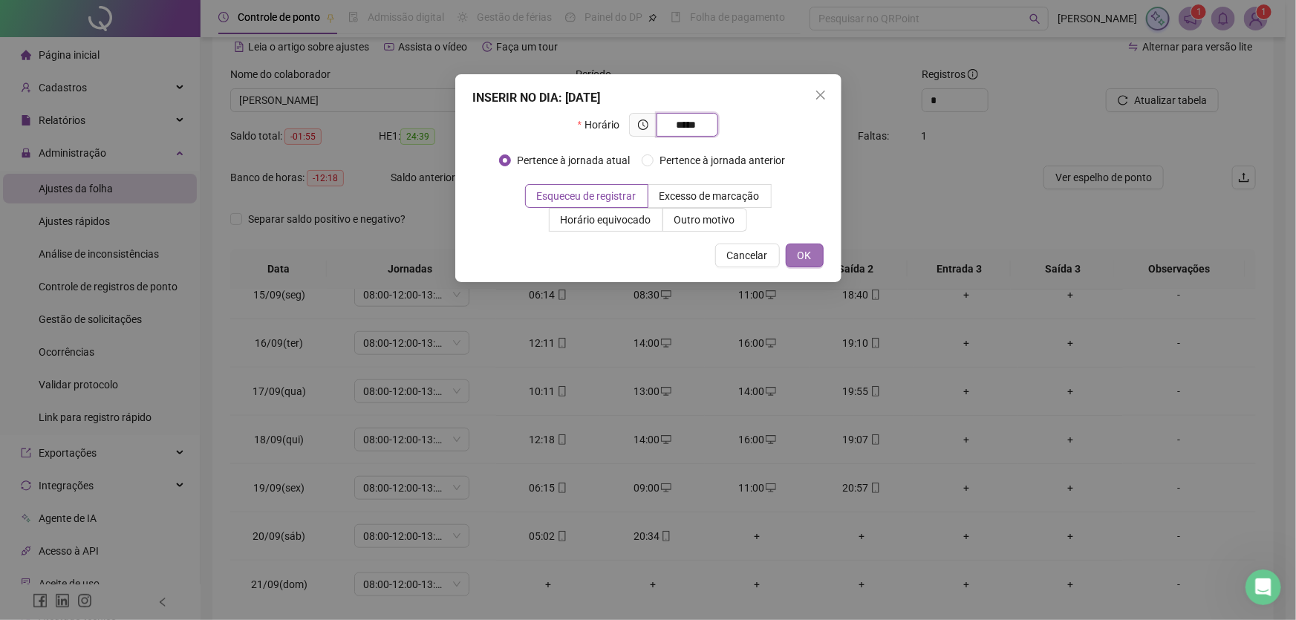
type input "*****"
click at [801, 244] on button "OK" at bounding box center [805, 256] width 38 height 24
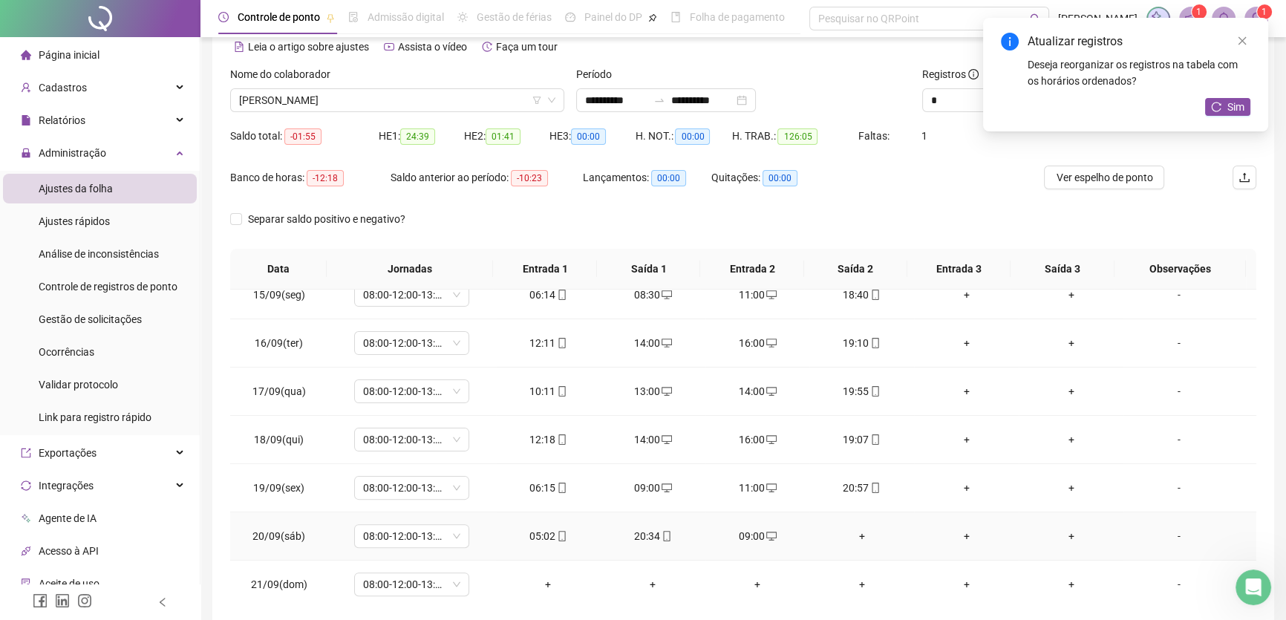
click at [854, 533] on div "+" at bounding box center [861, 536] width 81 height 16
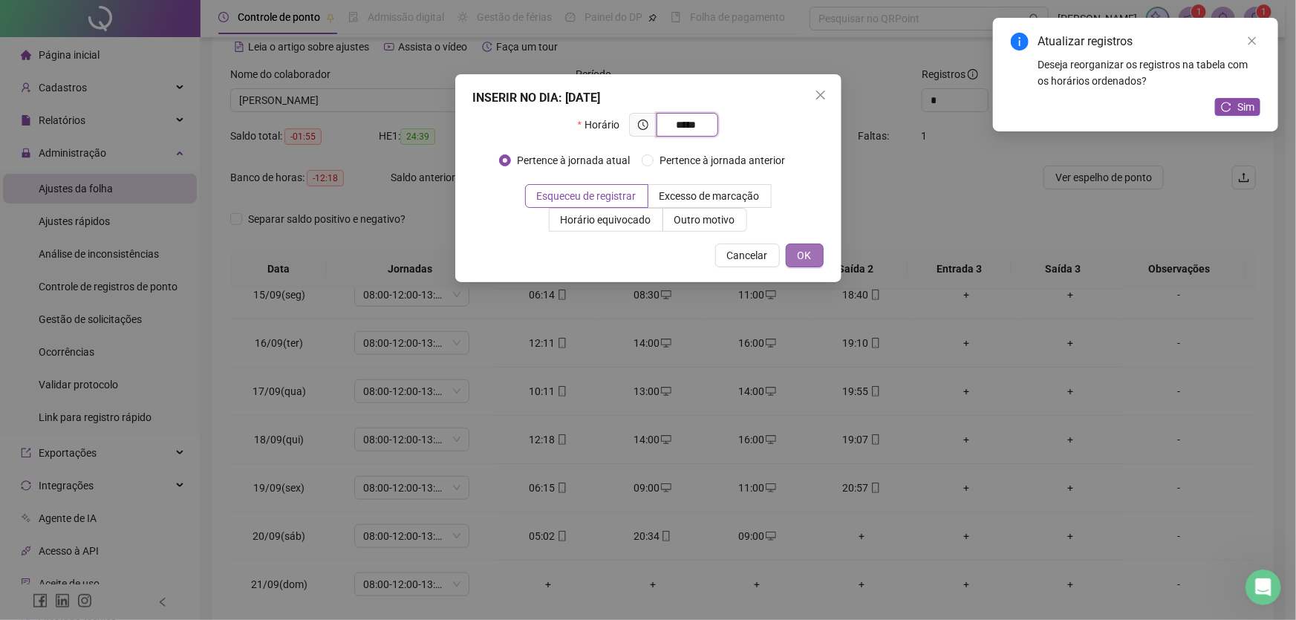
type input "*****"
click at [802, 252] on span "OK" at bounding box center [805, 255] width 14 height 16
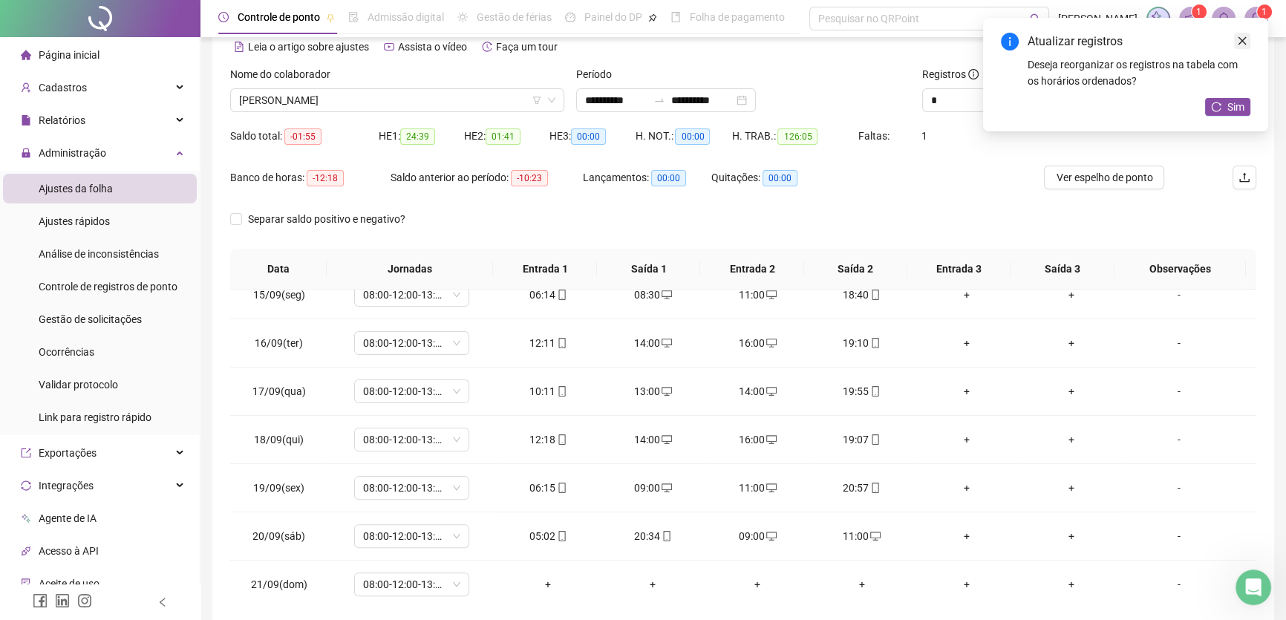
click at [1243, 39] on icon "close" at bounding box center [1243, 41] width 8 height 8
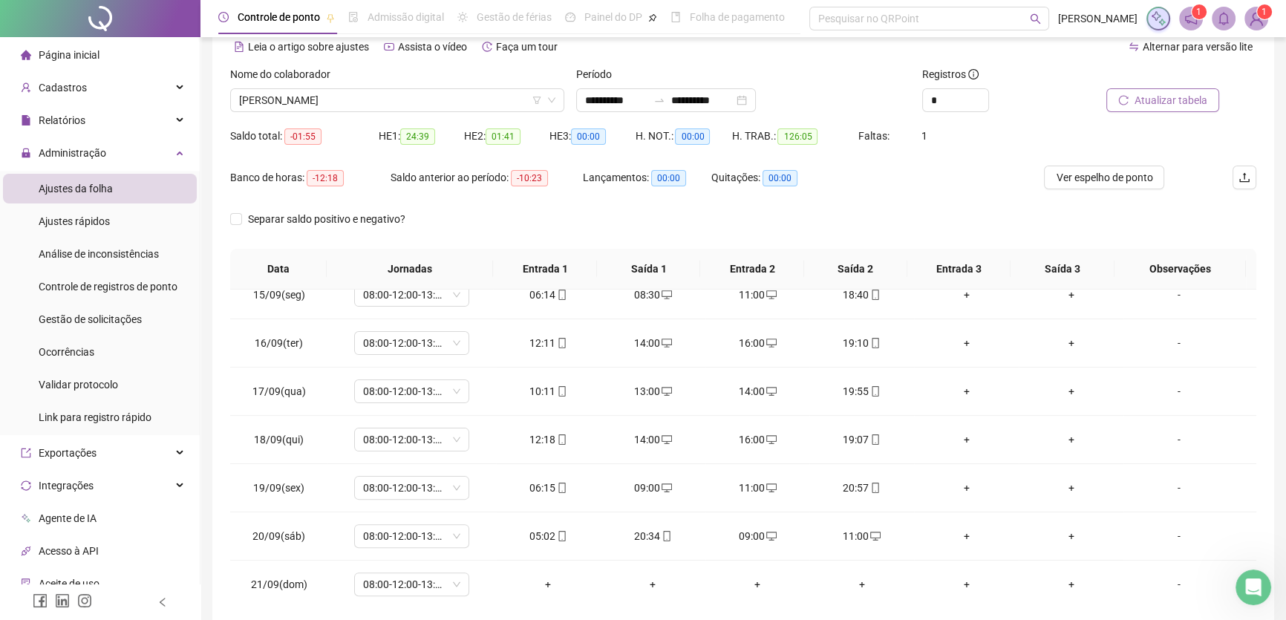
click at [1178, 100] on span "Atualizar tabela" at bounding box center [1171, 100] width 73 height 16
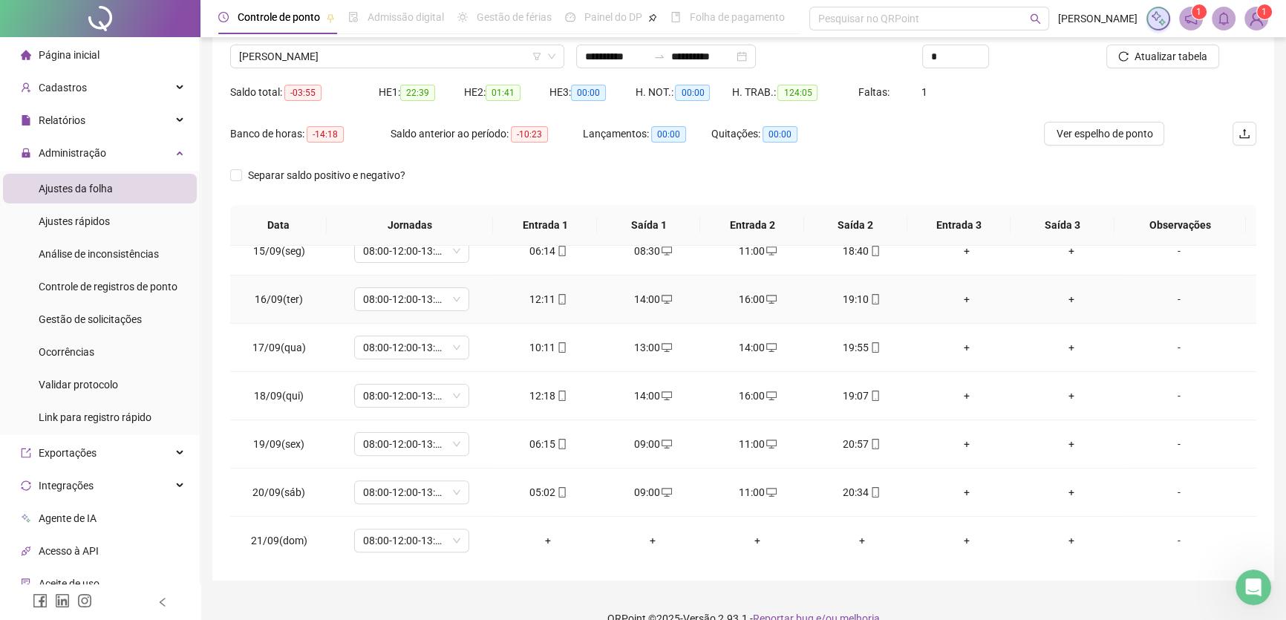
scroll to position [138, 0]
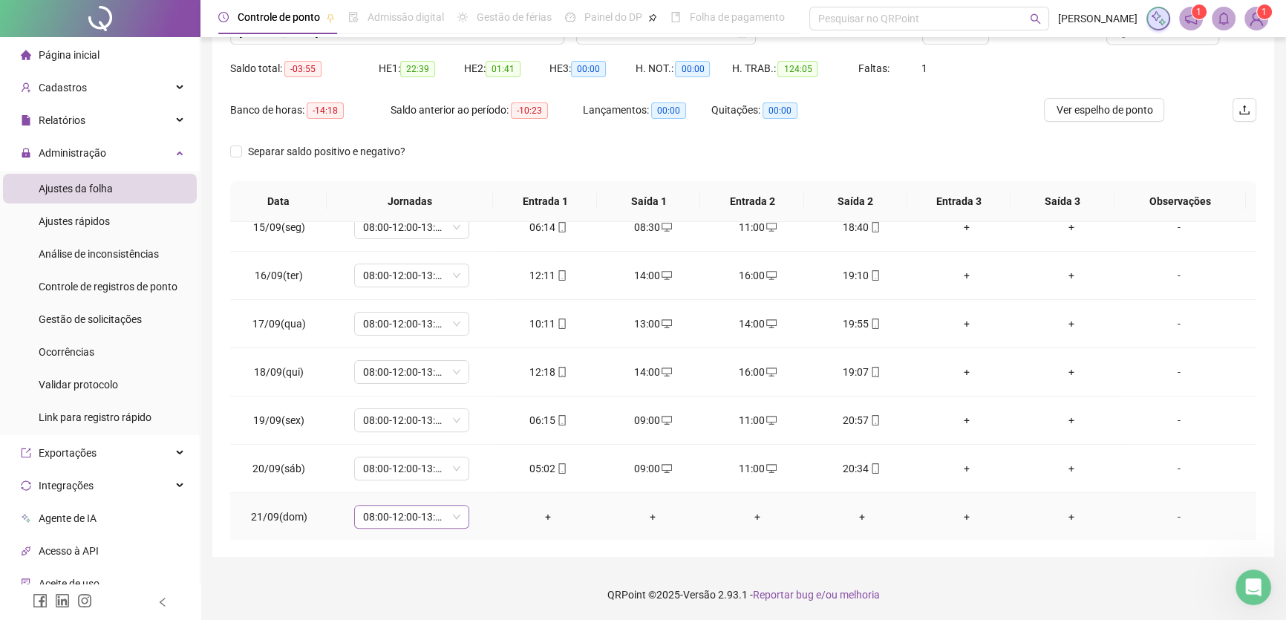
click at [446, 508] on span "08:00-12:00-13:00-17:00" at bounding box center [411, 517] width 97 height 22
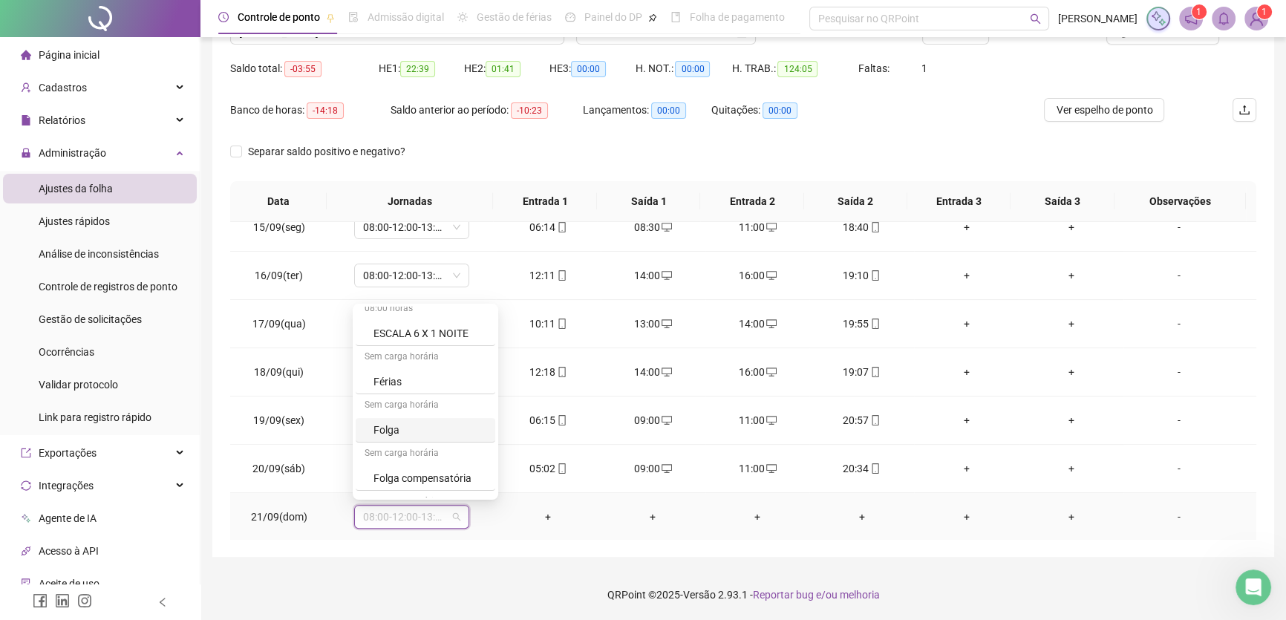
click at [411, 414] on div "Sem carga horária" at bounding box center [426, 406] width 140 height 24
click at [424, 436] on div "Folga" at bounding box center [430, 430] width 113 height 16
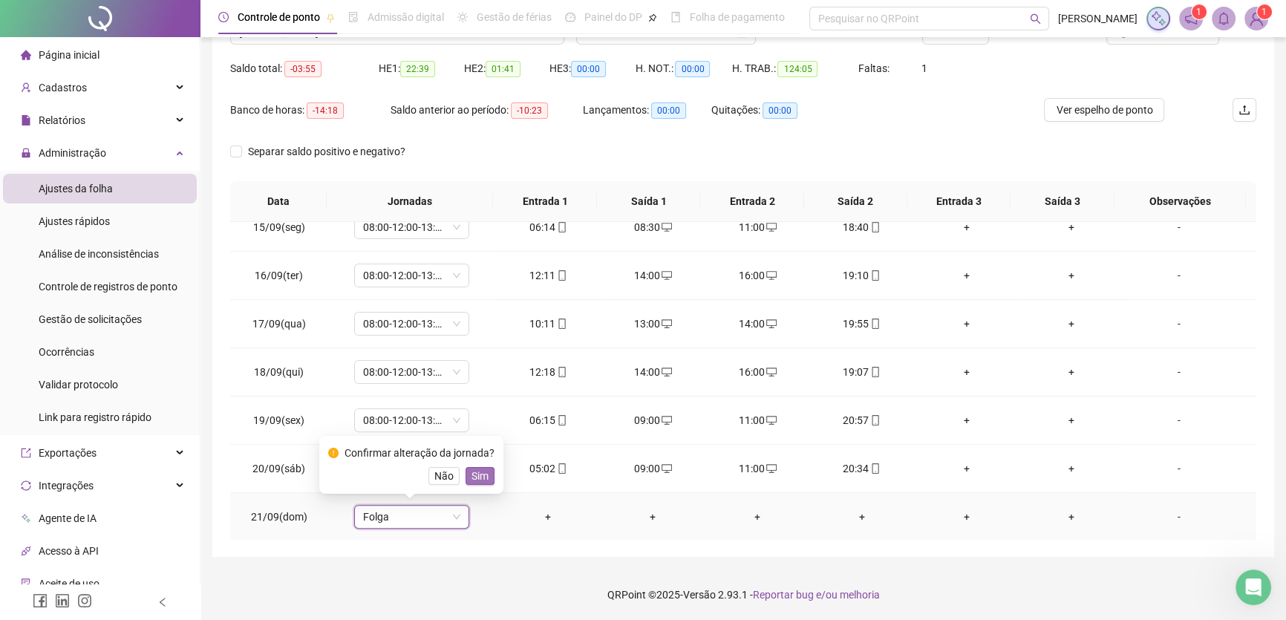
click at [473, 472] on span "Sim" at bounding box center [480, 476] width 17 height 16
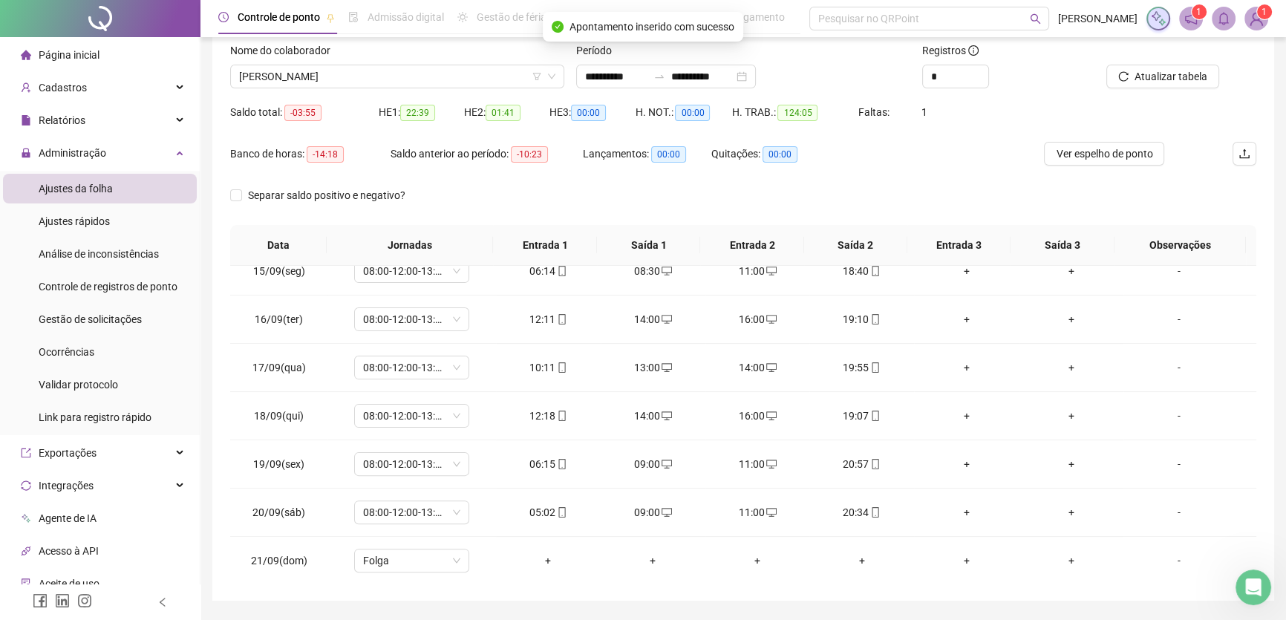
scroll to position [71, 0]
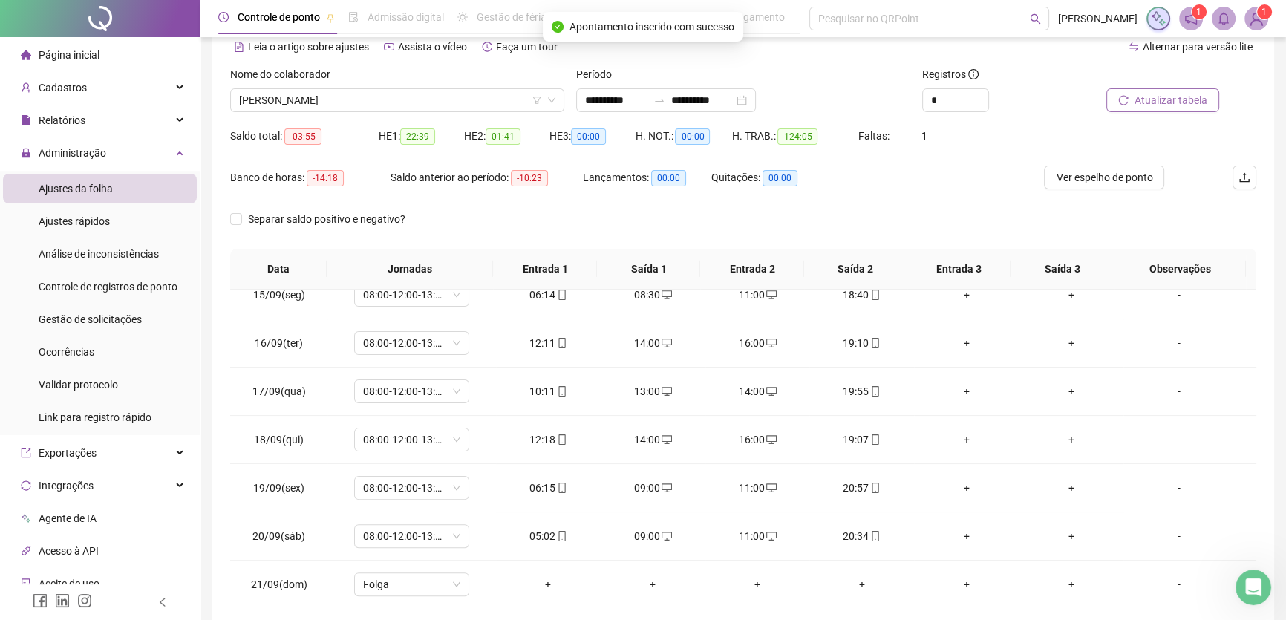
click at [1192, 105] on span "Atualizar tabela" at bounding box center [1171, 100] width 73 height 16
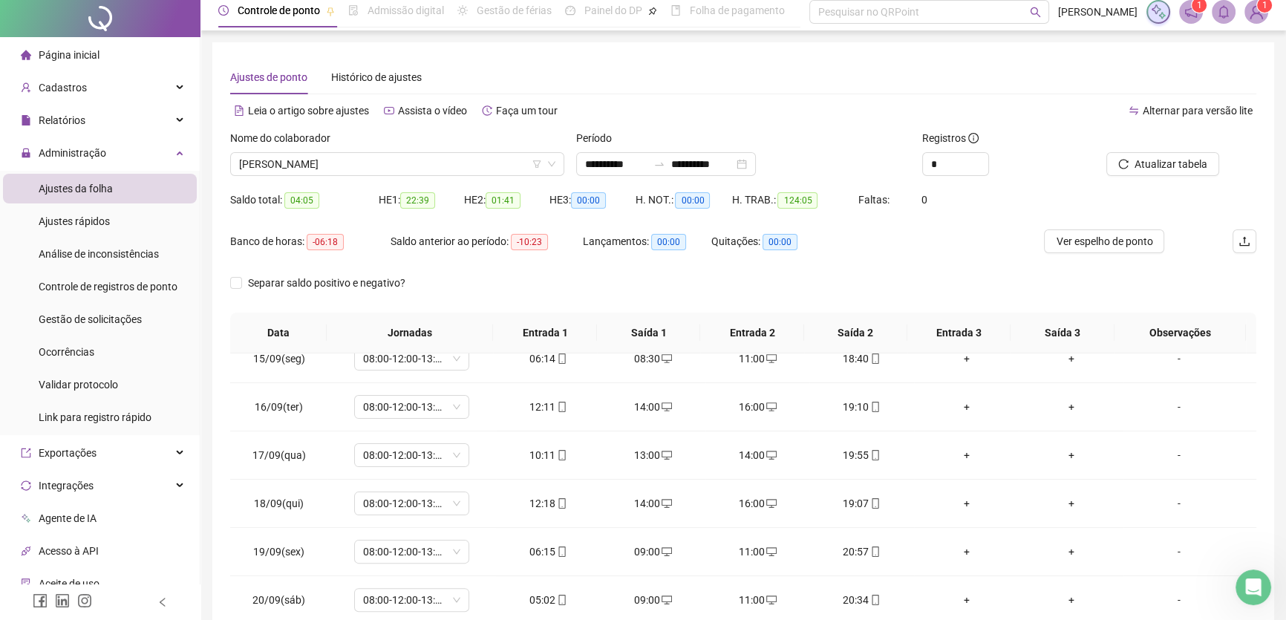
scroll to position [0, 0]
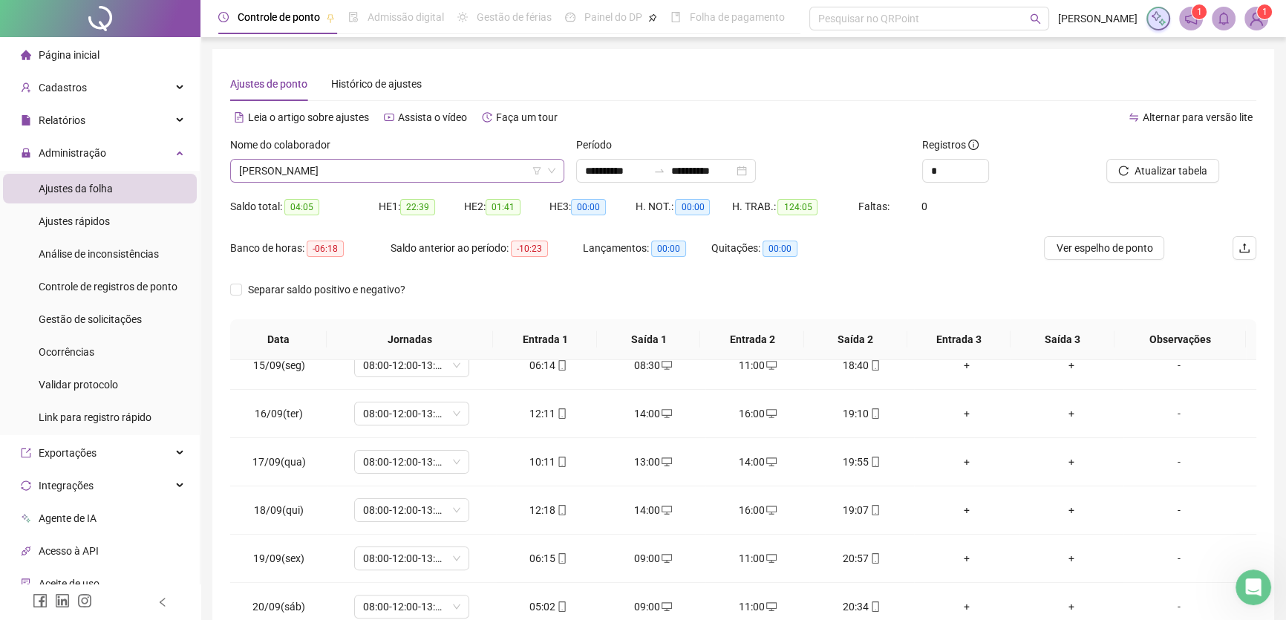
click at [421, 175] on span "[PERSON_NAME]" at bounding box center [397, 171] width 316 height 22
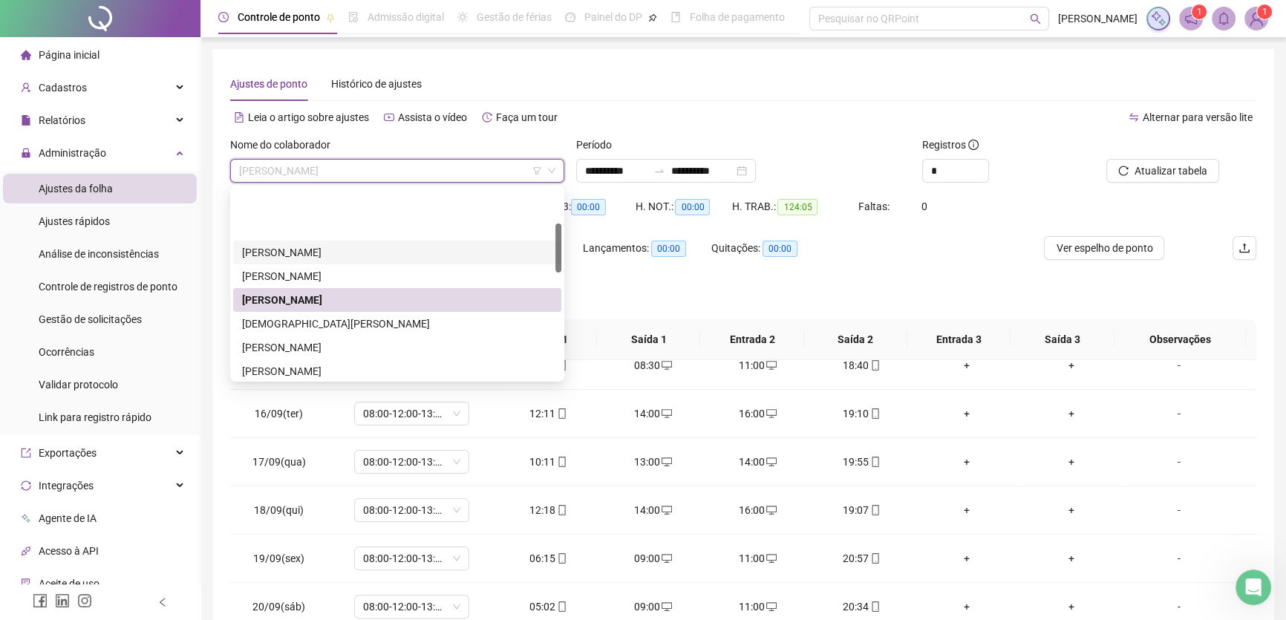
scroll to position [134, 0]
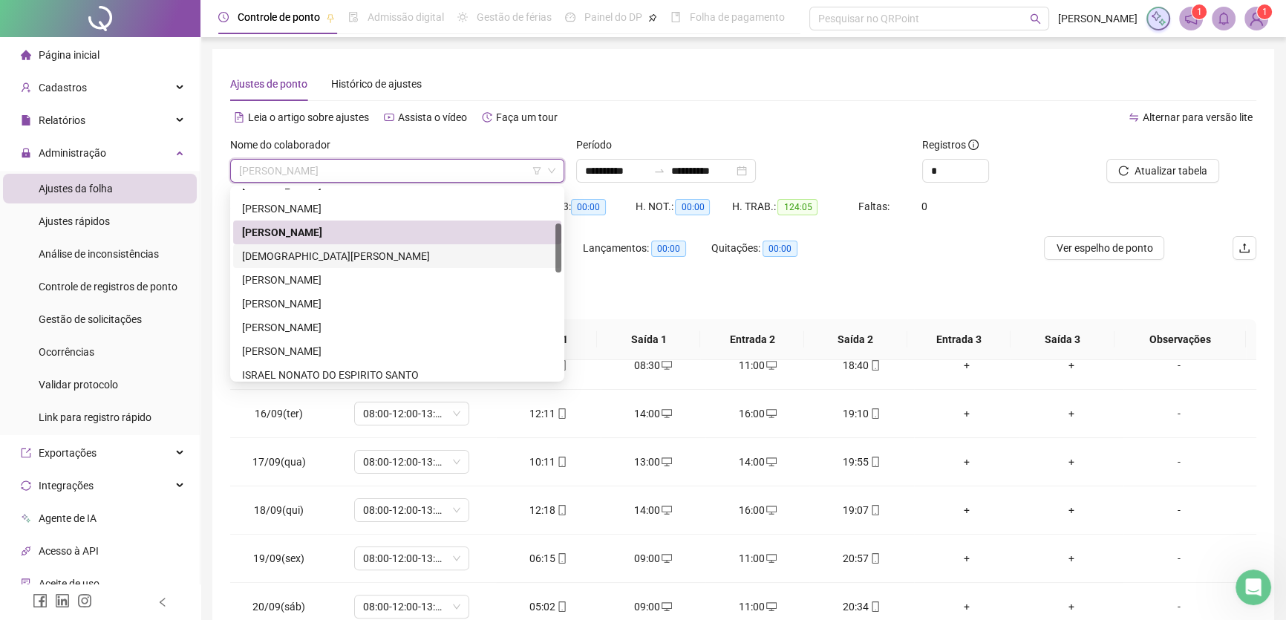
click at [316, 252] on div "[DEMOGRAPHIC_DATA][PERSON_NAME]" at bounding box center [397, 256] width 310 height 16
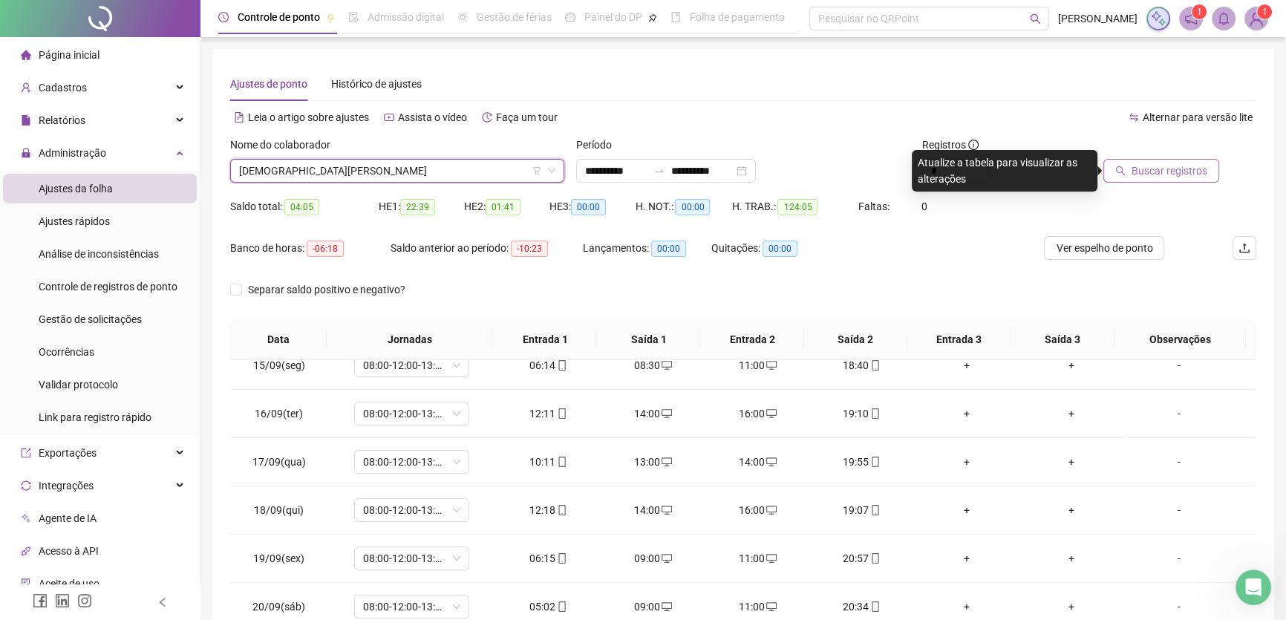
click at [1158, 167] on span "Buscar registros" at bounding box center [1170, 171] width 76 height 16
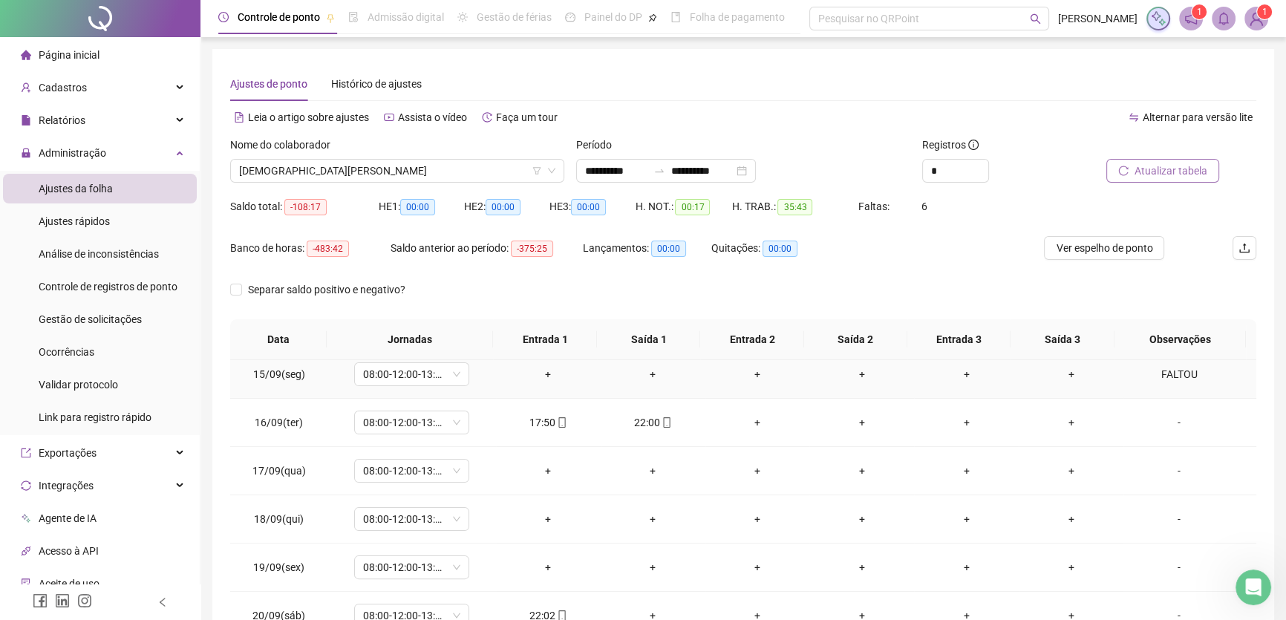
scroll to position [694, 0]
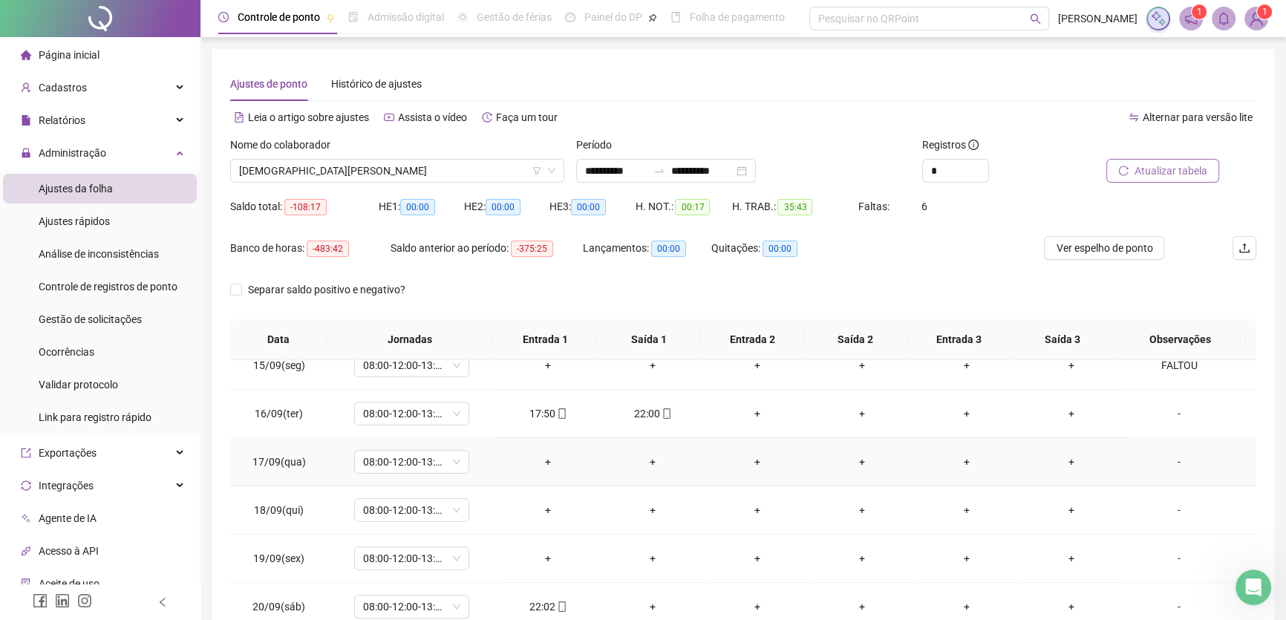
click at [1168, 464] on div "-" at bounding box center [1179, 462] width 88 height 16
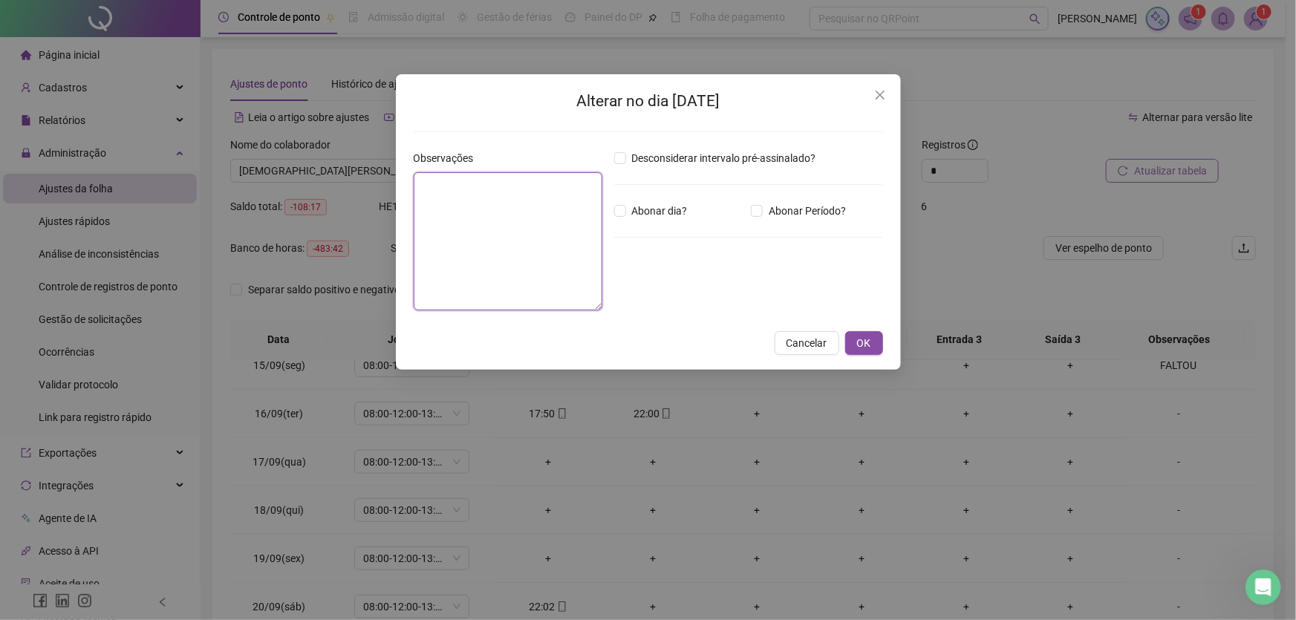
click at [487, 212] on textarea at bounding box center [508, 241] width 189 height 138
type textarea "*"
type textarea "*********"
click at [864, 333] on button "OK" at bounding box center [864, 343] width 38 height 24
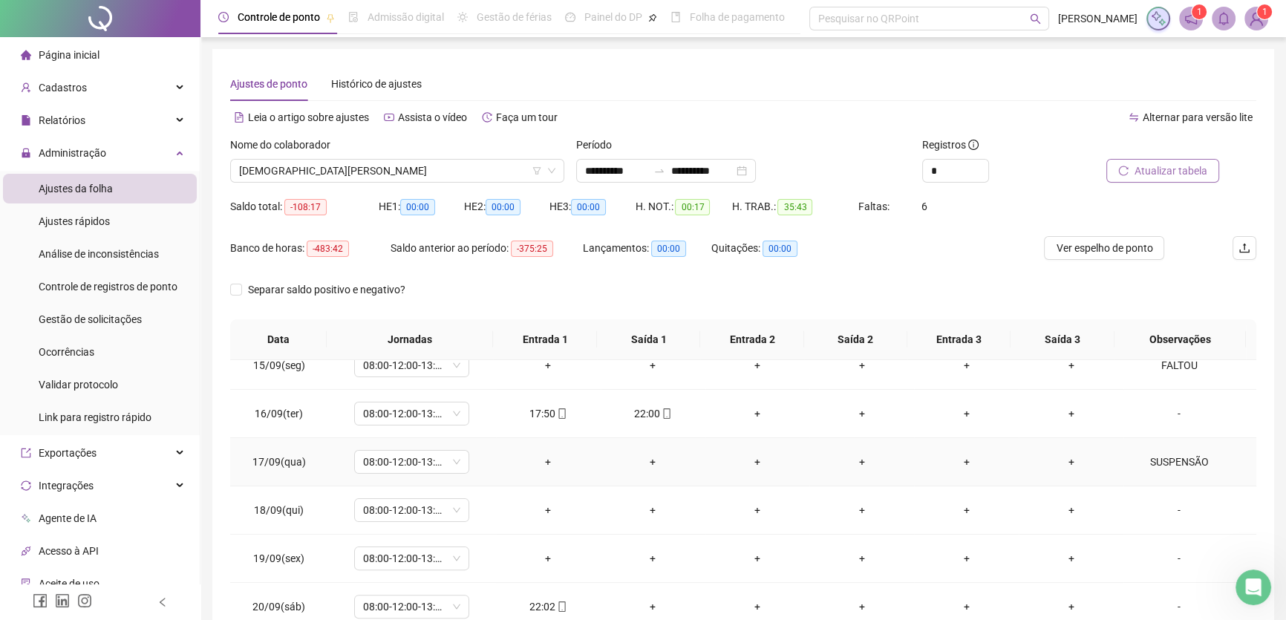
click at [1158, 458] on div "SUSPENSÃO" at bounding box center [1179, 462] width 88 height 16
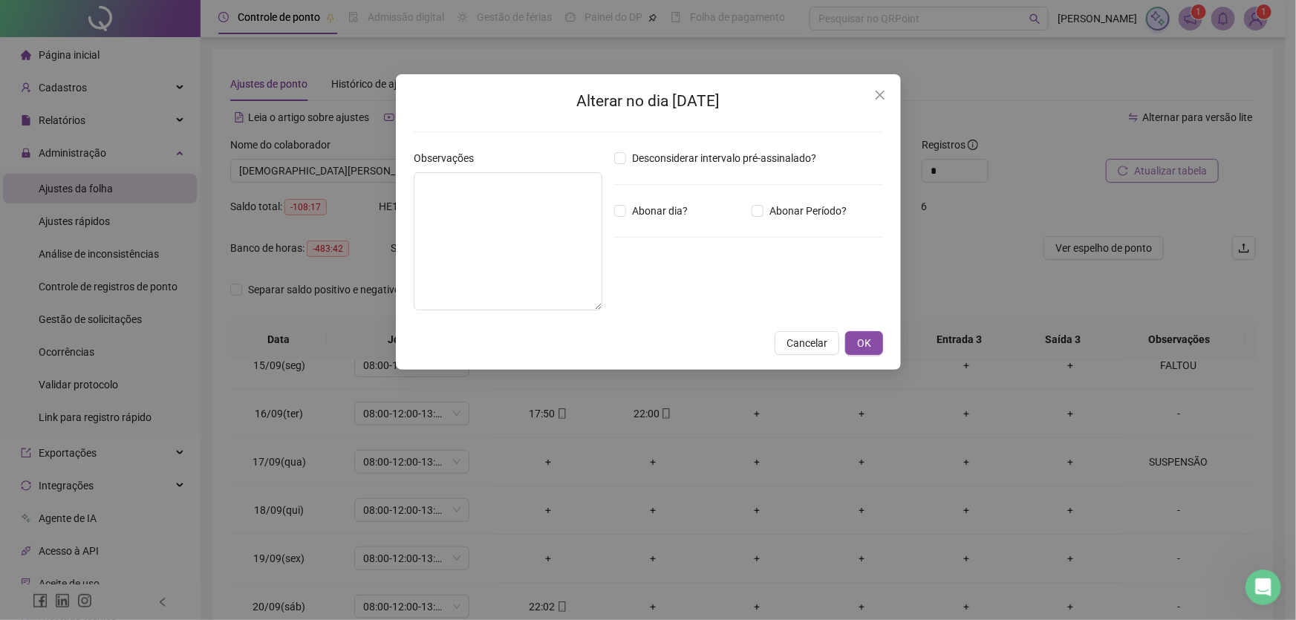
type textarea "*********"
drag, startPoint x: 493, startPoint y: 185, endPoint x: 357, endPoint y: 167, distance: 137.1
click at [358, 167] on div "Alterar no dia [DATE] Observações ********* Desconsiderar intervalo pré-assinal…" at bounding box center [648, 310] width 1296 height 620
type textarea "******"
click at [853, 346] on button "OK" at bounding box center [864, 343] width 38 height 24
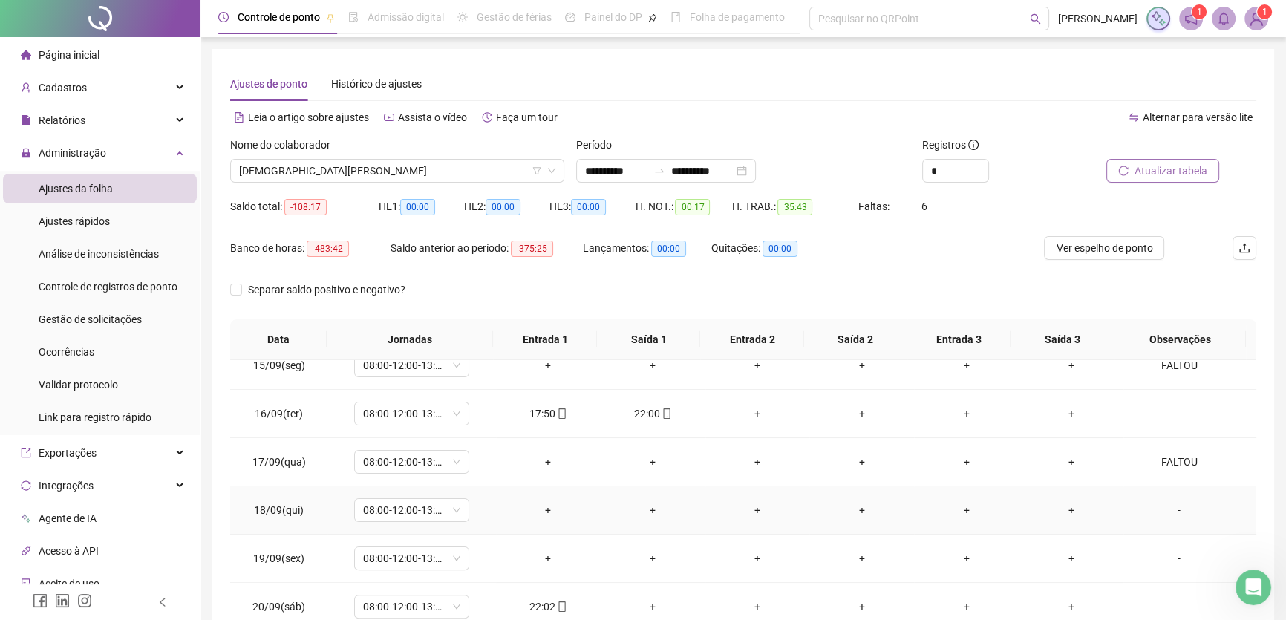
click at [1166, 502] on div "-" at bounding box center [1179, 510] width 88 height 16
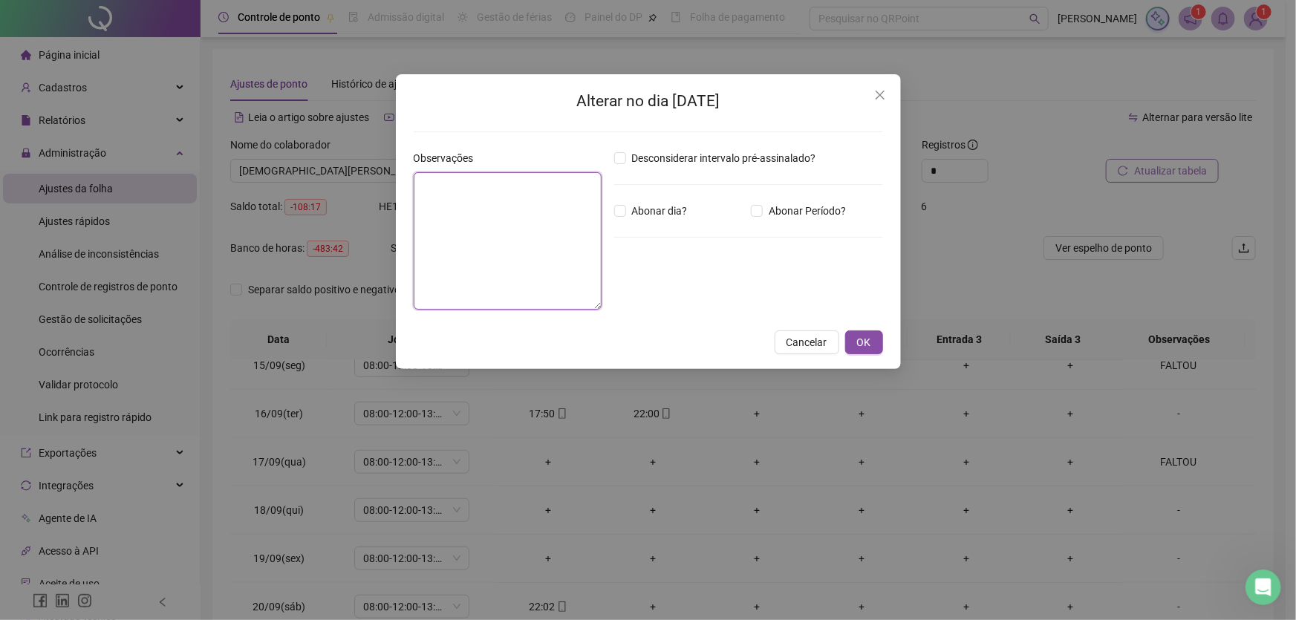
click at [500, 204] on textarea at bounding box center [508, 240] width 188 height 137
paste textarea "*********"
type textarea "*********"
click at [875, 342] on button "OK" at bounding box center [864, 343] width 38 height 24
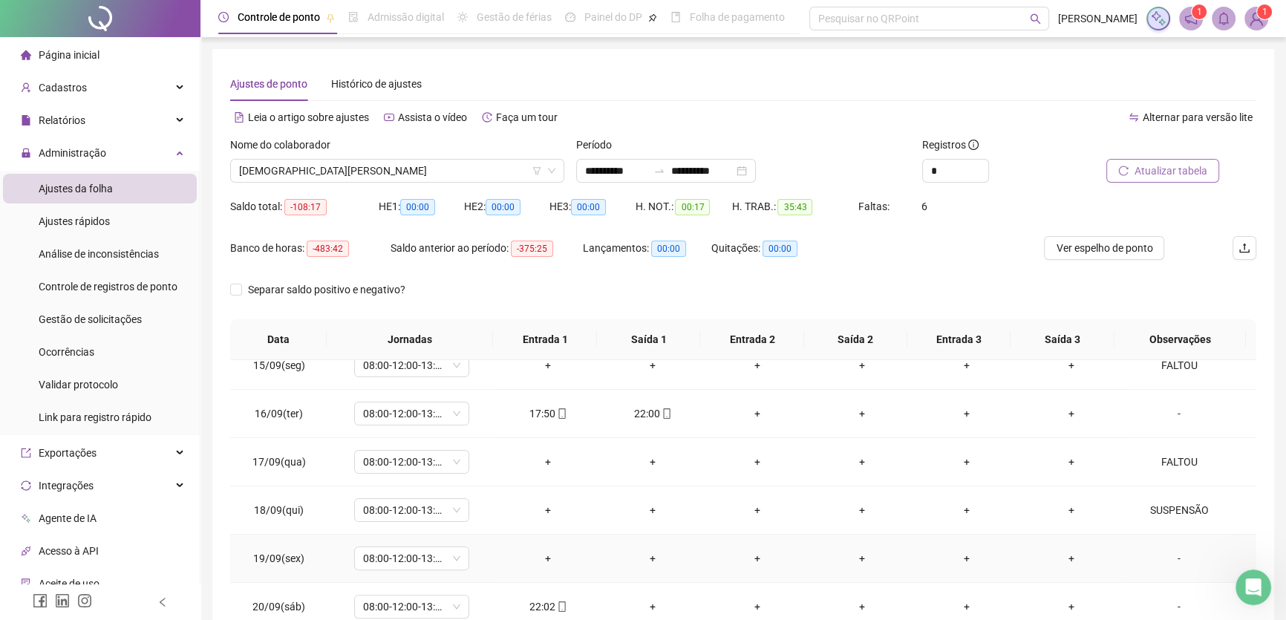
click at [1169, 556] on div "-" at bounding box center [1179, 558] width 88 height 16
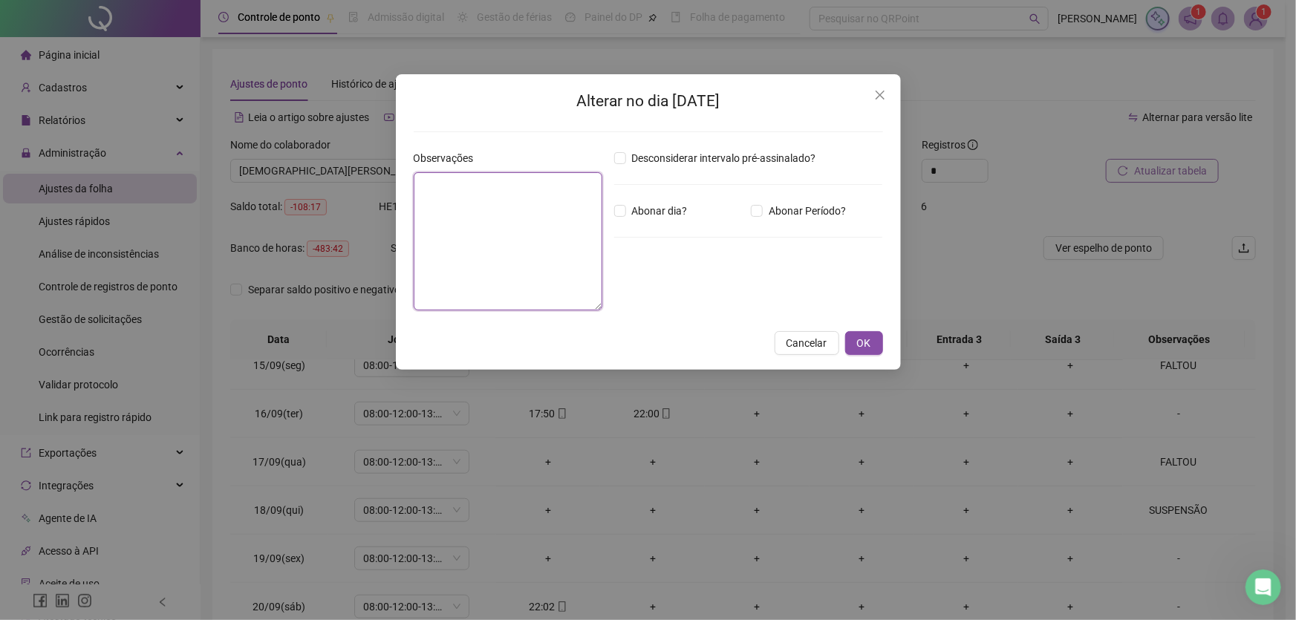
click at [473, 218] on textarea at bounding box center [508, 241] width 189 height 138
paste textarea "*********"
type textarea "*********"
click at [861, 342] on span "OK" at bounding box center [864, 343] width 14 height 16
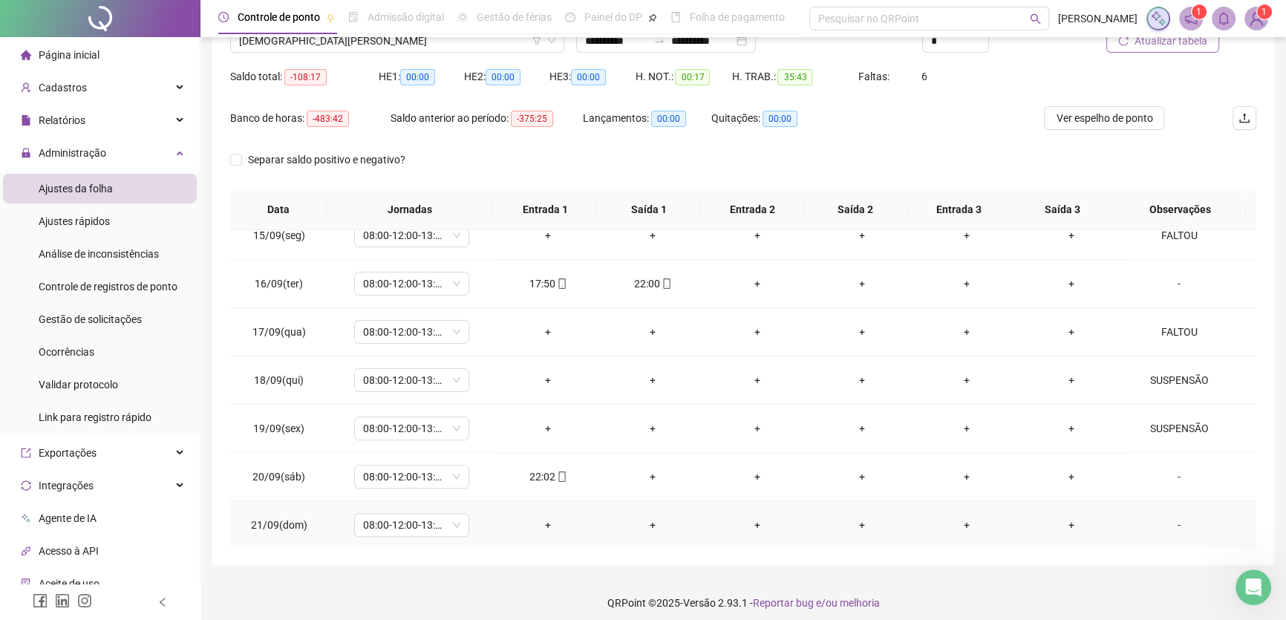
scroll to position [138, 0]
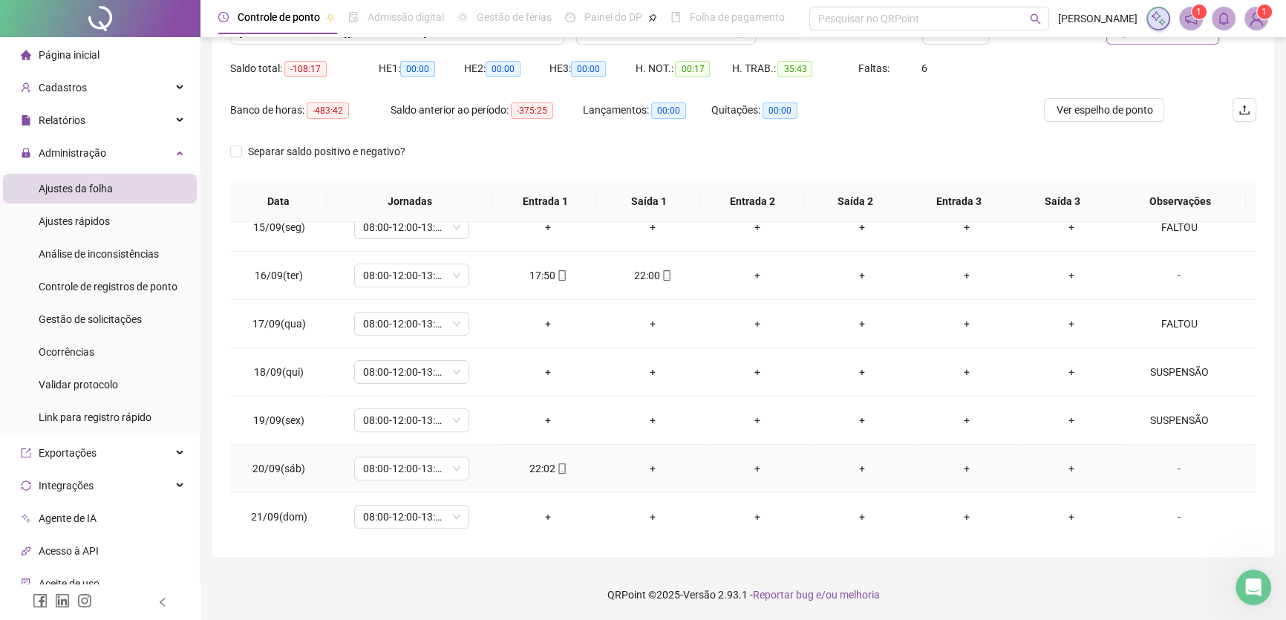
click at [1167, 463] on div "-" at bounding box center [1179, 468] width 88 height 16
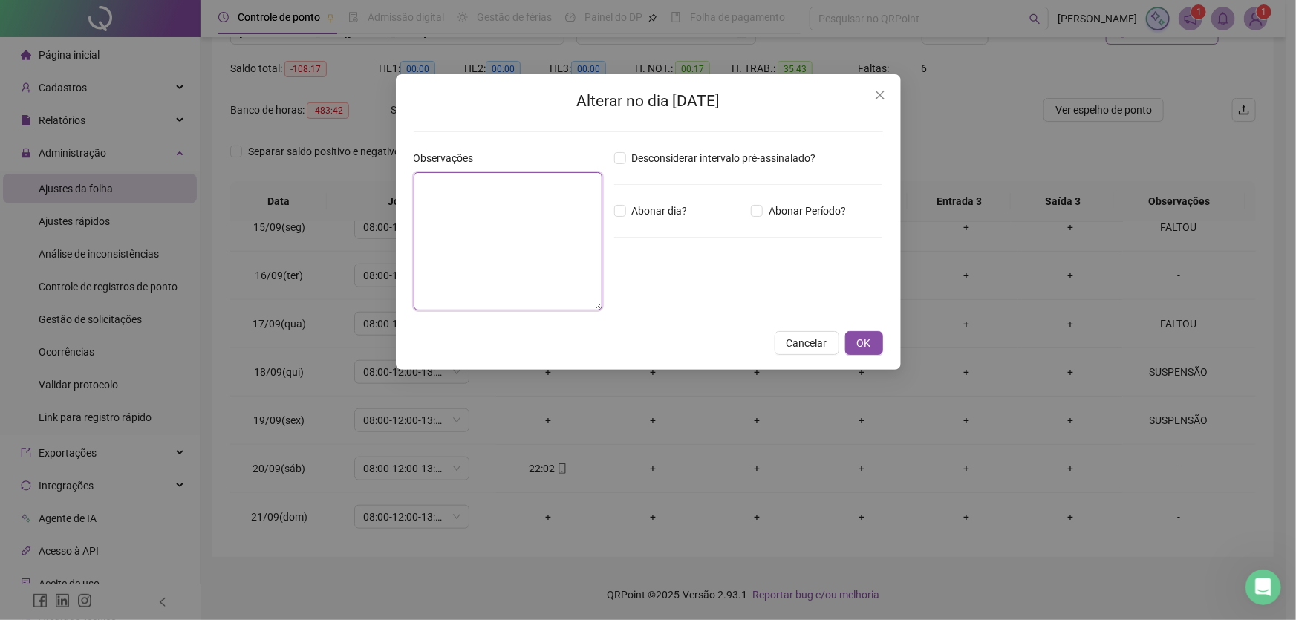
click at [464, 196] on textarea at bounding box center [508, 241] width 189 height 138
paste textarea "*********"
type textarea "*********"
click at [859, 339] on span "OK" at bounding box center [864, 343] width 14 height 16
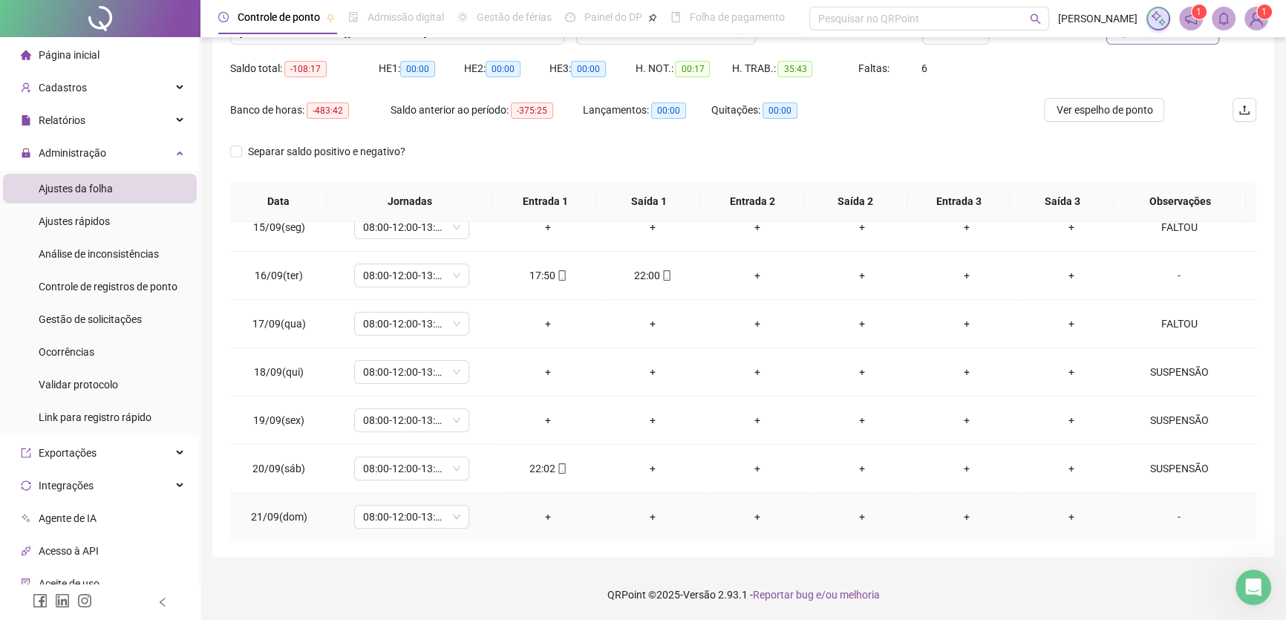
click at [1166, 512] on div "-" at bounding box center [1179, 517] width 88 height 16
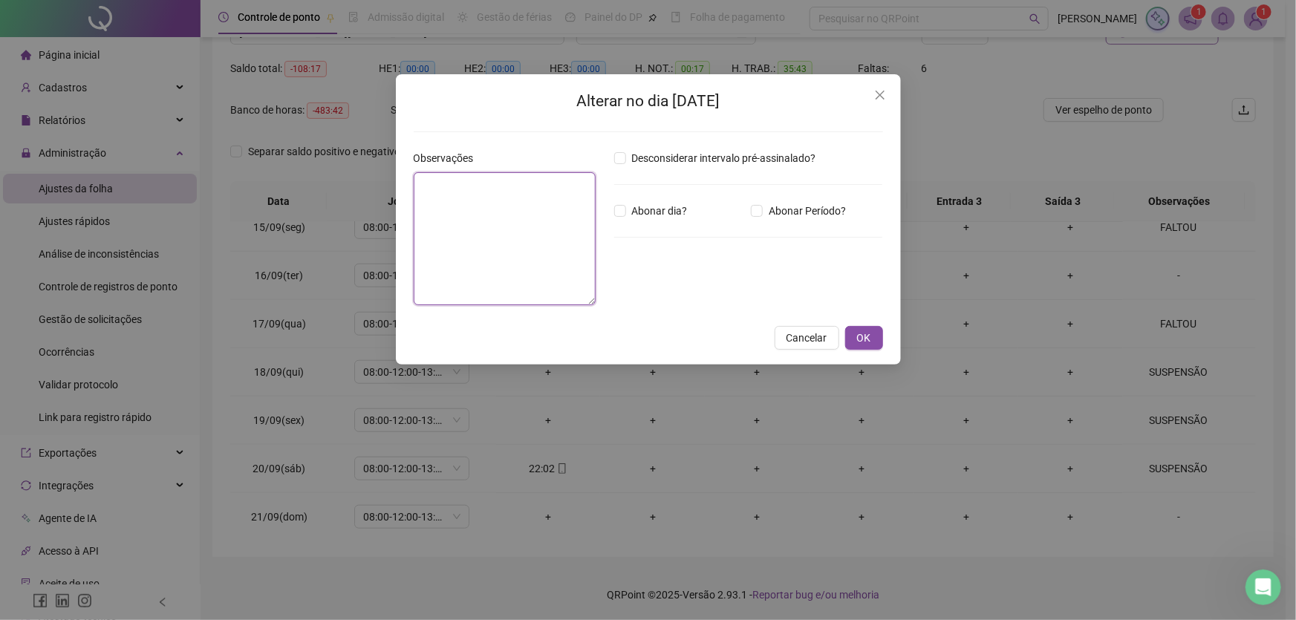
click at [465, 193] on textarea at bounding box center [505, 238] width 182 height 133
paste textarea "*********"
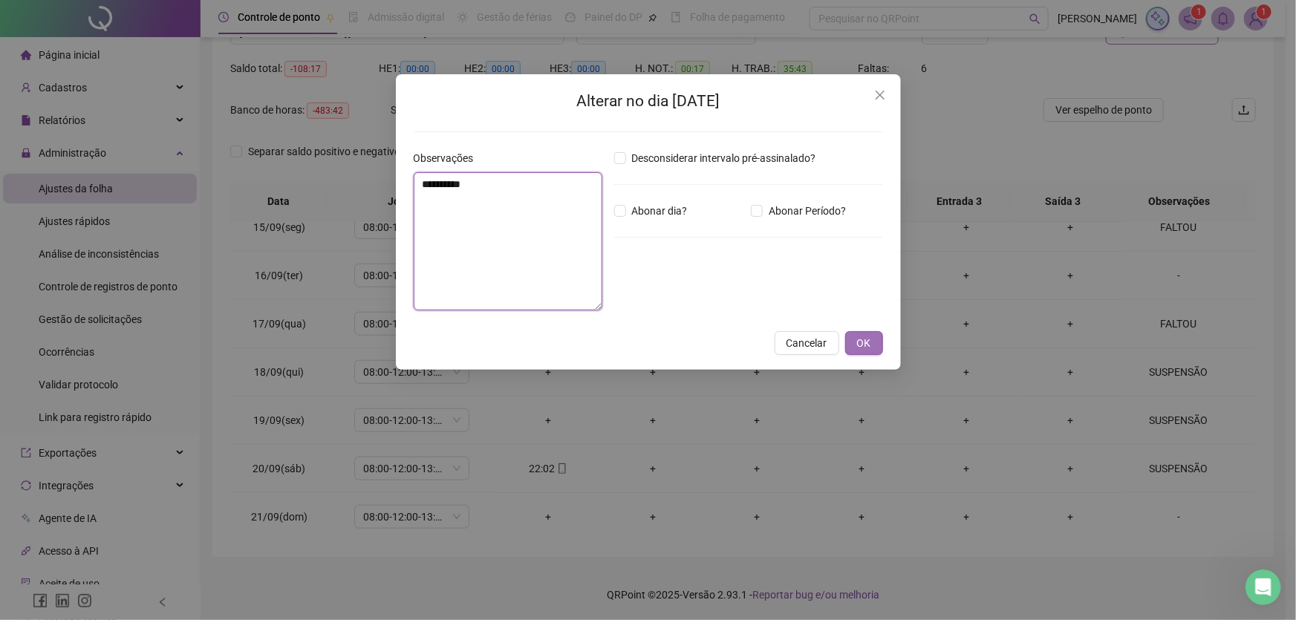
type textarea "*********"
click at [861, 343] on span "OK" at bounding box center [864, 343] width 14 height 16
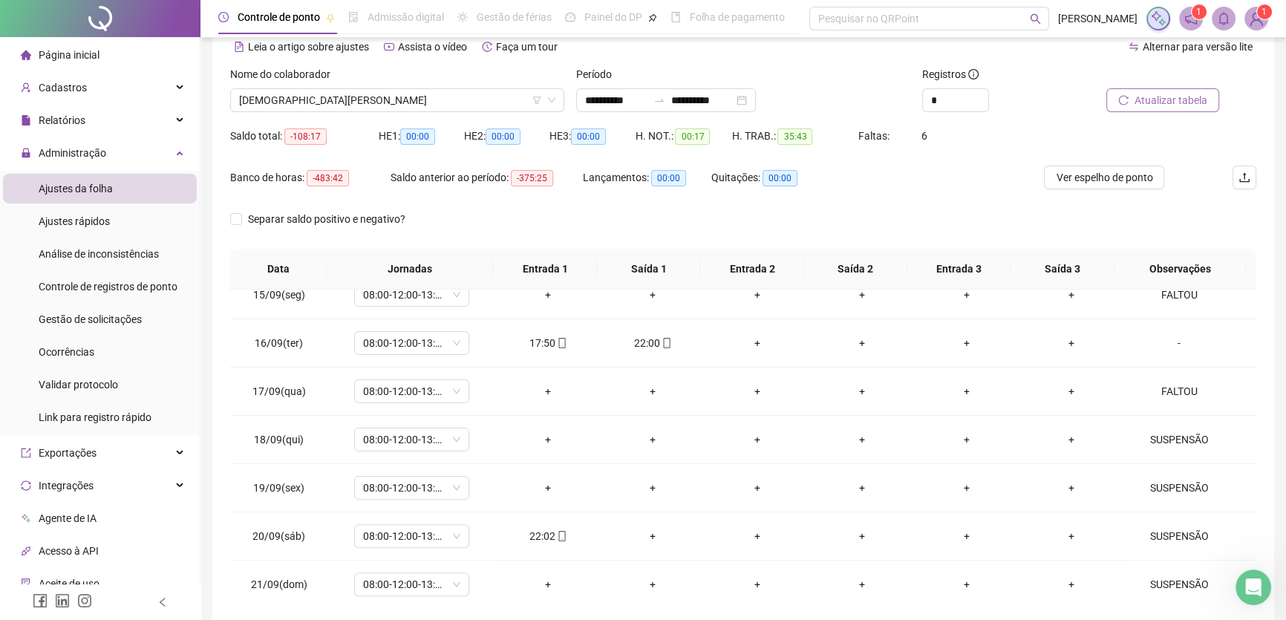
scroll to position [3, 0]
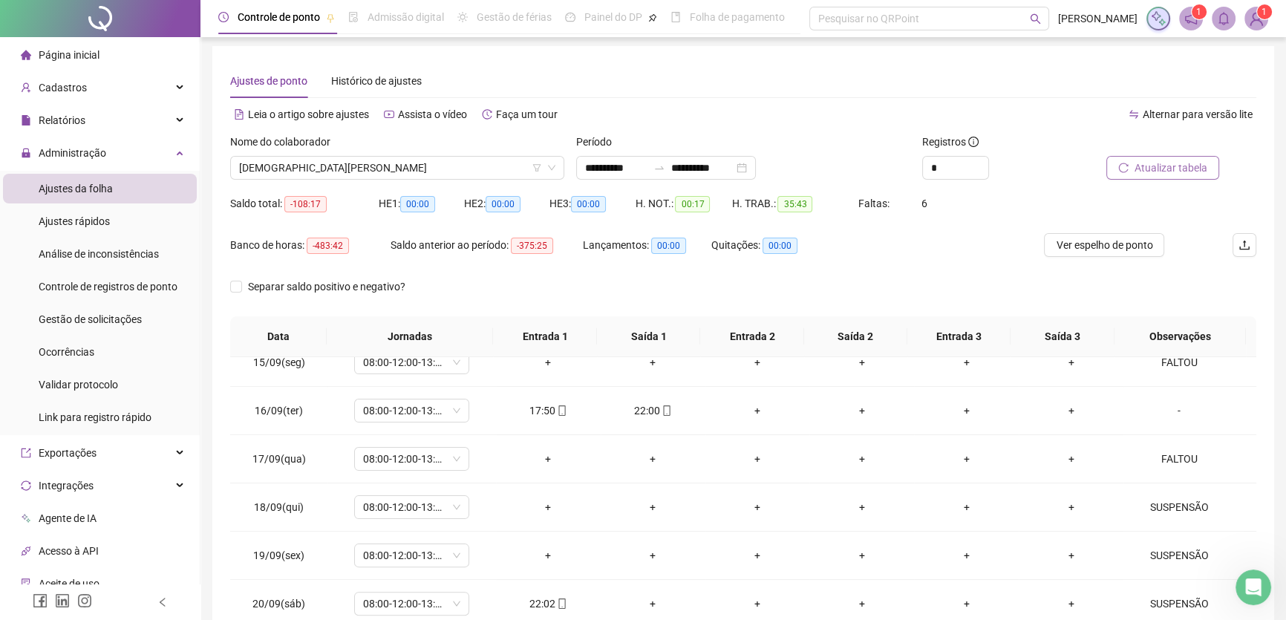
click at [1175, 165] on span "Atualizar tabela" at bounding box center [1171, 168] width 73 height 16
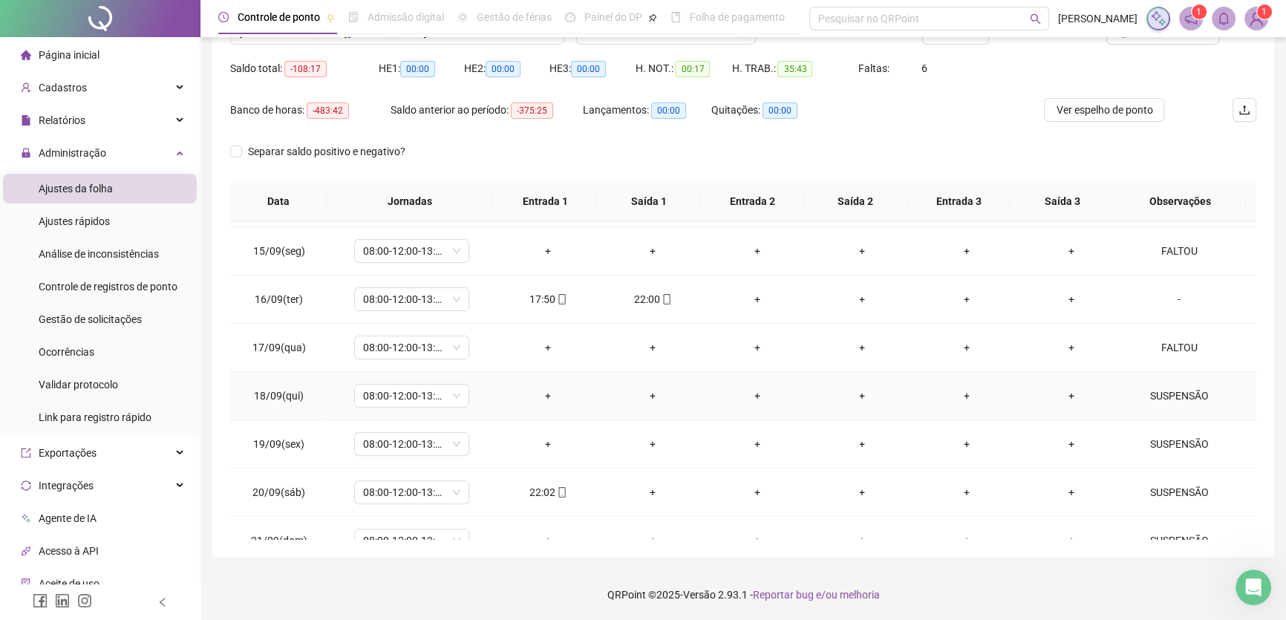
scroll to position [694, 0]
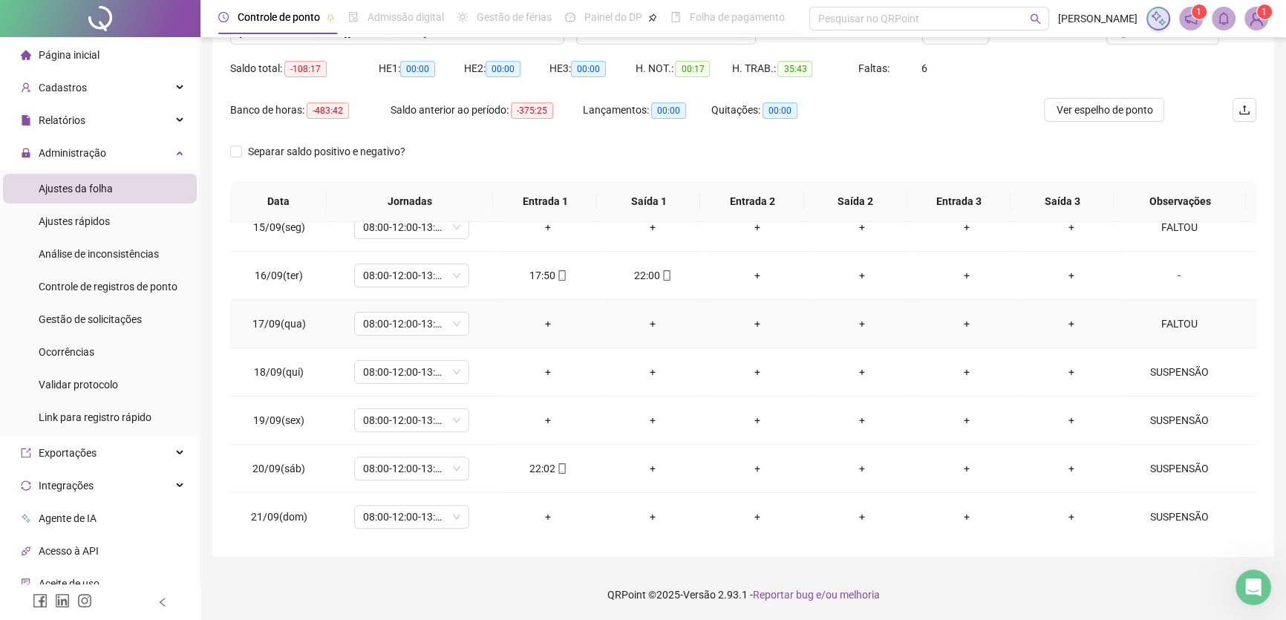
click at [1172, 319] on div "FALTOU" at bounding box center [1179, 324] width 88 height 16
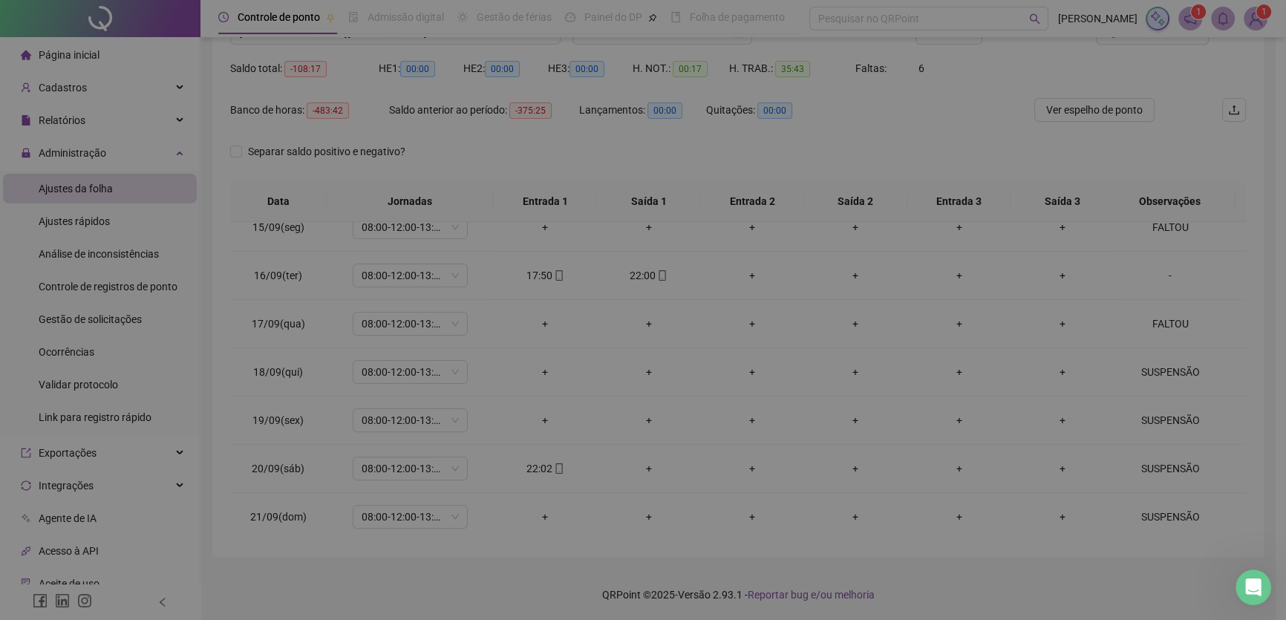
type textarea "******"
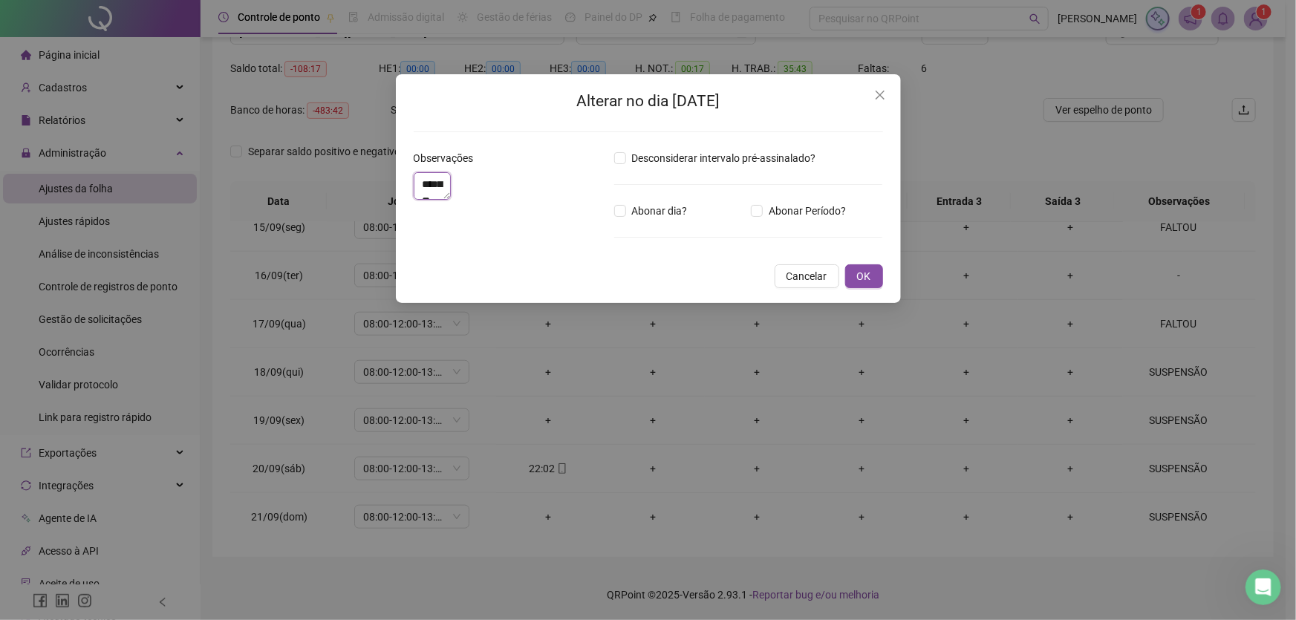
drag, startPoint x: 474, startPoint y: 189, endPoint x: 381, endPoint y: 170, distance: 95.5
click at [381, 170] on div "Alterar no dia [DATE] Observações ****** Desconsiderar intervalo pré-assinalado…" at bounding box center [648, 310] width 1296 height 620
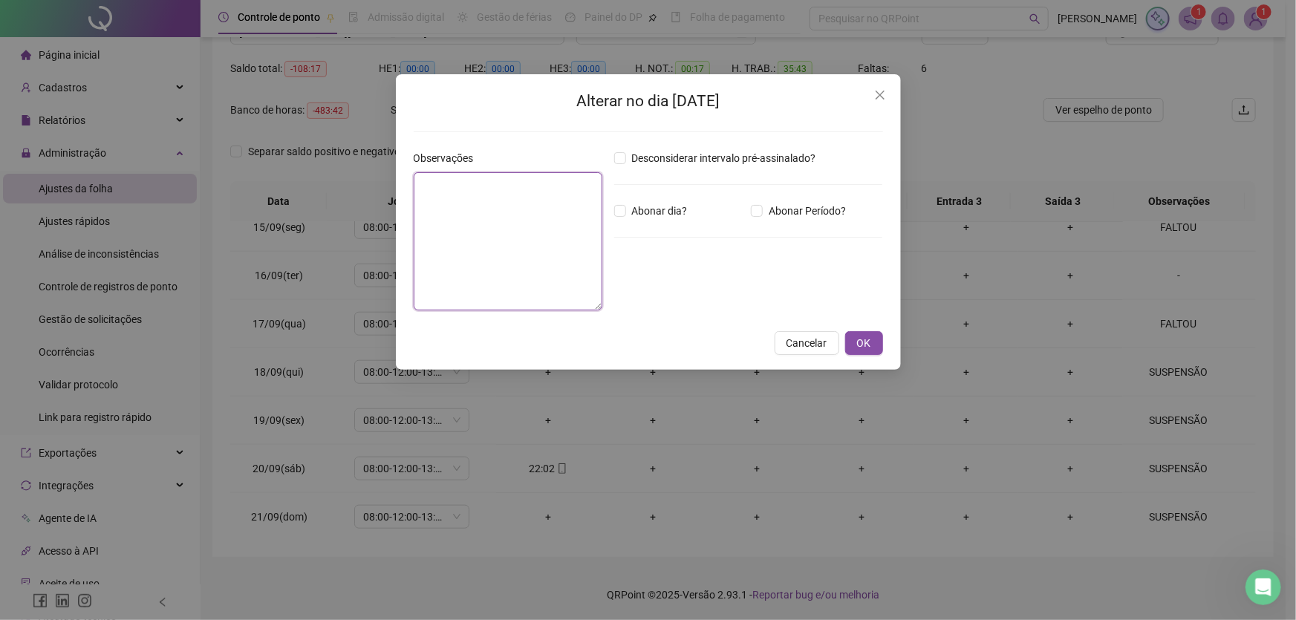
paste textarea "*********"
type textarea "*********"
click at [867, 341] on span "OK" at bounding box center [864, 343] width 14 height 16
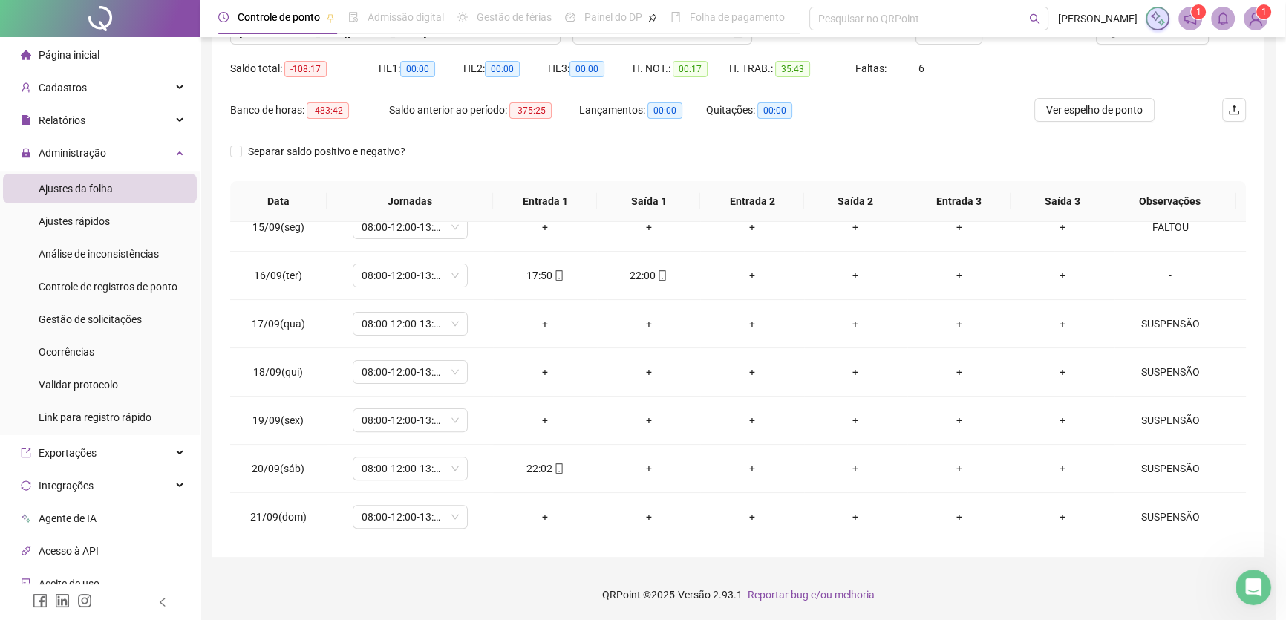
click at [866, 341] on body "**********" at bounding box center [638, 172] width 1276 height 620
click at [1180, 471] on div "SUSPENSÃO" at bounding box center [1179, 468] width 88 height 16
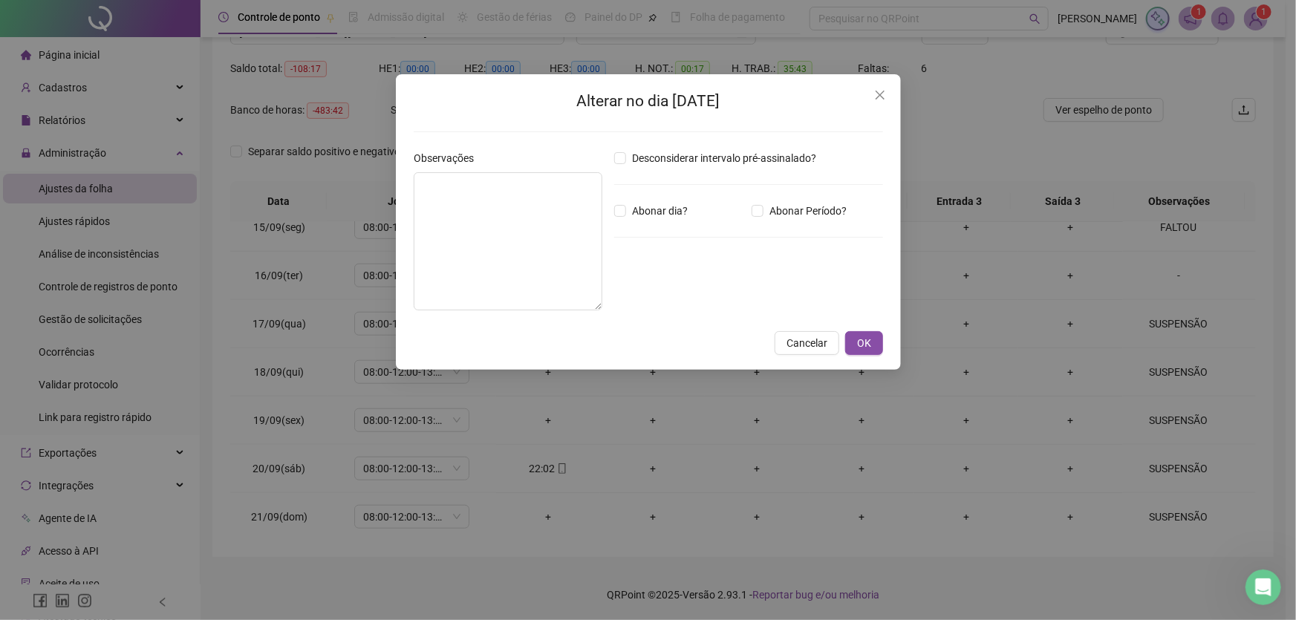
type textarea "*********"
drag, startPoint x: 510, startPoint y: 192, endPoint x: 365, endPoint y: 183, distance: 145.1
click at [365, 183] on div "Alterar no dia [DATE] Observações ********* Desconsiderar intervalo pré-assinal…" at bounding box center [648, 310] width 1296 height 620
click at [864, 339] on span "OK" at bounding box center [864, 343] width 14 height 16
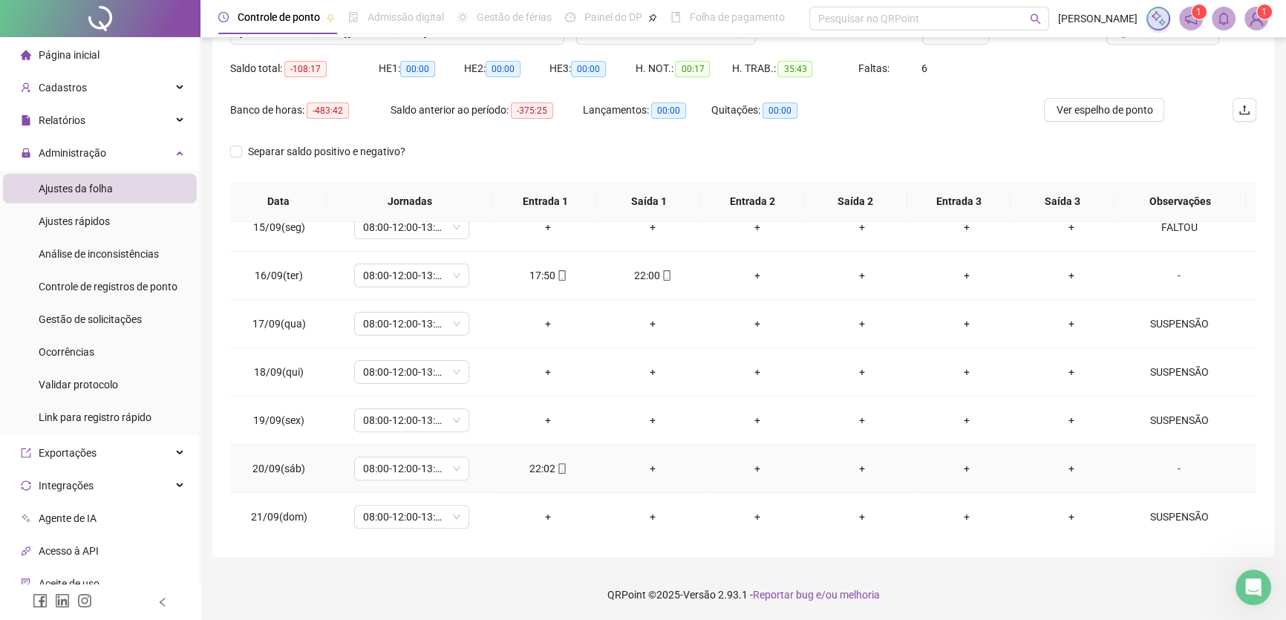
click at [644, 460] on div "+" at bounding box center [653, 468] width 81 height 16
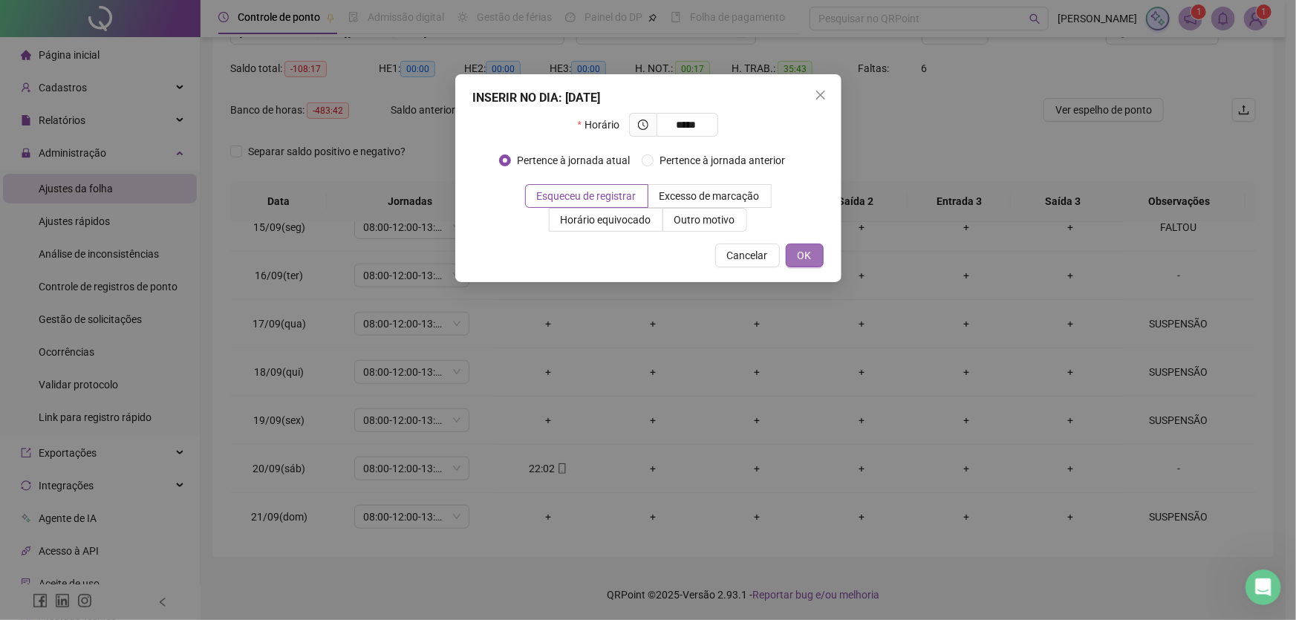
type input "*****"
click at [802, 256] on span "OK" at bounding box center [805, 255] width 14 height 16
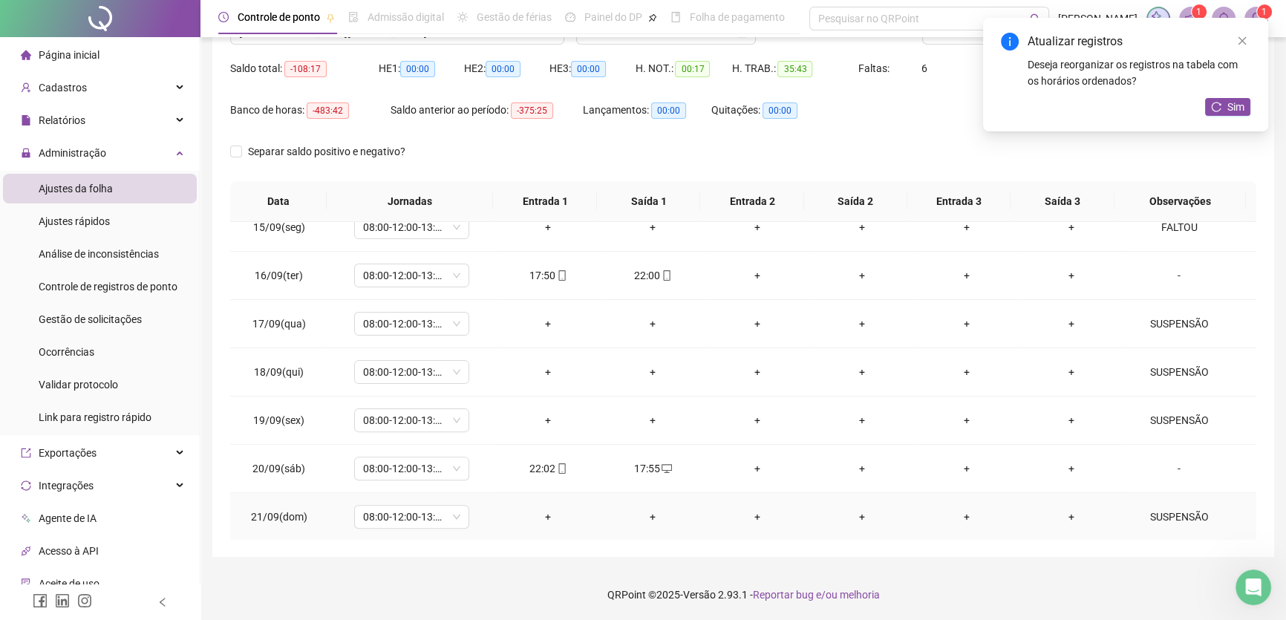
click at [1149, 512] on div "SUSPENSÃO" at bounding box center [1179, 517] width 88 height 16
type textarea "*********"
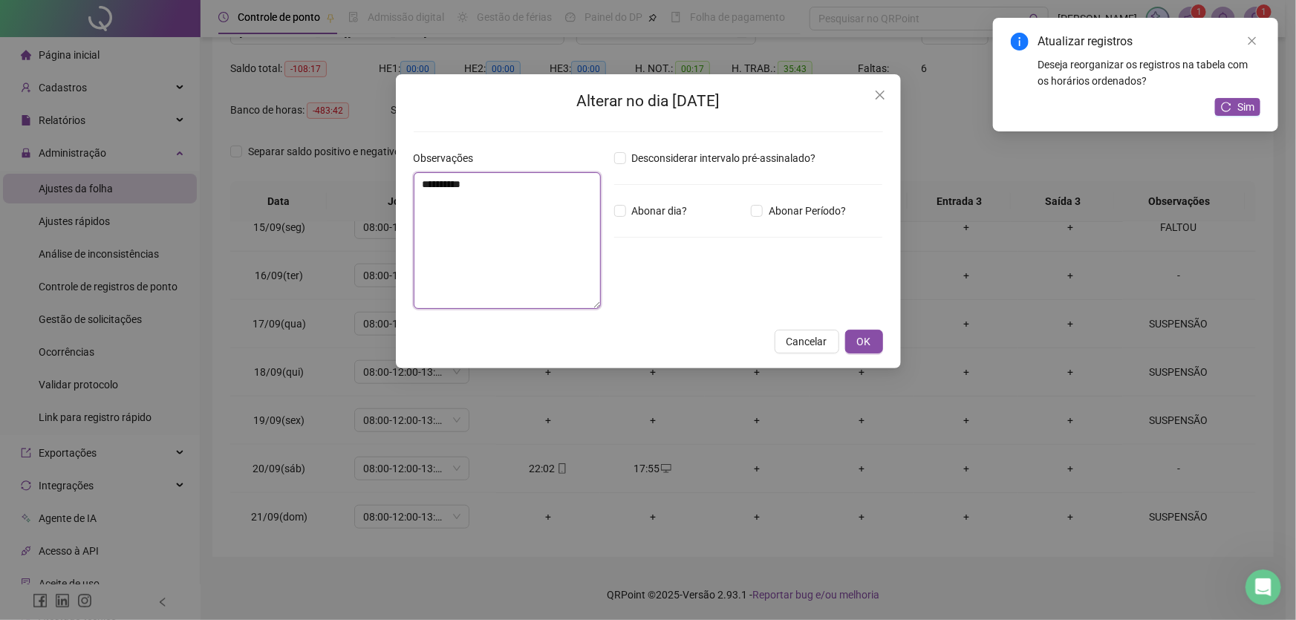
drag, startPoint x: 488, startPoint y: 181, endPoint x: 365, endPoint y: 175, distance: 123.4
click at [365, 175] on div "Alterar no dia [DATE] Observações ********* Desconsiderar intervalo pré-assinal…" at bounding box center [648, 310] width 1296 height 620
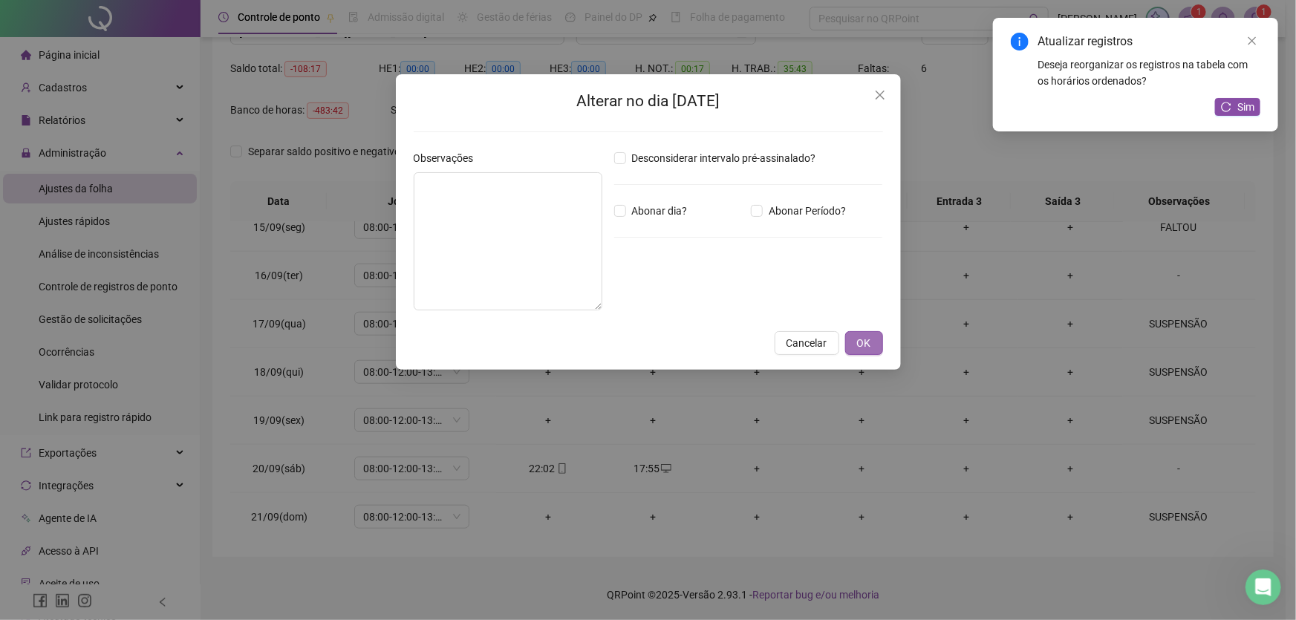
click at [861, 339] on span "OK" at bounding box center [864, 343] width 14 height 16
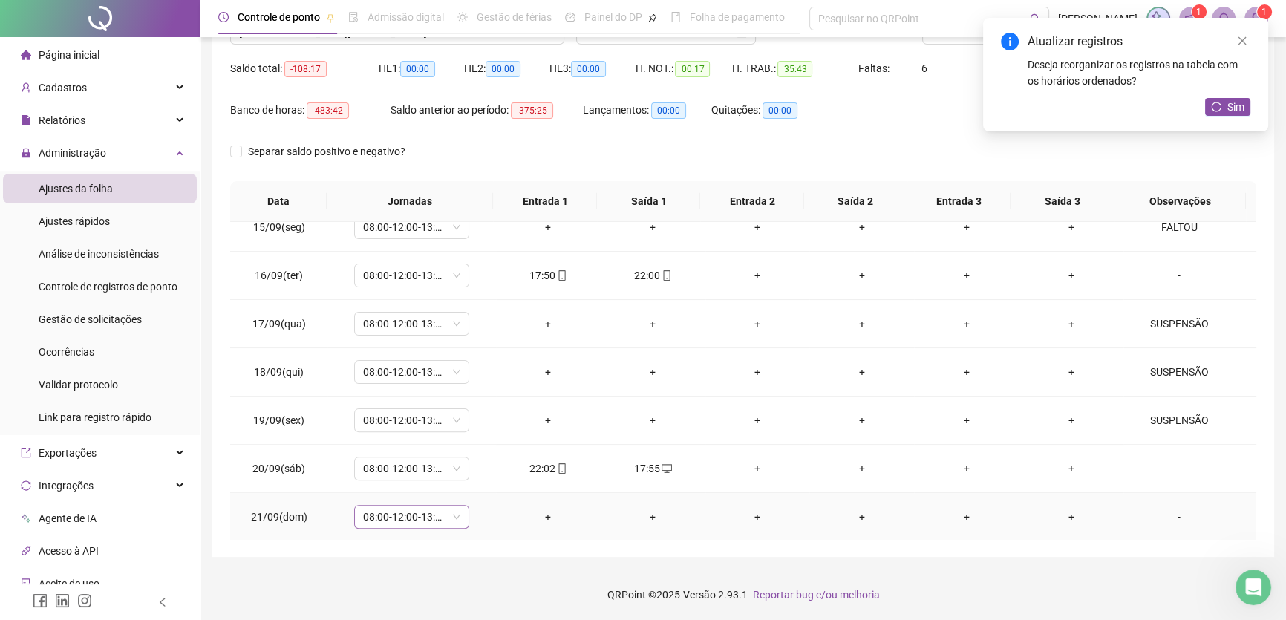
click at [446, 509] on span "08:00-12:00-13:00-17:00" at bounding box center [411, 517] width 97 height 22
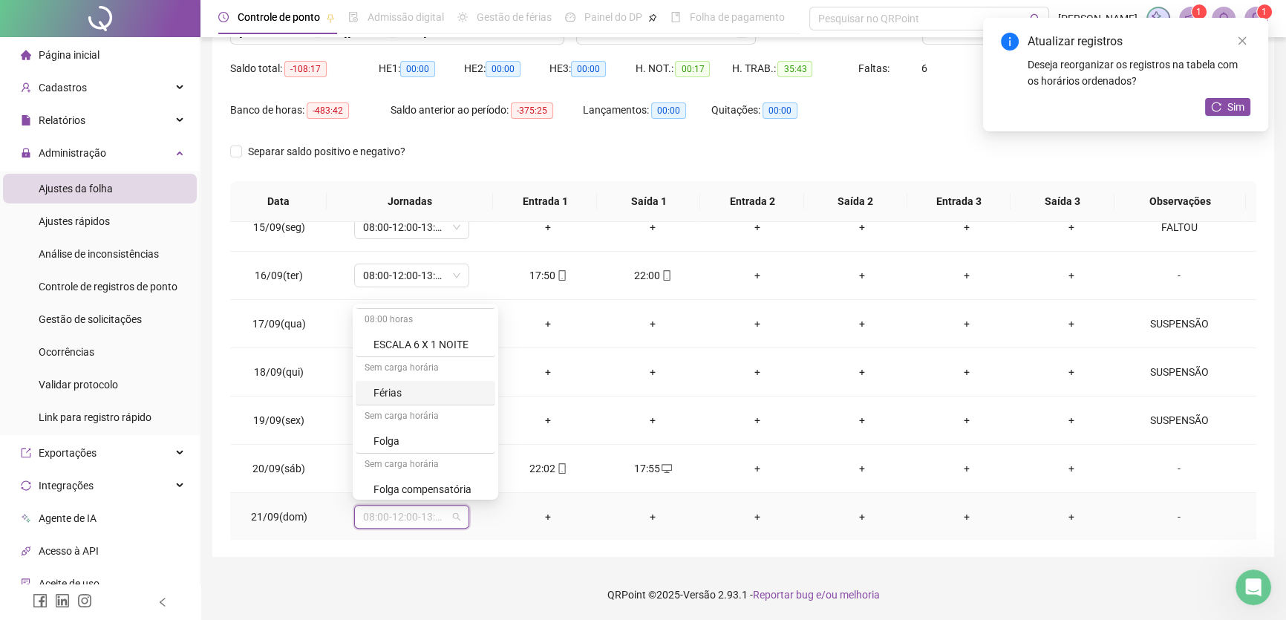
scroll to position [202, 0]
click at [399, 428] on div "Folga" at bounding box center [430, 430] width 113 height 16
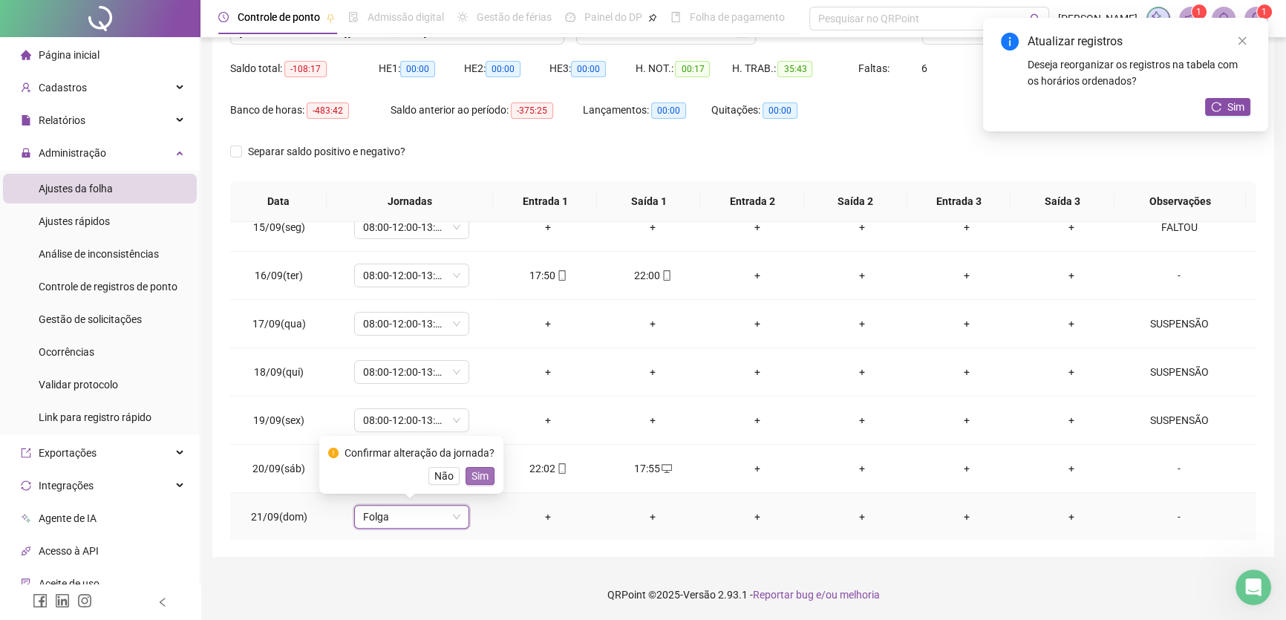
click at [489, 477] on button "Sim" at bounding box center [480, 476] width 29 height 18
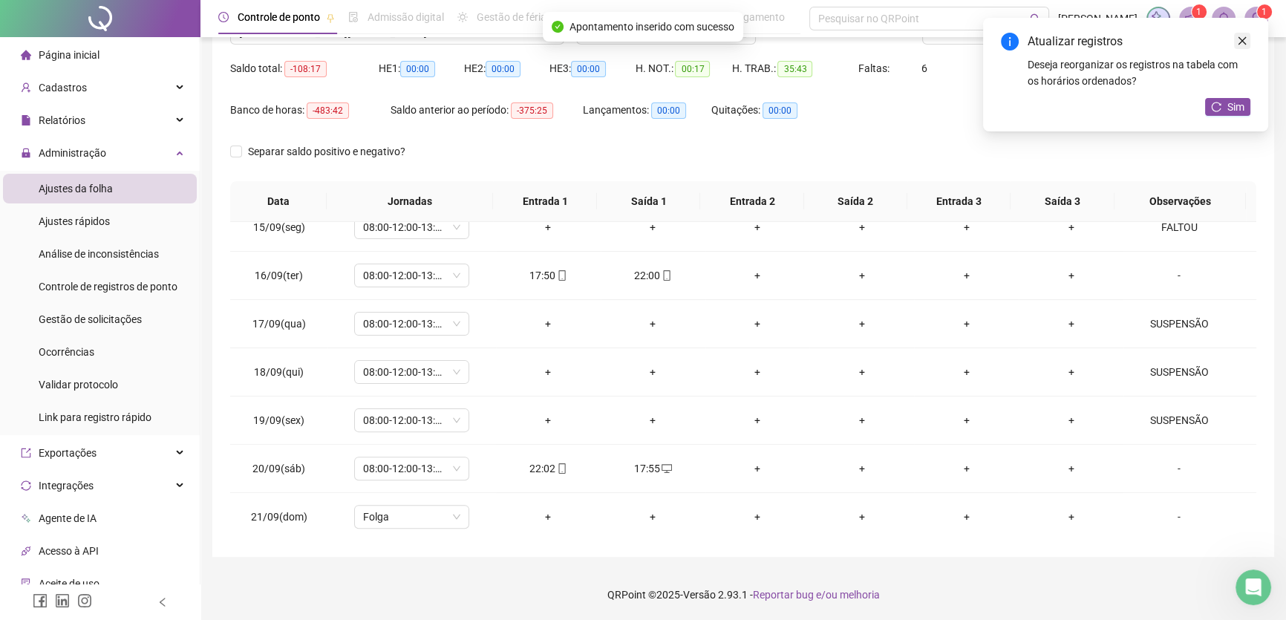
click at [1239, 41] on icon "close" at bounding box center [1242, 41] width 10 height 10
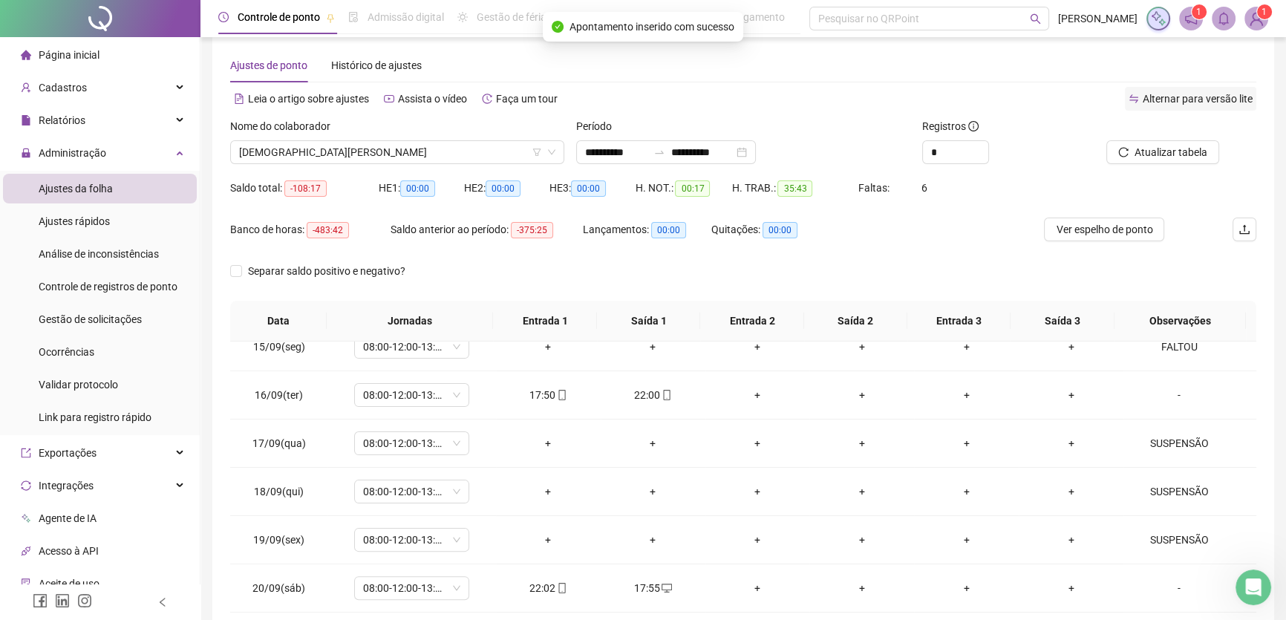
scroll to position [3, 0]
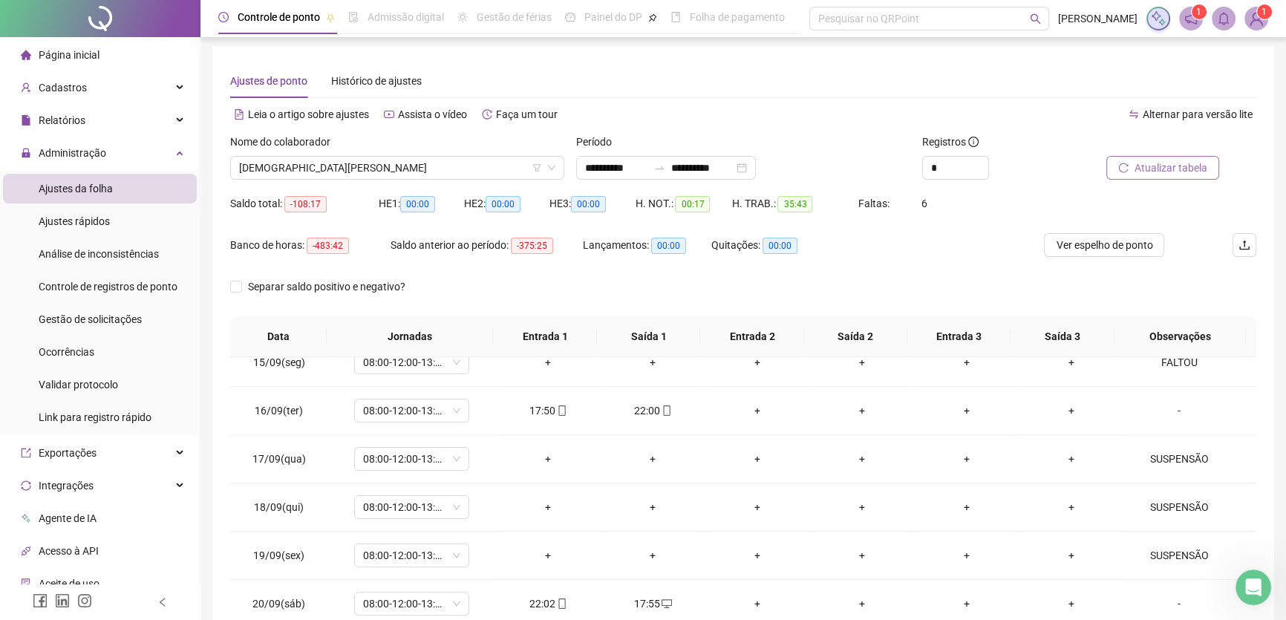
click at [1185, 169] on span "Atualizar tabela" at bounding box center [1171, 168] width 73 height 16
click at [453, 169] on span "[DEMOGRAPHIC_DATA][PERSON_NAME]" at bounding box center [397, 168] width 316 height 22
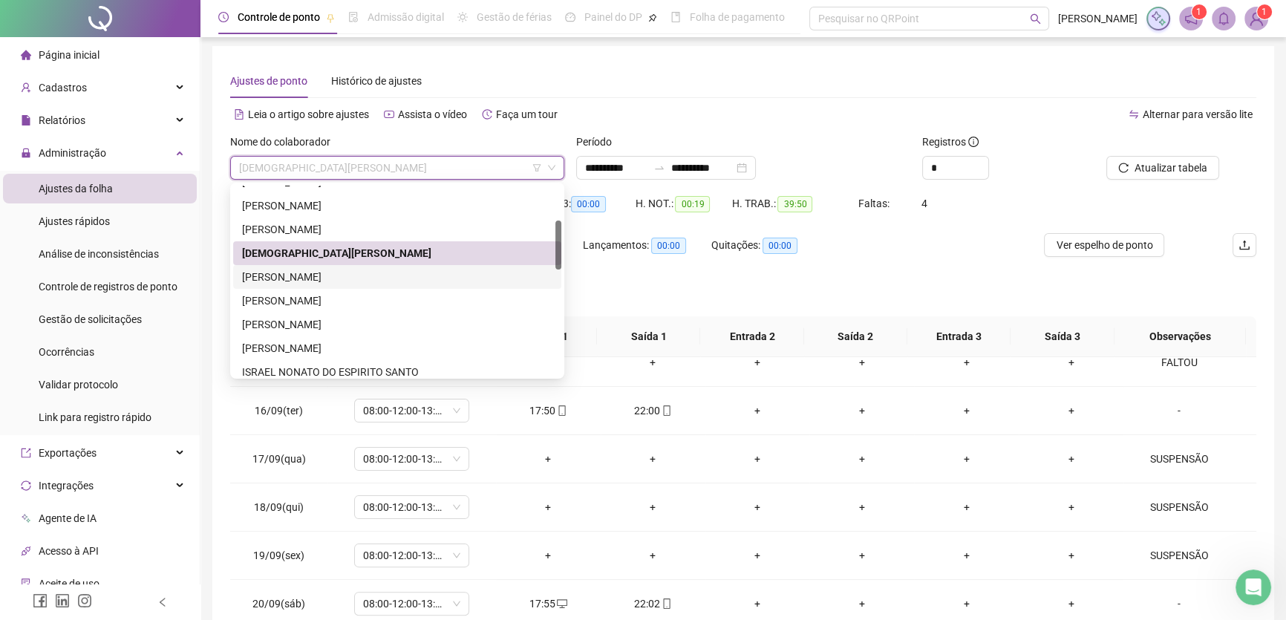
click at [339, 281] on div "[PERSON_NAME]" at bounding box center [397, 277] width 310 height 16
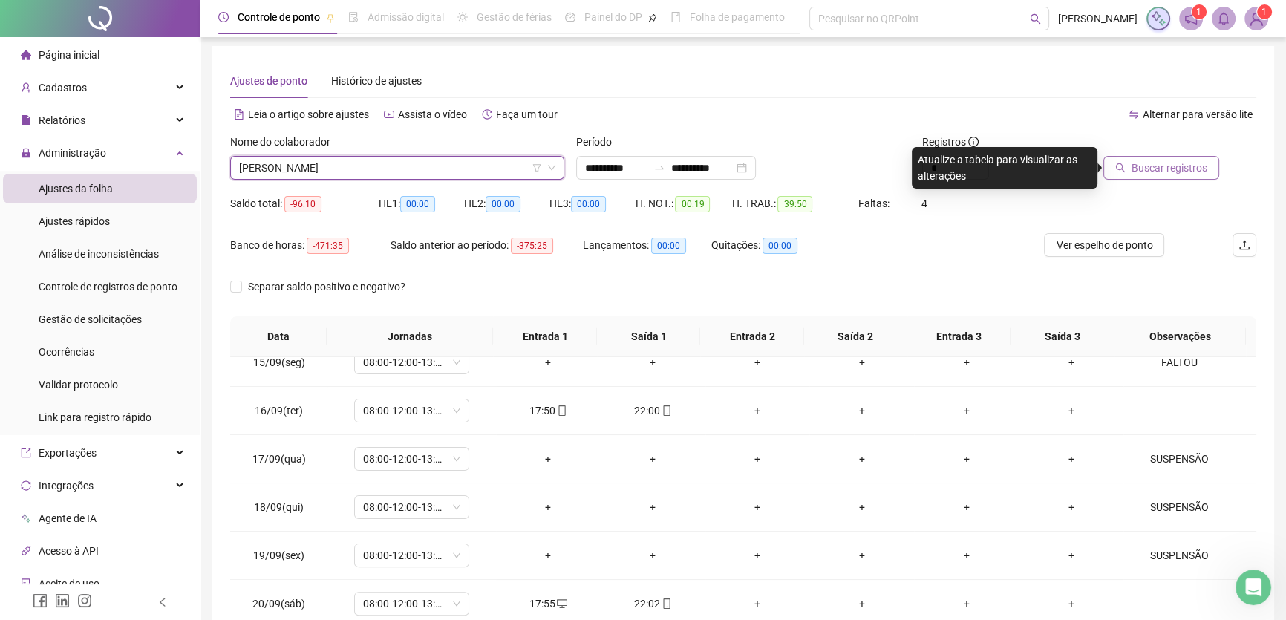
click at [1170, 163] on span "Buscar registros" at bounding box center [1170, 168] width 76 height 16
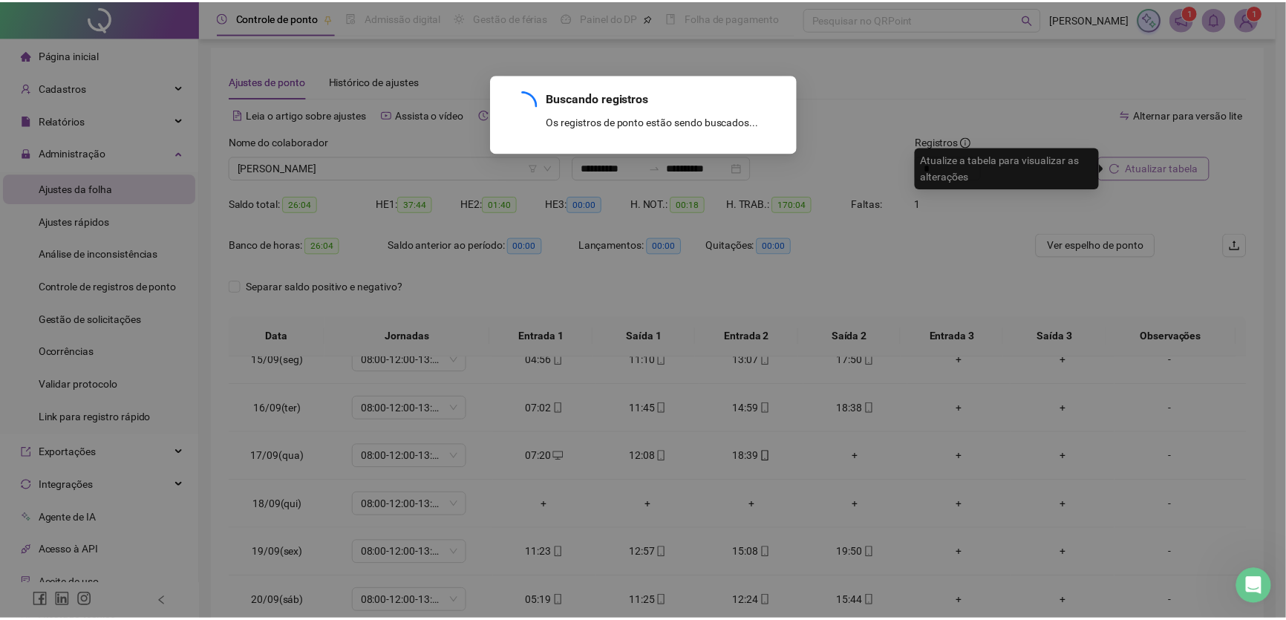
scroll to position [646, 0]
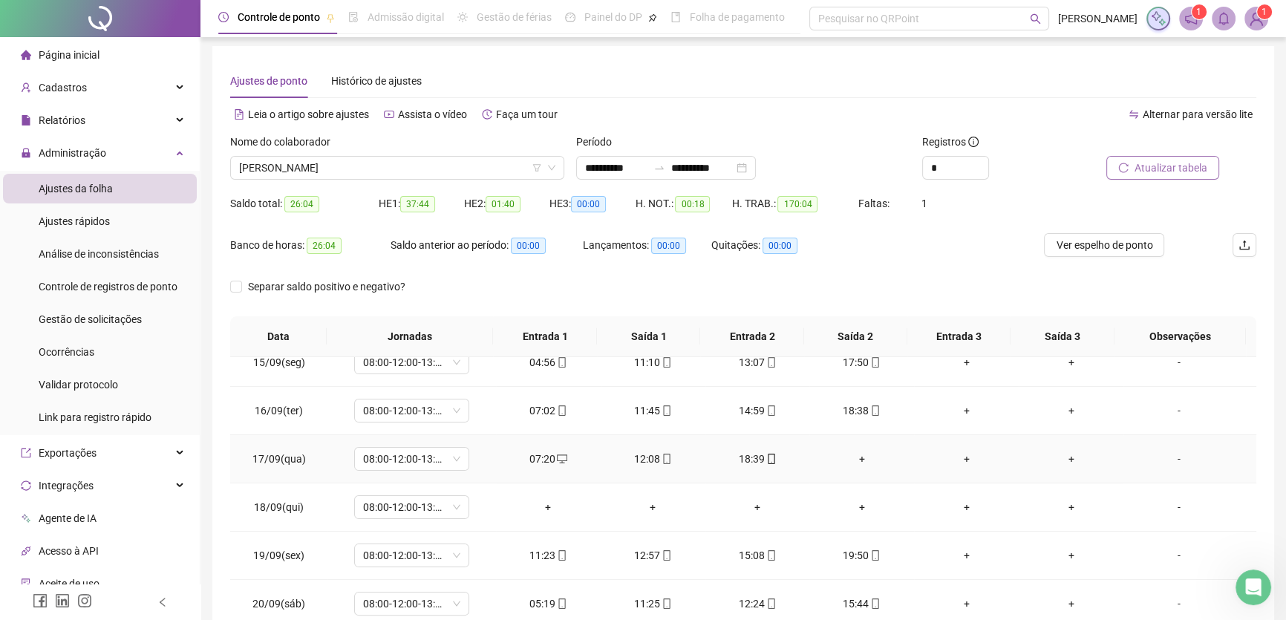
click at [853, 451] on div "+" at bounding box center [861, 459] width 81 height 16
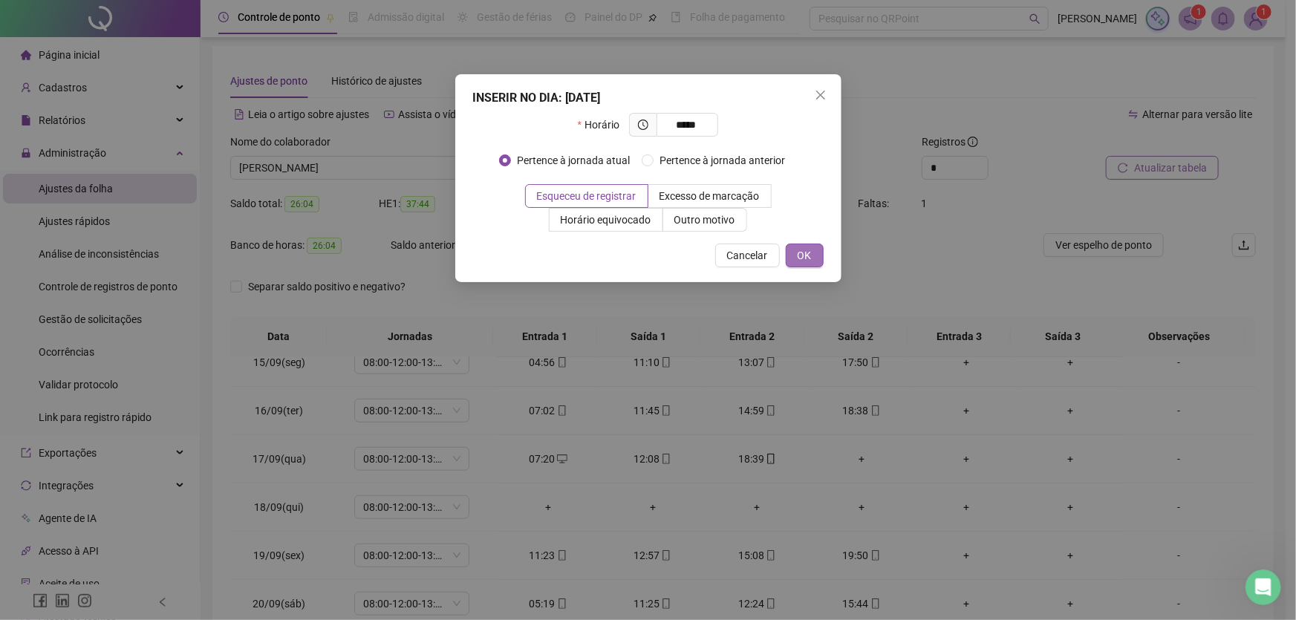
type input "*****"
click at [796, 252] on button "OK" at bounding box center [805, 256] width 38 height 24
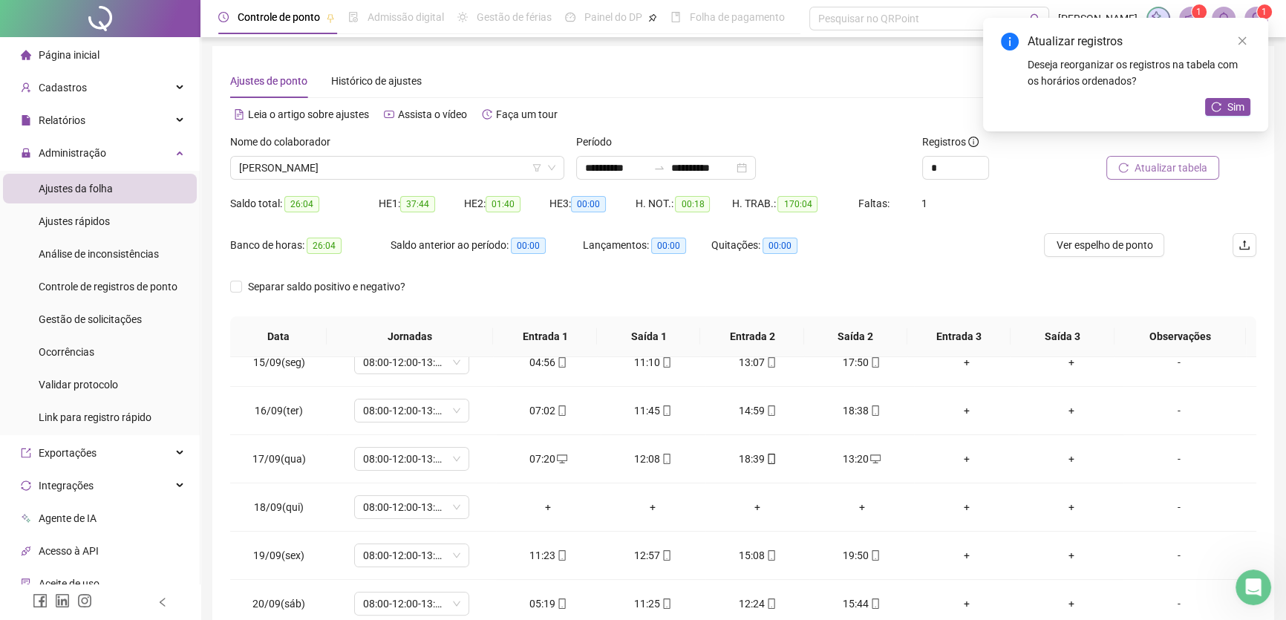
click at [1159, 166] on span "Atualizar tabela" at bounding box center [1171, 168] width 73 height 16
click at [441, 498] on span "08:00-12:00-13:00-17:00" at bounding box center [411, 507] width 97 height 22
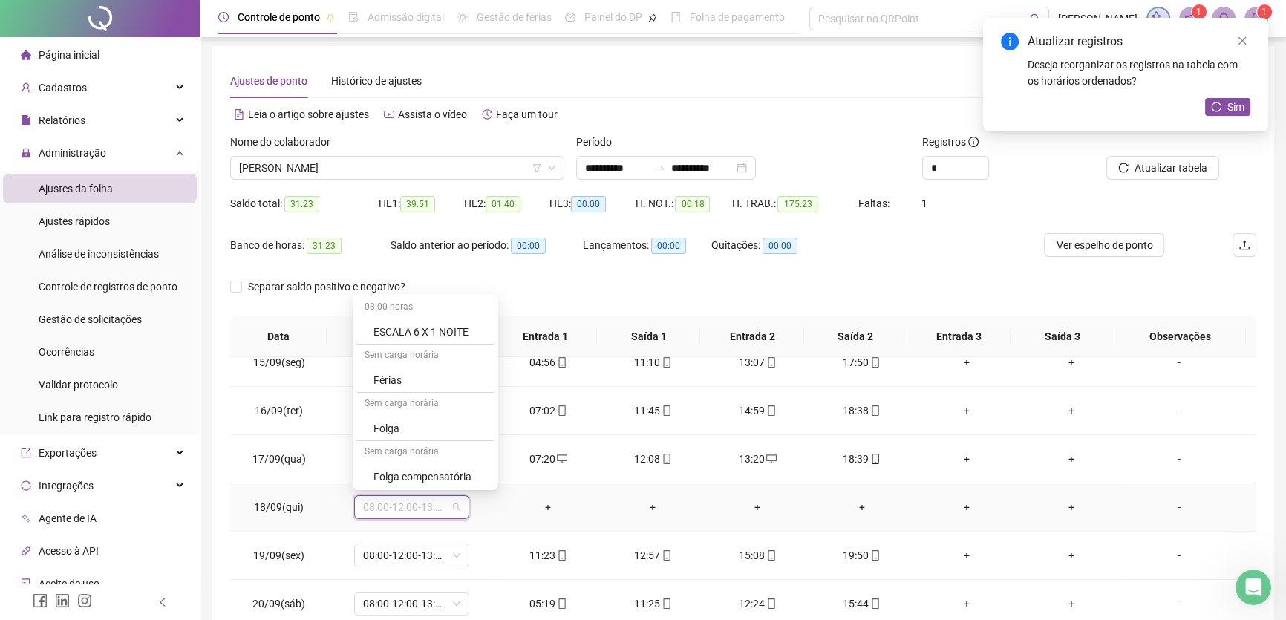
scroll to position [202, 0]
click at [409, 421] on div "Folga" at bounding box center [430, 420] width 113 height 16
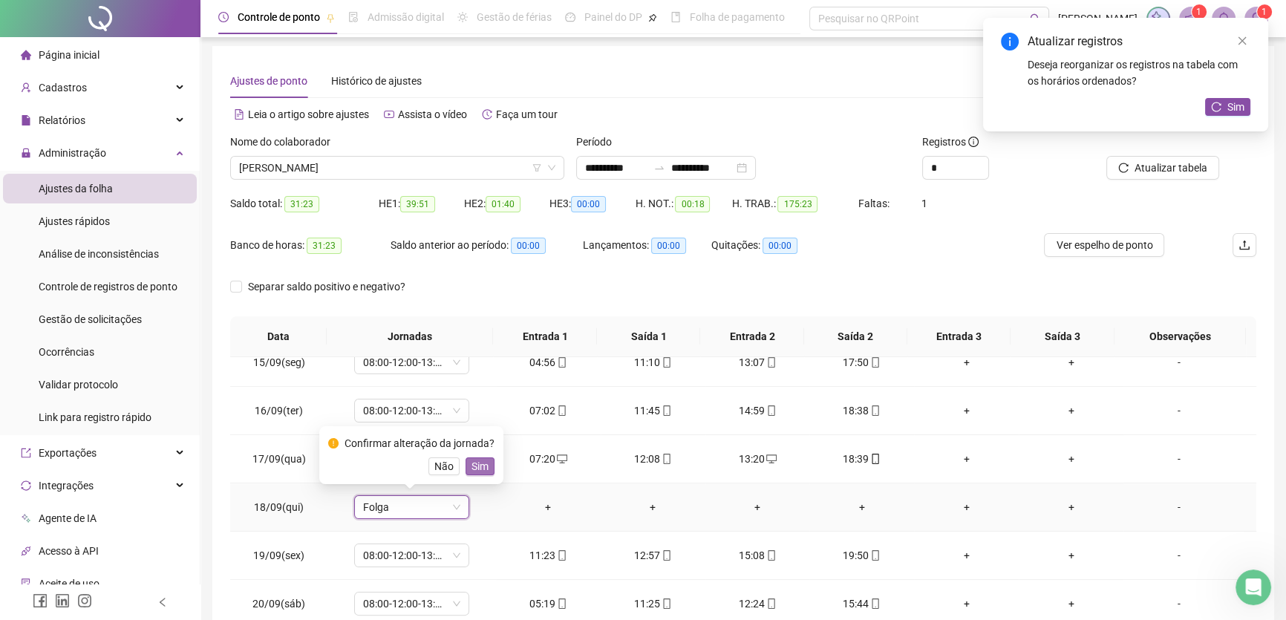
click at [479, 463] on span "Sim" at bounding box center [480, 466] width 17 height 16
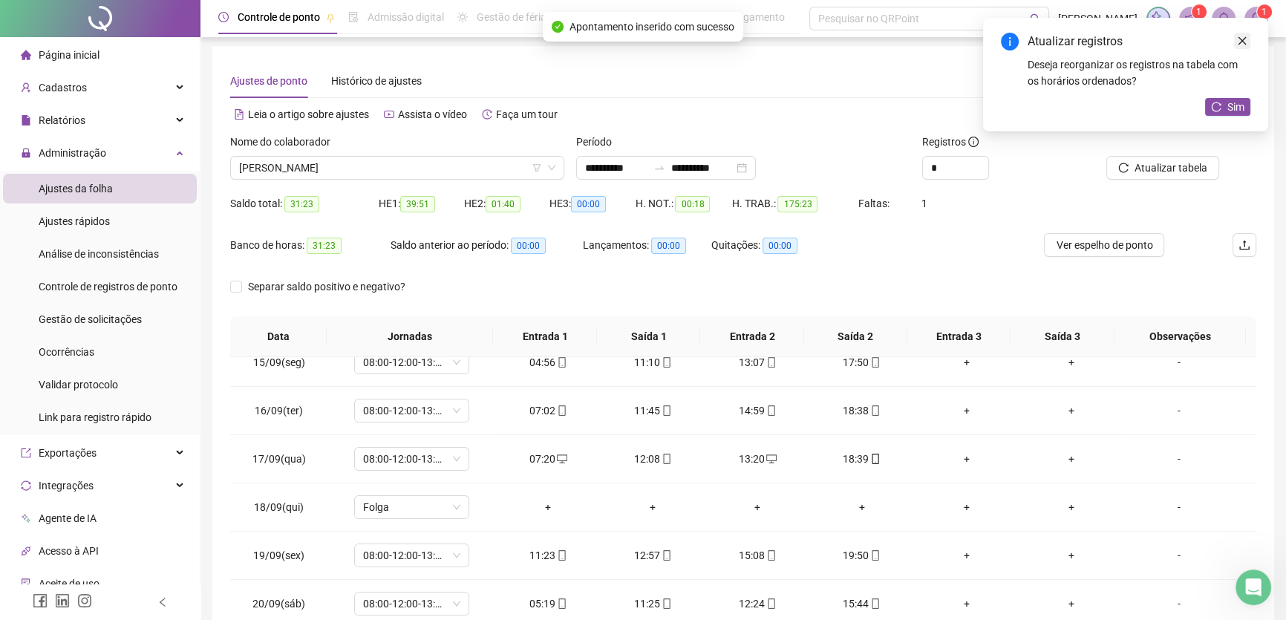
drag, startPoint x: 1239, startPoint y: 39, endPoint x: 1227, endPoint y: 52, distance: 16.8
click at [1239, 42] on icon "close" at bounding box center [1242, 41] width 10 height 10
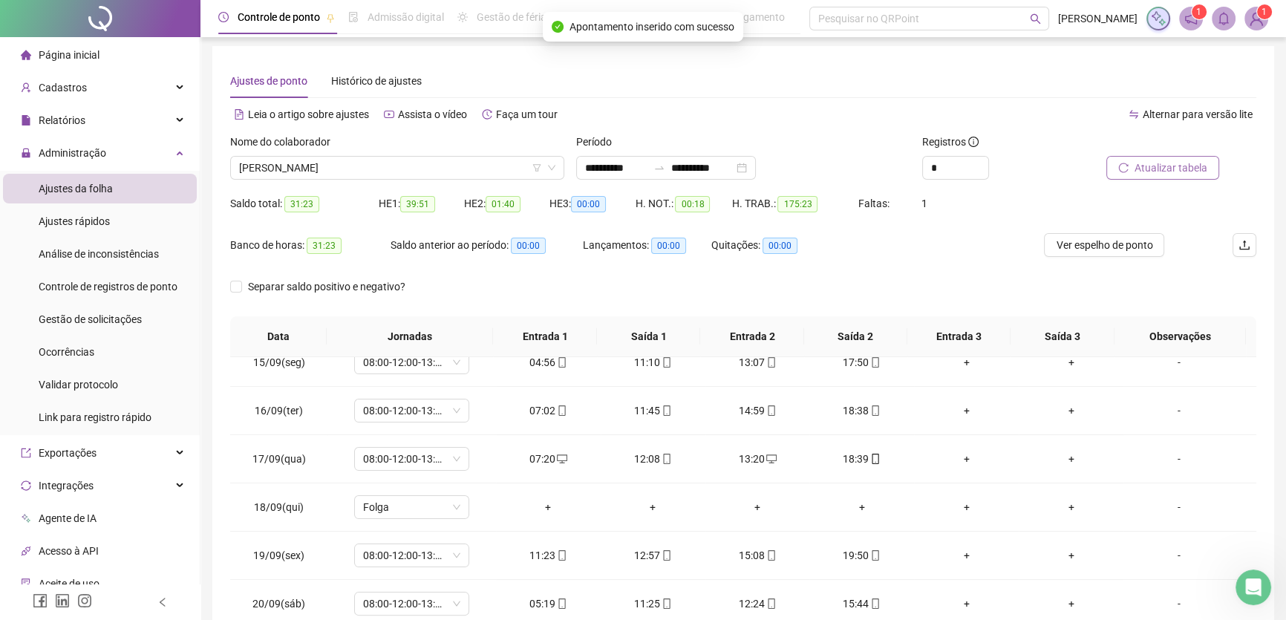
click at [1153, 169] on span "Atualizar tabela" at bounding box center [1171, 168] width 73 height 16
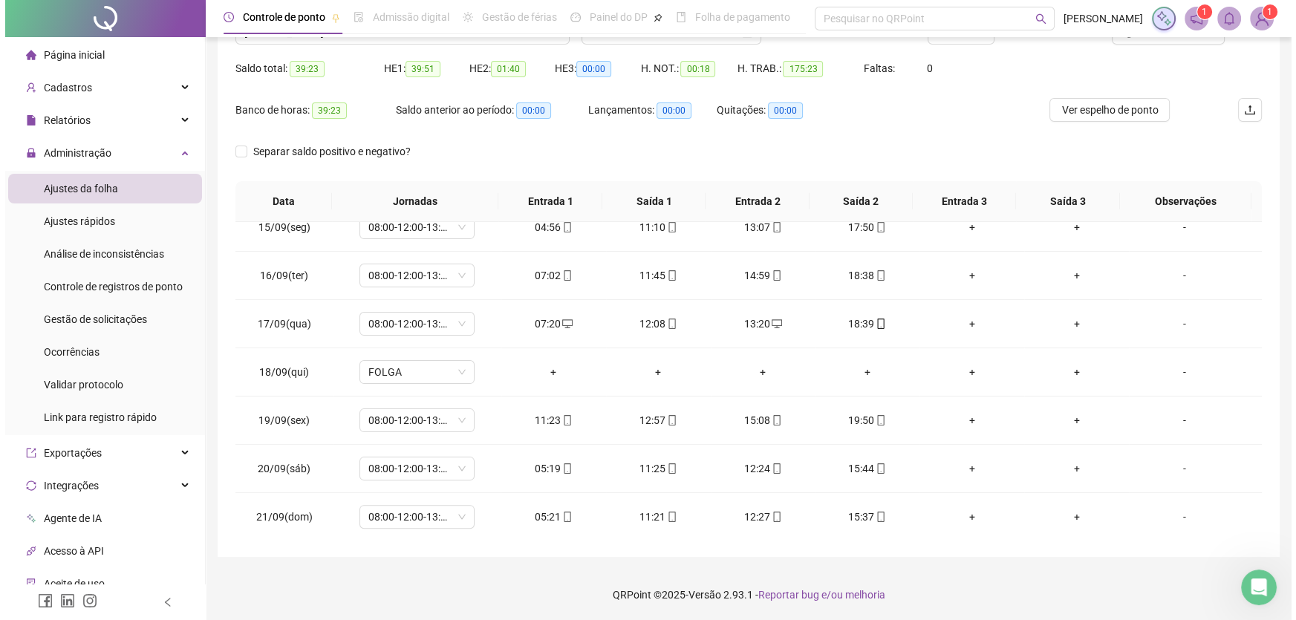
scroll to position [71, 0]
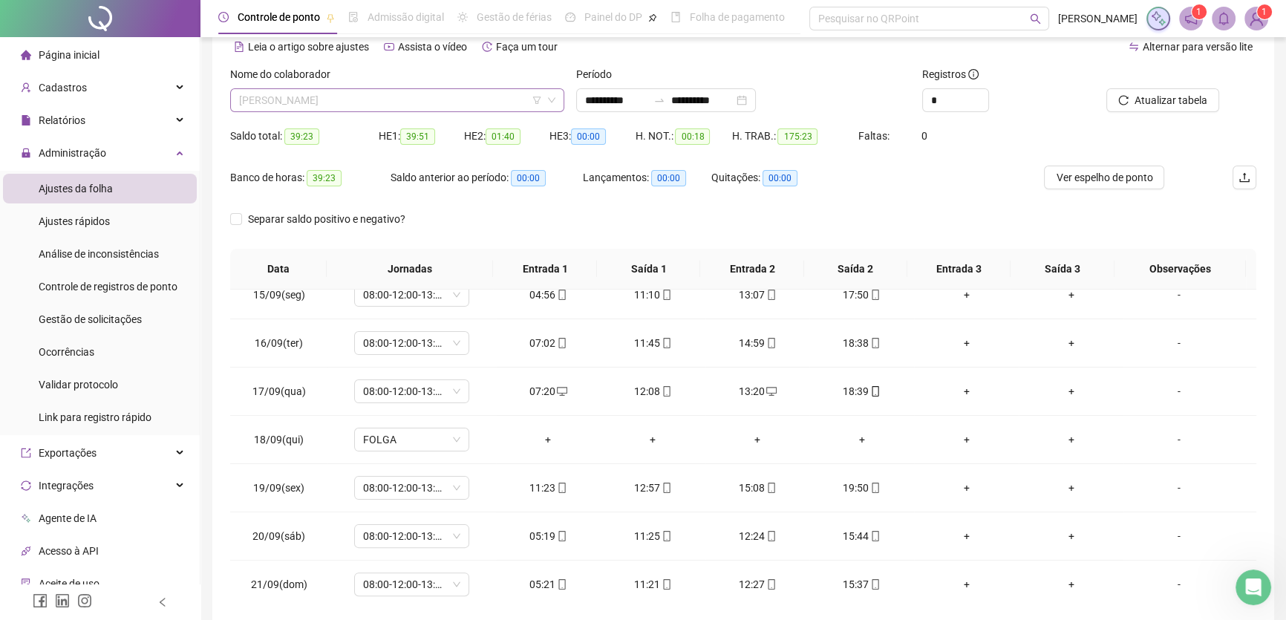
click at [463, 105] on span "[PERSON_NAME]" at bounding box center [397, 100] width 316 height 22
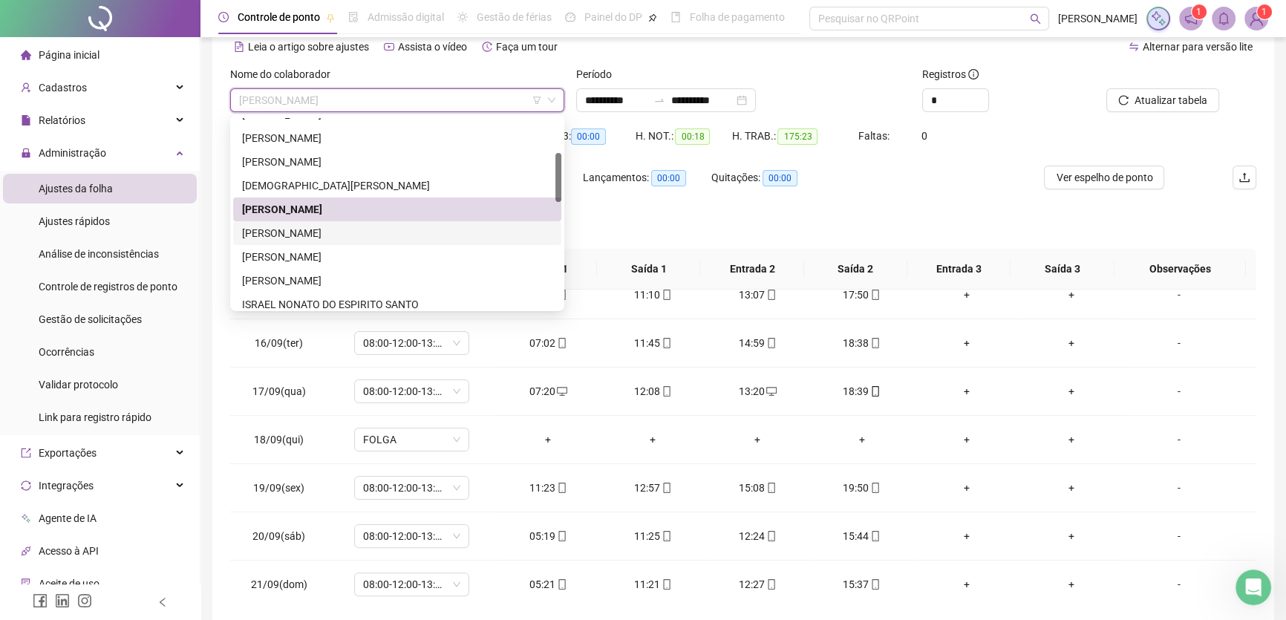
click at [321, 229] on div "[PERSON_NAME]" at bounding box center [397, 233] width 310 height 16
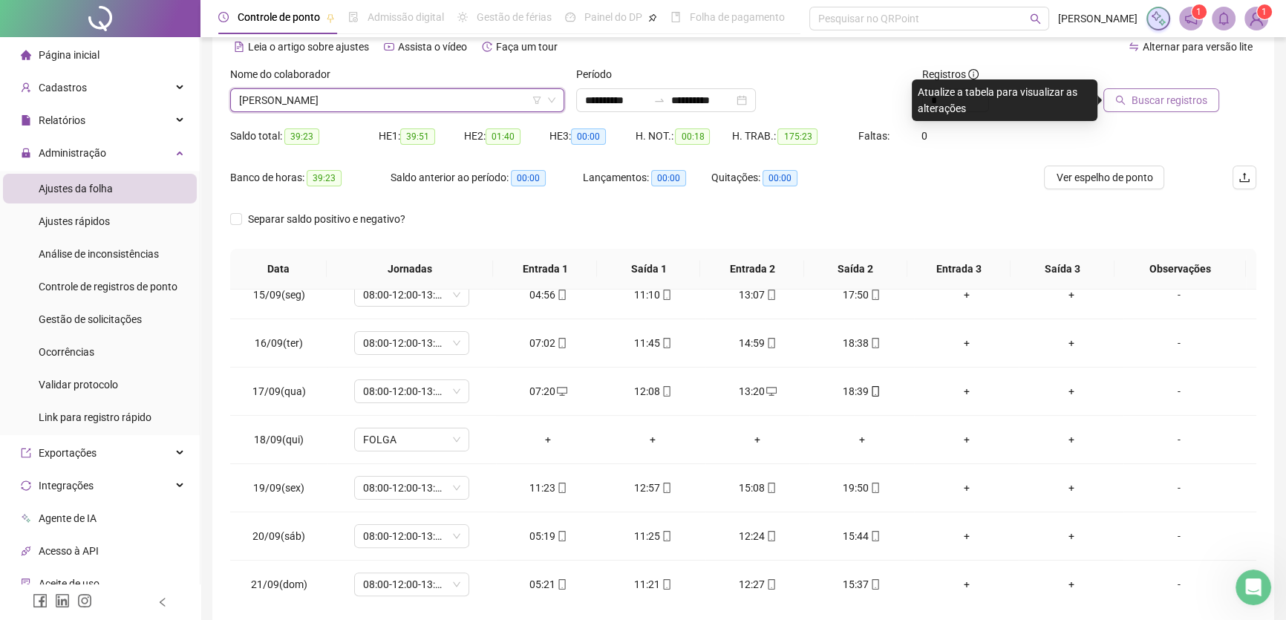
click at [1164, 95] on span "Buscar registros" at bounding box center [1170, 100] width 76 height 16
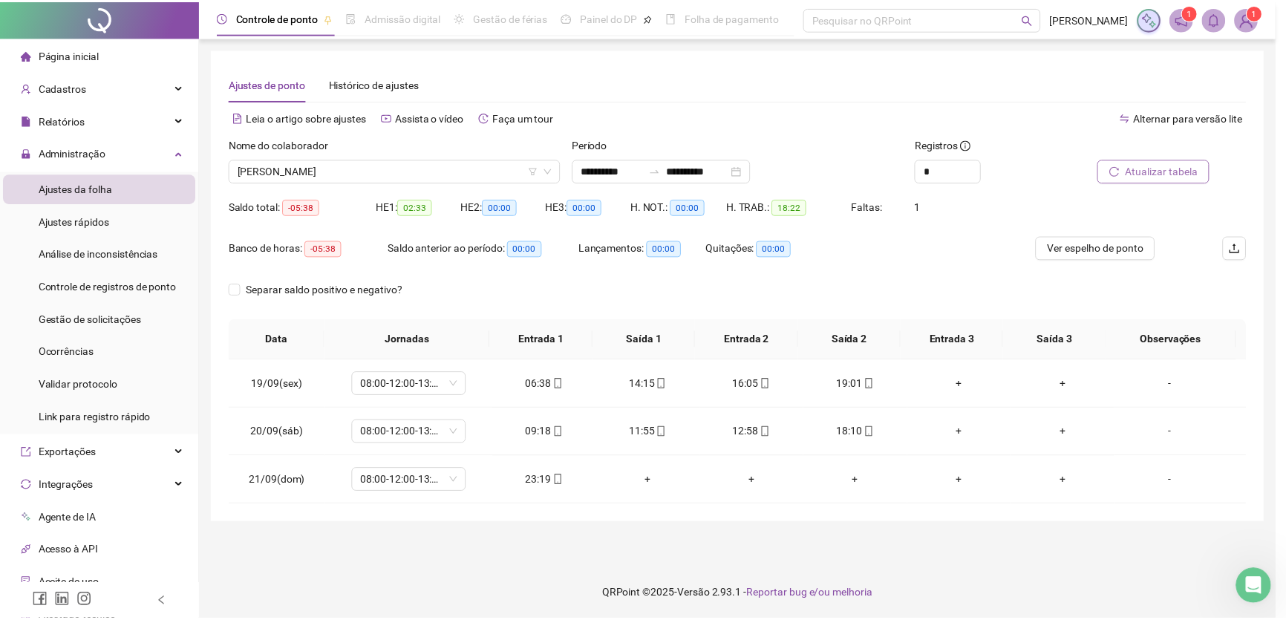
scroll to position [0, 0]
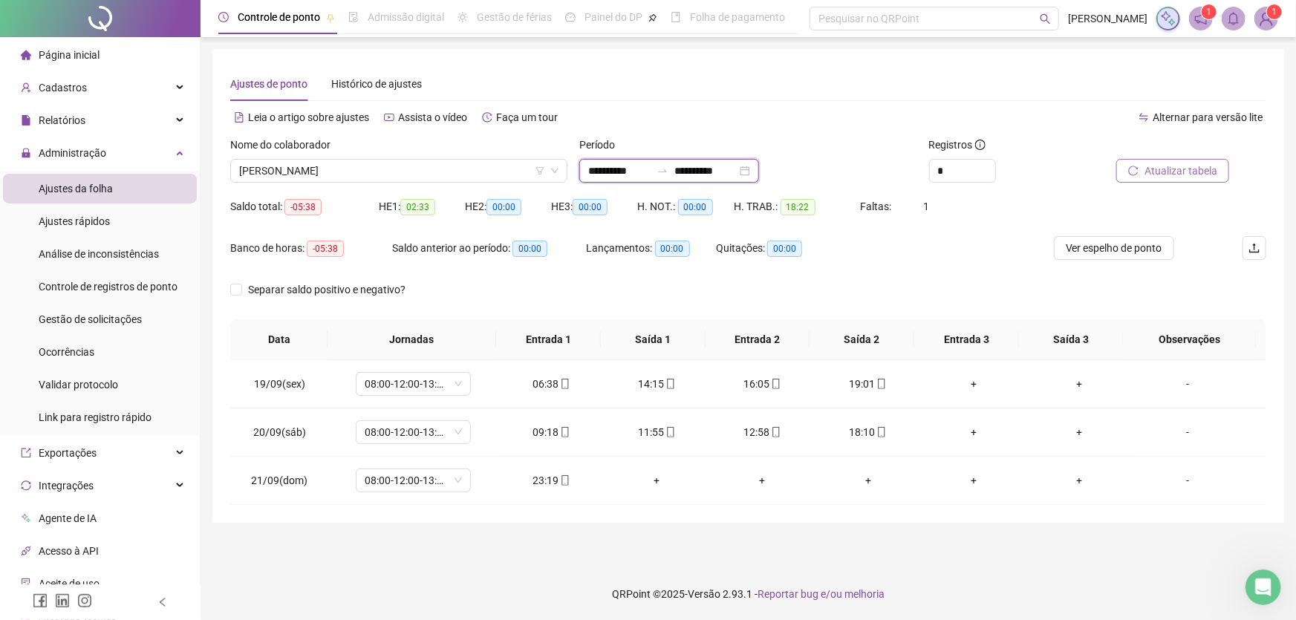
click at [737, 169] on input "**********" at bounding box center [705, 171] width 62 height 16
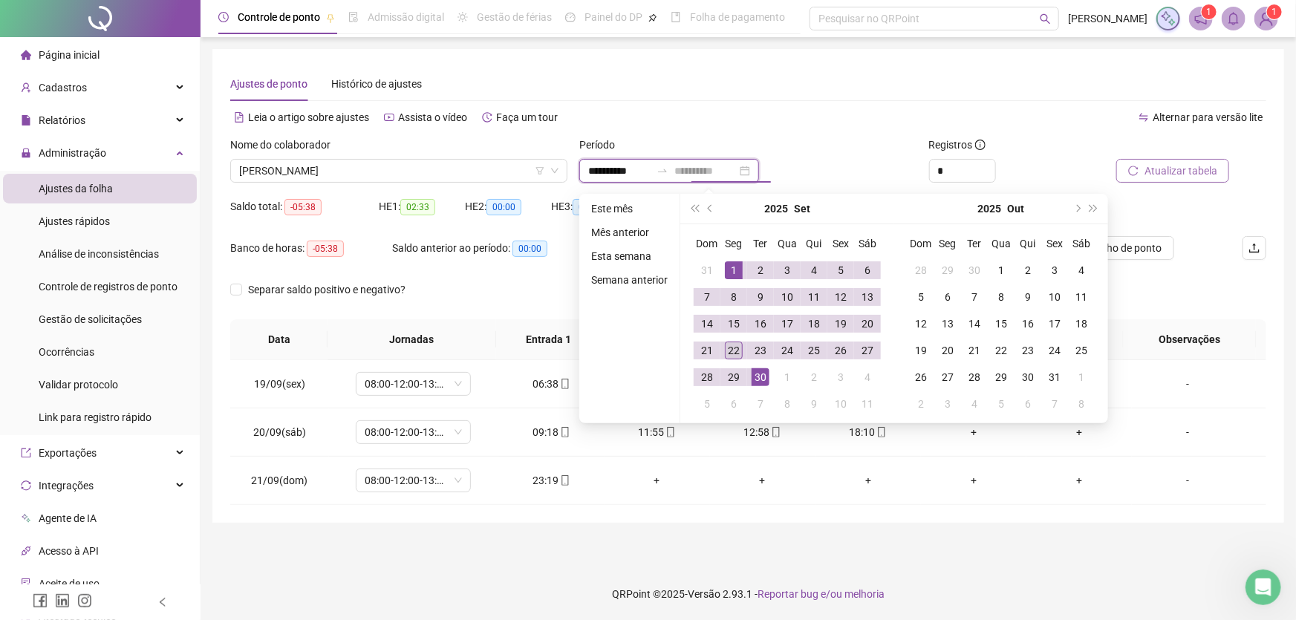
type input "**********"
click at [733, 352] on div "22" at bounding box center [734, 351] width 18 height 18
type input "**********"
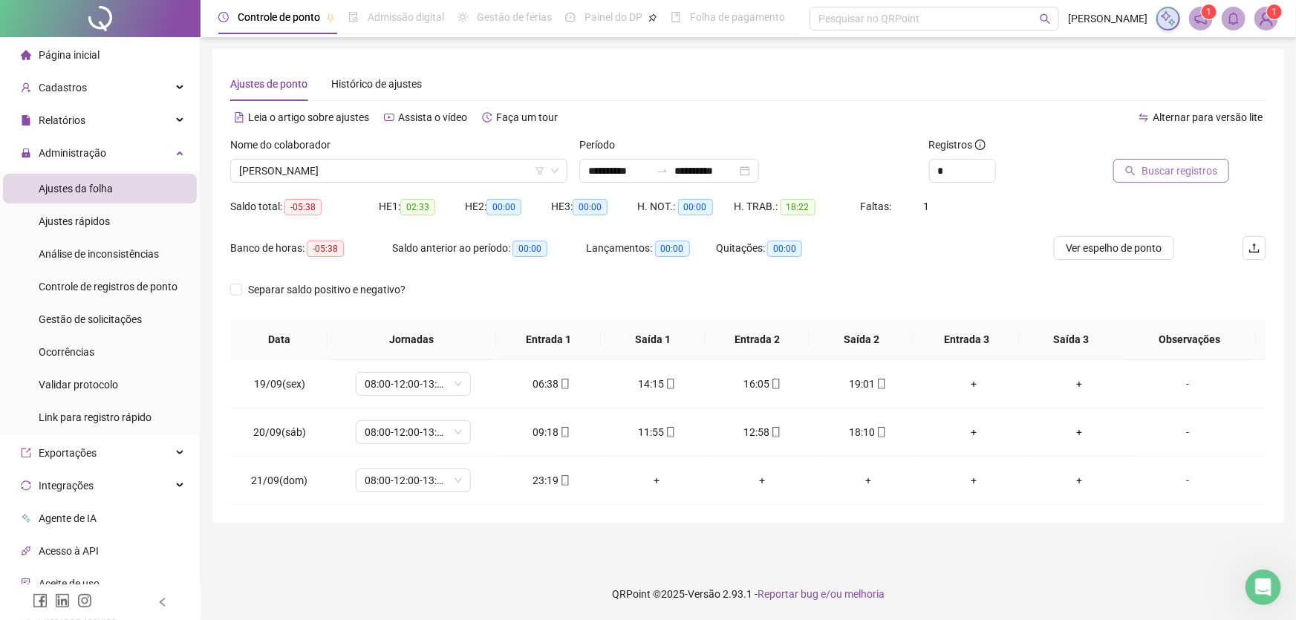
click at [1190, 171] on span "Buscar registros" at bounding box center [1179, 171] width 76 height 16
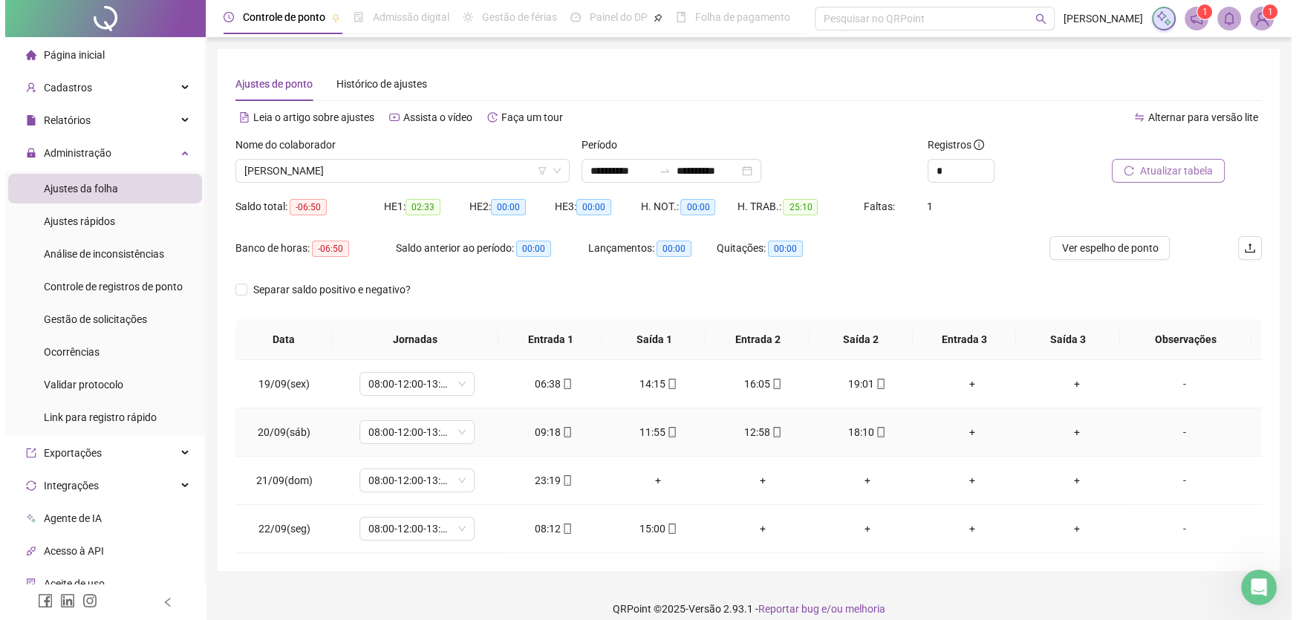
scroll to position [14, 0]
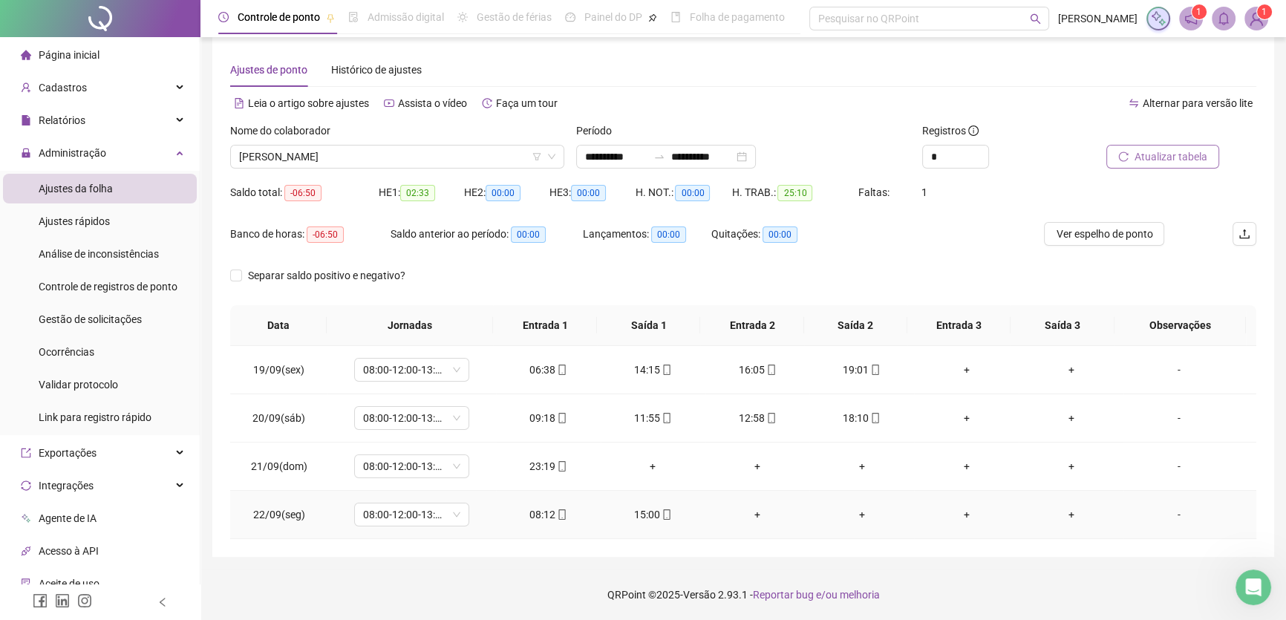
click at [536, 512] on div "08:12" at bounding box center [548, 514] width 81 height 16
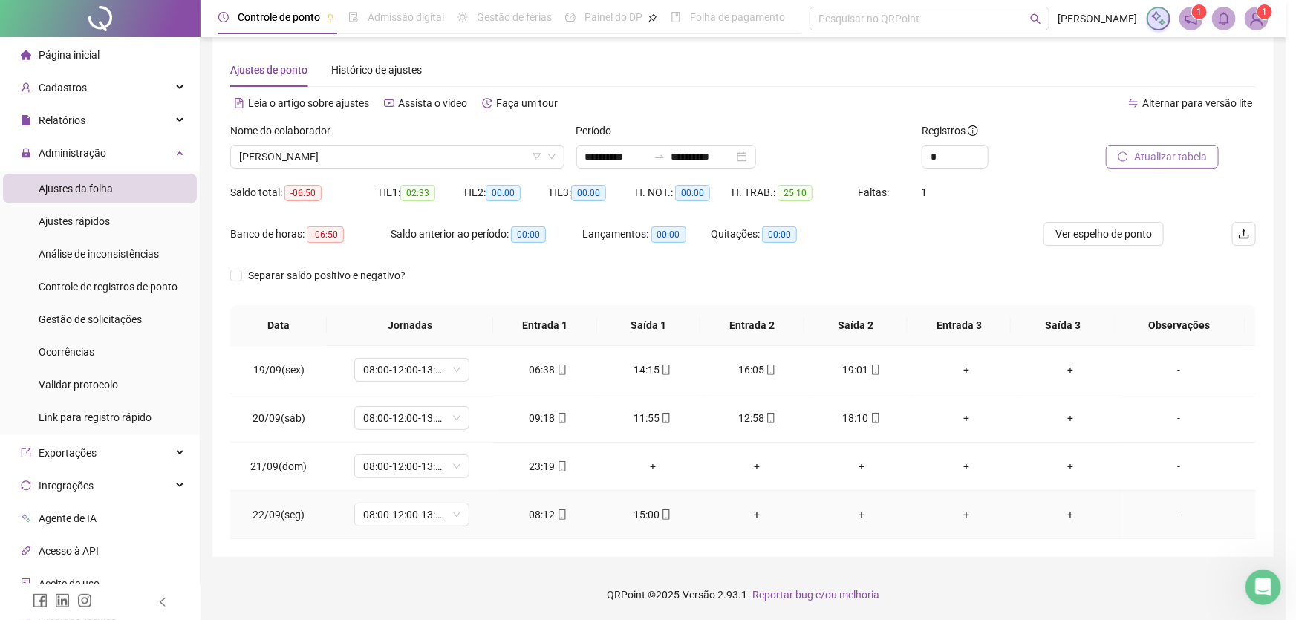
type input "**********"
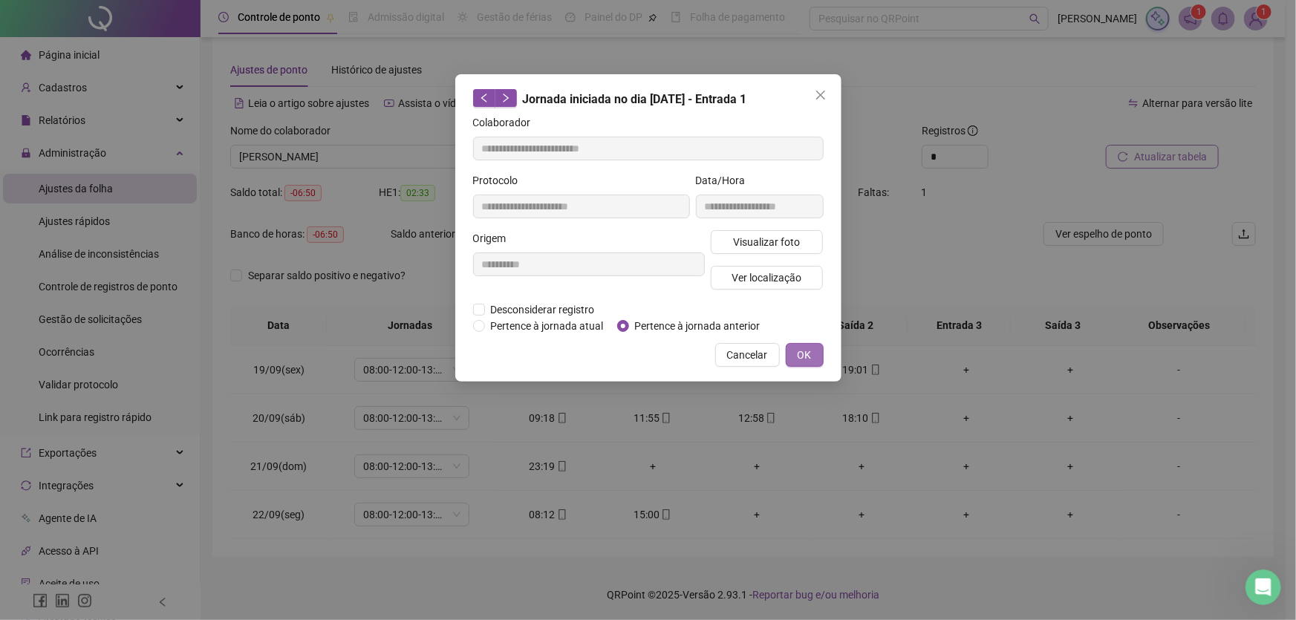
click at [812, 353] on button "OK" at bounding box center [805, 355] width 38 height 24
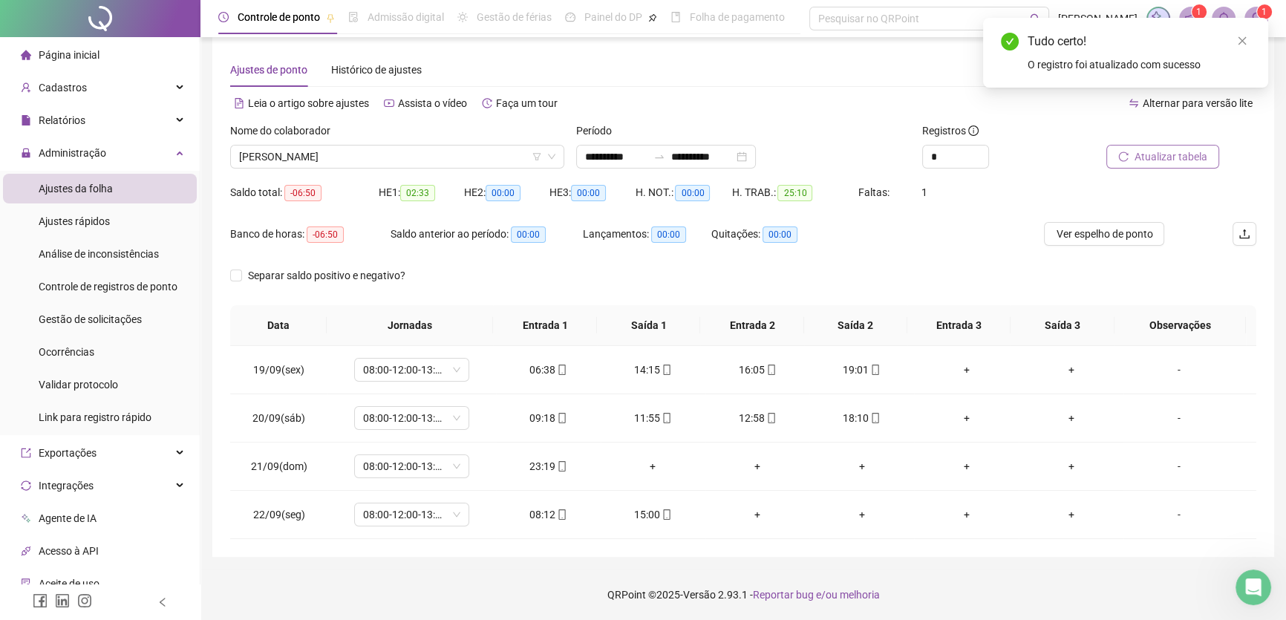
click at [1183, 151] on span "Atualizar tabela" at bounding box center [1171, 157] width 73 height 16
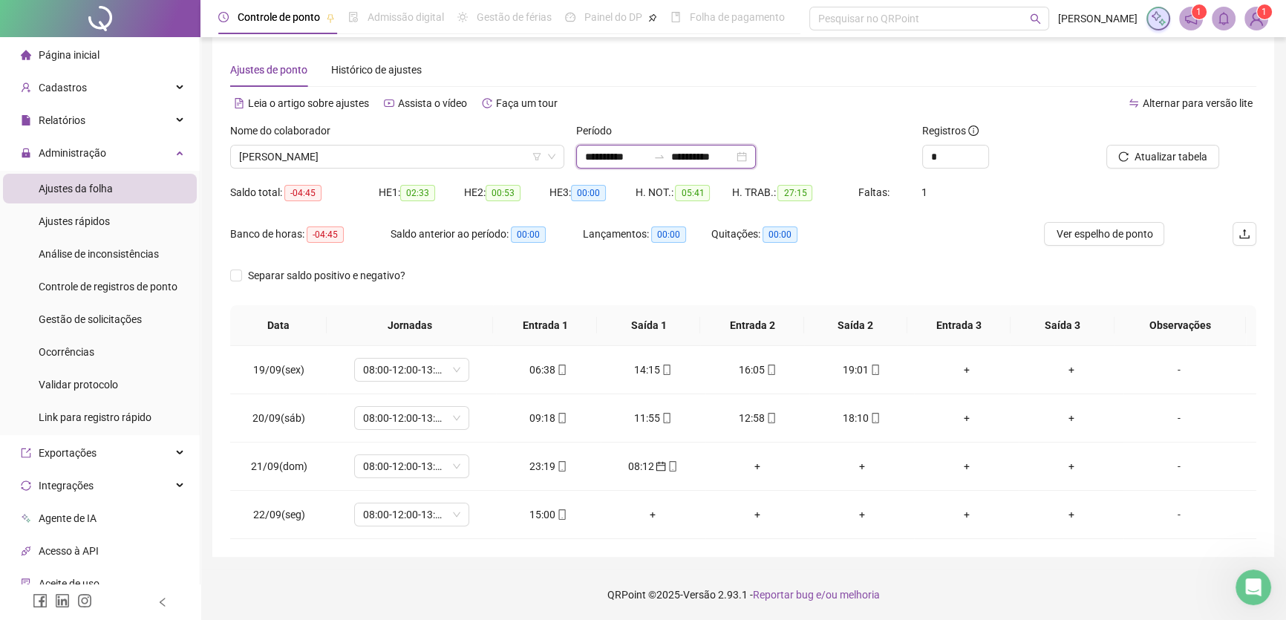
click at [734, 154] on input "**********" at bounding box center [702, 157] width 62 height 16
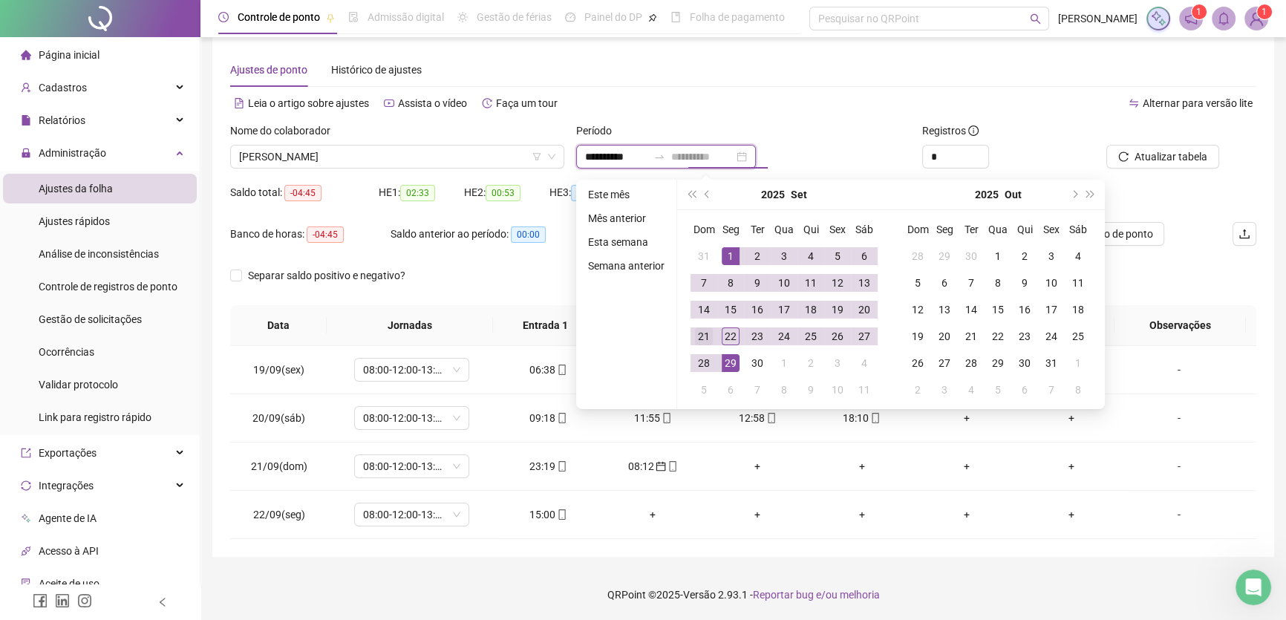
type input "**********"
click at [700, 332] on div "21" at bounding box center [704, 336] width 18 height 18
type input "**********"
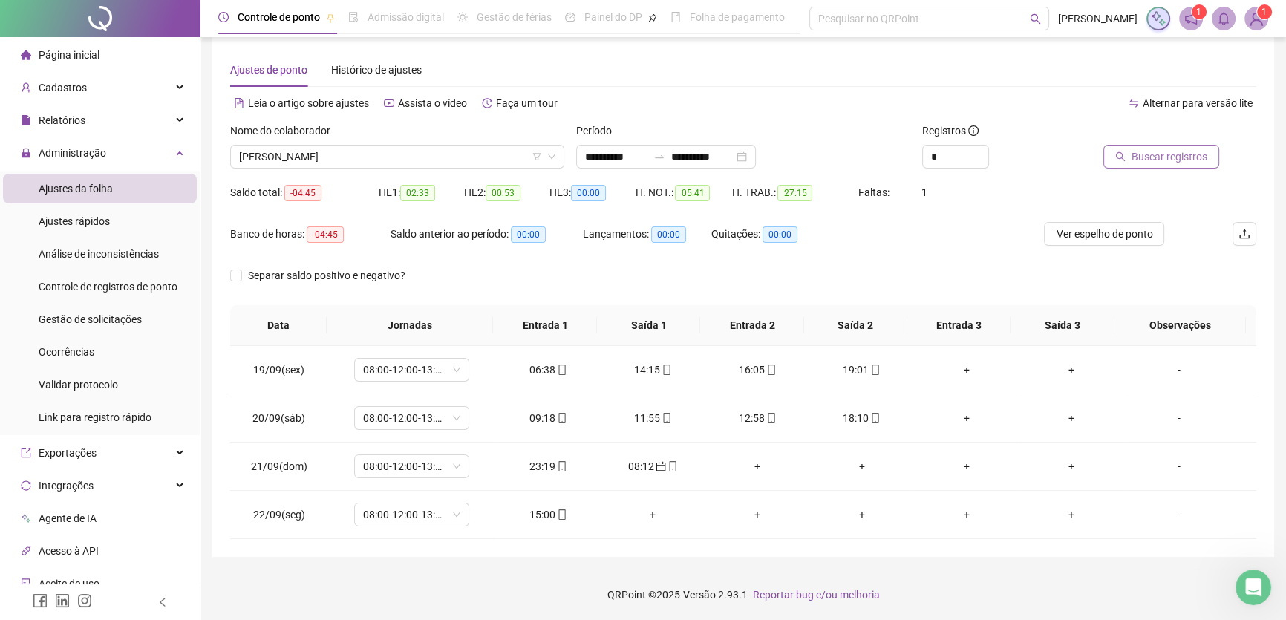
click at [1157, 158] on span "Buscar registros" at bounding box center [1170, 157] width 76 height 16
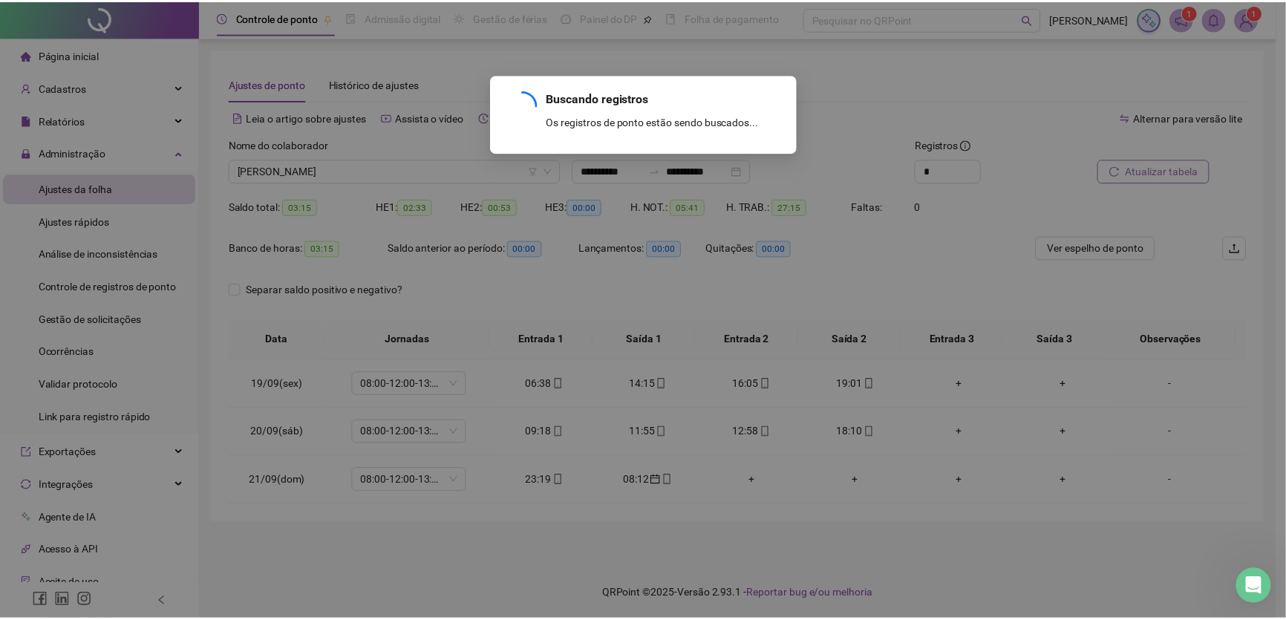
scroll to position [0, 0]
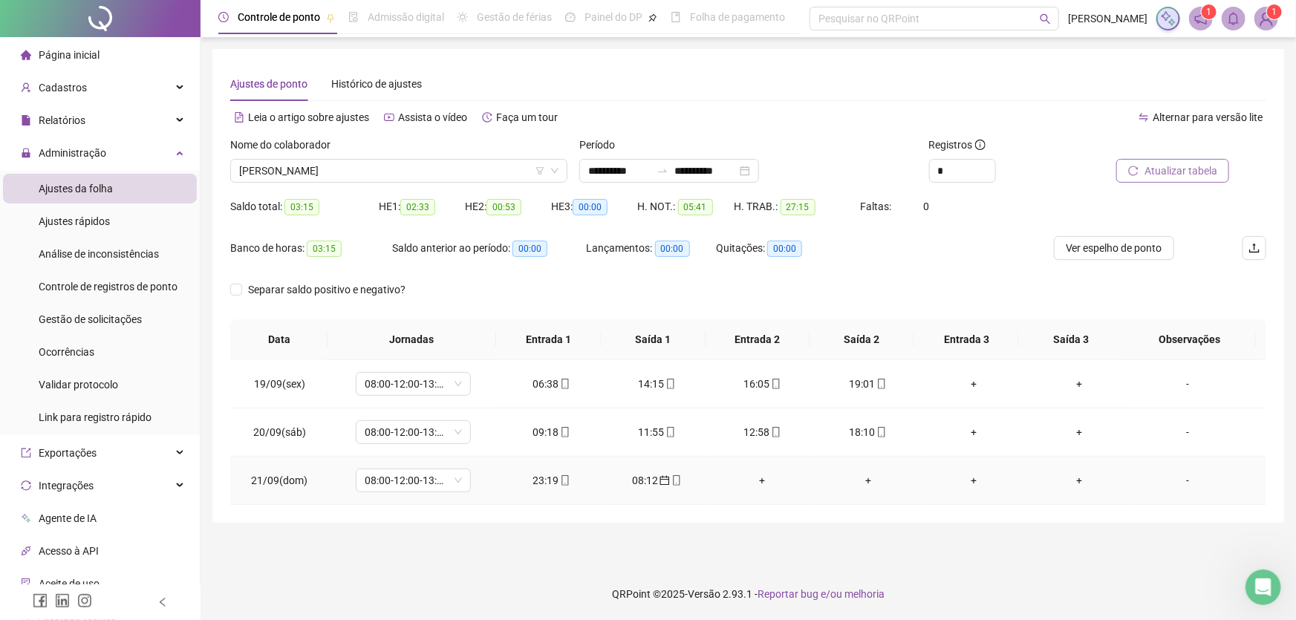
click at [1181, 480] on div "-" at bounding box center [1188, 480] width 88 height 16
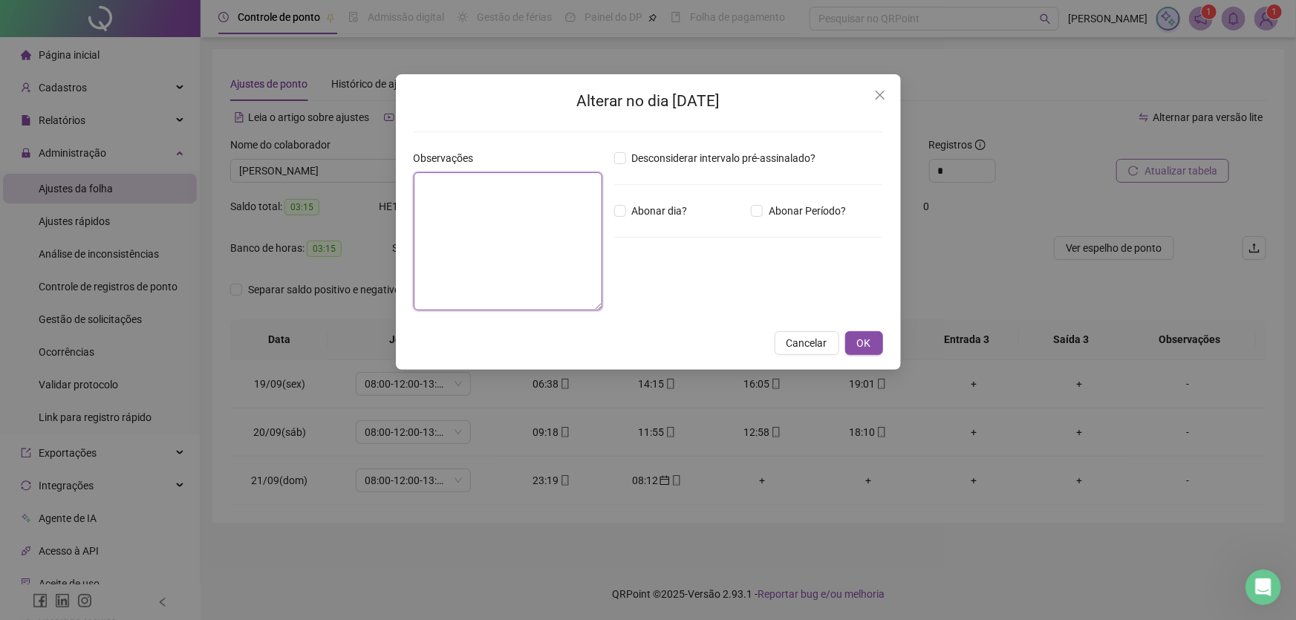
click at [488, 218] on textarea at bounding box center [508, 241] width 189 height 138
type textarea "*"
type textarea "**********"
drag, startPoint x: 475, startPoint y: 187, endPoint x: 558, endPoint y: 142, distance: 94.7
click at [558, 142] on div "**********" at bounding box center [648, 205] width 469 height 233
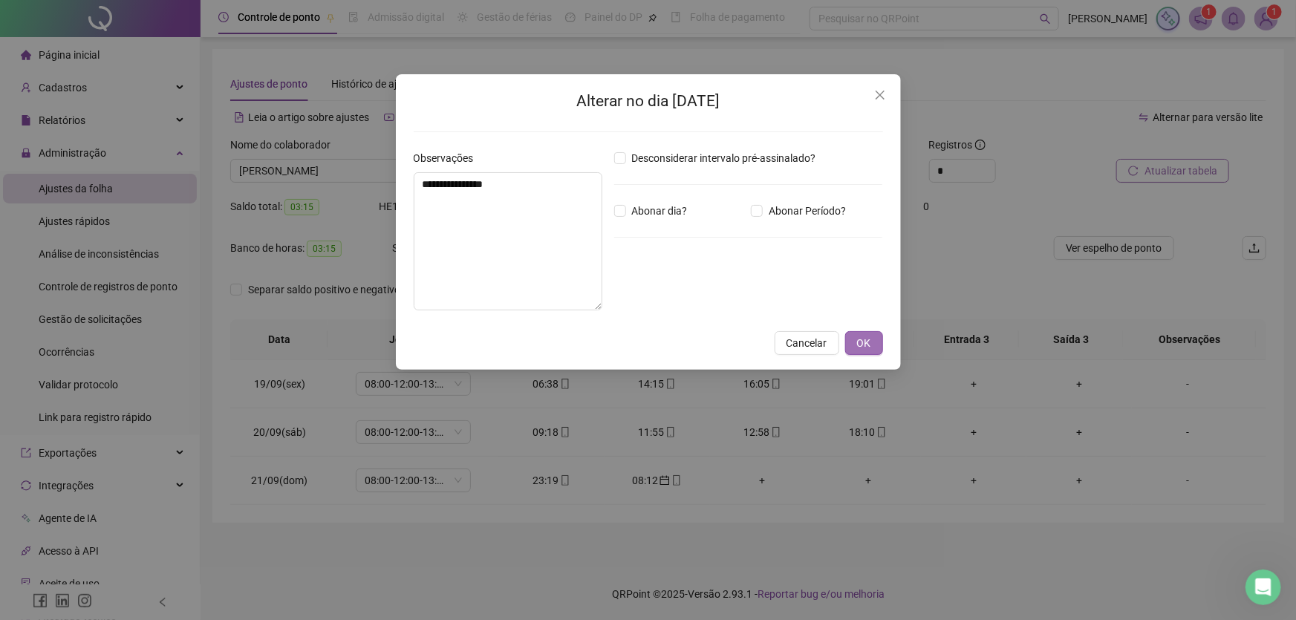
click at [872, 341] on button "OK" at bounding box center [864, 343] width 38 height 24
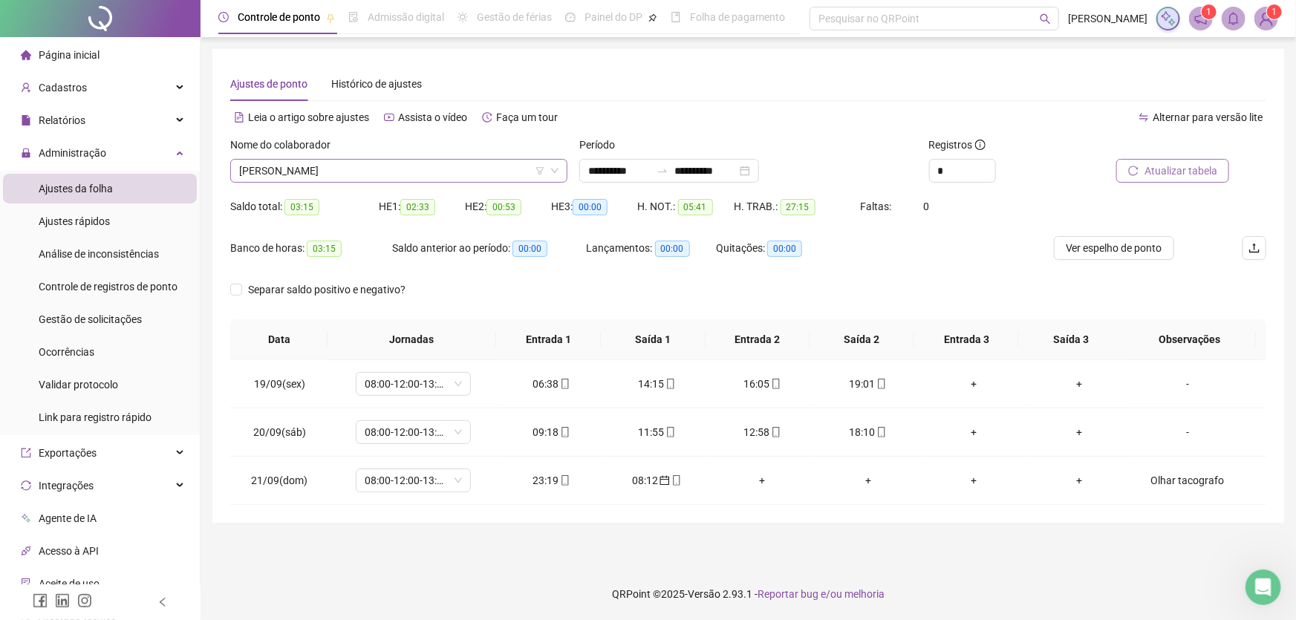
click at [458, 171] on span "[PERSON_NAME]" at bounding box center [398, 171] width 319 height 22
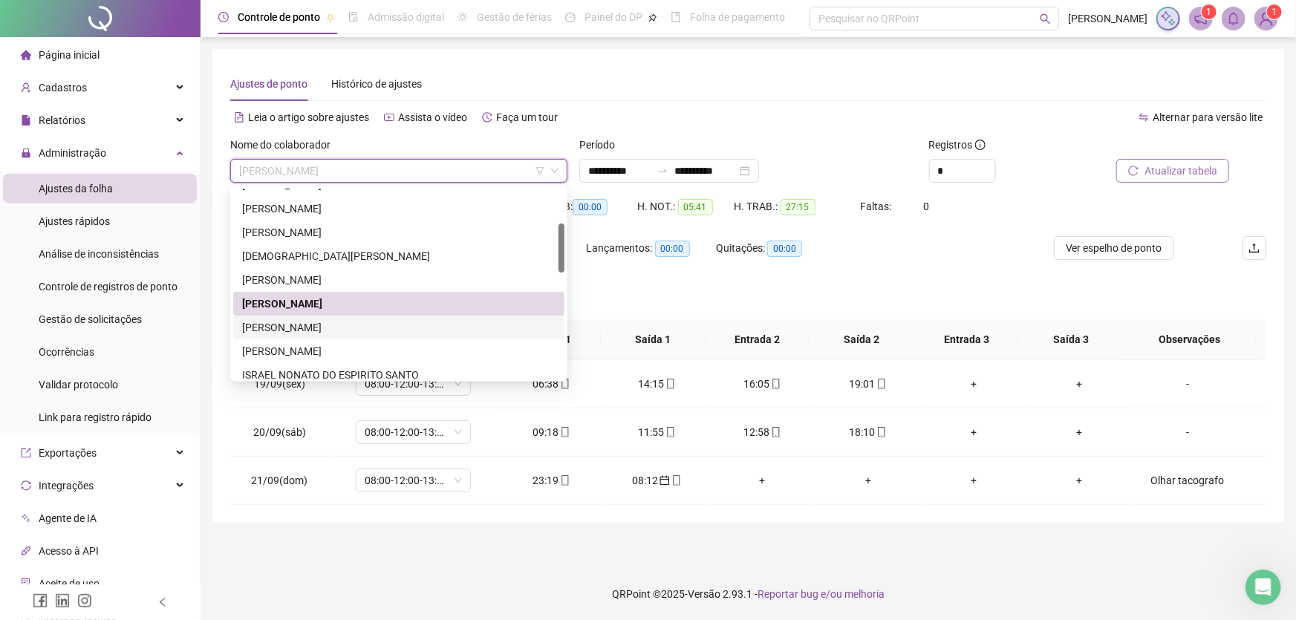
click at [301, 330] on div "[PERSON_NAME]" at bounding box center [398, 327] width 313 height 16
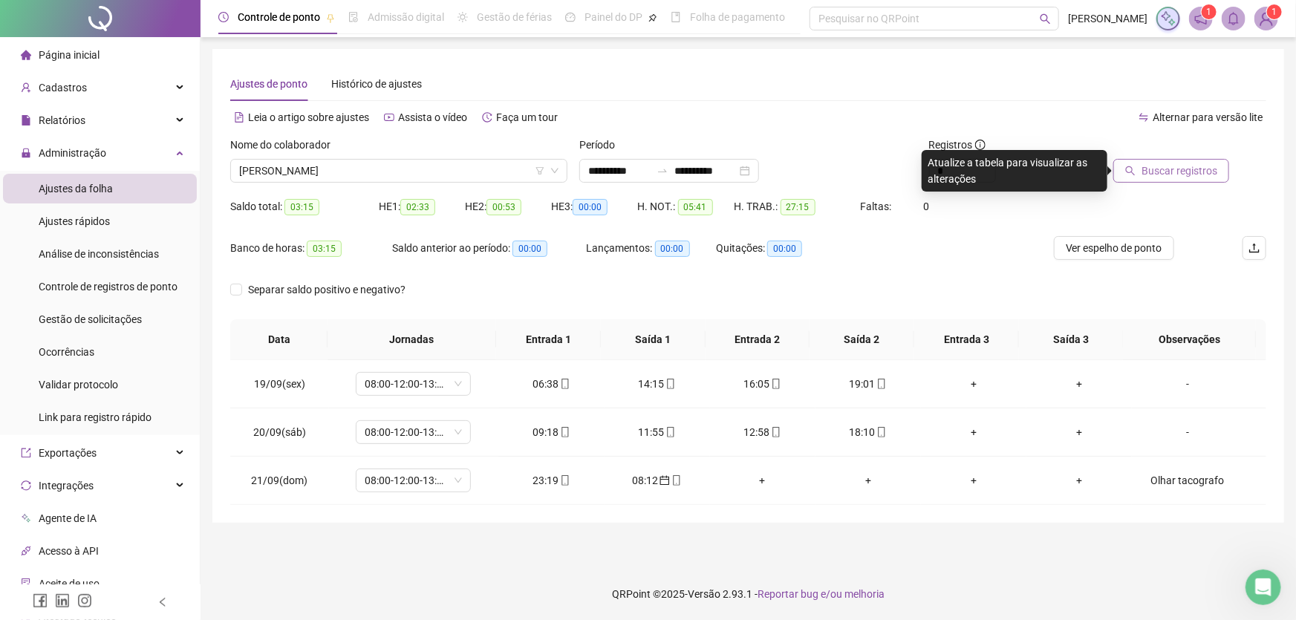
click at [1204, 167] on span "Buscar registros" at bounding box center [1179, 171] width 76 height 16
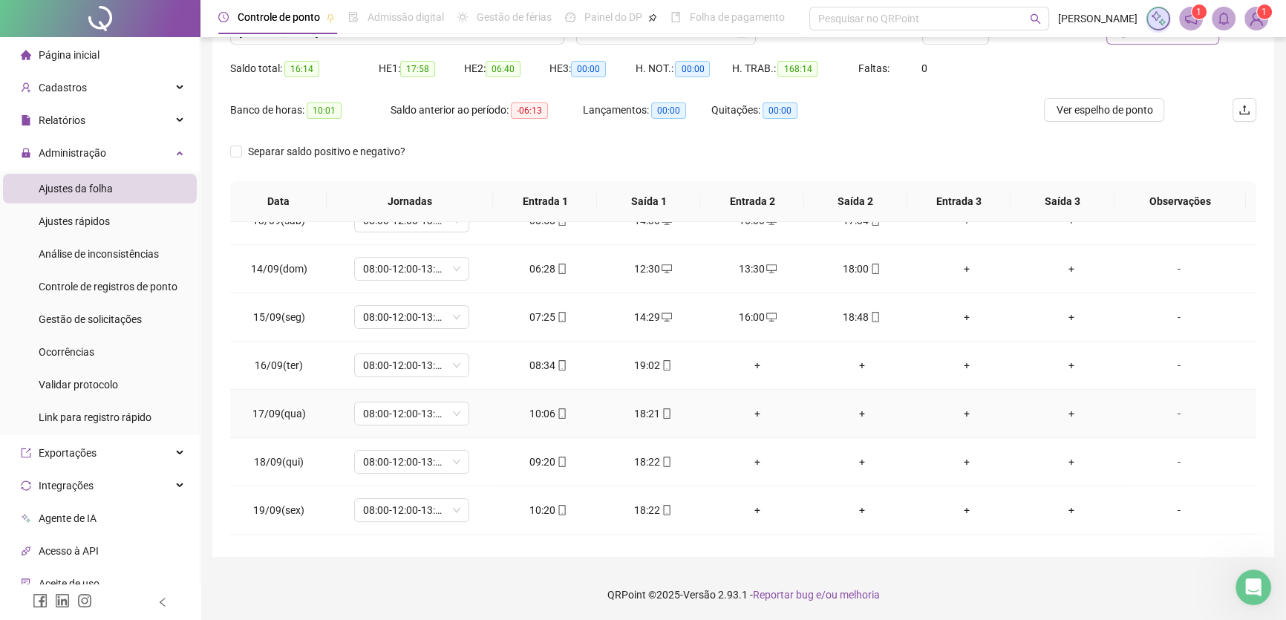
scroll to position [627, 0]
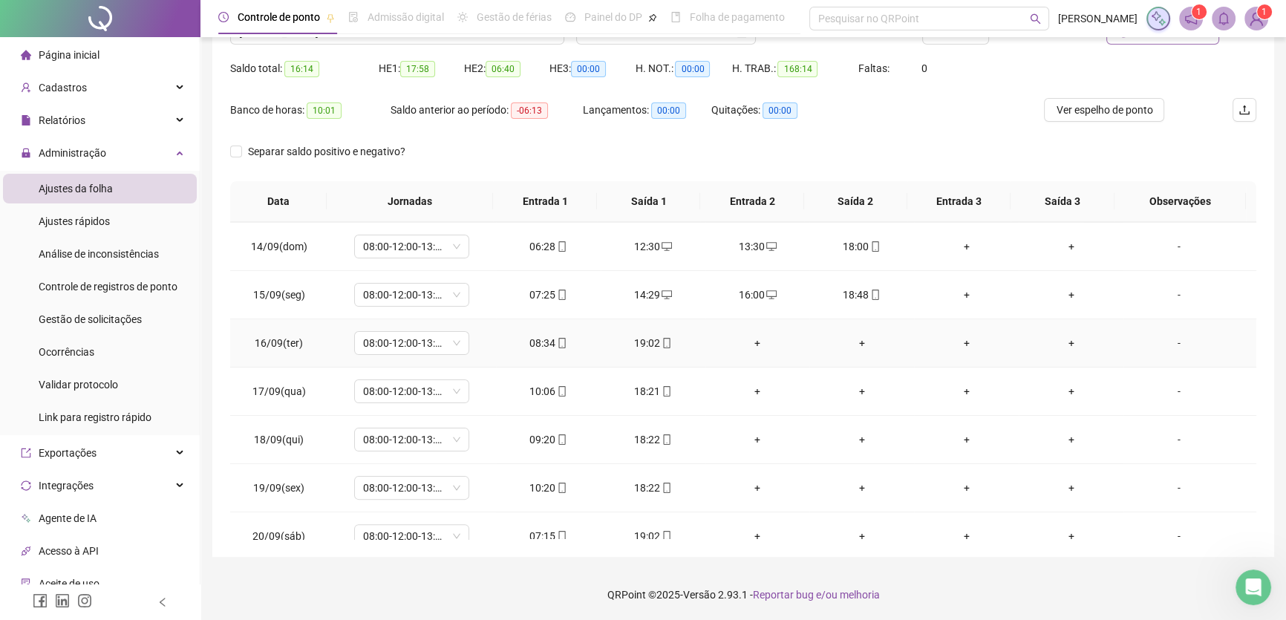
click at [539, 342] on div "08:34" at bounding box center [548, 343] width 81 height 16
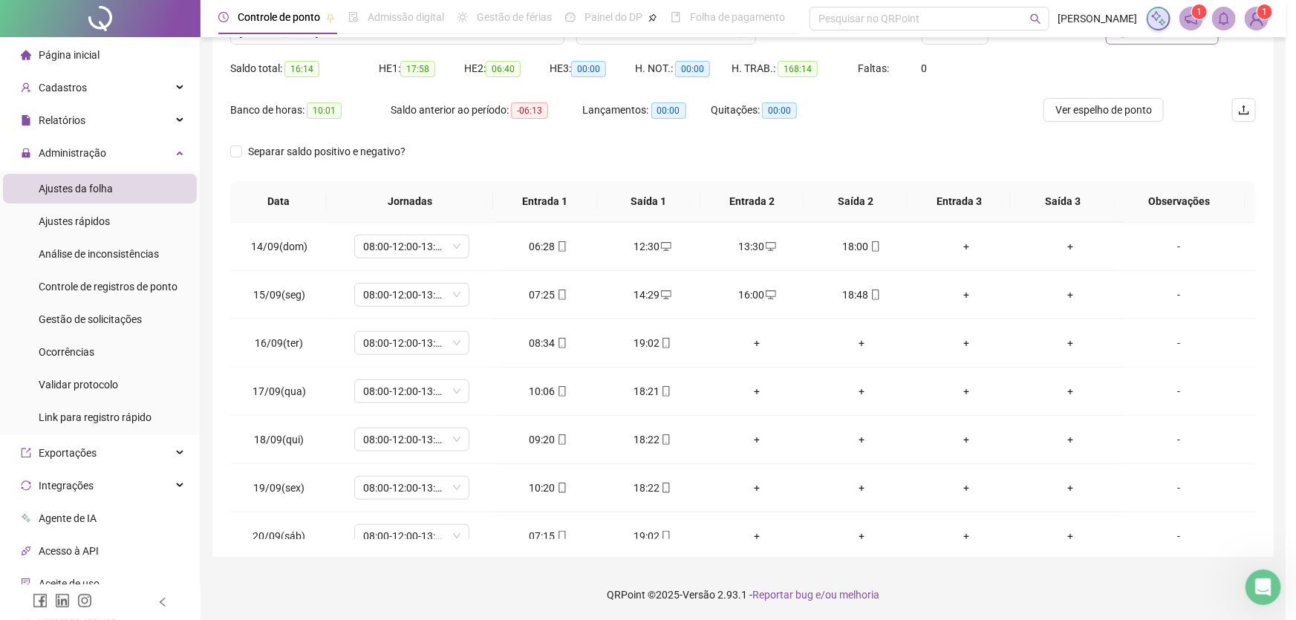
type input "**********"
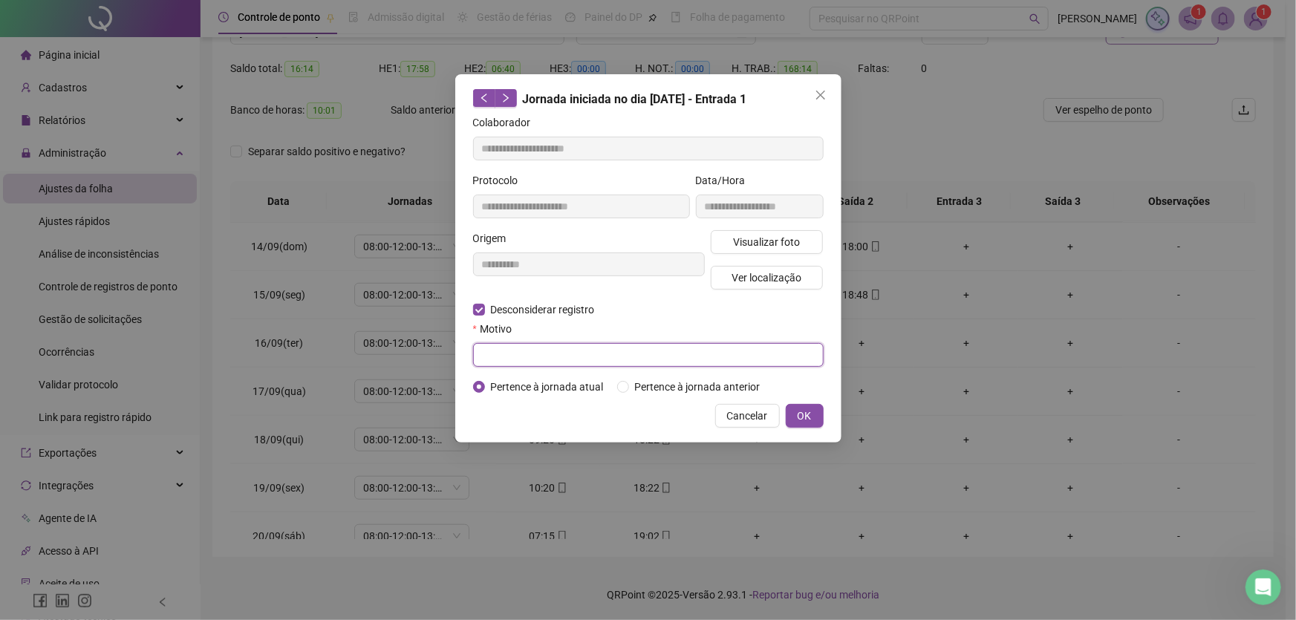
click at [500, 363] on input "text" at bounding box center [648, 355] width 350 height 24
type input "**"
click at [802, 418] on span "OK" at bounding box center [805, 416] width 14 height 16
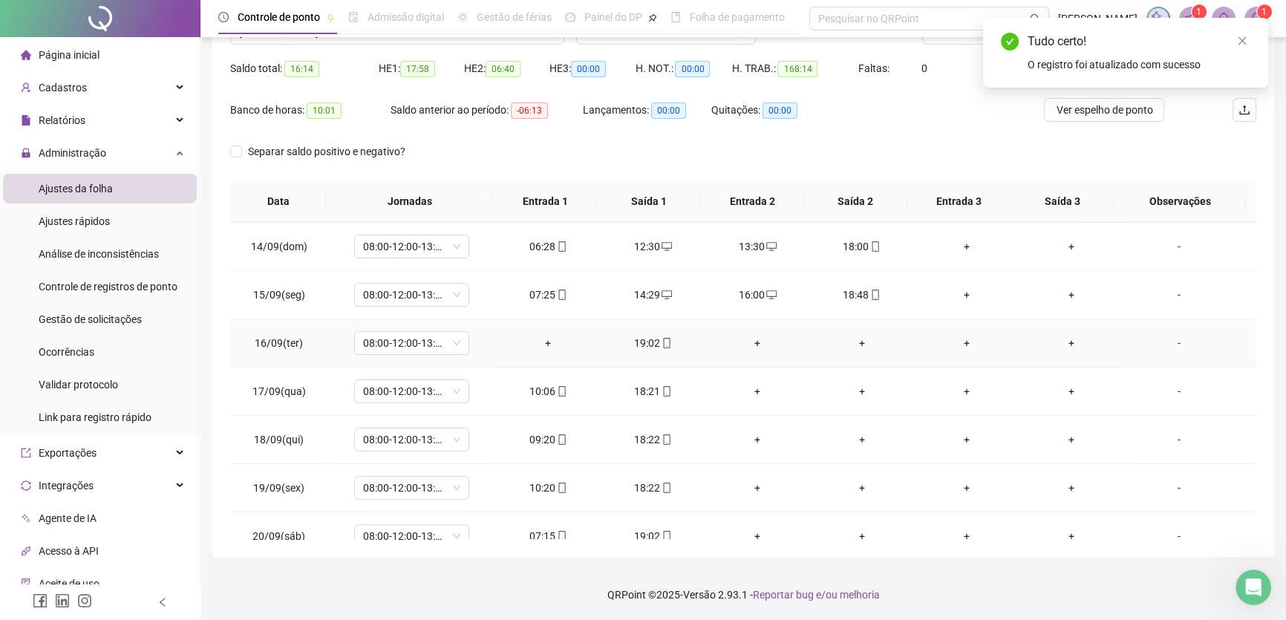
click at [636, 343] on div "19:02" at bounding box center [653, 343] width 81 height 16
type input "**********"
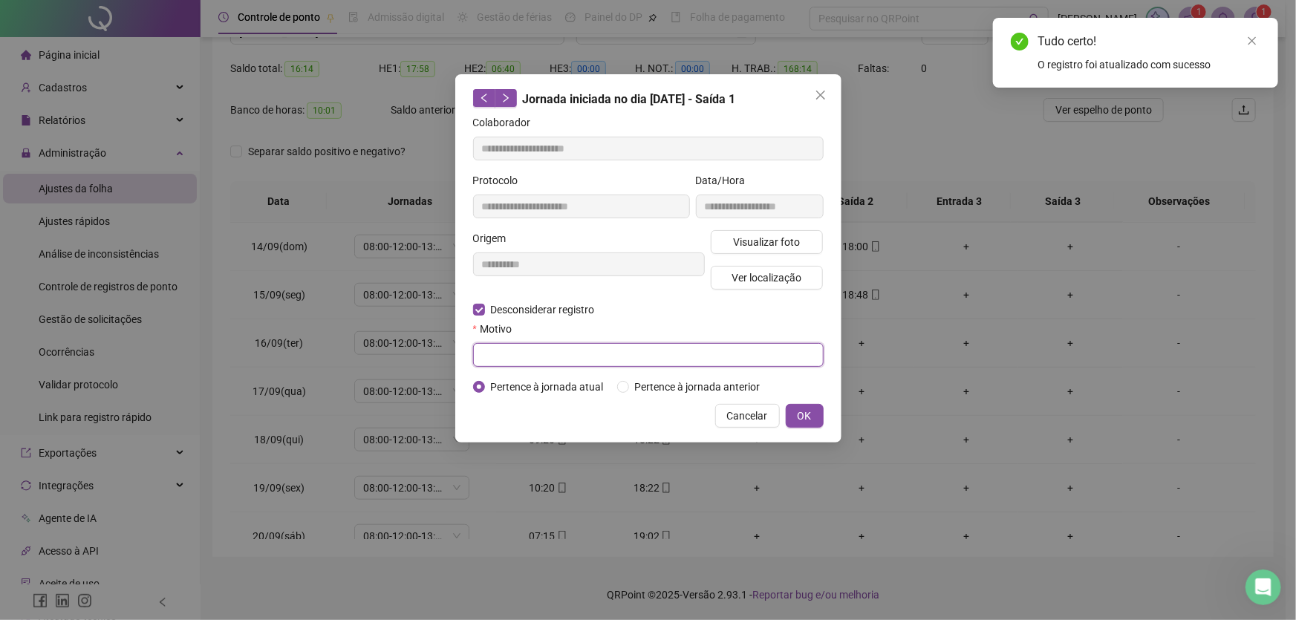
click at [496, 357] on input "text" at bounding box center [648, 355] width 350 height 24
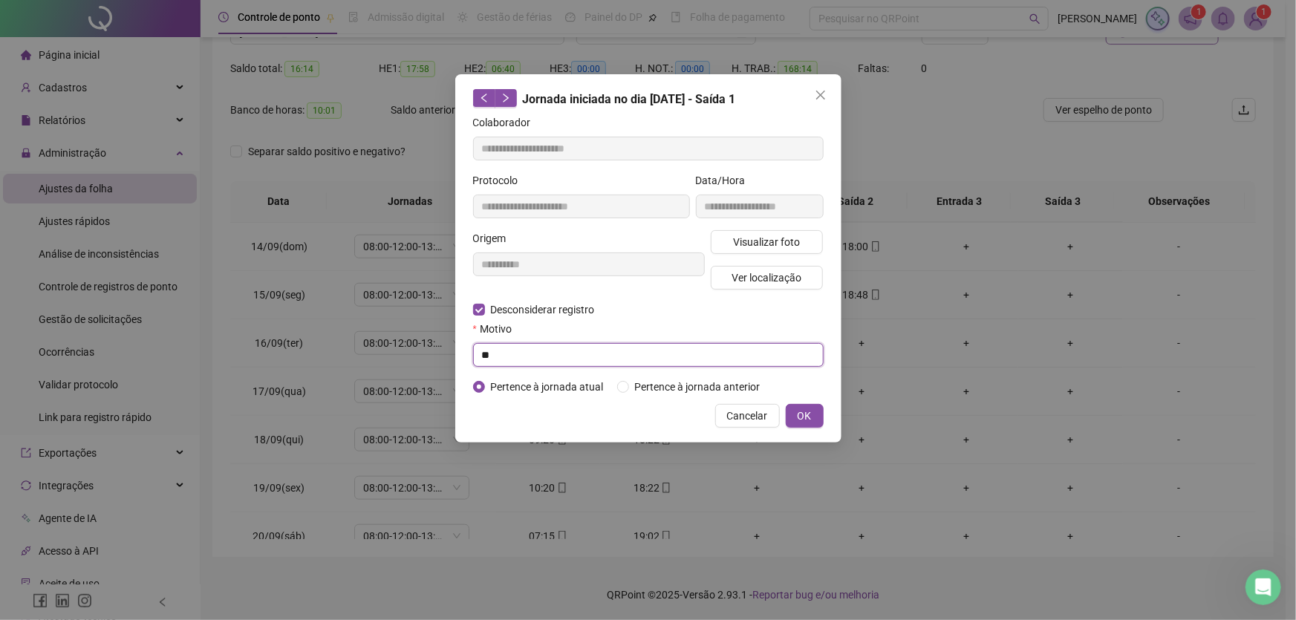
type input "**"
click at [783, 417] on div "Cancelar OK" at bounding box center [648, 416] width 350 height 24
click at [808, 414] on span "OK" at bounding box center [805, 416] width 14 height 16
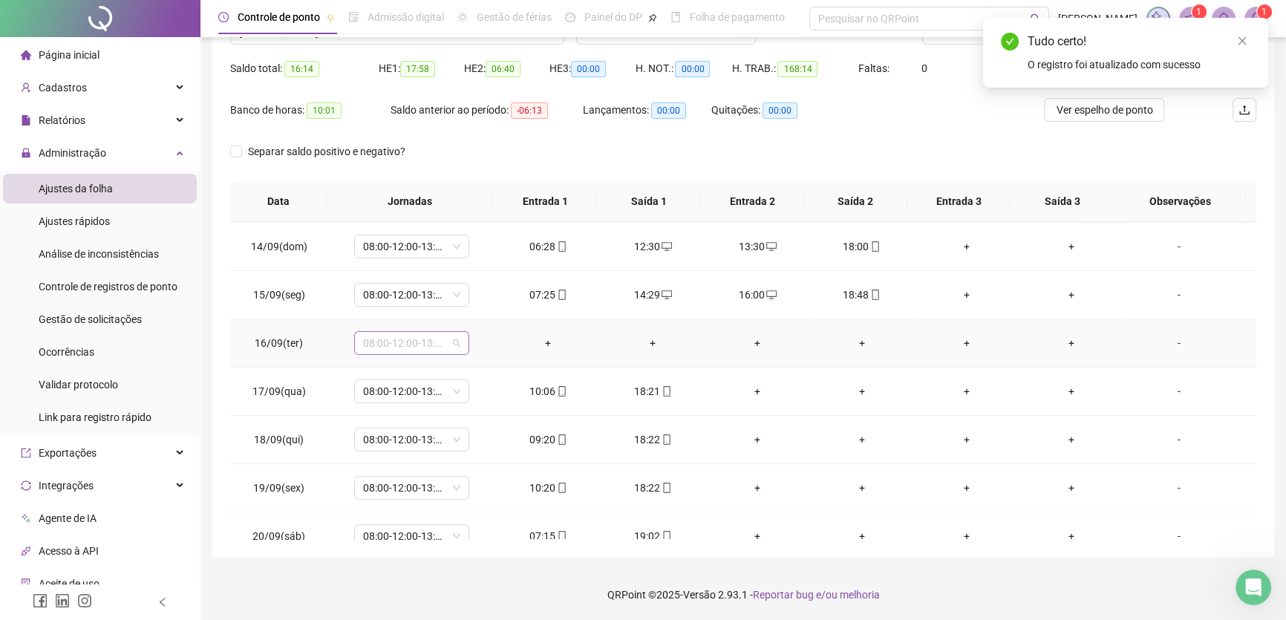
click at [450, 341] on span "08:00-12:00-13:00-17:00" at bounding box center [411, 343] width 97 height 22
click at [385, 434] on div "Folga" at bounding box center [430, 441] width 113 height 16
click at [477, 304] on span "Sim" at bounding box center [480, 302] width 17 height 16
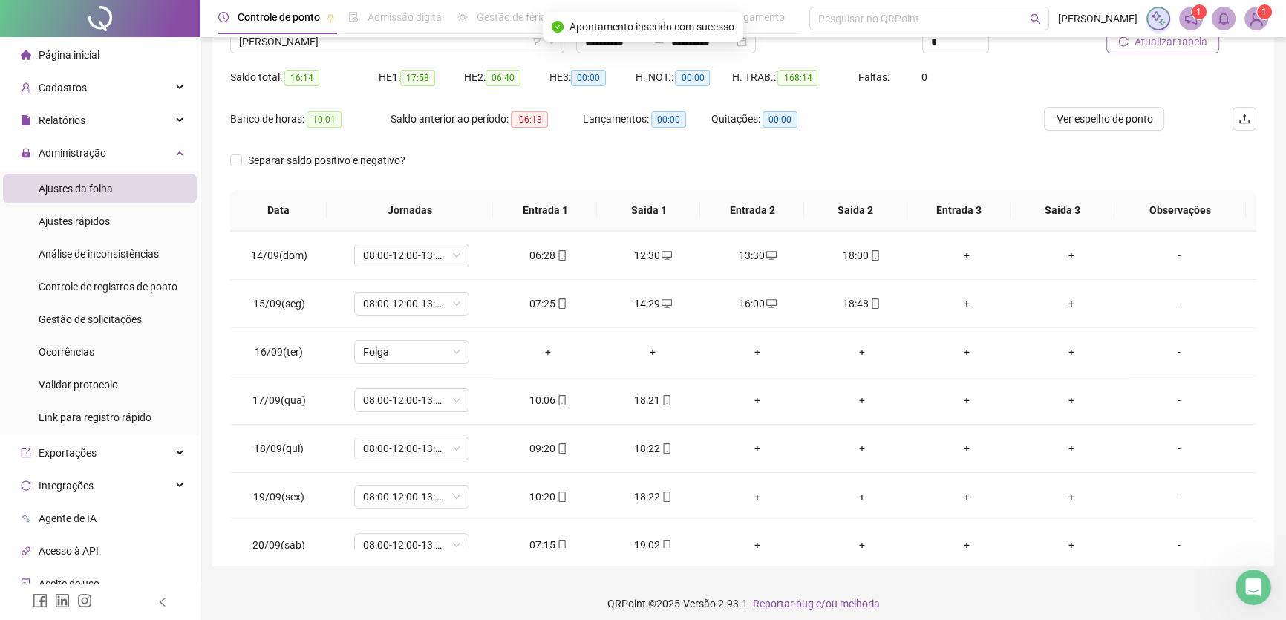
scroll to position [71, 0]
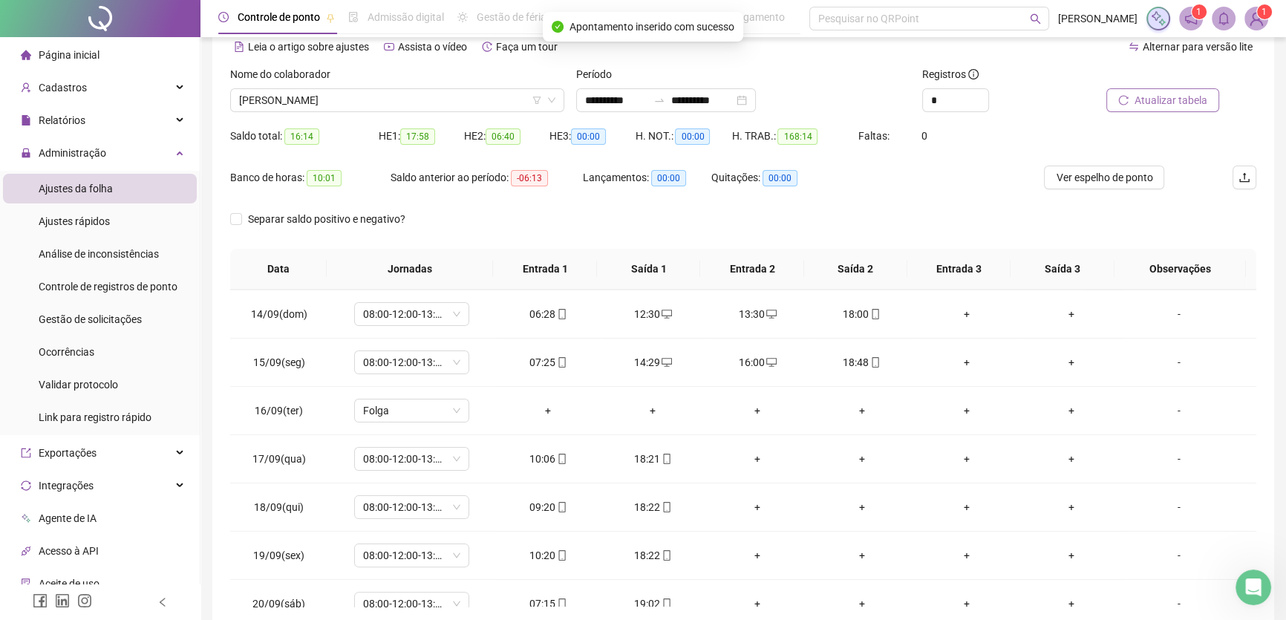
click at [1172, 99] on span "Atualizar tabela" at bounding box center [1171, 100] width 73 height 16
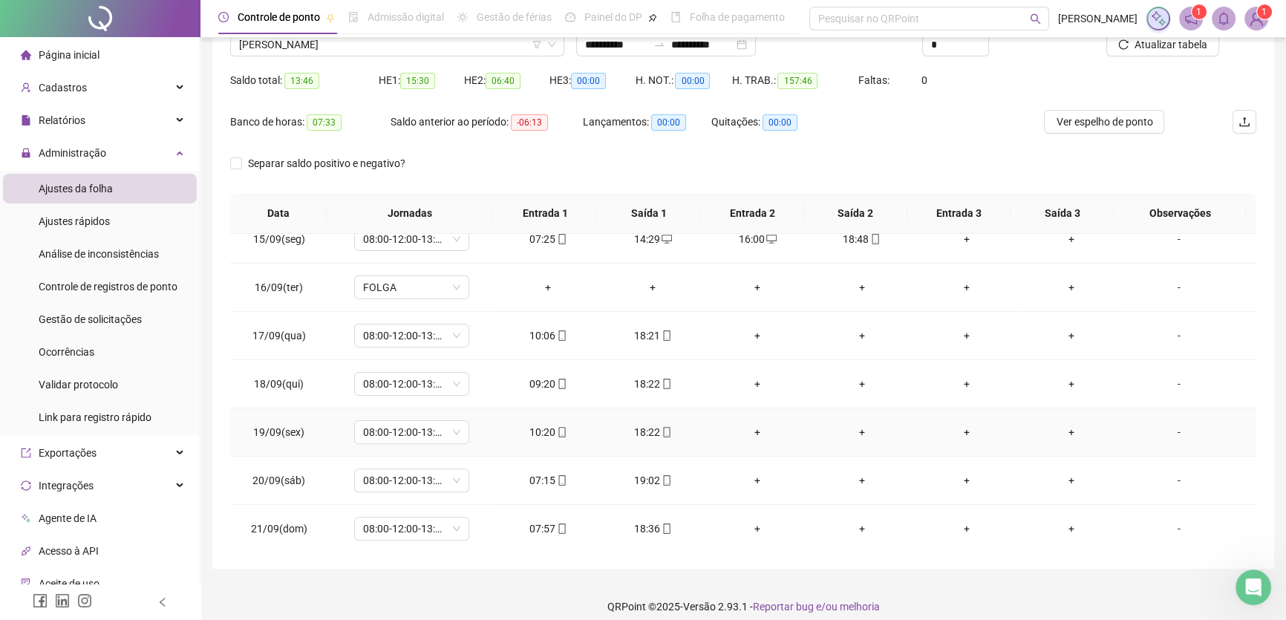
scroll to position [138, 0]
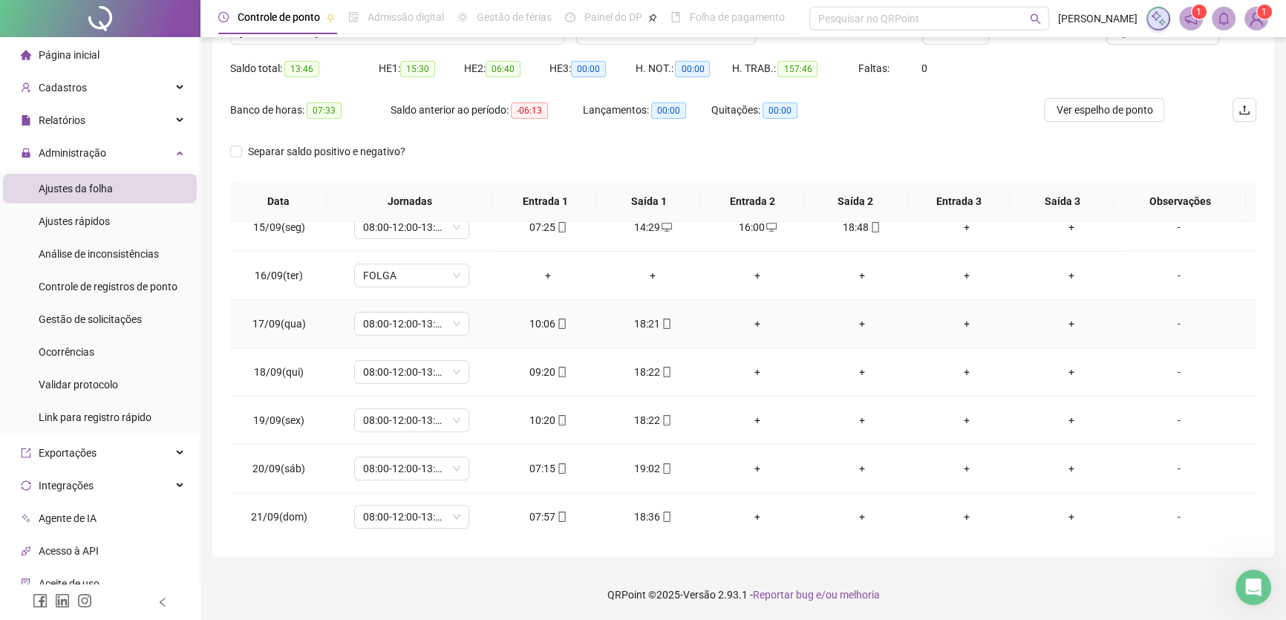
click at [754, 319] on div "+" at bounding box center [757, 324] width 81 height 16
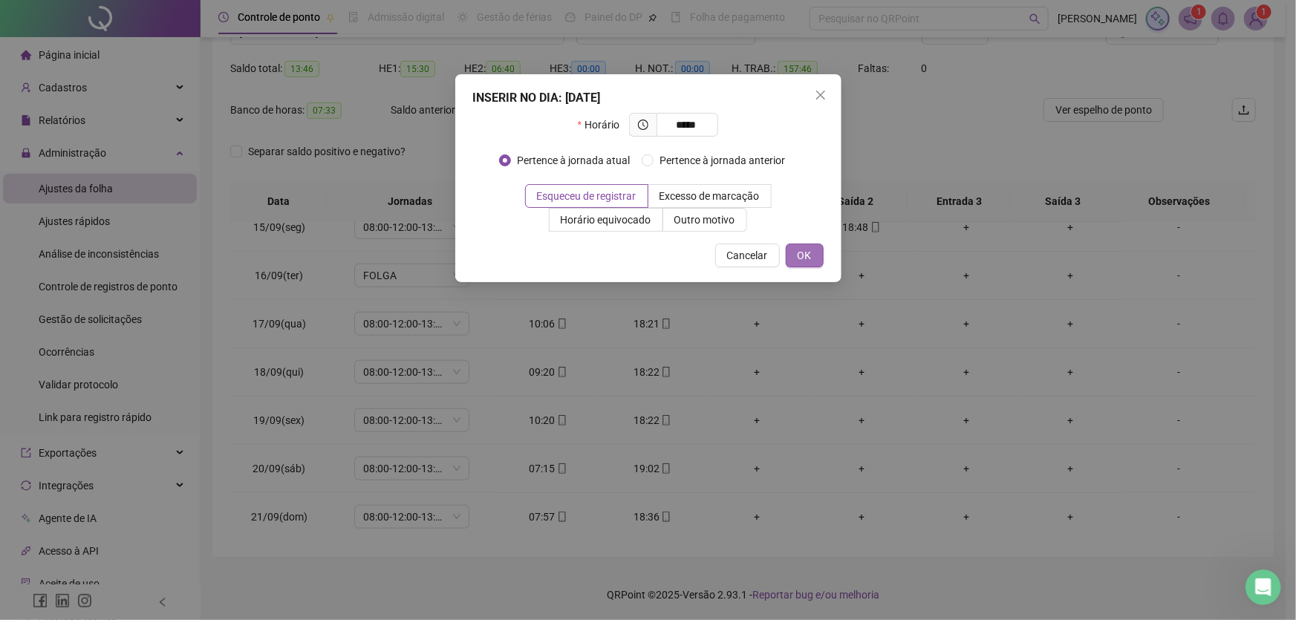
type input "*****"
click at [803, 252] on span "OK" at bounding box center [805, 255] width 14 height 16
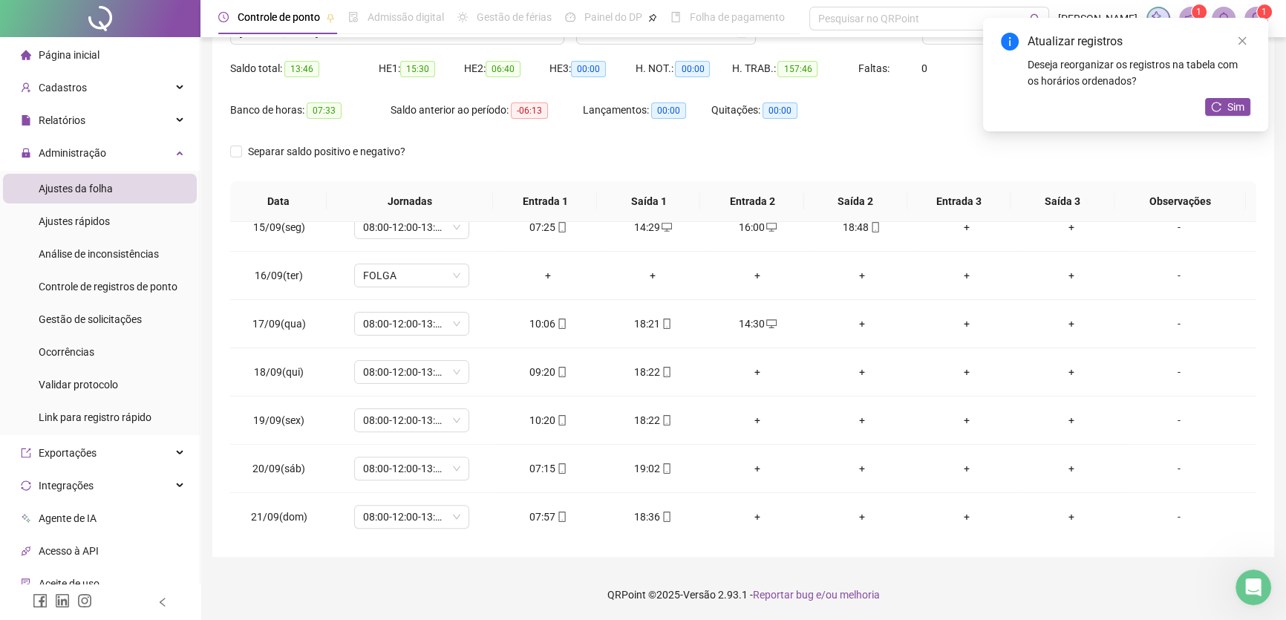
click at [857, 316] on div "+" at bounding box center [861, 324] width 81 height 16
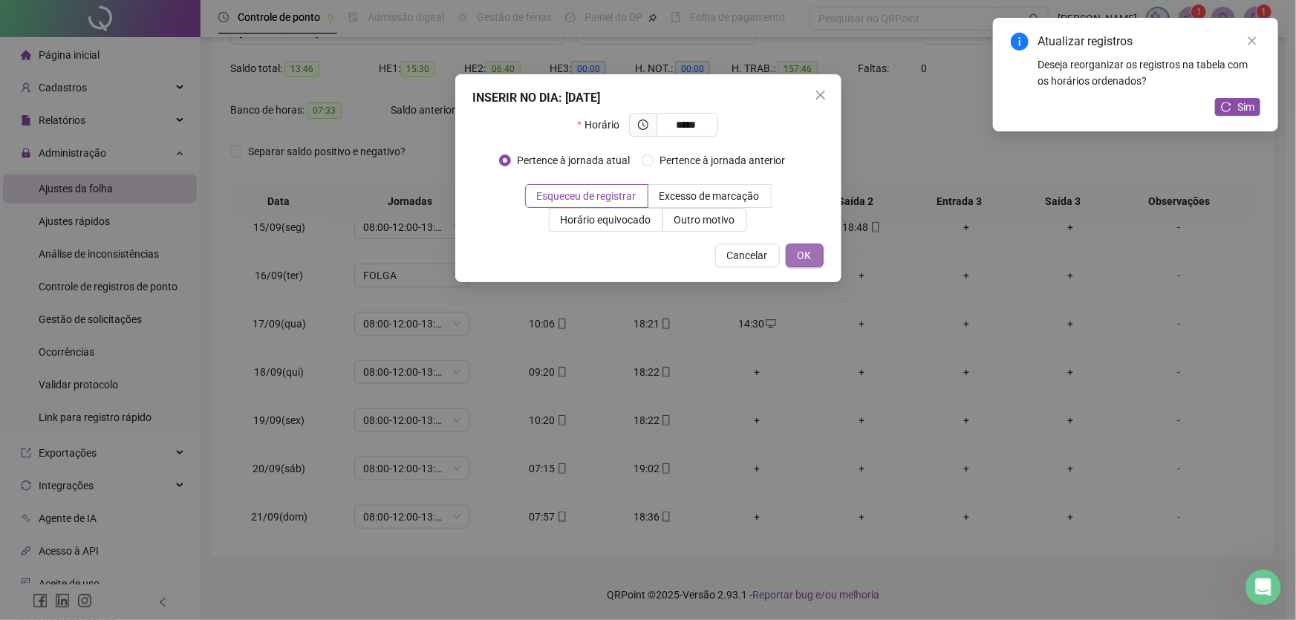
type input "*****"
click at [806, 254] on span "OK" at bounding box center [805, 255] width 14 height 16
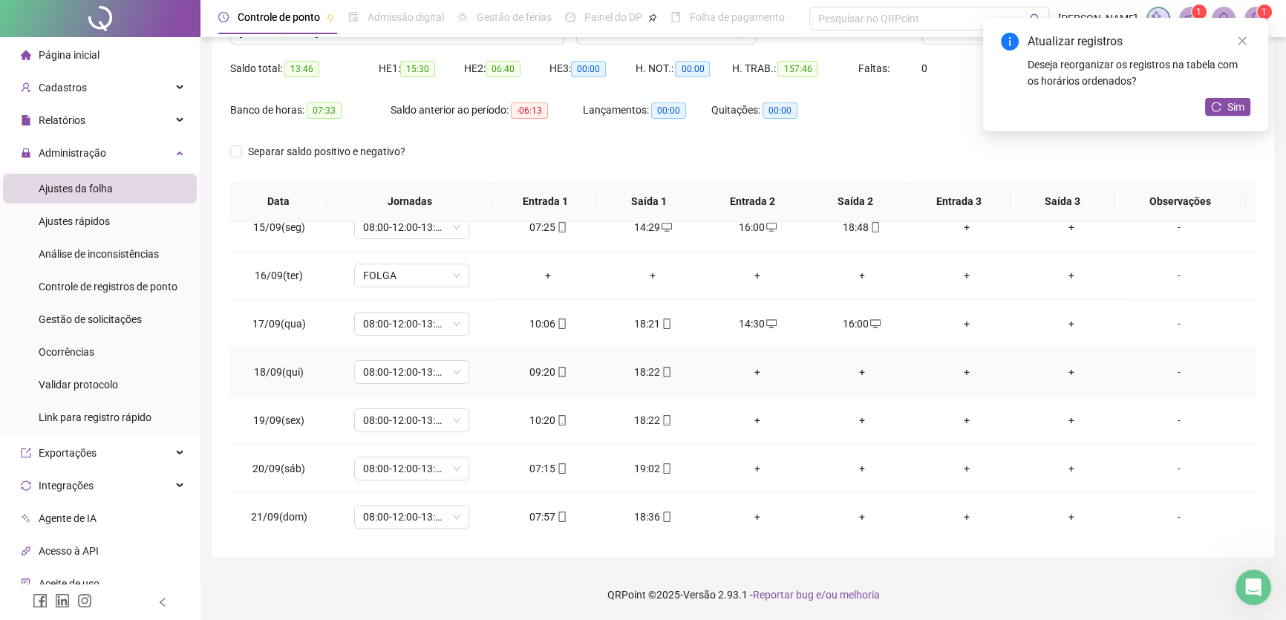
click at [755, 364] on div "+" at bounding box center [757, 372] width 81 height 16
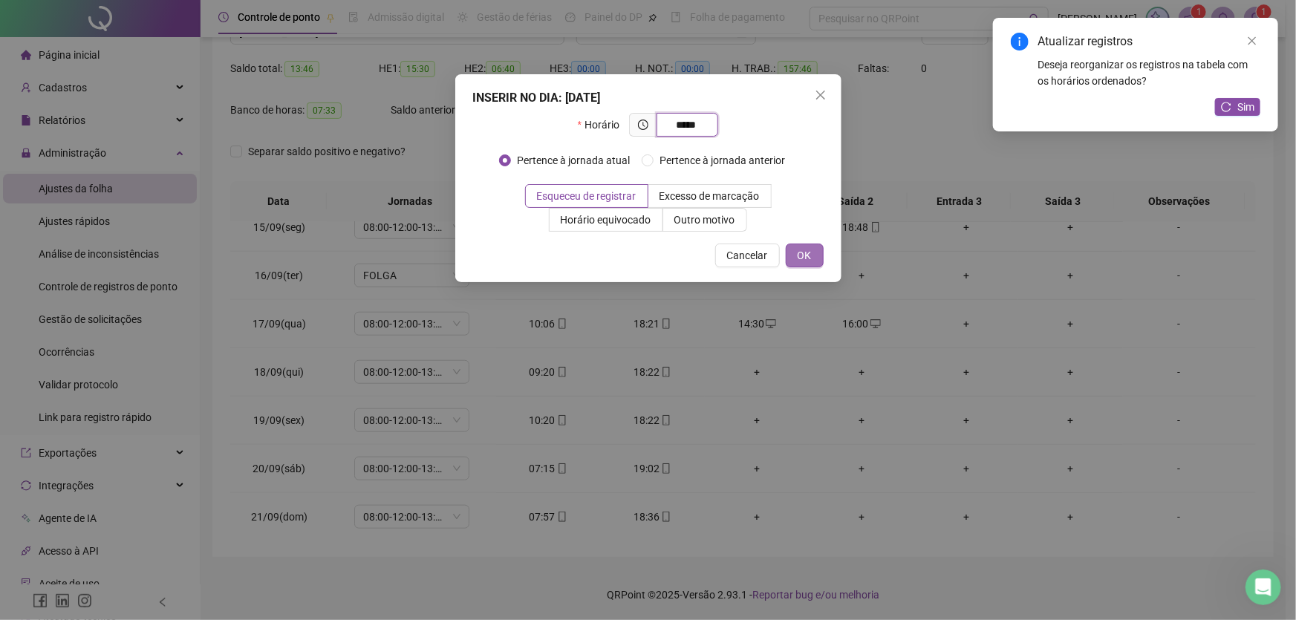
type input "*****"
click at [802, 251] on span "OK" at bounding box center [805, 255] width 14 height 16
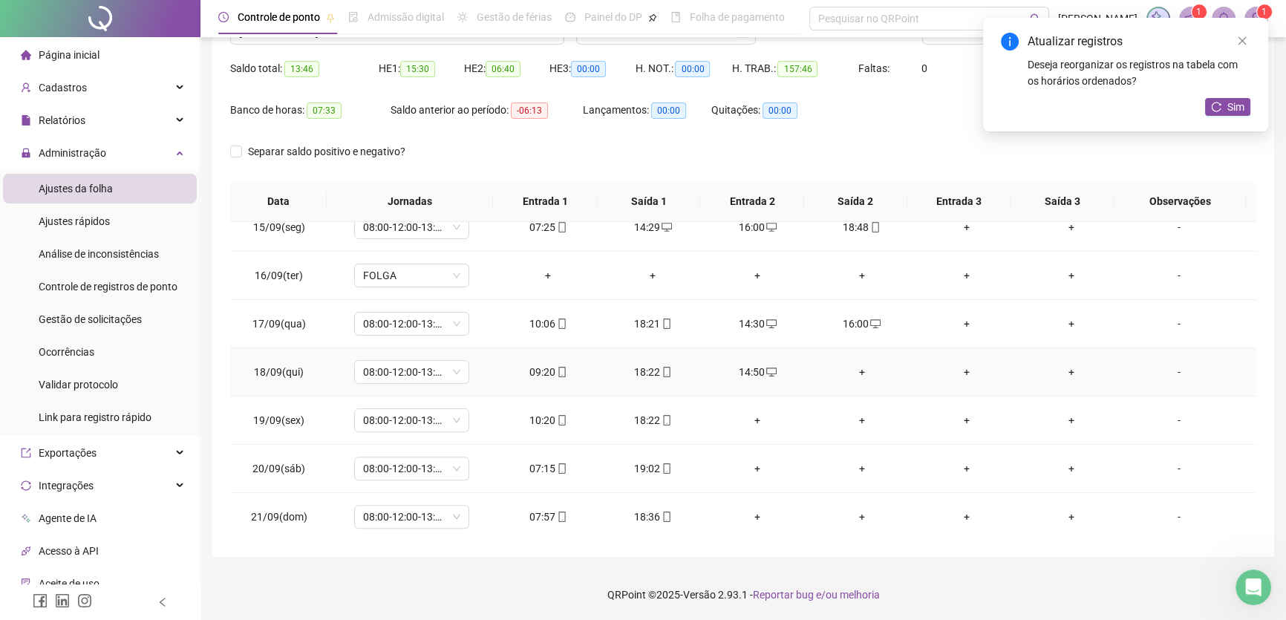
click at [855, 371] on div "+" at bounding box center [861, 372] width 81 height 16
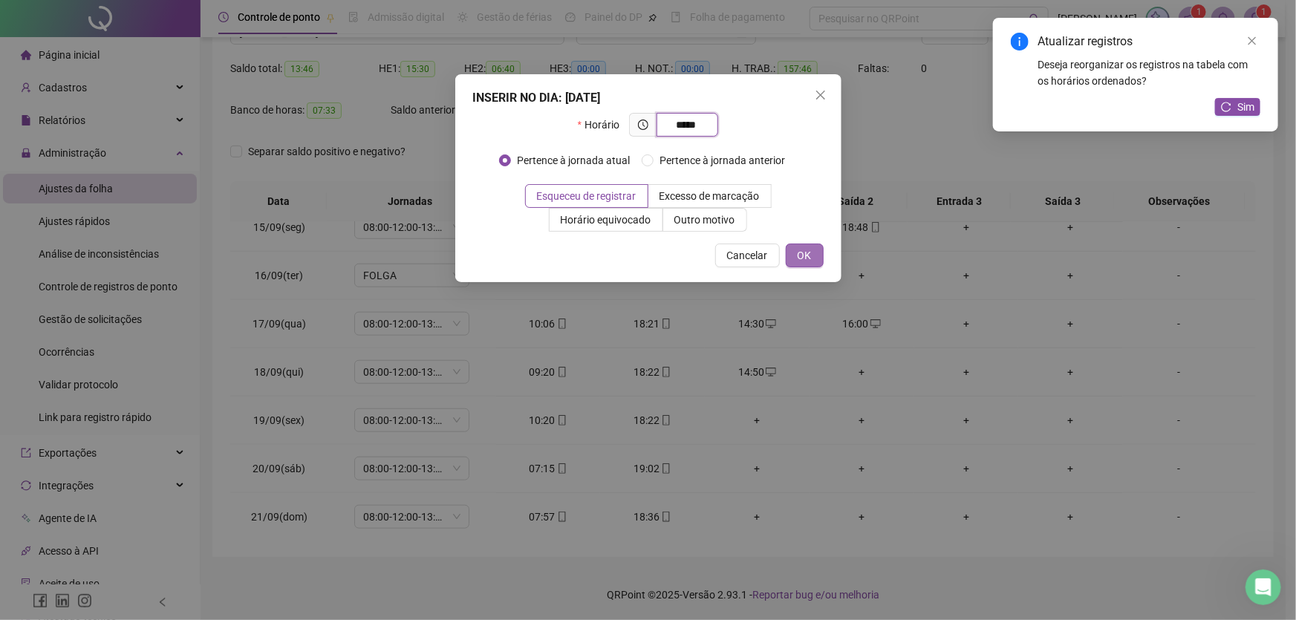
type input "*****"
click at [802, 258] on span "OK" at bounding box center [805, 255] width 14 height 16
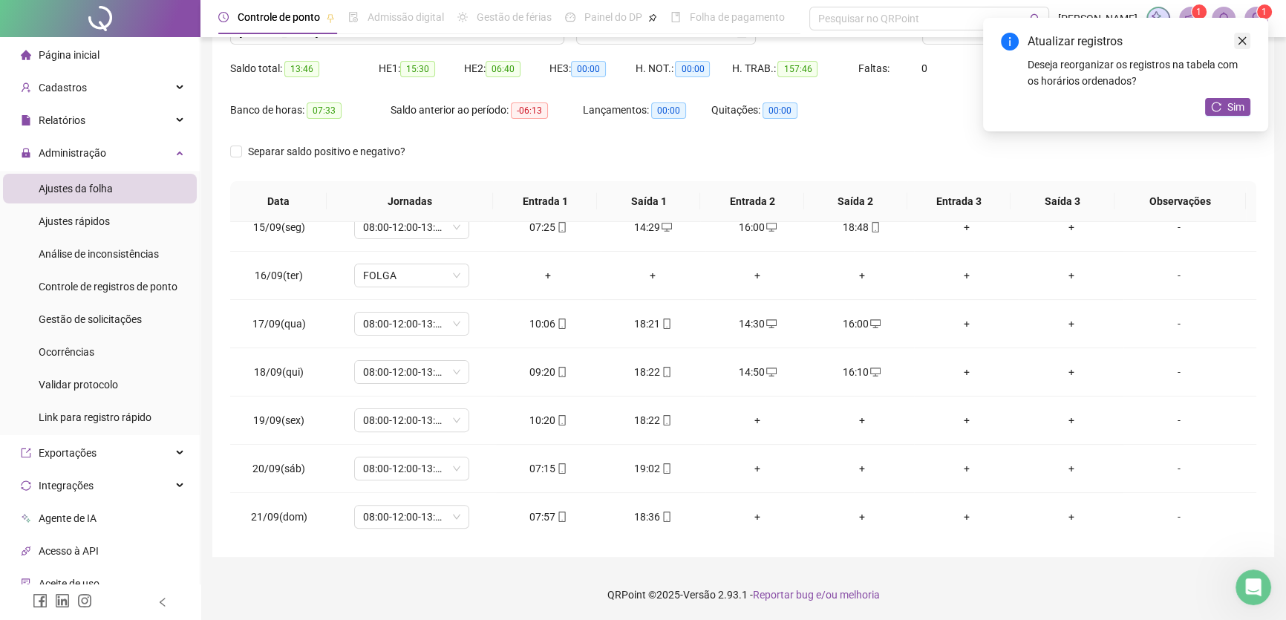
click at [1244, 37] on icon "close" at bounding box center [1242, 41] width 10 height 10
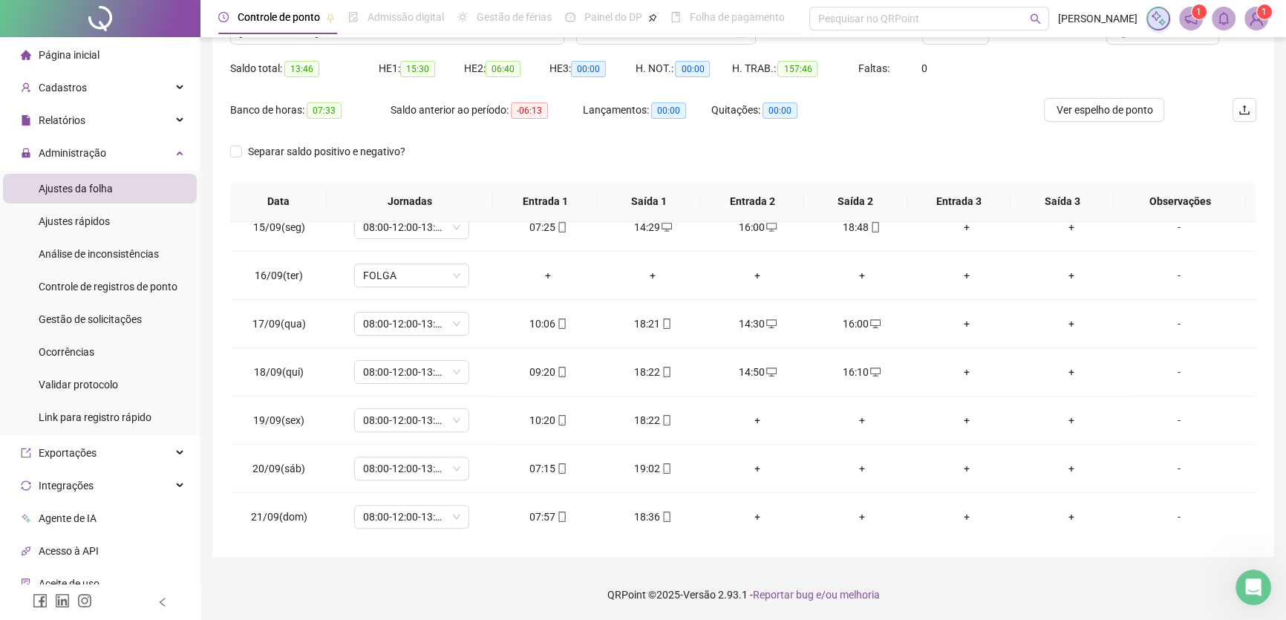
scroll to position [71, 0]
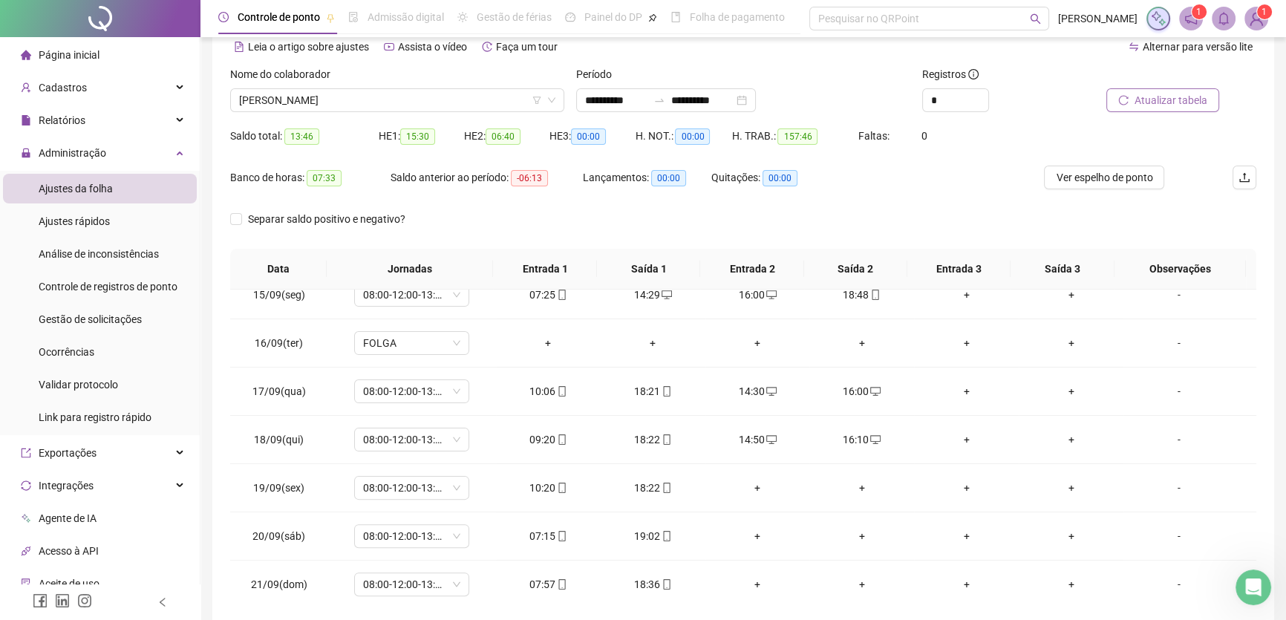
click at [1181, 97] on span "Atualizar tabela" at bounding box center [1171, 100] width 73 height 16
click at [748, 529] on div "+" at bounding box center [757, 536] width 81 height 16
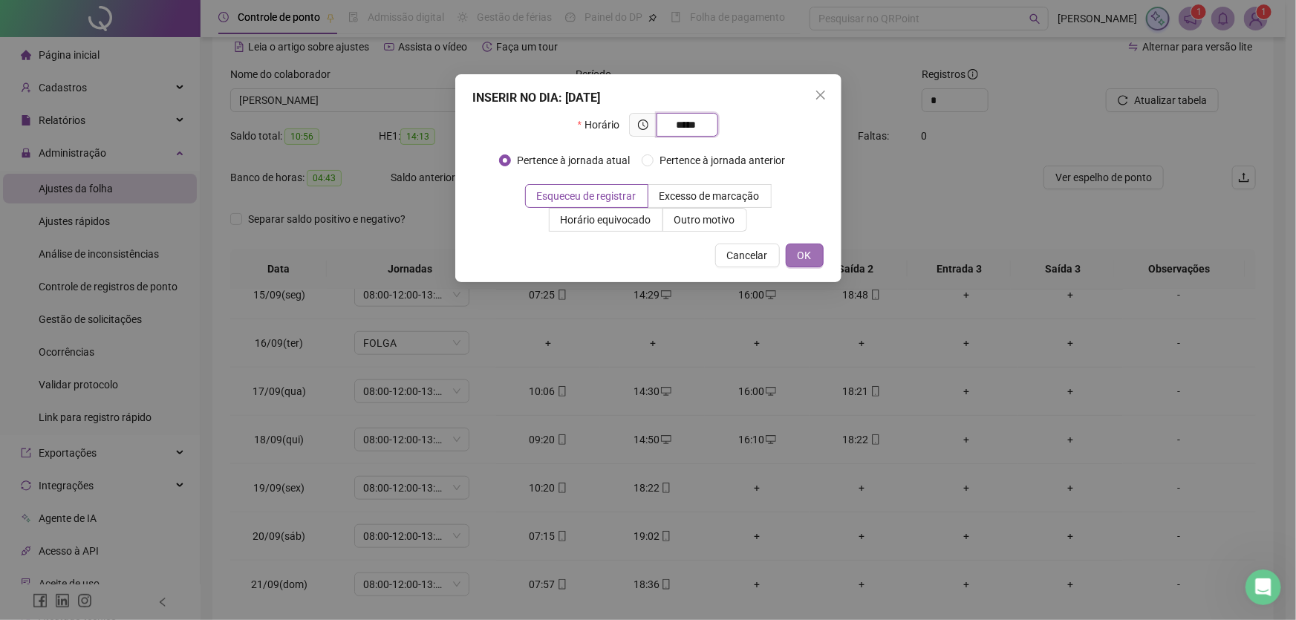
type input "*****"
click at [798, 249] on span "OK" at bounding box center [805, 255] width 14 height 16
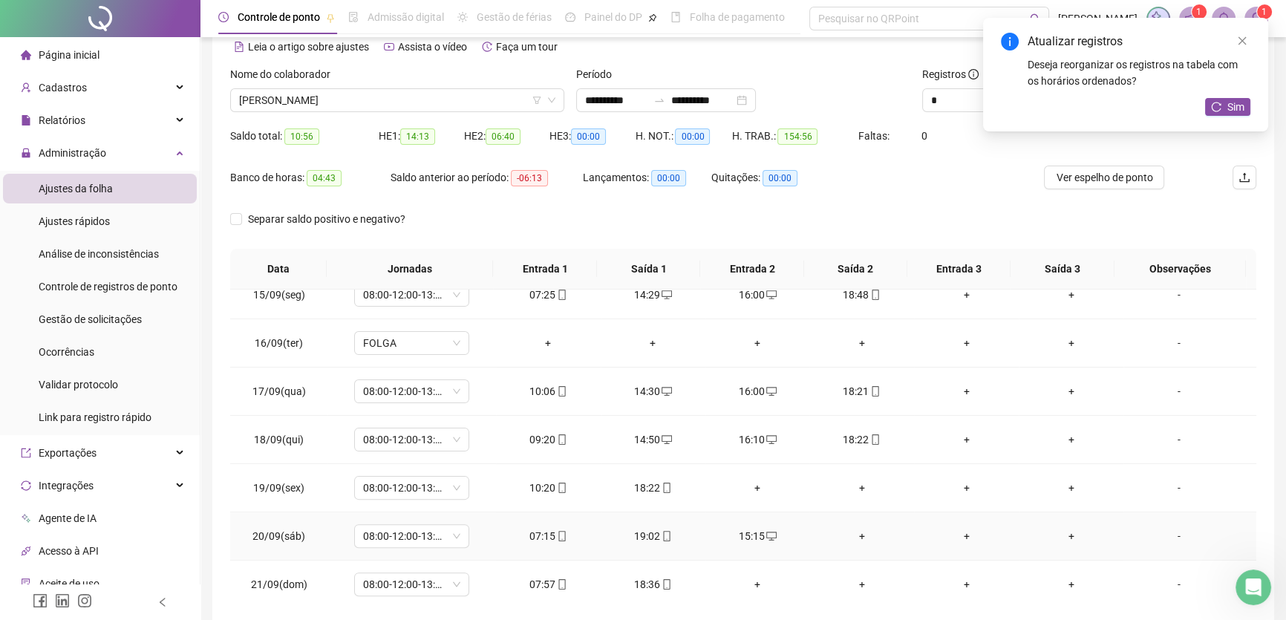
click at [858, 537] on div "+" at bounding box center [861, 536] width 81 height 16
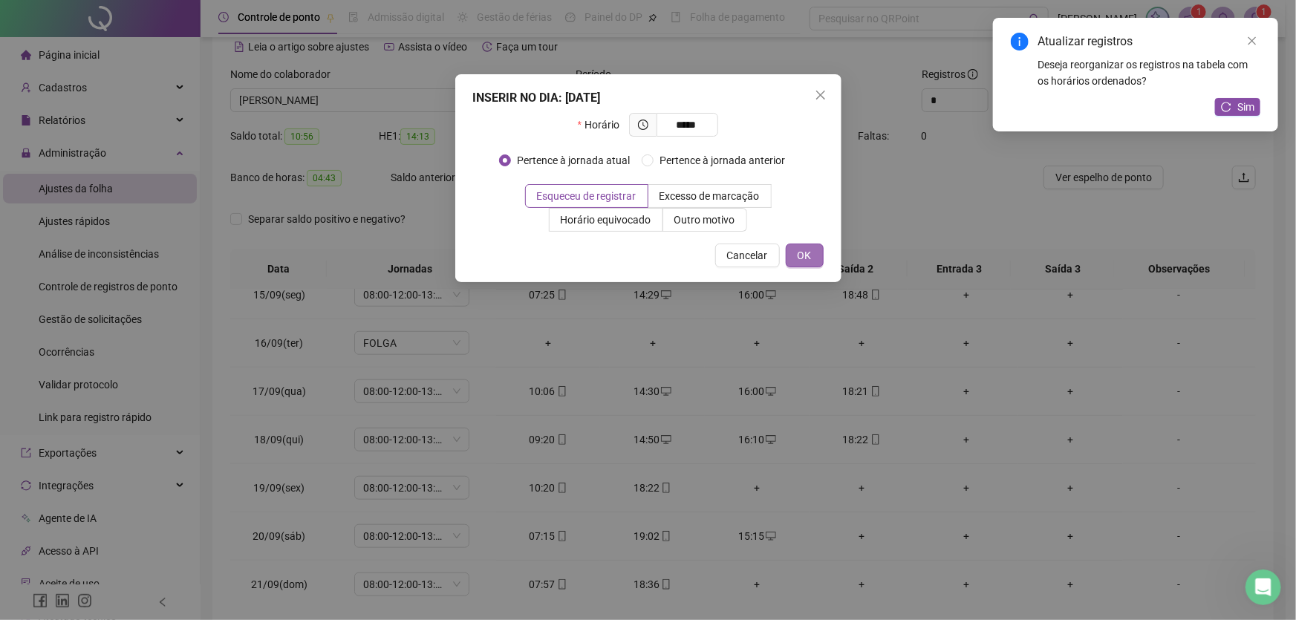
type input "*****"
click at [808, 252] on span "OK" at bounding box center [805, 255] width 14 height 16
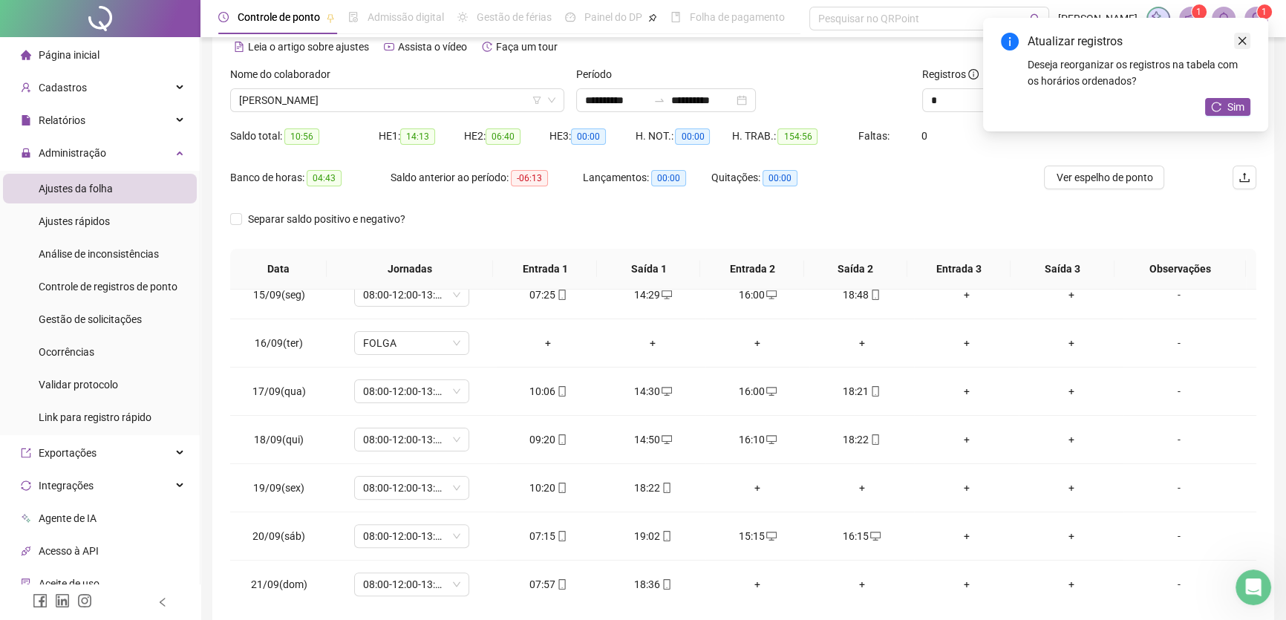
click at [1246, 41] on icon "close" at bounding box center [1242, 41] width 10 height 10
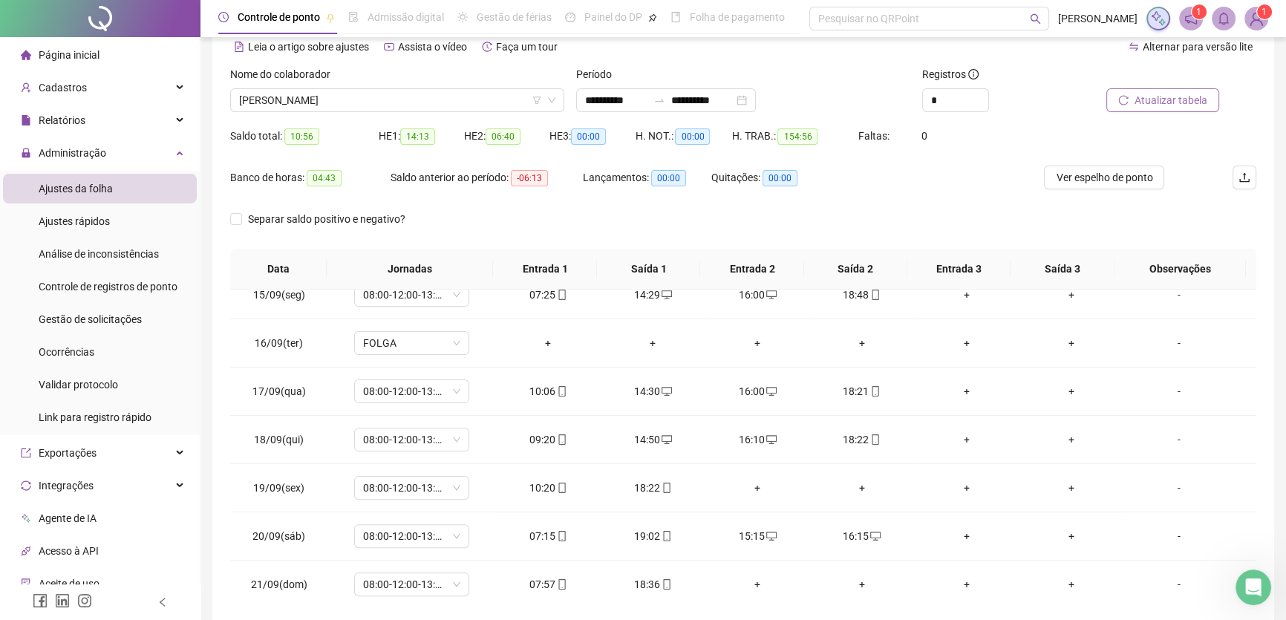
click at [1164, 102] on span "Atualizar tabela" at bounding box center [1171, 100] width 73 height 16
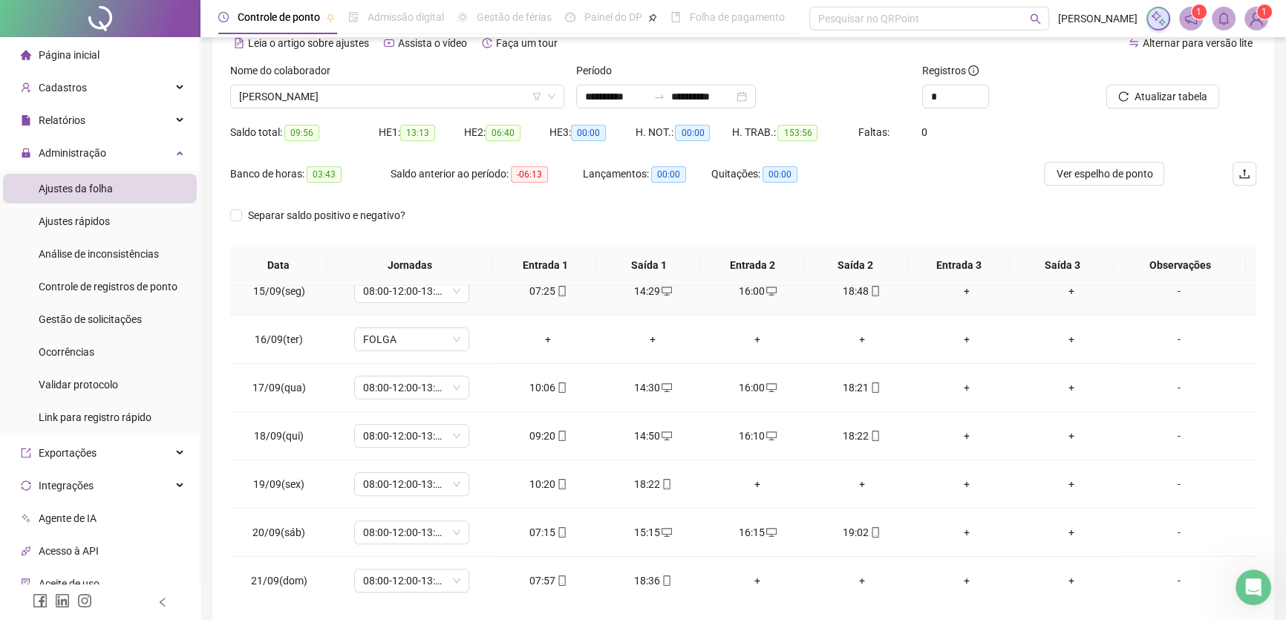
scroll to position [138, 0]
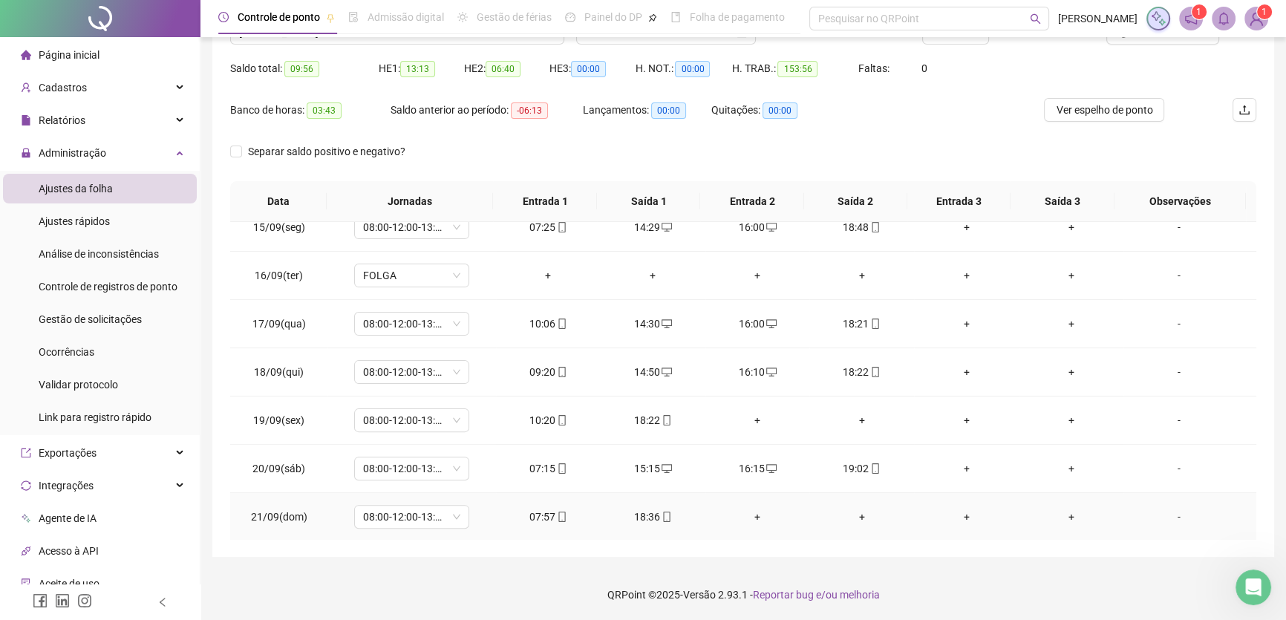
click at [747, 504] on td "+" at bounding box center [757, 517] width 105 height 48
click at [757, 515] on div "+" at bounding box center [757, 517] width 81 height 16
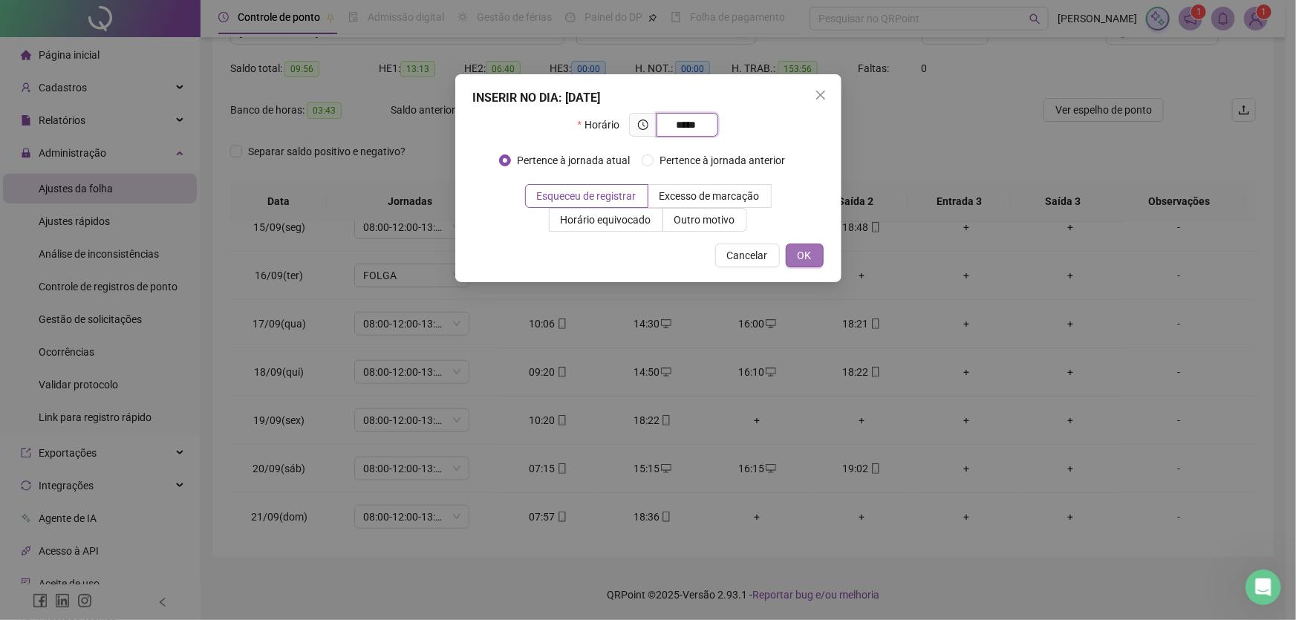
type input "*****"
click at [805, 253] on span "OK" at bounding box center [805, 255] width 14 height 16
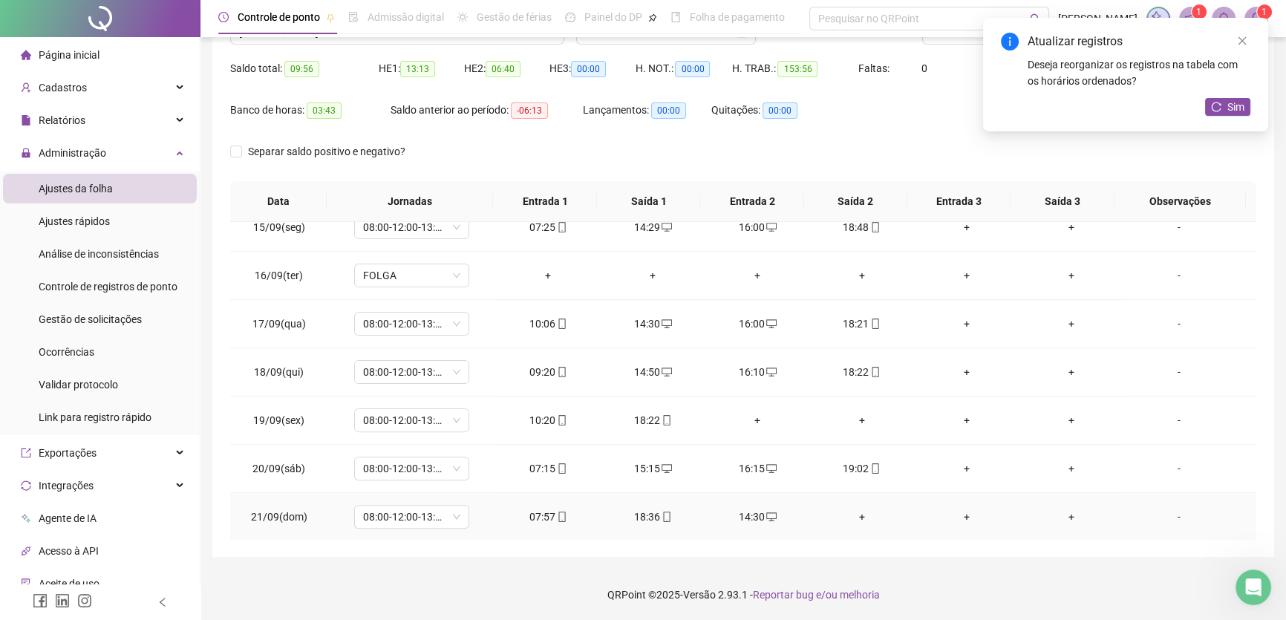
click at [859, 509] on div "+" at bounding box center [861, 517] width 81 height 16
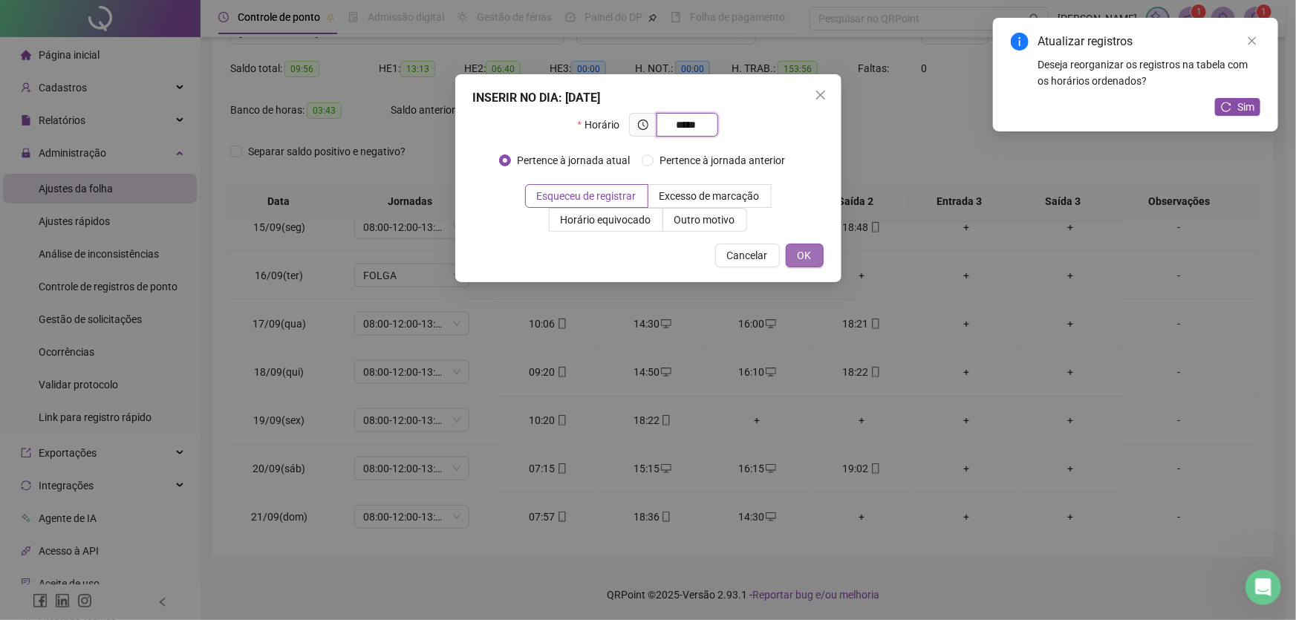
type input "*****"
click at [806, 258] on span "OK" at bounding box center [805, 255] width 14 height 16
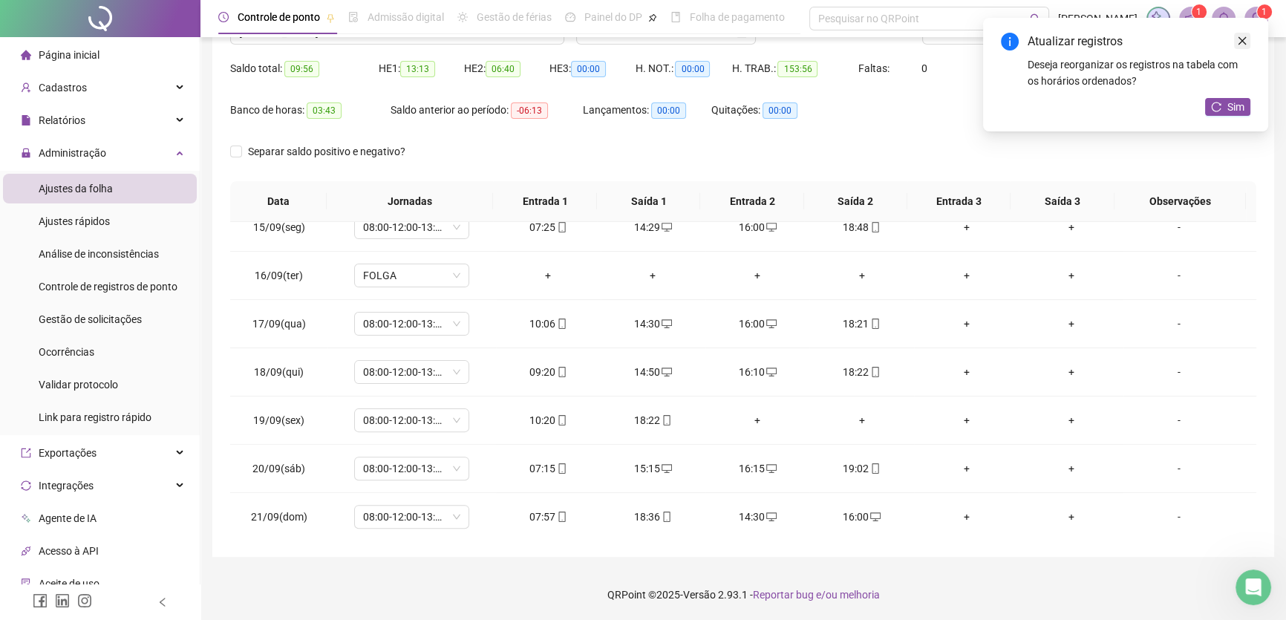
click at [1238, 38] on icon "close" at bounding box center [1242, 41] width 10 height 10
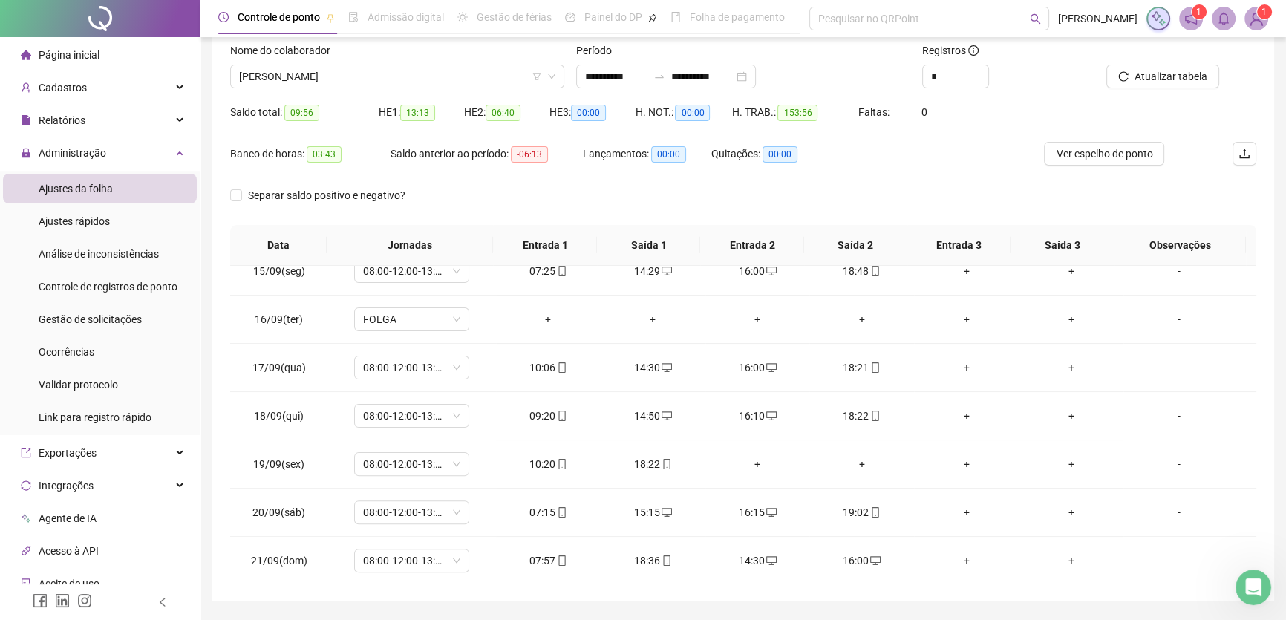
scroll to position [71, 0]
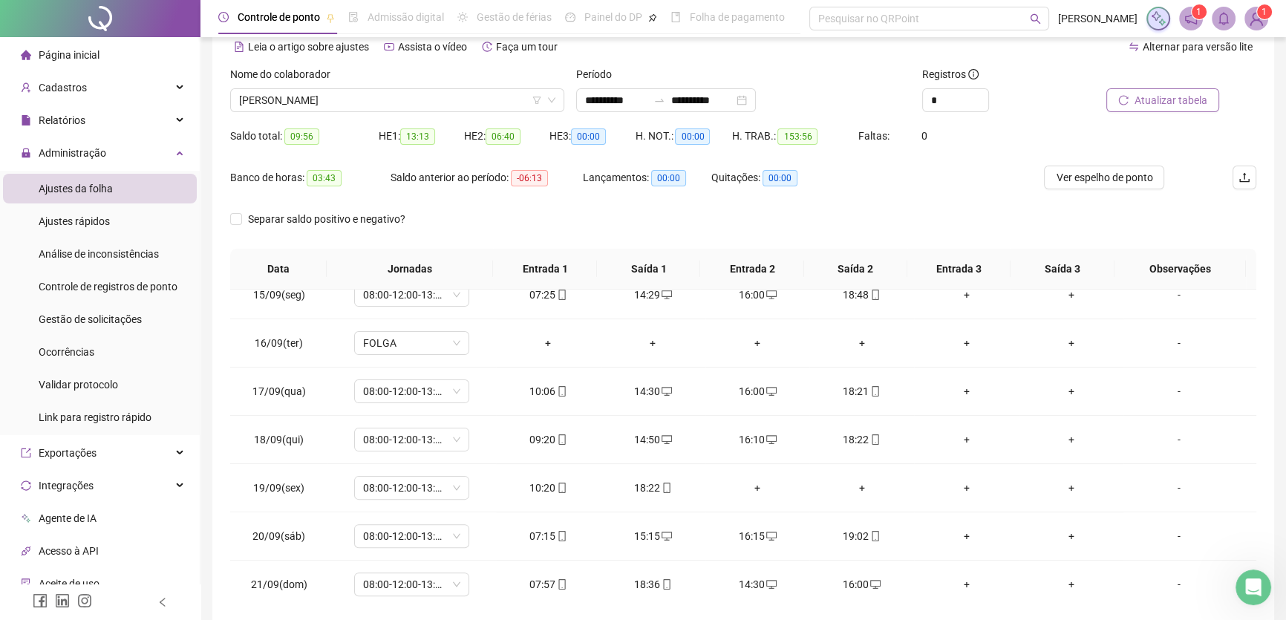
click at [1166, 98] on span "Atualizar tabela" at bounding box center [1171, 100] width 73 height 16
click at [394, 100] on span "[PERSON_NAME]" at bounding box center [397, 100] width 316 height 22
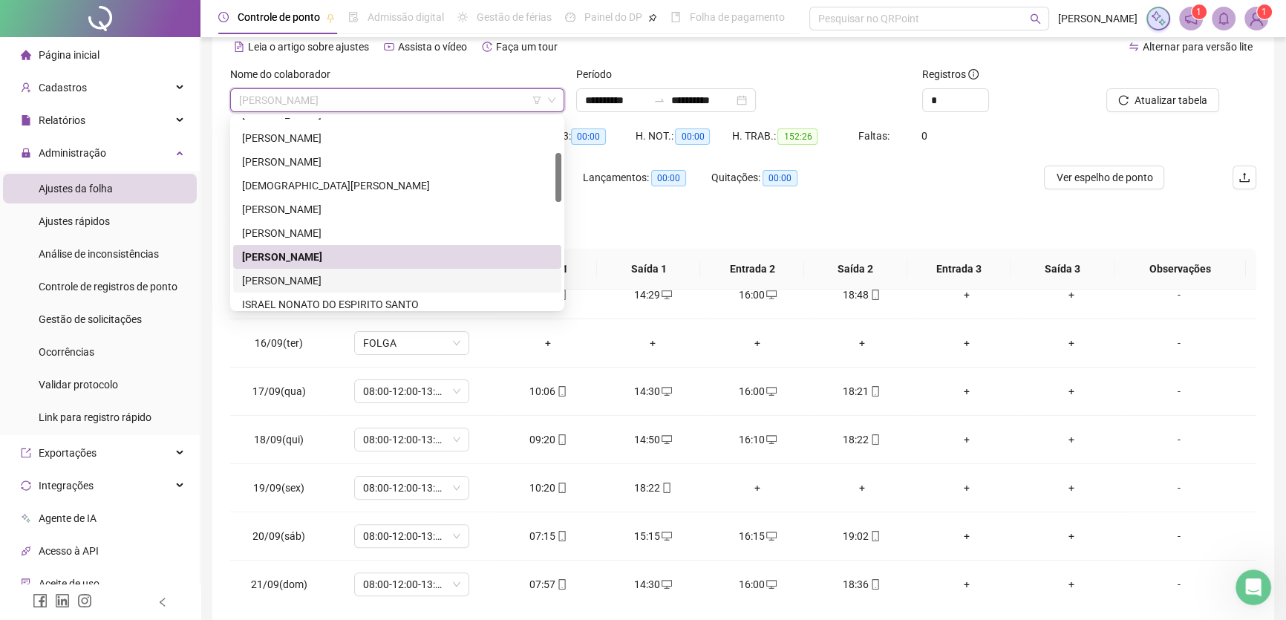
click at [279, 279] on div "[PERSON_NAME]" at bounding box center [397, 281] width 310 height 16
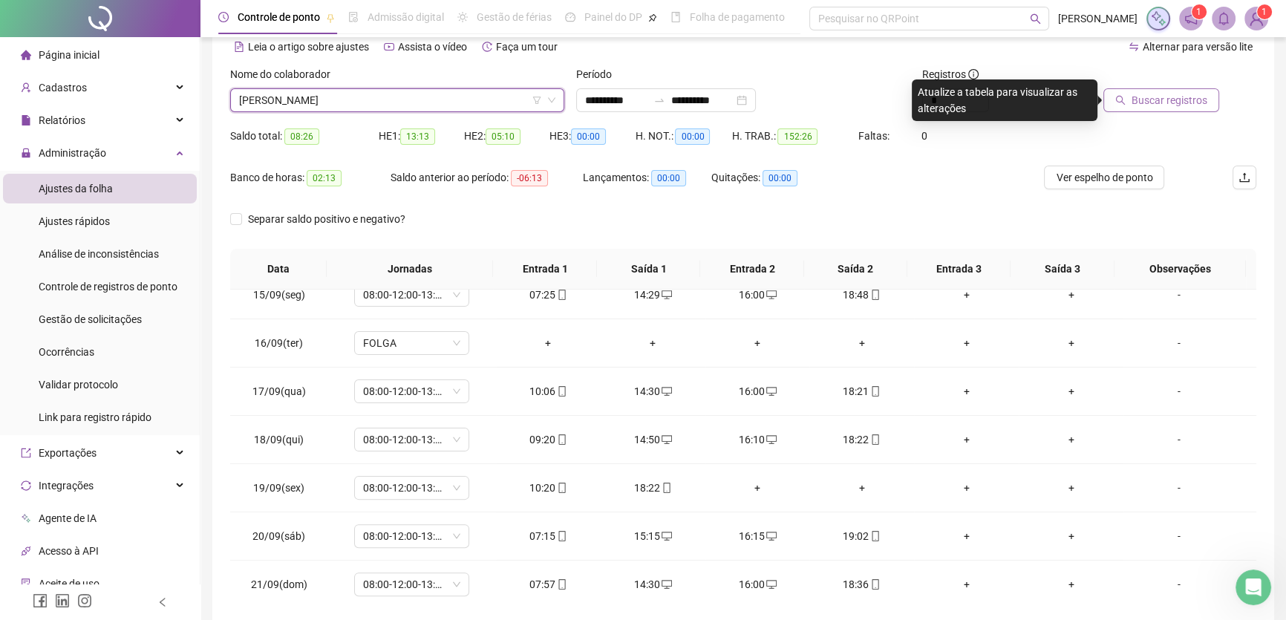
click at [1172, 97] on span "Buscar registros" at bounding box center [1170, 100] width 76 height 16
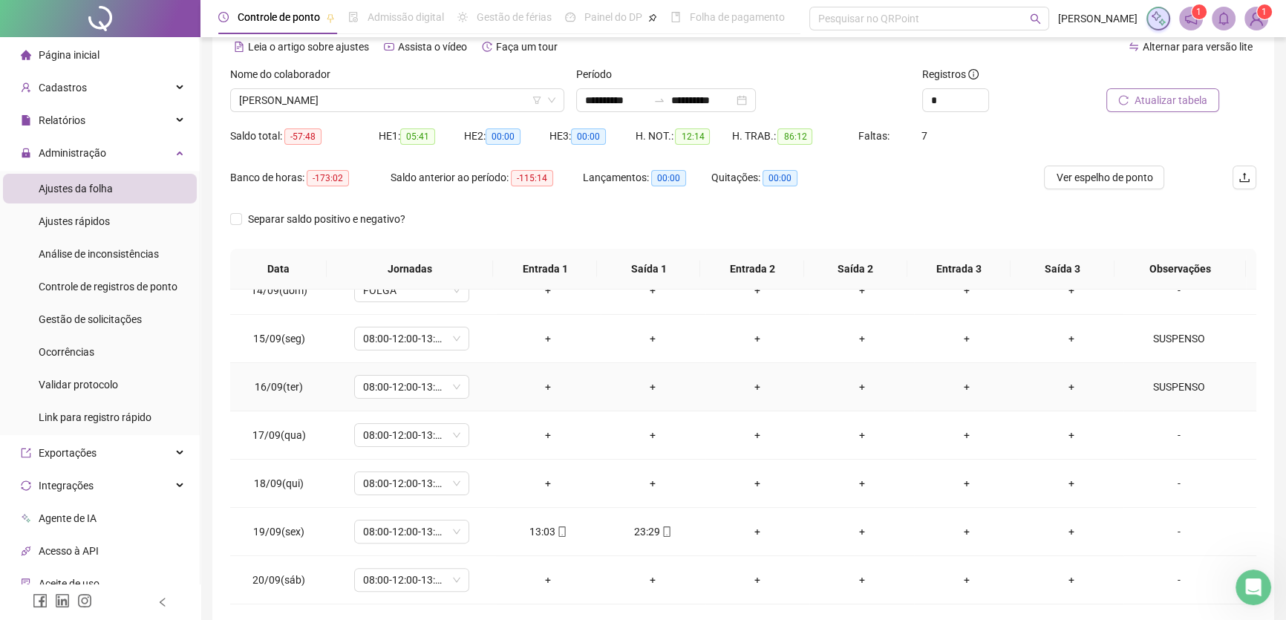
scroll to position [627, 0]
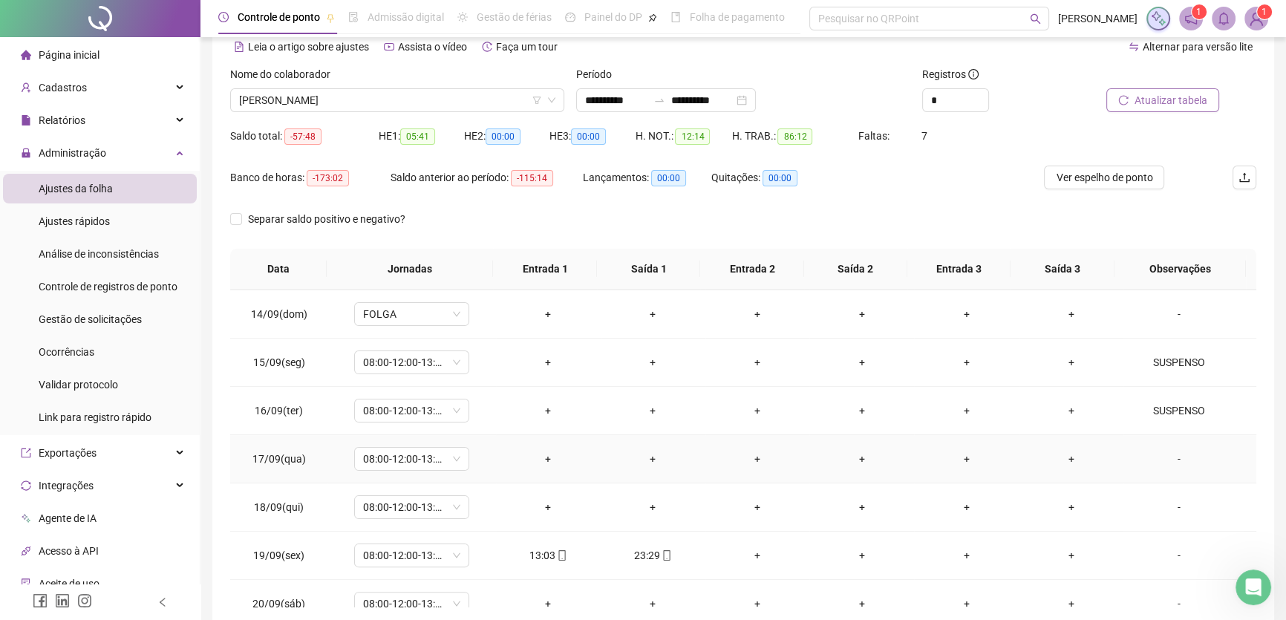
click at [1172, 451] on div "-" at bounding box center [1179, 459] width 88 height 16
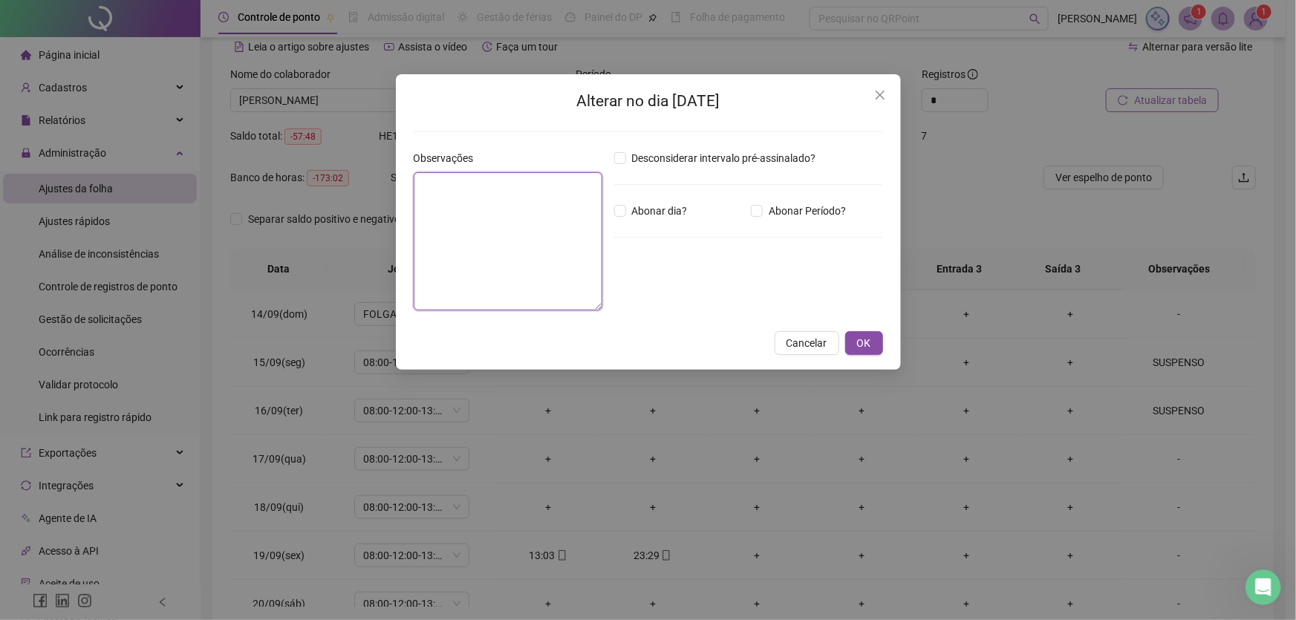
click at [428, 189] on textarea at bounding box center [508, 241] width 189 height 138
type textarea "*"
drag, startPoint x: 515, startPoint y: 185, endPoint x: 371, endPoint y: 175, distance: 145.2
click at [371, 175] on div "Alterar no dia [DATE] Observações ********* Desconsiderar intervalo pré-assinal…" at bounding box center [648, 310] width 1296 height 620
type textarea "*********"
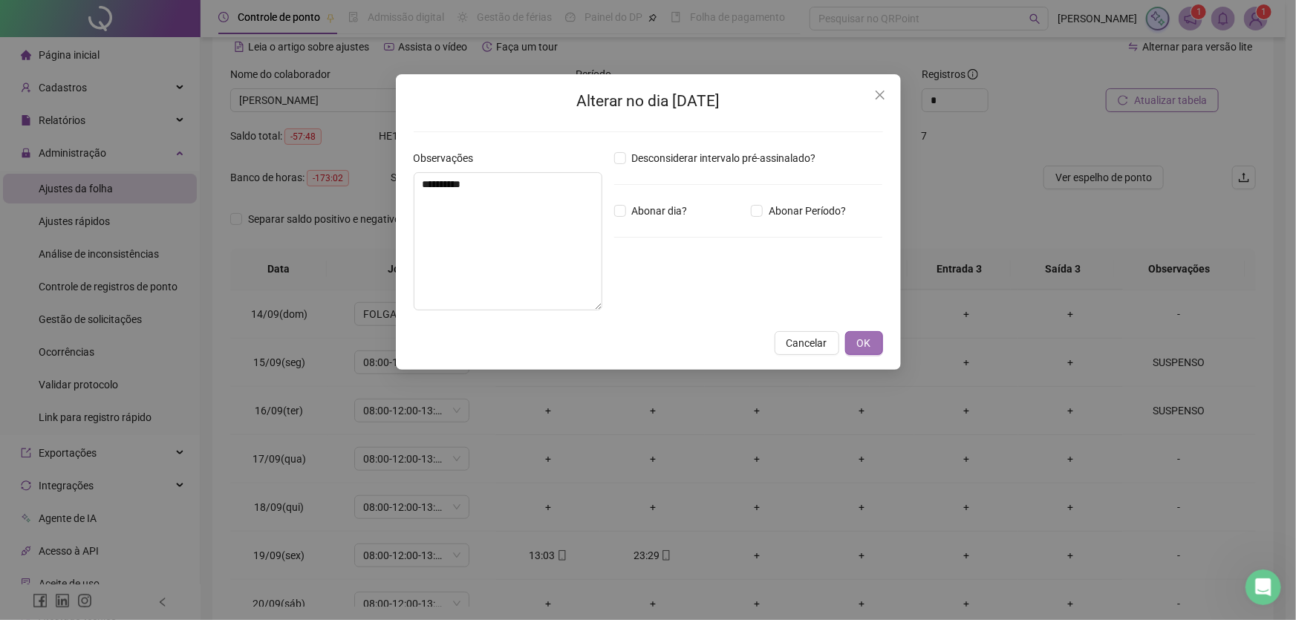
click at [873, 343] on button "OK" at bounding box center [864, 343] width 38 height 24
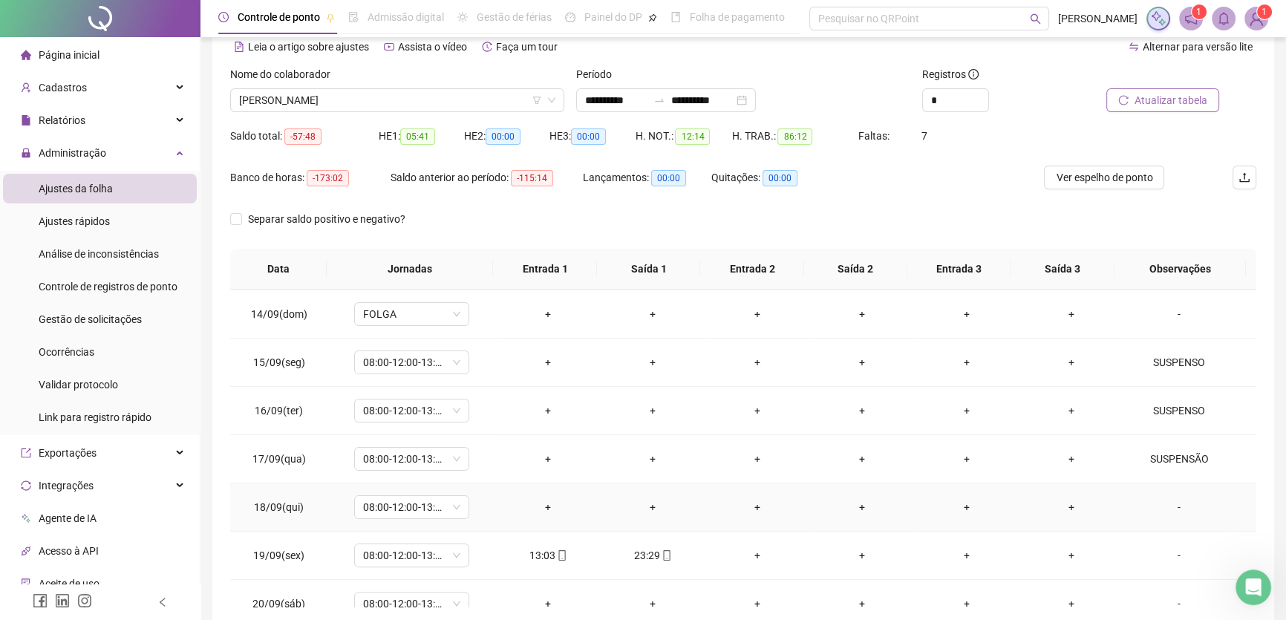
click at [1167, 499] on div "-" at bounding box center [1179, 507] width 88 height 16
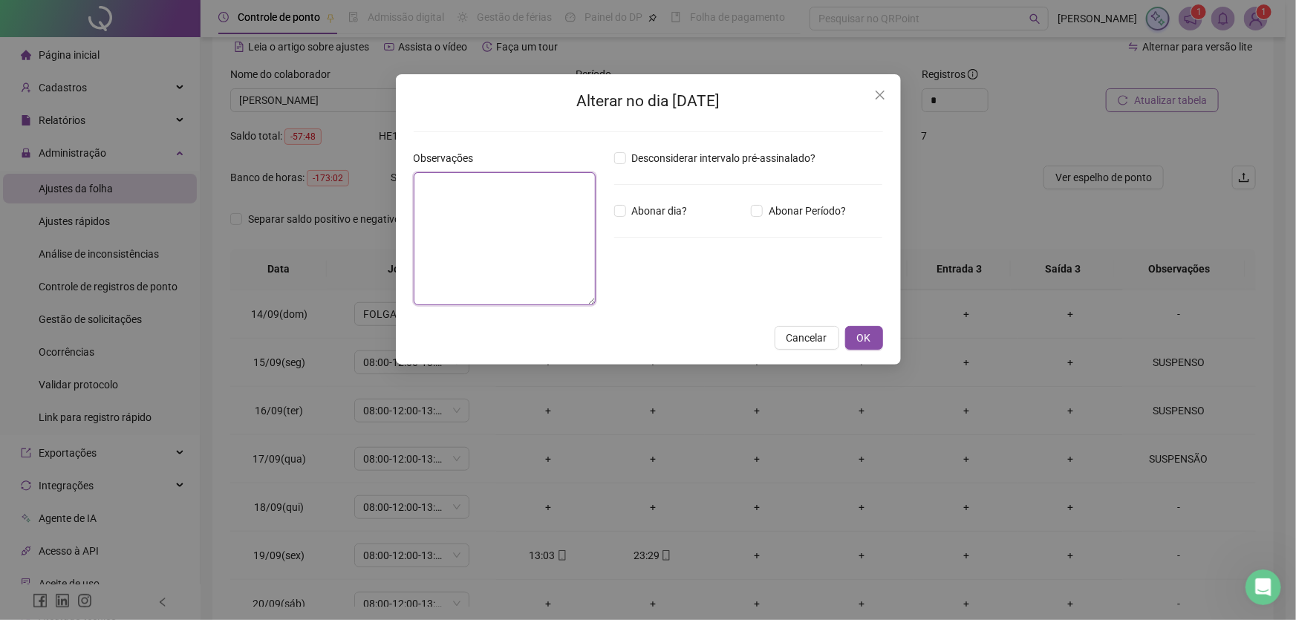
click at [511, 226] on textarea at bounding box center [505, 238] width 183 height 133
paste textarea "*********"
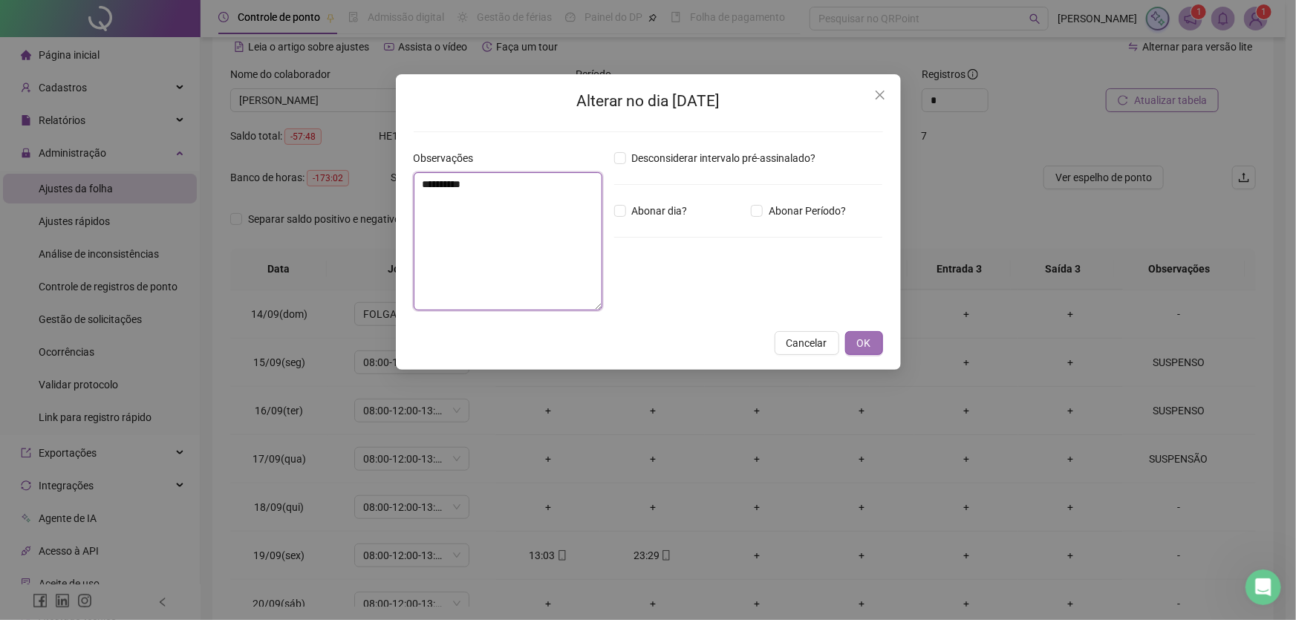
type textarea "*********"
click at [858, 341] on span "OK" at bounding box center [864, 343] width 14 height 16
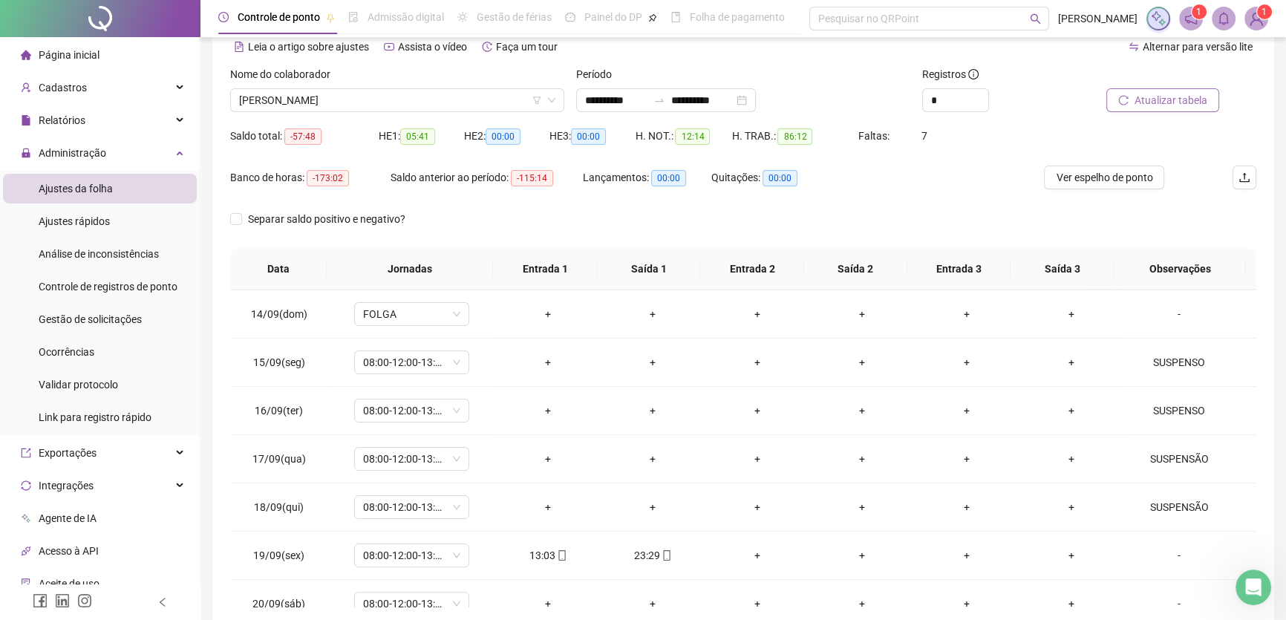
click at [1166, 99] on span "Atualizar tabela" at bounding box center [1171, 100] width 73 height 16
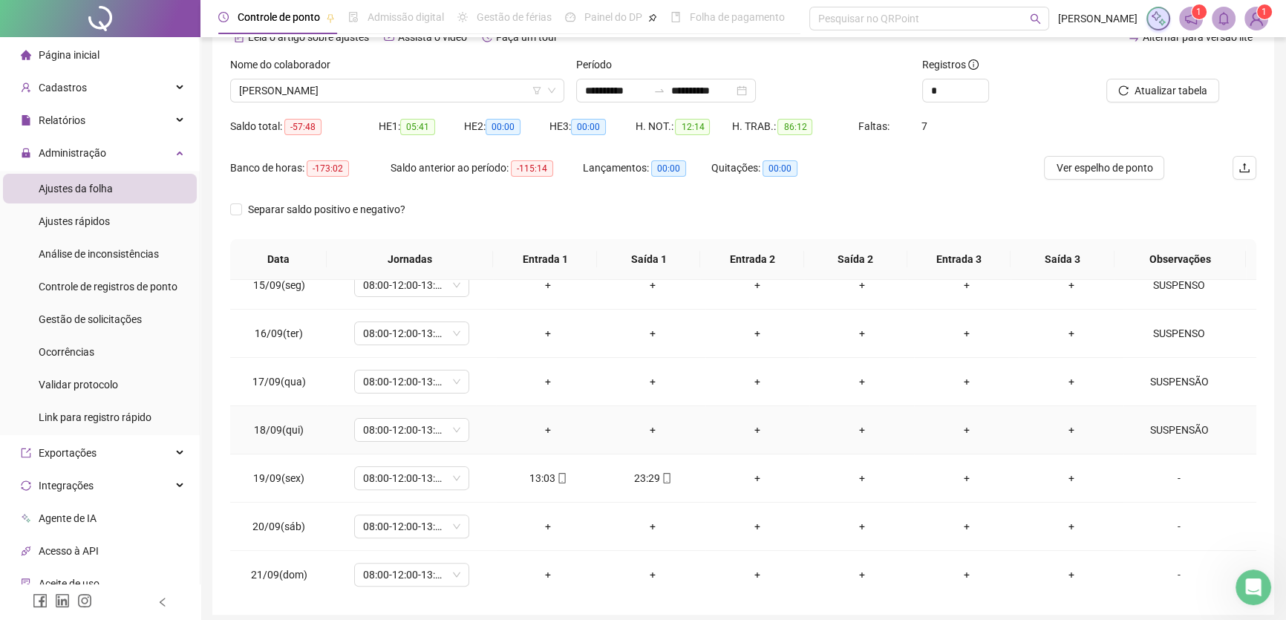
scroll to position [138, 0]
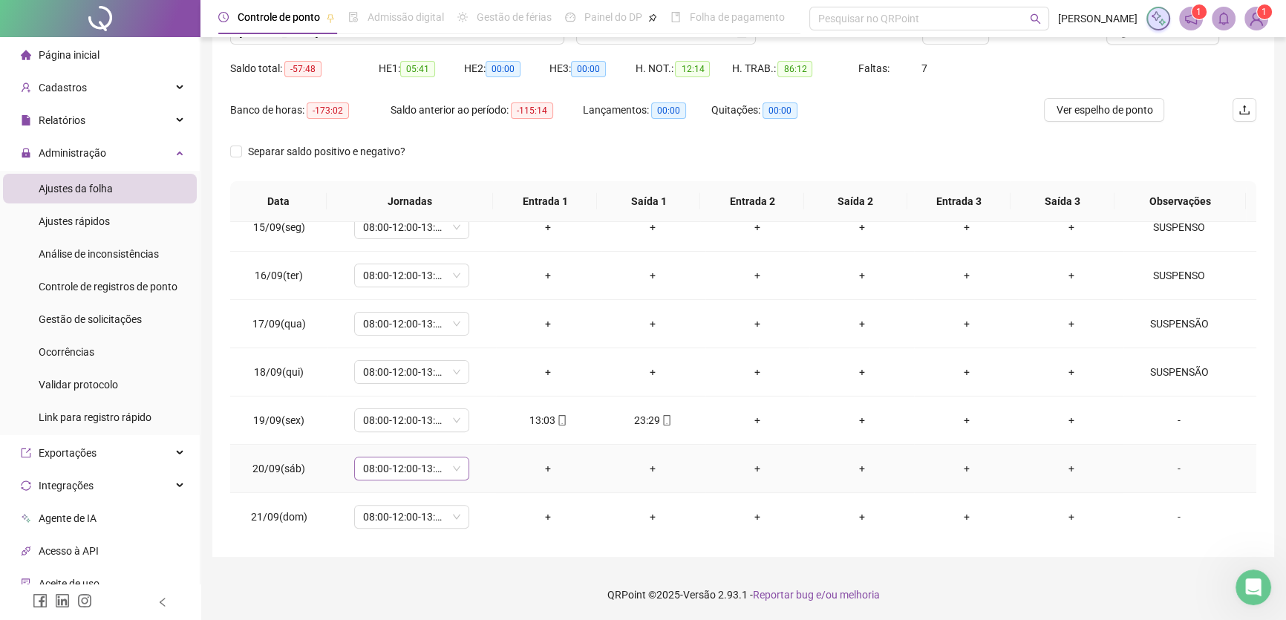
click at [451, 462] on span "08:00-12:00-13:00-17:00" at bounding box center [411, 468] width 97 height 22
click at [394, 340] on div "Folga" at bounding box center [430, 341] width 113 height 16
click at [480, 422] on span "Sim" at bounding box center [480, 428] width 17 height 16
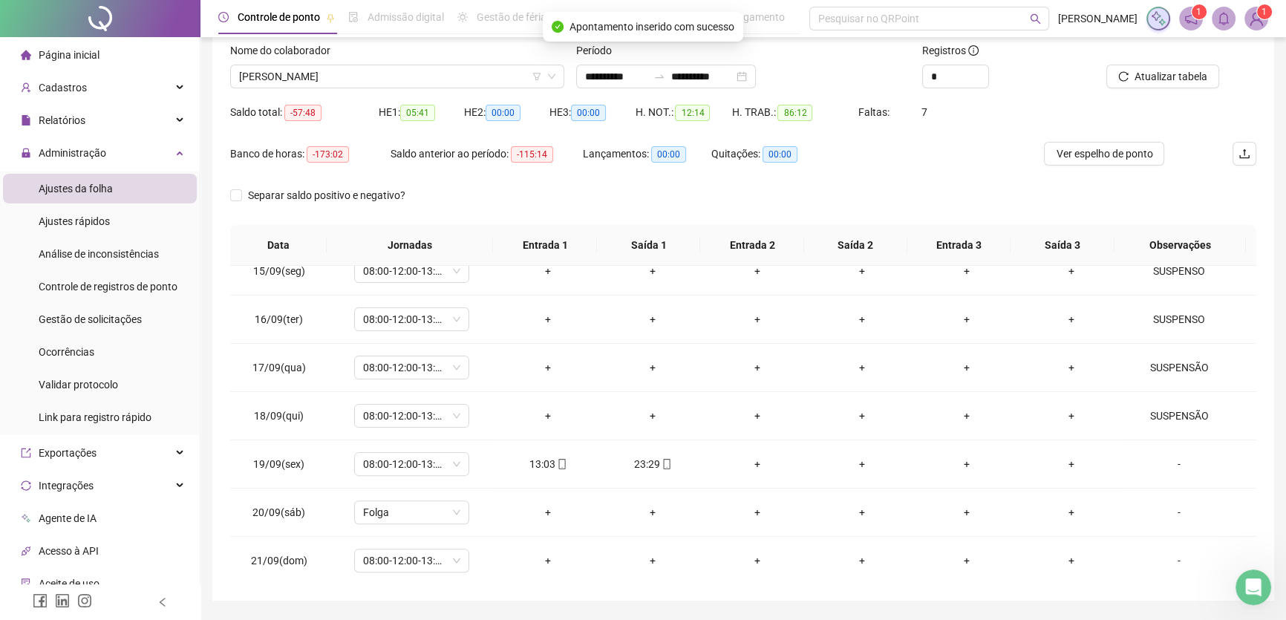
scroll to position [71, 0]
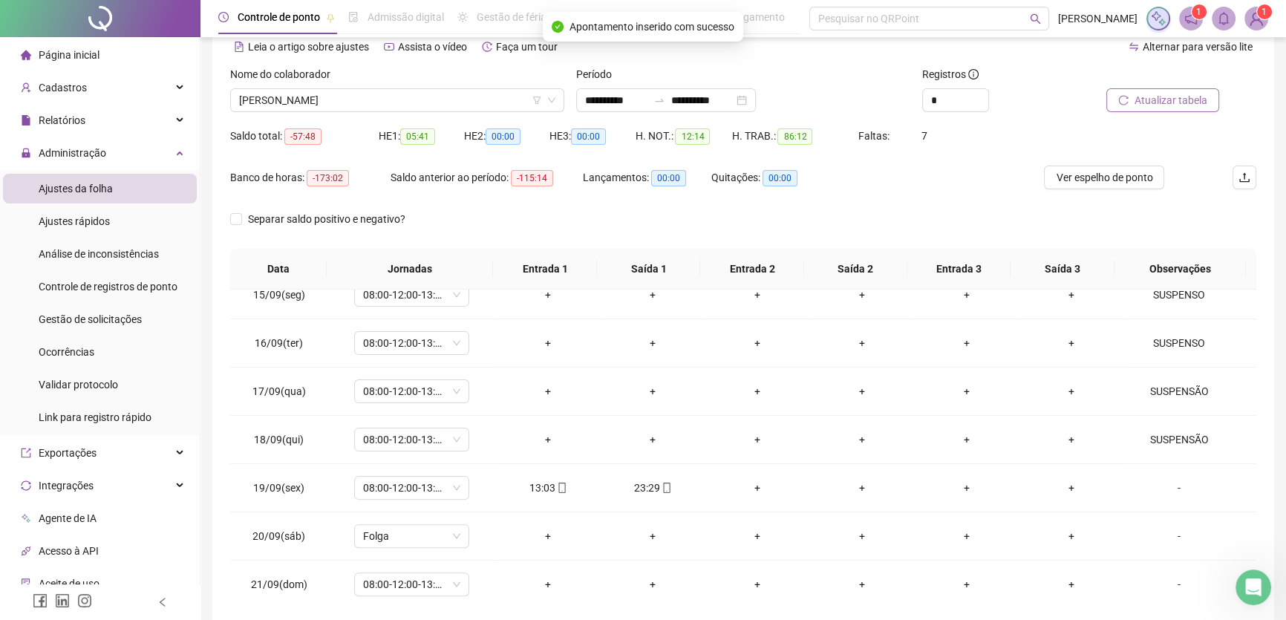
click at [1188, 102] on span "Atualizar tabela" at bounding box center [1171, 100] width 73 height 16
click at [544, 579] on div "+" at bounding box center [548, 584] width 81 height 16
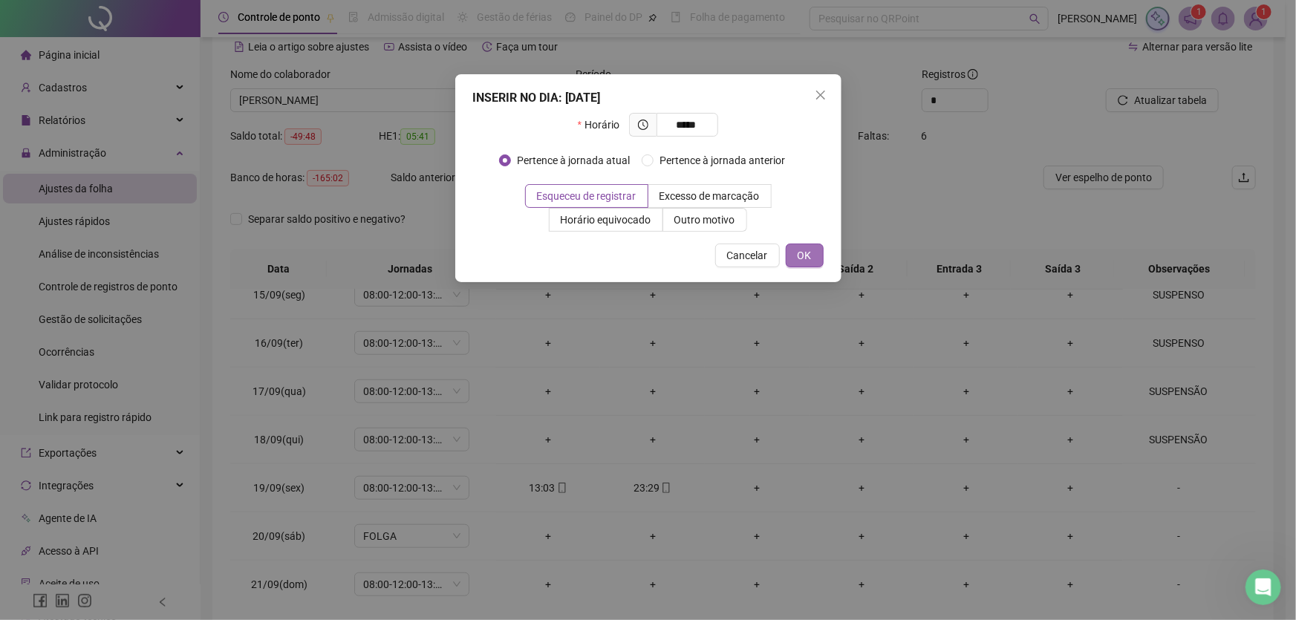
type input "*****"
click at [812, 256] on button "OK" at bounding box center [805, 256] width 38 height 24
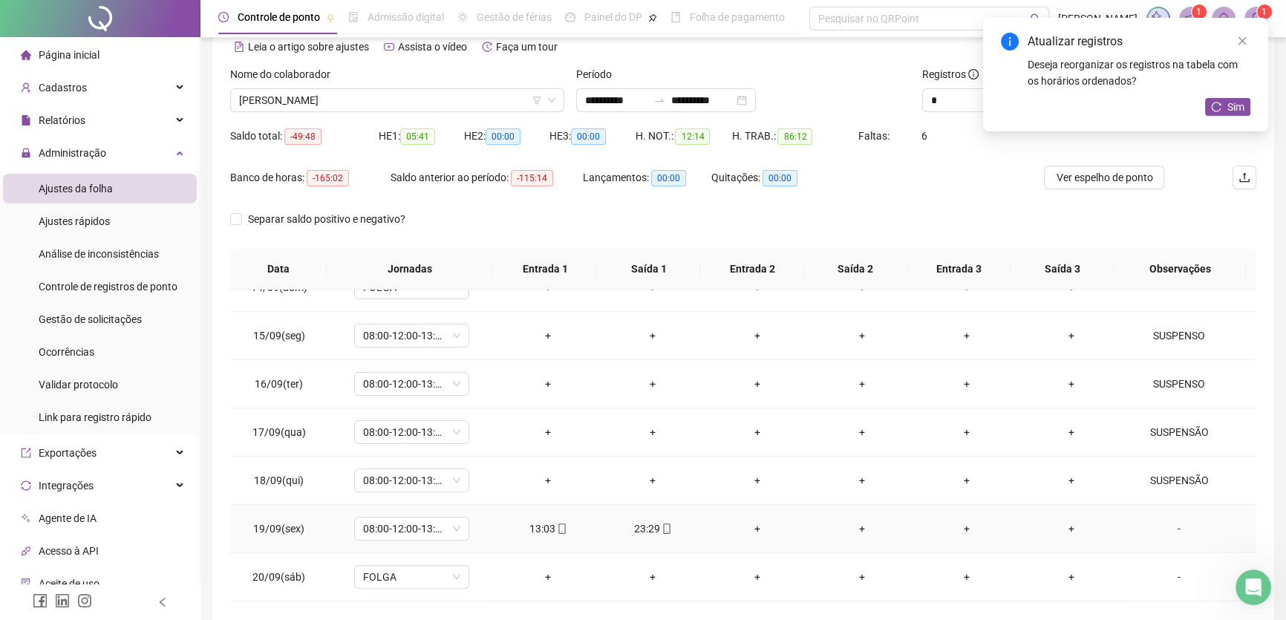
scroll to position [694, 0]
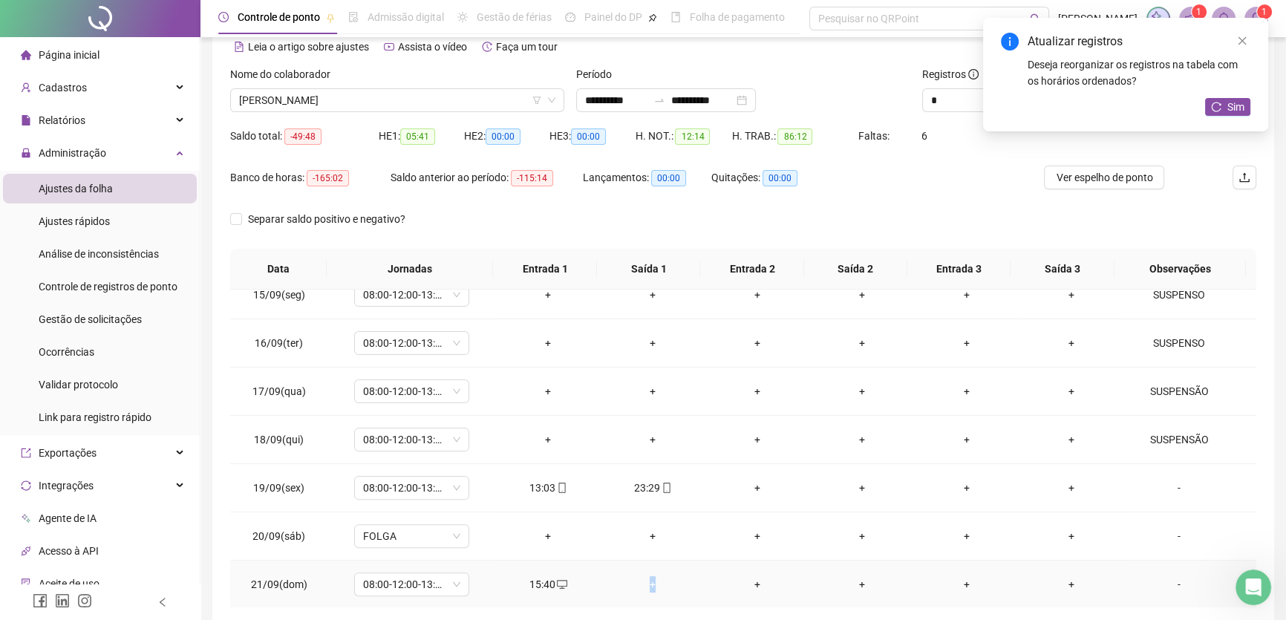
click at [648, 579] on div "+" at bounding box center [653, 584] width 81 height 16
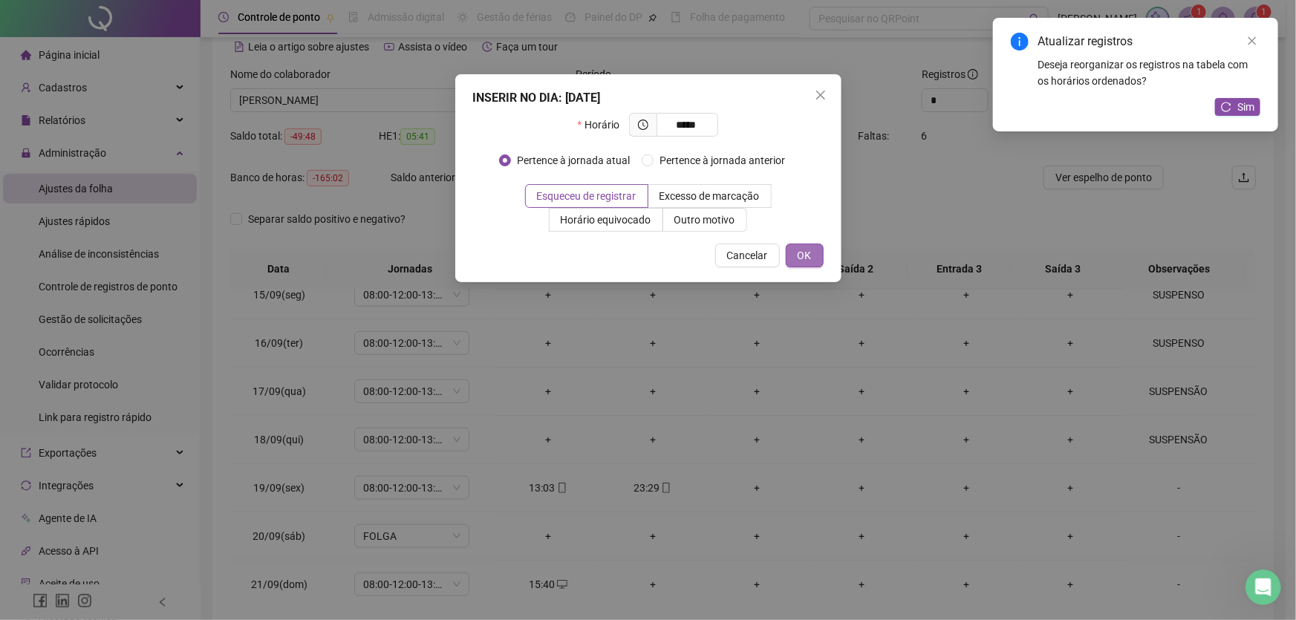
type input "*****"
click at [802, 249] on span "OK" at bounding box center [805, 255] width 14 height 16
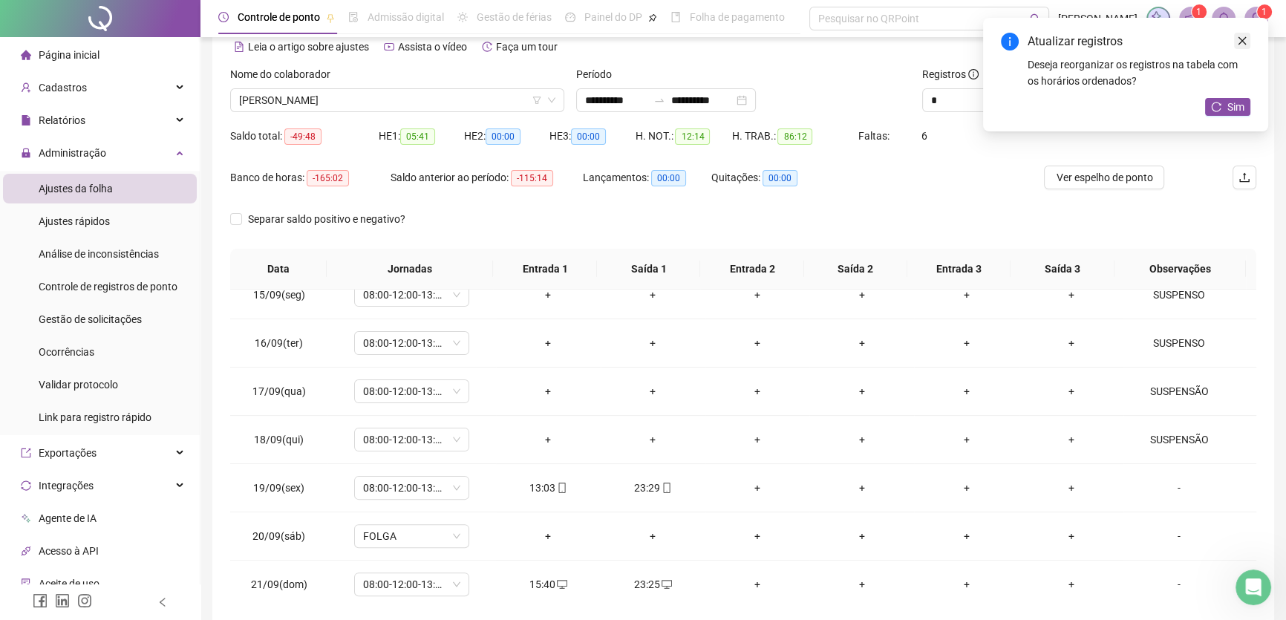
click at [1245, 43] on icon "close" at bounding box center [1242, 41] width 10 height 10
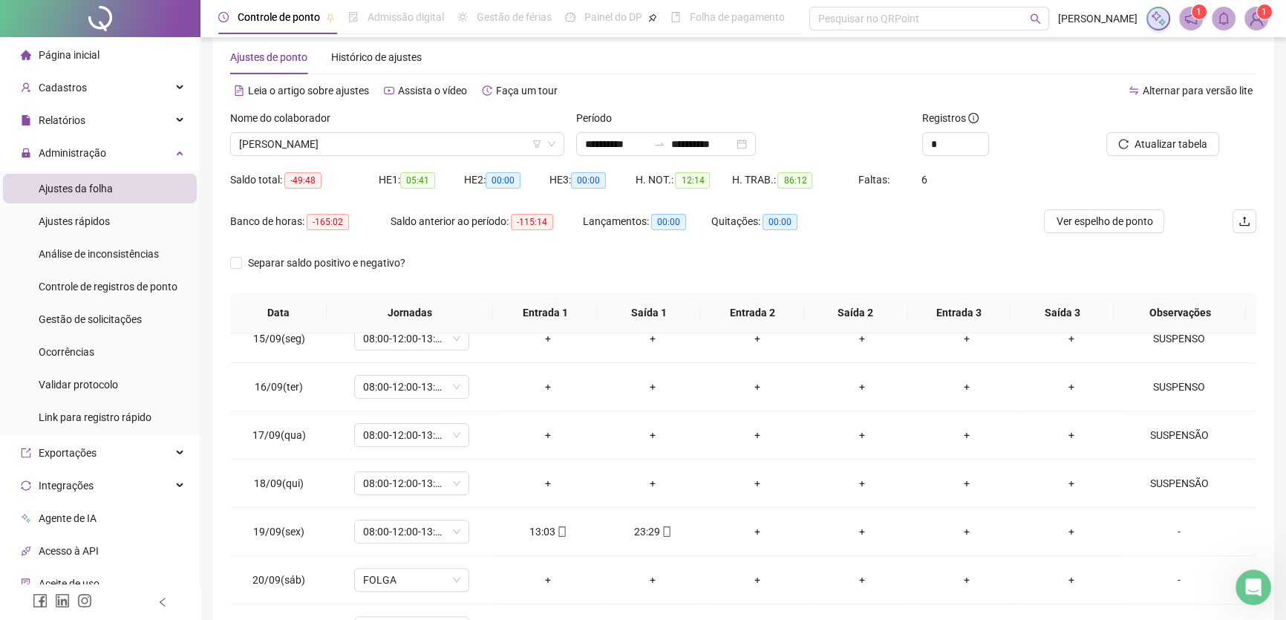
scroll to position [3, 0]
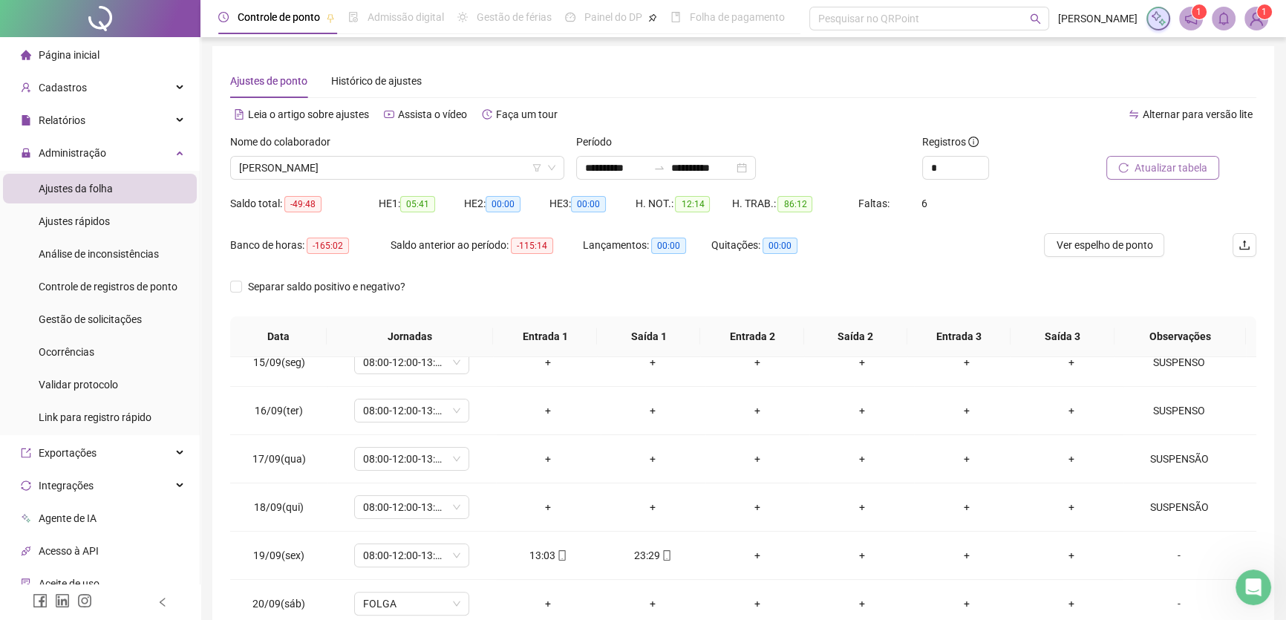
click at [1184, 160] on span "Atualizar tabela" at bounding box center [1171, 168] width 73 height 16
click at [453, 166] on span "[PERSON_NAME]" at bounding box center [397, 168] width 316 height 22
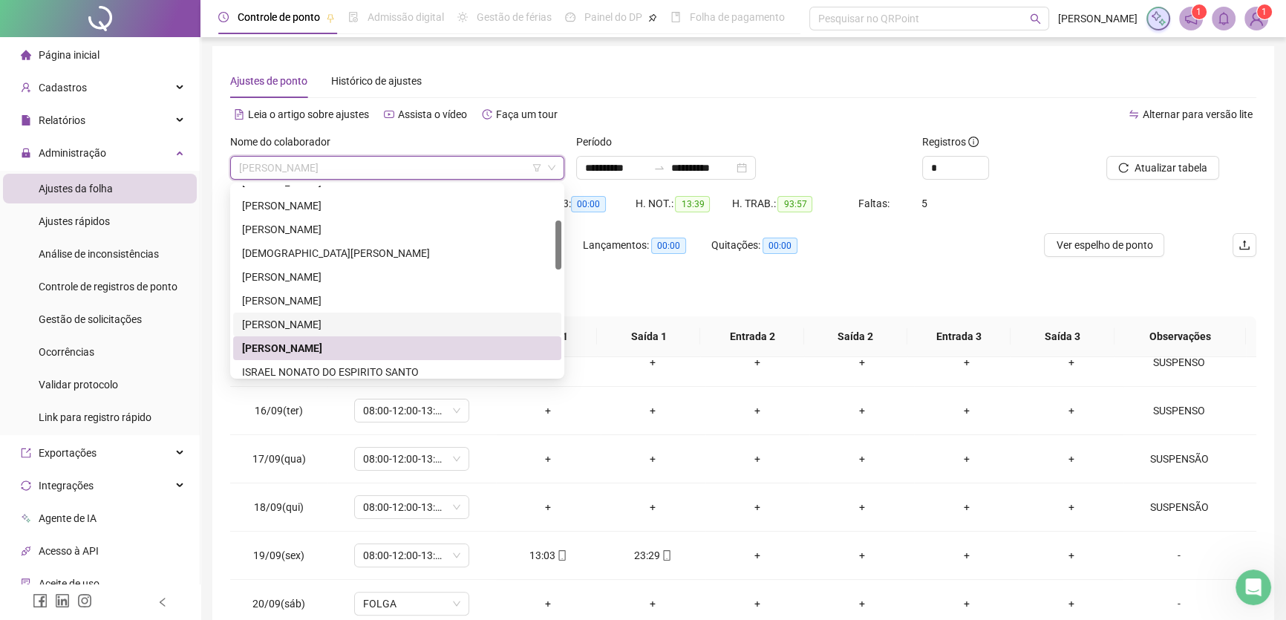
scroll to position [202, 0]
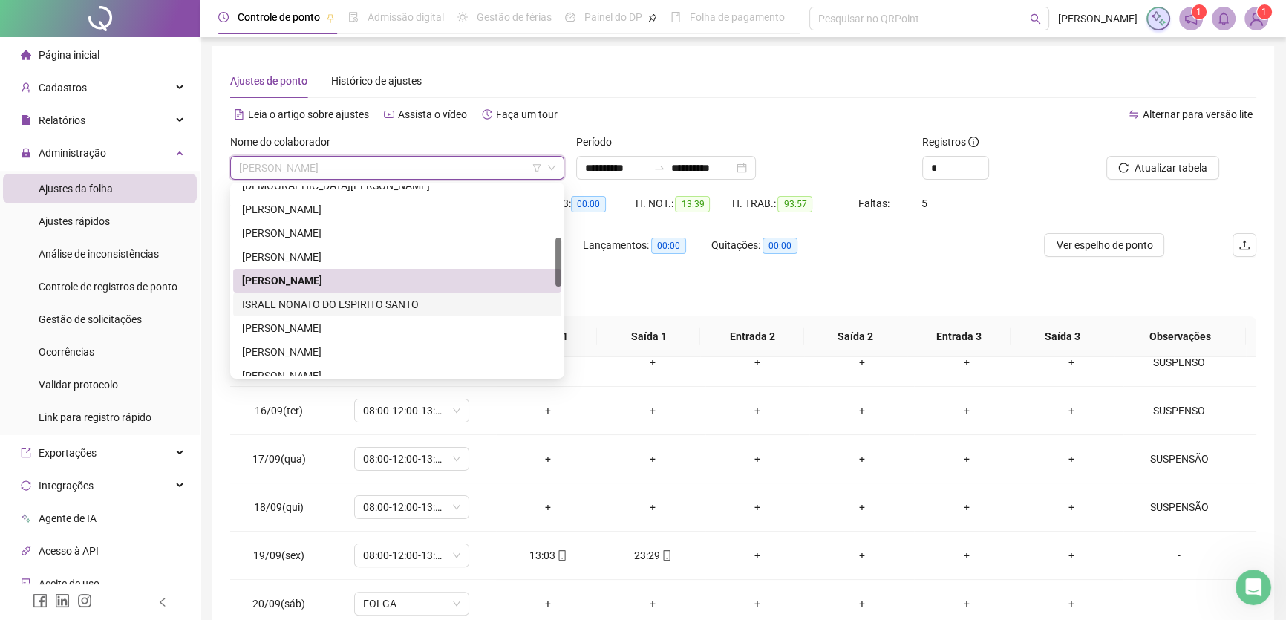
click at [352, 299] on div "ISRAEL NONATO DO ESPIRITO SANTO" at bounding box center [397, 304] width 310 height 16
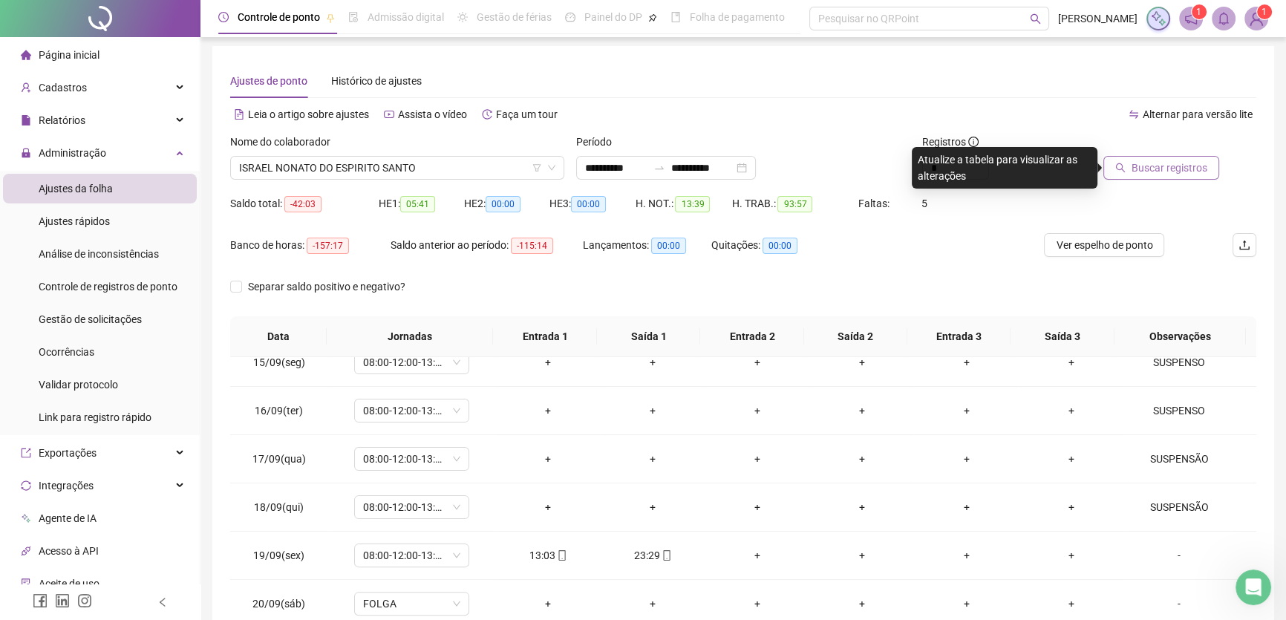
click at [1149, 169] on span "Buscar registros" at bounding box center [1170, 168] width 76 height 16
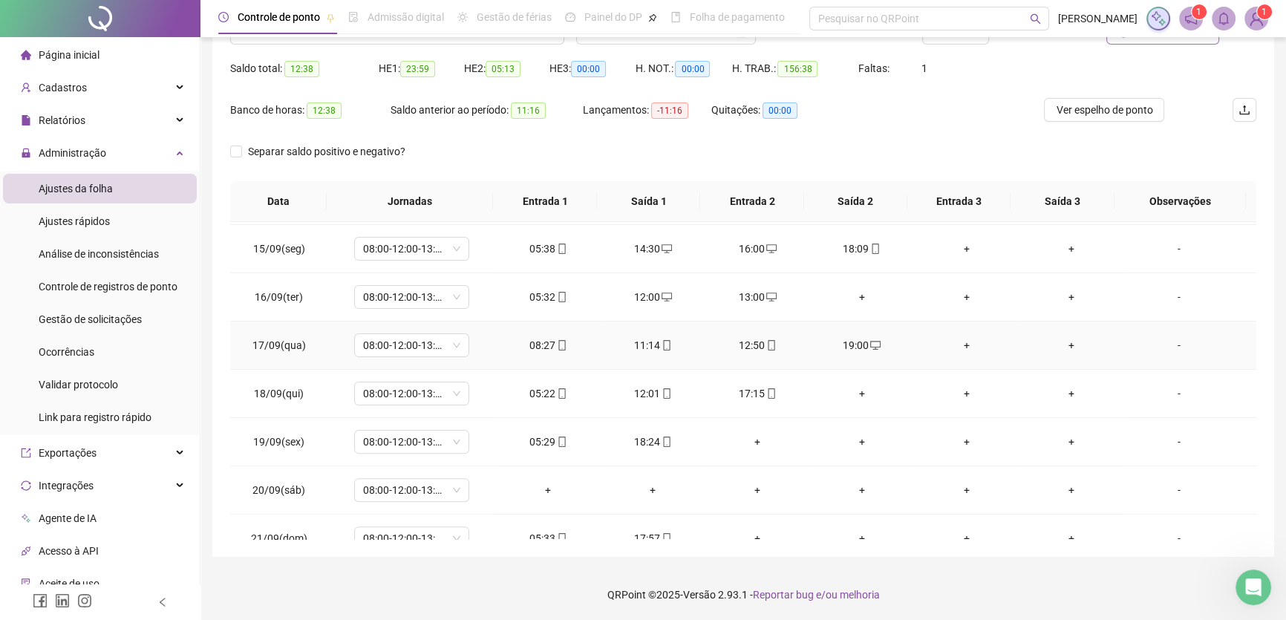
scroll to position [694, 0]
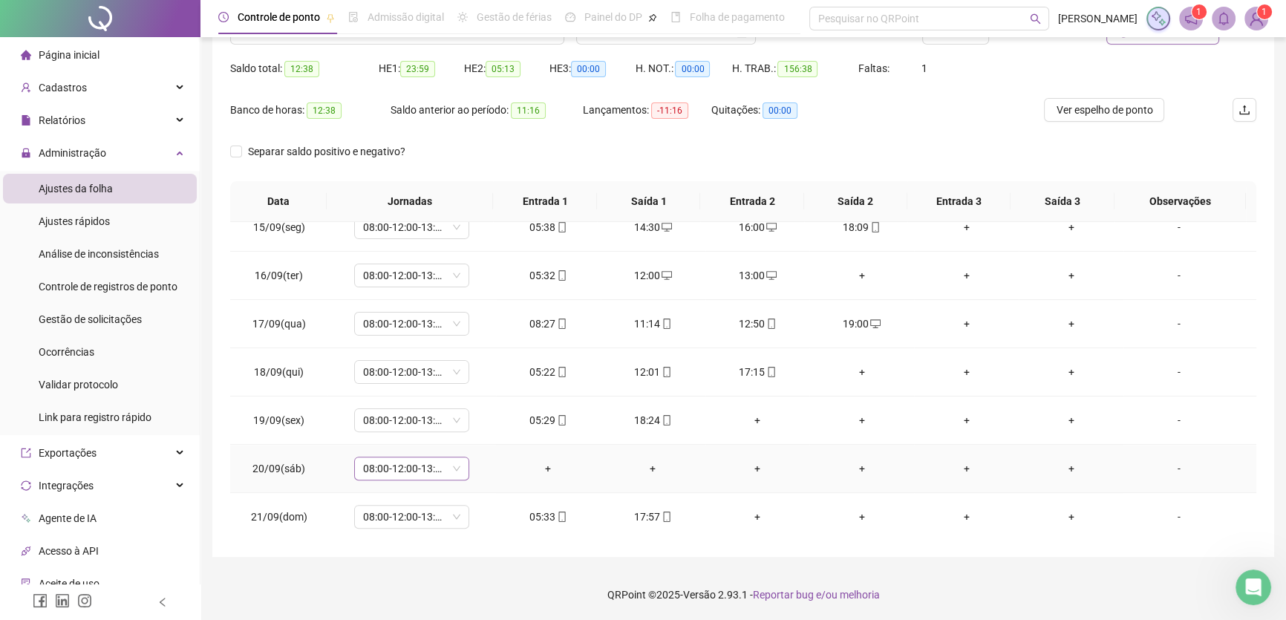
click at [442, 469] on span "08:00-12:00-13:00-17:00" at bounding box center [411, 468] width 97 height 22
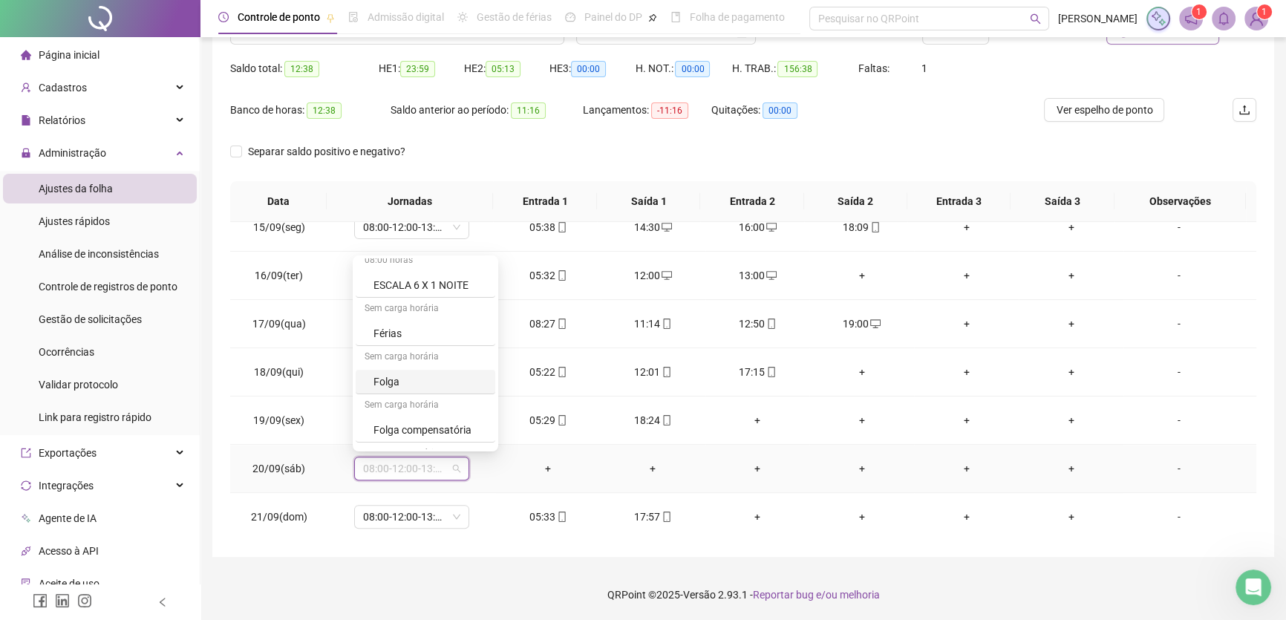
click at [398, 378] on div "Folga" at bounding box center [430, 382] width 113 height 16
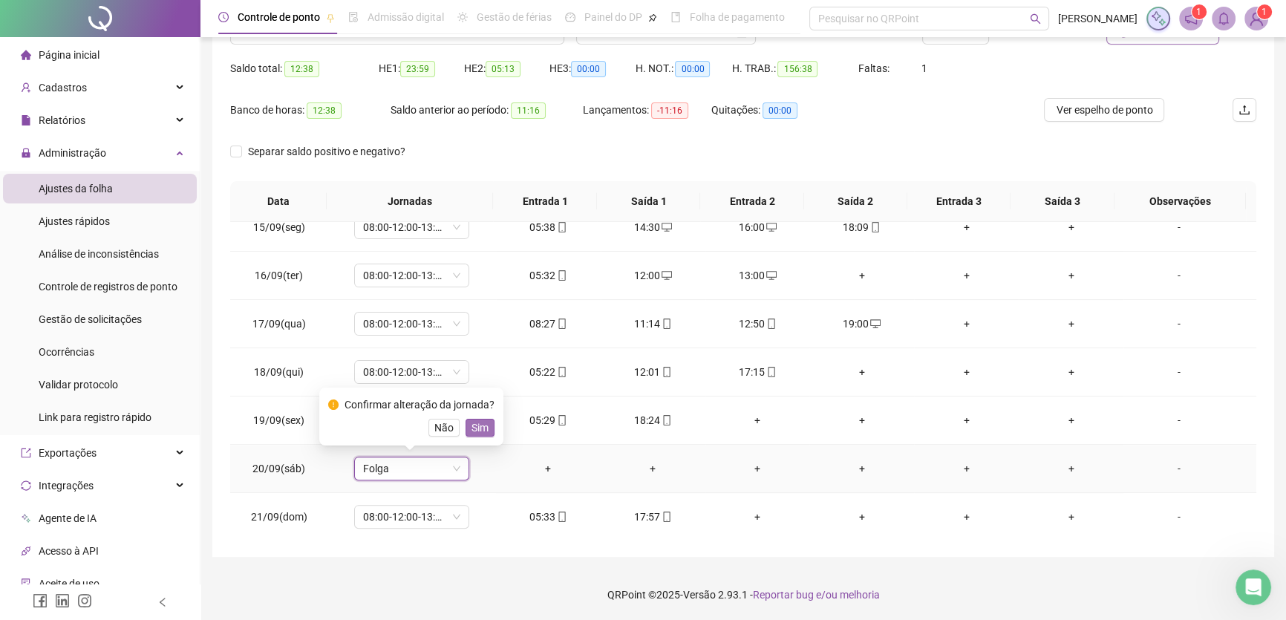
click at [475, 424] on span "Sim" at bounding box center [480, 428] width 17 height 16
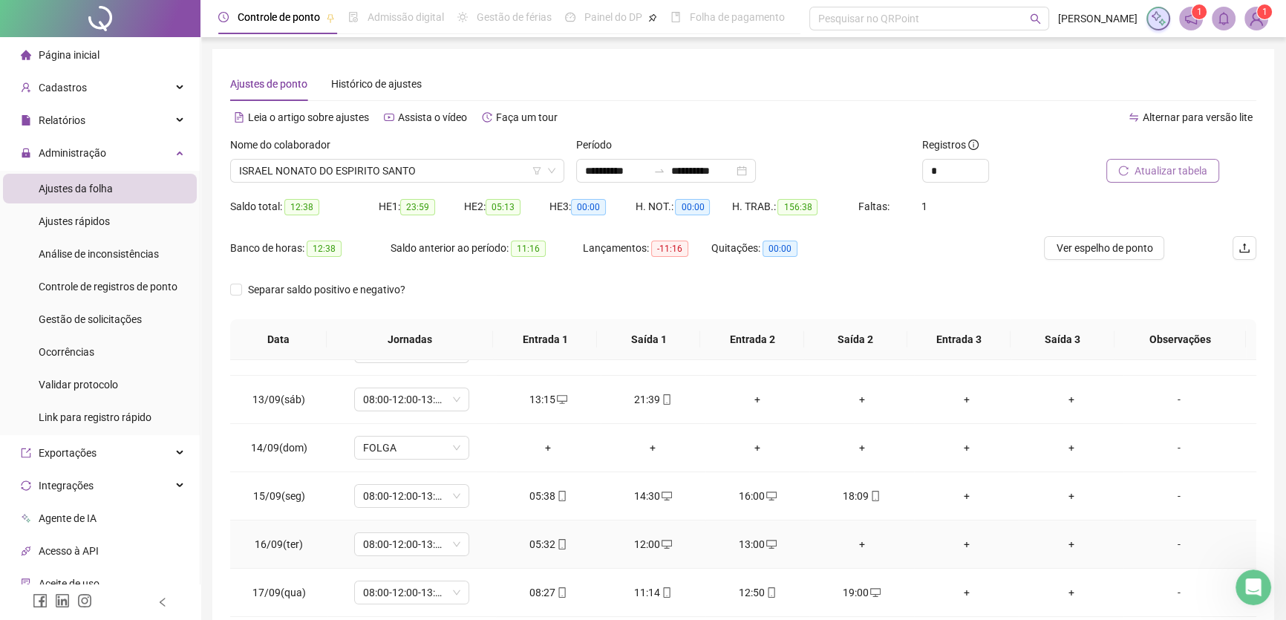
scroll to position [627, 0]
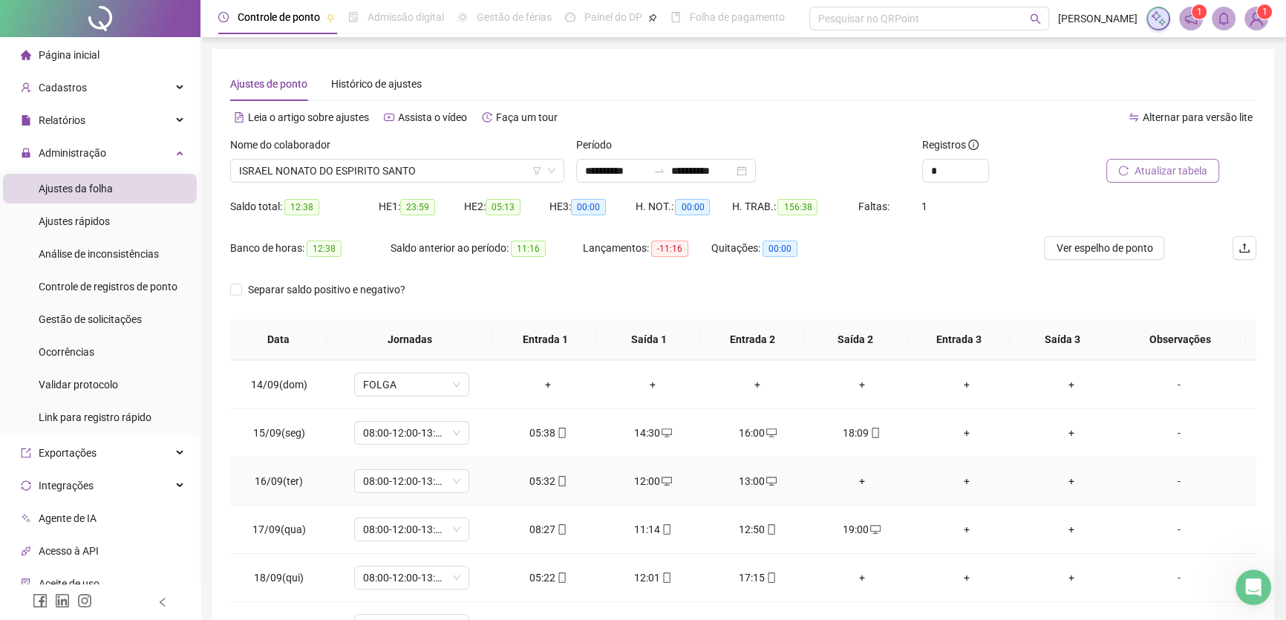
click at [854, 474] on div "+" at bounding box center [861, 481] width 81 height 16
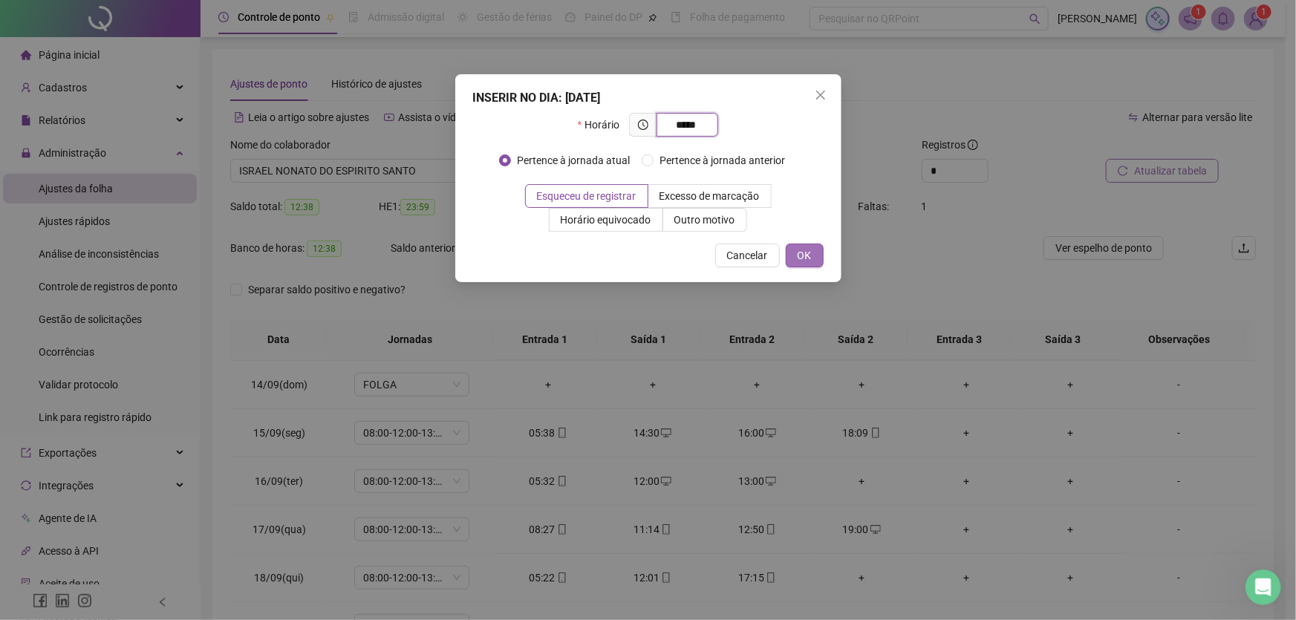
type input "*****"
click at [810, 255] on span "OK" at bounding box center [805, 255] width 14 height 16
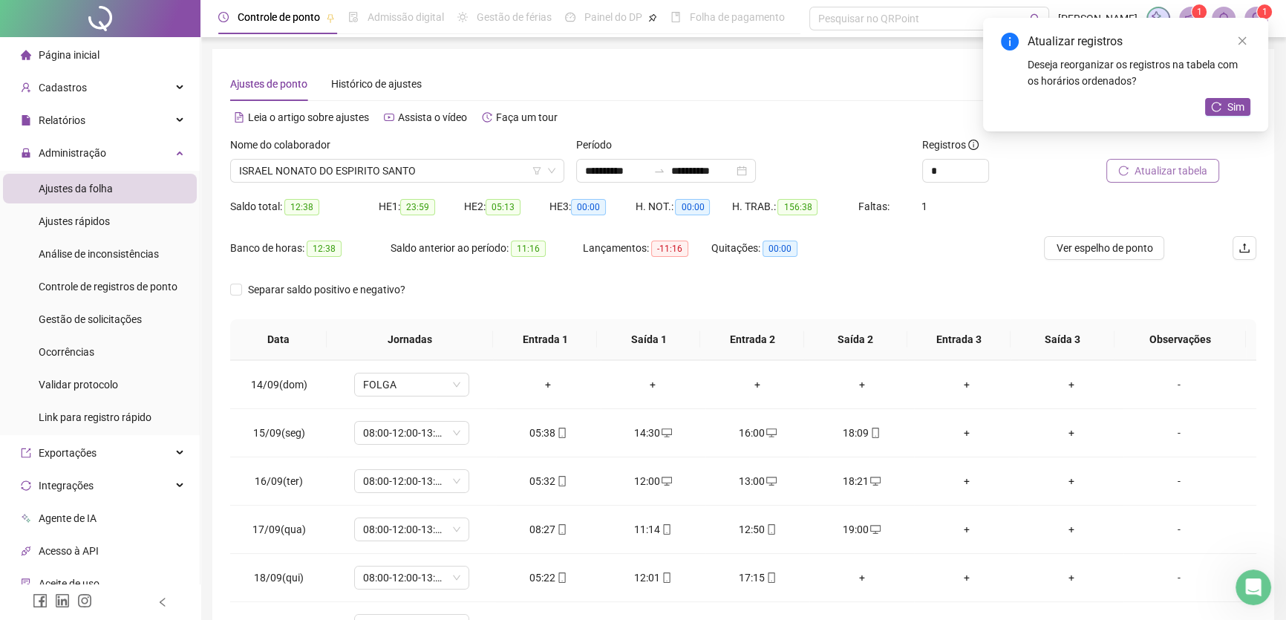
click at [1153, 168] on span "Atualizar tabela" at bounding box center [1171, 171] width 73 height 16
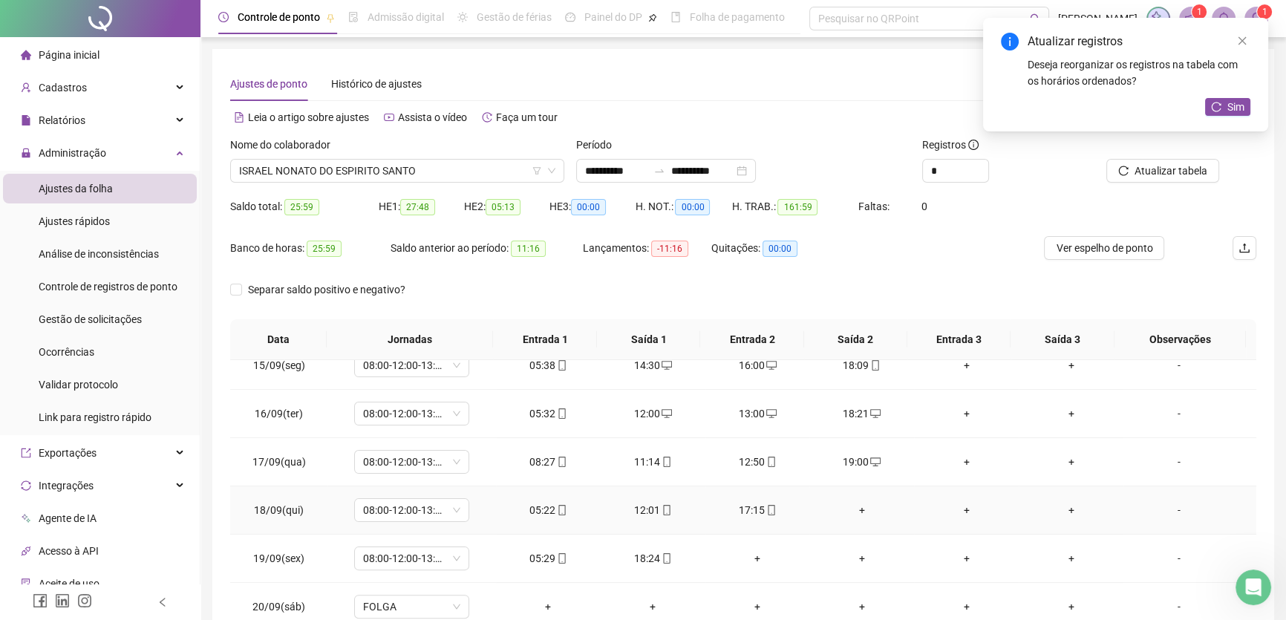
click at [639, 506] on div "12:01" at bounding box center [653, 510] width 81 height 16
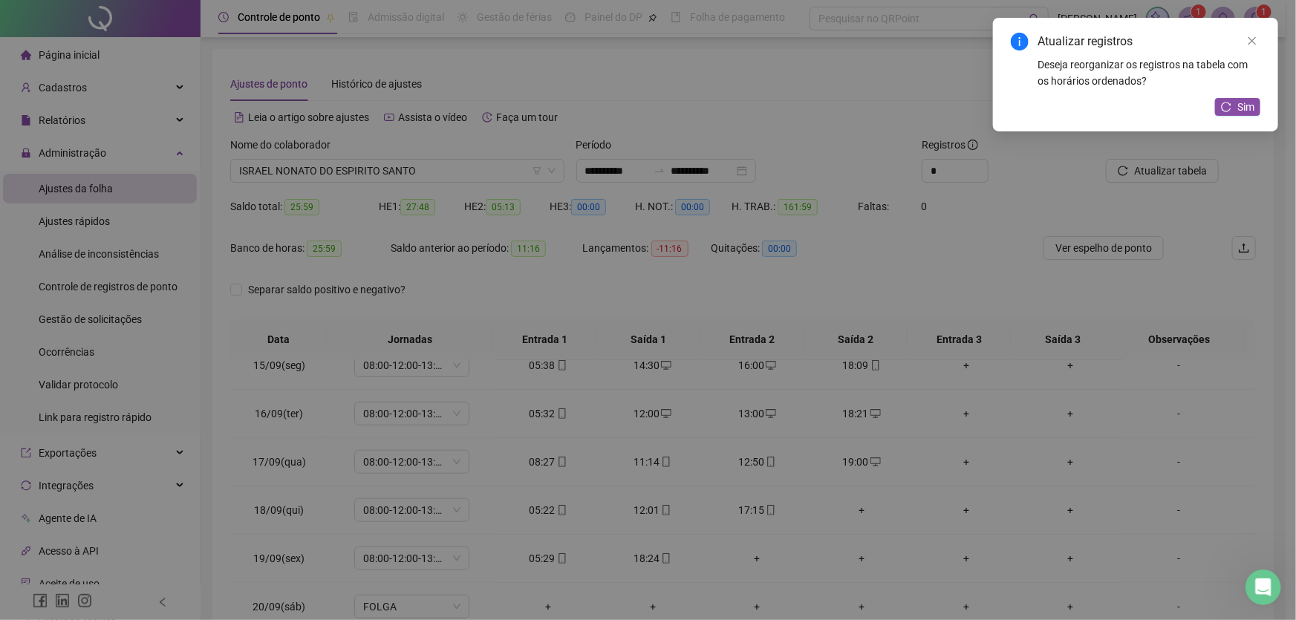
type input "**********"
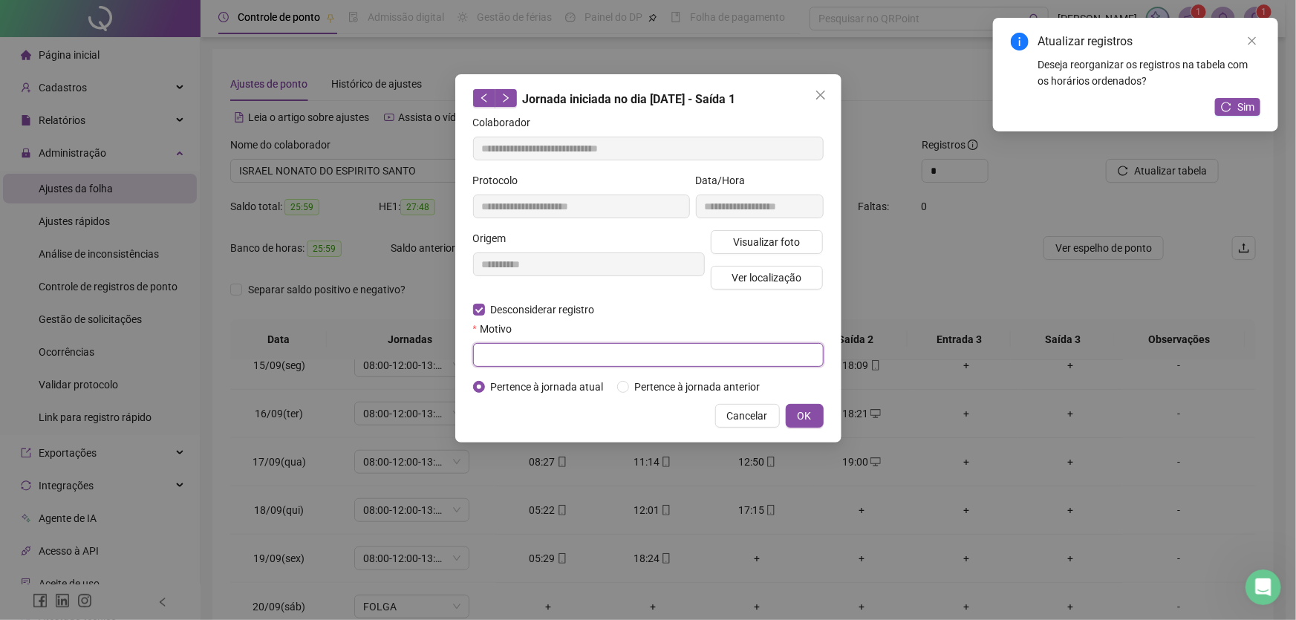
click at [491, 356] on input "text" at bounding box center [648, 355] width 350 height 24
type input "**"
click at [809, 414] on span "OK" at bounding box center [805, 416] width 14 height 16
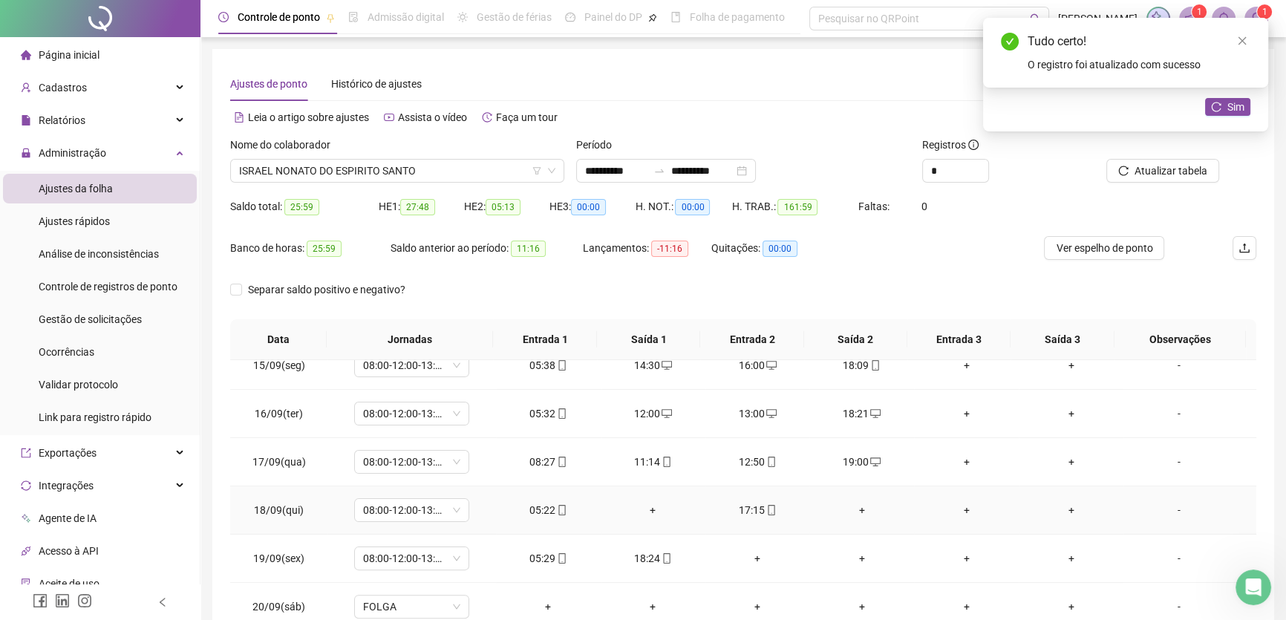
click at [852, 506] on div "+" at bounding box center [861, 510] width 81 height 16
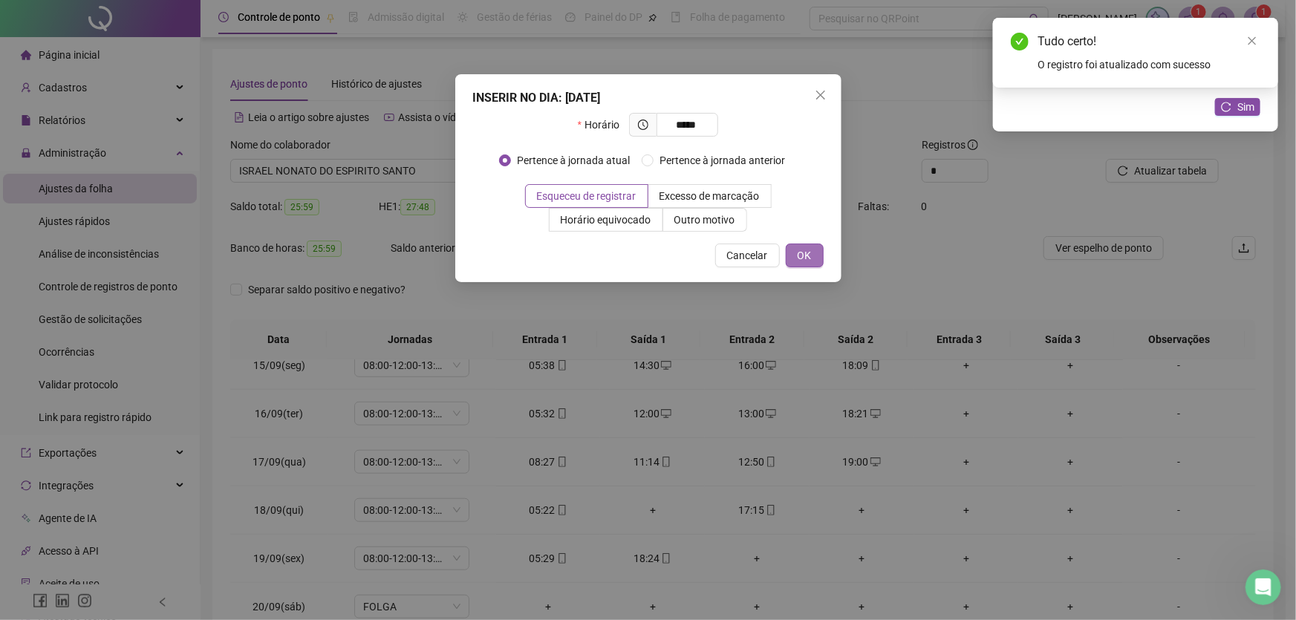
type input "*****"
click at [803, 252] on span "OK" at bounding box center [805, 255] width 14 height 16
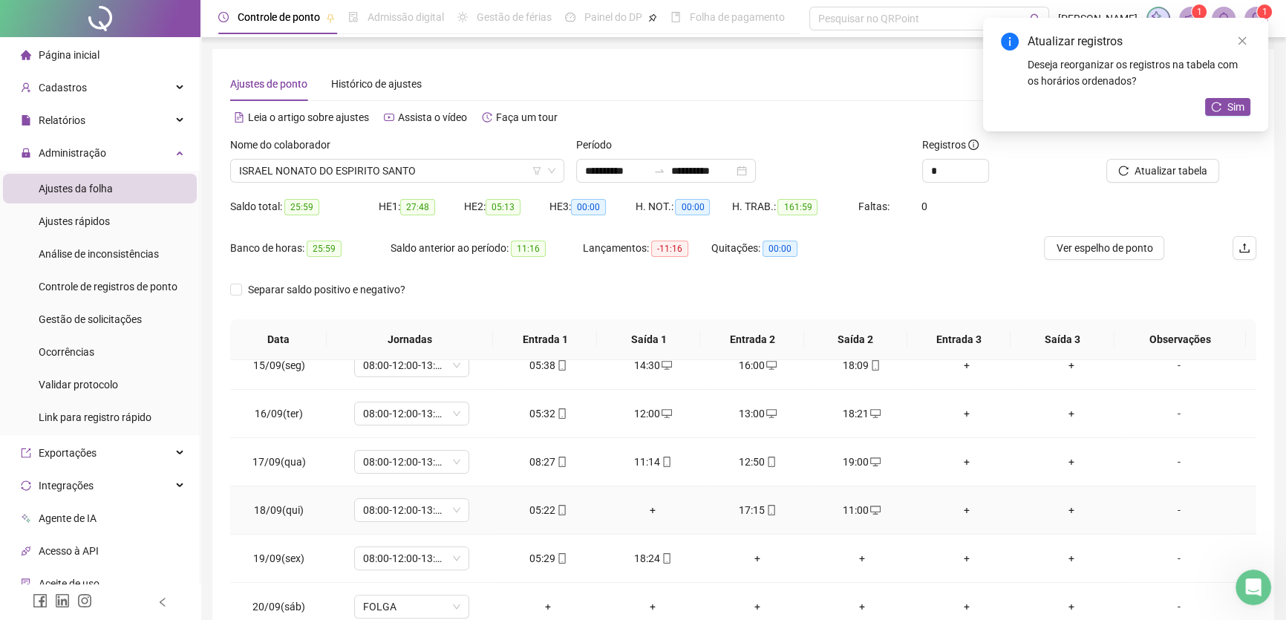
click at [956, 508] on div "+" at bounding box center [966, 510] width 81 height 16
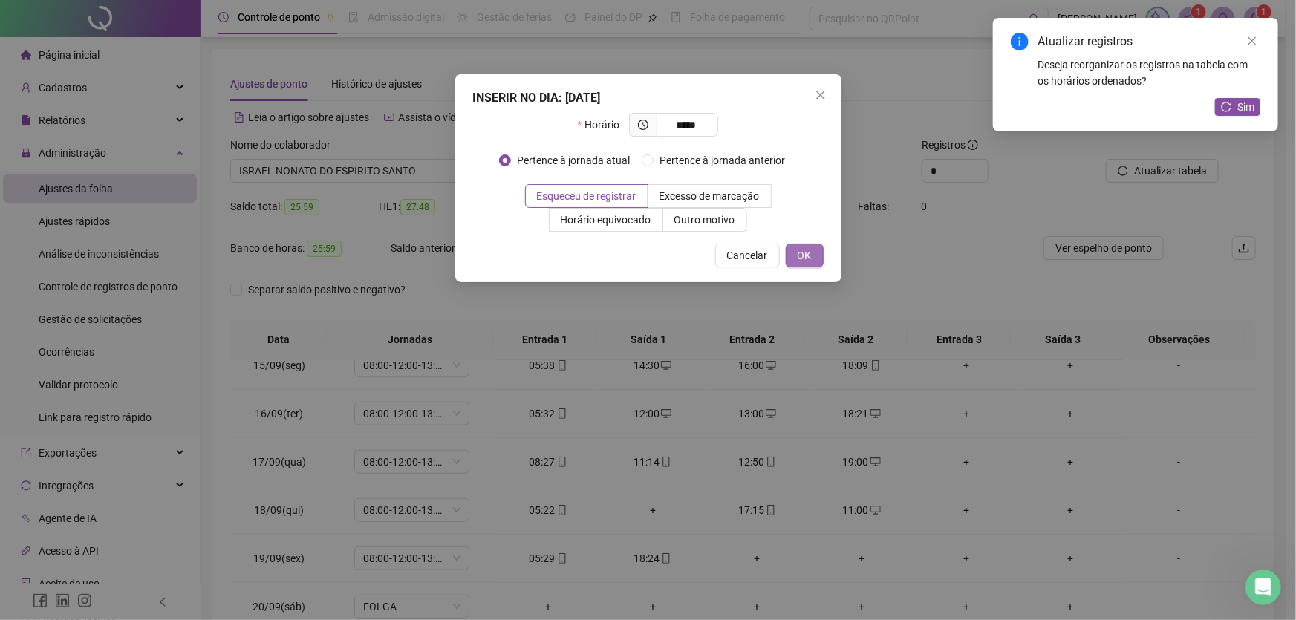
type input "*****"
click at [818, 261] on button "OK" at bounding box center [805, 256] width 38 height 24
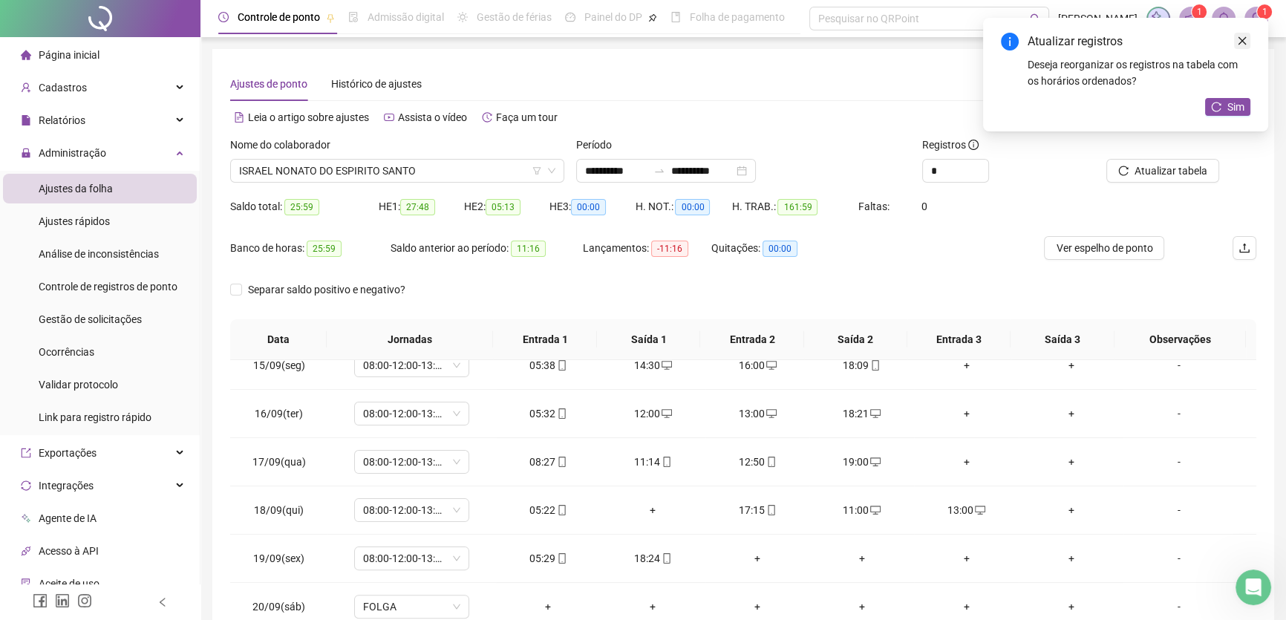
click at [1241, 44] on icon "close" at bounding box center [1242, 41] width 10 height 10
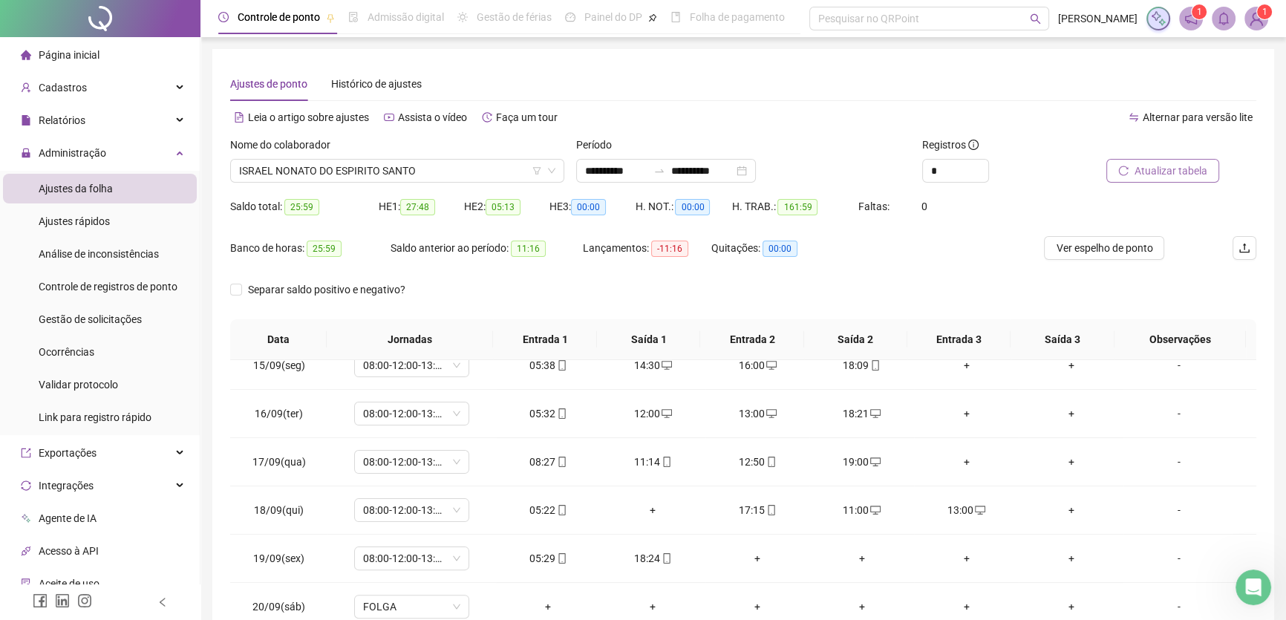
click at [1200, 170] on span "Atualizar tabela" at bounding box center [1171, 171] width 73 height 16
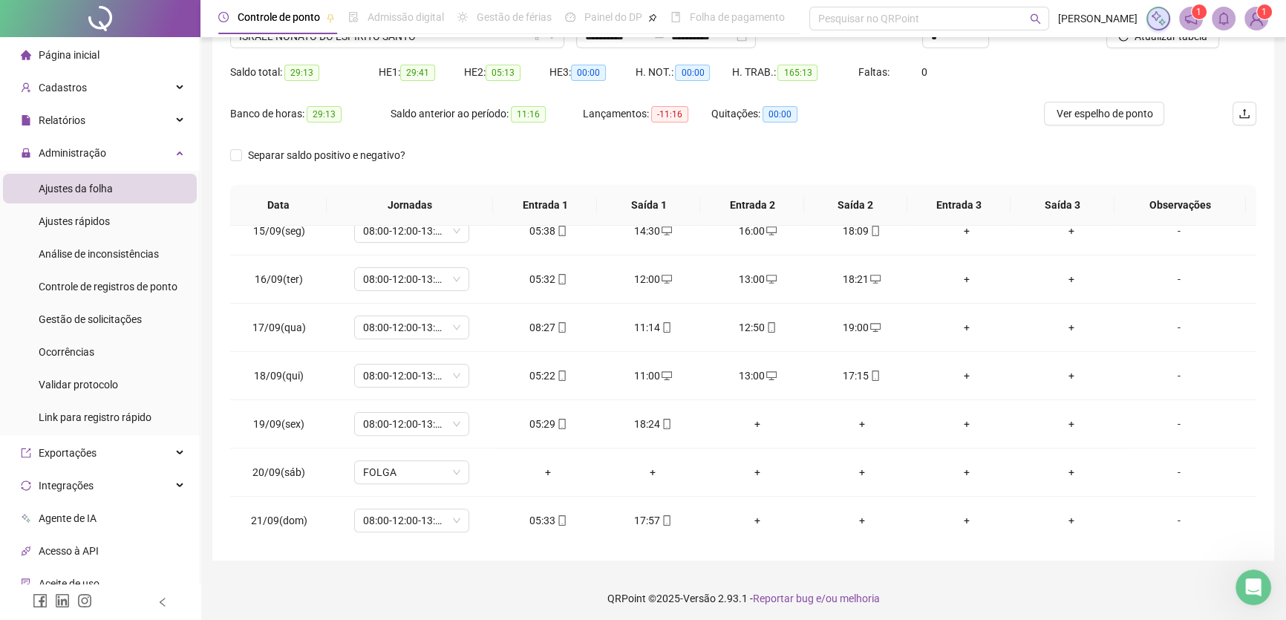
scroll to position [138, 0]
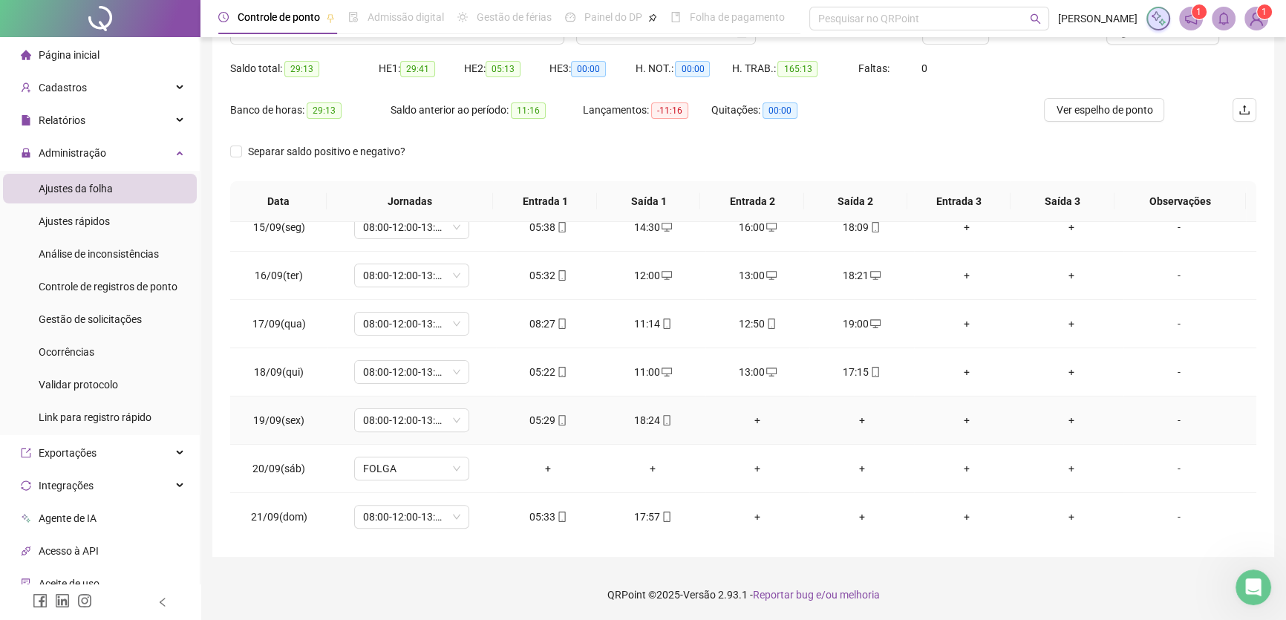
click at [746, 416] on div "+" at bounding box center [757, 420] width 81 height 16
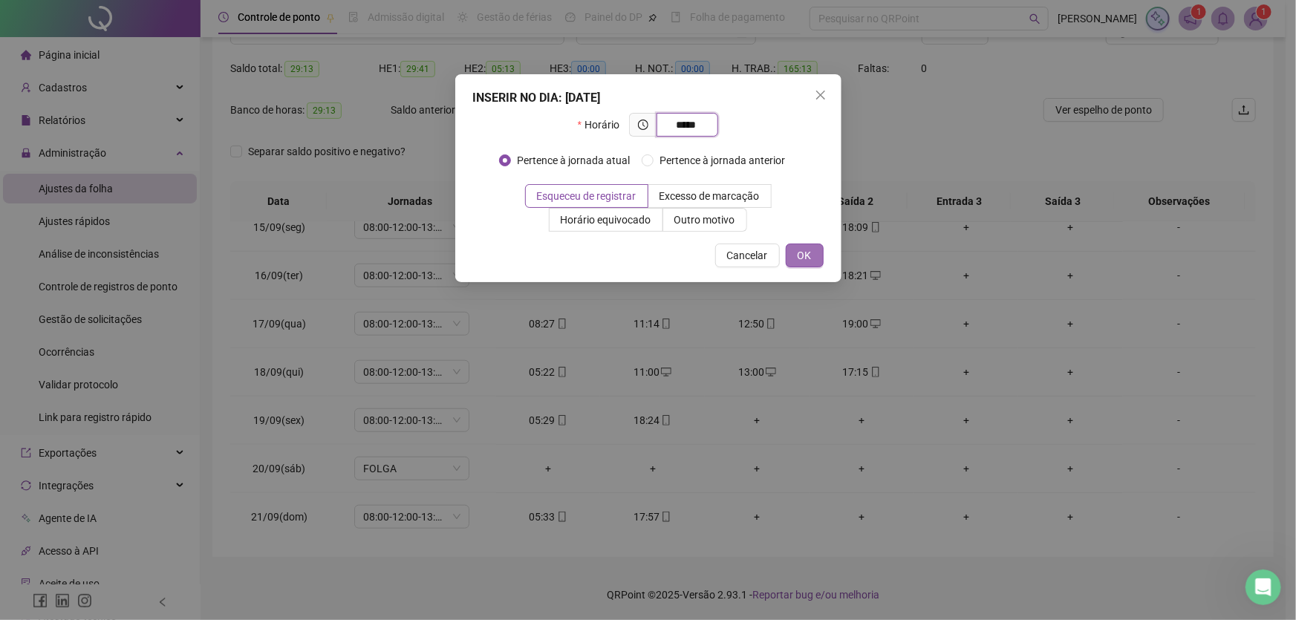
type input "*****"
click at [808, 255] on span "OK" at bounding box center [805, 255] width 14 height 16
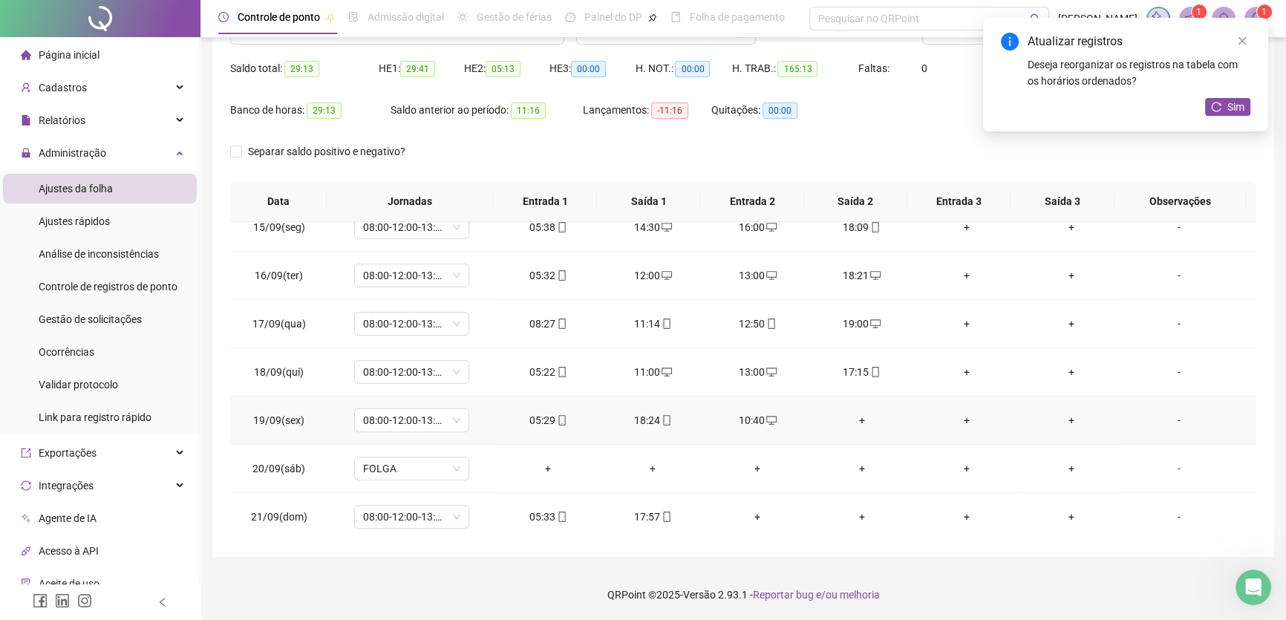
click at [861, 414] on div "+" at bounding box center [861, 420] width 81 height 16
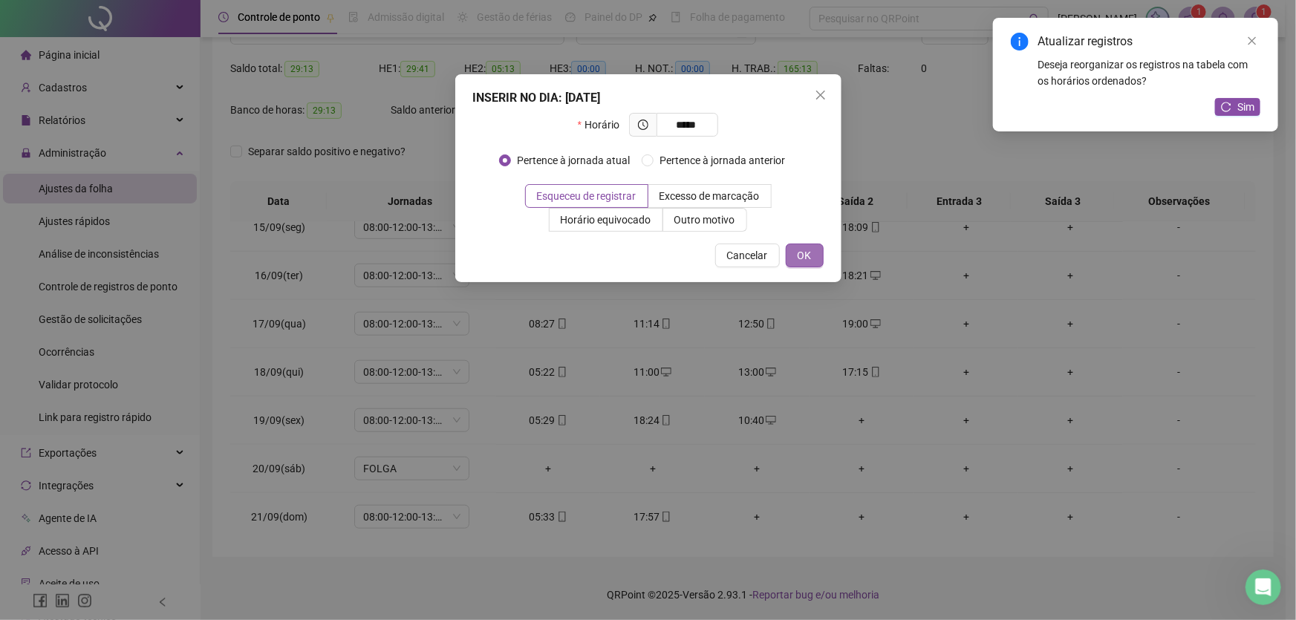
type input "*****"
click at [810, 250] on span "OK" at bounding box center [805, 255] width 14 height 16
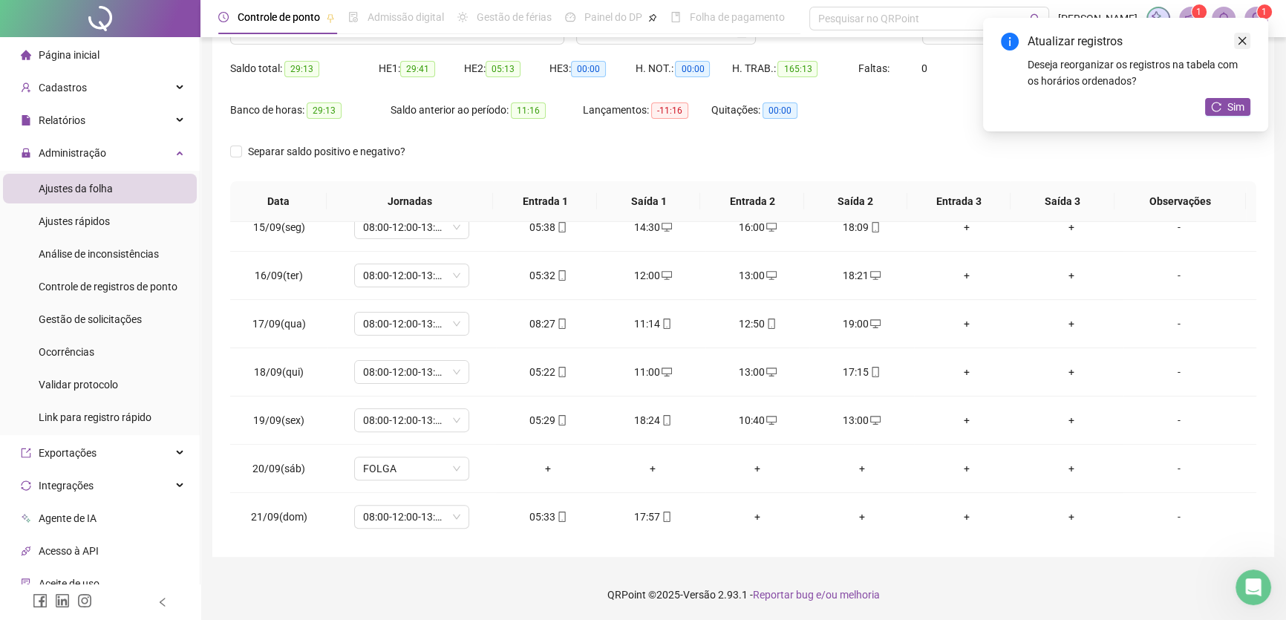
click at [1238, 42] on icon "close" at bounding box center [1242, 41] width 10 height 10
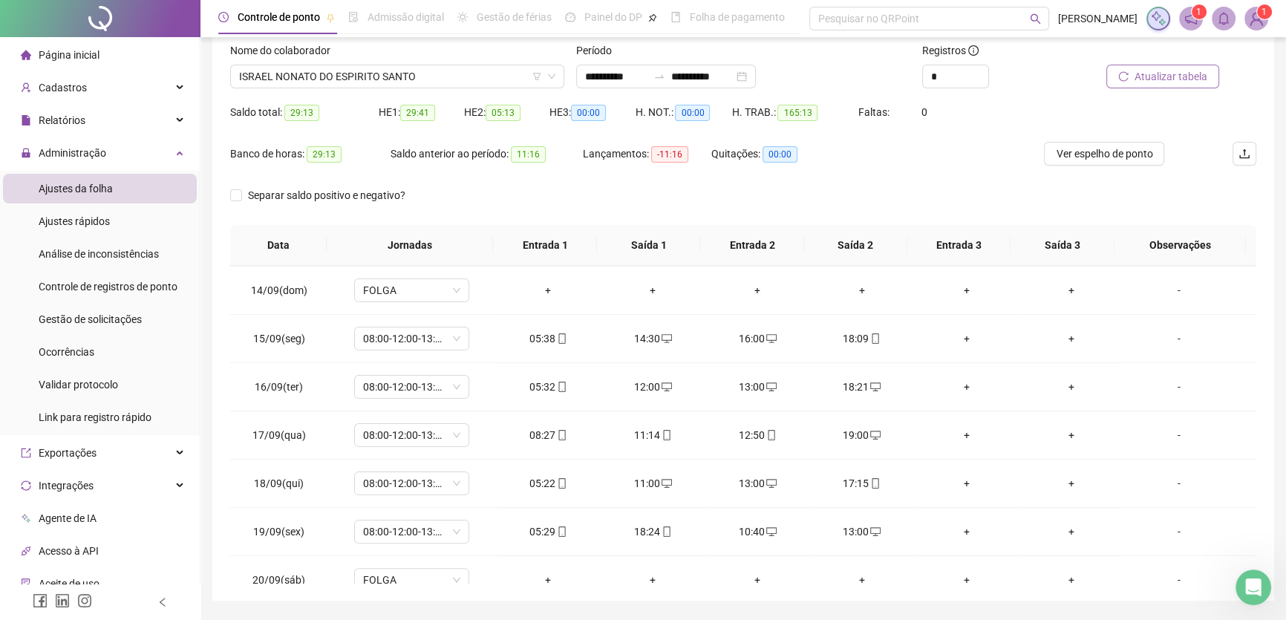
scroll to position [71, 0]
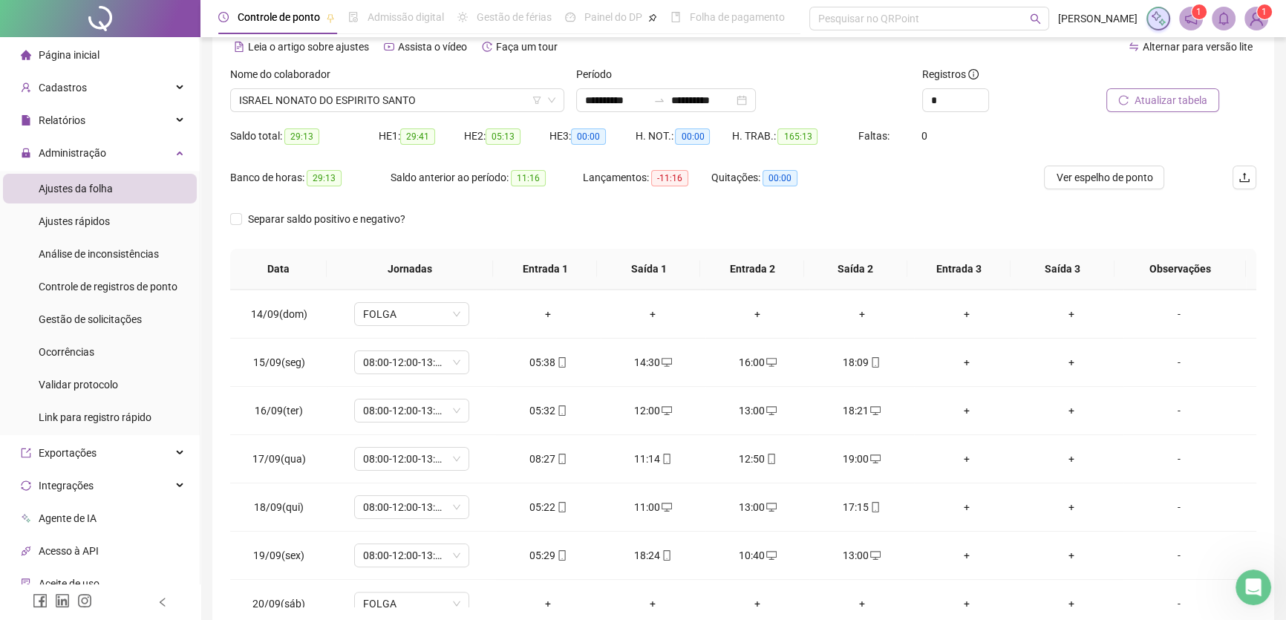
click at [1174, 97] on span "Atualizar tabela" at bounding box center [1171, 100] width 73 height 16
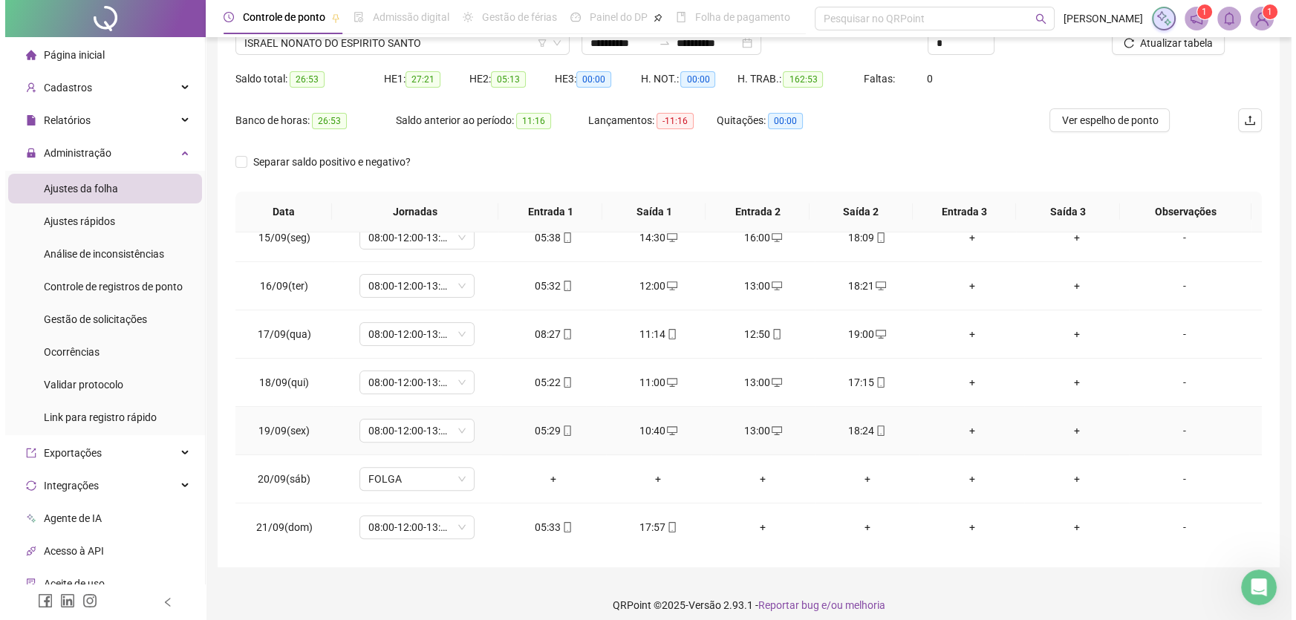
scroll to position [138, 0]
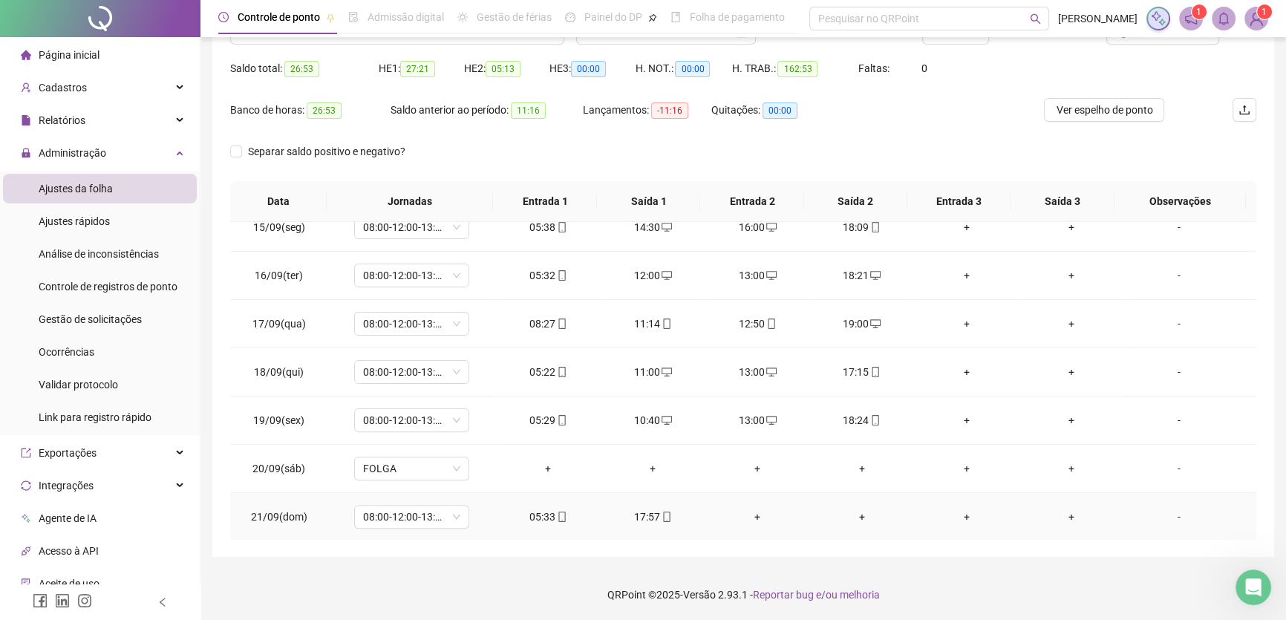
click at [747, 509] on div "+" at bounding box center [757, 517] width 81 height 16
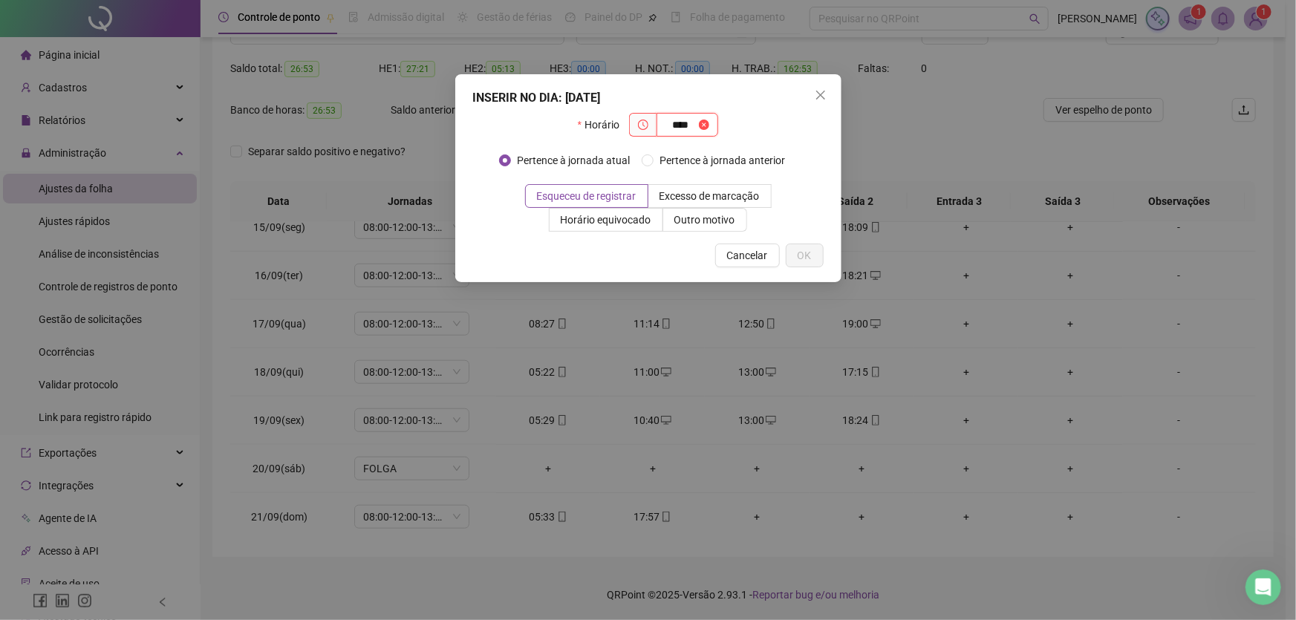
type input "*****"
